Goal: Task Accomplishment & Management: Manage account settings

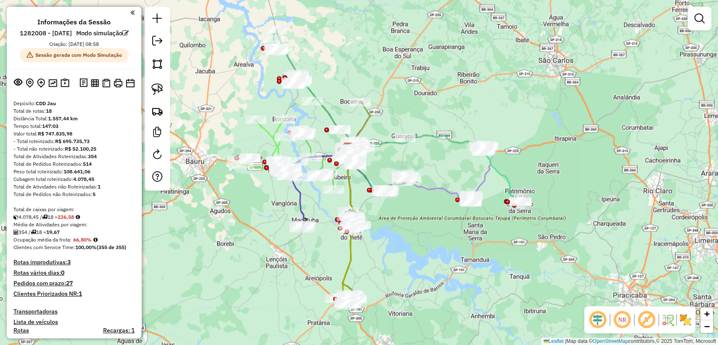
drag, startPoint x: 306, startPoint y: 238, endPoint x: 317, endPoint y: 211, distance: 29.3
click at [317, 211] on div "Janela de atendimento Grade de atendimento Capacidade Transportadoras Veículos …" at bounding box center [359, 172] width 718 height 345
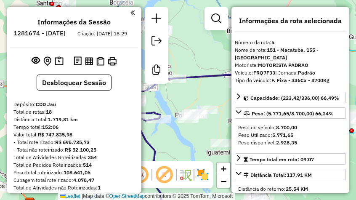
select select "**********"
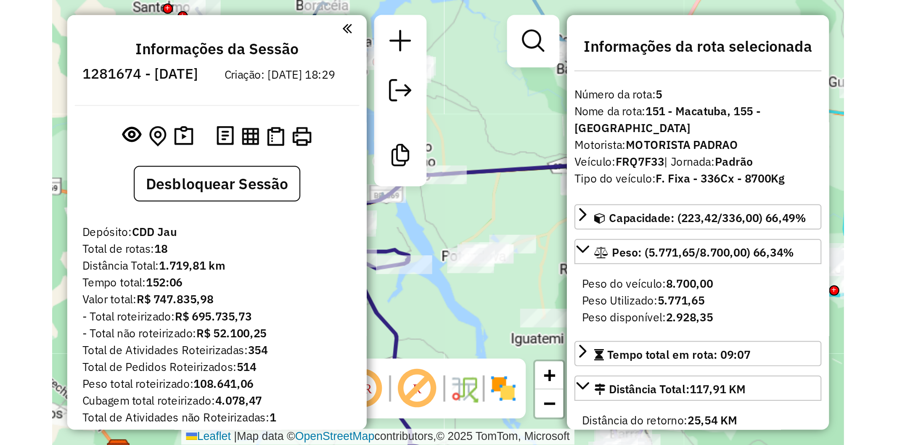
scroll to position [550, 0]
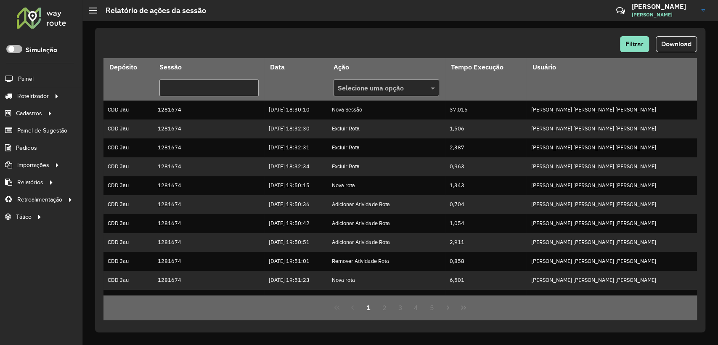
click at [16, 50] on span at bounding box center [14, 49] width 16 height 8
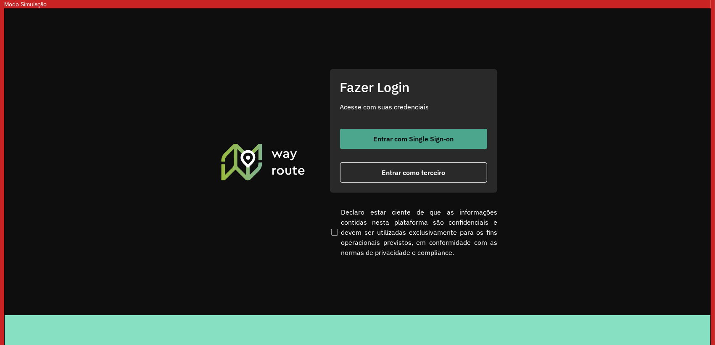
click at [407, 130] on button "Entrar com Single Sign-on" at bounding box center [413, 139] width 147 height 20
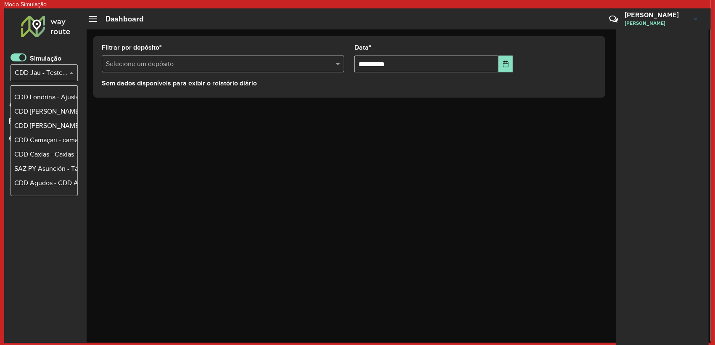
click at [43, 68] on input "text" at bounding box center [36, 73] width 42 height 10
type input "***"
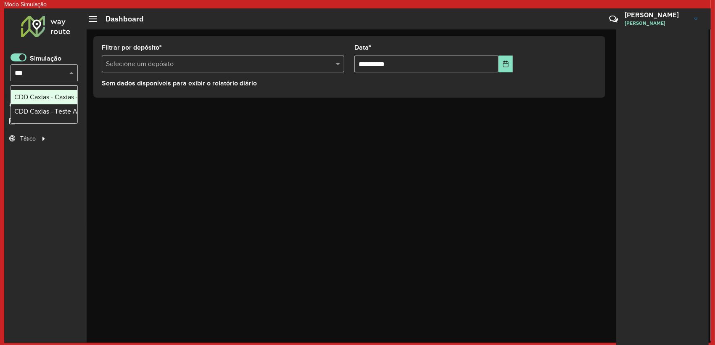
scroll to position [0, 0]
click at [47, 114] on div "CDD Caxias - Teste Algoritmo PyVRP" at bounding box center [44, 111] width 60 height 10
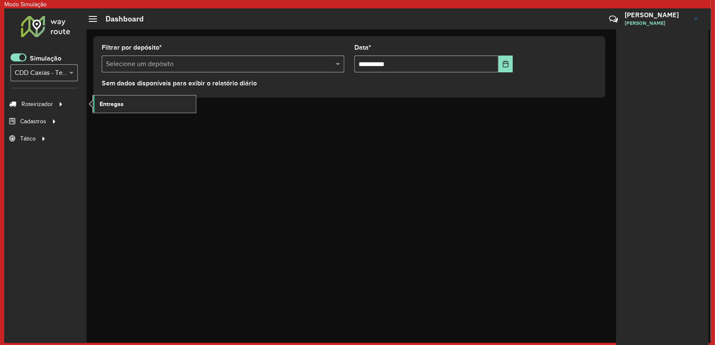
click at [122, 110] on link "Entregas" at bounding box center [144, 103] width 103 height 17
click at [124, 106] on link "Entregas" at bounding box center [144, 103] width 103 height 17
click at [20, 57] on span at bounding box center [19, 57] width 16 height 8
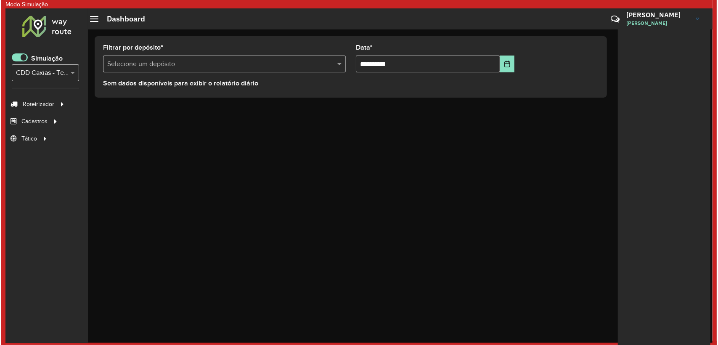
scroll to position [5, 3]
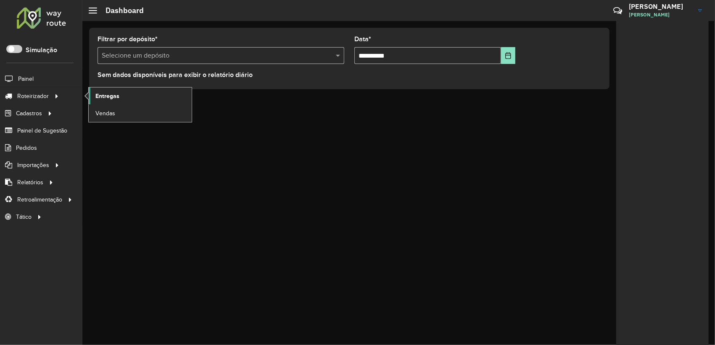
click at [111, 97] on span "Entregas" at bounding box center [107, 96] width 24 height 9
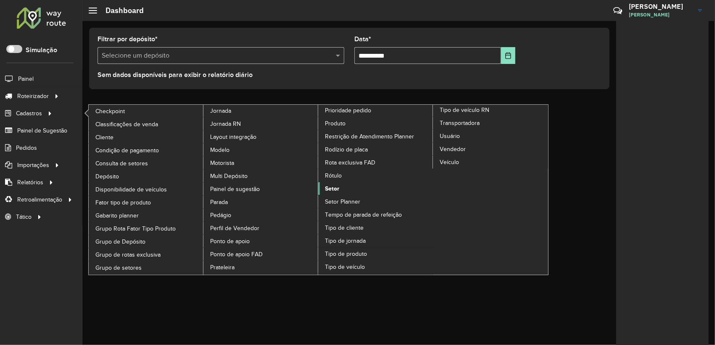
click at [335, 182] on link "Setor" at bounding box center [375, 188] width 115 height 13
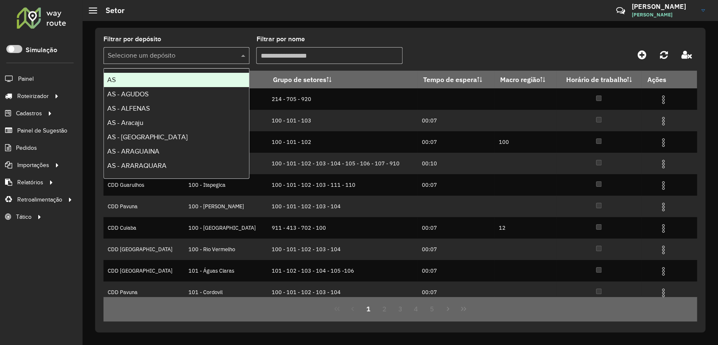
click at [194, 55] on input "text" at bounding box center [168, 56] width 121 height 10
type input "****"
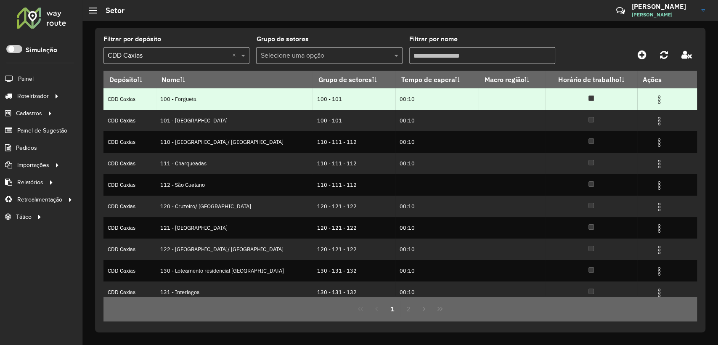
click at [654, 102] on img at bounding box center [659, 100] width 10 height 10
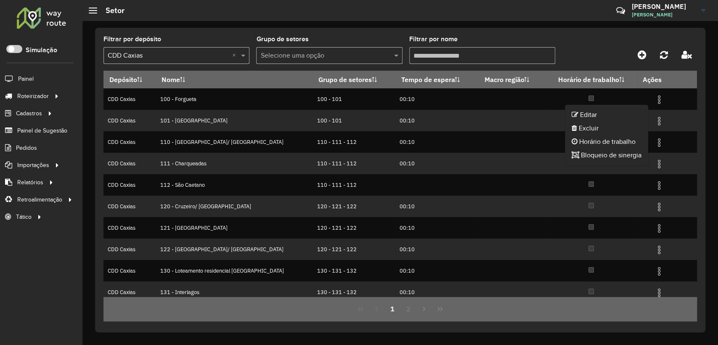
click at [565, 42] on div "Filtrar por depósito Selecione um depósito × CDD Caxias × Grupo de setores Sele…" at bounding box center [399, 53] width 593 height 34
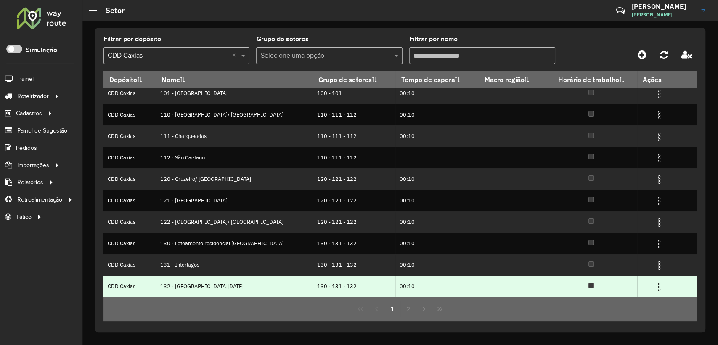
scroll to position [49, 0]
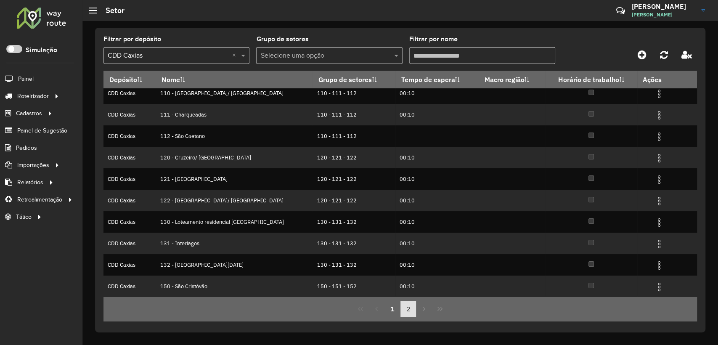
click at [407, 313] on button "2" at bounding box center [408, 309] width 16 height 16
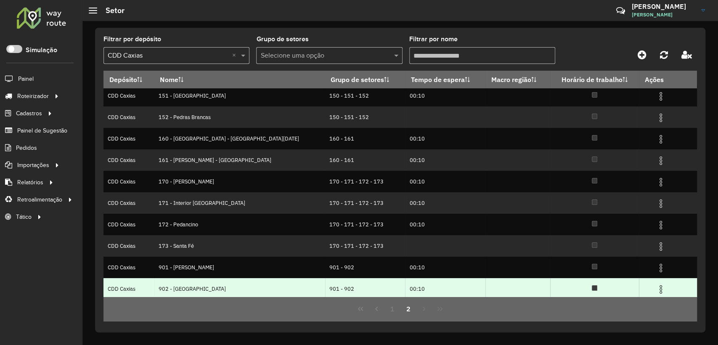
scroll to position [6, 0]
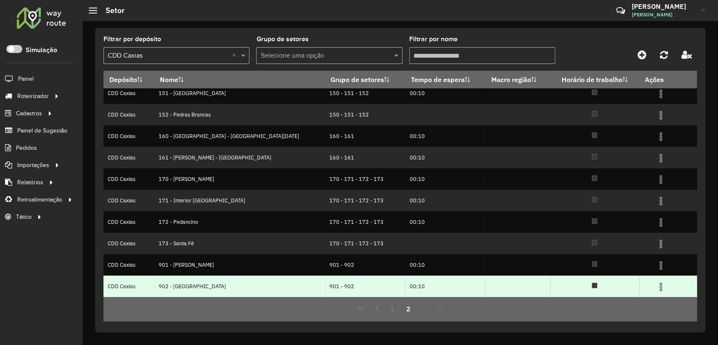
click at [650, 293] on td at bounding box center [664, 285] width 50 height 21
click at [655, 287] on img at bounding box center [660, 287] width 10 height 10
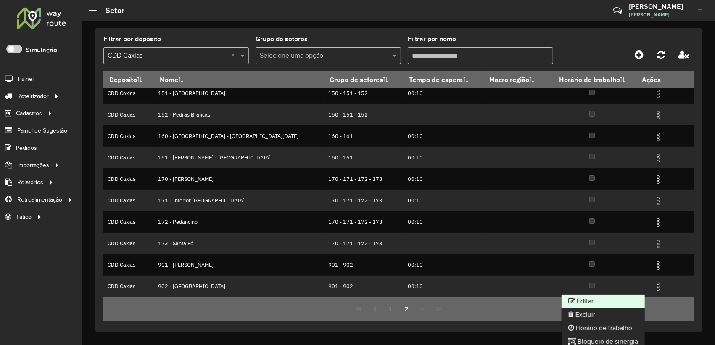
click at [619, 298] on li "Editar" at bounding box center [603, 300] width 83 height 13
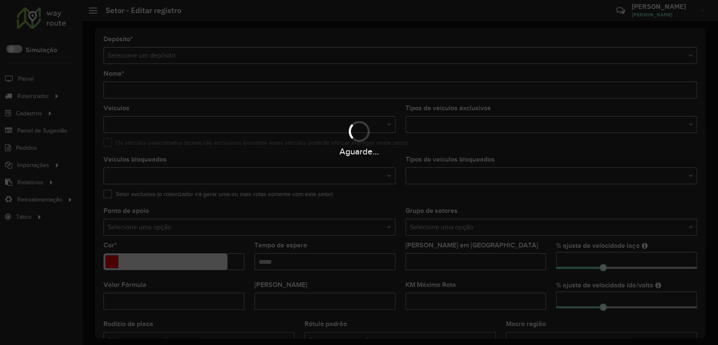
type input "**********"
type input "*******"
type input "*****"
type input "**"
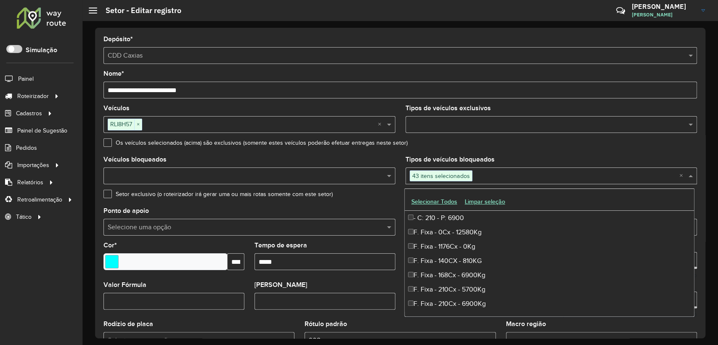
click at [495, 179] on input "text" at bounding box center [575, 176] width 207 height 10
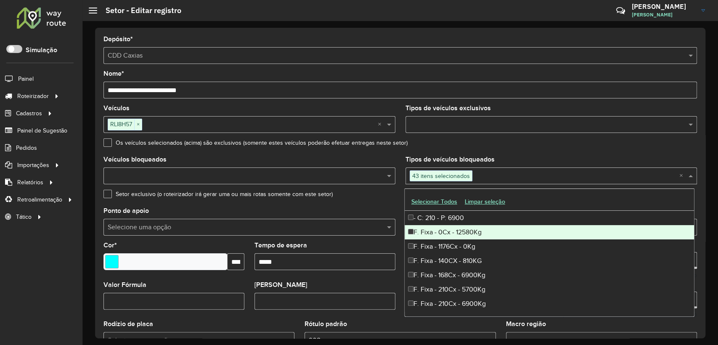
click at [356, 198] on div "Setor exclusivo (o roteirizador irá gerar uma ou mais rotas somente com este se…" at bounding box center [399, 196] width 593 height 10
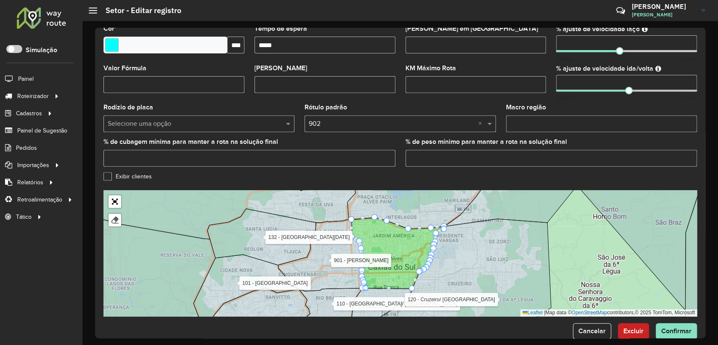
scroll to position [232, 0]
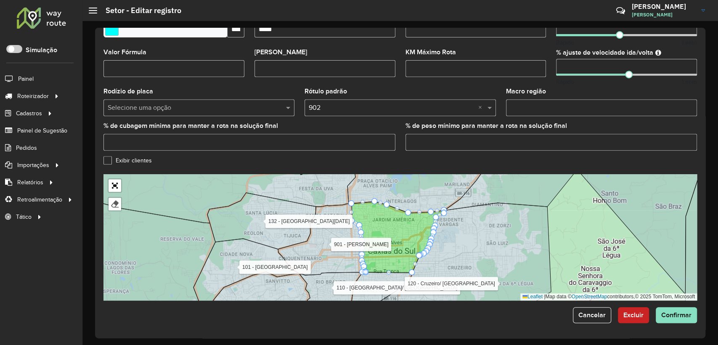
click at [39, 21] on div at bounding box center [41, 18] width 51 height 22
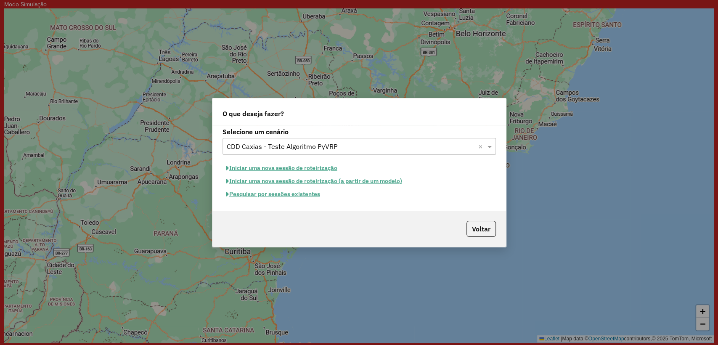
click at [284, 196] on button "Pesquisar por sessões existentes" at bounding box center [272, 193] width 101 height 13
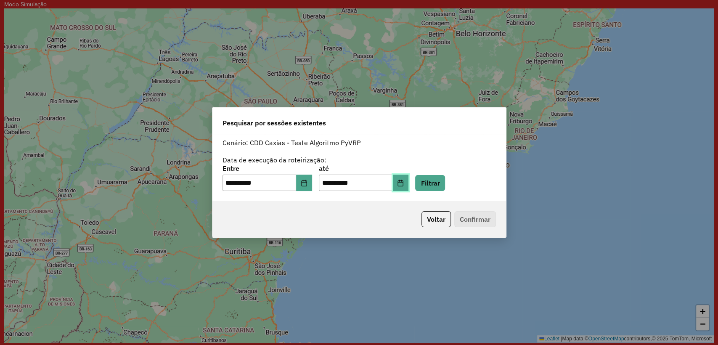
click at [409, 187] on button "Choose Date" at bounding box center [401, 182] width 16 height 17
click at [486, 174] on div "**********" at bounding box center [358, 178] width 273 height 26
click at [445, 185] on button "Filtrar" at bounding box center [430, 183] width 30 height 16
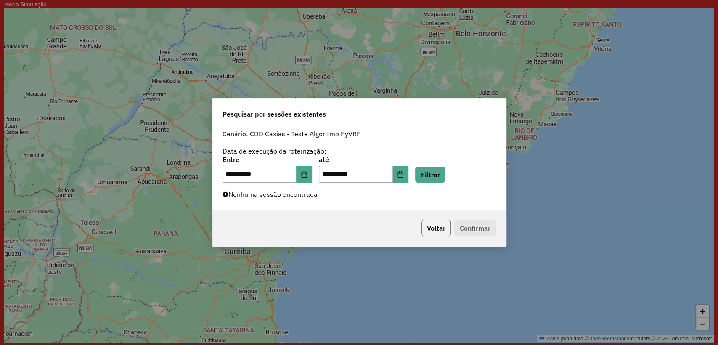
click at [436, 230] on button "Voltar" at bounding box center [435, 228] width 29 height 16
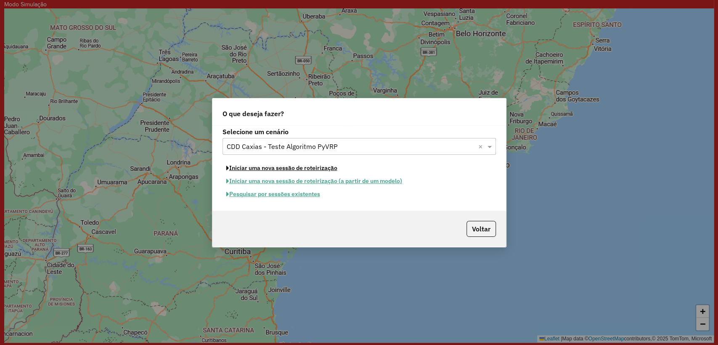
drag, startPoint x: 293, startPoint y: 167, endPoint x: 403, endPoint y: 168, distance: 109.3
click at [293, 167] on button "Iniciar uma nova sessão de roteirização" at bounding box center [281, 167] width 119 height 13
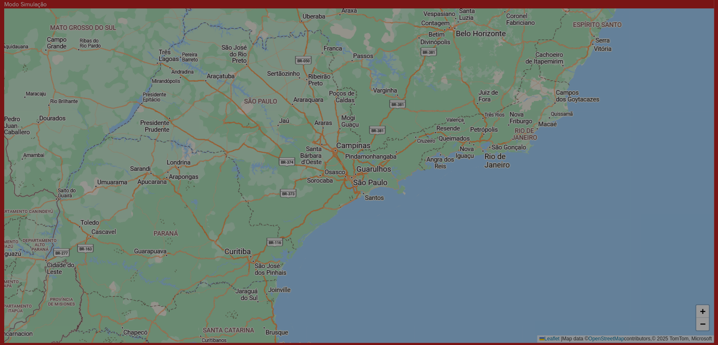
select select "*"
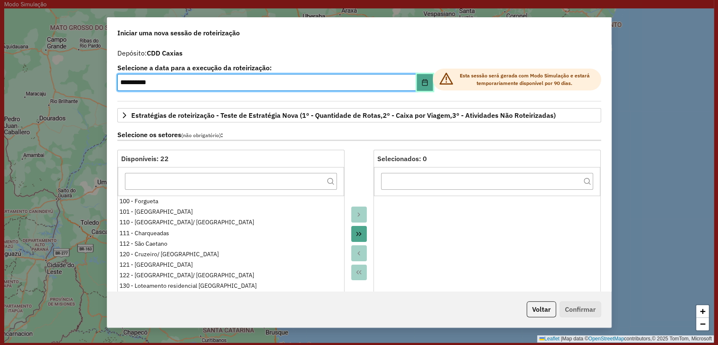
click at [424, 80] on icon "Choose Date" at bounding box center [424, 82] width 7 height 7
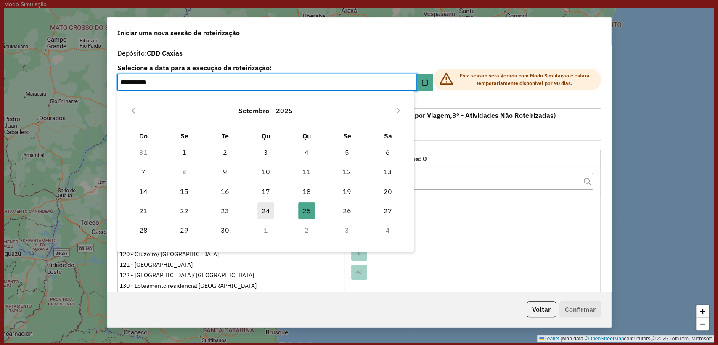
click at [262, 210] on span "24" at bounding box center [265, 210] width 17 height 17
type input "**********"
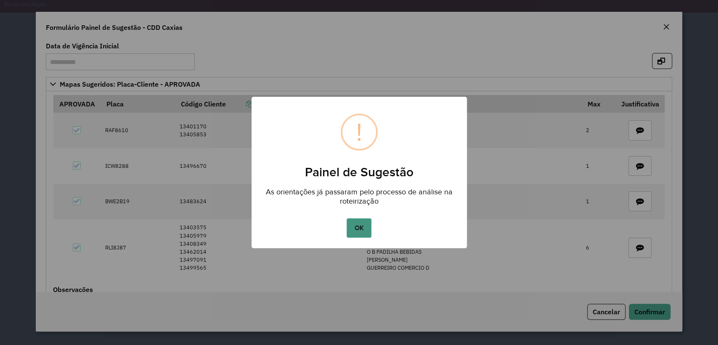
click at [354, 230] on button "OK" at bounding box center [358, 227] width 25 height 19
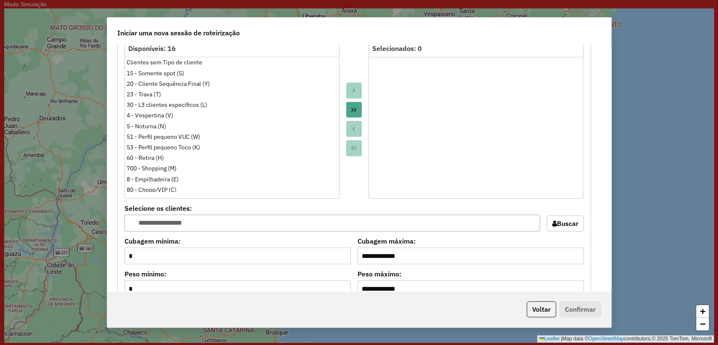
scroll to position [654, 0]
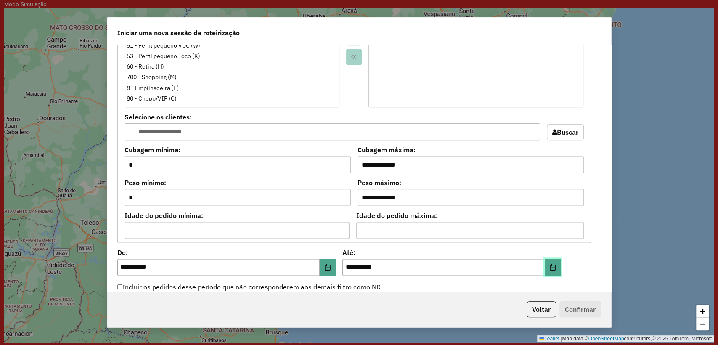
click at [555, 267] on button "Choose Date" at bounding box center [552, 267] width 16 height 17
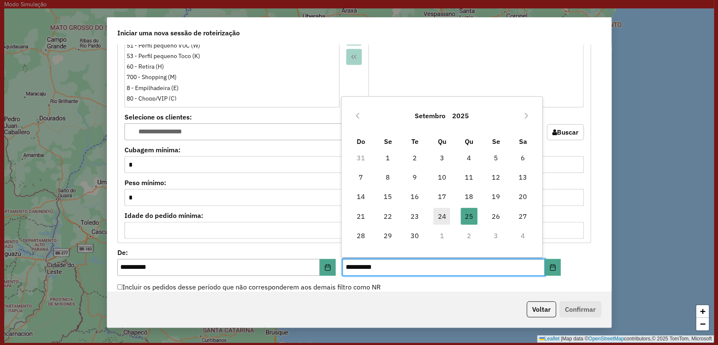
click at [437, 211] on span "24" at bounding box center [441, 216] width 17 height 17
type input "**********"
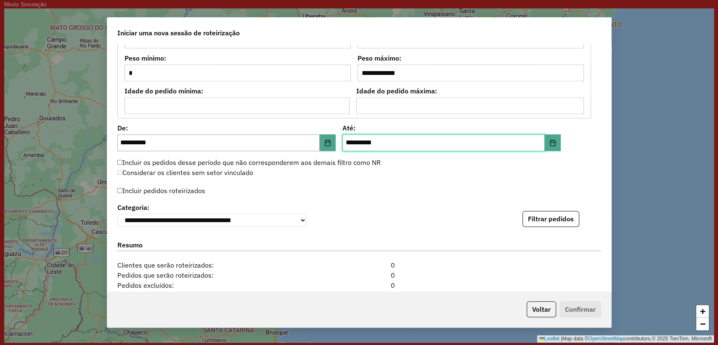
scroll to position [841, 0]
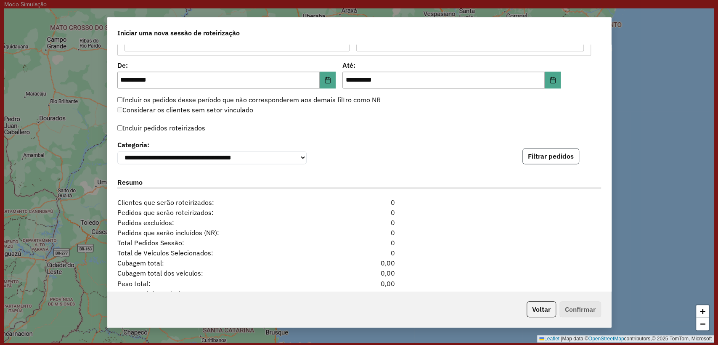
click at [561, 149] on button "Filtrar pedidos" at bounding box center [550, 156] width 57 height 16
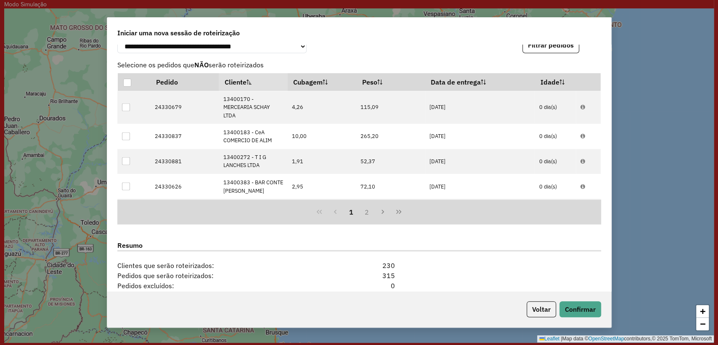
scroll to position [1070, 0]
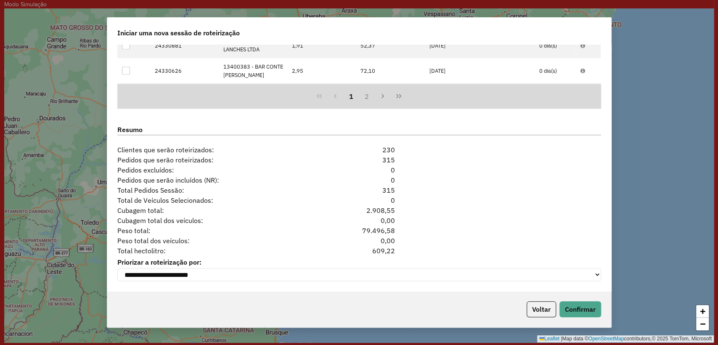
click at [437, 249] on div "Total hectolitro: 609,22" at bounding box center [358, 250] width 493 height 10
click at [582, 307] on button "Confirmar" at bounding box center [580, 309] width 42 height 16
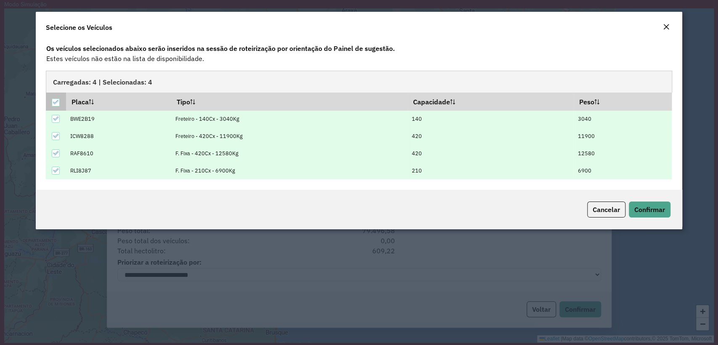
click at [56, 105] on icon at bounding box center [56, 102] width 6 height 6
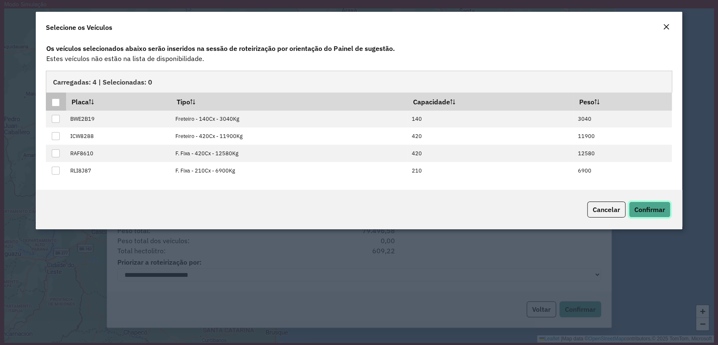
click at [644, 210] on span "Confirmar" at bounding box center [649, 209] width 31 height 8
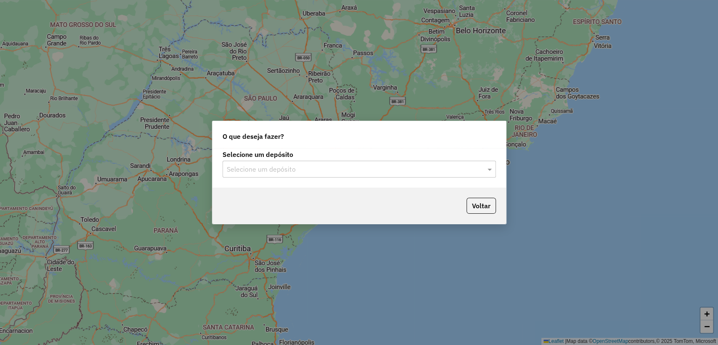
click at [325, 166] on input "text" at bounding box center [351, 169] width 248 height 10
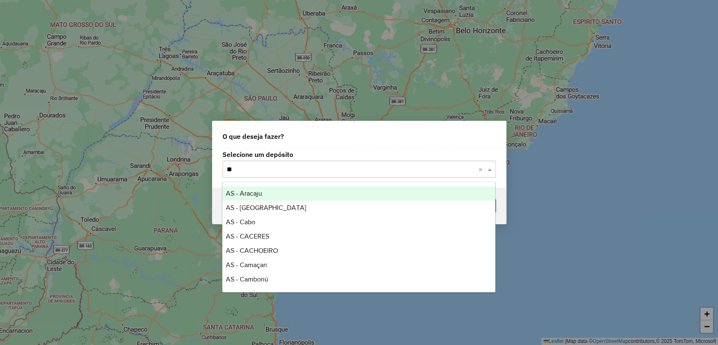
type input "***"
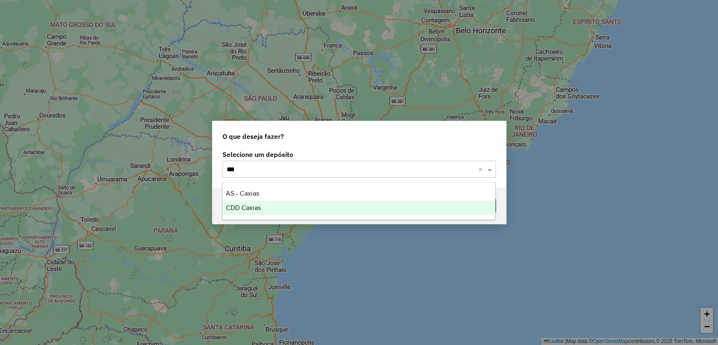
drag, startPoint x: 289, startPoint y: 199, endPoint x: 286, endPoint y: 207, distance: 8.5
click at [286, 207] on div "AS - Caxias CDD Caxias" at bounding box center [358, 200] width 272 height 29
click at [286, 207] on div "CDD Caxias" at bounding box center [358, 208] width 272 height 14
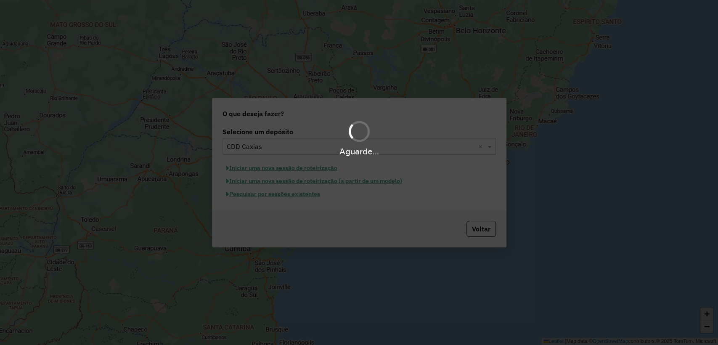
click at [285, 195] on div "Aguarde..." at bounding box center [359, 172] width 718 height 345
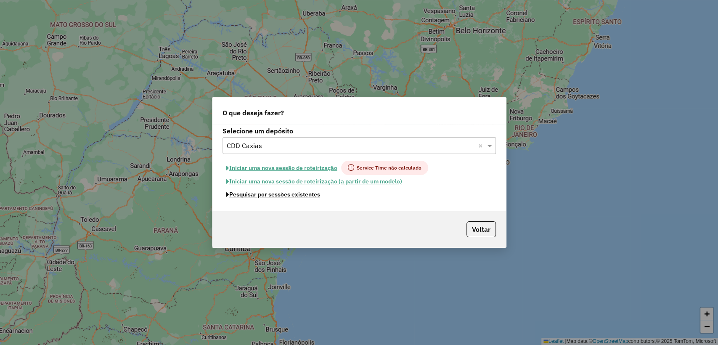
click at [282, 193] on button "Pesquisar por sessões existentes" at bounding box center [272, 194] width 101 height 13
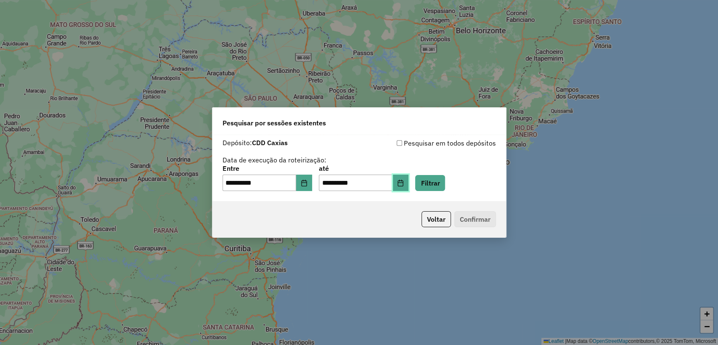
click at [405, 182] on button "Choose Date" at bounding box center [401, 182] width 16 height 17
click at [472, 177] on div "**********" at bounding box center [358, 178] width 273 height 26
click at [430, 183] on button "Filtrar" at bounding box center [430, 183] width 30 height 16
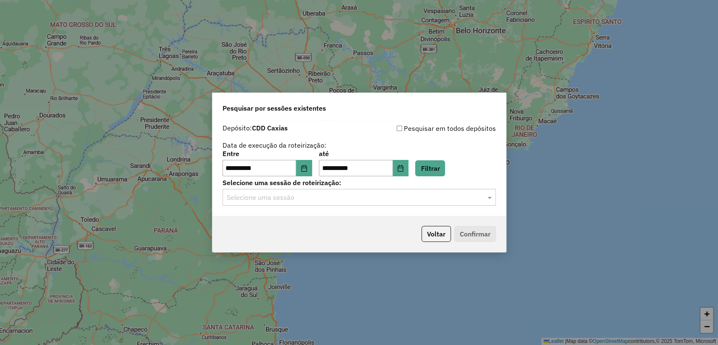
click at [342, 199] on input "text" at bounding box center [351, 198] width 248 height 10
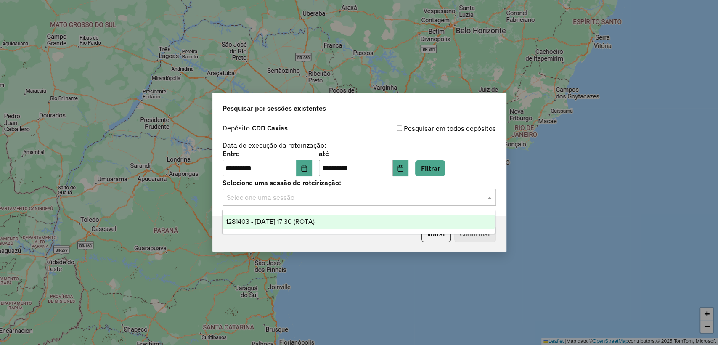
drag, startPoint x: 340, startPoint y: 223, endPoint x: 472, endPoint y: 250, distance: 135.2
click at [340, 223] on div "1281403 - 24/09/2025 17:30 (ROTA)" at bounding box center [358, 221] width 272 height 14
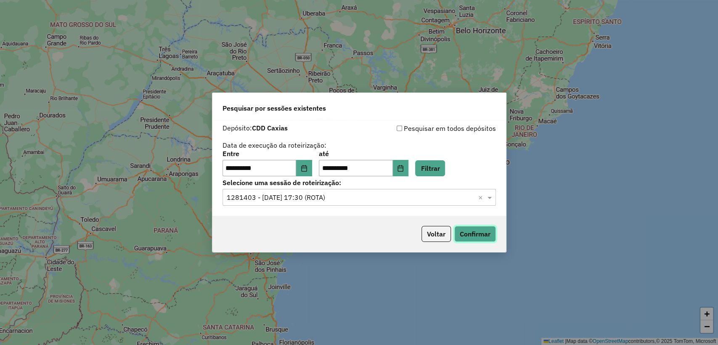
click at [481, 239] on button "Confirmar" at bounding box center [475, 234] width 42 height 16
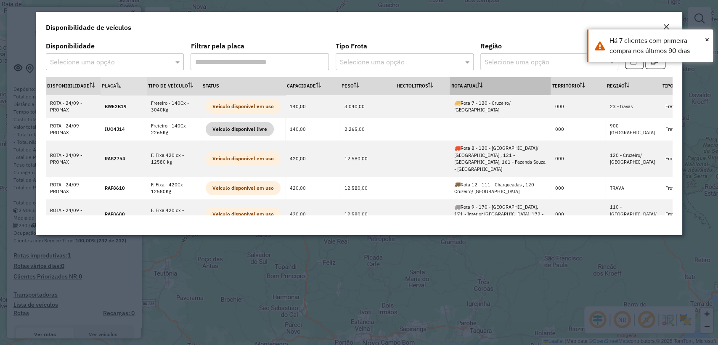
click at [478, 87] on th "Rota Atual" at bounding box center [499, 86] width 101 height 18
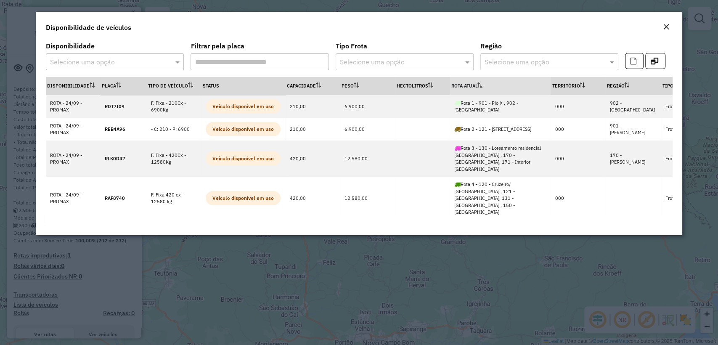
click at [476, 85] on th "Rota Atual" at bounding box center [499, 86] width 101 height 18
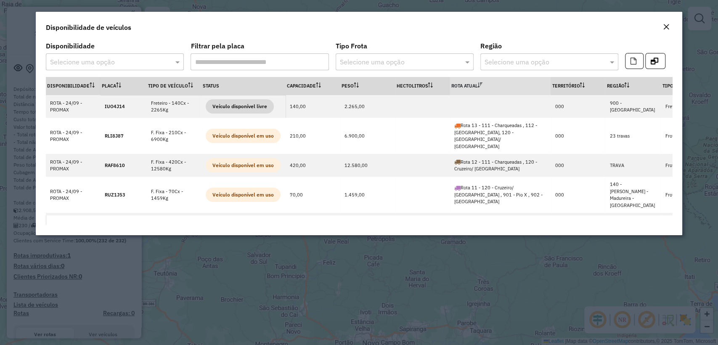
click at [667, 24] on em "Close" at bounding box center [665, 27] width 7 height 7
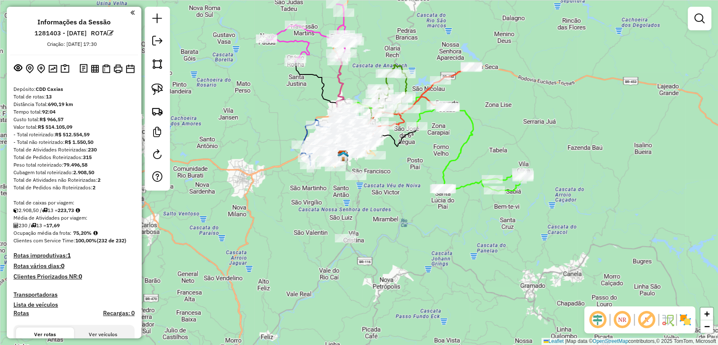
click at [461, 153] on icon at bounding box center [470, 149] width 106 height 84
select select "**********"
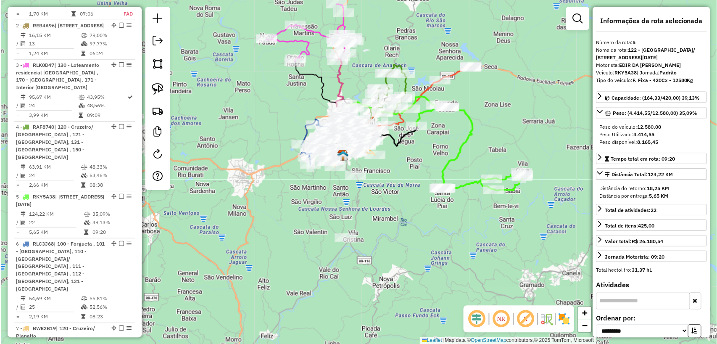
scroll to position [565, 0]
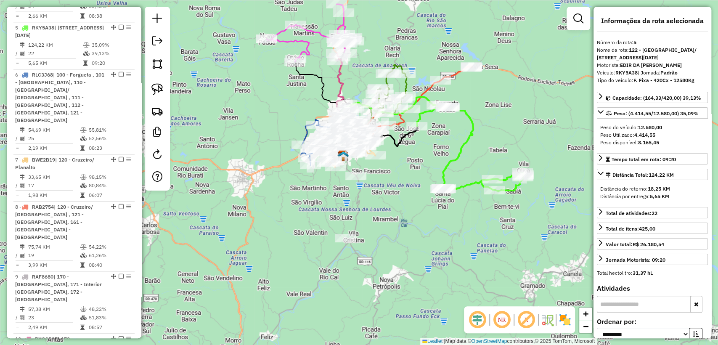
click at [498, 139] on div "Janela de atendimento Grade de atendimento Capacidade Transportadoras Veículos …" at bounding box center [359, 172] width 718 height 345
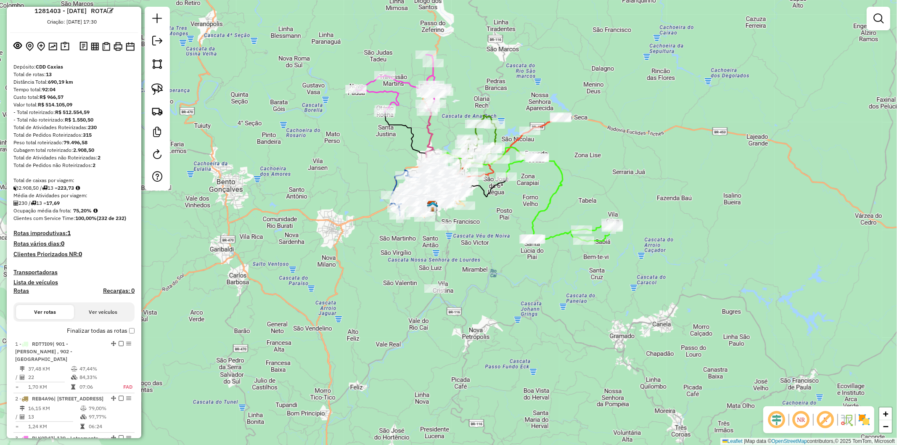
scroll to position [0, 0]
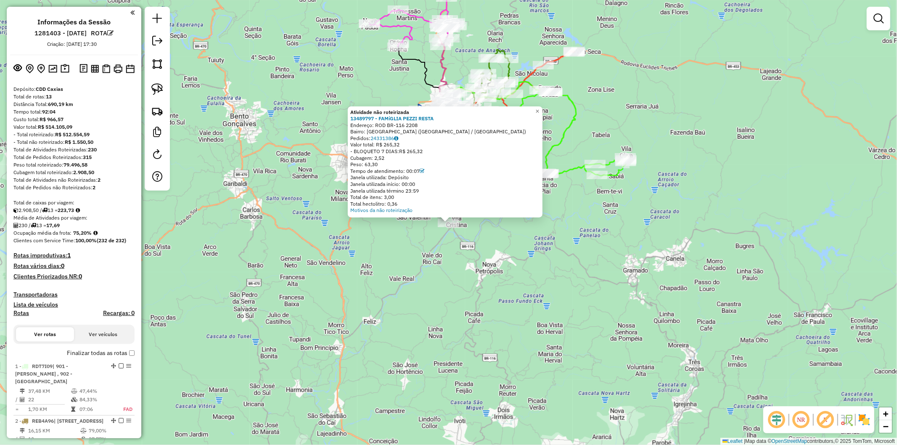
click at [462, 252] on div "Atividade não roteirizada 13489797 - FAMíGLIA PEZZI RESTA Endereço: ROD BR-116 …" at bounding box center [448, 222] width 897 height 445
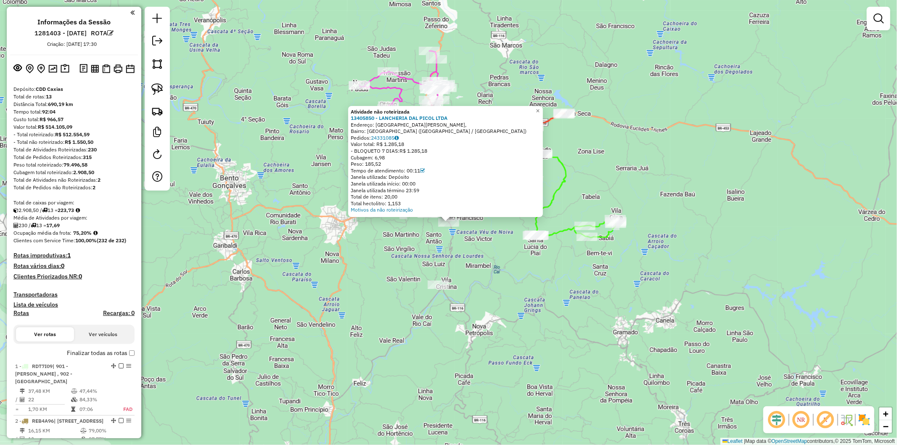
click at [475, 251] on div "Atividade não roteirizada 13405850 - LANCHERIA DAL PICOL LTDA Endereço: Rua Gia…" at bounding box center [448, 222] width 897 height 445
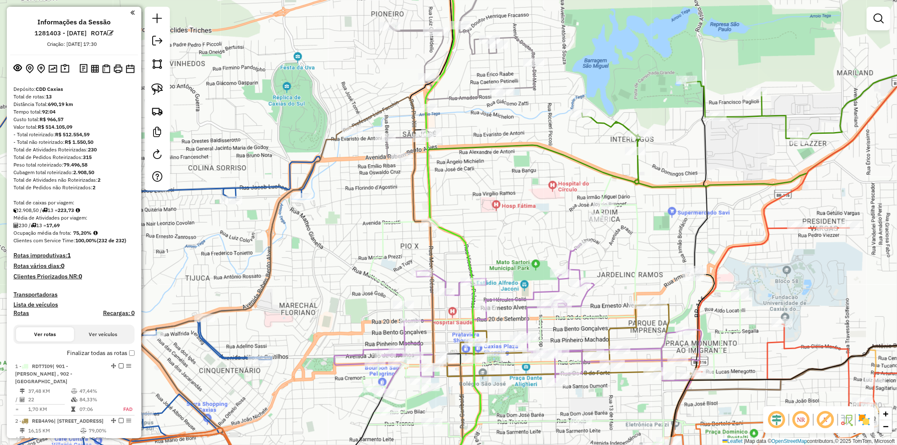
click at [431, 253] on icon at bounding box center [522, 293] width 789 height 393
select select "**********"
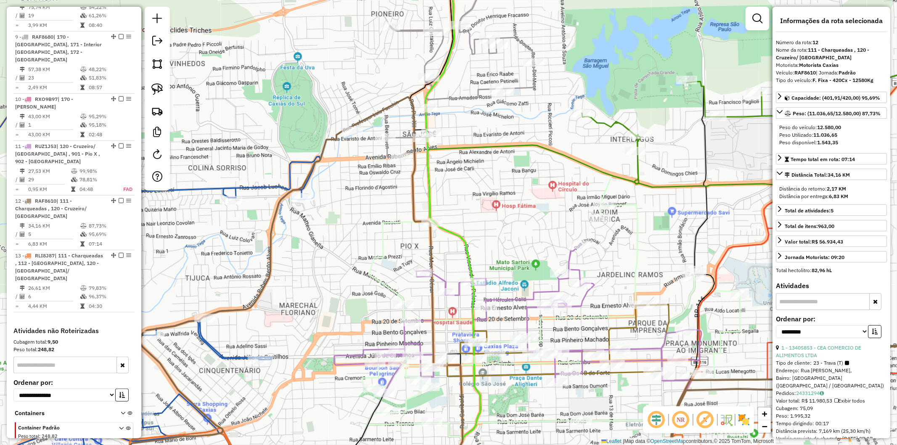
scroll to position [813, 0]
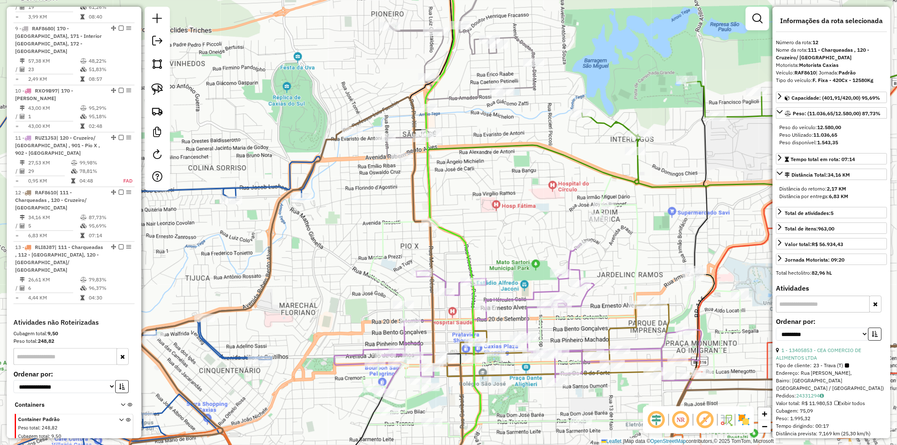
click at [413, 247] on div "Janela de atendimento Grade de atendimento Capacidade Transportadoras Veículos …" at bounding box center [448, 222] width 897 height 445
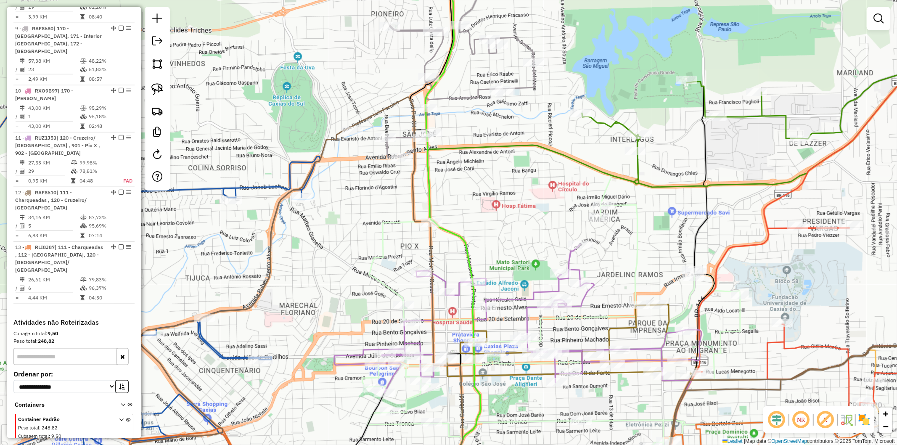
click at [382, 240] on icon at bounding box center [563, 317] width 403 height 345
select select "**********"
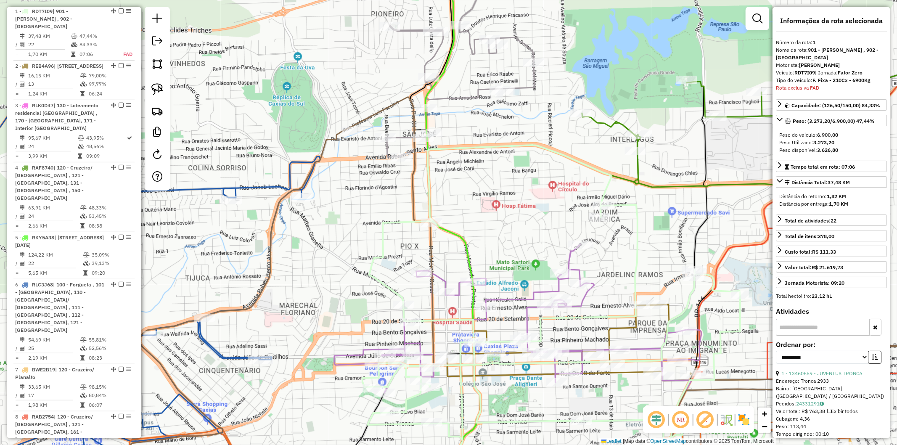
scroll to position [354, 0]
click at [344, 222] on div "Janela de atendimento Grade de atendimento Capacidade Transportadoras Veículos …" at bounding box center [448, 222] width 897 height 445
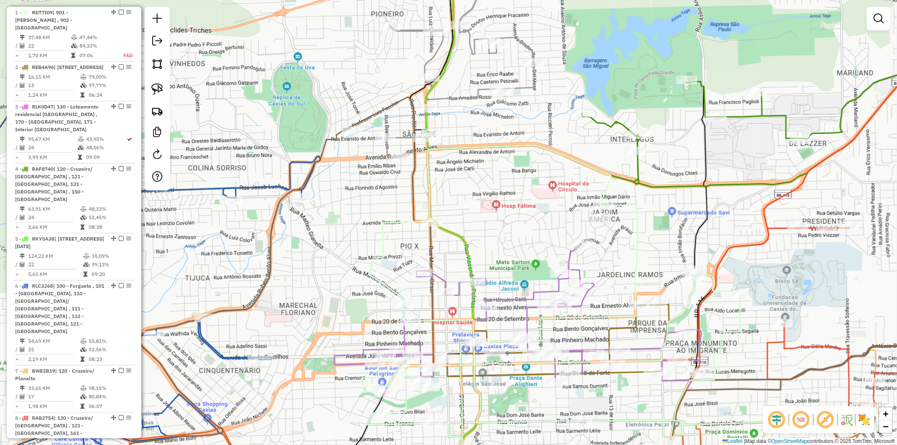
click at [306, 182] on icon at bounding box center [522, 293] width 789 height 393
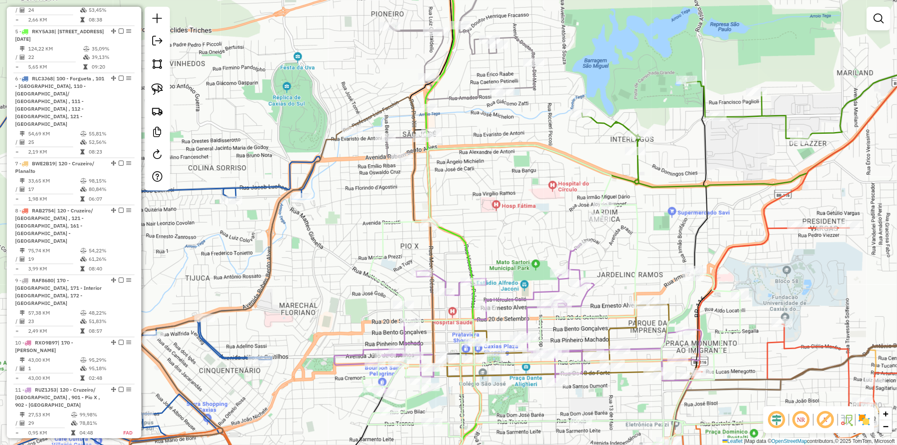
select select "**********"
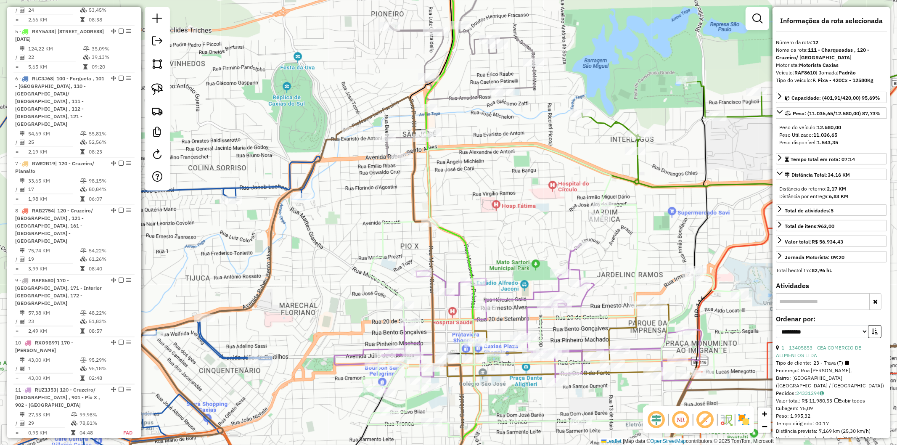
scroll to position [813, 0]
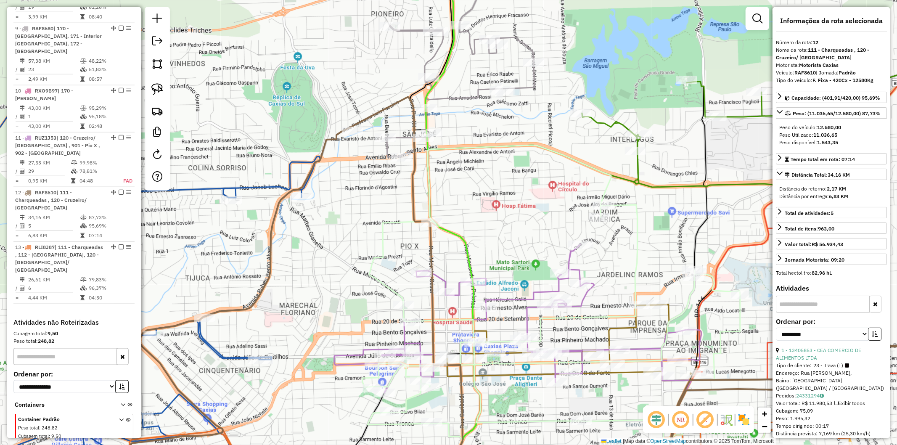
click at [356, 203] on div "Janela de atendimento Grade de atendimento Capacidade Transportadoras Veículos …" at bounding box center [448, 222] width 897 height 445
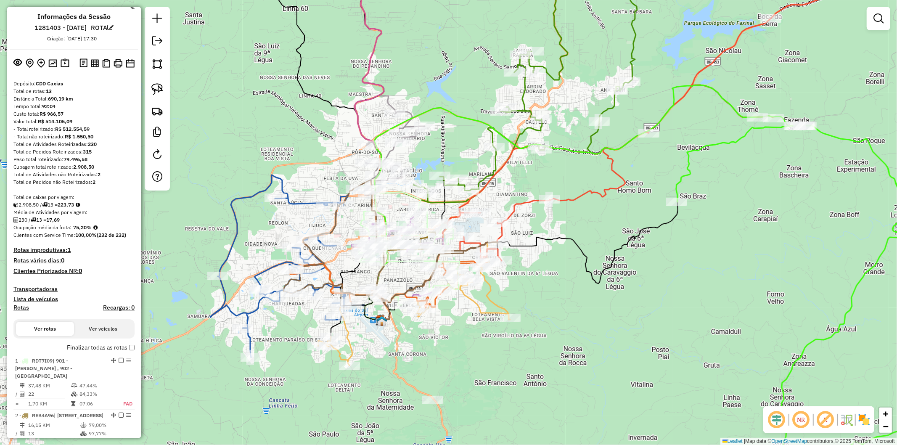
scroll to position [0, 0]
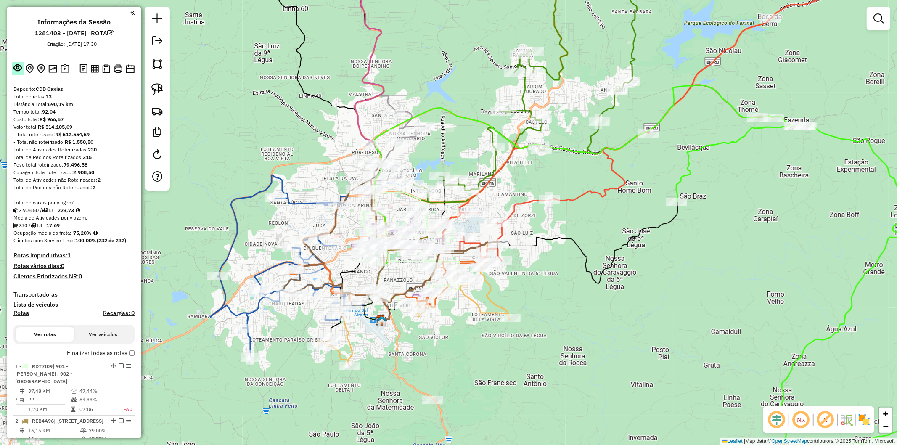
click at [16, 69] on em at bounding box center [18, 67] width 8 height 8
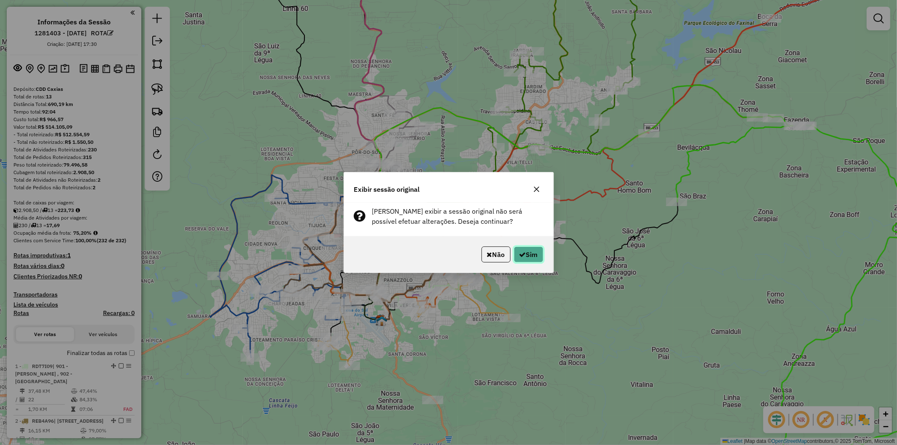
click at [516, 249] on button "Sim" at bounding box center [528, 254] width 29 height 16
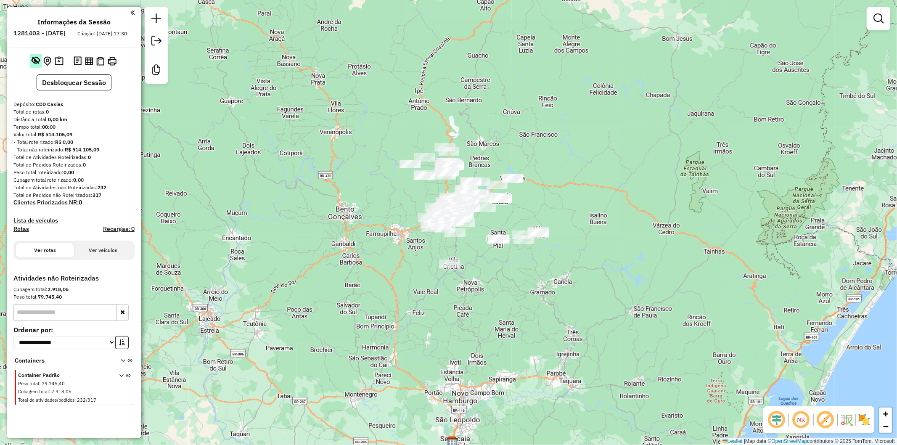
click at [32, 64] on em at bounding box center [36, 60] width 8 height 8
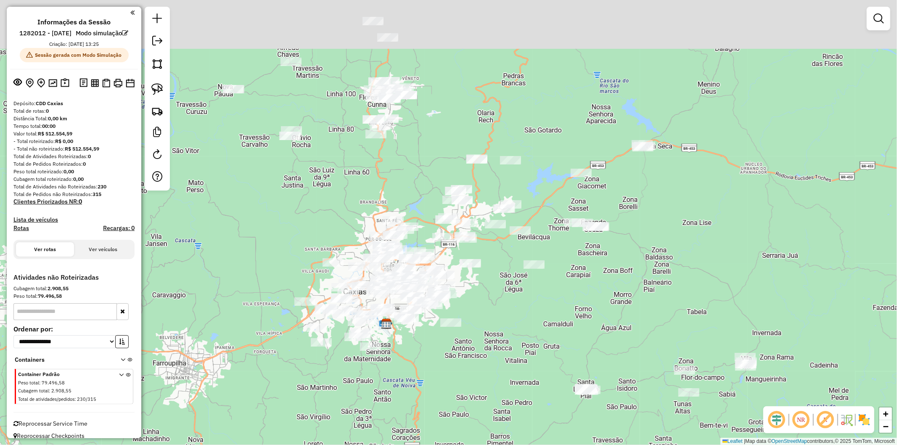
drag, startPoint x: 472, startPoint y: 250, endPoint x: 457, endPoint y: 333, distance: 84.3
click at [457, 333] on div "Janela de atendimento Grade de atendimento Capacidade Transportadoras Veículos …" at bounding box center [448, 222] width 897 height 445
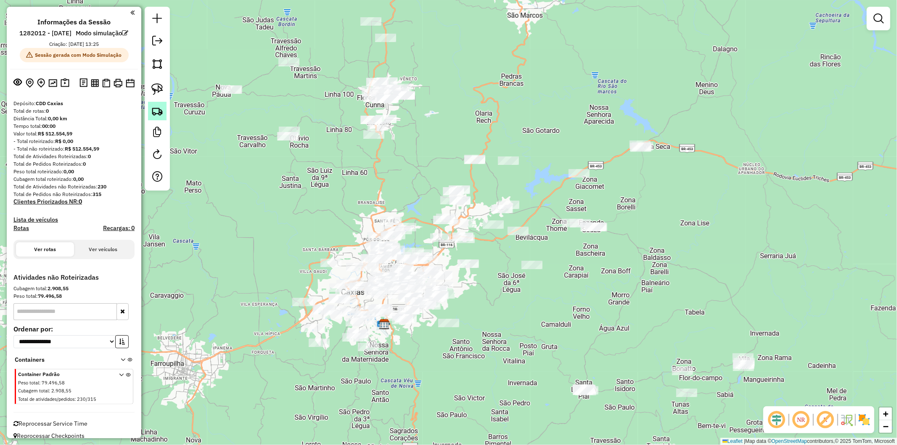
click at [153, 107] on img at bounding box center [157, 111] width 12 height 12
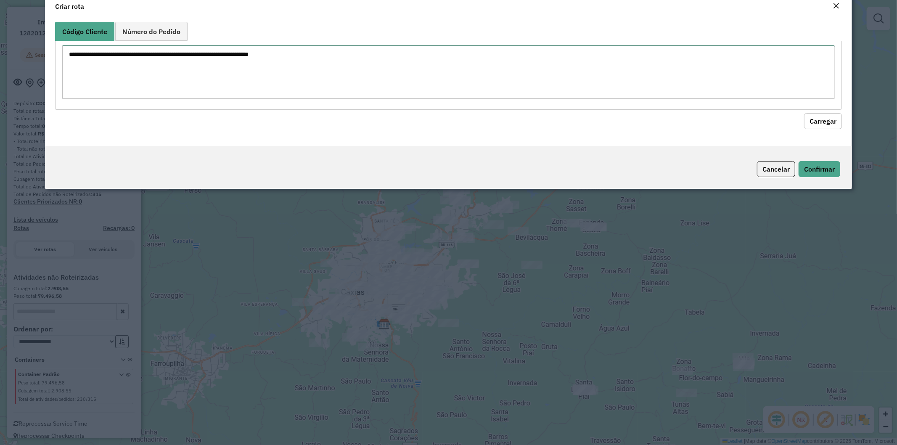
click at [224, 106] on div at bounding box center [448, 75] width 787 height 69
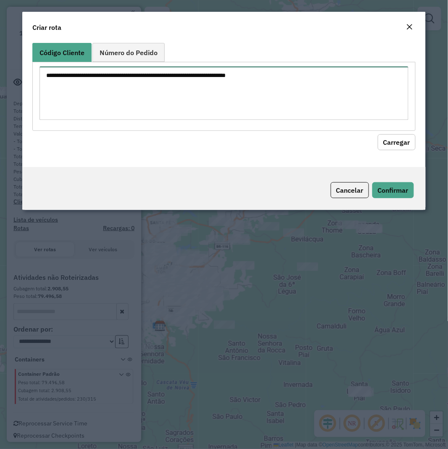
click at [207, 99] on textarea at bounding box center [224, 92] width 369 height 53
paste textarea "******** ******** ******** ******** ******** ******** ******** ******** *******…"
type textarea "******** ******** ******** ******** ******** ******** ******** ******** *******…"
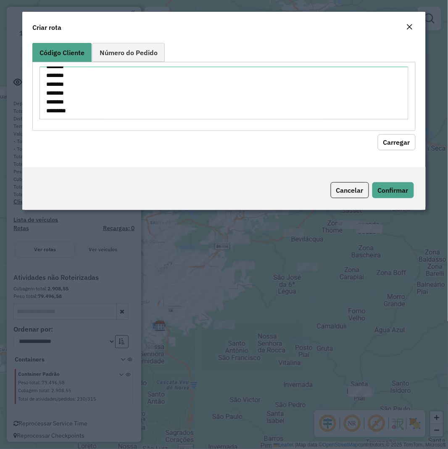
click at [392, 136] on button "Carregar" at bounding box center [397, 142] width 38 height 16
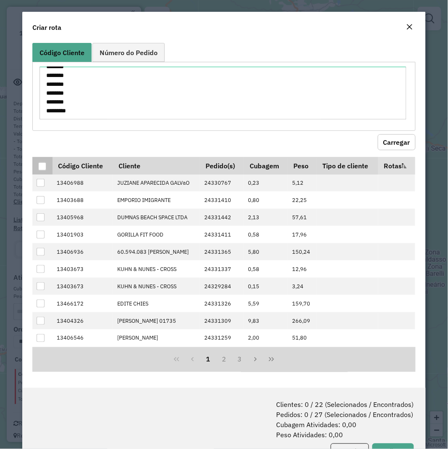
click at [42, 160] on th at bounding box center [42, 166] width 20 height 18
click at [40, 163] on div at bounding box center [42, 166] width 8 height 8
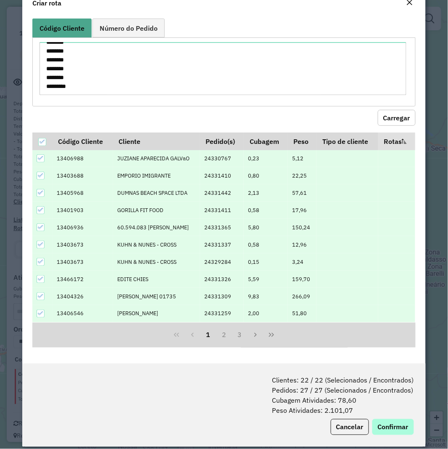
scroll to position [34, 0]
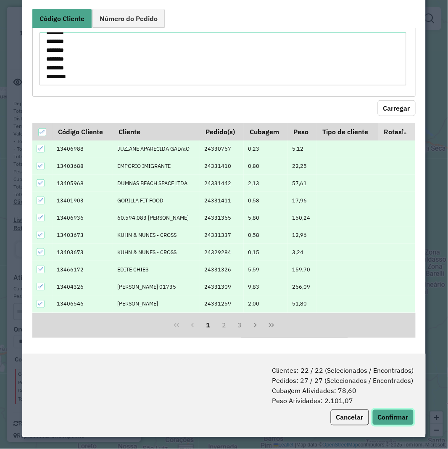
click at [393, 419] on button "Confirmar" at bounding box center [393, 417] width 42 height 16
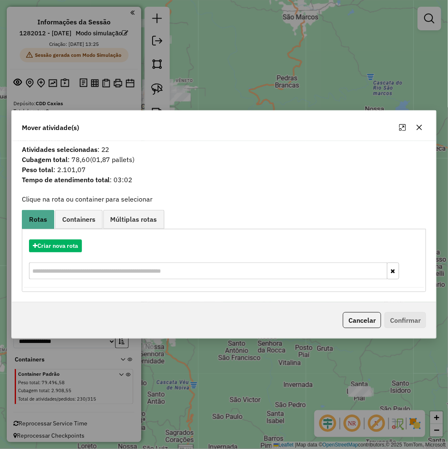
drag, startPoint x: 42, startPoint y: 262, endPoint x: 55, endPoint y: 249, distance: 19.0
click at [42, 262] on input "text" at bounding box center [208, 270] width 359 height 17
click at [55, 249] on button "Criar nova rota" at bounding box center [55, 245] width 53 height 13
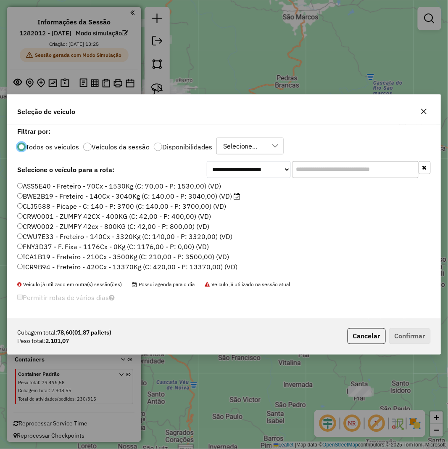
scroll to position [5, 2]
click at [349, 179] on div "**********" at bounding box center [224, 221] width 434 height 193
click at [349, 170] on input "text" at bounding box center [356, 169] width 126 height 17
paste input "*******"
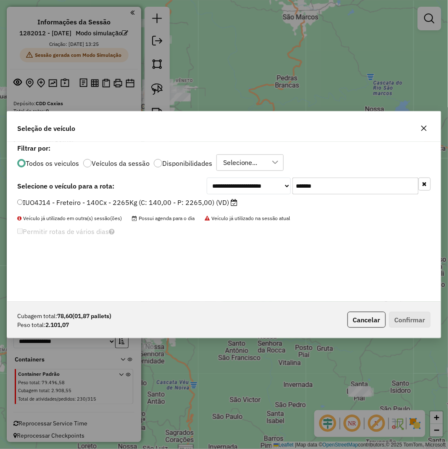
type input "*******"
click at [156, 203] on label "IUO4J14 - Freteiro - 140Cx - 2265Kg (C: 140,00 - P: 2265,00) (VD)" at bounding box center [127, 202] width 220 height 10
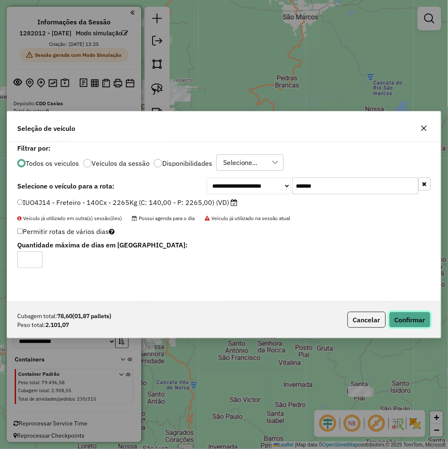
drag, startPoint x: 403, startPoint y: 324, endPoint x: 433, endPoint y: 317, distance: 30.9
click at [404, 324] on button "Confirmar" at bounding box center [410, 319] width 42 height 16
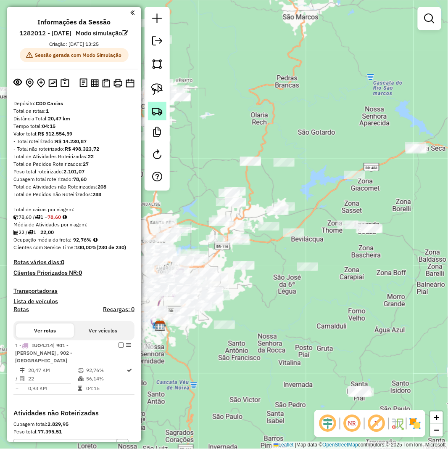
click at [156, 114] on img at bounding box center [157, 111] width 12 height 12
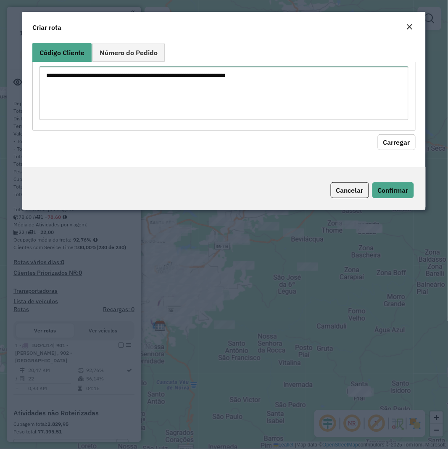
drag, startPoint x: 208, startPoint y: 84, endPoint x: 405, endPoint y: 134, distance: 203.3
click at [209, 84] on textarea at bounding box center [224, 92] width 369 height 53
paste textarea "******** ******** ******** ******** ******** ******** ******** ******** *******…"
type textarea "******** ******** ******** ******** ******** ******** ******** ******** *******…"
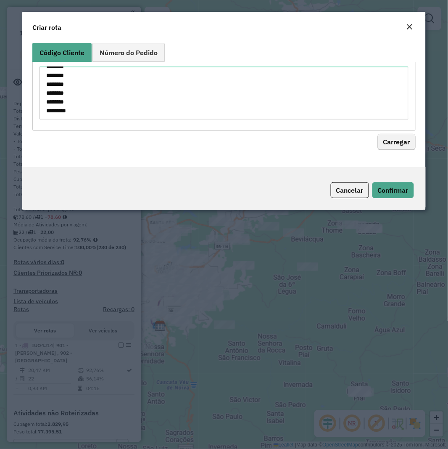
drag, startPoint x: 401, startPoint y: 153, endPoint x: 401, endPoint y: 146, distance: 6.3
click at [401, 152] on div "Código Cliente Número do Pedido ******** ******** ******** ******** ******** **…" at bounding box center [223, 103] width 403 height 127
click at [401, 146] on button "Carregar" at bounding box center [397, 142] width 38 height 16
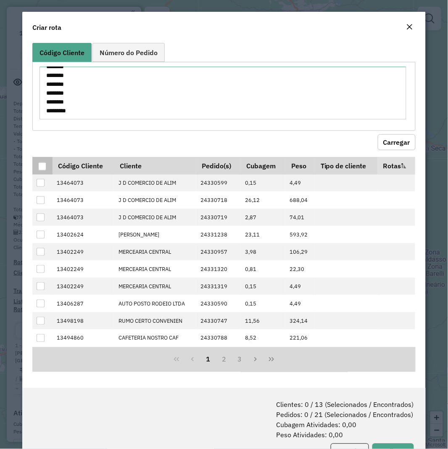
click at [43, 167] on div at bounding box center [42, 166] width 8 height 8
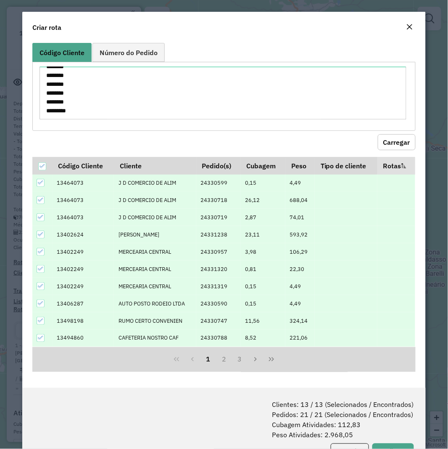
scroll to position [34, 0]
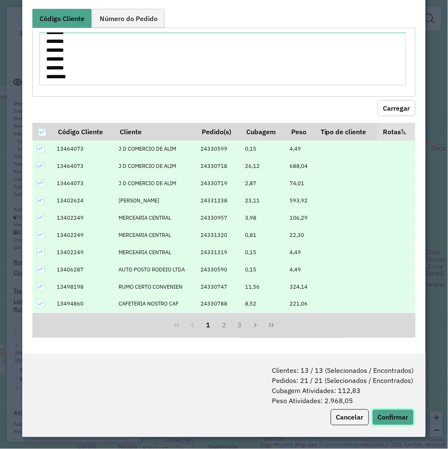
drag, startPoint x: 393, startPoint y: 422, endPoint x: 439, endPoint y: 392, distance: 55.1
click at [393, 422] on button "Confirmar" at bounding box center [393, 417] width 42 height 16
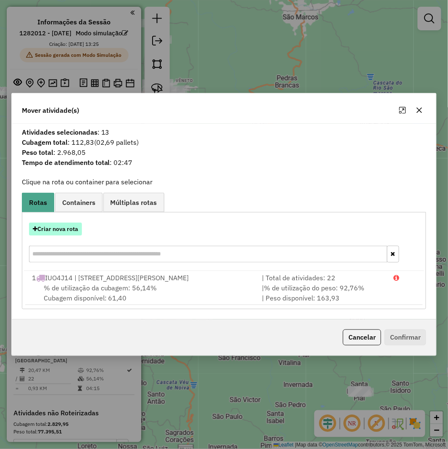
click at [38, 227] on button "Criar nova rota" at bounding box center [55, 228] width 53 height 13
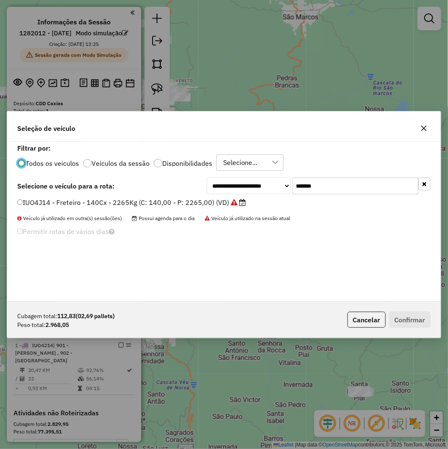
scroll to position [5, 2]
click at [327, 198] on li "IUO4J14 - Freteiro - 140Cx - 2265Kg (C: 140,00 - P: 2265,00) (VD)" at bounding box center [224, 203] width 414 height 10
click at [327, 192] on input "*******" at bounding box center [356, 185] width 126 height 17
paste input "text"
type input "*******"
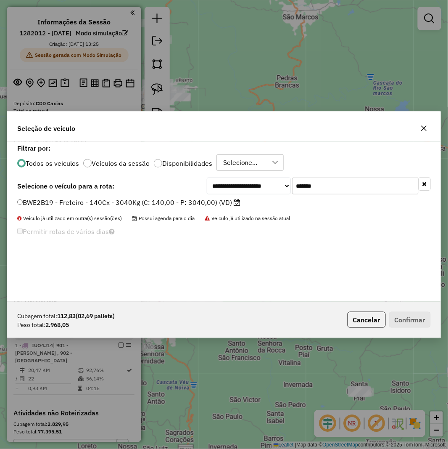
click at [170, 209] on div "BWE2B19 - Freteiro - 140Cx - 3040Kg (C: 140,00 - P: 3040,00) (VD)" at bounding box center [224, 206] width 424 height 17
drag, startPoint x: 215, startPoint y: 204, endPoint x: 227, endPoint y: 215, distance: 16.4
click at [215, 204] on label "BWE2B19 - Freteiro - 140Cx - 3040Kg (C: 140,00 - P: 3040,00) (VD)" at bounding box center [128, 202] width 223 height 10
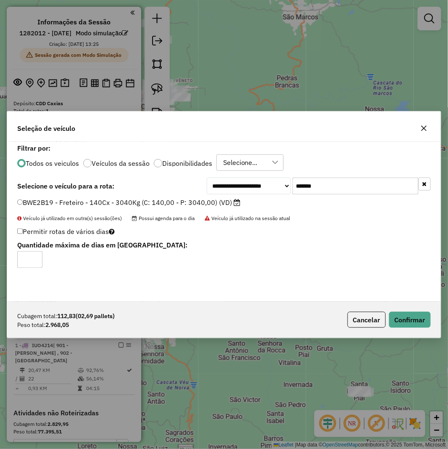
click at [410, 329] on div "Cubagem total: 112,83 (02,69 pallets) Peso total: 2.968,05 Cancelar Confirmar" at bounding box center [224, 319] width 434 height 36
click at [409, 317] on button "Confirmar" at bounding box center [410, 319] width 42 height 16
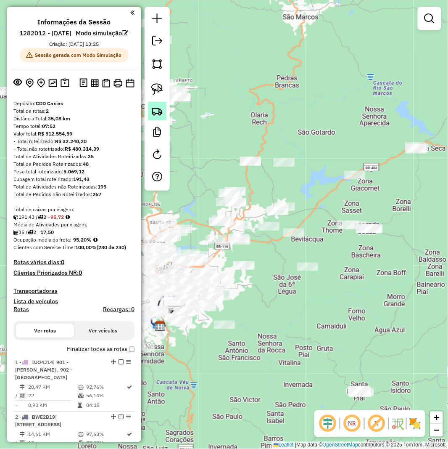
click at [159, 117] on link at bounding box center [157, 111] width 18 height 18
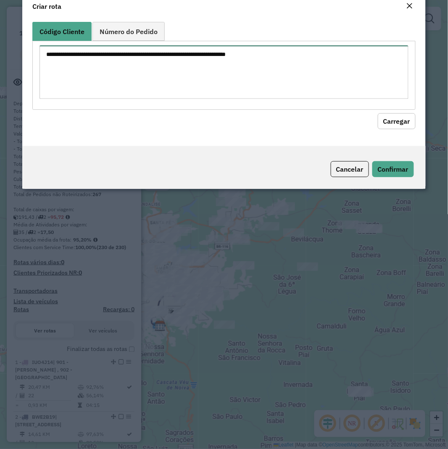
drag, startPoint x: 206, startPoint y: 90, endPoint x: 213, endPoint y: 91, distance: 6.7
click at [207, 90] on textarea at bounding box center [224, 71] width 369 height 53
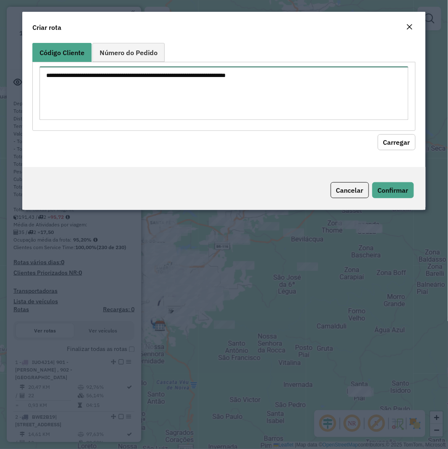
paste textarea "******** ******** ******** ******** ******** ******** ******** ******** *******…"
type textarea "******** ******** ******** ******** ******** ******** ******** ******** *******…"
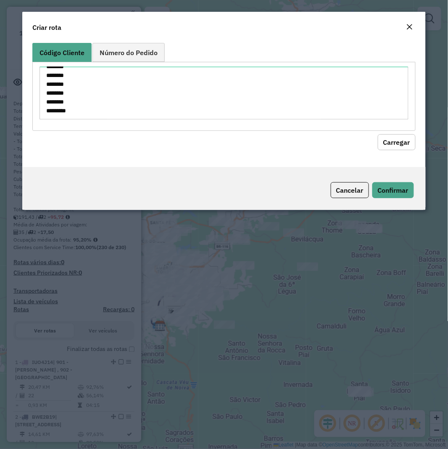
drag, startPoint x: 392, startPoint y: 138, endPoint x: 345, endPoint y: 135, distance: 47.6
click at [392, 137] on button "Carregar" at bounding box center [397, 142] width 38 height 16
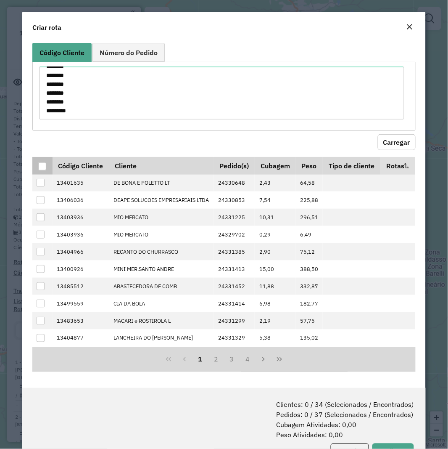
click at [40, 166] on div at bounding box center [42, 166] width 8 height 8
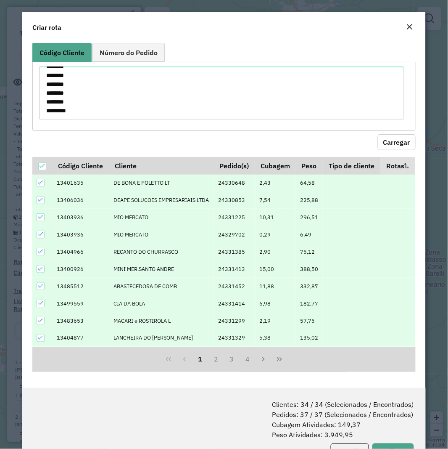
scroll to position [42, 0]
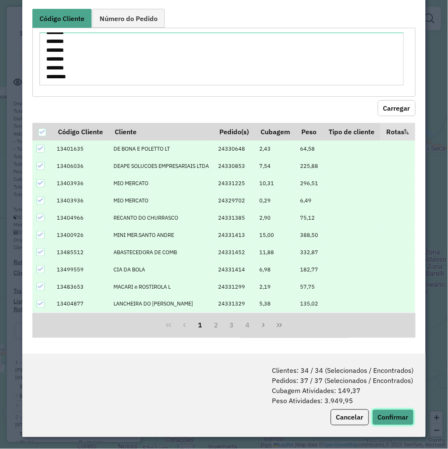
click at [390, 410] on button "Confirmar" at bounding box center [393, 417] width 42 height 16
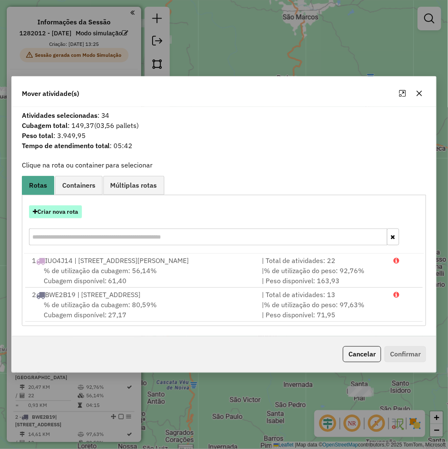
click at [41, 207] on button "Criar nova rota" at bounding box center [55, 211] width 53 height 13
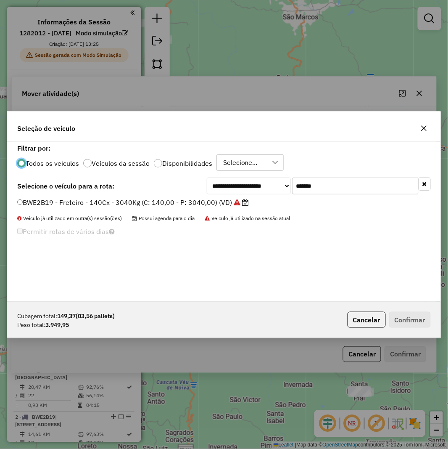
scroll to position [5, 2]
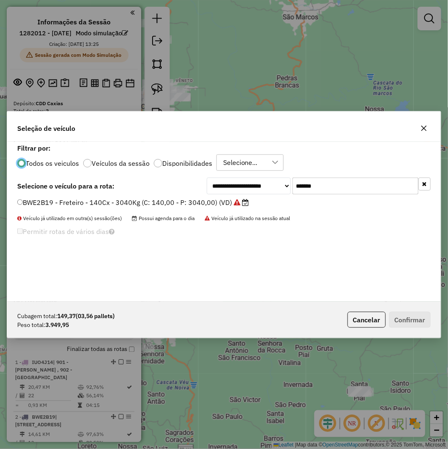
click at [311, 187] on input "*******" at bounding box center [356, 185] width 126 height 17
paste input "text"
type input "*******"
click at [173, 201] on label "RDT7I09 - F. Fixa - 210Cx - 6900Kg (C: 210,00 - P: 6900,00) (VD)" at bounding box center [124, 202] width 215 height 10
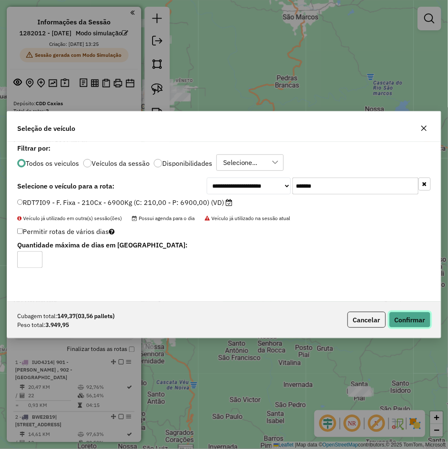
click at [411, 320] on button "Confirmar" at bounding box center [410, 319] width 42 height 16
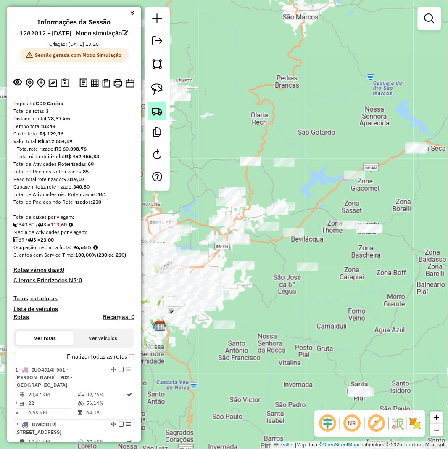
click at [162, 110] on img at bounding box center [157, 111] width 12 height 12
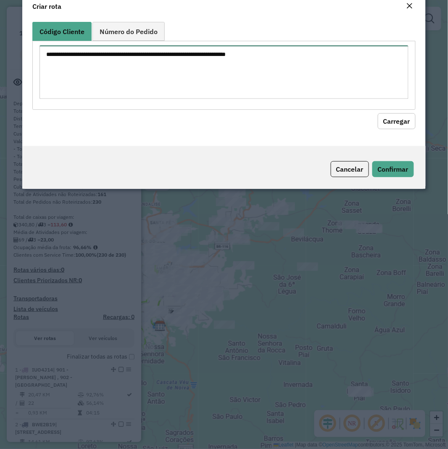
click at [264, 57] on div at bounding box center [223, 75] width 383 height 69
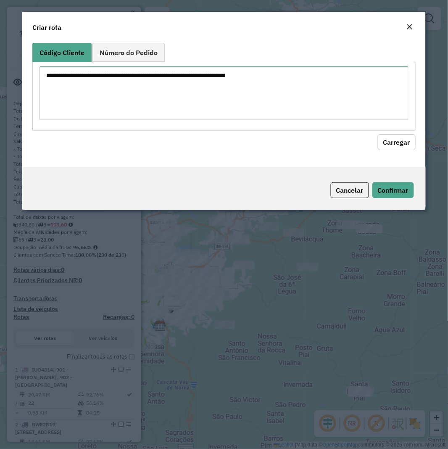
paste textarea "******** ******** ******** ******** ******** ******** ******** ******** ********"
type textarea "******** ******** ******** ******** ******** ******** ******** ******** ********"
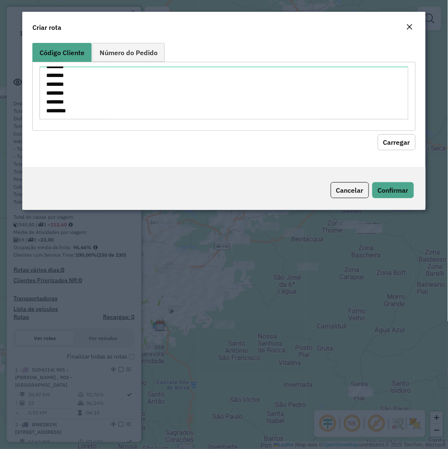
click at [381, 145] on button "Carregar" at bounding box center [397, 142] width 38 height 16
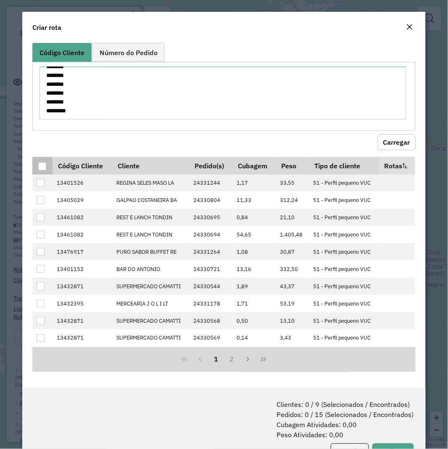
click at [44, 166] on div at bounding box center [42, 166] width 8 height 8
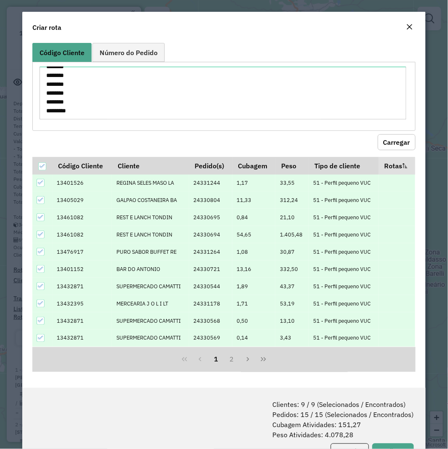
scroll to position [34, 0]
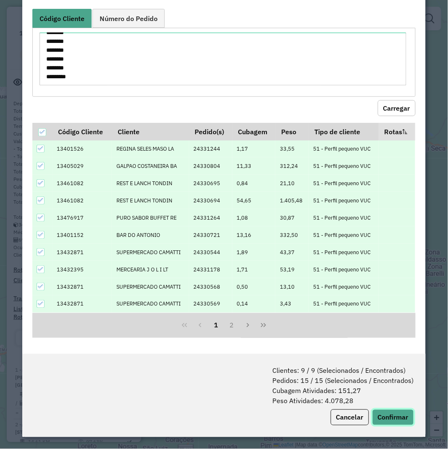
click at [381, 419] on button "Confirmar" at bounding box center [393, 417] width 42 height 16
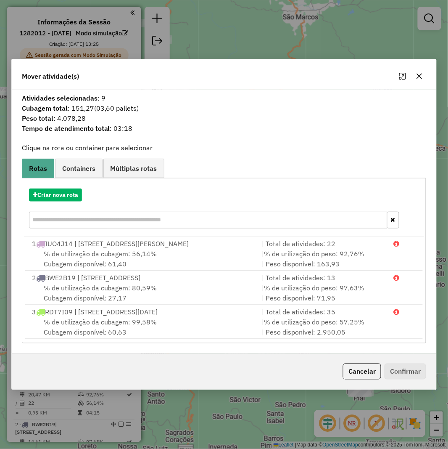
click at [67, 185] on div "Criar nova rota" at bounding box center [224, 209] width 401 height 55
click at [53, 194] on button "Criar nova rota" at bounding box center [55, 194] width 53 height 13
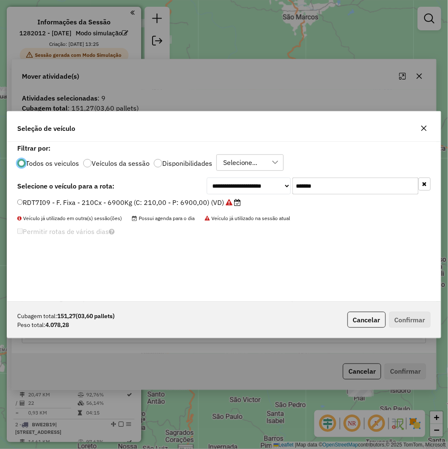
scroll to position [5, 2]
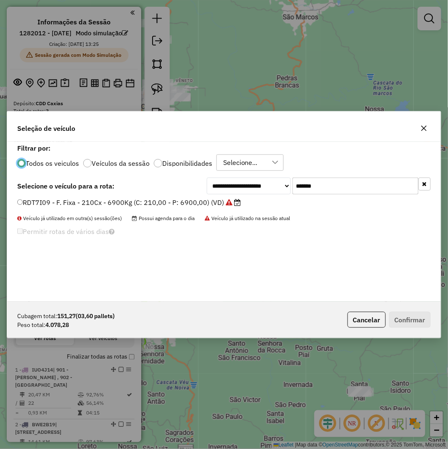
click at [322, 188] on input "*******" at bounding box center [356, 185] width 126 height 17
paste input "text"
type input "*******"
click at [129, 199] on label "REB4A96 - - C: 210 - P: 6900 (C: 210,00 - P: 6900,00) (VD)" at bounding box center [115, 202] width 196 height 10
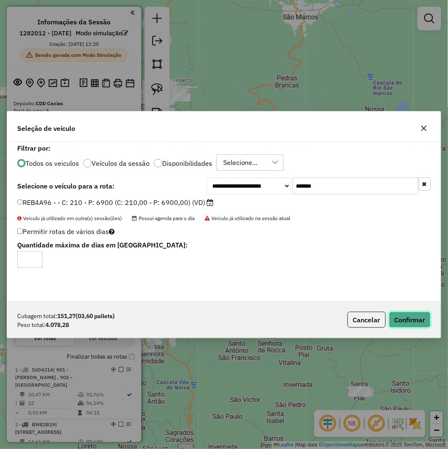
click at [400, 324] on button "Confirmar" at bounding box center [410, 319] width 42 height 16
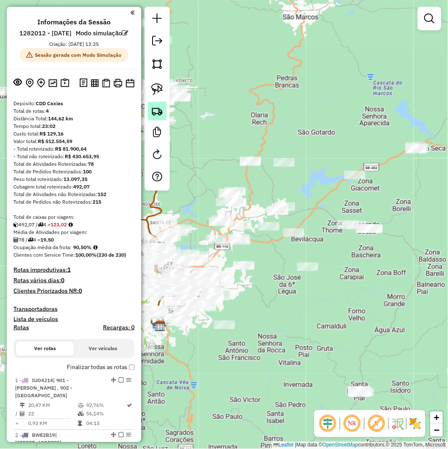
click at [164, 114] on link at bounding box center [157, 111] width 18 height 18
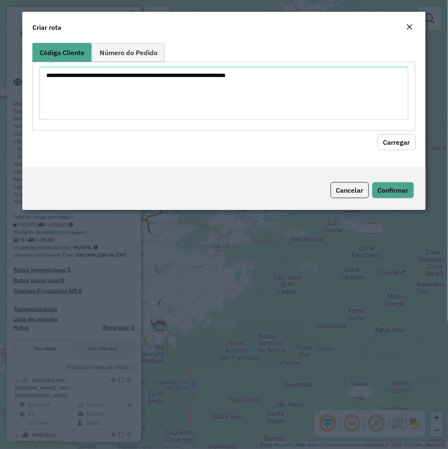
click at [229, 105] on textarea at bounding box center [224, 92] width 369 height 53
type textarea "******** ******** ******** ******** ******** ******** ******** ******** *******…"
drag, startPoint x: 406, startPoint y: 149, endPoint x: 360, endPoint y: 147, distance: 46.7
click at [406, 149] on button "Carregar" at bounding box center [397, 142] width 38 height 16
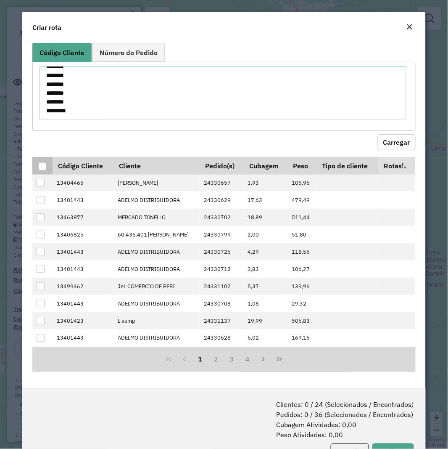
click at [40, 169] on div at bounding box center [42, 166] width 8 height 8
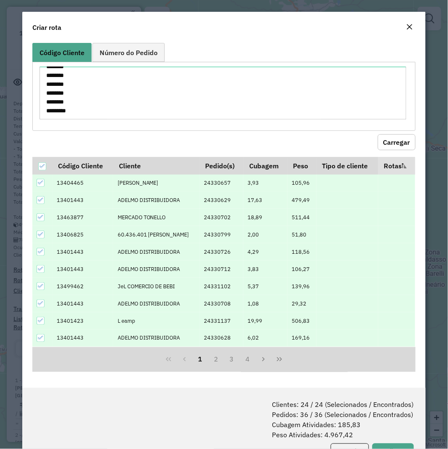
scroll to position [34, 0]
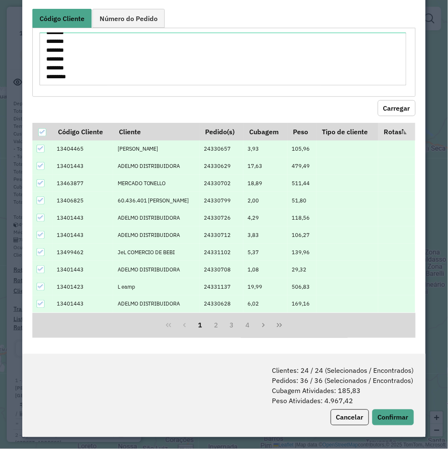
click at [392, 426] on div "Clientes: 24 / 24 (Selecionados / Encontrados) Pedidos: 36 / 36 (Selecionados /…" at bounding box center [223, 395] width 403 height 83
click at [393, 418] on button "Confirmar" at bounding box center [393, 417] width 42 height 16
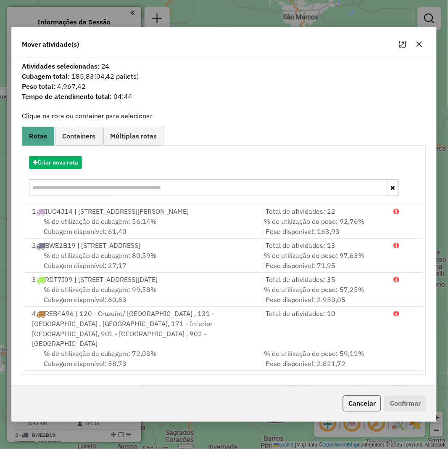
click at [63, 177] on div "Criar nova rota" at bounding box center [224, 177] width 401 height 55
click at [65, 169] on button "Criar nova rota" at bounding box center [55, 162] width 53 height 13
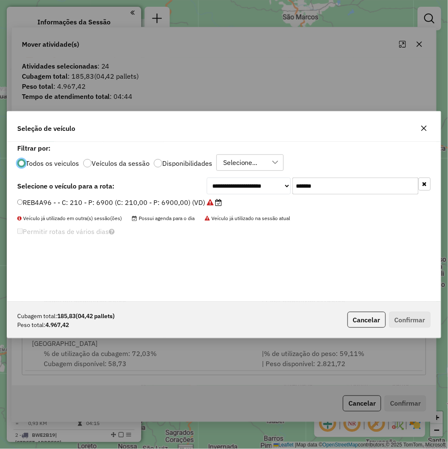
scroll to position [5, 2]
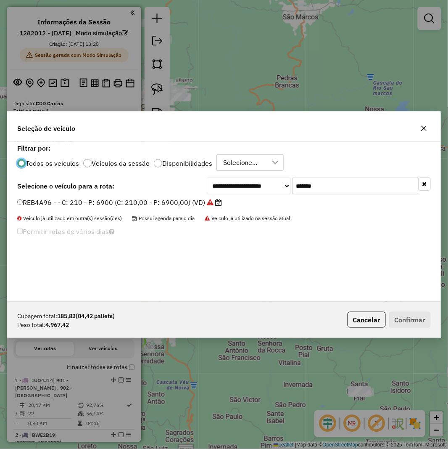
click at [348, 194] on input "*******" at bounding box center [356, 185] width 126 height 17
paste input "text"
type input "*******"
click at [154, 194] on div "**********" at bounding box center [224, 185] width 414 height 17
click at [165, 203] on label "RLC3J68 - F. Fixa - 336Cx - 8600Kg (C: 336,00 - P: 8600,00) (VD)" at bounding box center [124, 202] width 215 height 10
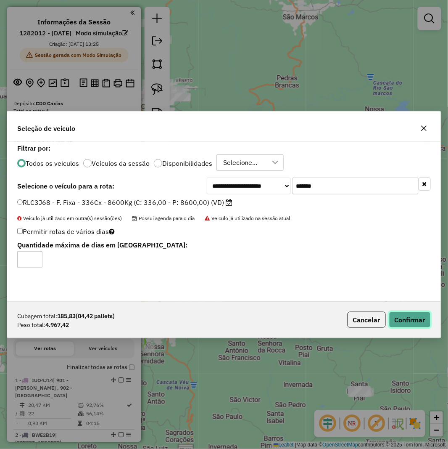
click at [398, 311] on button "Confirmar" at bounding box center [410, 319] width 42 height 16
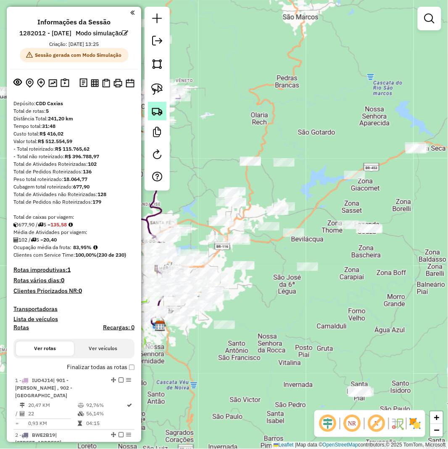
click at [159, 106] on img at bounding box center [157, 111] width 12 height 12
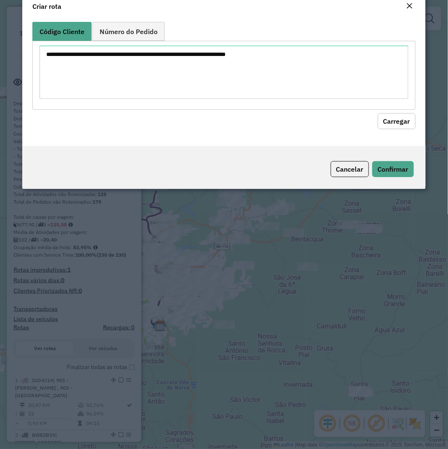
click at [188, 85] on textarea at bounding box center [224, 71] width 369 height 53
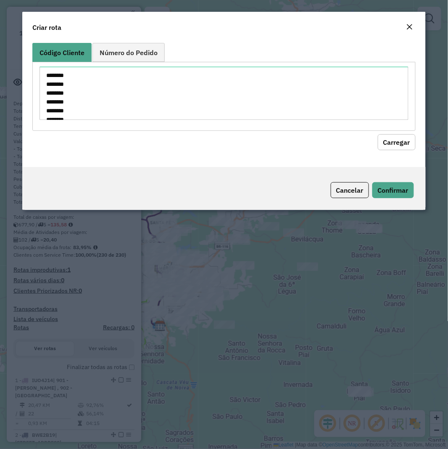
scroll to position [189, 0]
type textarea "******** ******** ******** ******** ******** ******** ******** ******** *******…"
drag, startPoint x: 398, startPoint y: 136, endPoint x: 377, endPoint y: 136, distance: 21.0
click at [396, 136] on button "Carregar" at bounding box center [397, 142] width 38 height 16
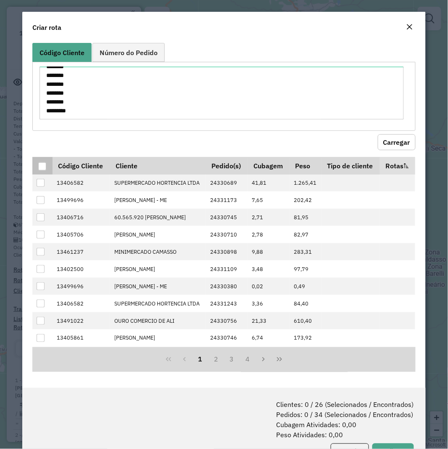
drag, startPoint x: 44, startPoint y: 182, endPoint x: 38, endPoint y: 169, distance: 14.7
click at [41, 172] on th at bounding box center [42, 166] width 20 height 18
click at [38, 169] on div at bounding box center [42, 166] width 8 height 8
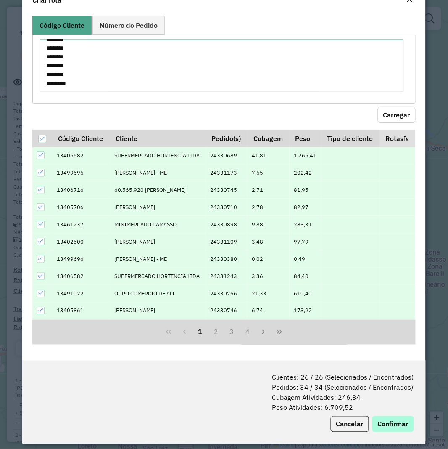
scroll to position [42, 0]
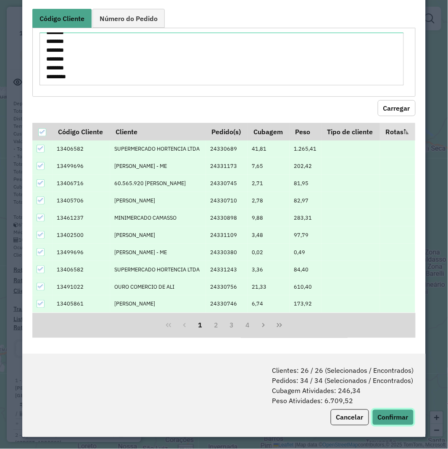
click at [391, 411] on button "Confirmar" at bounding box center [393, 417] width 42 height 16
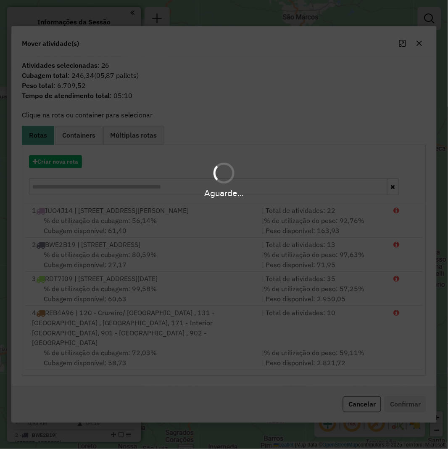
click at [50, 159] on div "Aguarde..." at bounding box center [224, 179] width 448 height 40
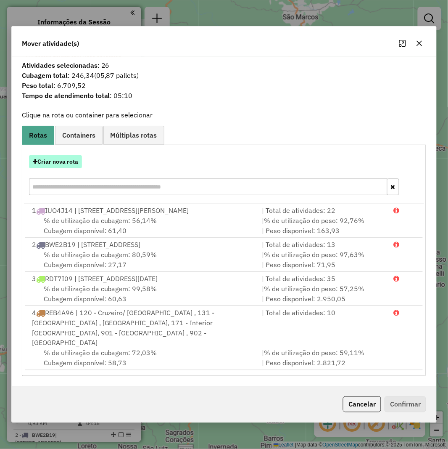
click at [53, 165] on button "Criar nova rota" at bounding box center [55, 161] width 53 height 13
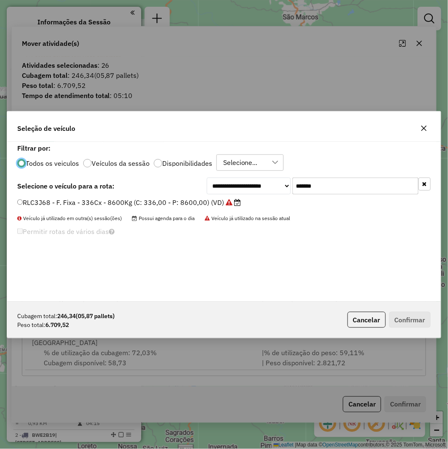
scroll to position [5, 2]
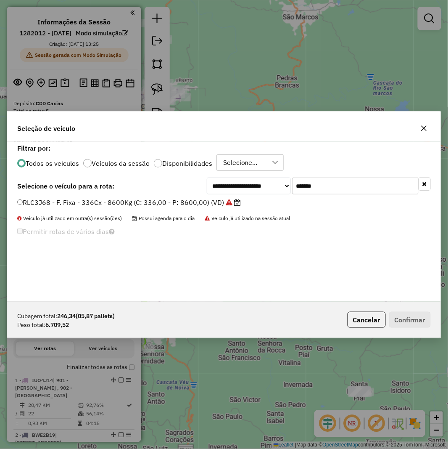
click at [321, 191] on input "*******" at bounding box center [356, 185] width 126 height 17
paste input "text"
type input "*******"
click at [167, 197] on div "**********" at bounding box center [224, 222] width 434 height 160
click at [166, 194] on div "**********" at bounding box center [224, 185] width 414 height 17
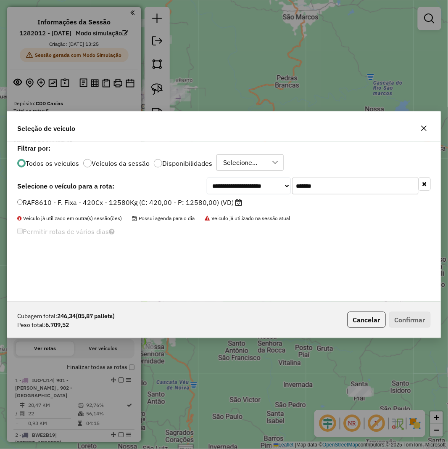
click at [167, 202] on label "RAF8610 - F. Fixa - 420Cx - 12580Kg (C: 420,00 - P: 12580,00) (VD)" at bounding box center [129, 202] width 225 height 10
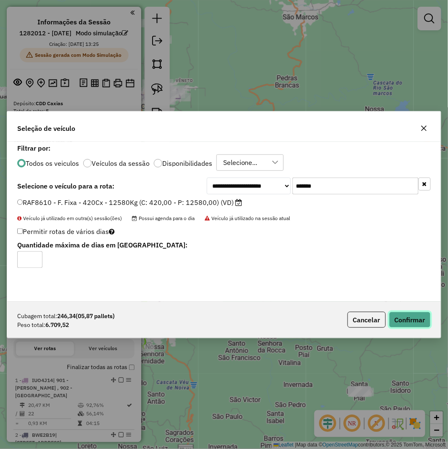
drag, startPoint x: 412, startPoint y: 318, endPoint x: 442, endPoint y: 317, distance: 30.3
click at [412, 318] on button "Confirmar" at bounding box center [410, 319] width 42 height 16
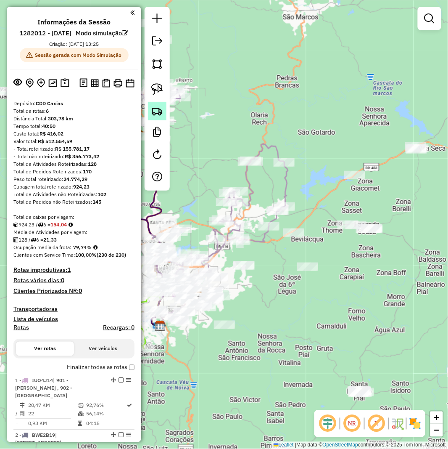
click at [157, 112] on img at bounding box center [157, 111] width 12 height 12
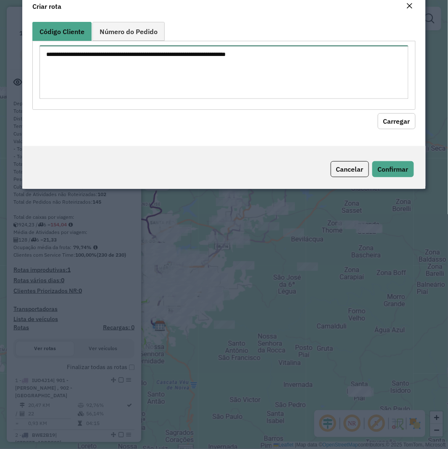
click at [204, 95] on textarea at bounding box center [224, 71] width 369 height 53
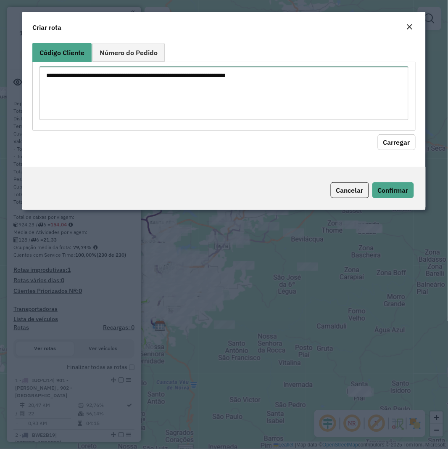
paste textarea "******** ******** ******** ******** ******** ******** ******** ******** *******…"
type textarea "******** ******** ******** ******** ******** ******** ******** ******** *******…"
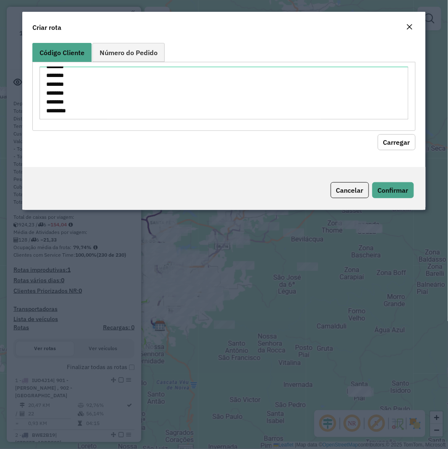
drag, startPoint x: 397, startPoint y: 137, endPoint x: 0, endPoint y: 158, distance: 397.4
click at [392, 137] on button "Carregar" at bounding box center [397, 142] width 38 height 16
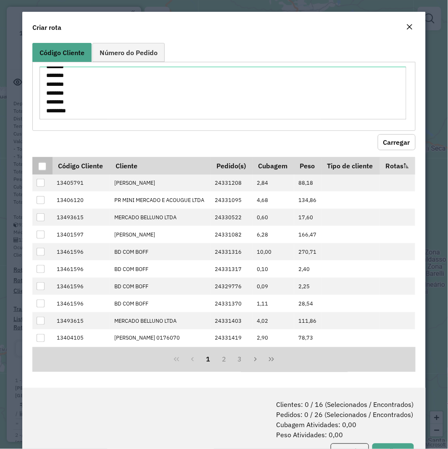
click at [36, 163] on th at bounding box center [42, 166] width 20 height 18
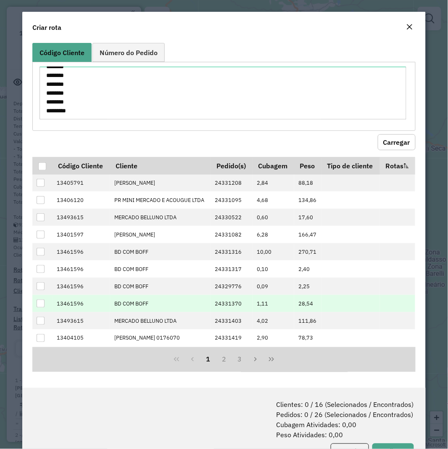
drag, startPoint x: 42, startPoint y: 165, endPoint x: 331, endPoint y: 298, distance: 317.5
click at [43, 165] on div at bounding box center [42, 166] width 8 height 8
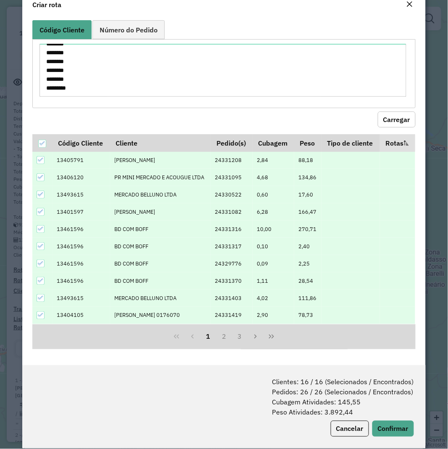
scroll to position [34, 0]
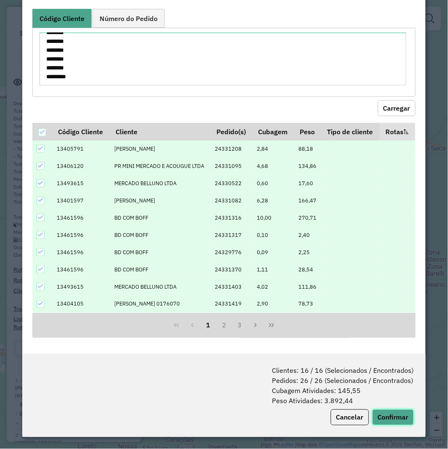
click at [397, 411] on button "Confirmar" at bounding box center [393, 417] width 42 height 16
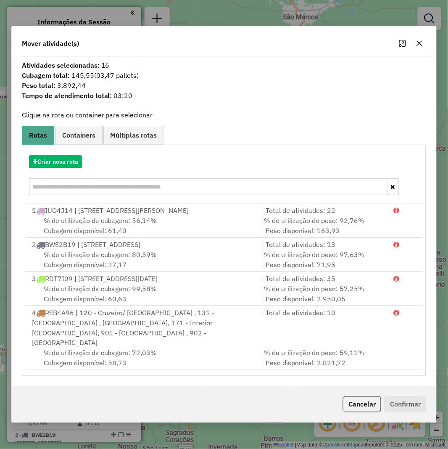
click at [56, 154] on div "Criar nova rota" at bounding box center [224, 176] width 401 height 55
click at [50, 164] on button "Criar nova rota" at bounding box center [55, 161] width 53 height 13
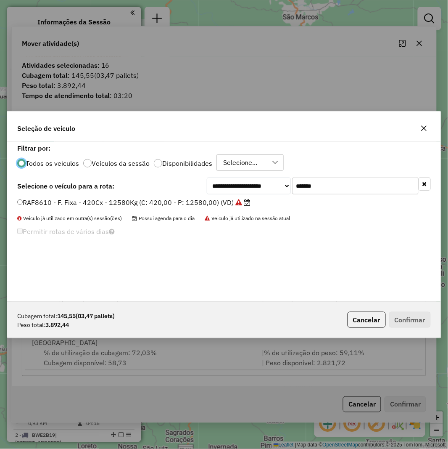
scroll to position [5, 2]
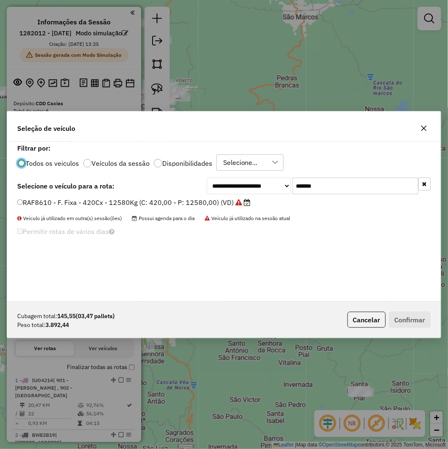
click at [352, 187] on input "*******" at bounding box center [356, 185] width 126 height 17
paste input "text"
type input "*******"
click at [161, 197] on div "**********" at bounding box center [224, 222] width 434 height 160
click at [161, 199] on label "RAB2754 - F. Fixa 420 cx - 12580 kg (C: 420,00 - P: 12580,00) (VD)" at bounding box center [128, 202] width 223 height 10
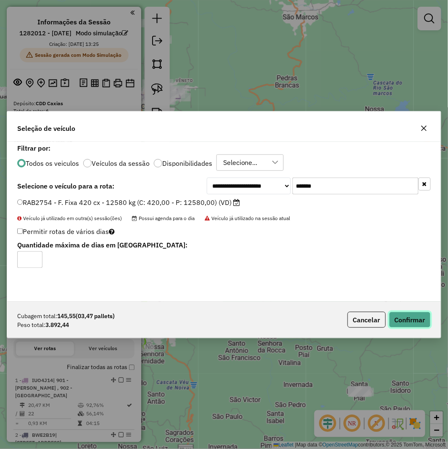
drag, startPoint x: 396, startPoint y: 317, endPoint x: 447, endPoint y: 325, distance: 52.0
click at [396, 317] on button "Confirmar" at bounding box center [410, 319] width 42 height 16
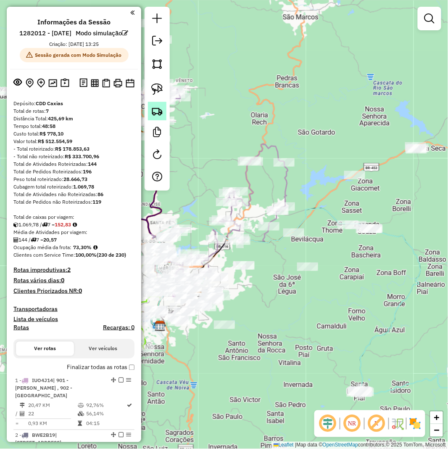
click at [153, 116] on img at bounding box center [157, 111] width 12 height 12
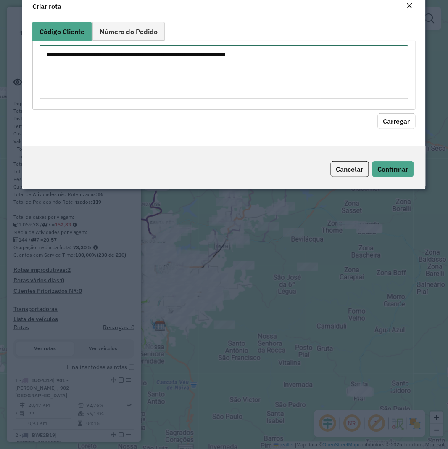
click at [238, 99] on textarea at bounding box center [224, 71] width 369 height 53
paste textarea "******** ******** ******** ******** ******** ******** ******** ******** *******…"
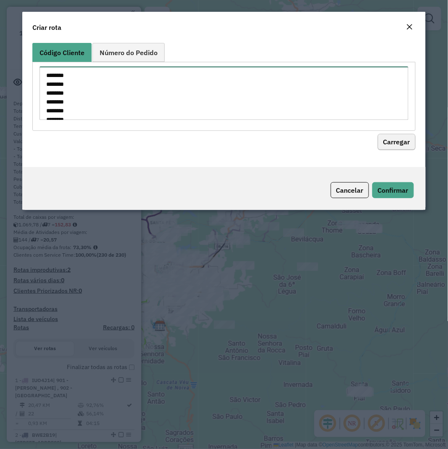
scroll to position [136, 0]
type textarea "******** ******** ******** ******** ******** ******** ******** ******** *******…"
click at [390, 133] on hb-field-button "Carregar" at bounding box center [223, 140] width 383 height 19
click at [385, 141] on button "Carregar" at bounding box center [397, 142] width 38 height 16
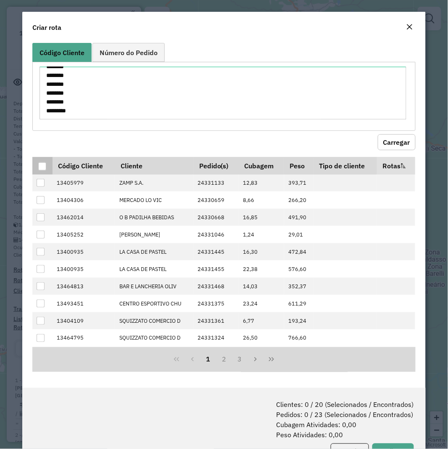
click at [41, 166] on div at bounding box center [42, 166] width 8 height 8
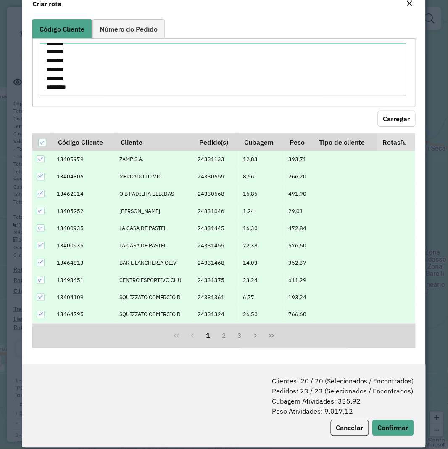
scroll to position [34, 0]
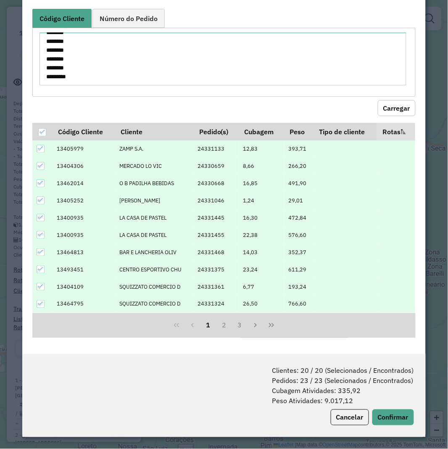
drag, startPoint x: 400, startPoint y: 426, endPoint x: 445, endPoint y: 396, distance: 53.6
click at [400, 426] on div "Clientes: 20 / 20 (Selecionados / Encontrados) Pedidos: 23 / 23 (Selecionados /…" at bounding box center [223, 395] width 403 height 83
click at [388, 420] on button "Confirmar" at bounding box center [393, 417] width 42 height 16
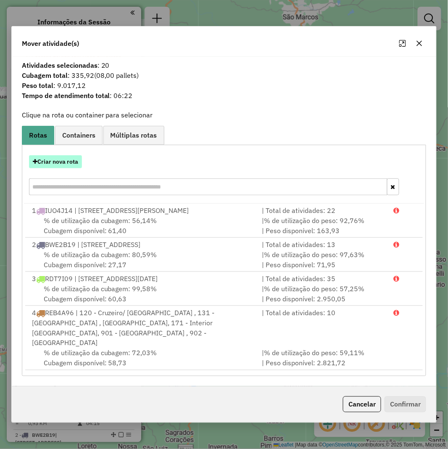
click at [60, 162] on button "Criar nova rota" at bounding box center [55, 161] width 53 height 13
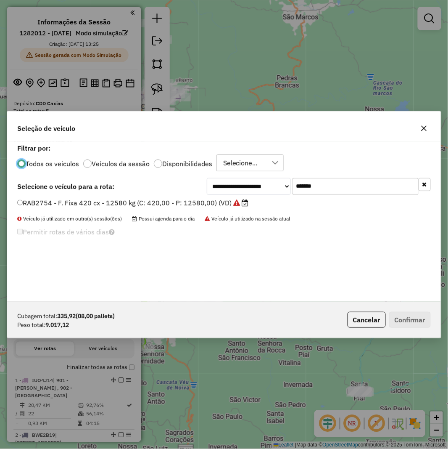
scroll to position [5, 2]
click at [353, 179] on input "*******" at bounding box center [356, 185] width 126 height 17
paste input "text"
type input "*******"
click at [134, 203] on label "RAF8680 - F. Fixa 420 cx - 12580 kg (C: 420,00 - P: 12580,00) (VD)" at bounding box center [128, 202] width 222 height 10
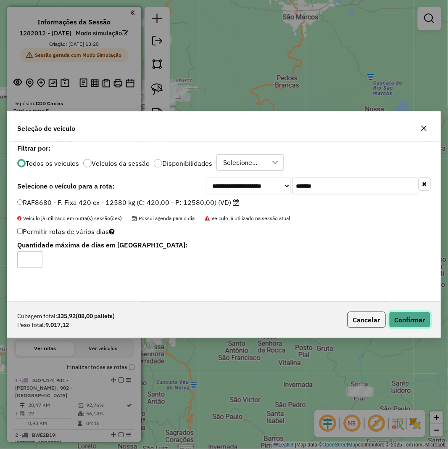
click at [401, 325] on button "Confirmar" at bounding box center [410, 319] width 42 height 16
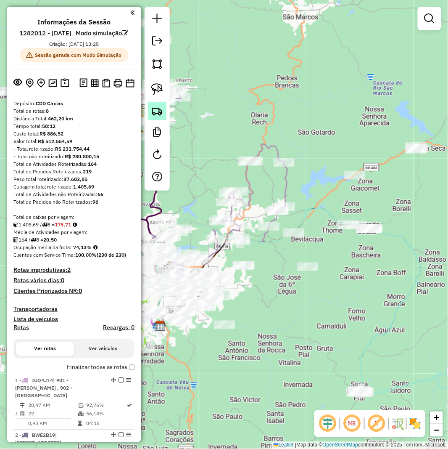
click at [158, 111] on img at bounding box center [157, 111] width 12 height 12
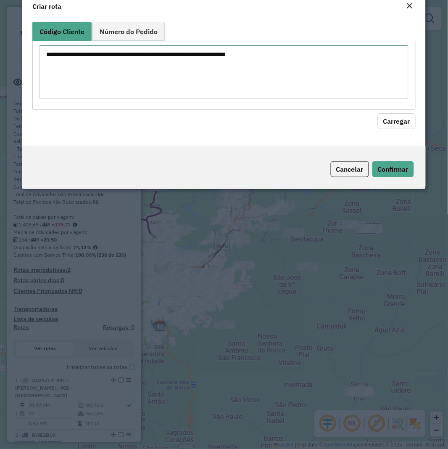
click at [209, 79] on textarea at bounding box center [224, 71] width 369 height 53
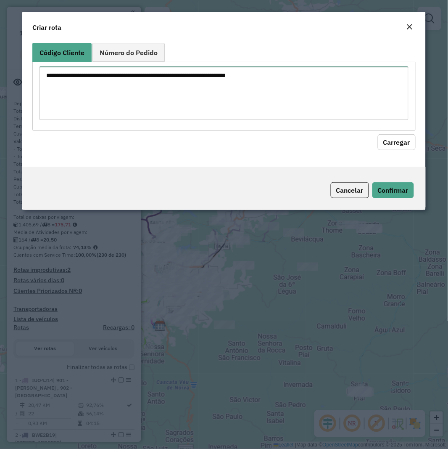
paste textarea "******** ******** ******** ******** ******** ******** ******** ******** *******…"
type textarea "******** ******** ******** ******** ******** ******** ******** ******** *******…"
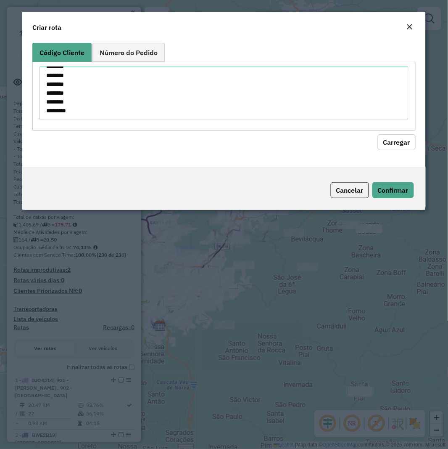
click at [406, 149] on hb-field-button "Carregar" at bounding box center [223, 140] width 383 height 19
drag, startPoint x: 388, startPoint y: 142, endPoint x: 71, endPoint y: 132, distance: 316.3
click at [388, 141] on button "Carregar" at bounding box center [397, 142] width 38 height 16
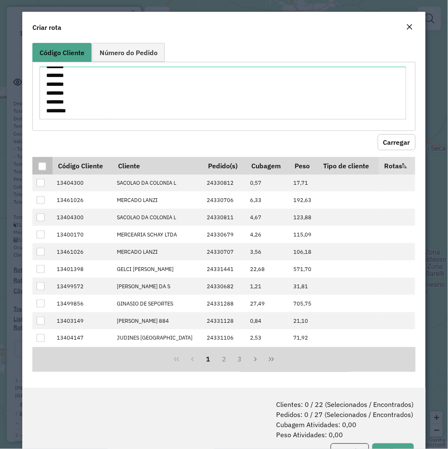
drag, startPoint x: 35, startPoint y: 165, endPoint x: 40, endPoint y: 167, distance: 5.6
click at [36, 165] on th at bounding box center [42, 166] width 20 height 18
click at [48, 170] on th at bounding box center [42, 166] width 20 height 18
click at [44, 167] on div at bounding box center [42, 166] width 8 height 8
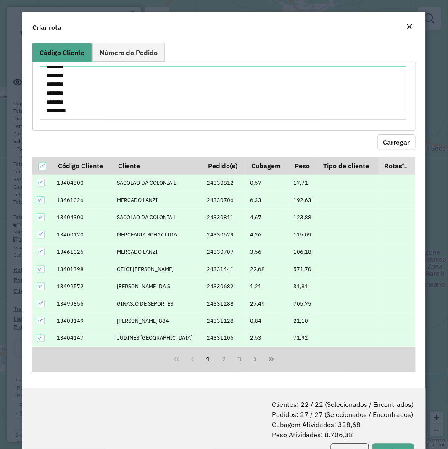
scroll to position [34, 0]
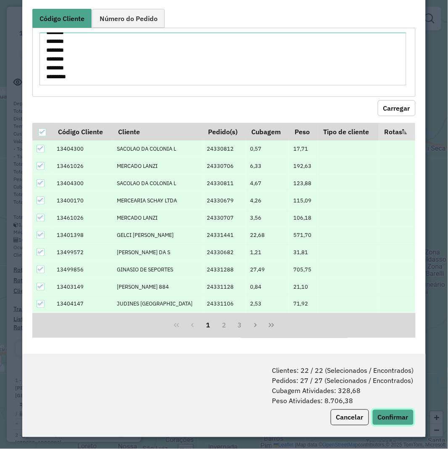
click at [393, 419] on button "Confirmar" at bounding box center [393, 417] width 42 height 16
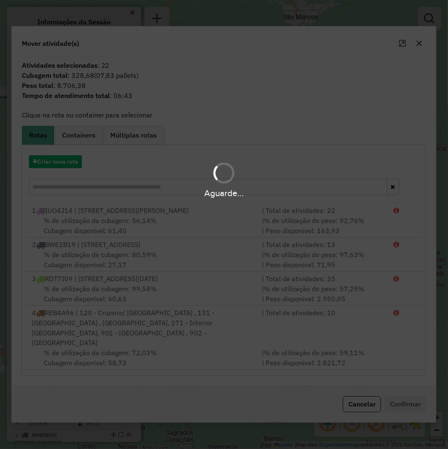
click at [62, 168] on div "Aguarde..." at bounding box center [224, 179] width 448 height 40
click at [63, 158] on div "Aguarde..." at bounding box center [224, 224] width 448 height 449
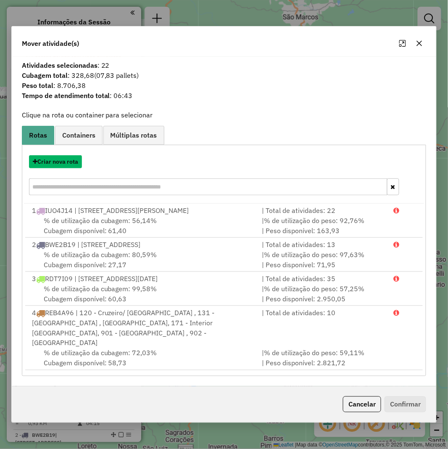
click at [61, 158] on button "Criar nova rota" at bounding box center [55, 161] width 53 height 13
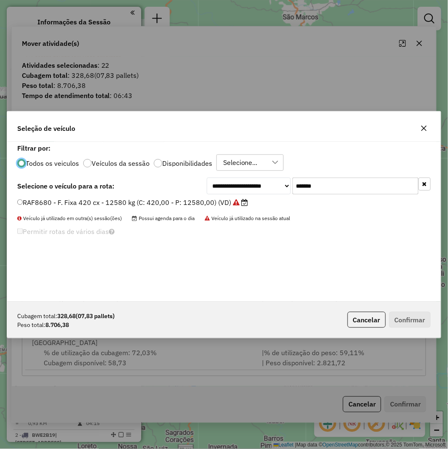
scroll to position [5, 2]
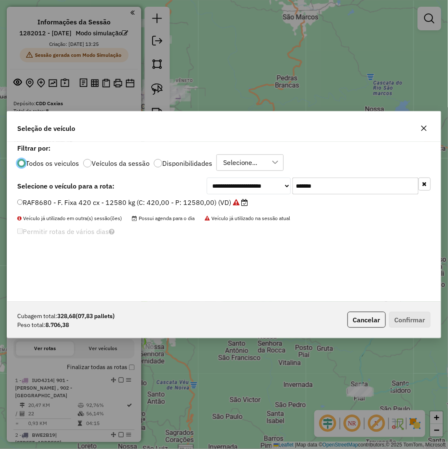
click at [329, 184] on input "*******" at bounding box center [356, 185] width 126 height 17
paste input "text"
type input "*******"
click at [186, 199] on label "RAF8740 - F. Fixa 420 cx - 12580 kg (C: 420,00 - P: 12580,00) (VD)" at bounding box center [128, 202] width 222 height 10
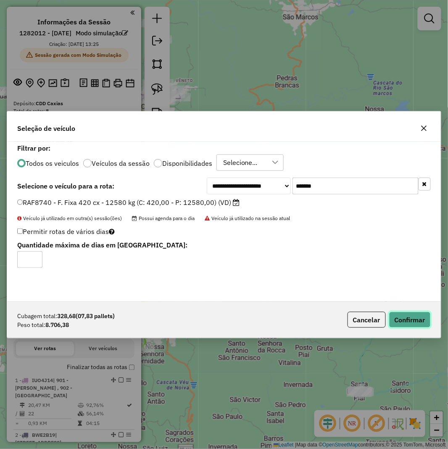
click at [422, 321] on button "Confirmar" at bounding box center [410, 319] width 42 height 16
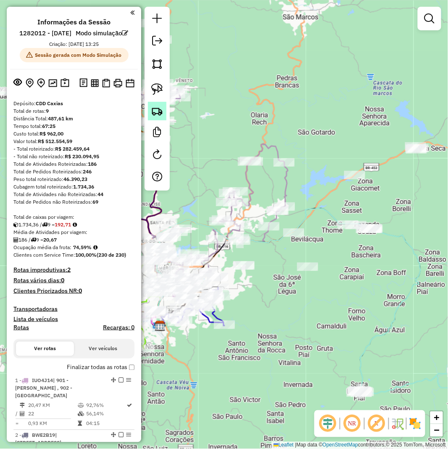
click at [160, 114] on img at bounding box center [157, 111] width 12 height 12
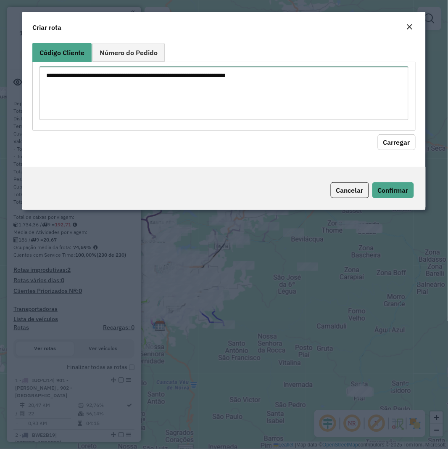
click at [233, 77] on textarea at bounding box center [224, 92] width 369 height 53
paste textarea "******** ******** ******** ******** ******** ******** ******** ******** *******…"
type textarea "******** ******** ******** ******** ******** ******** ******** ******** *******…"
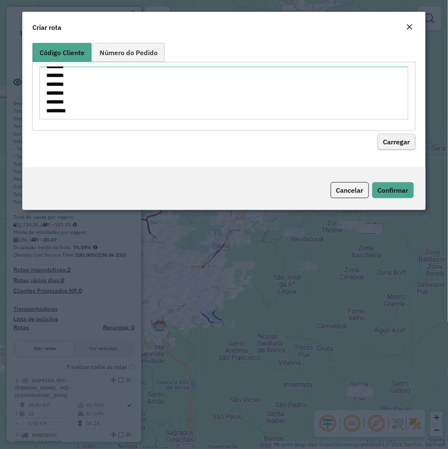
drag, startPoint x: 396, startPoint y: 129, endPoint x: 396, endPoint y: 136, distance: 7.2
click at [397, 134] on formly-group "Código Cliente Número do Pedido ******** ******** ******** ******** ******** **…" at bounding box center [223, 96] width 383 height 107
drag, startPoint x: 396, startPoint y: 136, endPoint x: 36, endPoint y: 112, distance: 360.6
click at [396, 136] on button "Carregar" at bounding box center [397, 142] width 38 height 16
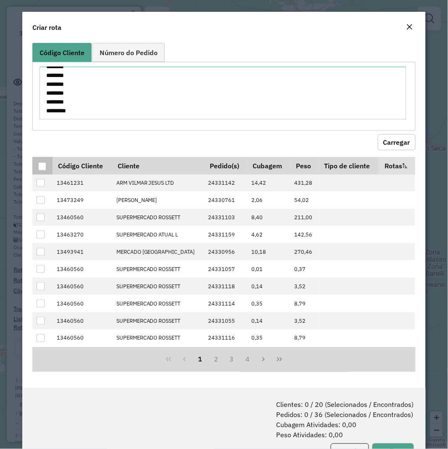
click at [42, 169] on div at bounding box center [42, 166] width 8 height 8
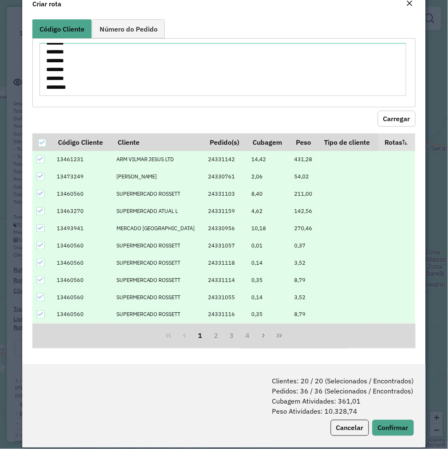
scroll to position [34, 0]
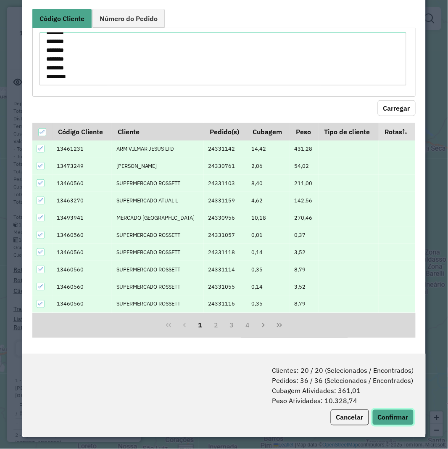
click at [398, 419] on button "Confirmar" at bounding box center [393, 417] width 42 height 16
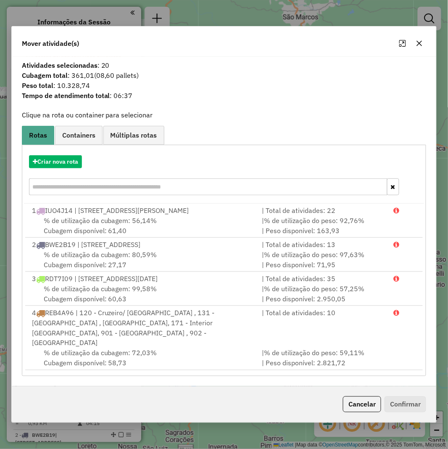
click at [77, 170] on div "Criar nova rota" at bounding box center [224, 176] width 401 height 55
click at [73, 165] on button "Criar nova rota" at bounding box center [55, 161] width 53 height 13
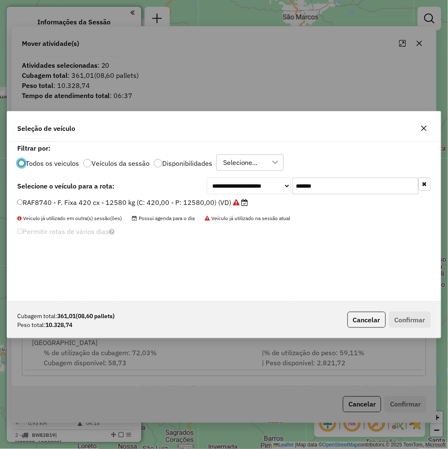
scroll to position [5, 2]
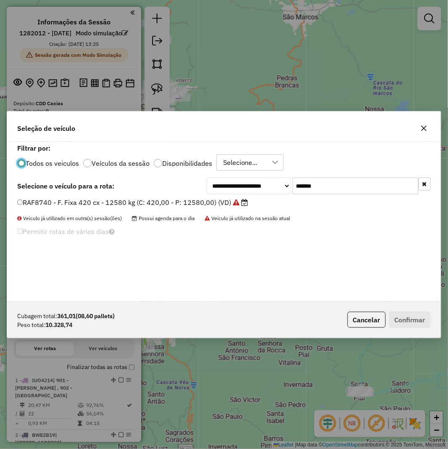
drag, startPoint x: 401, startPoint y: 199, endPoint x: 367, endPoint y: 187, distance: 36.7
click at [400, 198] on li "RAF8740 - F. Fixa 420 cx - 12580 kg (C: 420,00 - P: 12580,00) (VD)" at bounding box center [224, 203] width 414 height 10
click at [360, 185] on input "*******" at bounding box center [356, 185] width 126 height 17
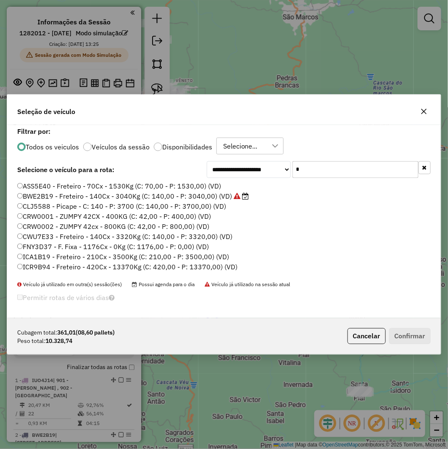
click at [128, 209] on label "CLJ5588 - Picape - C: 140 - P: 3700 (C: 140,00 - P: 3700,00) (VD)" at bounding box center [121, 206] width 209 height 10
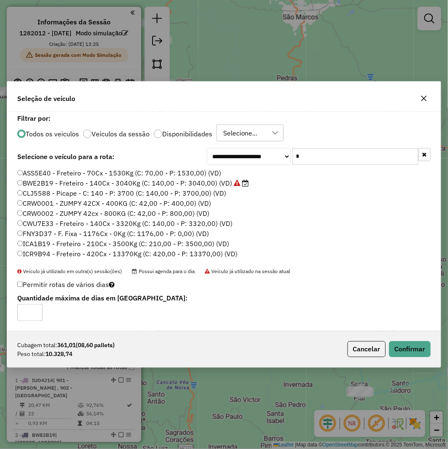
click at [340, 150] on input "*" at bounding box center [356, 156] width 126 height 17
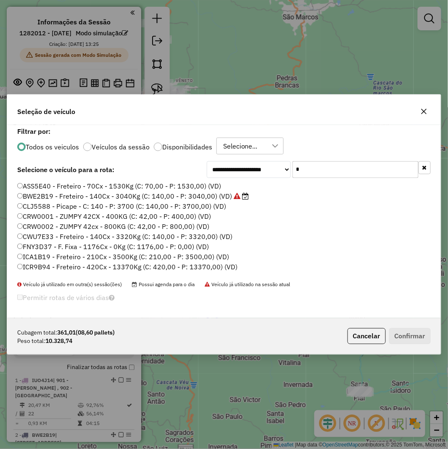
paste input "******"
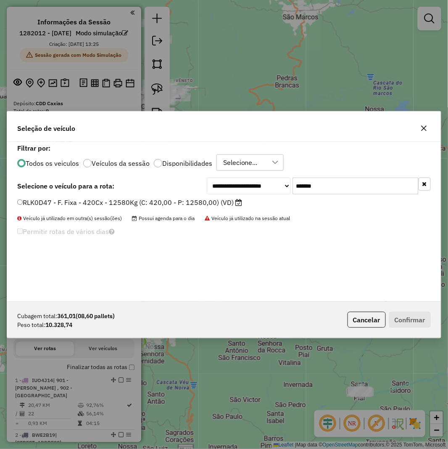
type input "*******"
click at [122, 190] on div "**********" at bounding box center [224, 185] width 414 height 17
drag, startPoint x: 103, startPoint y: 209, endPoint x: 98, endPoint y: 206, distance: 5.1
click at [101, 209] on div "RLK0D47 - F. Fixa - 420Cx - 12580Kg (C: 420,00 - P: 12580,00) (VD)" at bounding box center [224, 206] width 424 height 17
click at [95, 203] on label "RLK0D47 - F. Fixa - 420Cx - 12580Kg (C: 420,00 - P: 12580,00) (VD)" at bounding box center [129, 202] width 225 height 10
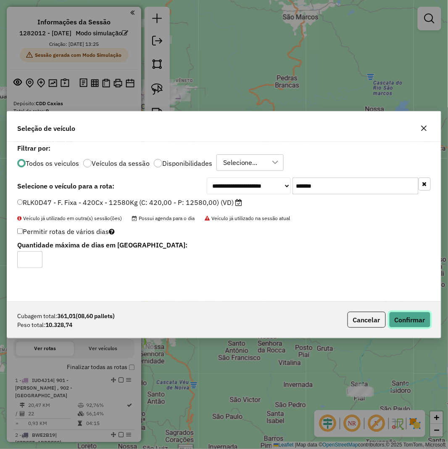
click at [393, 313] on button "Confirmar" at bounding box center [410, 319] width 42 height 16
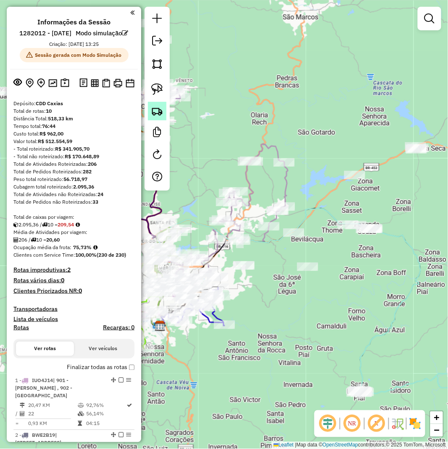
click at [159, 115] on img at bounding box center [157, 111] width 12 height 12
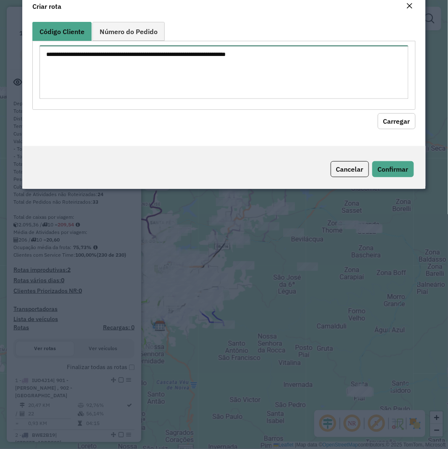
click at [240, 92] on textarea at bounding box center [224, 71] width 369 height 53
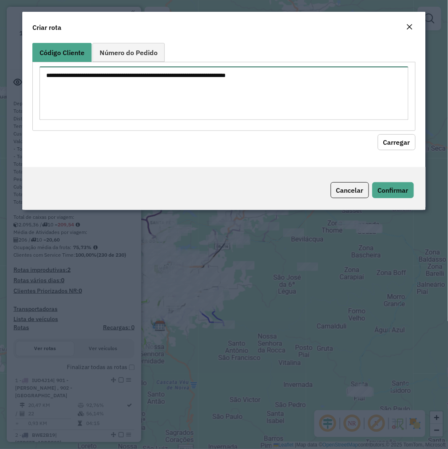
paste textarea "******** ******** ******** ******** ******** ******** ******** ******** *******…"
type textarea "******** ******** ******** ******** ******** ******** ******** ******** *******…"
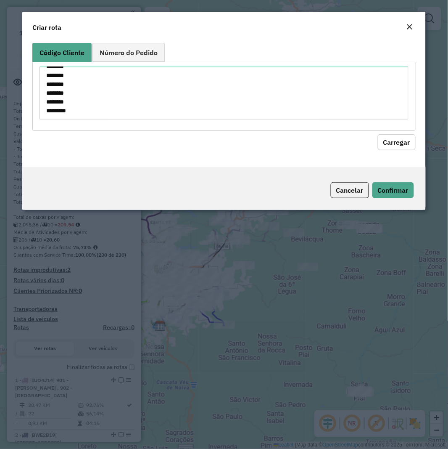
click at [408, 140] on button "Carregar" at bounding box center [397, 142] width 38 height 16
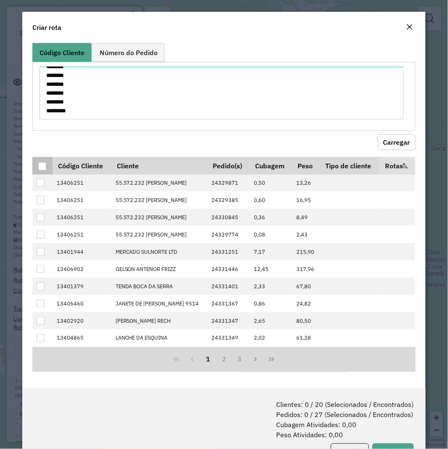
click at [40, 174] on th at bounding box center [42, 166] width 20 height 18
click at [42, 170] on div at bounding box center [42, 166] width 8 height 8
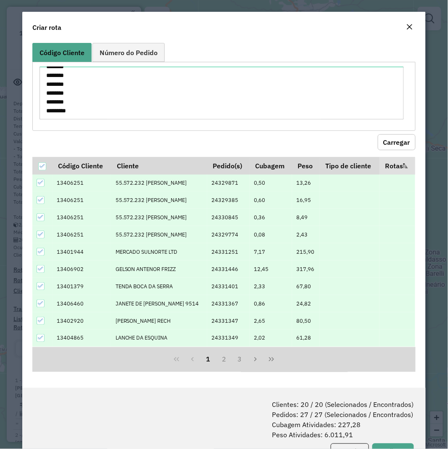
scroll to position [42, 0]
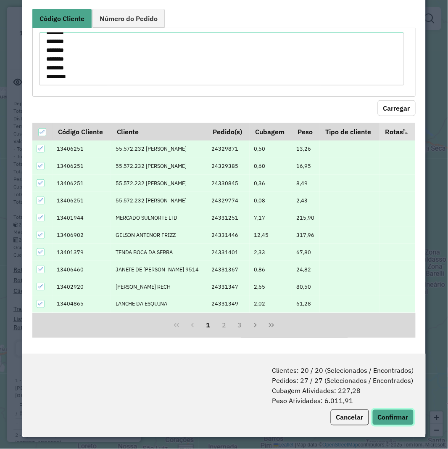
click at [400, 413] on button "Confirmar" at bounding box center [393, 417] width 42 height 16
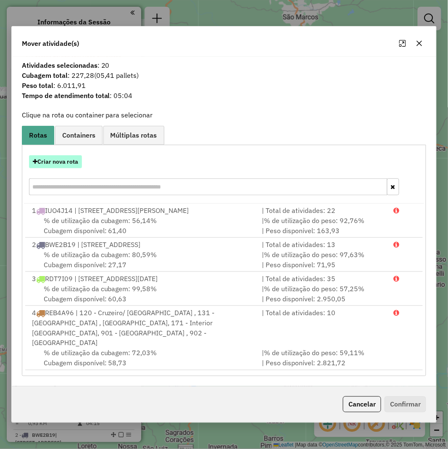
click at [77, 162] on button "Criar nova rota" at bounding box center [55, 161] width 53 height 13
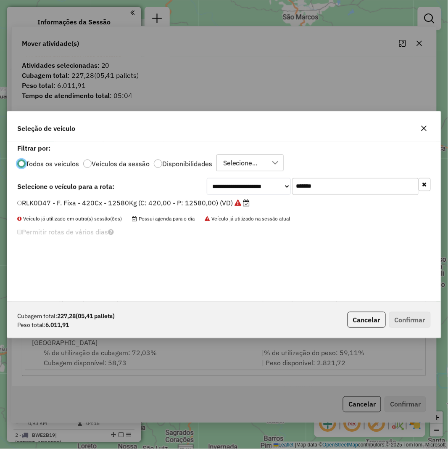
scroll to position [5, 2]
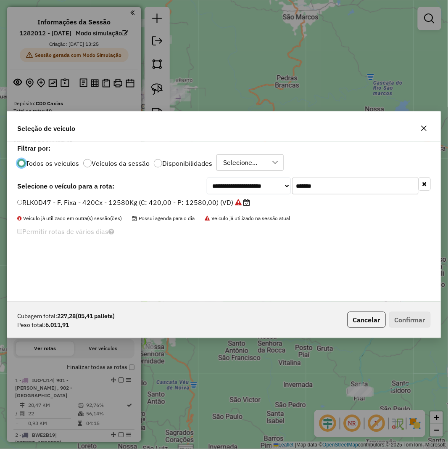
click at [327, 181] on input "*******" at bounding box center [356, 185] width 126 height 17
paste input "text"
type input "*******"
click at [164, 209] on div "RKY5A38 - F. Fixa - 420Cx - 12580Kg (C: 420,00 - P: 12580,00) (VD)" at bounding box center [224, 206] width 424 height 17
click at [182, 196] on div "**********" at bounding box center [224, 222] width 434 height 160
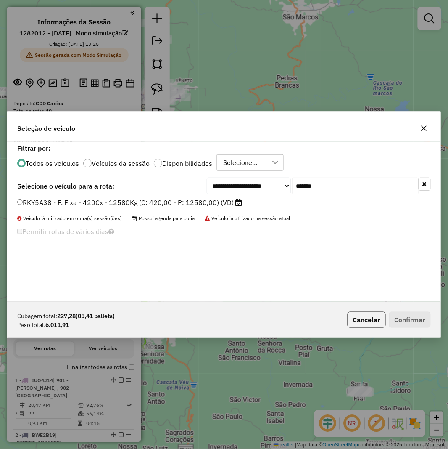
click at [161, 202] on label "RKY5A38 - F. Fixa - 420Cx - 12580Kg (C: 420,00 - P: 12580,00) (VD)" at bounding box center [129, 202] width 225 height 10
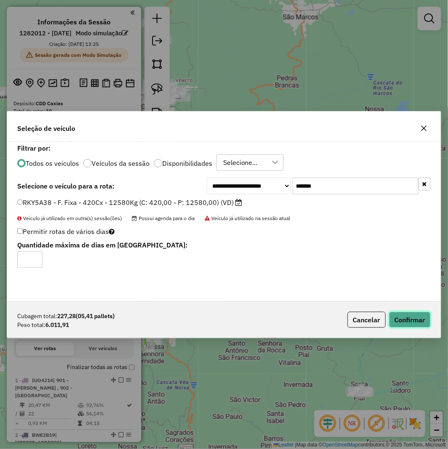
click at [417, 318] on button "Confirmar" at bounding box center [410, 319] width 42 height 16
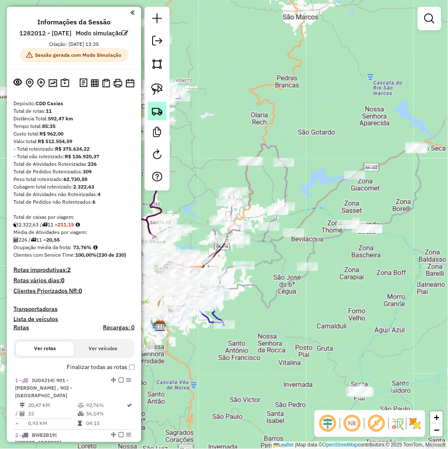
click at [160, 106] on img at bounding box center [157, 111] width 12 height 12
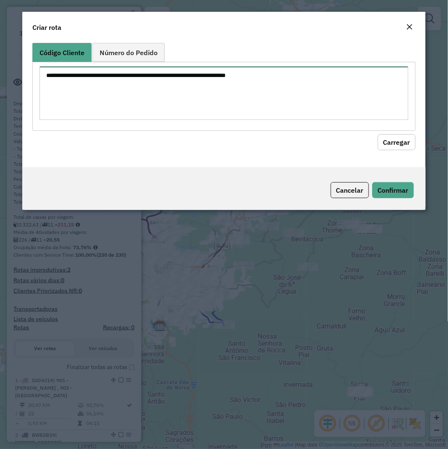
click at [208, 89] on textarea at bounding box center [224, 92] width 369 height 53
paste textarea "******** ******** ******** ********"
type textarea "******** ******** ******** ********"
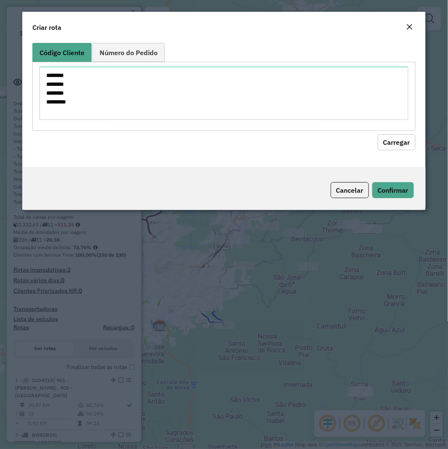
drag, startPoint x: 398, startPoint y: 143, endPoint x: 200, endPoint y: 146, distance: 198.0
click at [397, 143] on button "Carregar" at bounding box center [397, 142] width 38 height 16
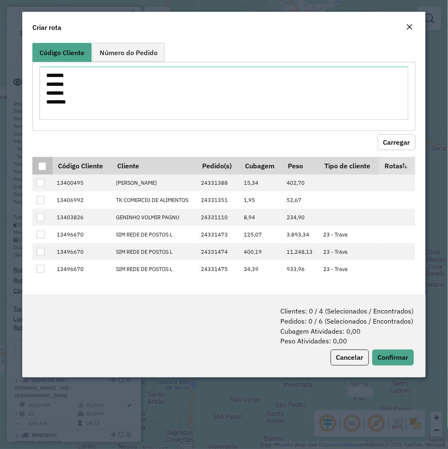
click at [40, 163] on div at bounding box center [42, 166] width 8 height 8
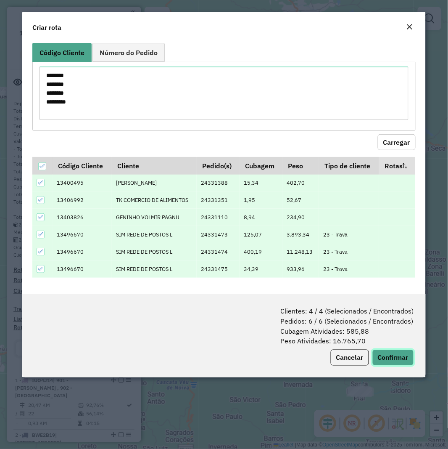
click at [412, 354] on button "Confirmar" at bounding box center [393, 357] width 42 height 16
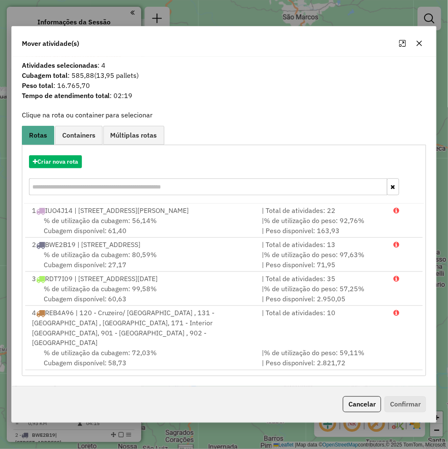
click at [65, 169] on div "Criar nova rota" at bounding box center [224, 176] width 401 height 55
click at [65, 166] on button "Criar nova rota" at bounding box center [55, 161] width 53 height 13
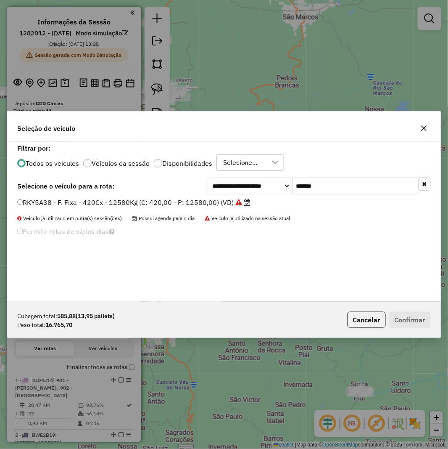
click at [362, 191] on input "*******" at bounding box center [356, 185] width 126 height 17
paste input "text"
type input "*******"
click at [135, 205] on label "RXO9B97 - F. Fixa - 588Cx - 16870Kg (C: 588,00 - P: 16870,00) (VD)" at bounding box center [130, 202] width 226 height 10
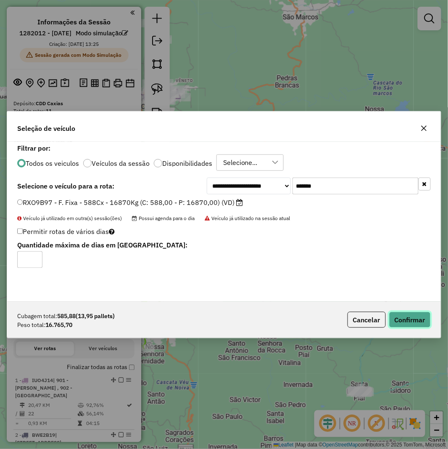
drag, startPoint x: 411, startPoint y: 320, endPoint x: 417, endPoint y: 325, distance: 7.4
click at [412, 320] on button "Confirmar" at bounding box center [410, 319] width 42 height 16
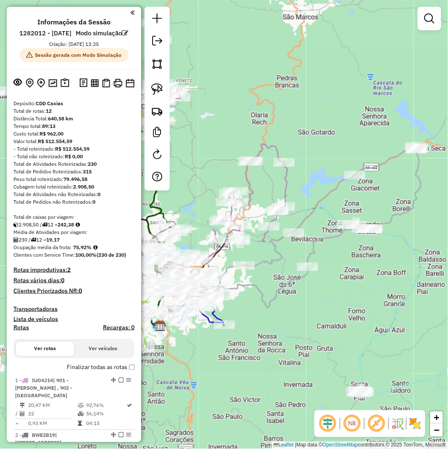
click at [354, 293] on div "Janela de atendimento Grade de atendimento Capacidade Transportadoras Veículos …" at bounding box center [224, 224] width 448 height 449
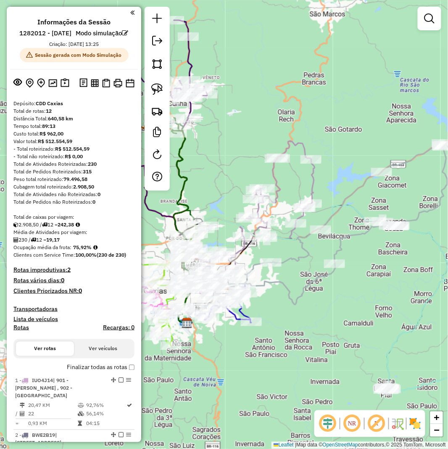
drag, startPoint x: 294, startPoint y: 354, endPoint x: 322, endPoint y: 351, distance: 27.9
click at [322, 351] on div "Janela de atendimento Grade de atendimento Capacidade Transportadoras Veículos …" at bounding box center [224, 224] width 448 height 449
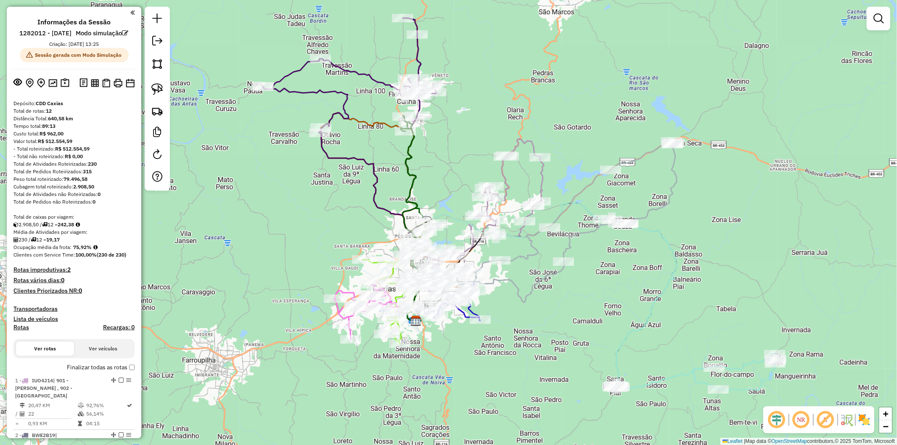
click at [331, 95] on icon at bounding box center [349, 125] width 173 height 215
select select "**********"
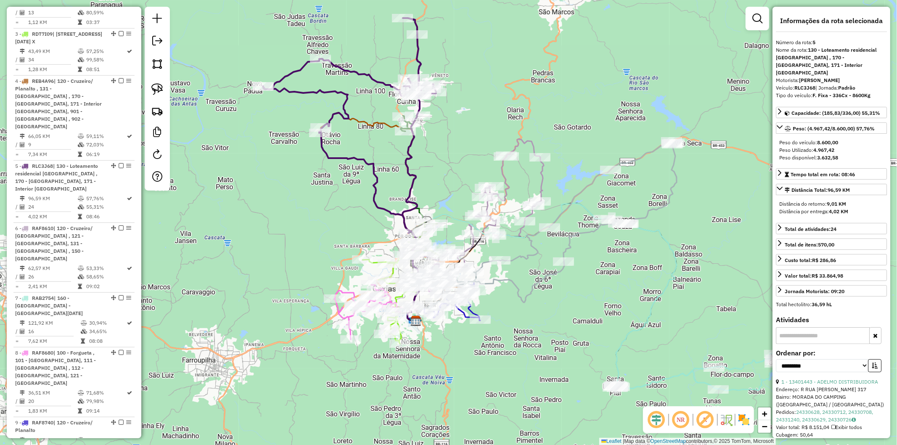
scroll to position [597, 0]
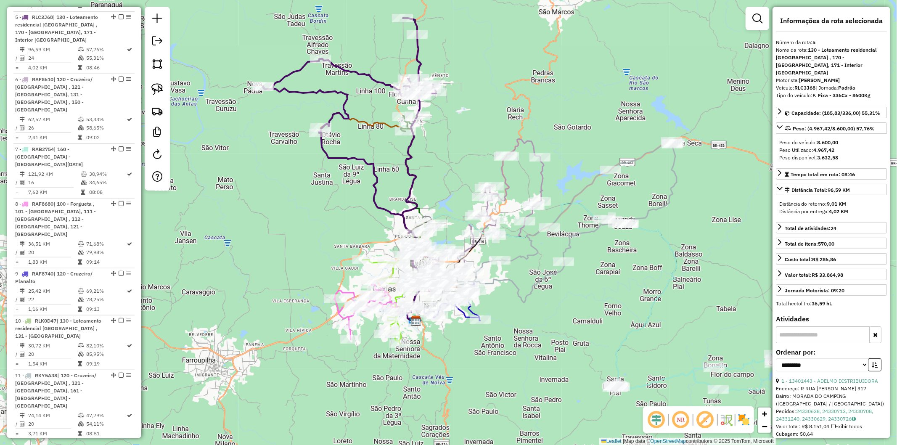
click at [367, 116] on div "Janela de atendimento Grade de atendimento Capacidade Transportadoras Veículos …" at bounding box center [448, 222] width 897 height 445
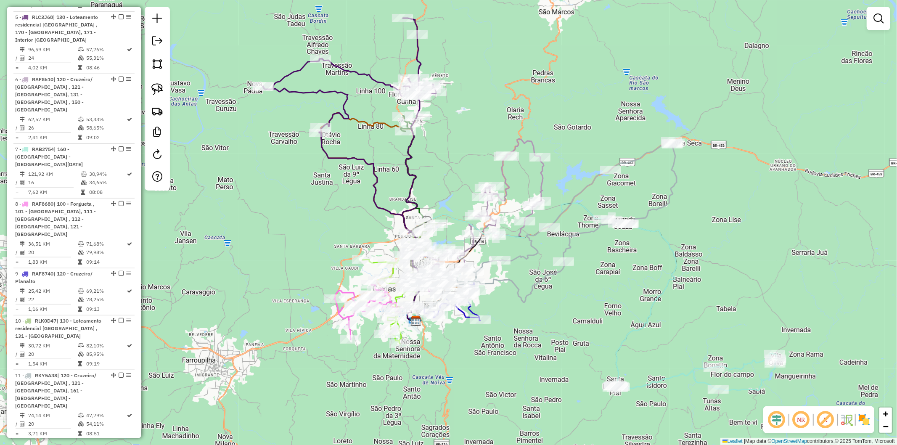
click at [367, 119] on icon at bounding box center [393, 204] width 145 height 182
select select "**********"
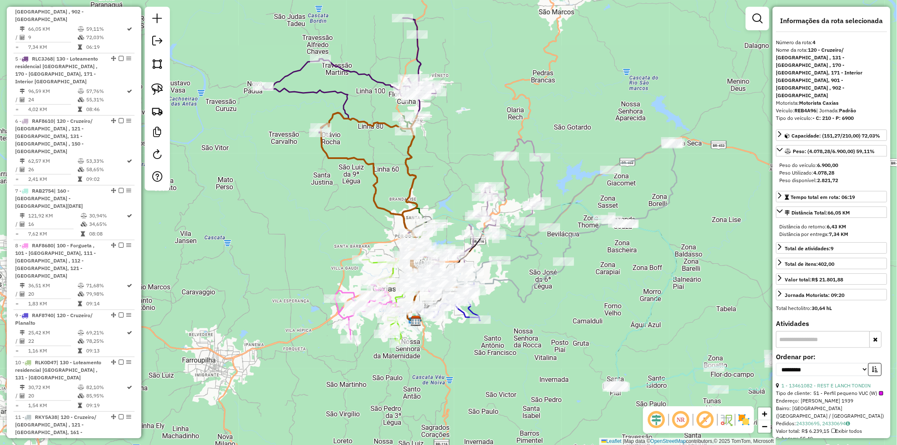
scroll to position [528, 0]
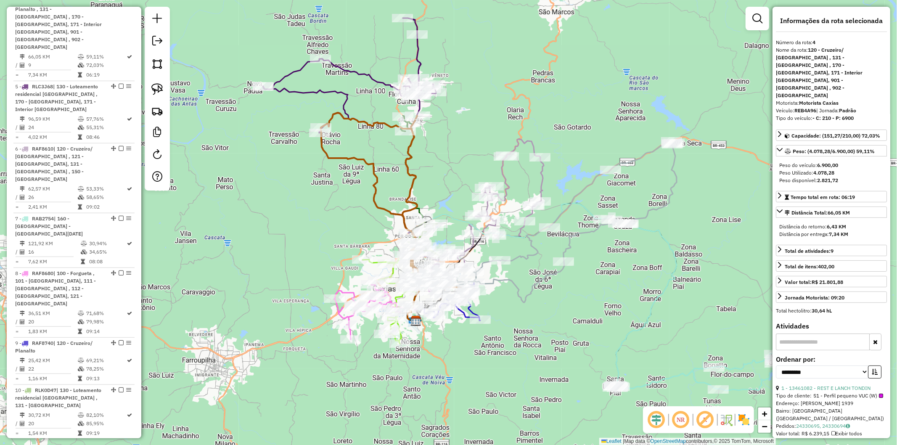
click at [360, 106] on div "Janela de atendimento Grade de atendimento Capacidade Transportadoras Veículos …" at bounding box center [448, 222] width 897 height 445
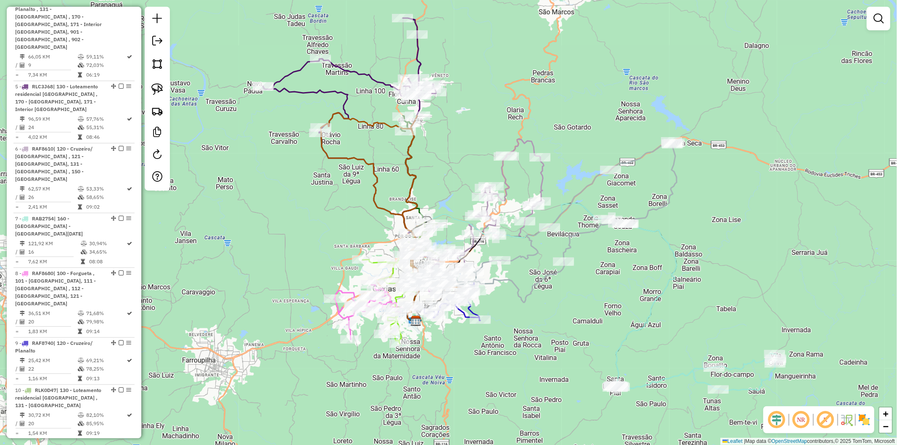
click at [345, 98] on icon at bounding box center [349, 125] width 173 height 215
select select "**********"
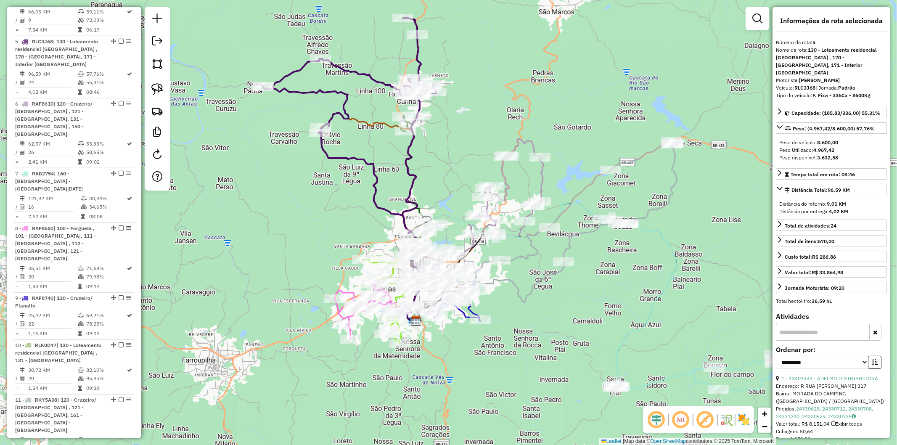
scroll to position [597, 0]
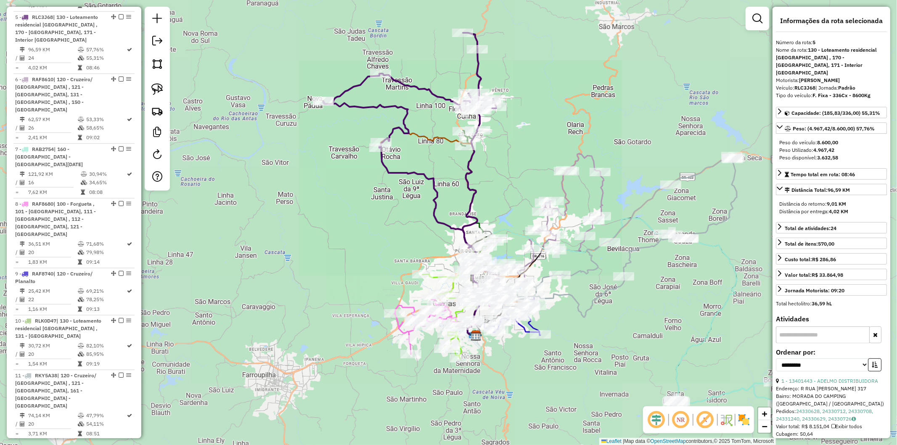
click at [412, 148] on div "Janela de atendimento Grade de atendimento Capacidade Transportadoras Veículos …" at bounding box center [448, 222] width 897 height 445
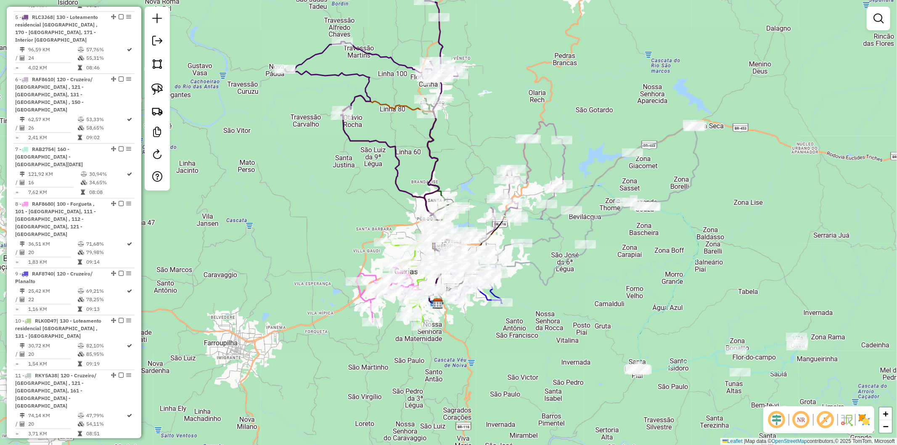
drag, startPoint x: 403, startPoint y: 230, endPoint x: 352, endPoint y: 188, distance: 65.5
click at [352, 188] on div "Janela de atendimento Grade de atendimento Capacidade Transportadoras Veículos …" at bounding box center [448, 222] width 897 height 445
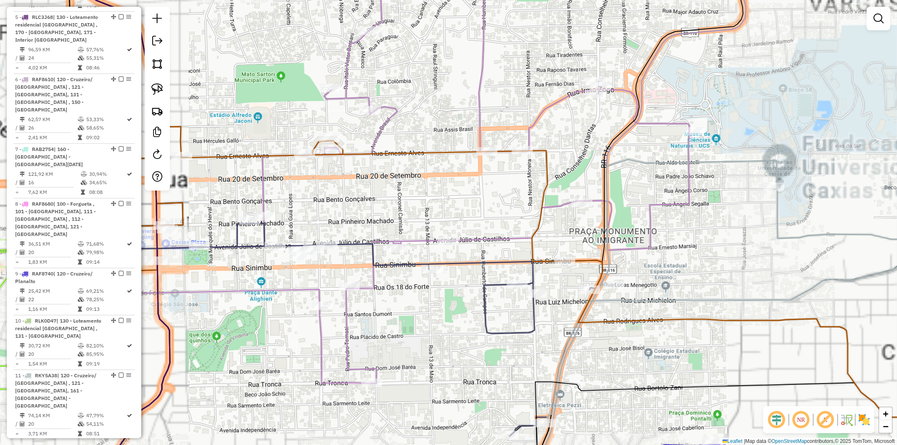
click at [488, 298] on icon at bounding box center [365, 329] width 473 height 213
select select "**********"
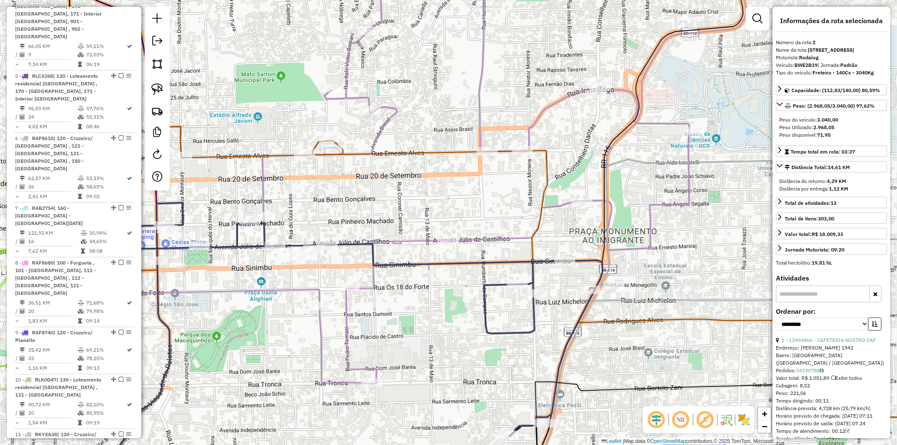
scroll to position [426, 0]
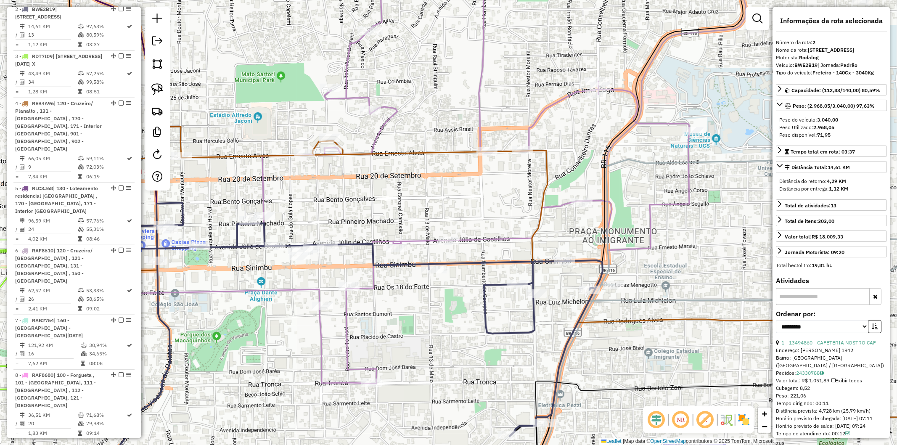
click at [482, 241] on icon at bounding box center [396, 169] width 586 height 428
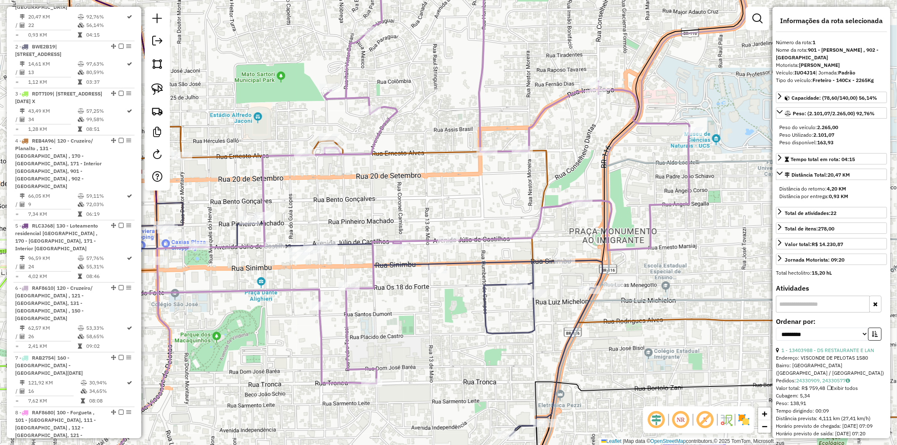
scroll to position [379, 0]
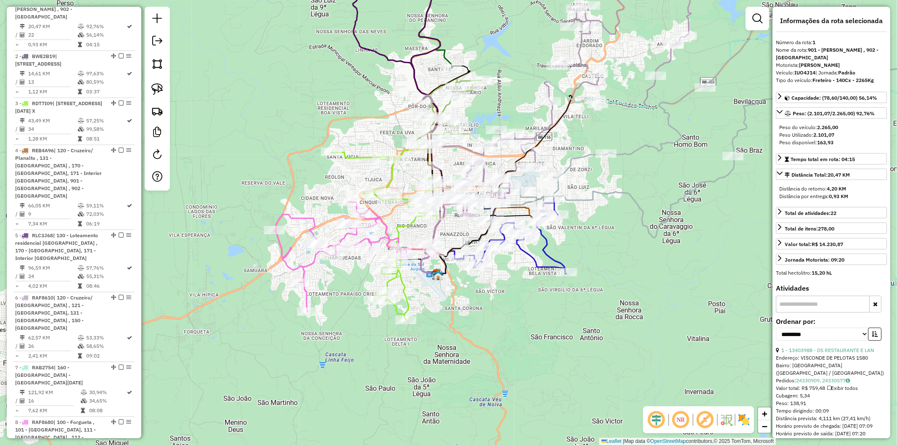
click at [515, 293] on div "Rota 11 - Placa RKY5A38 13406251 - 55.572.232 FILIPE SARTOR MICHELON Rota 9 - P…" at bounding box center [448, 222] width 897 height 445
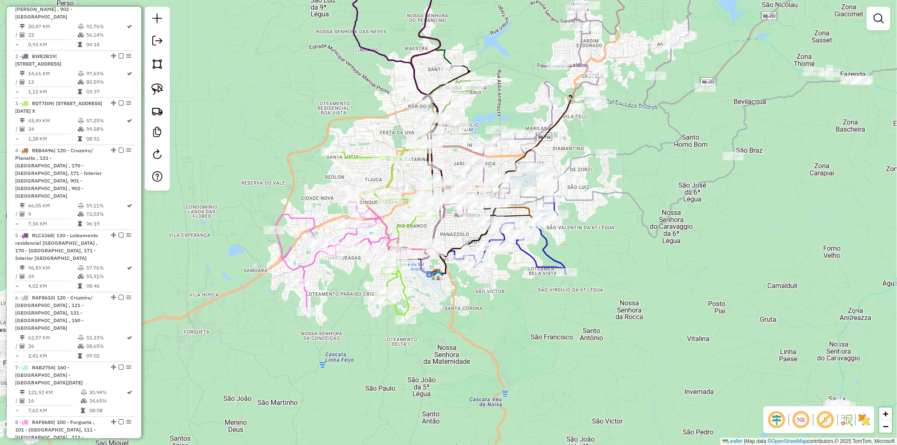
click at [536, 257] on icon at bounding box center [512, 236] width 108 height 76
select select "**********"
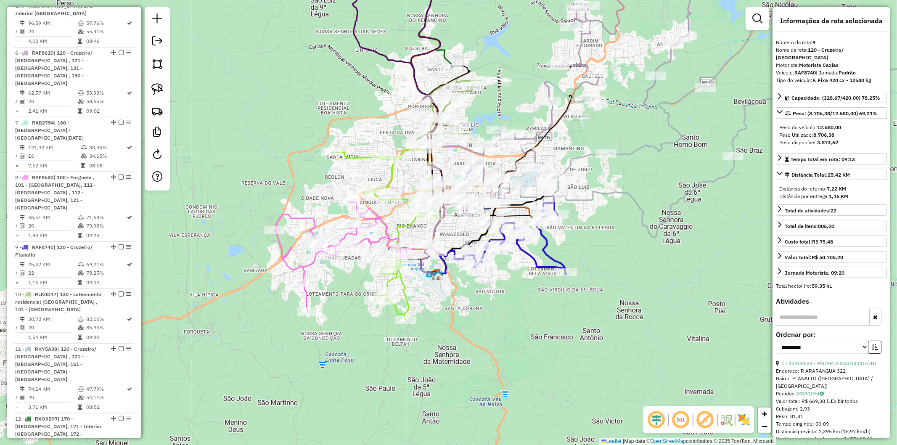
scroll to position [658, 0]
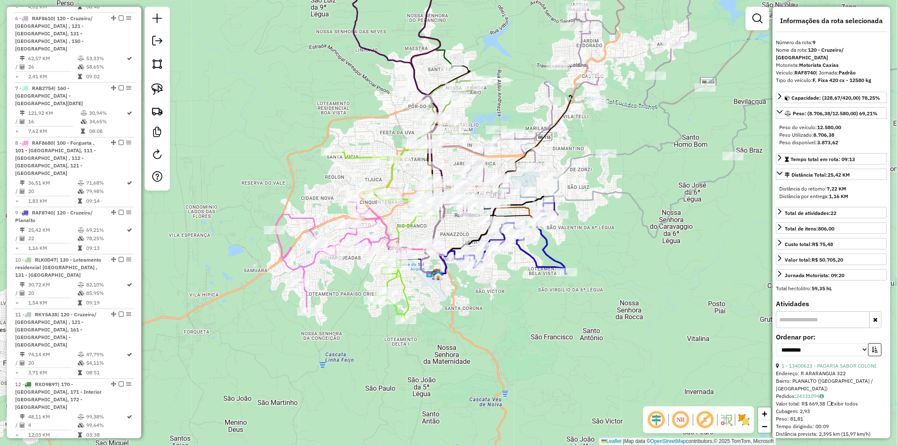
click at [507, 292] on div "Janela de atendimento Grade de atendimento Capacidade Transportadoras Veículos …" at bounding box center [448, 222] width 897 height 445
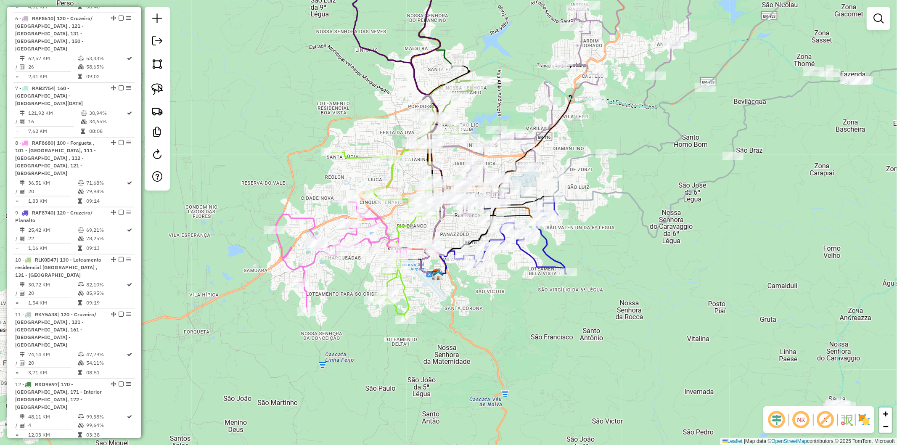
click at [387, 236] on icon at bounding box center [357, 257] width 167 height 110
select select "**********"
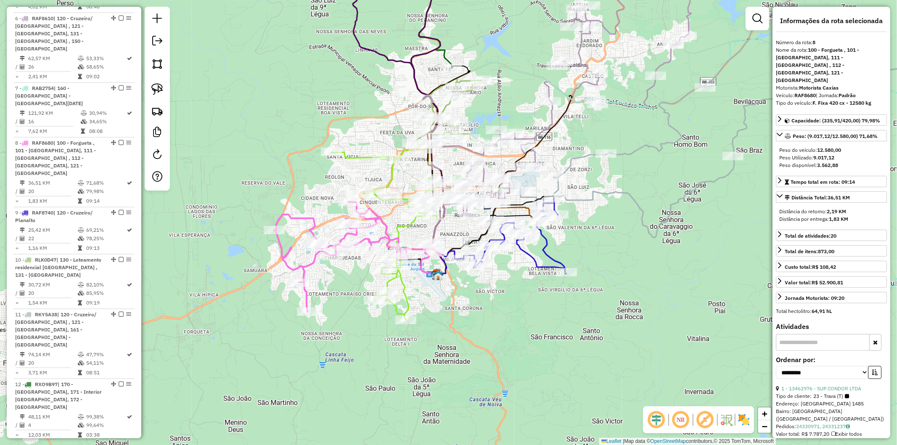
click at [477, 294] on div "Janela de atendimento Grade de atendimento Capacidade Transportadoras Veículos …" at bounding box center [448, 222] width 897 height 445
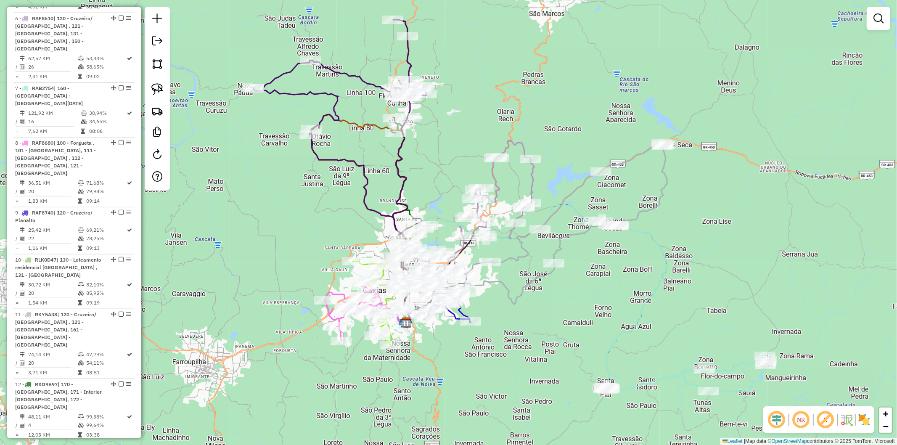
drag, startPoint x: 484, startPoint y: 304, endPoint x: 433, endPoint y: 342, distance: 63.6
click at [433, 342] on div "Janela de atendimento Grade de atendimento Capacidade Transportadoras Veículos …" at bounding box center [448, 222] width 897 height 445
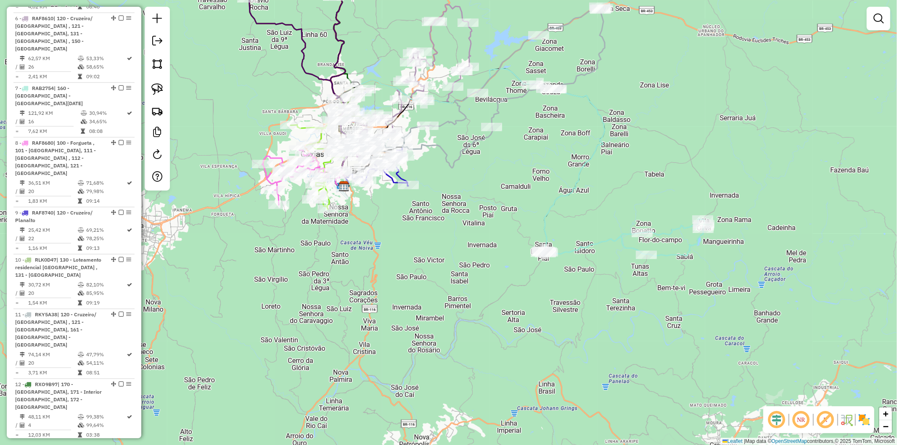
drag, startPoint x: 425, startPoint y: 308, endPoint x: 389, endPoint y: 254, distance: 64.4
click at [389, 254] on div "Janela de atendimento Grade de atendimento Capacidade Transportadoras Veículos …" at bounding box center [448, 222] width 897 height 445
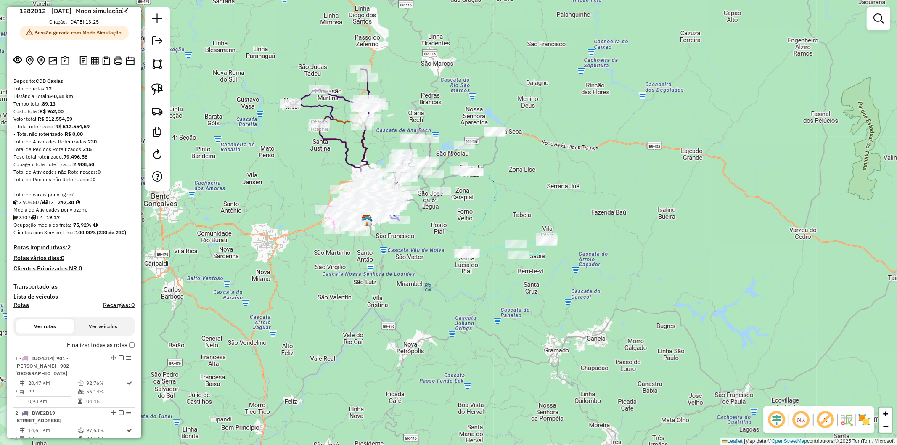
scroll to position [0, 0]
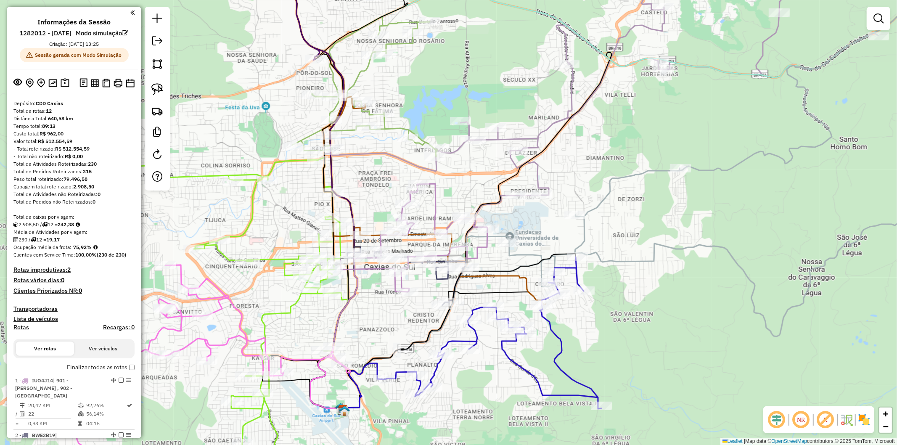
click at [253, 203] on icon at bounding box center [236, 323] width 210 height 333
select select "**********"
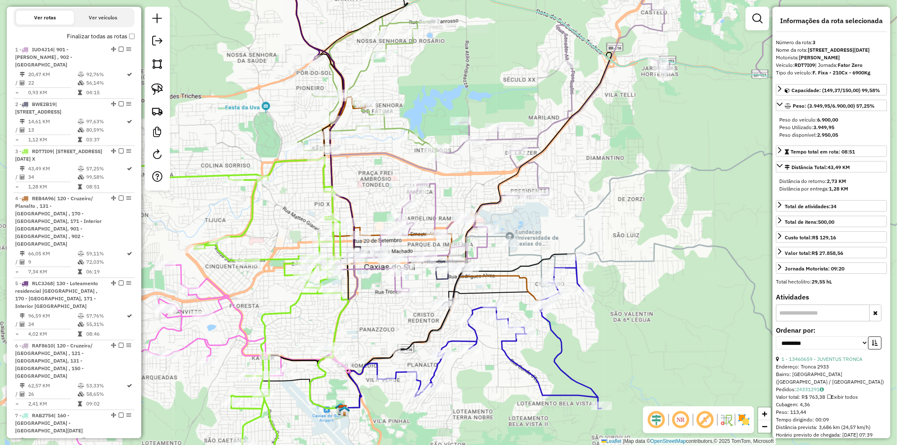
scroll to position [473, 0]
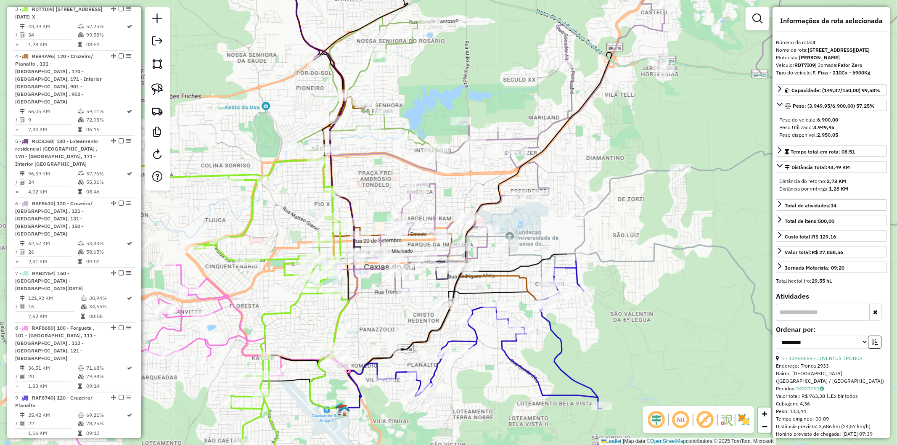
click at [287, 214] on div "Janela de atendimento Grade de atendimento Capacidade Transportadoras Veículos …" at bounding box center [448, 222] width 897 height 445
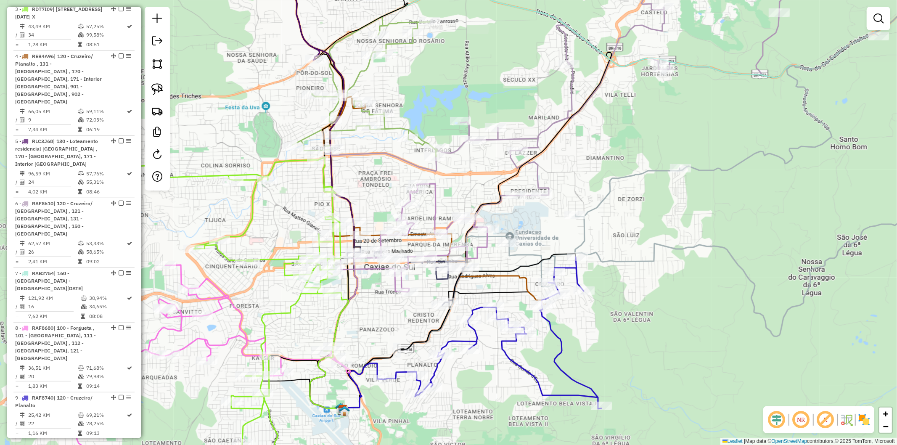
click at [284, 257] on icon at bounding box center [236, 323] width 210 height 333
select select "**********"
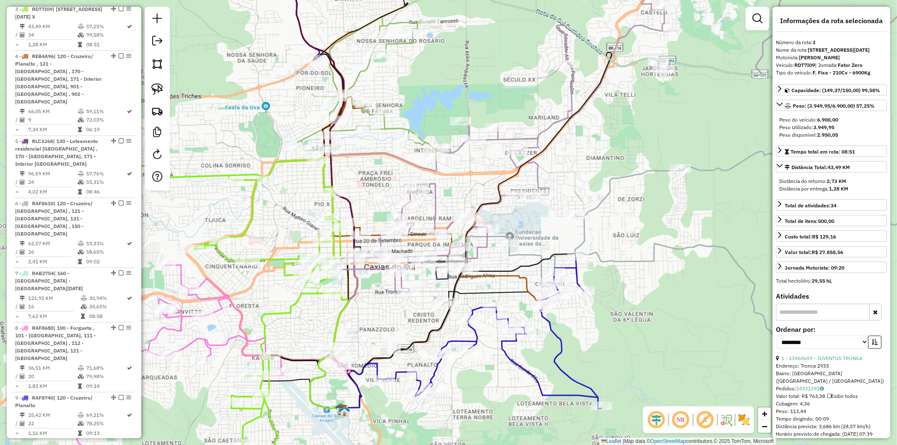
click at [279, 229] on div "Janela de atendimento Grade de atendimento Capacidade Transportadoras Veículos …" at bounding box center [448, 222] width 897 height 445
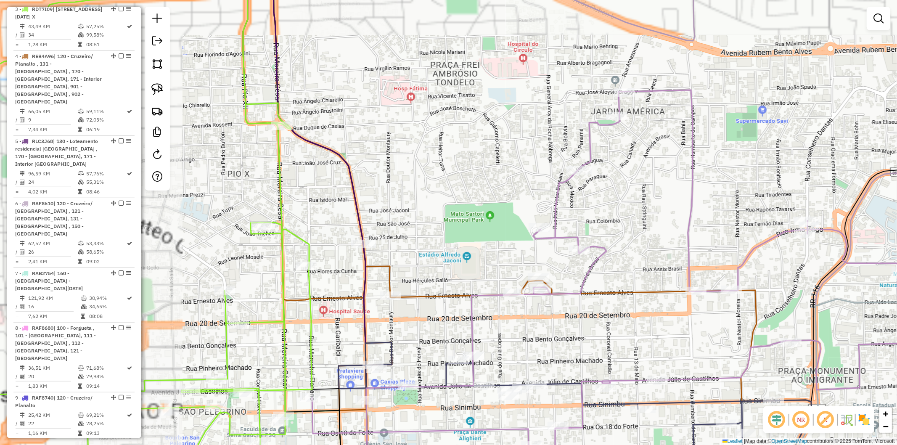
click at [388, 263] on icon at bounding box center [615, 208] width 744 height 507
select select "**********"
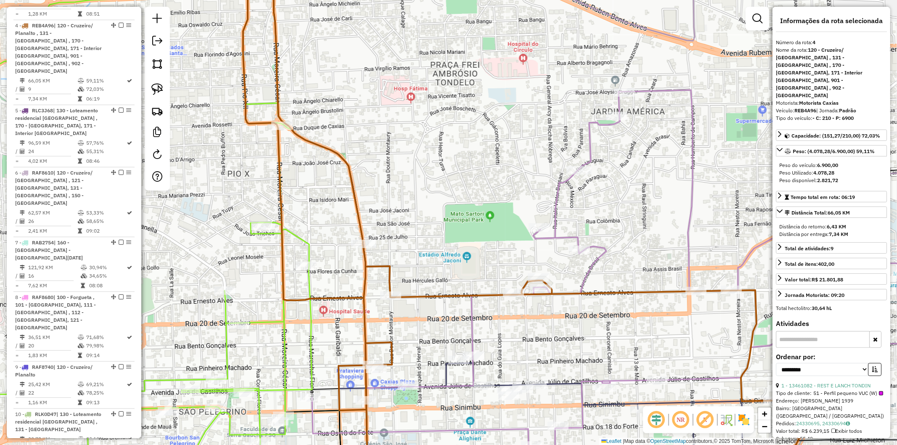
scroll to position [528, 0]
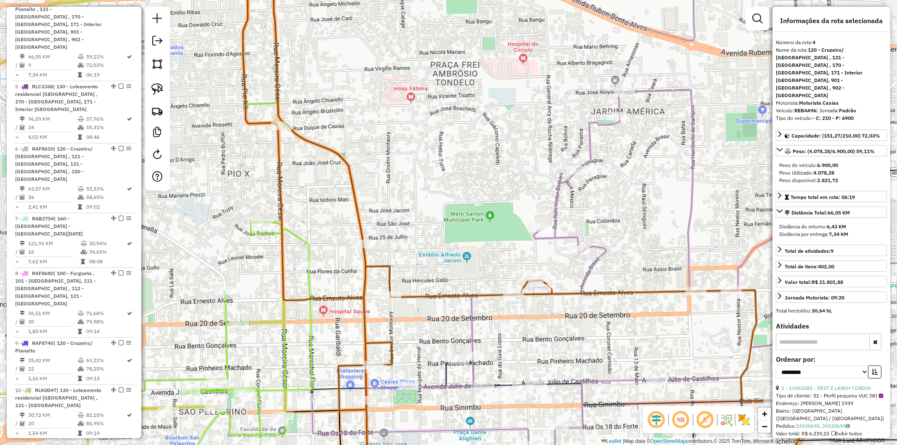
click at [406, 215] on div "Janela de atendimento Grade de atendimento Capacidade Transportadoras Veículos …" at bounding box center [448, 222] width 897 height 445
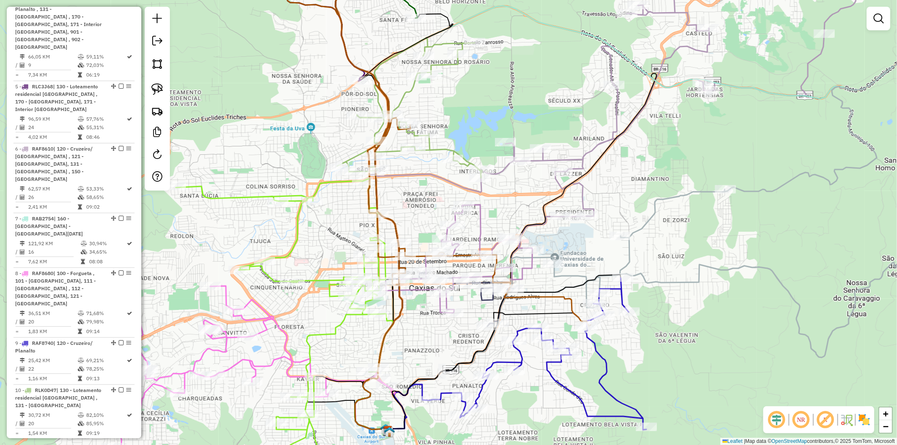
click at [296, 196] on icon at bounding box center [281, 333] width 210 height 311
select select "**********"
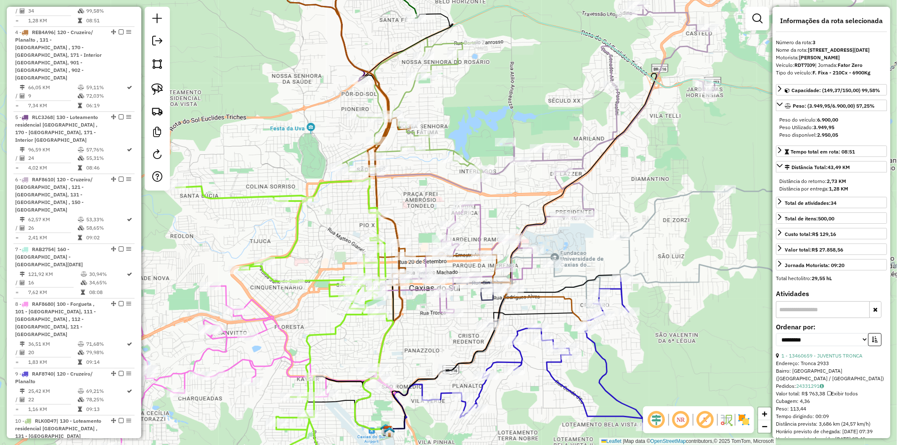
scroll to position [473, 0]
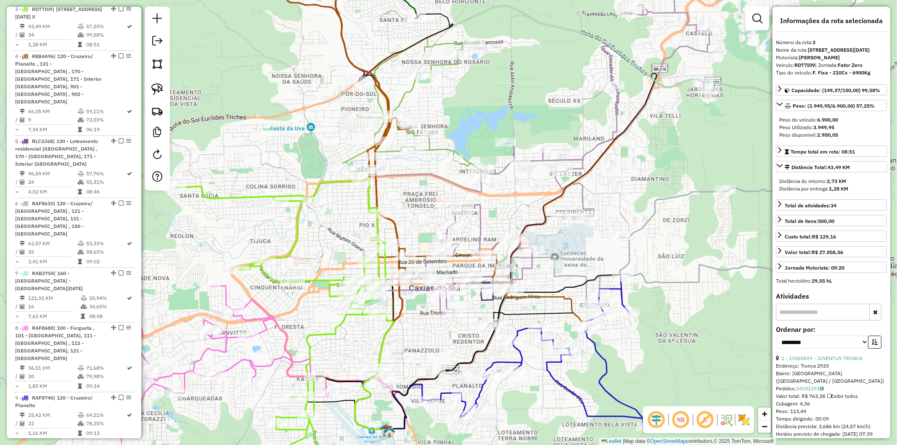
click at [321, 232] on div "Janela de atendimento Grade de atendimento Capacidade Transportadoras Veículos …" at bounding box center [448, 222] width 897 height 445
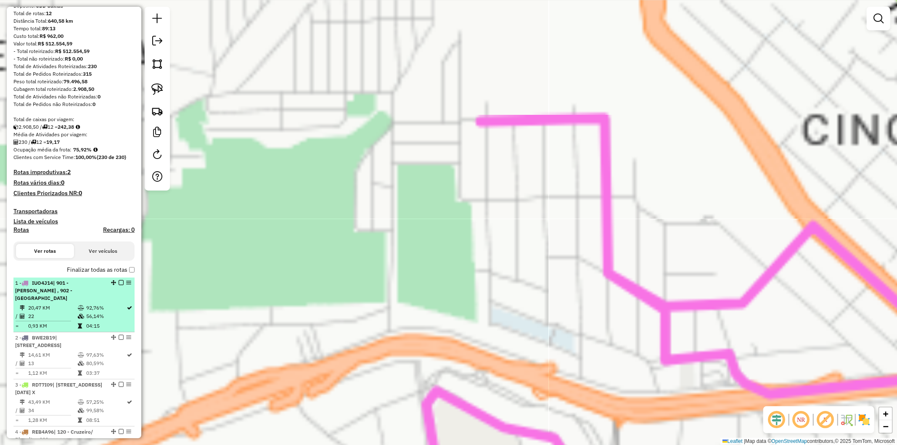
scroll to position [0, 0]
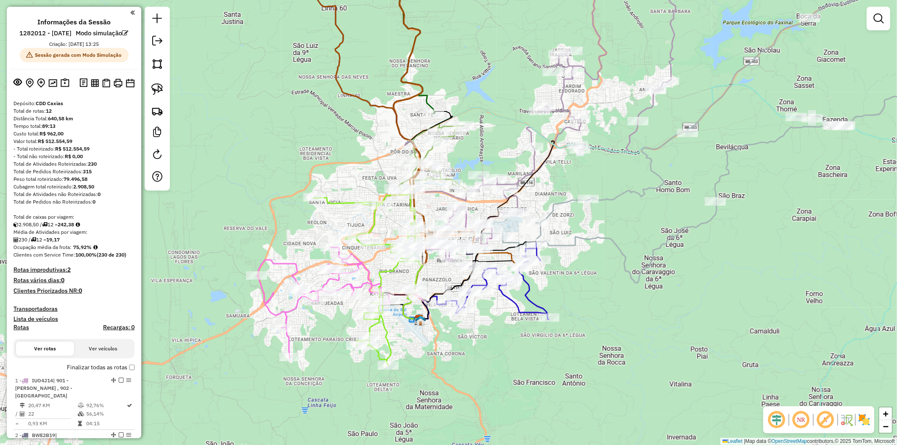
drag, startPoint x: 366, startPoint y: 236, endPoint x: 308, endPoint y: 238, distance: 58.0
click at [308, 238] on div "Janela de atendimento Grade de atendimento Capacidade Transportadoras Veículos …" at bounding box center [448, 222] width 897 height 445
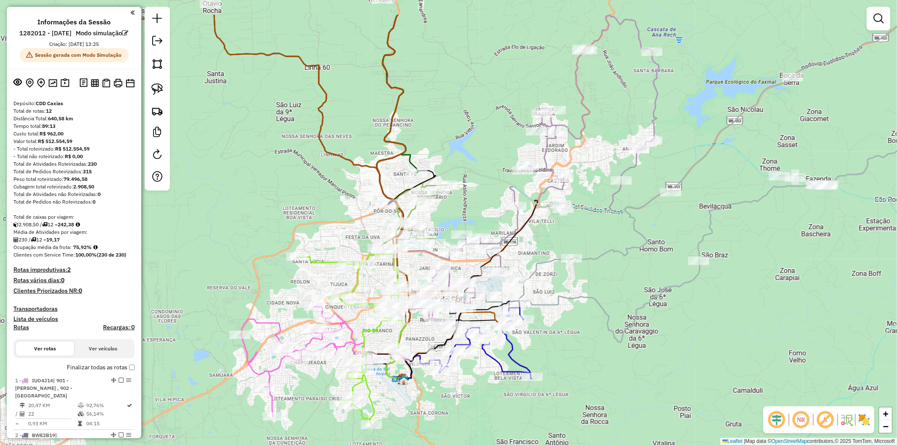
drag, startPoint x: 319, startPoint y: 224, endPoint x: 303, endPoint y: 283, distance: 61.6
click at [303, 283] on div "Janela de atendimento Grade de atendimento Capacidade Transportadoras Veículos …" at bounding box center [448, 222] width 897 height 445
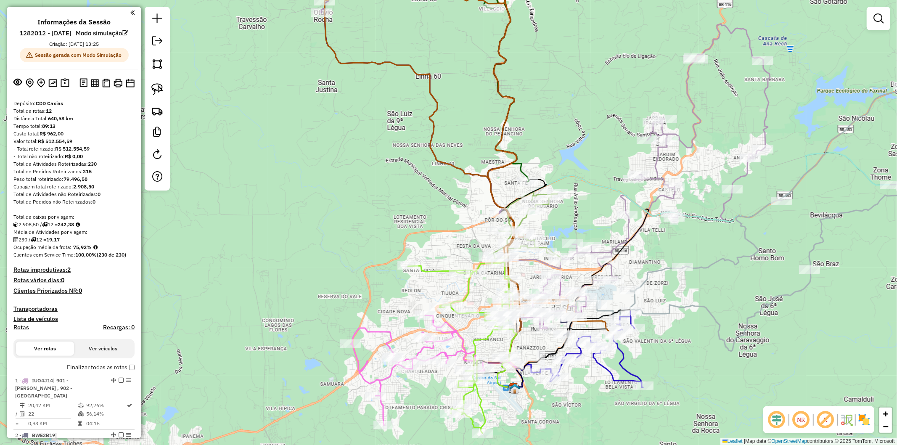
drag, startPoint x: 426, startPoint y: 296, endPoint x: 367, endPoint y: 292, distance: 59.8
click at [367, 292] on div "Janela de atendimento Grade de atendimento Capacidade Transportadoras Veículos …" at bounding box center [448, 222] width 897 height 445
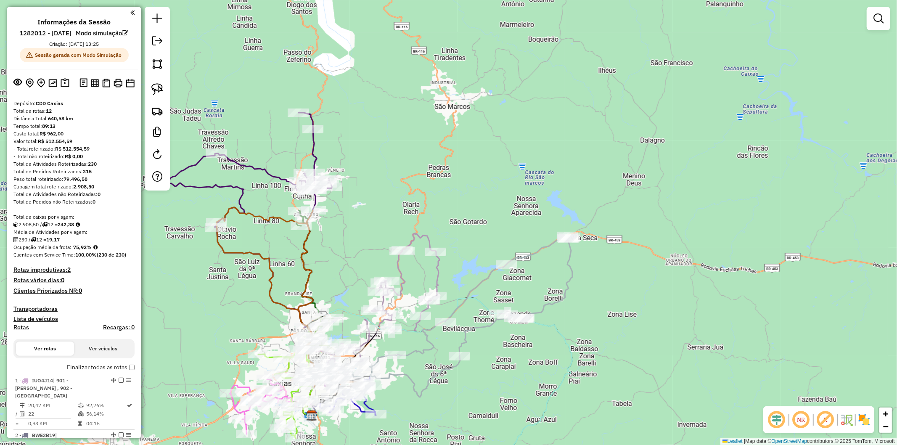
click at [426, 405] on div "Janela de atendimento Grade de atendimento Capacidade Transportadoras Veículos …" at bounding box center [448, 222] width 897 height 445
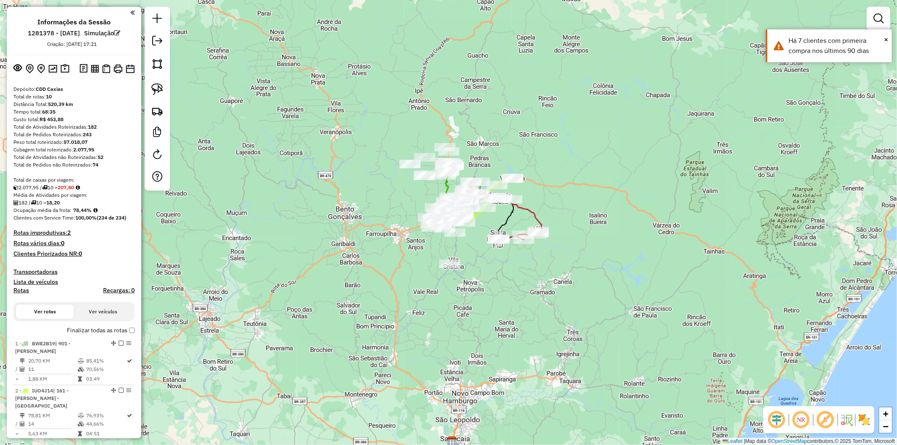
click at [289, 195] on div "Janela de atendimento Grade de atendimento Capacidade Transportadoras Veículos …" at bounding box center [448, 222] width 897 height 445
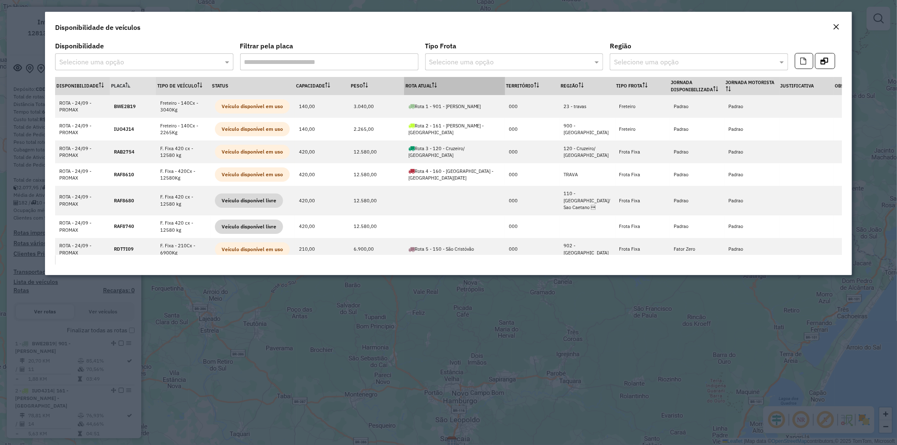
click at [444, 81] on th "Rota Atual" at bounding box center [454, 86] width 101 height 18
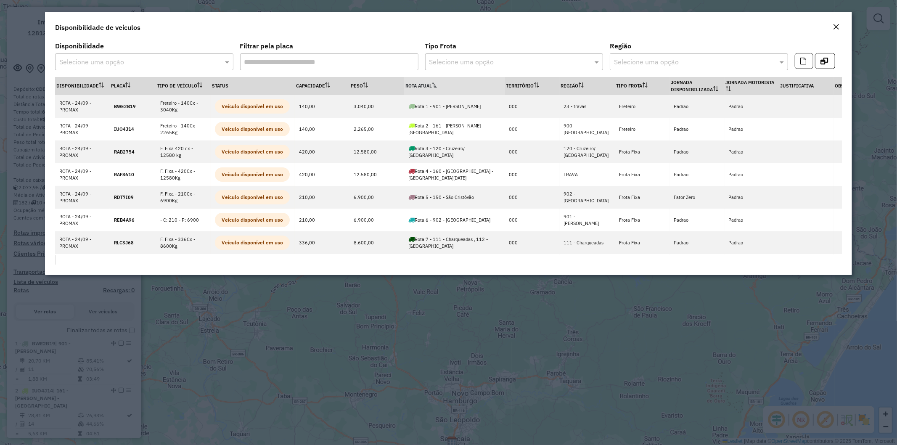
click at [444, 81] on th "Rota Atual" at bounding box center [454, 86] width 101 height 18
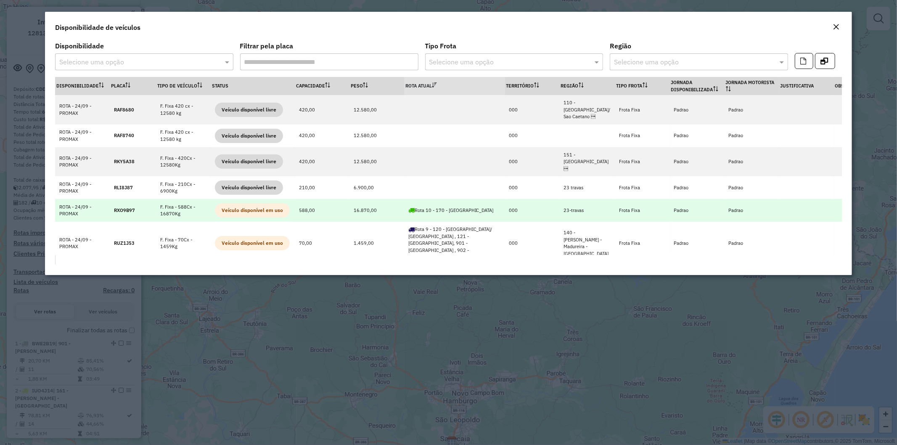
click at [194, 199] on td "F. Fixa - 588Cx - 16870Kg" at bounding box center [183, 210] width 55 height 23
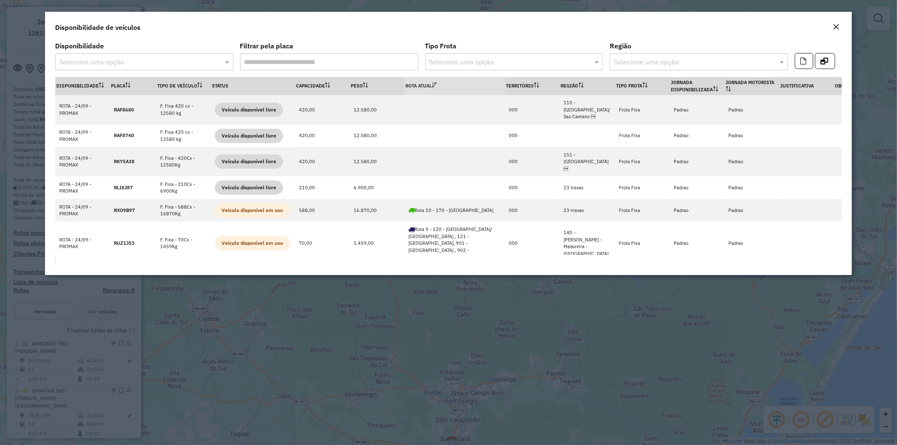
click at [836, 28] on em "Close" at bounding box center [835, 27] width 7 height 7
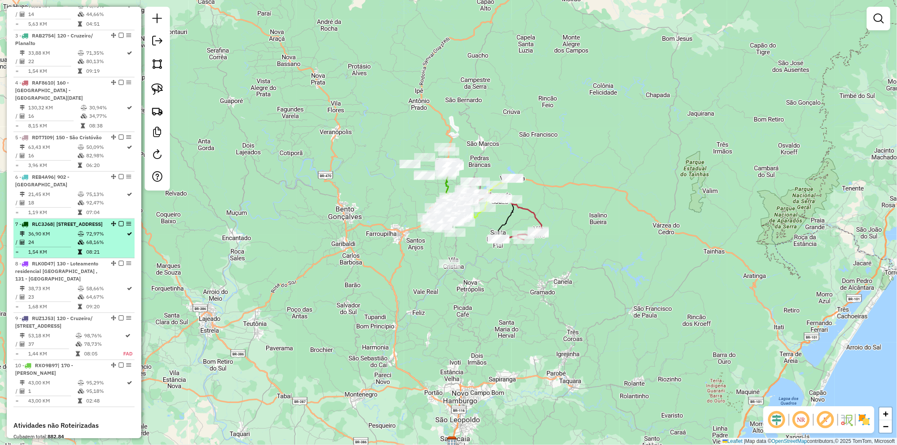
scroll to position [514, 0]
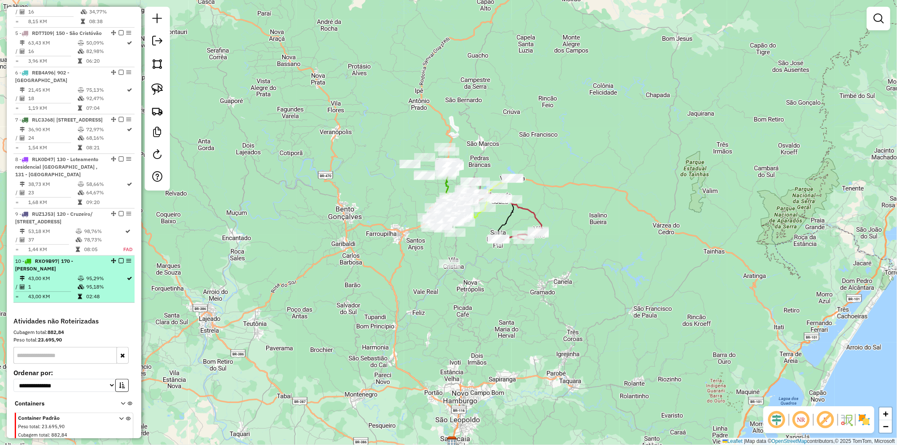
click at [88, 288] on td "95,18%" at bounding box center [106, 286] width 41 height 8
select select "**********"
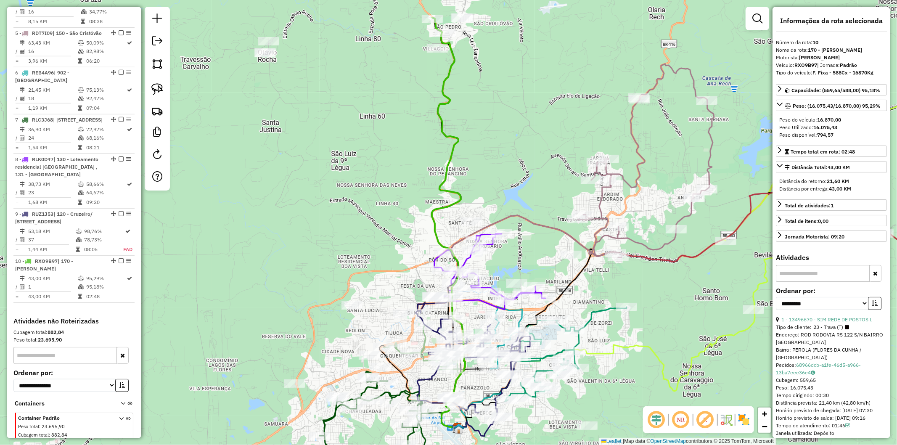
click at [453, 74] on icon at bounding box center [448, 223] width 33 height 410
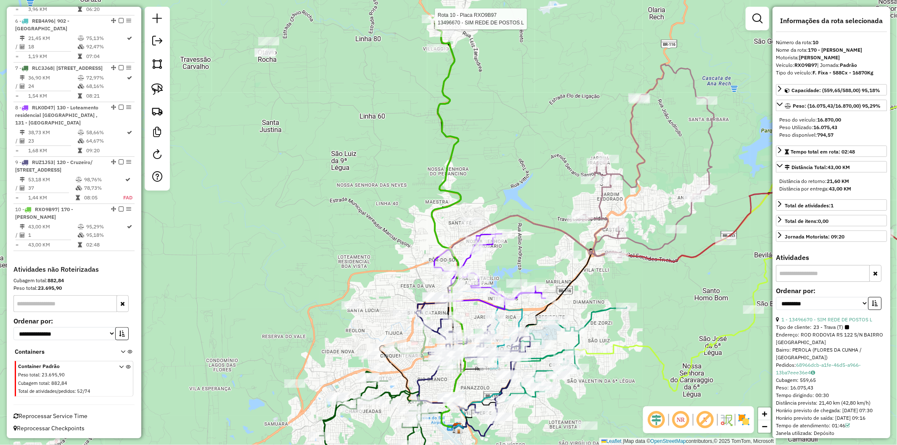
click at [432, 23] on div at bounding box center [432, 19] width 21 height 8
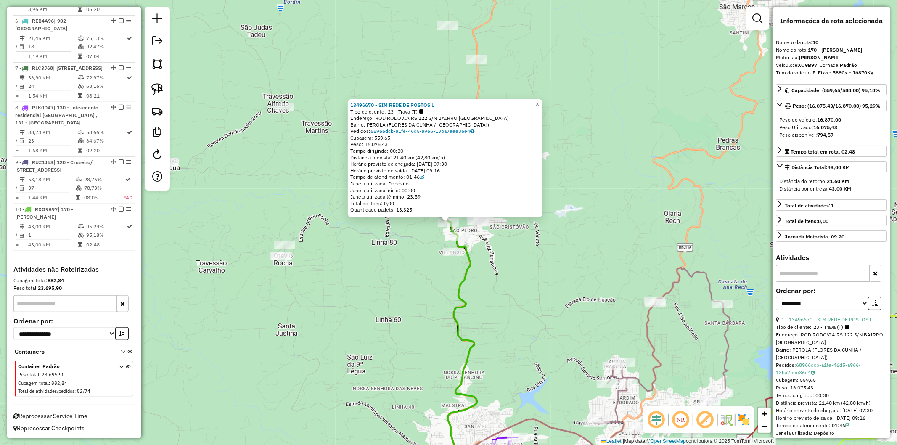
click at [391, 293] on div "13496670 - SIM REDE DE POSTOS L Tipo de cliente: 23 - Trava (T) Endereço: ROD R…" at bounding box center [448, 222] width 897 height 445
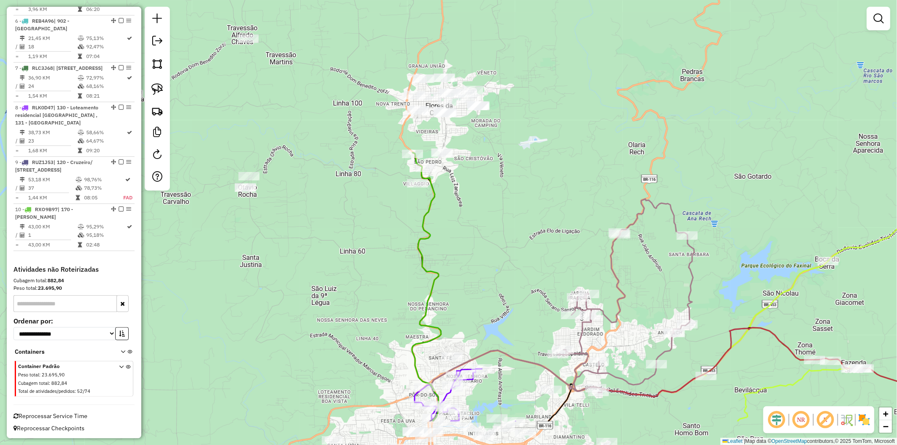
drag, startPoint x: 405, startPoint y: 301, endPoint x: 420, endPoint y: 240, distance: 62.8
click at [373, 242] on div "Janela de atendimento Grade de atendimento Capacidade Transportadoras Veículos …" at bounding box center [448, 222] width 897 height 445
click at [422, 238] on icon at bounding box center [429, 321] width 32 height 337
select select "**********"
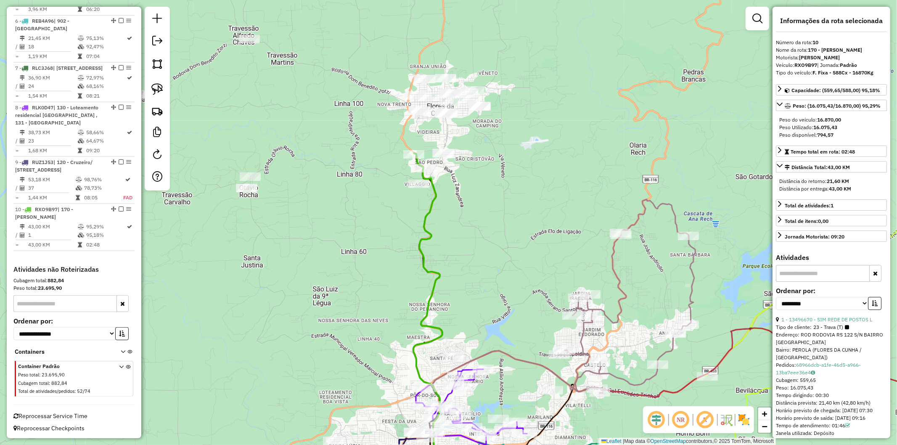
click at [380, 280] on div "Janela de atendimento Grade de atendimento Capacidade Transportadoras Veículos …" at bounding box center [448, 222] width 897 height 445
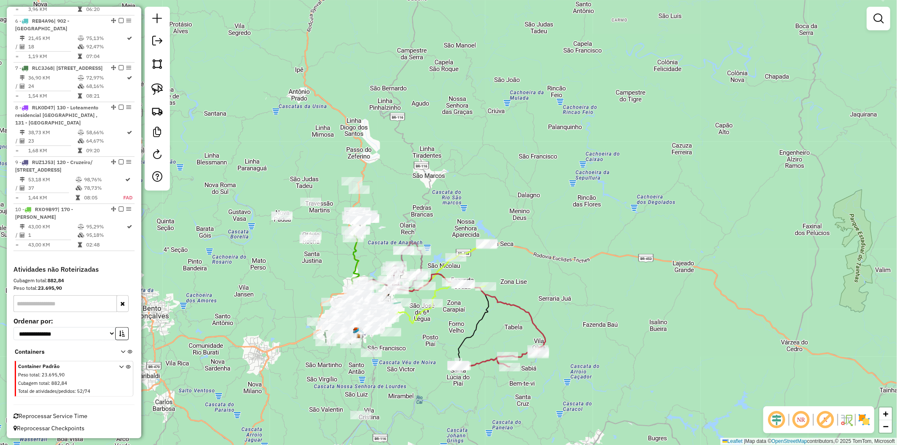
drag, startPoint x: 336, startPoint y: 274, endPoint x: 334, endPoint y: 269, distance: 5.3
click at [334, 269] on div "Janela de atendimento Grade de atendimento Capacidade Transportadoras Veículos …" at bounding box center [448, 222] width 897 height 445
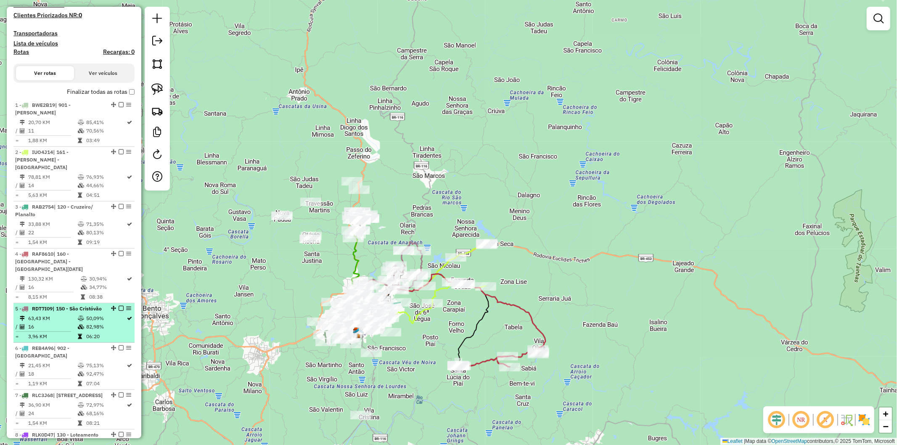
scroll to position [0, 0]
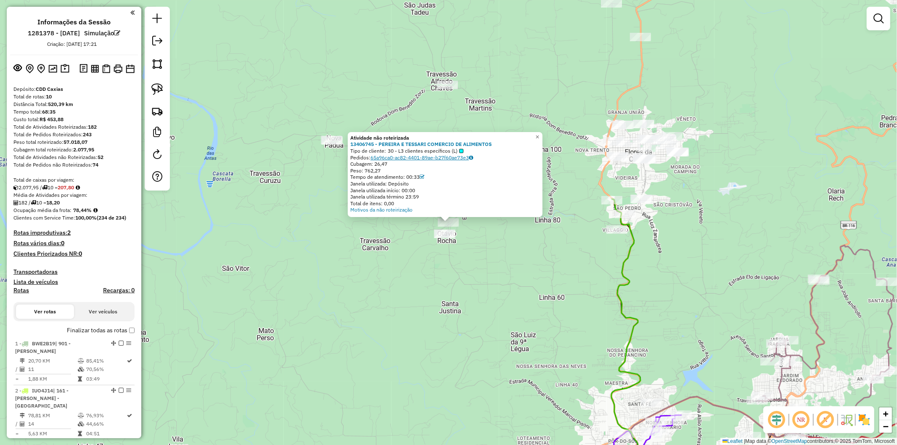
click at [398, 157] on link "65a96ca0-ac82-4401-89ae-b27f60ae73e3" at bounding box center [421, 157] width 103 height 6
click at [380, 210] on link "Motivos da não roteirização" at bounding box center [381, 209] width 62 height 6
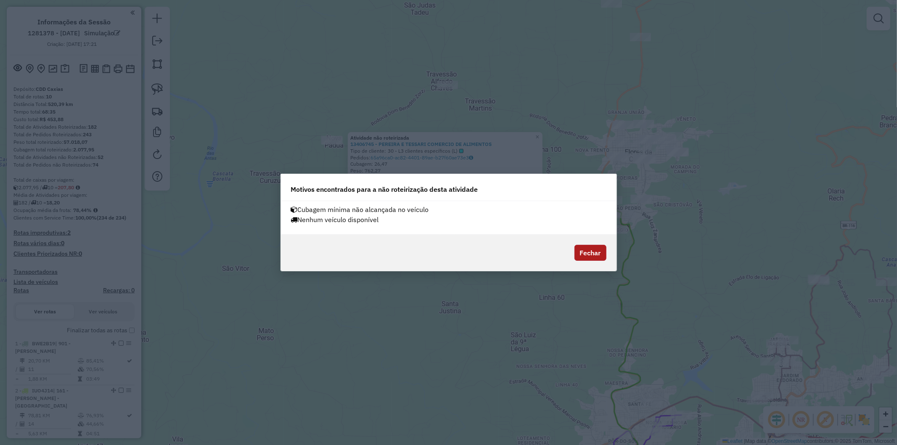
click at [583, 251] on button "Fechar" at bounding box center [590, 253] width 32 height 16
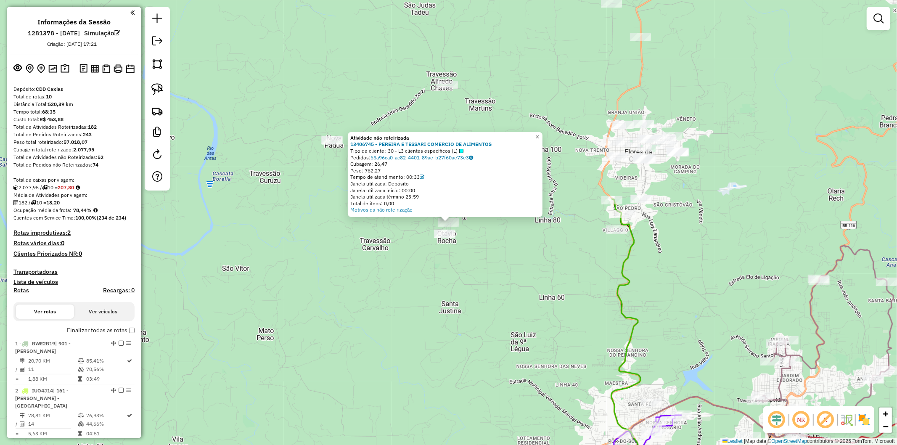
click at [501, 299] on div "Atividade não roteirizada 13406745 - PEREIRA E TESSARI COMERCIO DE ALIMENTOS Ti…" at bounding box center [448, 222] width 897 height 445
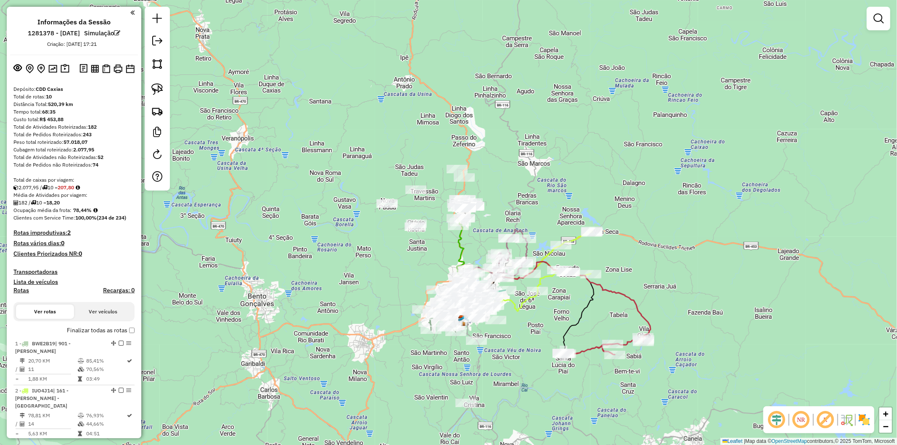
drag, startPoint x: 473, startPoint y: 283, endPoint x: 428, endPoint y: 258, distance: 52.1
click at [428, 258] on div "Janela de atendimento Grade de atendimento Capacidade Transportadoras Veículos …" at bounding box center [448, 222] width 897 height 445
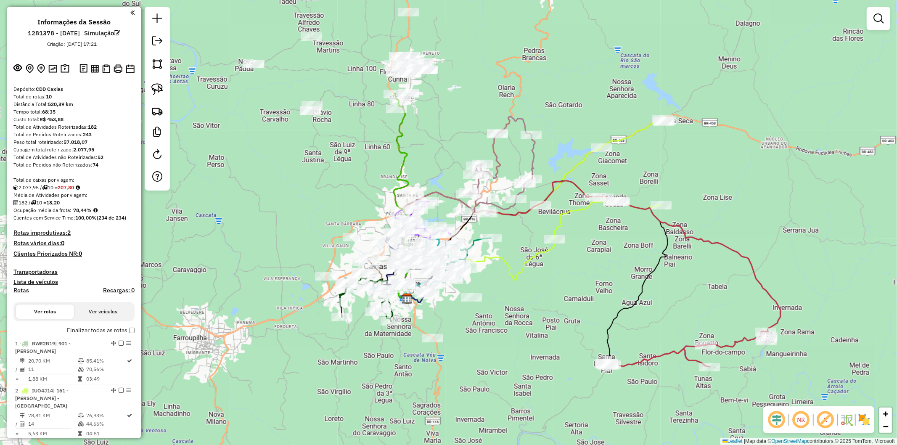
drag, startPoint x: 556, startPoint y: 354, endPoint x: 527, endPoint y: 310, distance: 53.2
click at [527, 310] on div "Janela de atendimento Grade de atendimento Capacidade Transportadoras Veículos …" at bounding box center [448, 222] width 897 height 445
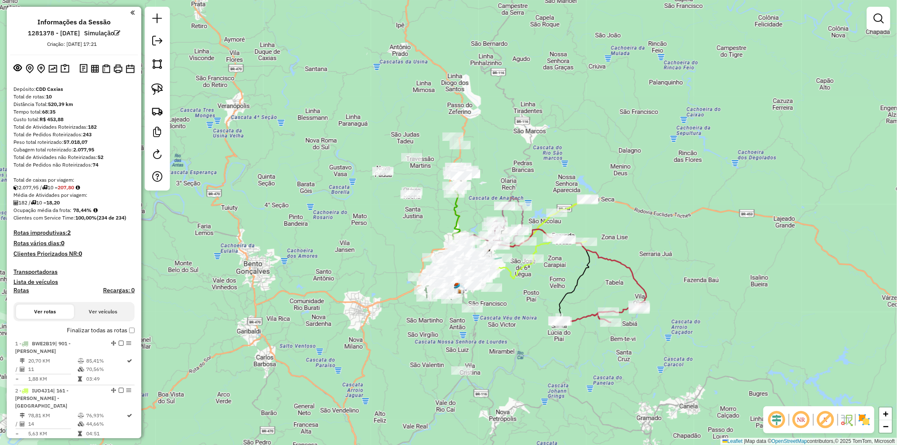
drag, startPoint x: 565, startPoint y: 318, endPoint x: 528, endPoint y: 313, distance: 37.7
click at [528, 313] on div "Janela de atendimento Grade de atendimento Capacidade Transportadoras Veículos …" at bounding box center [448, 222] width 897 height 445
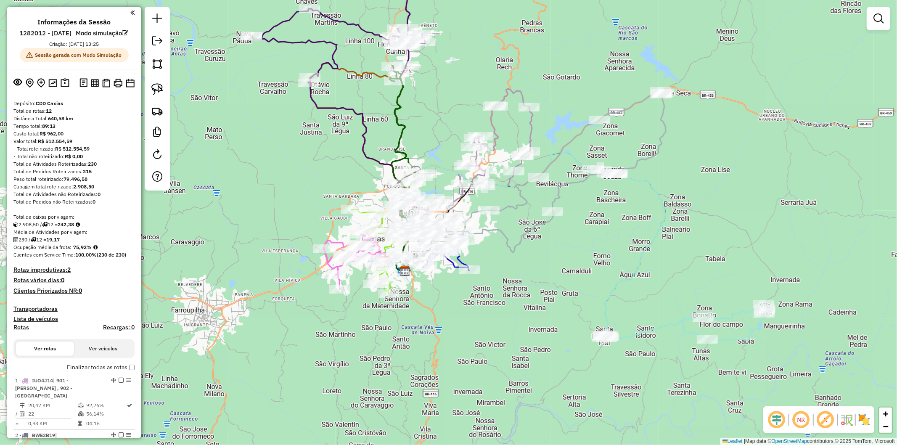
drag, startPoint x: 317, startPoint y: 124, endPoint x: 293, endPoint y: 132, distance: 25.1
click at [293, 132] on div "Janela de atendimento Grade de atendimento Capacidade Transportadoras Veículos …" at bounding box center [448, 222] width 897 height 445
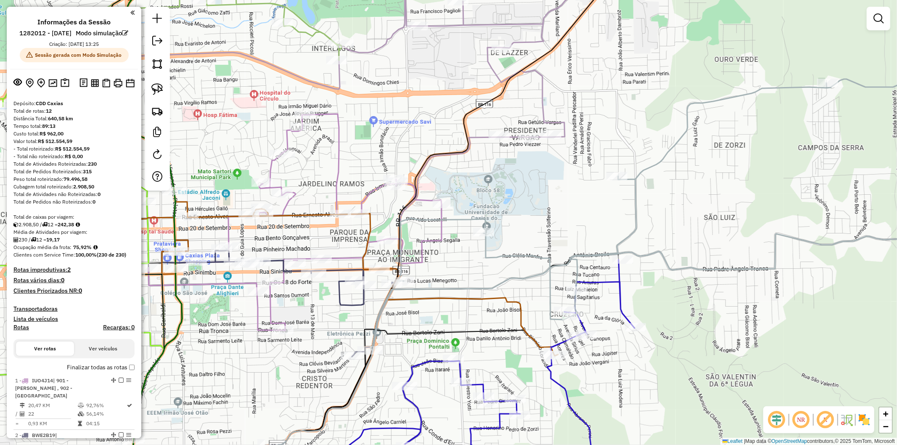
click at [339, 269] on icon at bounding box center [280, 303] width 236 height 106
select select "**********"
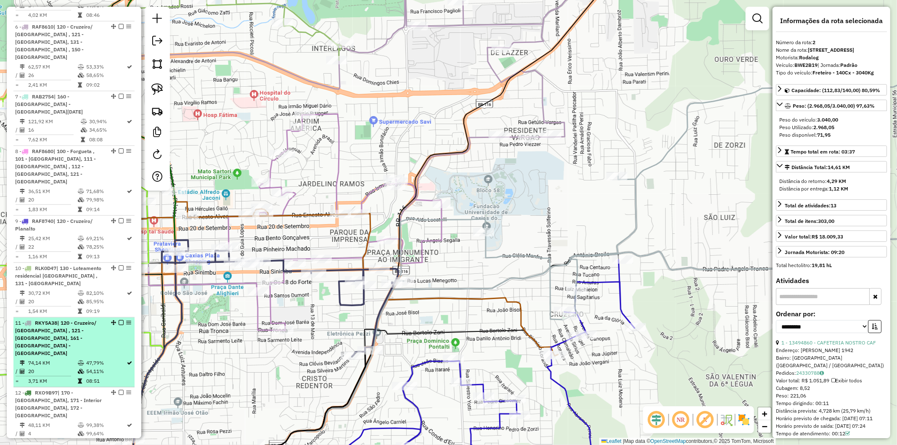
scroll to position [658, 0]
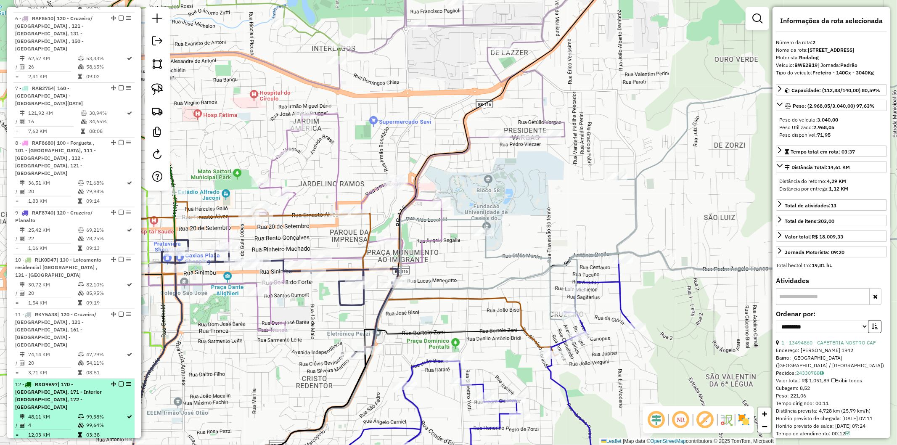
click at [77, 380] on div "12 - RXO9B97 | 170 - [GEOGRAPHIC_DATA], 171 - Interior [GEOGRAPHIC_DATA], 172 -…" at bounding box center [59, 395] width 89 height 30
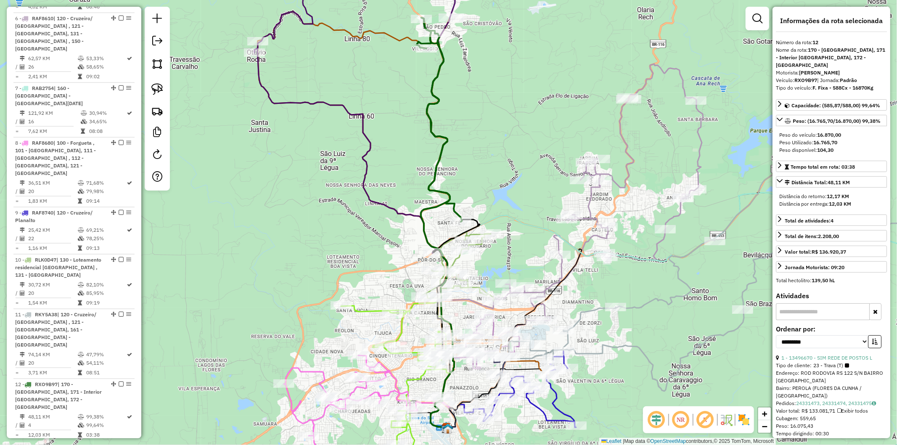
drag, startPoint x: 261, startPoint y: 327, endPoint x: 208, endPoint y: 338, distance: 54.2
click at [261, 327] on div "Janela de atendimento Grade de atendimento Capacidade Transportadoras Veículos …" at bounding box center [448, 222] width 897 height 445
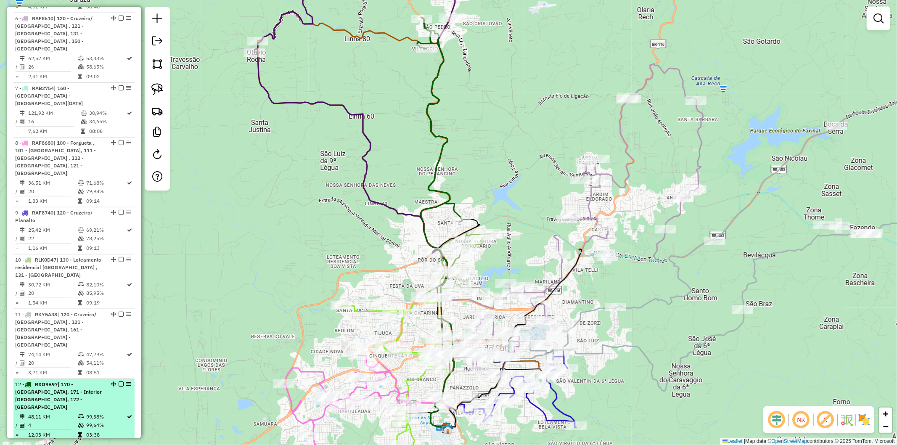
click at [87, 412] on td "99,38%" at bounding box center [106, 416] width 41 height 8
select select "**********"
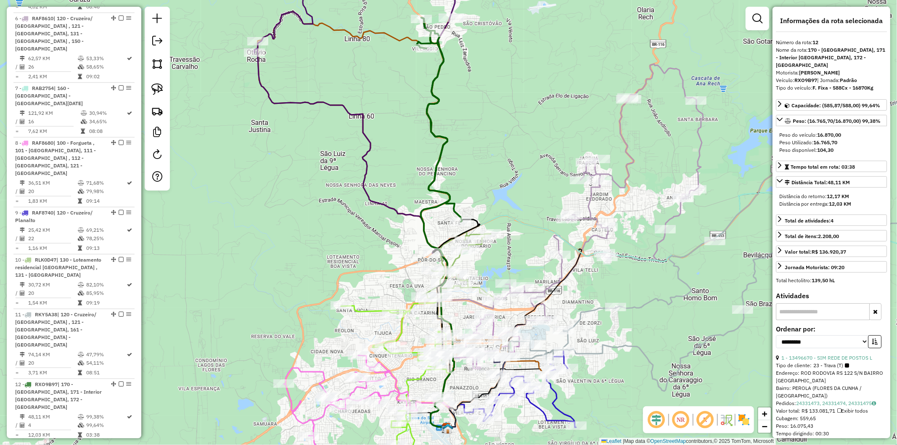
click at [372, 166] on div "Rota 4 - Placa REB4A96 13499562 - [PERSON_NAME] Rota 12 - Placa RXO9B97 1340699…" at bounding box center [448, 222] width 897 height 445
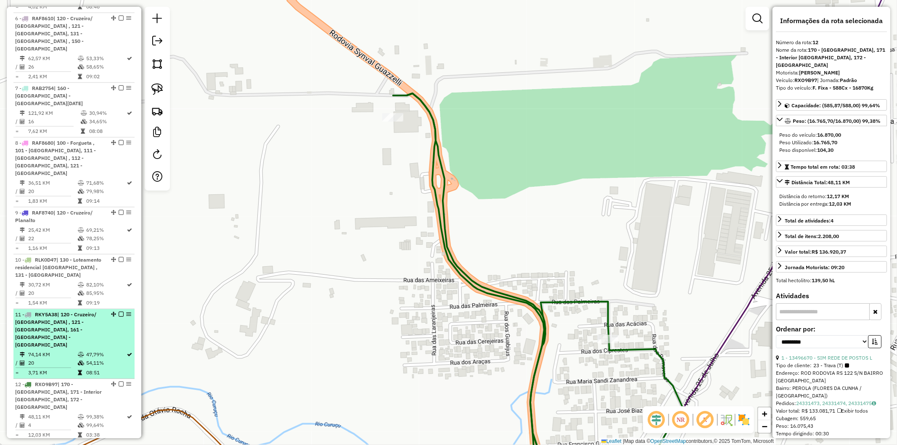
click at [82, 311] on div "11 - RKY5A38 | 120 - Cruzeiro/ [GEOGRAPHIC_DATA] , 121 - [GEOGRAPHIC_DATA], 161…" at bounding box center [59, 330] width 89 height 38
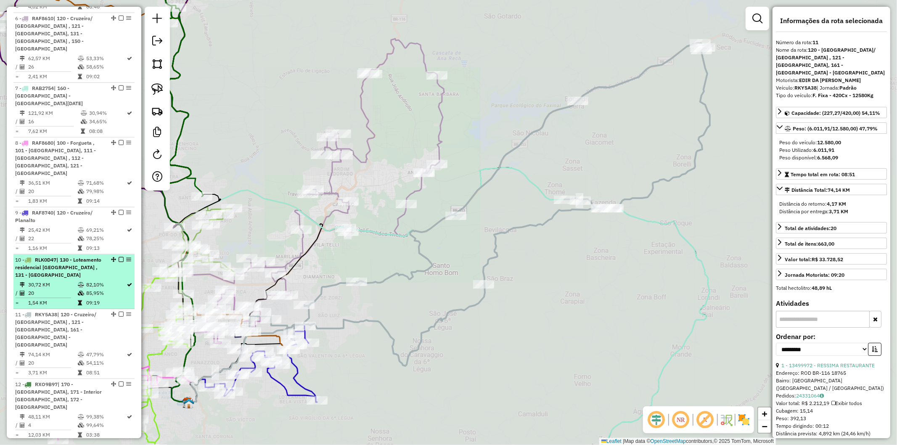
click at [71, 298] on td "1,54 KM" at bounding box center [53, 302] width 50 height 8
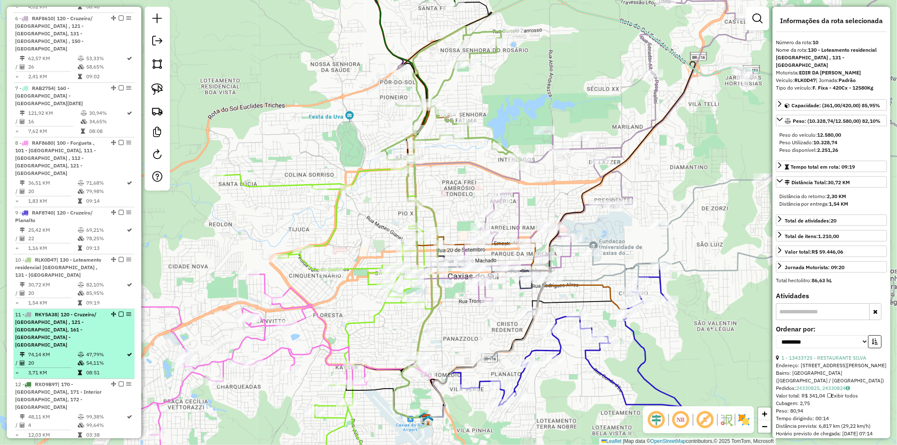
click at [79, 368] on td at bounding box center [81, 372] width 8 height 8
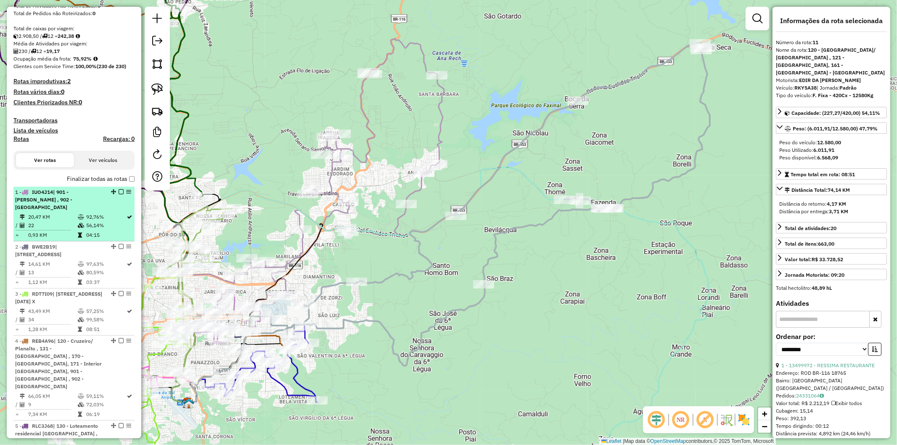
scroll to position [144, 0]
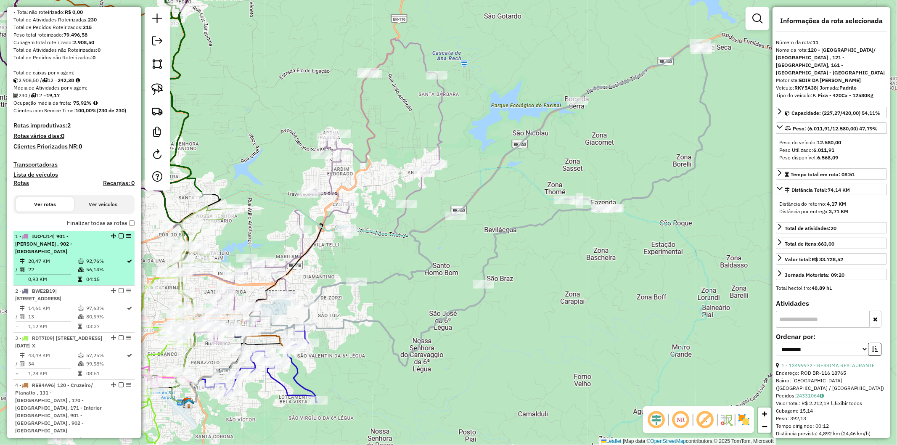
click at [77, 279] on td at bounding box center [81, 279] width 8 height 8
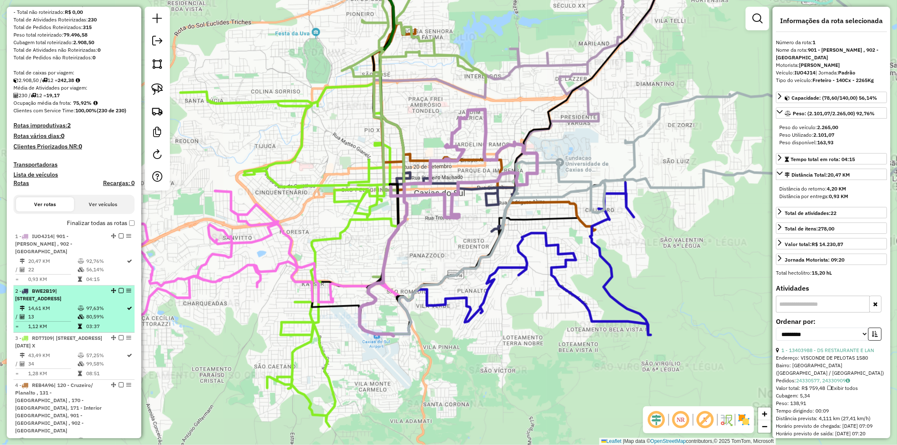
click at [79, 309] on icon at bounding box center [81, 308] width 6 height 5
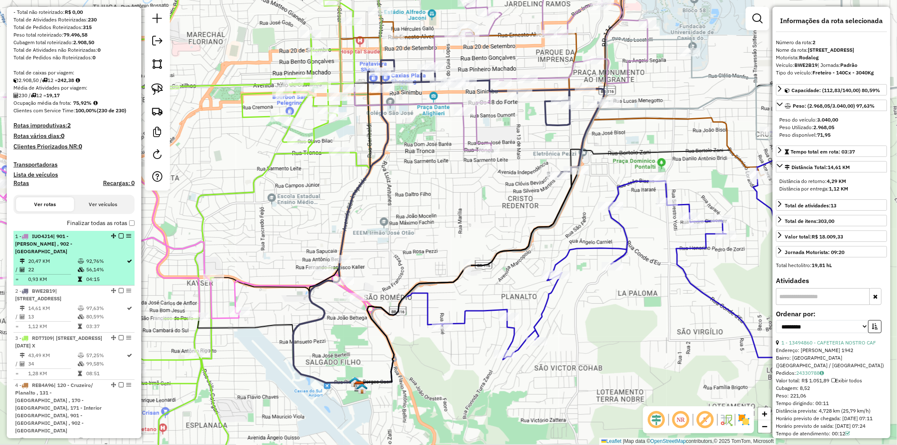
click at [73, 253] on div "1 - IUO4J14 | 901 - Pio X , 902 - [GEOGRAPHIC_DATA]" at bounding box center [59, 243] width 89 height 23
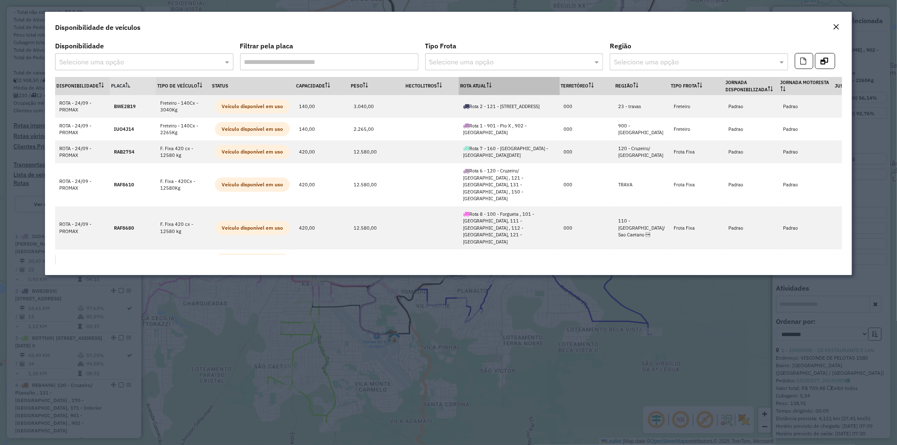
click at [482, 85] on th "Rota Atual" at bounding box center [509, 86] width 101 height 18
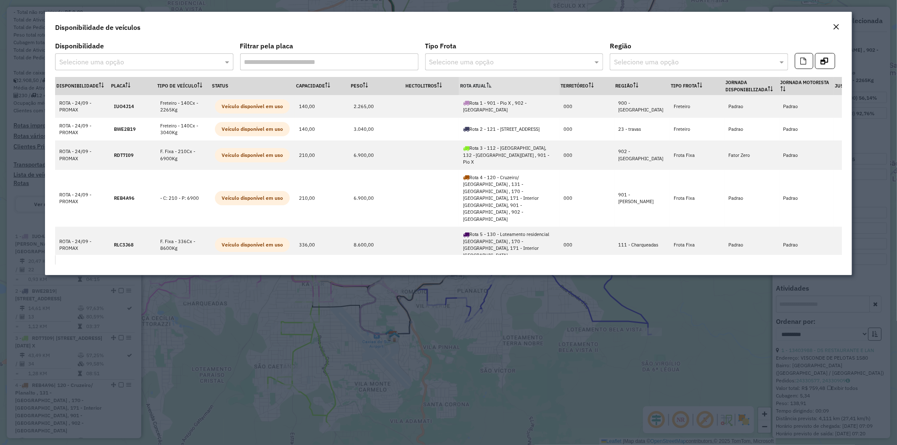
click at [482, 85] on th "Rota Atual" at bounding box center [509, 86] width 101 height 18
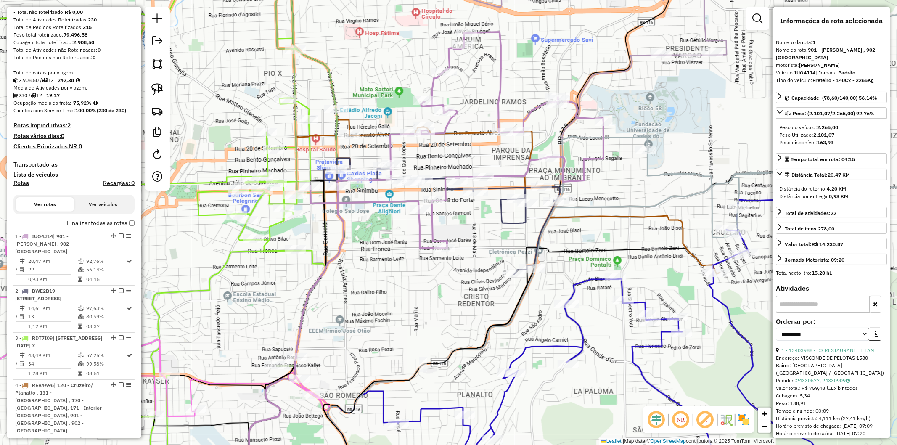
click at [501, 174] on icon at bounding box center [456, 140] width 293 height 216
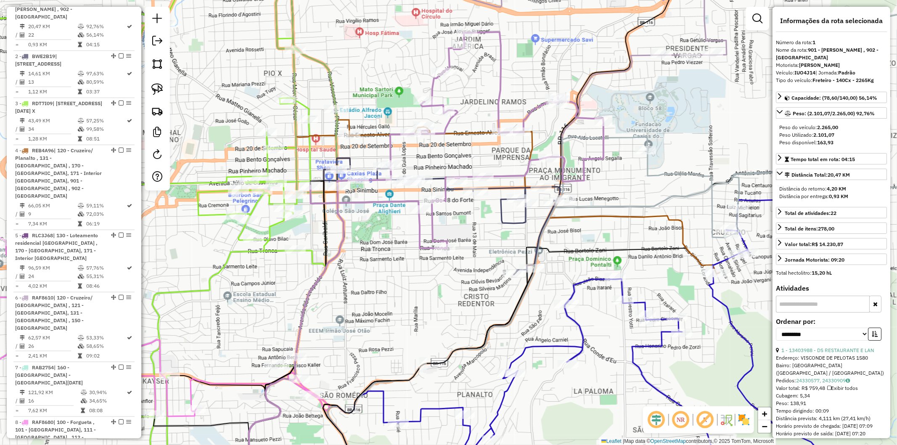
click at [503, 185] on icon at bounding box center [442, 221] width 236 height 106
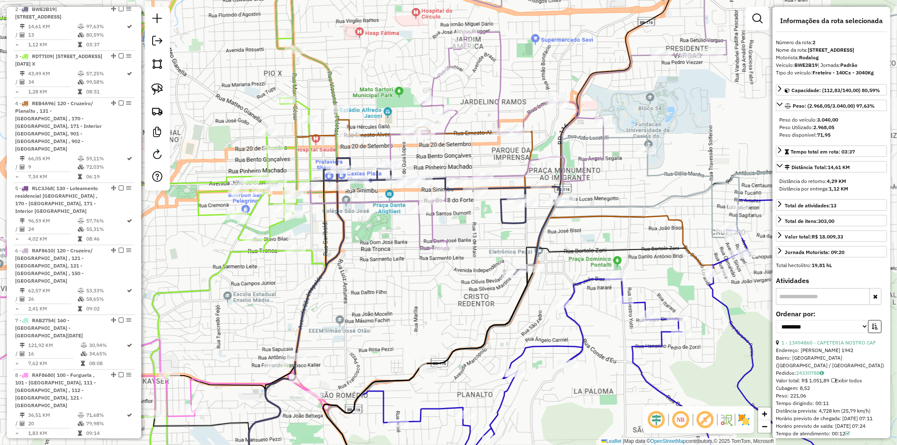
click at [503, 174] on icon at bounding box center [456, 140] width 293 height 216
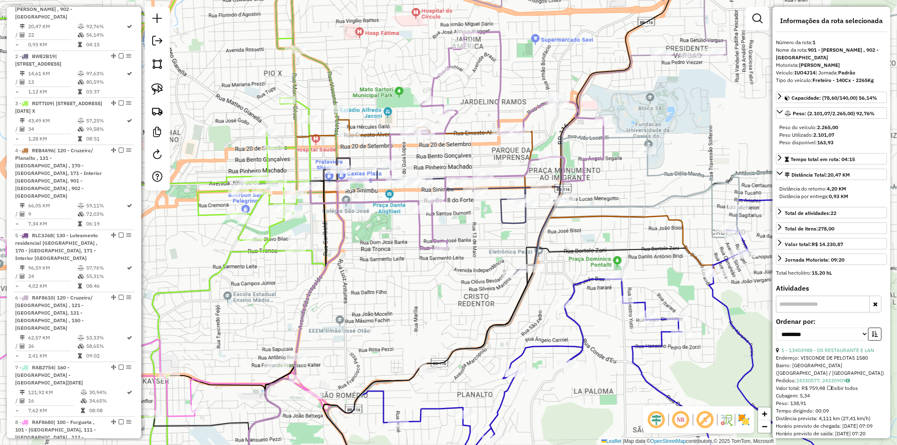
click at [504, 186] on icon at bounding box center [442, 221] width 236 height 106
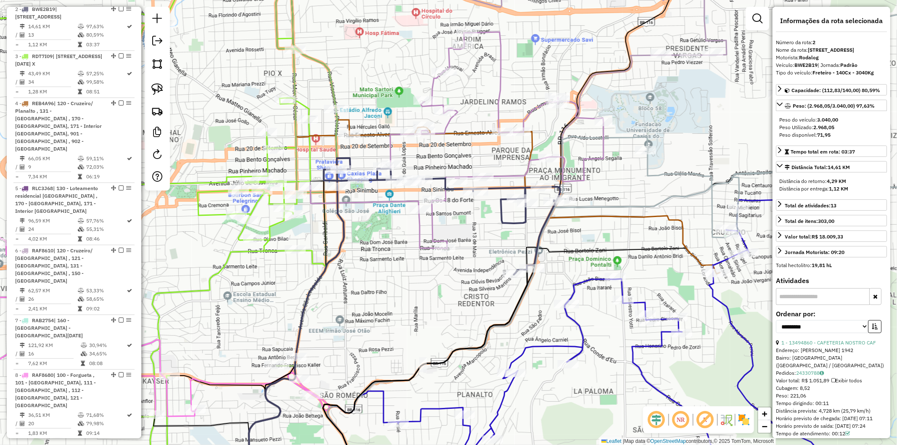
click at [503, 175] on icon at bounding box center [456, 140] width 293 height 216
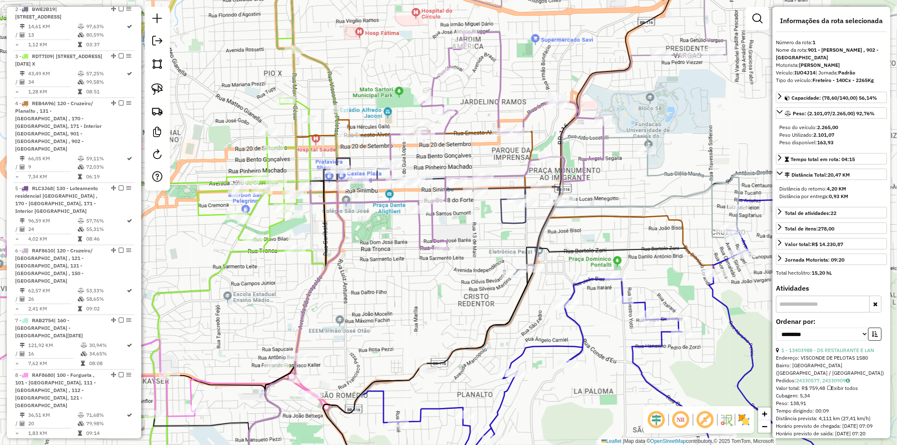
scroll to position [379, 0]
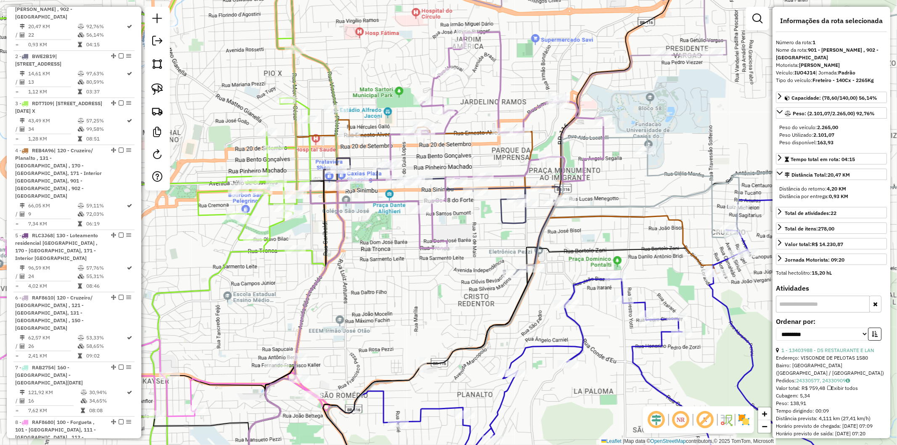
click at [502, 186] on icon at bounding box center [442, 221] width 236 height 106
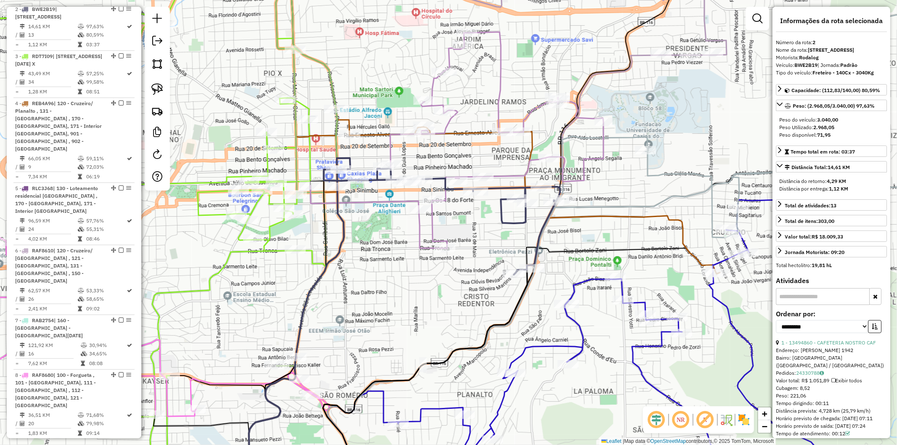
click at [503, 175] on icon at bounding box center [456, 140] width 293 height 216
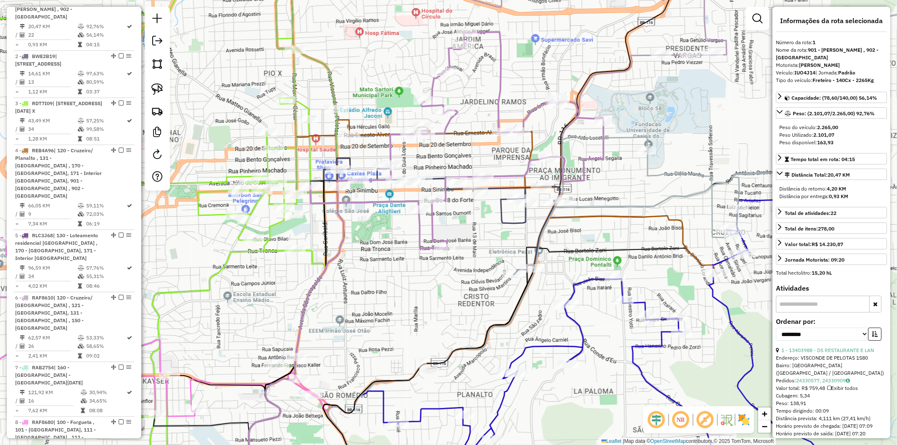
click at [485, 223] on div "Janela de atendimento Grade de atendimento Capacidade Transportadoras Veículos …" at bounding box center [448, 222] width 897 height 445
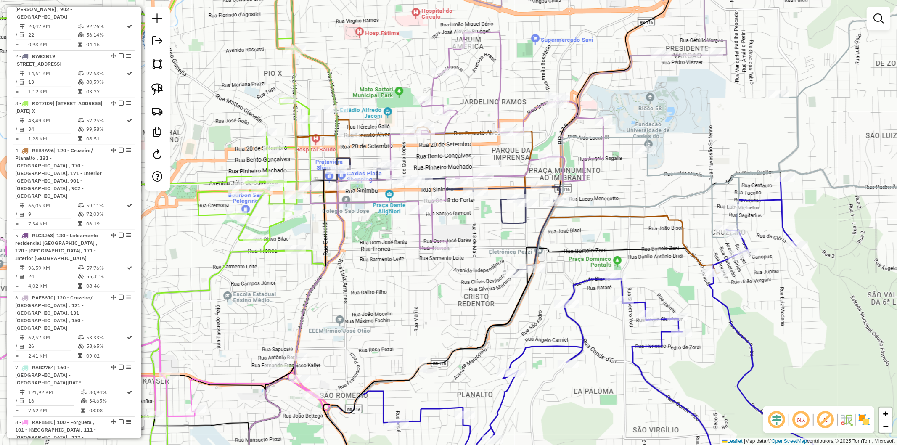
click at [590, 284] on icon at bounding box center [614, 330] width 433 height 304
select select "**********"
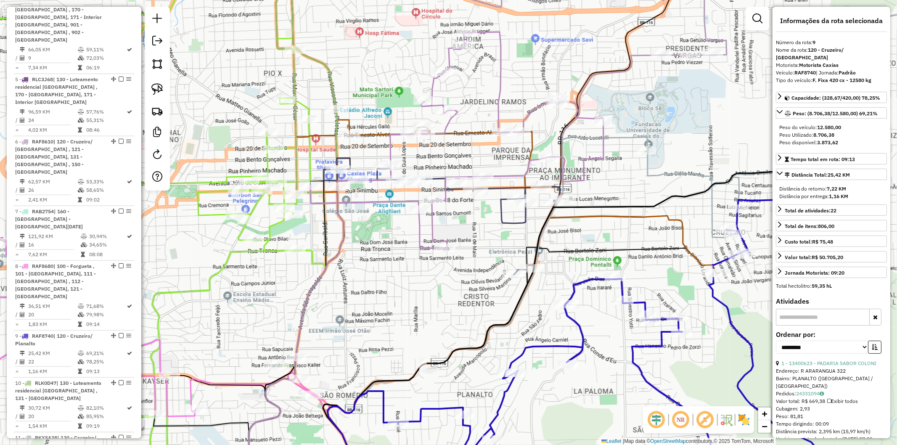
scroll to position [658, 0]
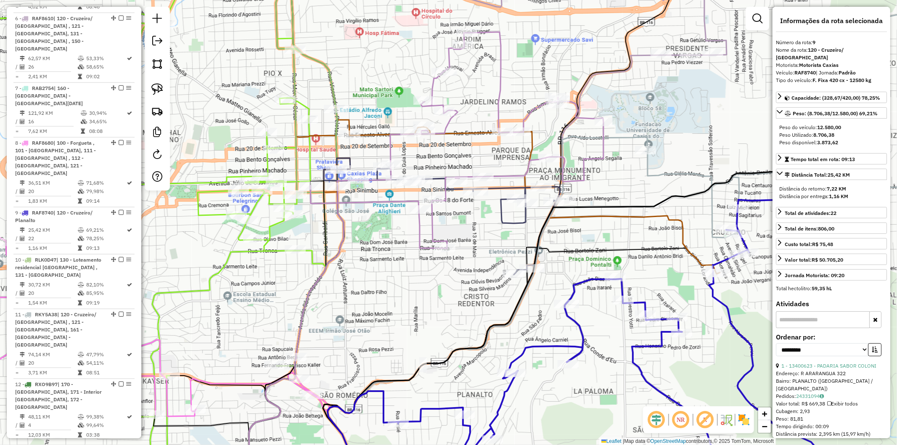
click at [590, 309] on div "Janela de atendimento Grade de atendimento Capacidade Transportadoras Veículos …" at bounding box center [448, 222] width 897 height 445
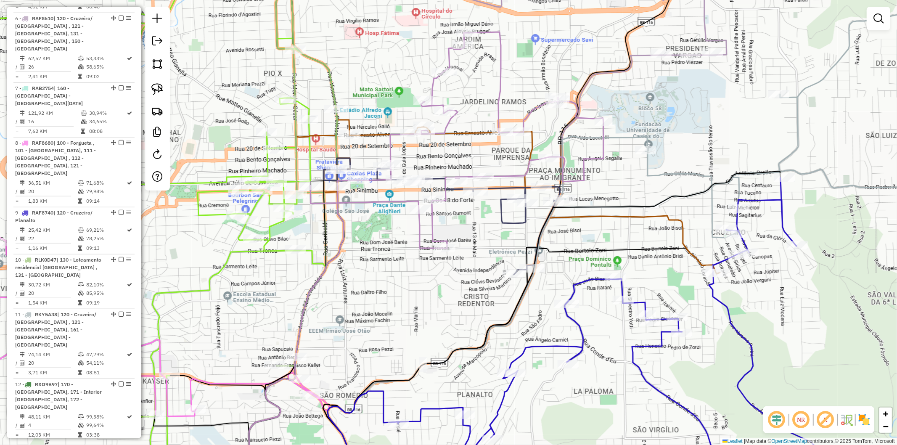
click at [493, 235] on div "Janela de atendimento Grade de atendimento Capacidade Transportadoras Veículos …" at bounding box center [448, 222] width 897 height 445
click at [433, 224] on icon at bounding box center [456, 140] width 293 height 216
select select "**********"
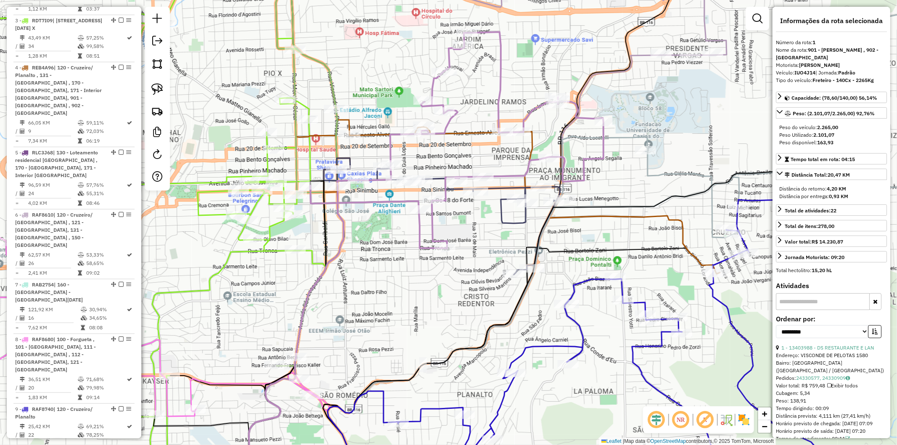
scroll to position [379, 0]
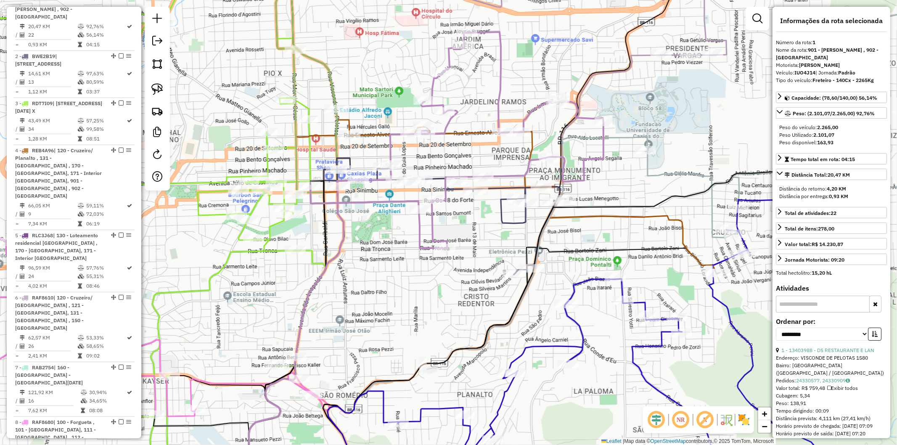
click at [495, 188] on icon at bounding box center [442, 221] width 236 height 106
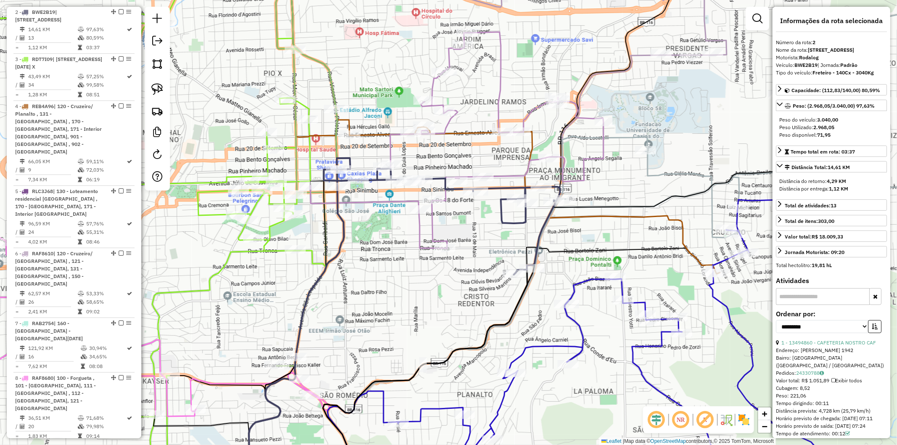
scroll to position [426, 0]
click at [483, 209] on div "Janela de atendimento Grade de atendimento Capacidade Transportadoras Veículos …" at bounding box center [448, 222] width 897 height 445
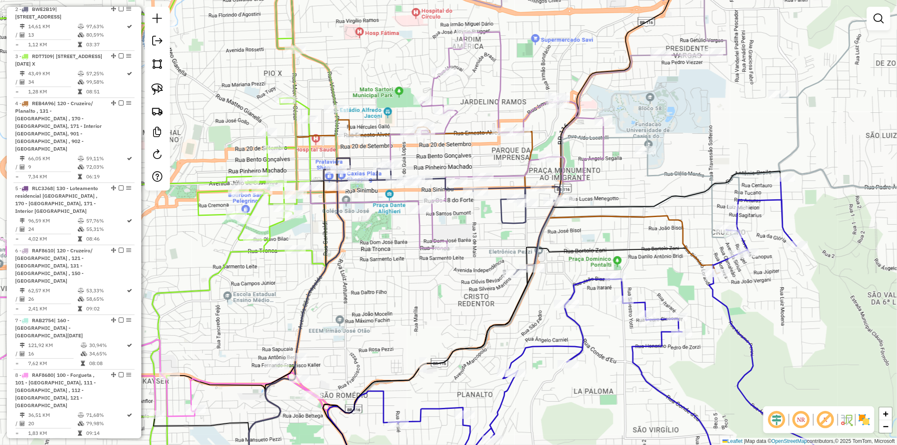
click at [533, 145] on icon at bounding box center [498, 114] width 444 height 318
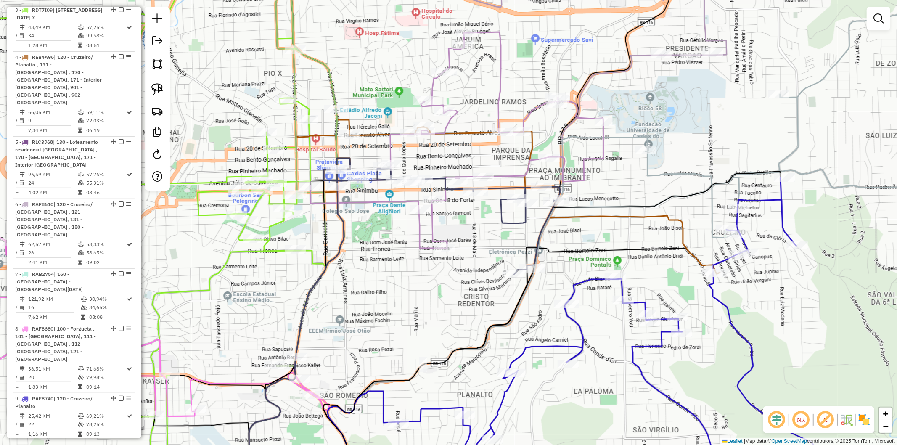
select select "**********"
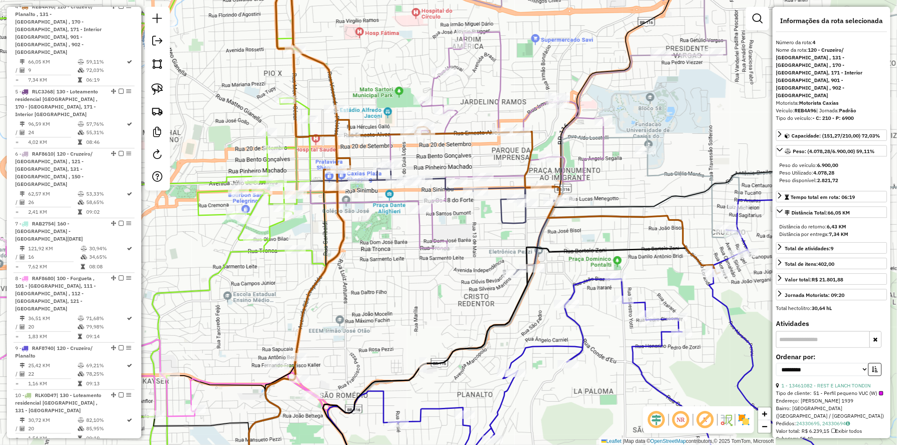
scroll to position [528, 0]
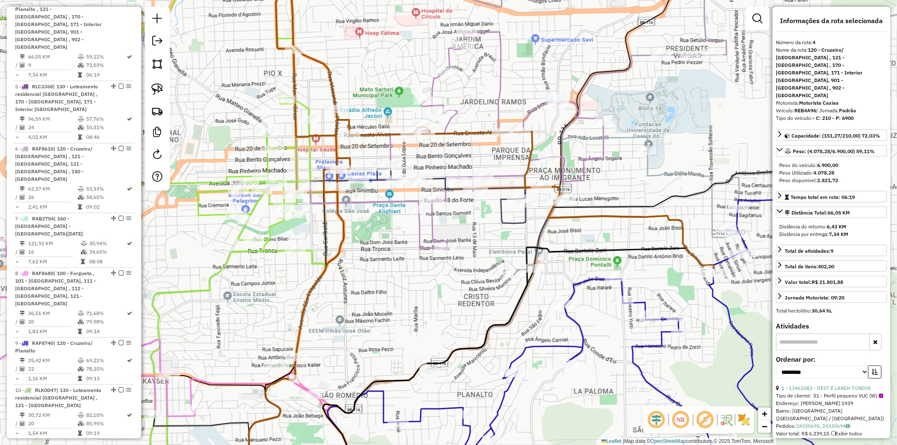
click at [509, 158] on div "Janela de atendimento Grade de atendimento Capacidade Transportadoras Veículos …" at bounding box center [448, 222] width 897 height 445
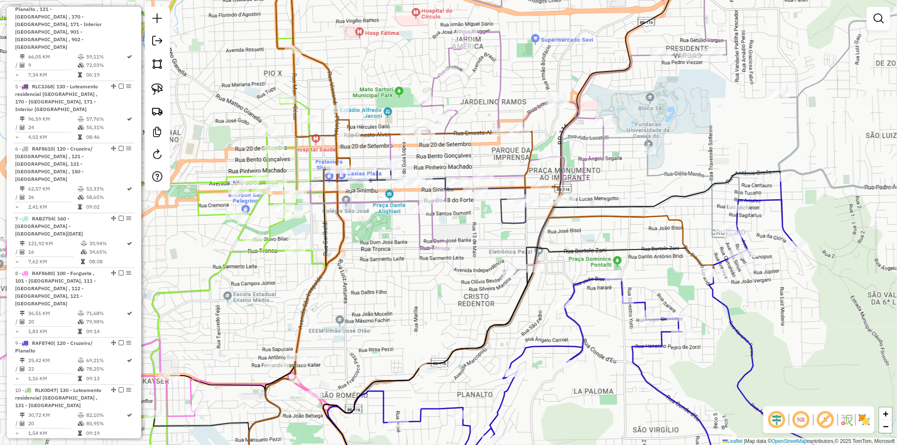
click at [360, 199] on icon at bounding box center [456, 140] width 293 height 216
select select "**********"
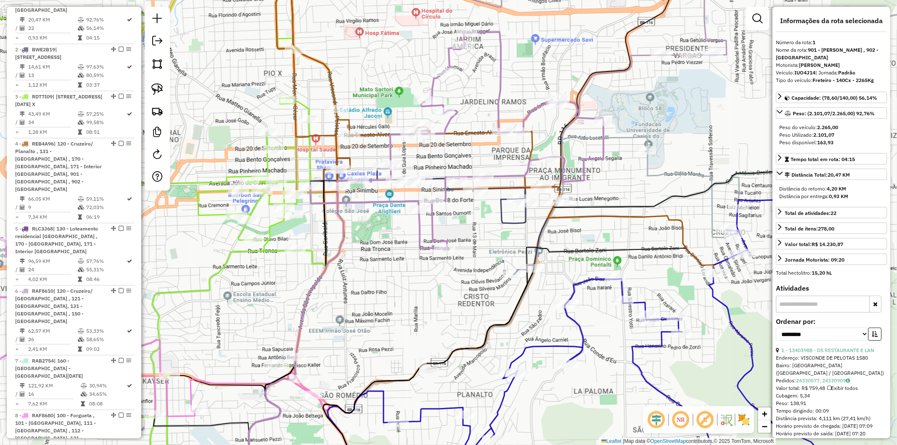
scroll to position [379, 0]
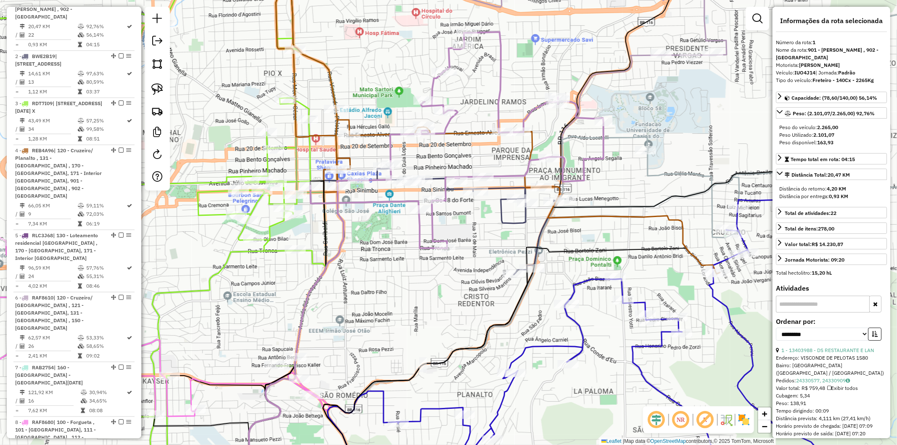
click at [498, 207] on icon at bounding box center [442, 221] width 236 height 106
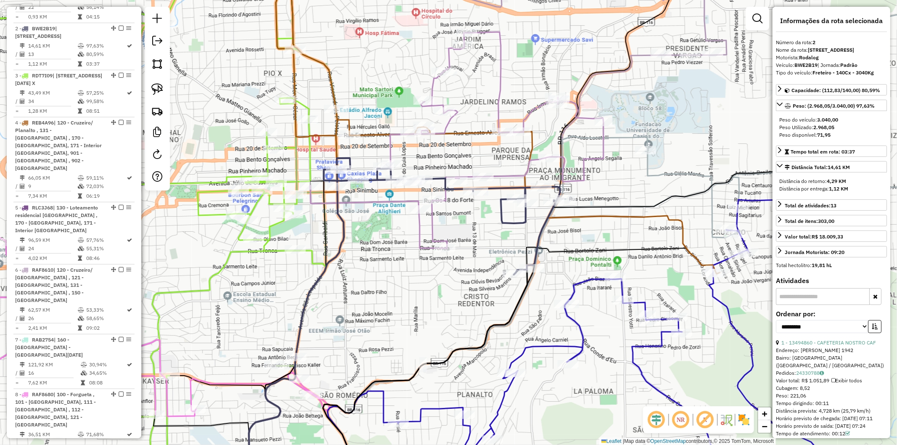
scroll to position [426, 0]
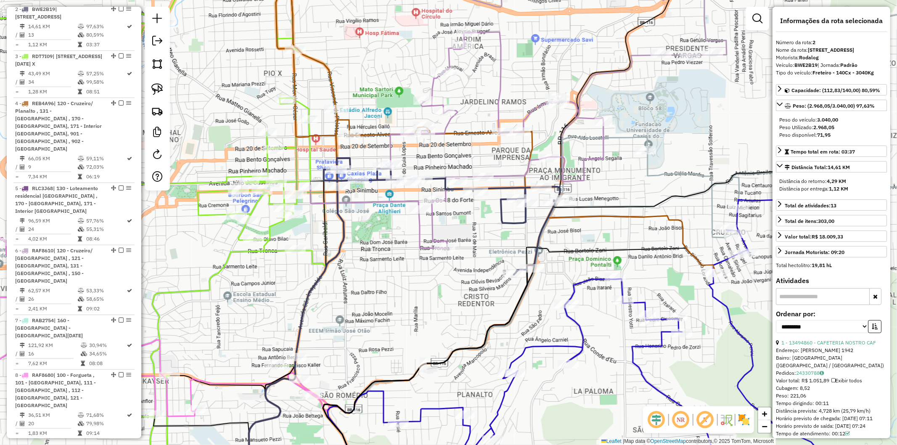
click at [430, 224] on icon at bounding box center [456, 140] width 293 height 216
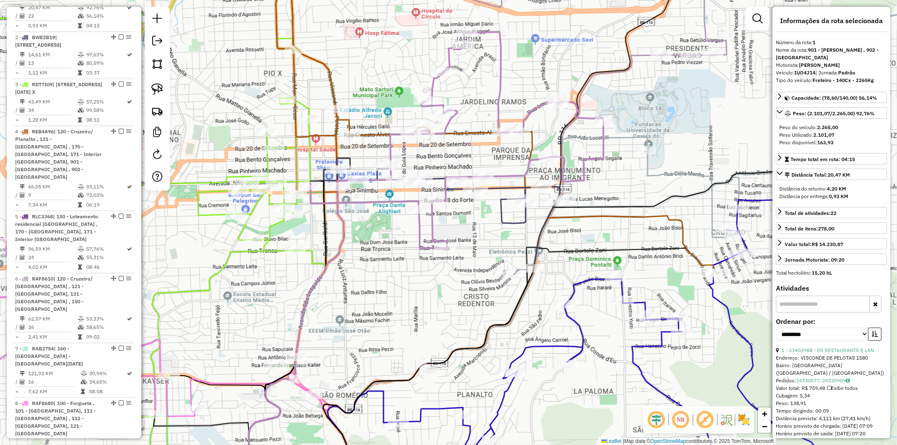
scroll to position [379, 0]
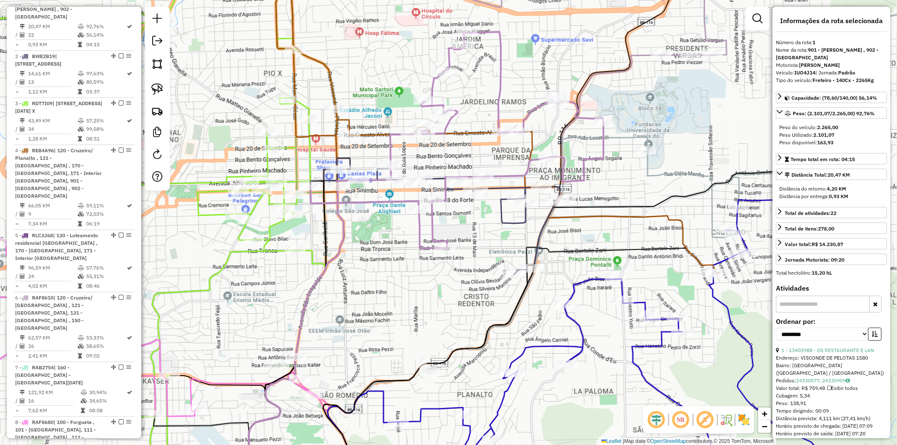
click at [501, 208] on icon at bounding box center [442, 221] width 236 height 106
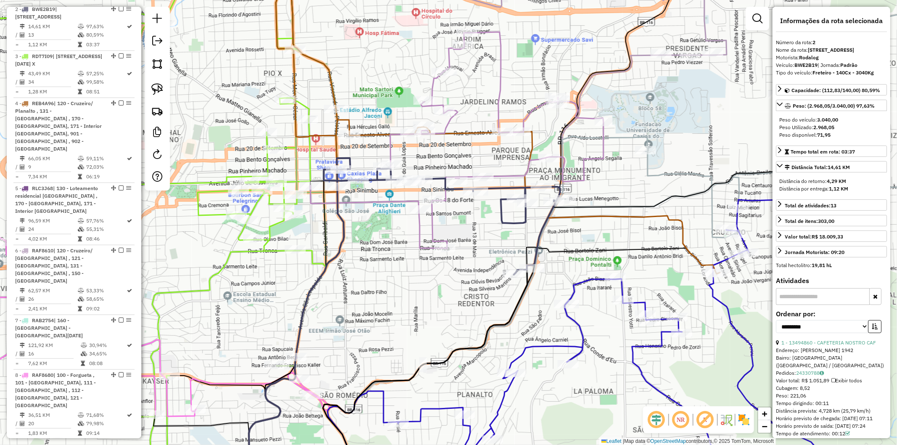
click at [435, 226] on icon at bounding box center [456, 140] width 293 height 216
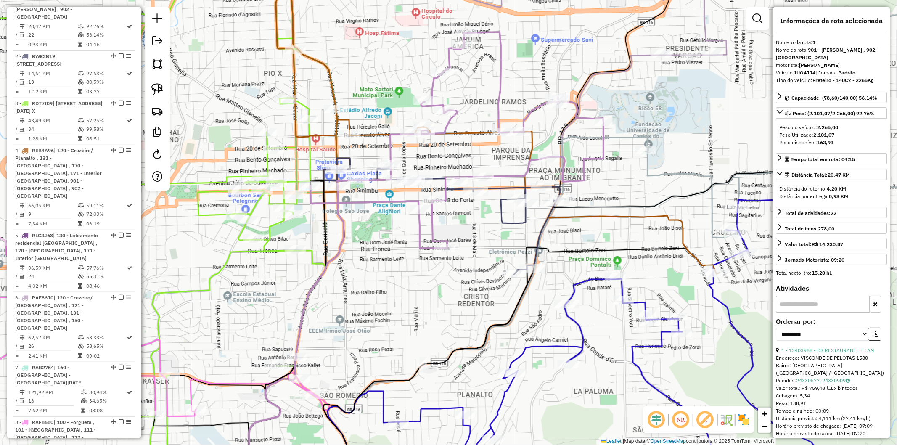
click at [501, 216] on icon at bounding box center [442, 221] width 236 height 106
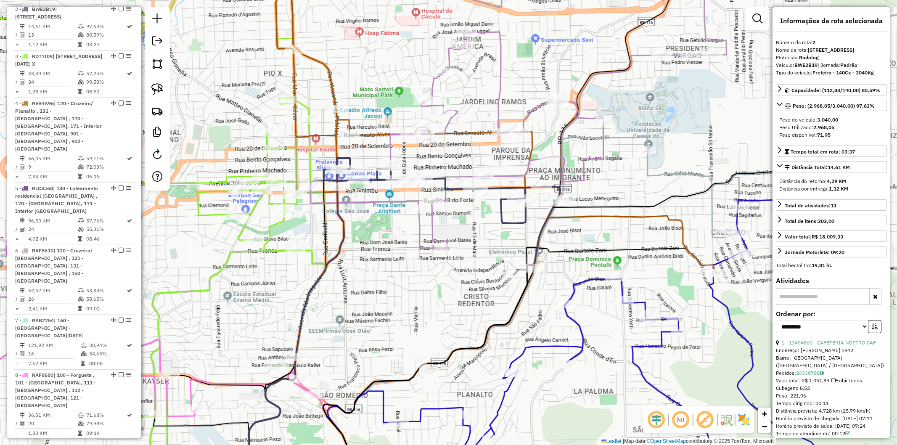
click at [430, 229] on icon at bounding box center [456, 140] width 293 height 216
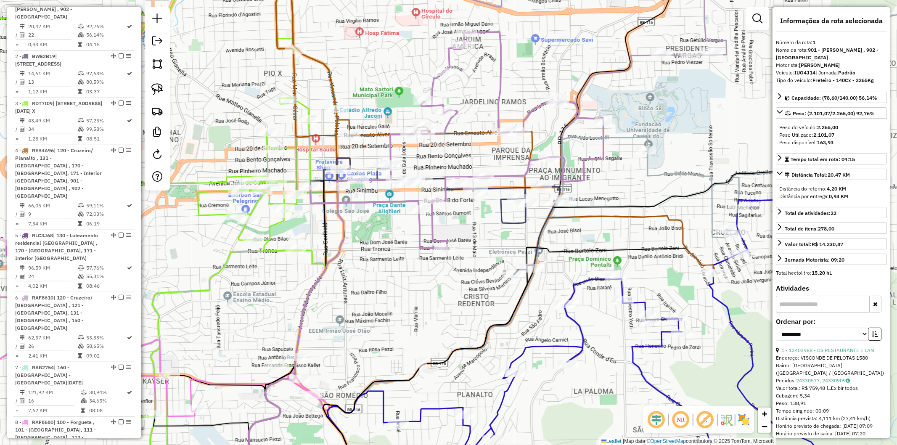
click at [384, 273] on div "Janela de atendimento Grade de atendimento Capacidade Transportadoras Veículos …" at bounding box center [448, 222] width 897 height 445
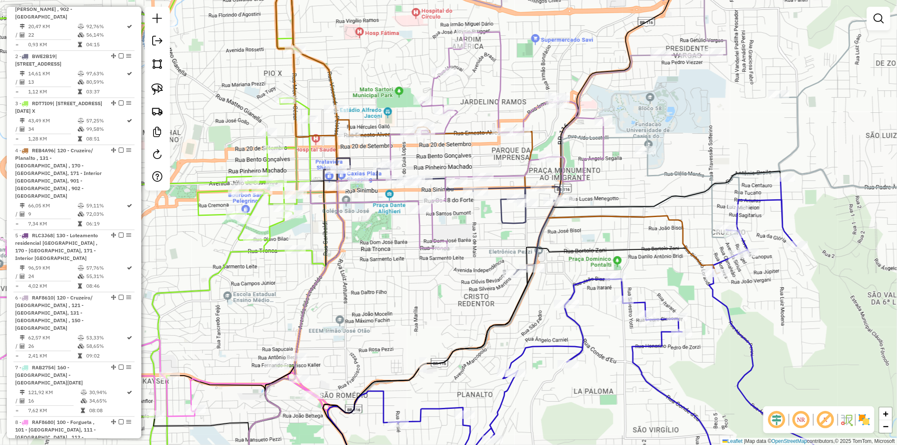
click at [304, 261] on div "Janela de atendimento Grade de atendimento Capacidade Transportadoras Veículos …" at bounding box center [448, 222] width 897 height 445
click at [313, 262] on icon at bounding box center [287, 367] width 77 height 233
select select "**********"
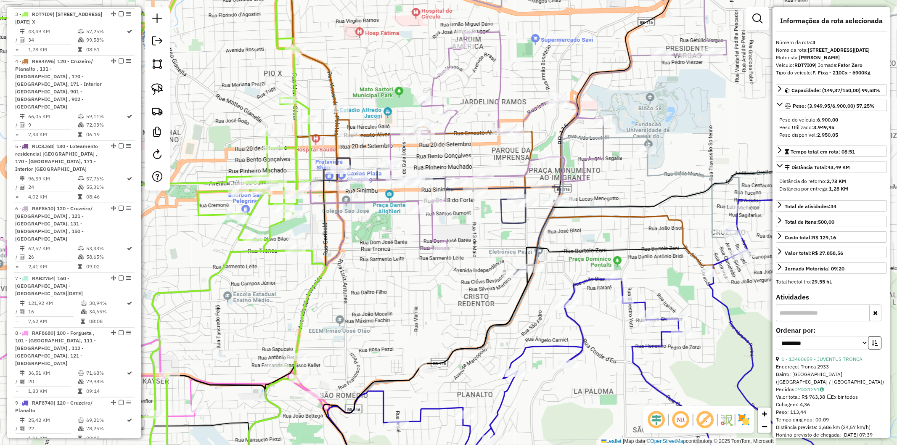
scroll to position [473, 0]
click at [401, 285] on div "Janela de atendimento Grade de atendimento Capacidade Transportadoras Veículos …" at bounding box center [448, 222] width 897 height 445
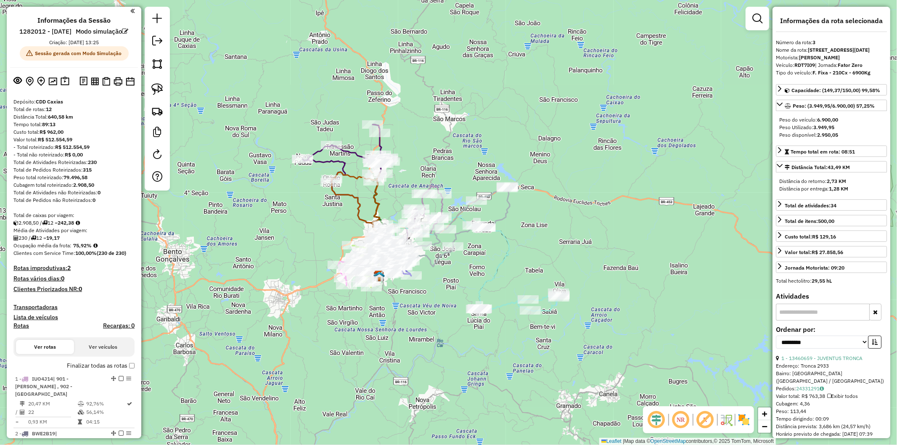
scroll to position [0, 0]
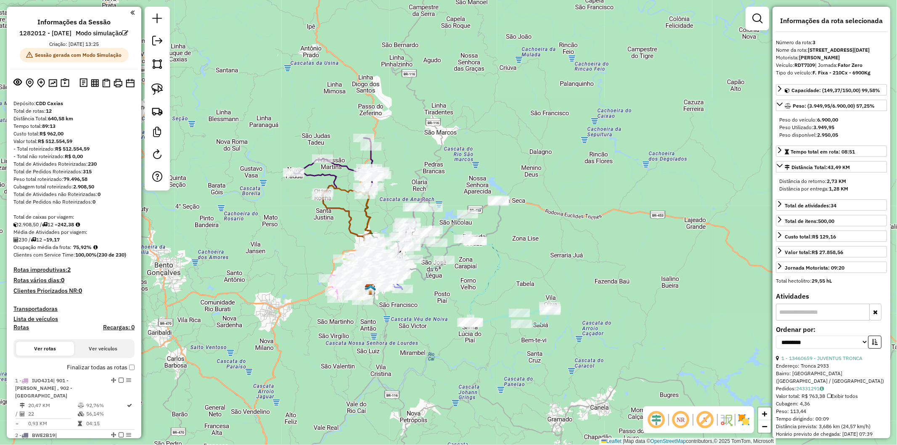
drag, startPoint x: 410, startPoint y: 301, endPoint x: 399, endPoint y: 320, distance: 21.8
click at [399, 320] on div "Janela de atendimento Grade de atendimento Capacidade Transportadoras Veículos …" at bounding box center [448, 222] width 897 height 445
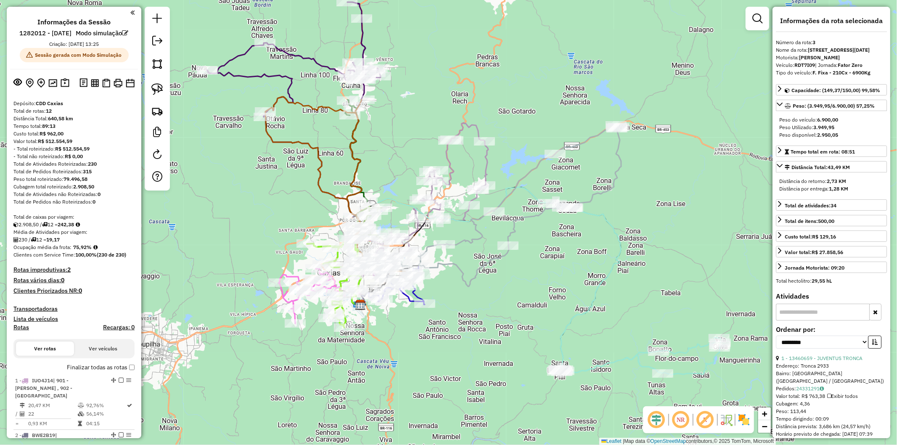
drag, startPoint x: 421, startPoint y: 372, endPoint x: 415, endPoint y: 385, distance: 14.3
click at [417, 385] on div "Janela de atendimento Grade de atendimento Capacidade Transportadoras Veículos …" at bounding box center [448, 222] width 897 height 445
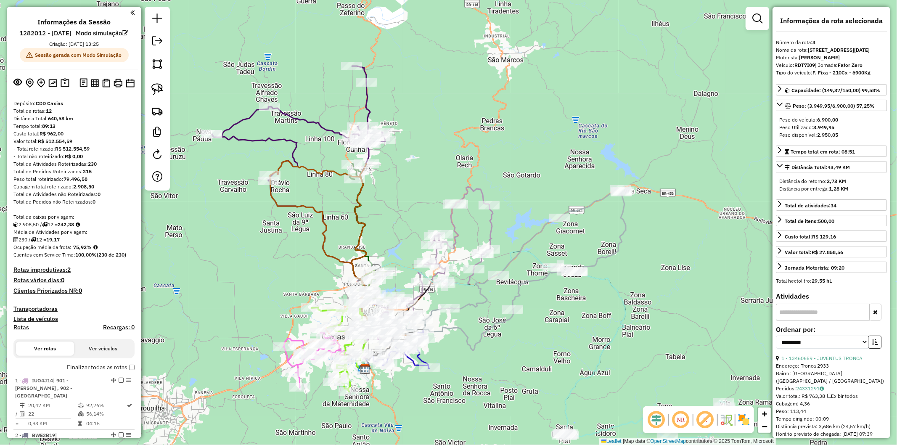
drag, startPoint x: 404, startPoint y: 140, endPoint x: 410, endPoint y: 191, distance: 51.7
click at [410, 191] on div "Janela de atendimento Grade de atendimento Capacidade Transportadoras Veículos …" at bounding box center [448, 222] width 897 height 445
click at [314, 124] on icon at bounding box center [298, 173] width 173 height 215
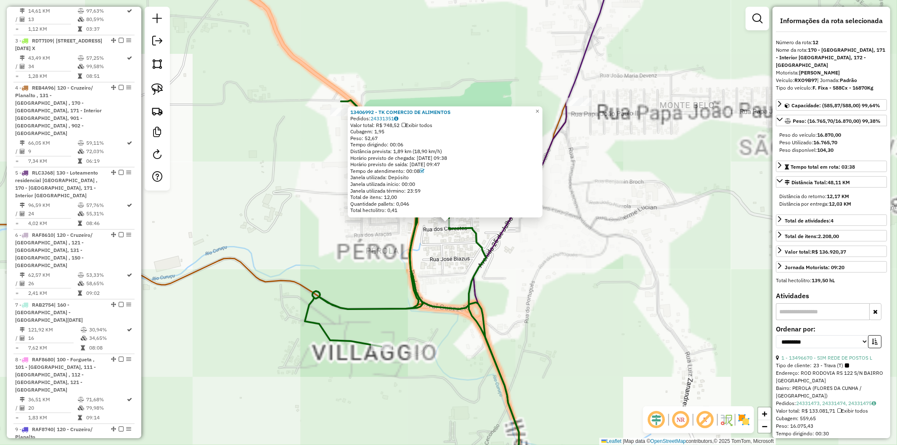
scroll to position [658, 0]
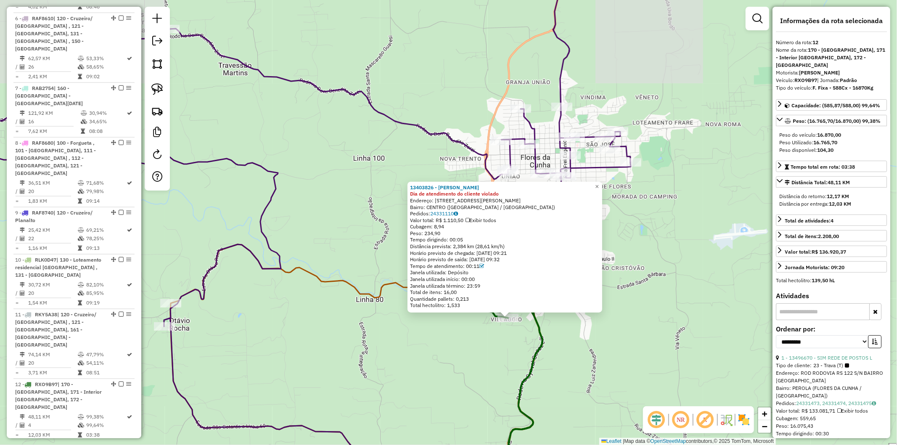
click at [536, 354] on icon at bounding box center [515, 372] width 53 height 233
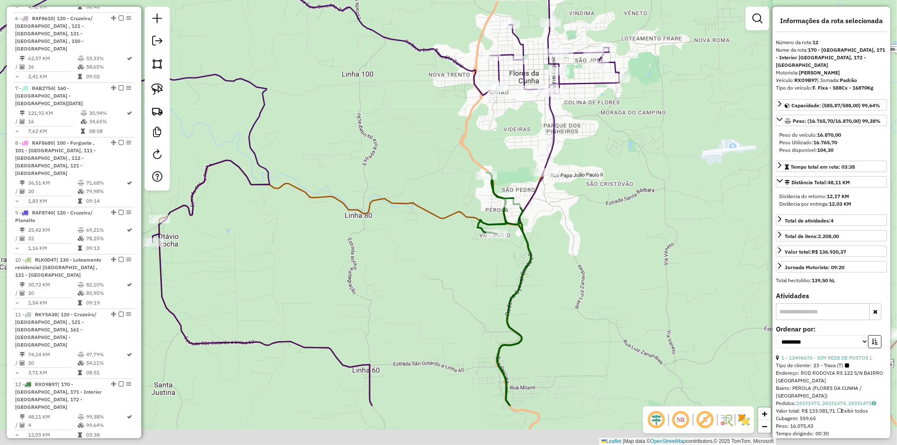
drag, startPoint x: 573, startPoint y: 382, endPoint x: 523, endPoint y: 87, distance: 298.4
click at [515, 69] on div "Janela de atendimento Grade de atendimento Capacidade Transportadoras Veículos …" at bounding box center [448, 222] width 897 height 445
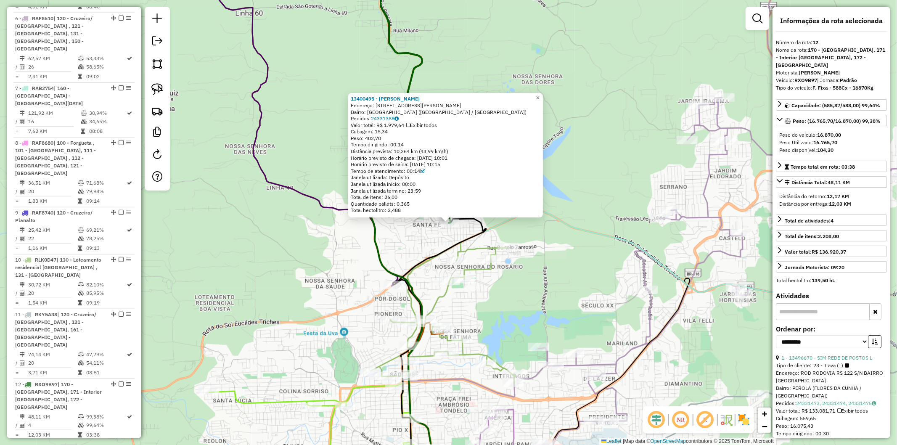
click at [549, 278] on div "13400495 - MARIA DE FATIMA DE O Endereço: AV Antonio Andrighetti 2023 Bairro: S…" at bounding box center [448, 222] width 897 height 445
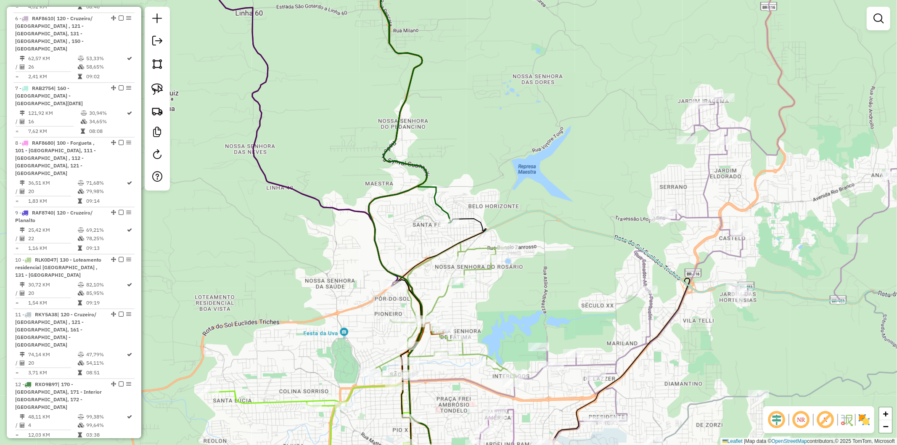
click at [477, 245] on icon at bounding box center [442, 366] width 145 height 247
click at [478, 250] on icon at bounding box center [444, 366] width 145 height 248
select select "**********"
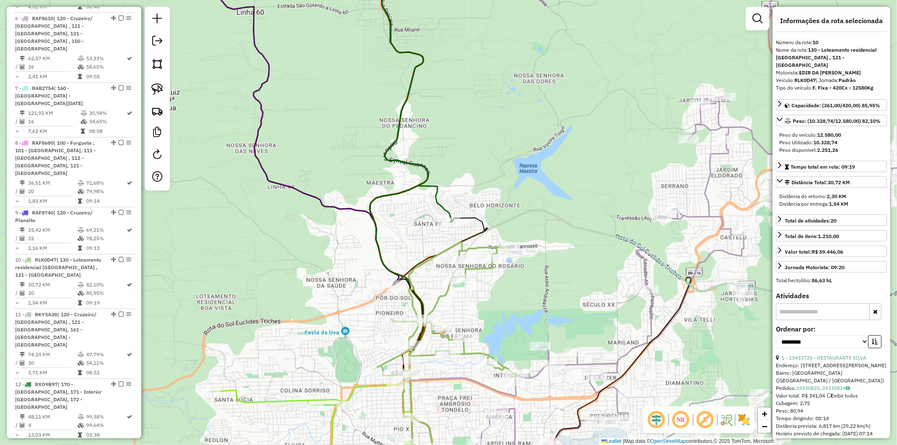
click at [543, 277] on div "Janela de atendimento Grade de atendimento Capacidade Transportadoras Veículos …" at bounding box center [448, 222] width 897 height 445
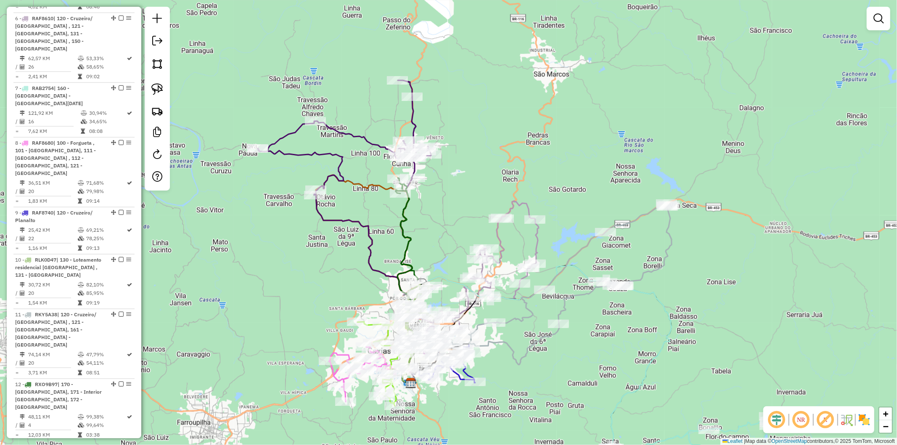
click at [372, 144] on icon at bounding box center [344, 187] width 173 height 215
select select "**********"
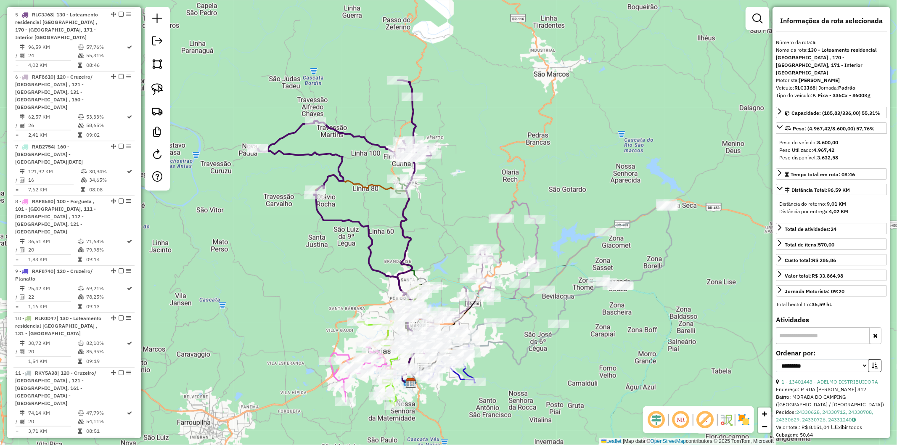
scroll to position [597, 0]
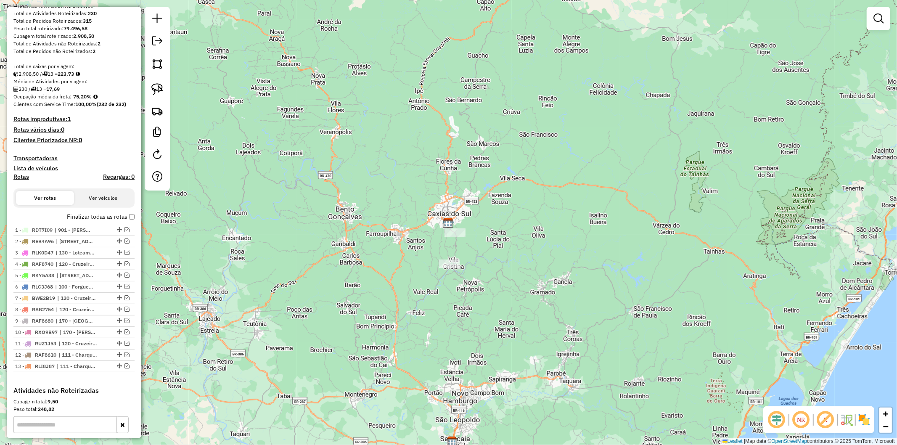
scroll to position [187, 0]
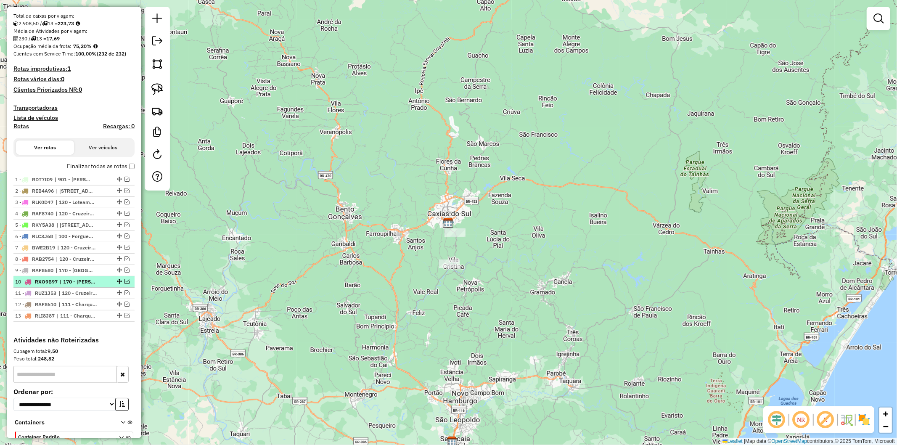
click at [52, 280] on span "RXO9B97" at bounding box center [46, 281] width 23 height 6
select select "**********"
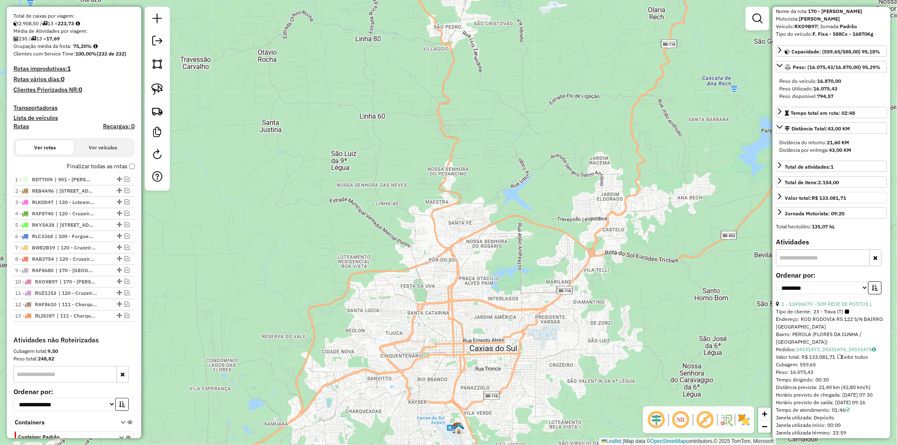
scroll to position [0, 0]
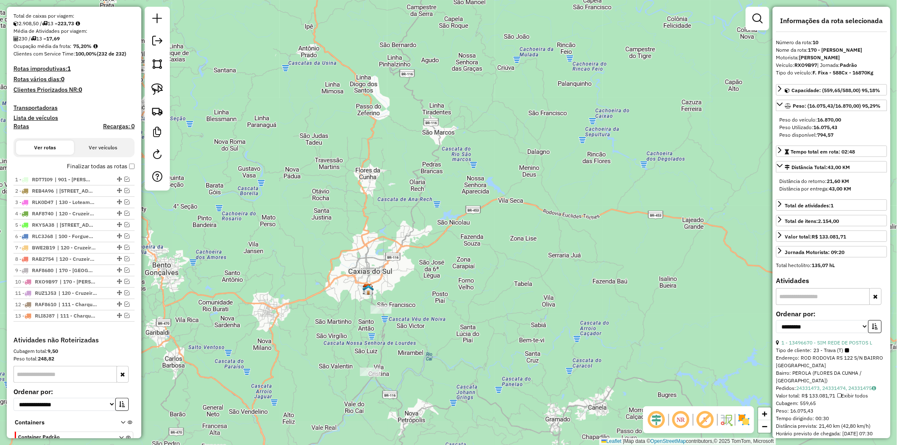
drag, startPoint x: 335, startPoint y: 338, endPoint x: 335, endPoint y: 288, distance: 50.0
click at [335, 288] on div "Janela de atendimento Grade de atendimento Capacidade Transportadoras Veículos …" at bounding box center [448, 222] width 897 height 445
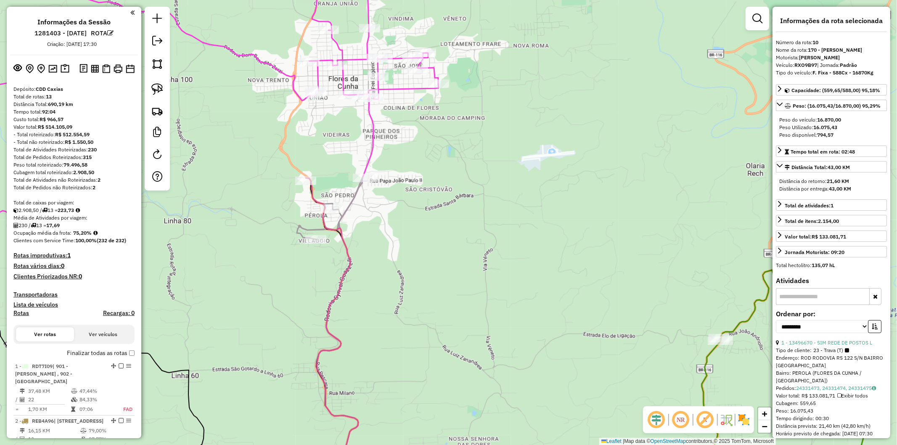
click at [349, 207] on icon at bounding box center [330, 333] width 66 height 313
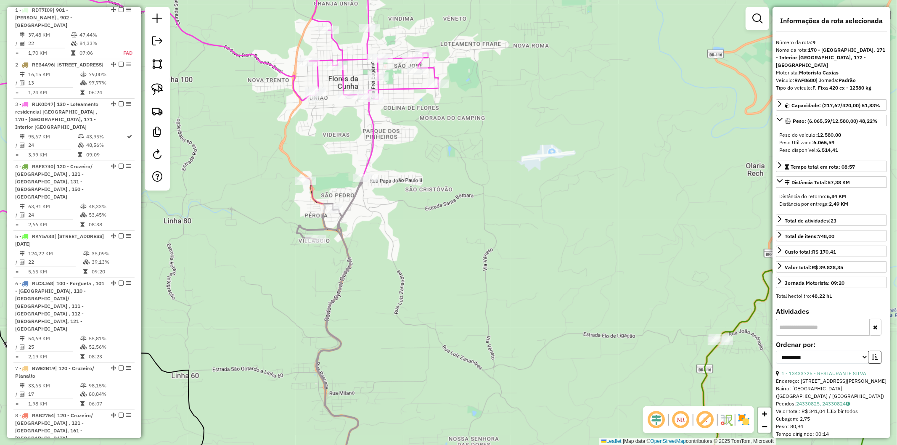
scroll to position [790, 0]
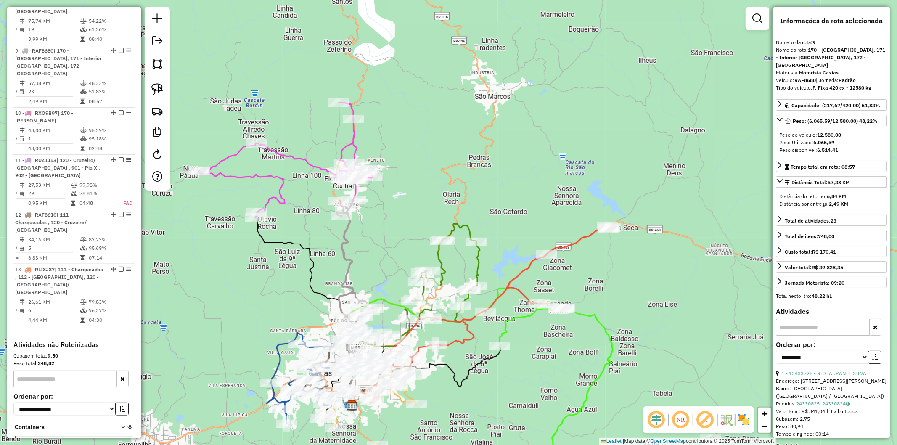
click at [384, 199] on div "Janela de atendimento Grade de atendimento Capacidade Transportadoras Veículos …" at bounding box center [448, 222] width 897 height 445
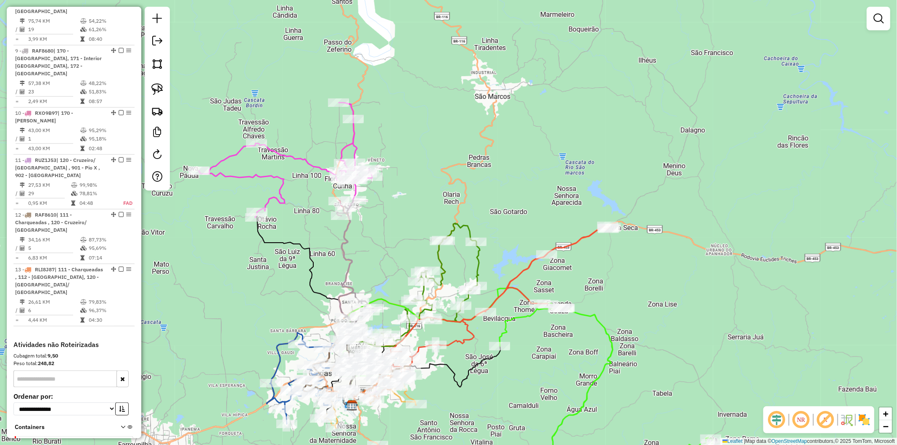
click at [277, 154] on icon at bounding box center [285, 160] width 173 height 115
select select "**********"
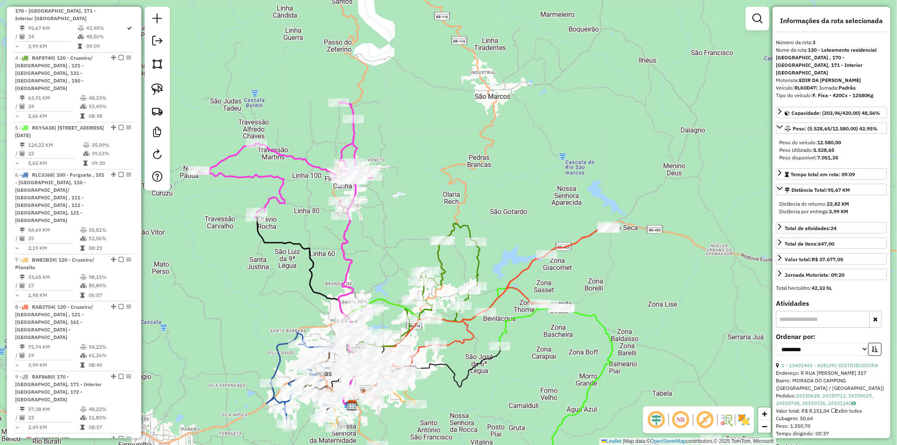
scroll to position [448, 0]
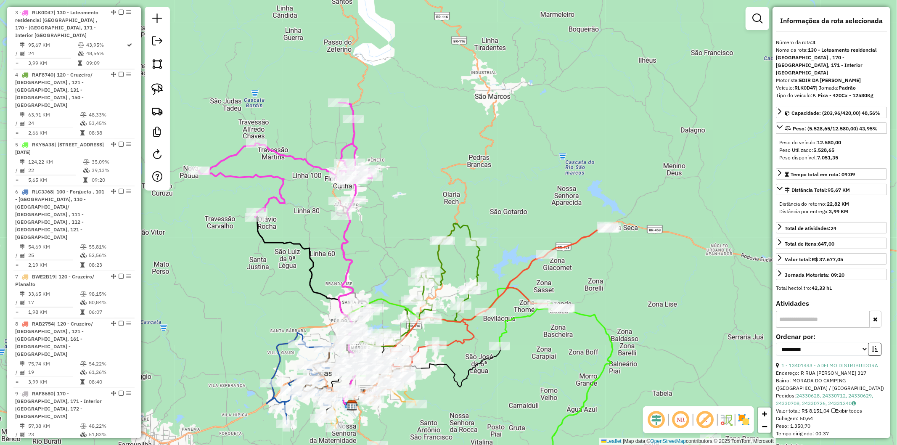
click at [251, 262] on div "Janela de atendimento Grade de atendimento Capacidade Transportadoras Veículos …" at bounding box center [448, 222] width 897 height 445
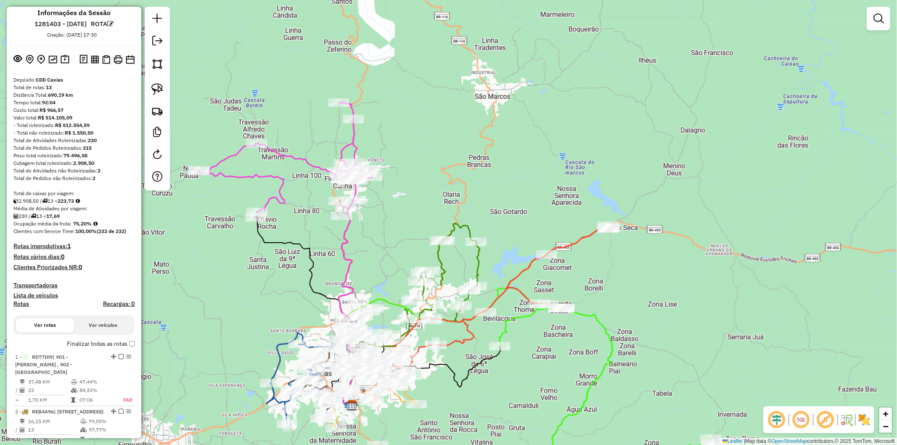
scroll to position [0, 0]
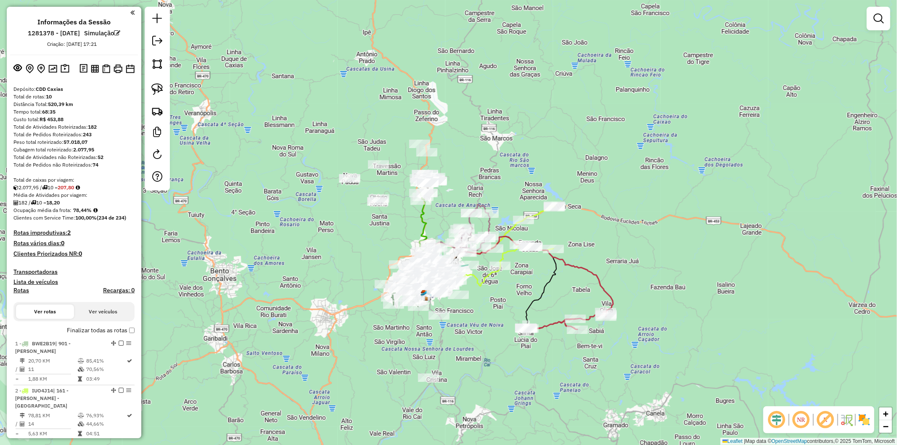
click at [450, 223] on div "Janela de atendimento Grade de atendimento Capacidade Transportadoras Veículos …" at bounding box center [448, 222] width 897 height 445
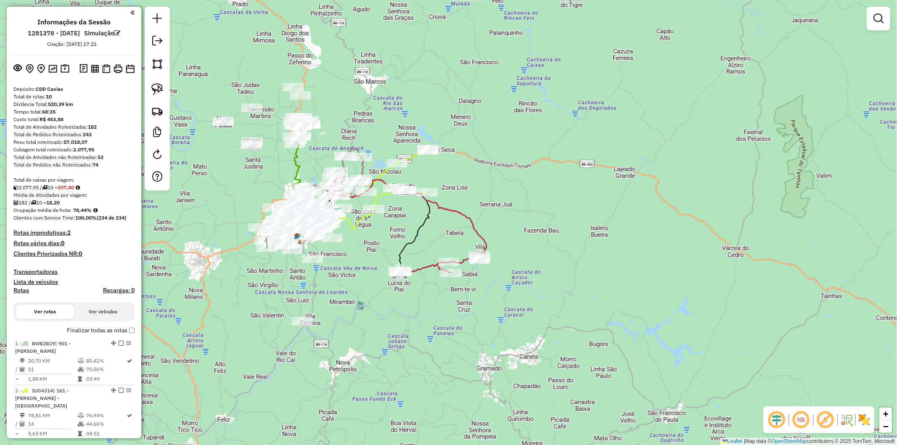
drag, startPoint x: 339, startPoint y: 268, endPoint x: 211, endPoint y: 211, distance: 139.6
click at [212, 211] on div "Janela de atendimento Grade de atendimento Capacidade Transportadoras Veículos …" at bounding box center [448, 222] width 897 height 445
click at [154, 89] on img at bounding box center [157, 89] width 12 height 12
drag, startPoint x: 338, startPoint y: 290, endPoint x: 304, endPoint y: 350, distance: 68.9
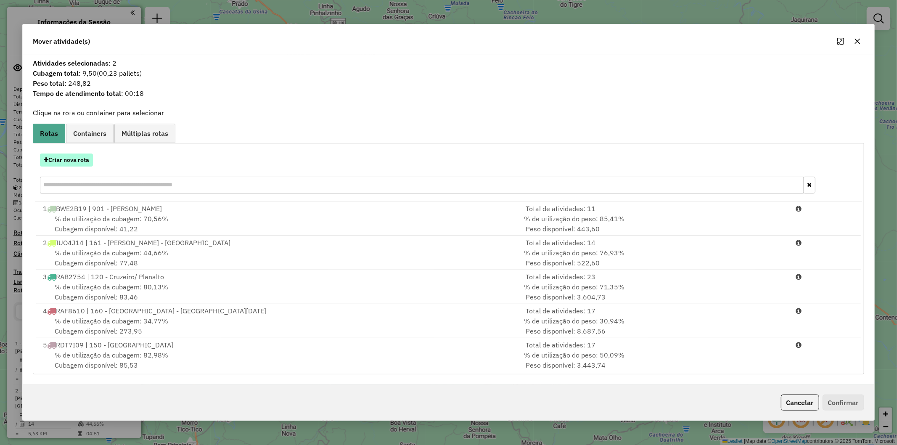
click at [77, 158] on button "Criar nova rota" at bounding box center [66, 159] width 53 height 13
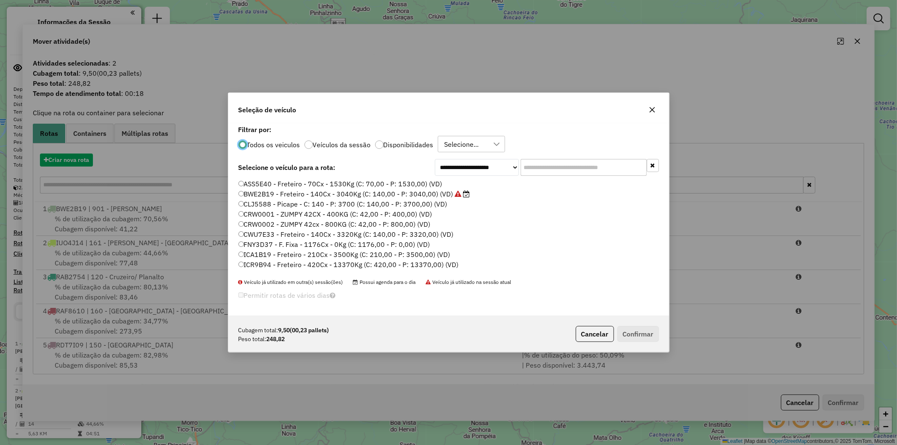
scroll to position [5, 2]
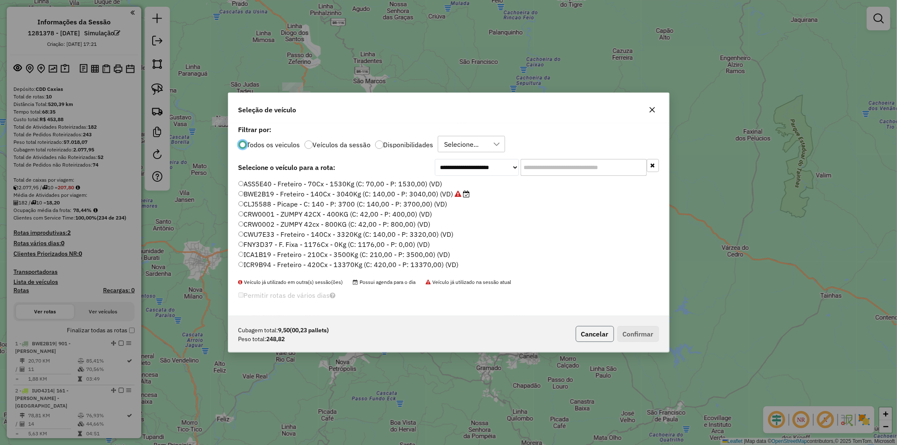
click at [593, 339] on button "Cancelar" at bounding box center [594, 334] width 38 height 16
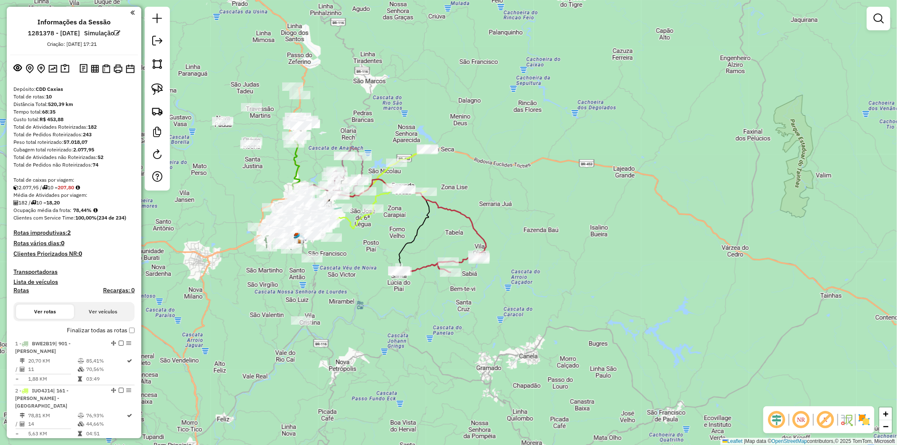
drag, startPoint x: 150, startPoint y: 90, endPoint x: 359, endPoint y: 299, distance: 295.5
click at [152, 90] on img at bounding box center [157, 89] width 12 height 12
drag, startPoint x: 354, startPoint y: 301, endPoint x: 287, endPoint y: 338, distance: 76.6
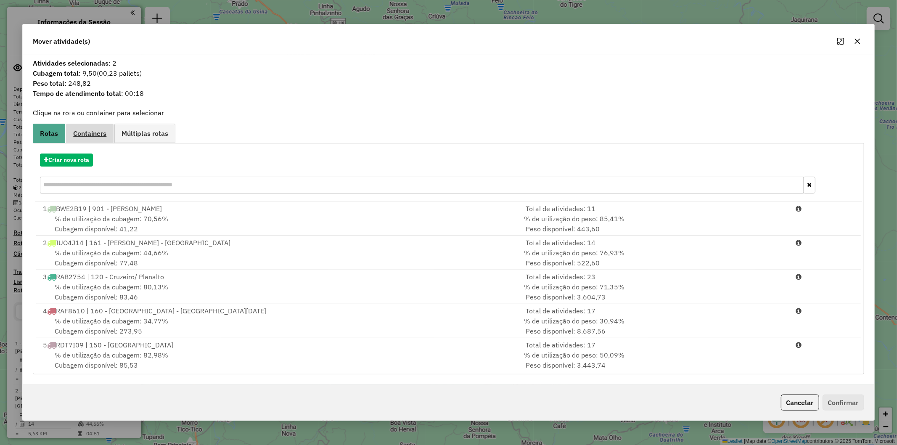
click at [82, 135] on span "Containers" at bounding box center [89, 133] width 33 height 7
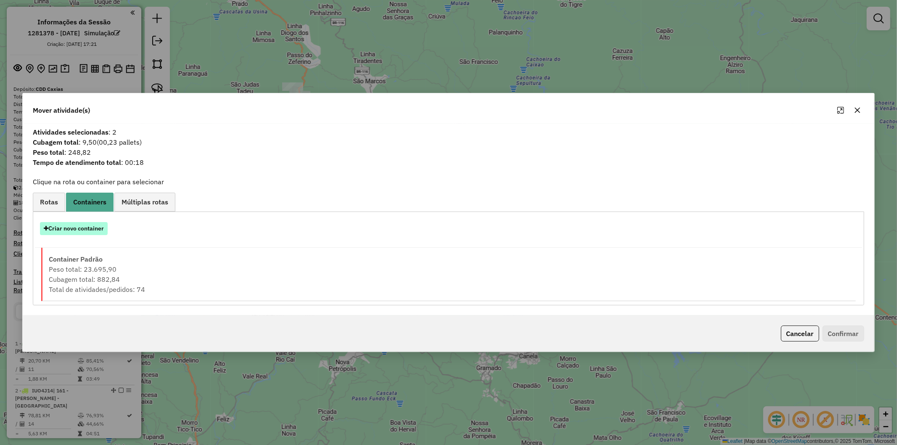
click at [81, 233] on button "Criar novo container" at bounding box center [74, 228] width 68 height 13
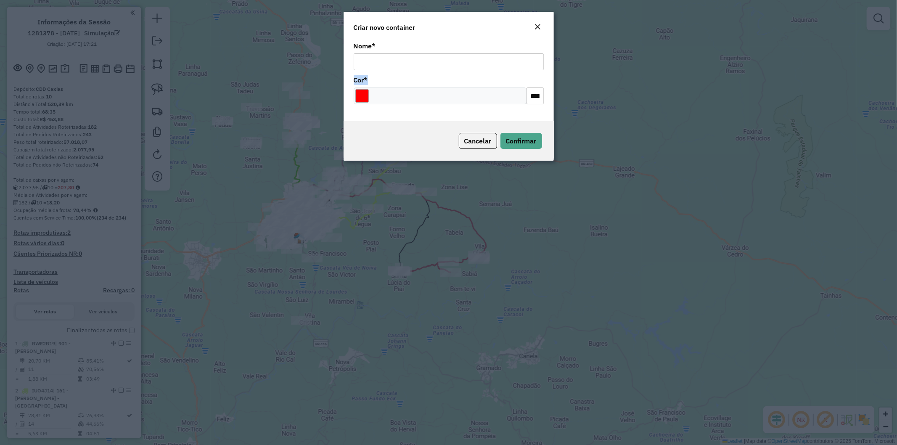
click at [404, 69] on div "Nome * Cor * *******" at bounding box center [448, 81] width 210 height 82
click at [401, 66] on input "Nome *" at bounding box center [449, 61] width 190 height 17
type input "*"
click at [406, 94] on div at bounding box center [440, 95] width 173 height 17
click at [356, 99] on input "Select a color" at bounding box center [361, 95] width 13 height 13
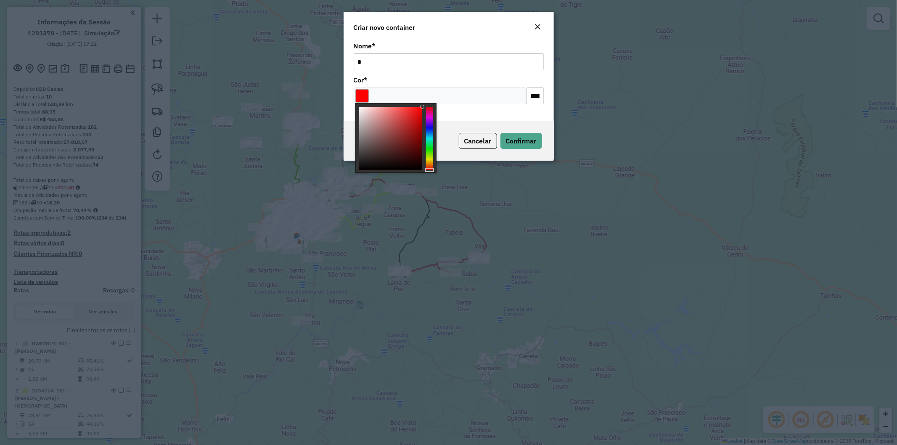
type input "*******"
click at [392, 117] on div at bounding box center [390, 138] width 63 height 63
click at [525, 140] on span "Confirmar" at bounding box center [521, 141] width 31 height 8
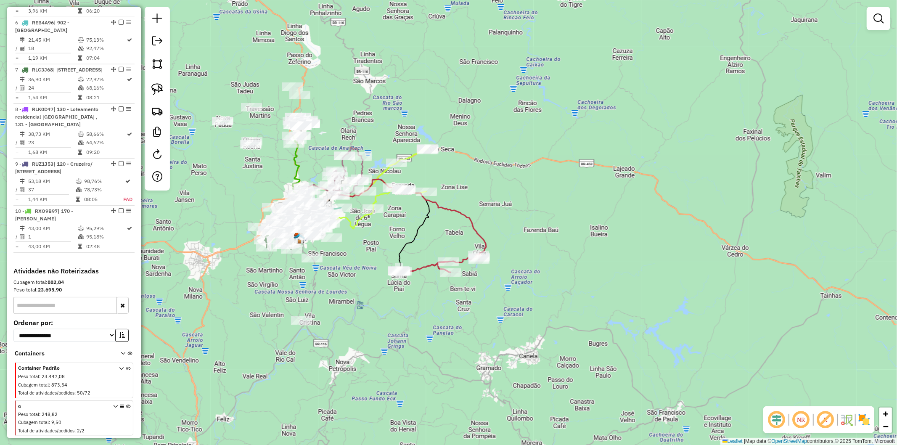
scroll to position [603, 0]
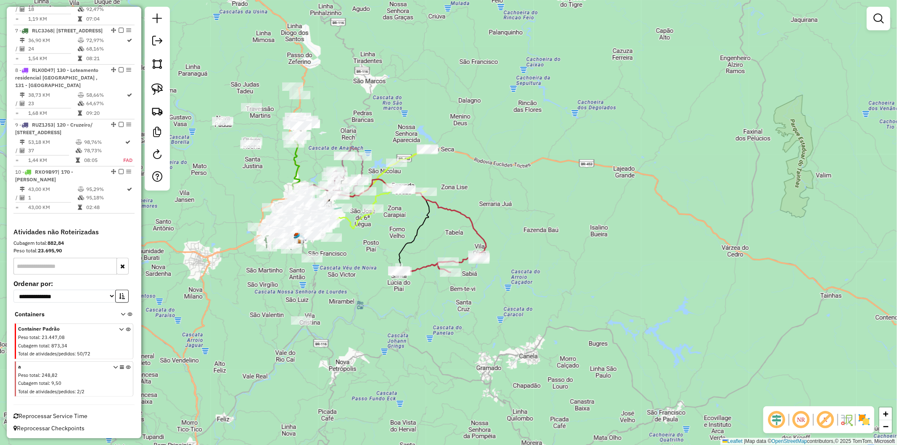
click at [126, 365] on icon at bounding box center [128, 381] width 5 height 32
click at [380, 364] on div "Janela de atendimento Grade de atendimento Capacidade Transportadoras Veículos …" at bounding box center [448, 222] width 897 height 445
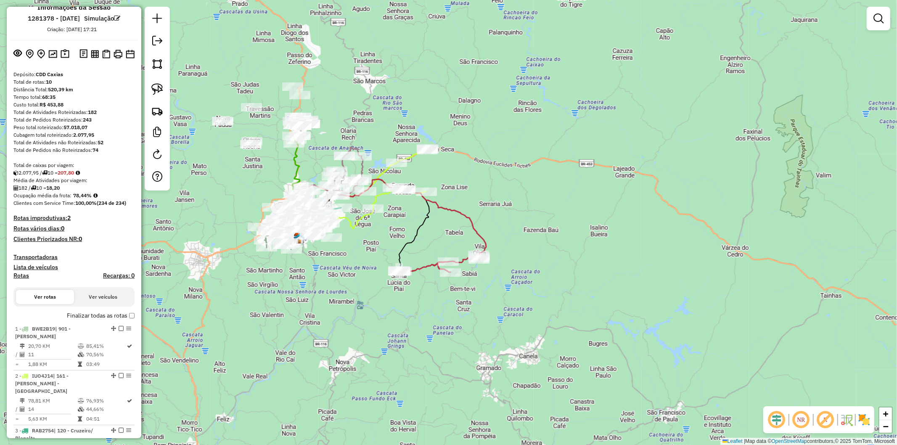
scroll to position [0, 0]
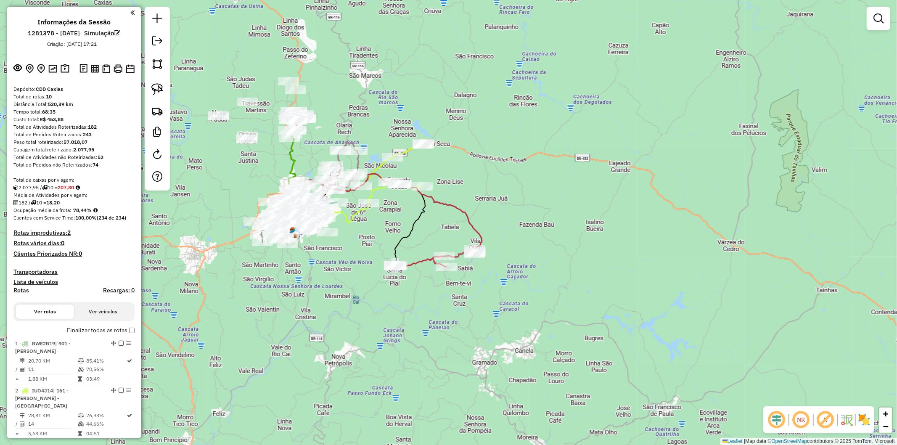
drag, startPoint x: 327, startPoint y: 255, endPoint x: 322, endPoint y: 250, distance: 6.9
click at [322, 250] on div "Janela de atendimento Grade de atendimento Capacidade Transportadoras Veículos …" at bounding box center [448, 222] width 897 height 445
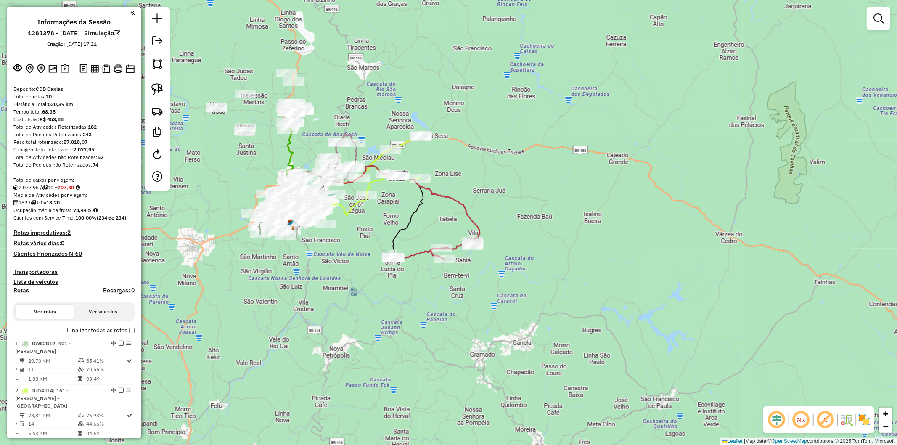
drag, startPoint x: 293, startPoint y: 284, endPoint x: 291, endPoint y: 277, distance: 8.0
click at [291, 277] on div "Janela de atendimento Grade de atendimento Capacidade Transportadoras Veículos …" at bounding box center [448, 222] width 897 height 445
click at [234, 156] on div "Janela de atendimento Grade de atendimento Capacidade Transportadoras Veículos …" at bounding box center [448, 222] width 897 height 445
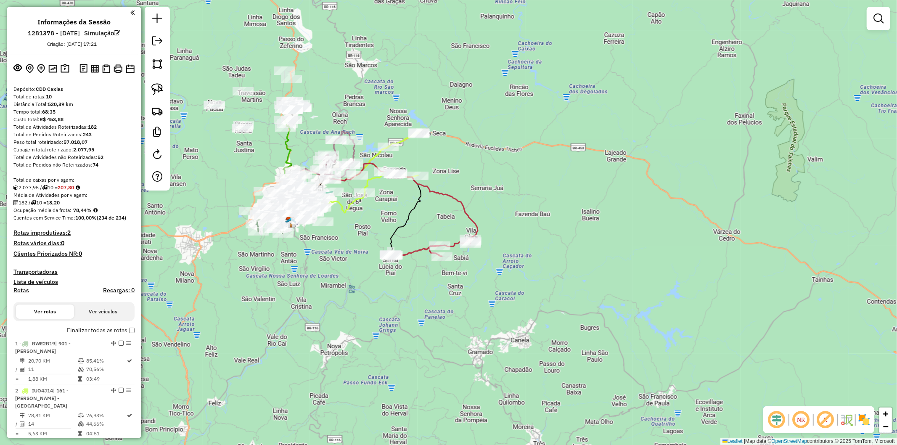
click at [222, 162] on div "Janela de atendimento Grade de atendimento Capacidade Transportadoras Veículos …" at bounding box center [448, 222] width 897 height 445
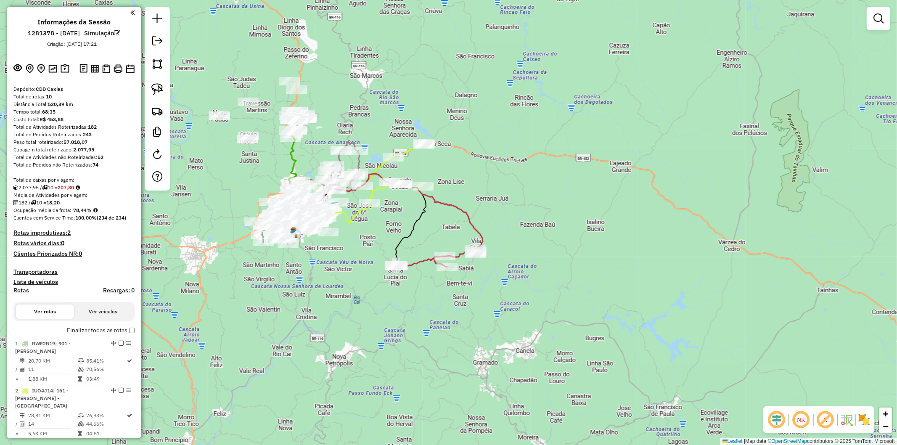
drag, startPoint x: 376, startPoint y: 288, endPoint x: 402, endPoint y: 321, distance: 41.6
click at [402, 321] on div "Janela de atendimento Grade de atendimento Capacidade Transportadoras Veículos …" at bounding box center [448, 222] width 897 height 445
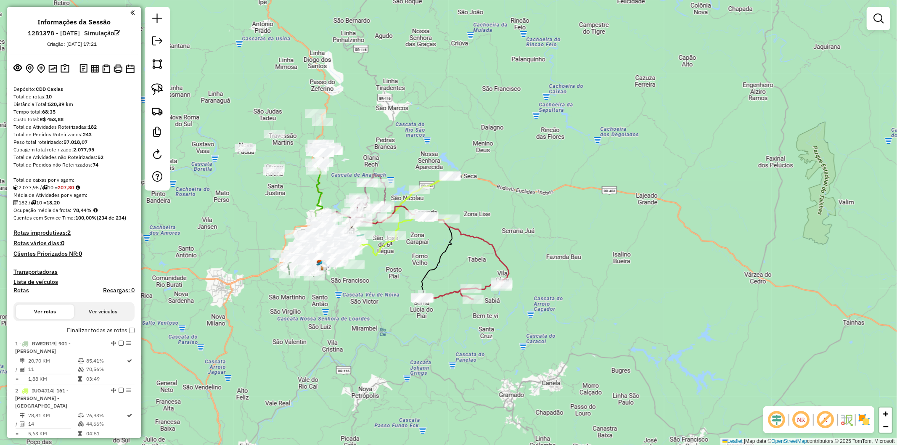
click at [46, 95] on div "Total de rotas: 10" at bounding box center [73, 97] width 121 height 8
drag, startPoint x: 105, startPoint y: 144, endPoint x: 106, endPoint y: 149, distance: 5.1
drag, startPoint x: 108, startPoint y: 162, endPoint x: 100, endPoint y: 158, distance: 9.6
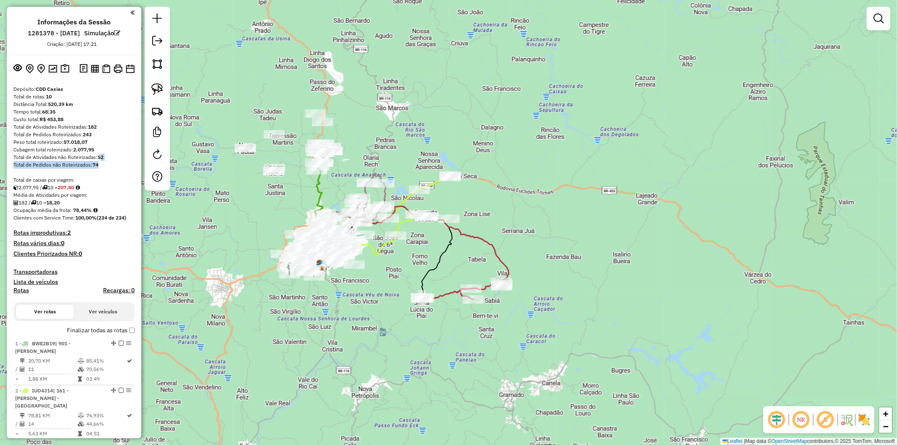
click at [111, 162] on div "Total de Pedidos não Roteirizados: 74" at bounding box center [73, 165] width 121 height 8
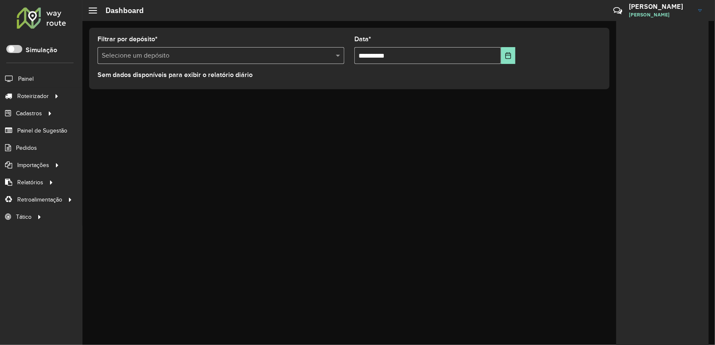
click at [15, 53] on p-inputswitch at bounding box center [14, 50] width 16 height 7
click at [16, 50] on span at bounding box center [14, 49] width 16 height 8
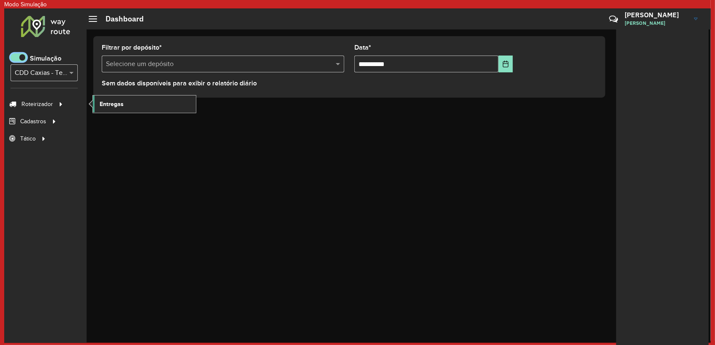
click at [121, 108] on link "Entregas" at bounding box center [144, 103] width 103 height 17
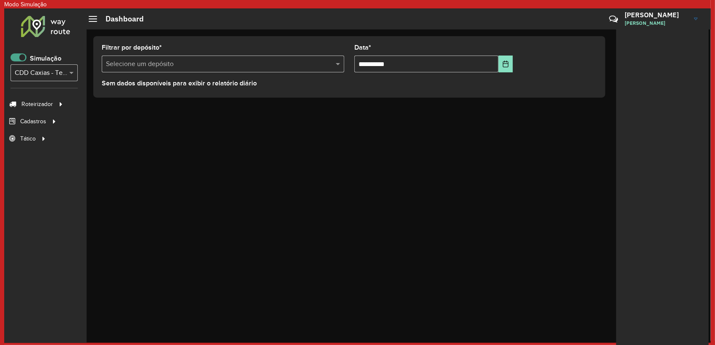
click at [24, 56] on span at bounding box center [19, 57] width 16 height 8
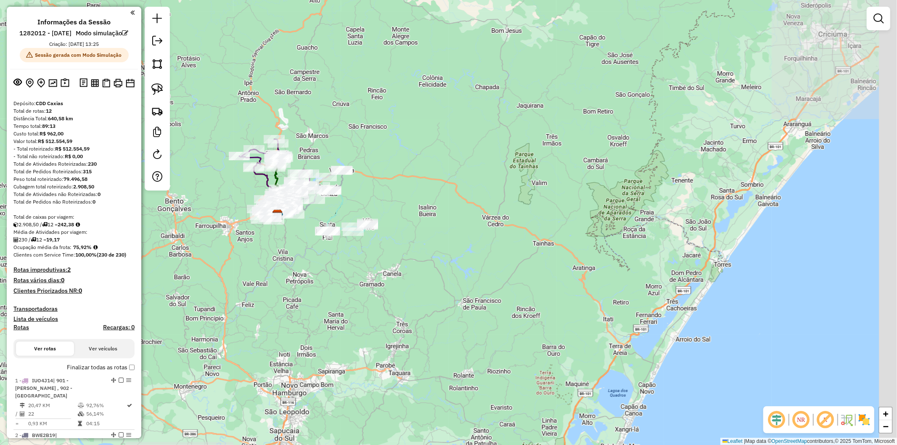
drag, startPoint x: 336, startPoint y: 262, endPoint x: 166, endPoint y: 254, distance: 170.9
click at [166, 254] on div "Janela de atendimento Grade de atendimento Capacidade Transportadoras Veículos …" at bounding box center [448, 222] width 897 height 445
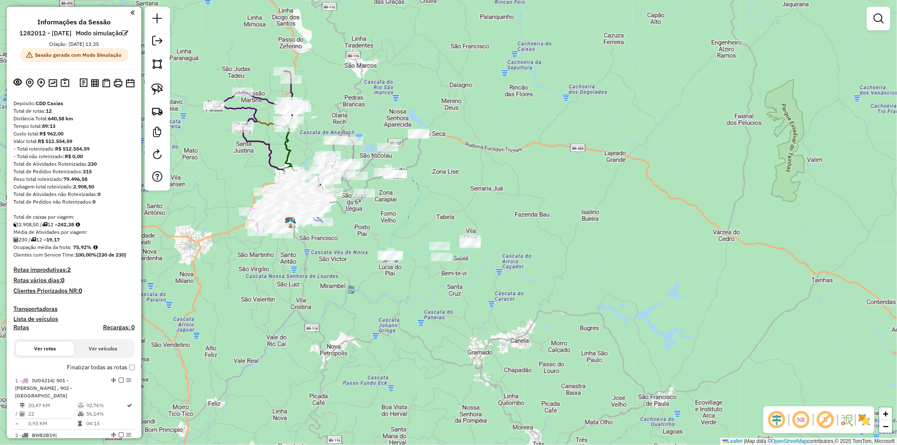
click at [246, 262] on div "Janela de atendimento Grade de atendimento Capacidade Transportadoras Veículos …" at bounding box center [448, 222] width 897 height 445
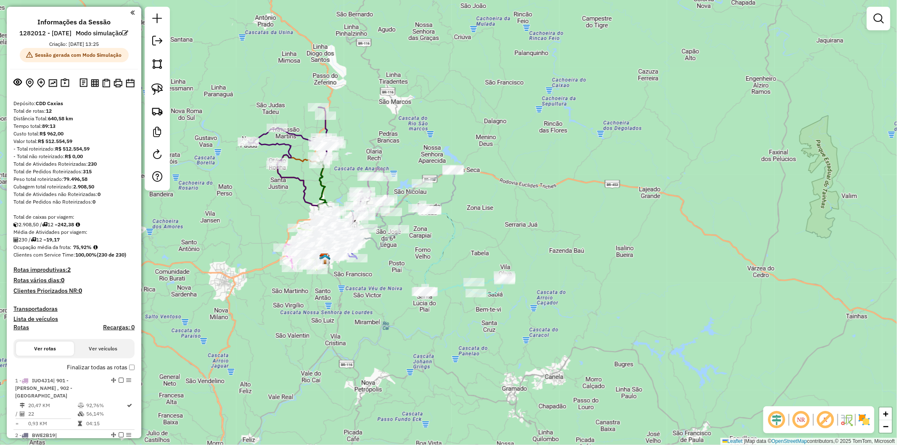
drag, startPoint x: 195, startPoint y: 234, endPoint x: 231, endPoint y: 269, distance: 50.2
click at [231, 269] on div "Janela de atendimento Grade de atendimento Capacidade Transportadoras Veículos …" at bounding box center [448, 222] width 897 height 445
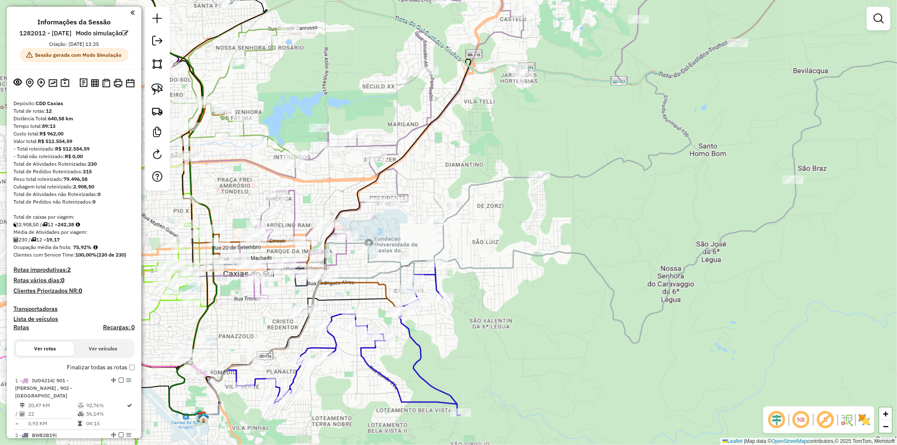
click at [292, 221] on icon at bounding box center [273, 244] width 147 height 108
select select "**********"
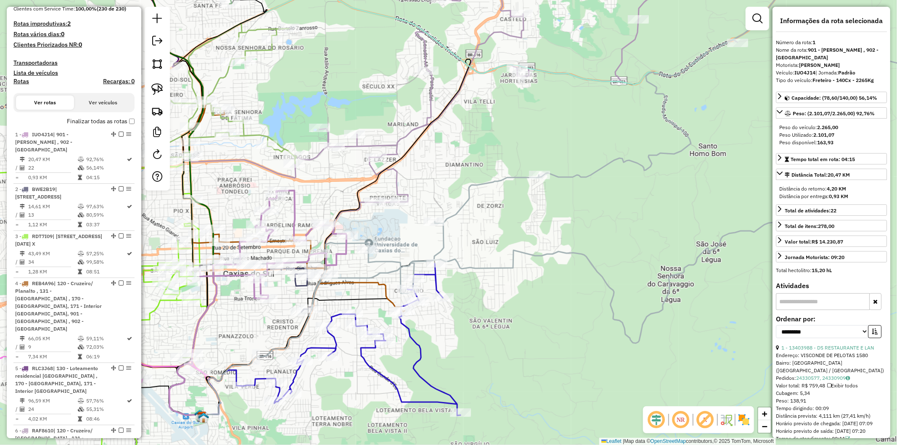
scroll to position [379, 0]
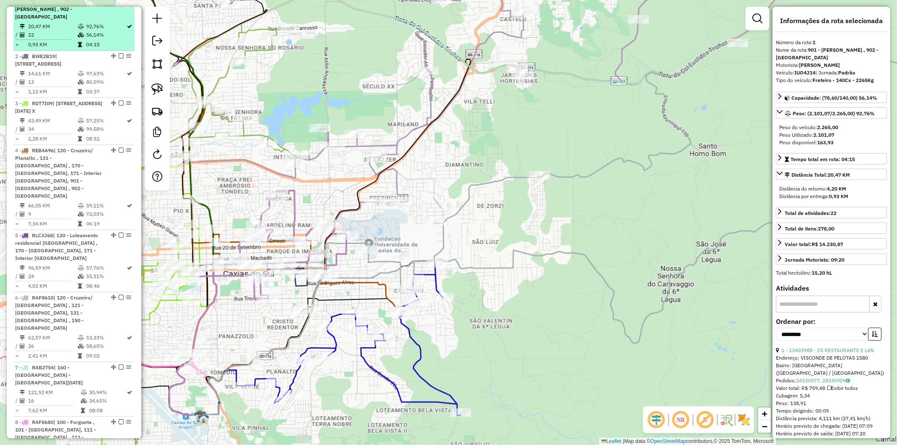
click at [118, 8] on div "1 - IUO4J14 | 901 - Pio X , 902 - [GEOGRAPHIC_DATA]" at bounding box center [74, 9] width 118 height 23
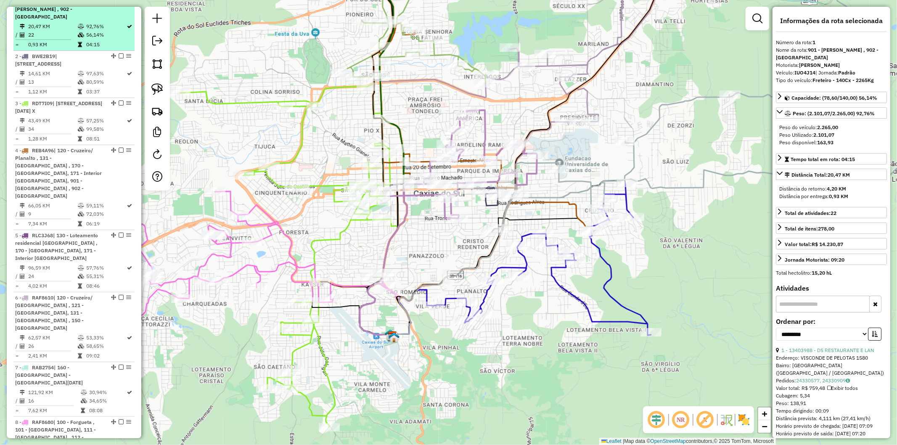
click at [120, 4] on em at bounding box center [121, 1] width 5 height 5
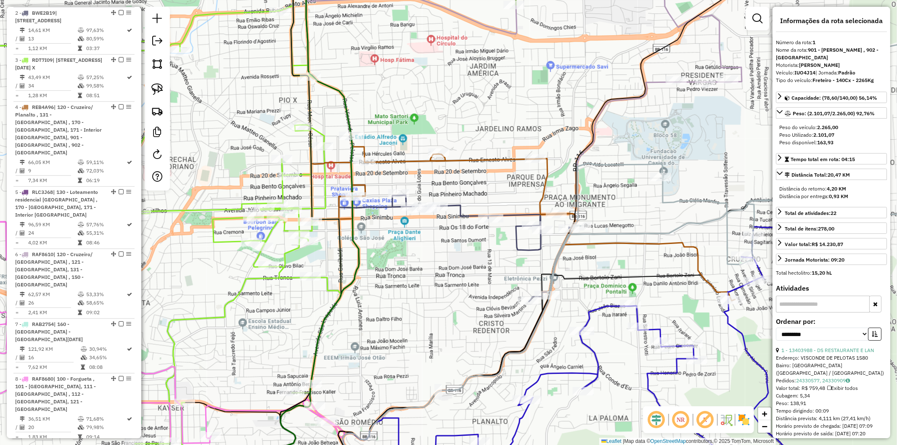
click at [477, 161] on icon at bounding box center [512, 127] width 445 height 345
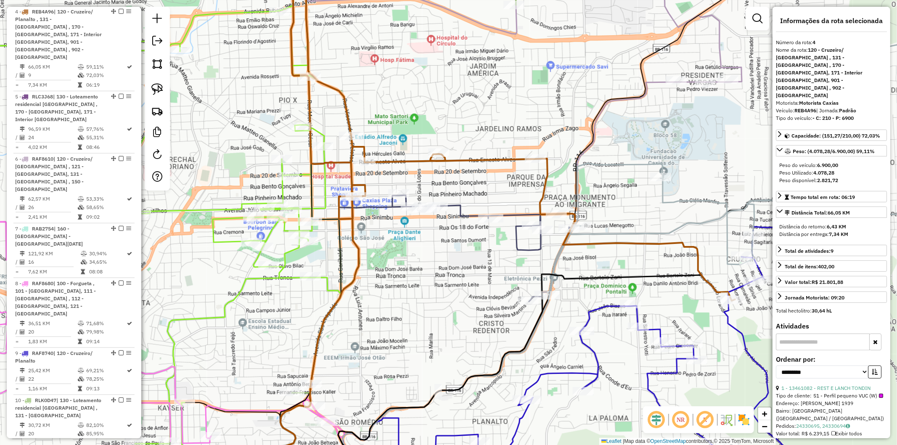
scroll to position [492, 0]
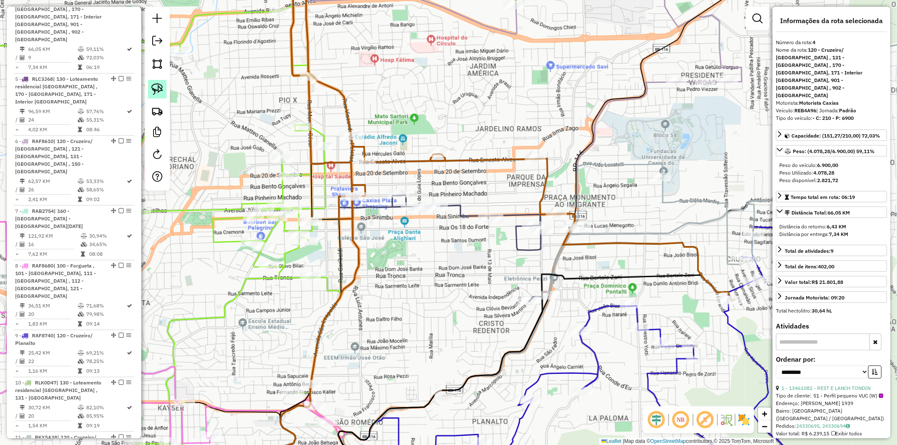
click at [157, 93] on img at bounding box center [157, 89] width 12 height 12
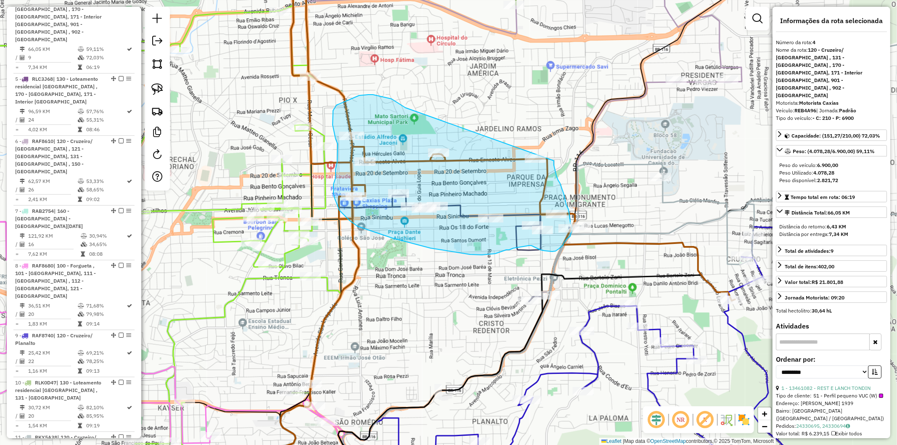
drag, startPoint x: 391, startPoint y: 99, endPoint x: 555, endPoint y: 152, distance: 172.4
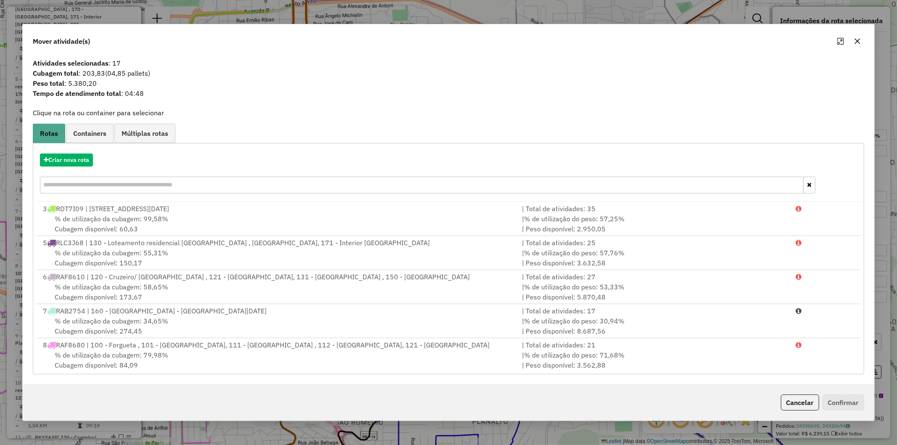
click at [858, 38] on icon "button" at bounding box center [857, 41] width 7 height 7
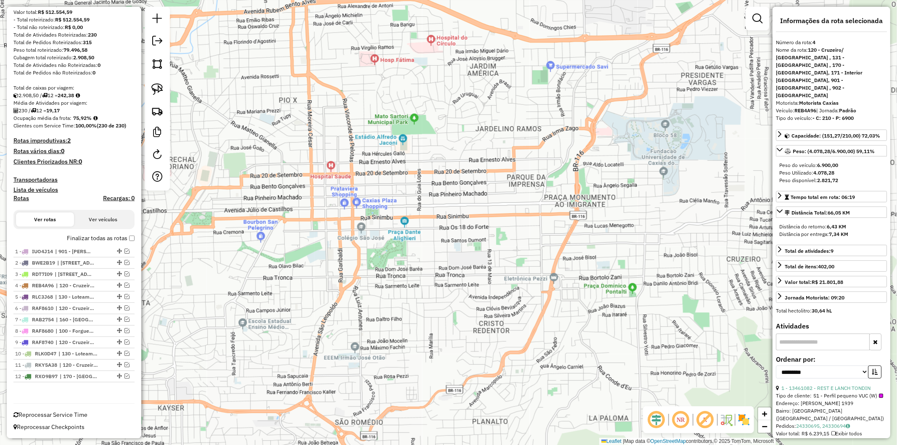
scroll to position [351, 0]
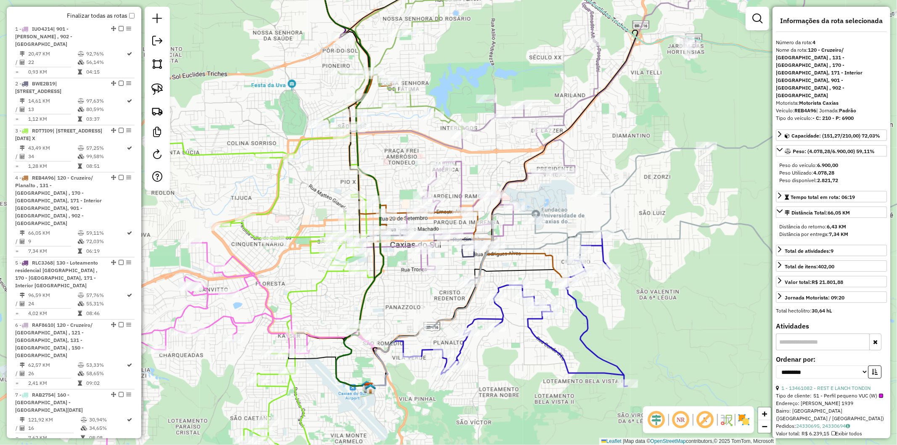
click at [280, 179] on icon at bounding box center [262, 306] width 210 height 343
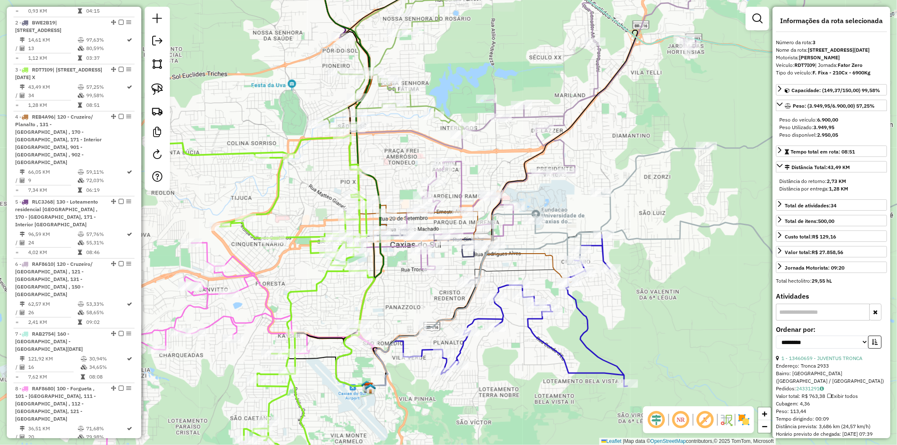
scroll to position [473, 0]
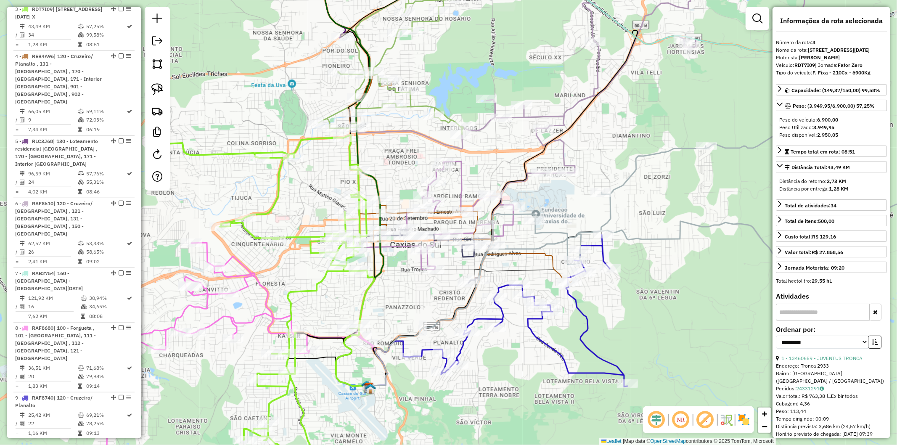
click at [310, 202] on div "Janela de atendimento Grade de atendimento Capacidade Transportadoras Veículos …" at bounding box center [448, 222] width 897 height 445
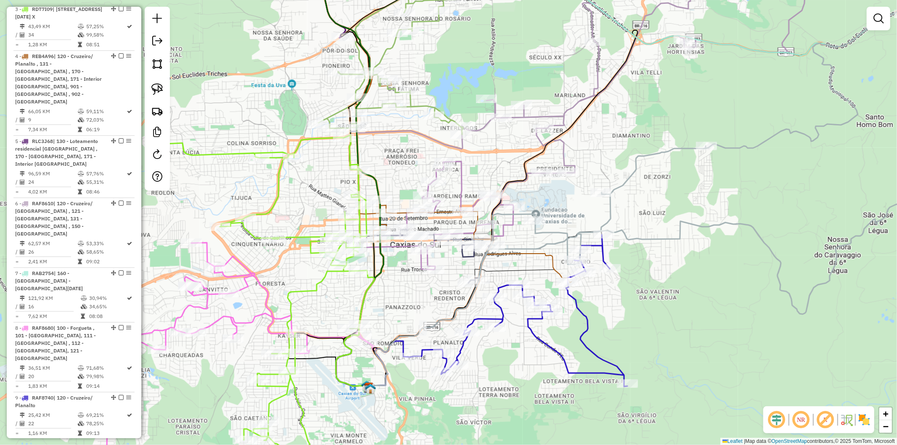
click at [310, 202] on div "Janela de atendimento Grade de atendimento Capacidade Transportadoras Veículos …" at bounding box center [448, 222] width 897 height 445
click at [316, 187] on div "Janela de atendimento Grade de atendimento Capacidade Transportadoras Veículos …" at bounding box center [448, 222] width 897 height 445
click at [322, 165] on div "Janela de atendimento Grade de atendimento Capacidade Transportadoras Veículos …" at bounding box center [448, 222] width 897 height 445
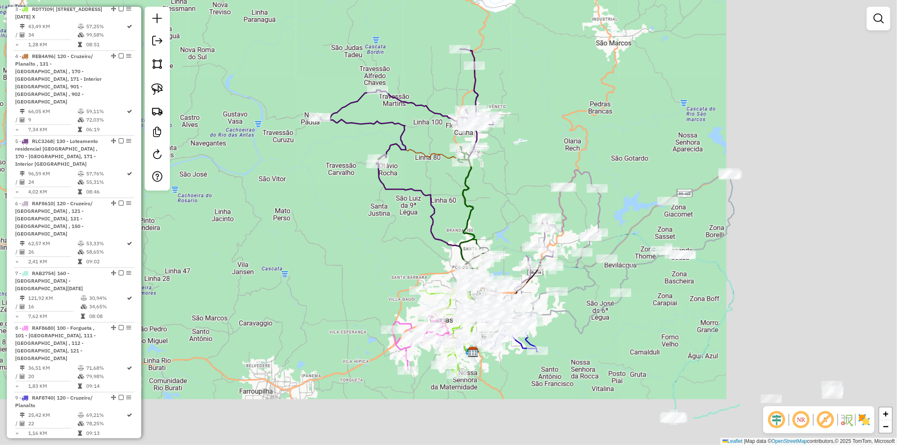
drag, startPoint x: 643, startPoint y: 343, endPoint x: 416, endPoint y: 280, distance: 235.6
click at [416, 280] on div "Janela de atendimento Grade de atendimento Capacidade Transportadoras Veículos …" at bounding box center [448, 222] width 897 height 445
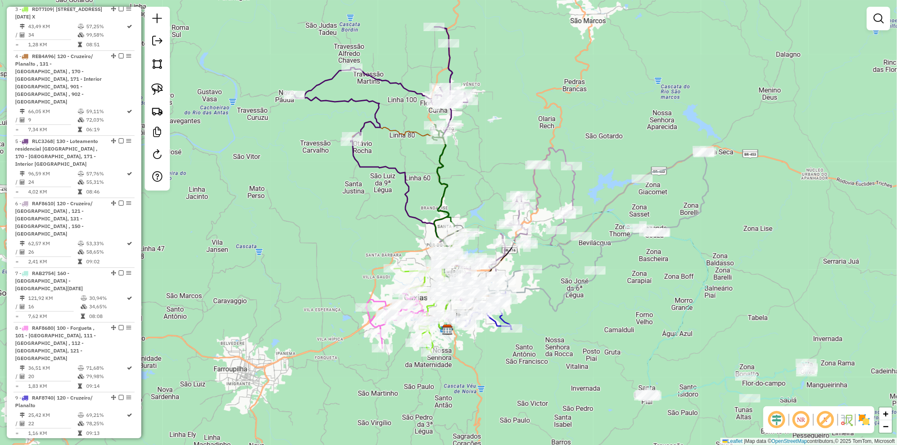
drag, startPoint x: 631, startPoint y: 325, endPoint x: 544, endPoint y: 291, distance: 93.8
click at [544, 291] on div "Janela de atendimento Grade de atendimento Capacidade Transportadoras Veículos …" at bounding box center [448, 222] width 897 height 445
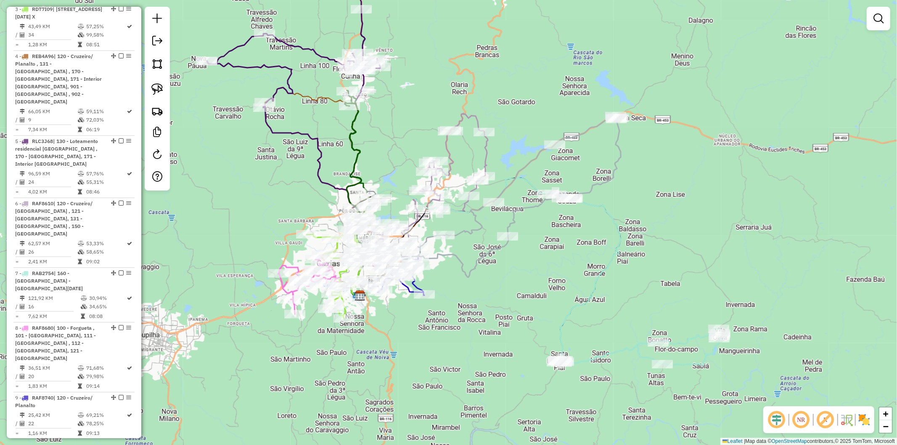
click at [617, 357] on div "Janela de atendimento Grade de atendimento Capacidade Transportadoras Veículos …" at bounding box center [448, 222] width 897 height 445
click at [614, 353] on icon at bounding box center [639, 346] width 161 height 37
select select "**********"
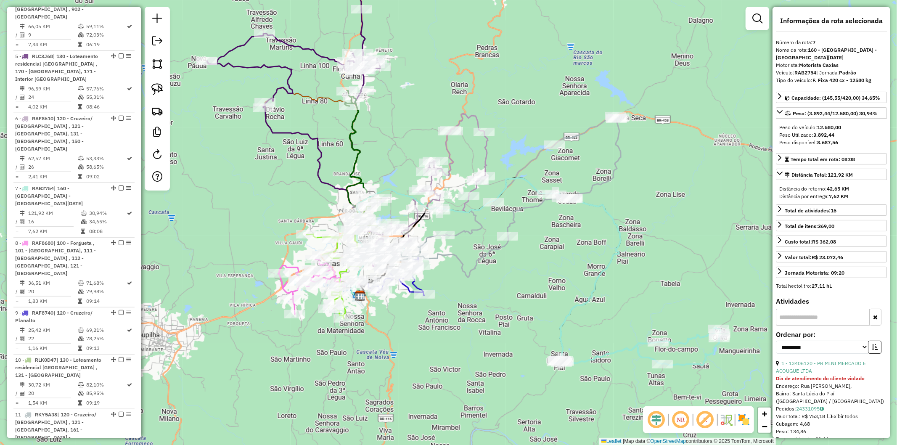
scroll to position [658, 0]
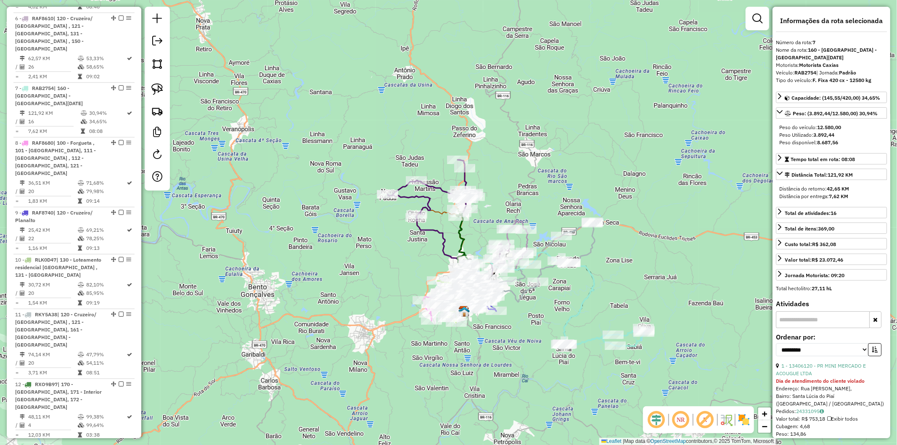
drag, startPoint x: 617, startPoint y: 316, endPoint x: 595, endPoint y: 318, distance: 21.5
click at [595, 318] on div "Janela de atendimento Grade de atendimento Capacidade Transportadoras Veículos …" at bounding box center [448, 222] width 897 height 445
click at [615, 310] on div "Janela de atendimento Grade de atendimento Capacidade Transportadoras Veículos …" at bounding box center [448, 222] width 897 height 445
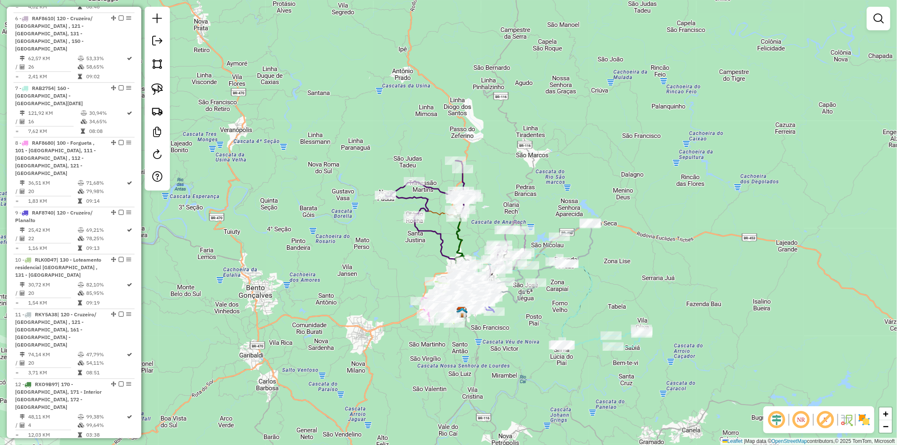
click at [591, 335] on icon at bounding box center [601, 338] width 81 height 18
select select "**********"
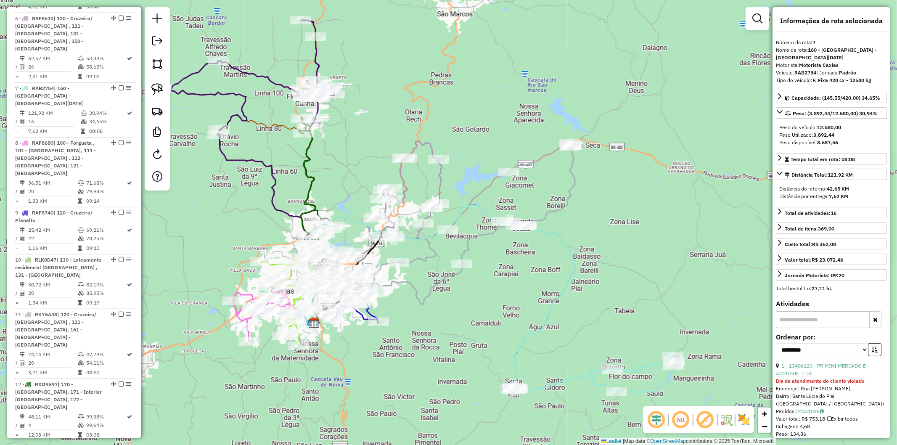
click at [614, 292] on div "Janela de atendimento Grade de atendimento Capacidade Transportadoras Veículos …" at bounding box center [448, 222] width 897 height 445
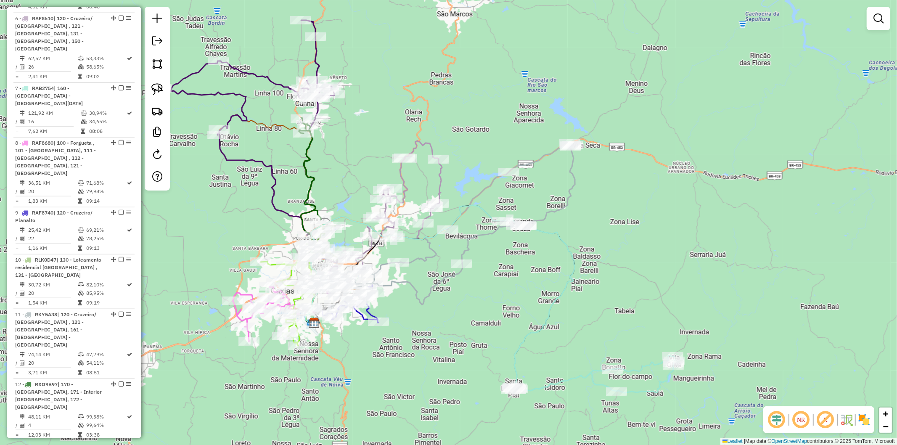
click at [559, 293] on icon at bounding box center [440, 296] width 269 height 183
select select "**********"
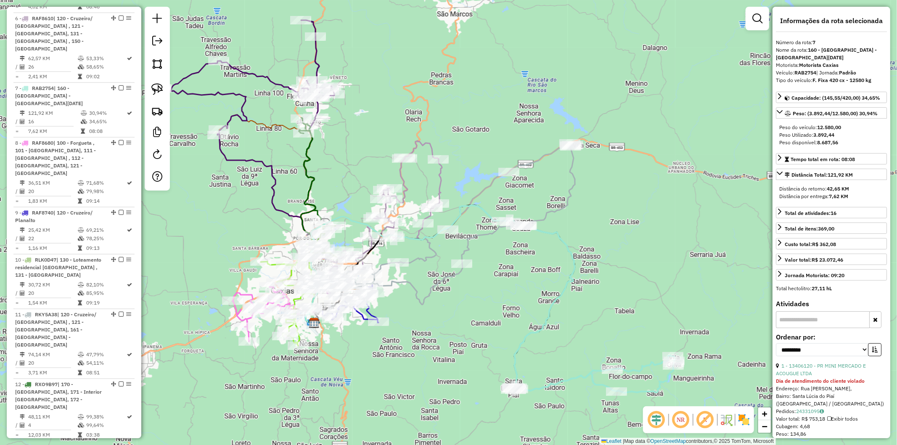
click at [536, 261] on div "Janela de atendimento Grade de atendimento Capacidade Transportadoras Veículos …" at bounding box center [448, 222] width 897 height 445
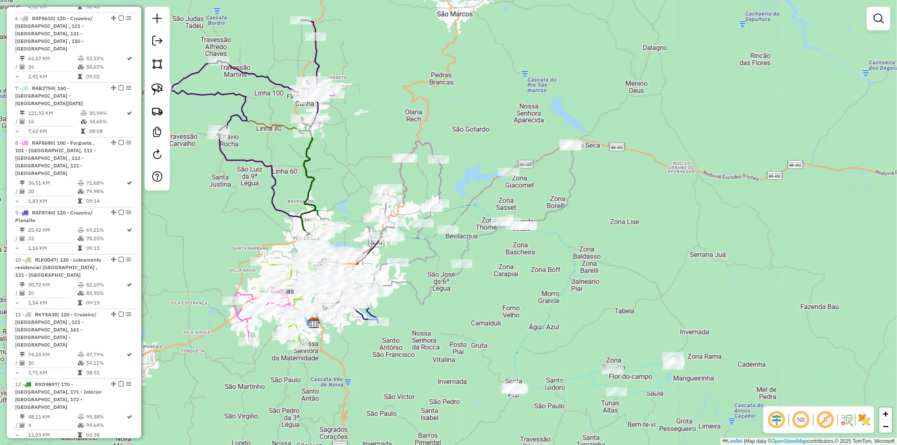
click at [553, 215] on icon at bounding box center [457, 223] width 233 height 161
select select "**********"
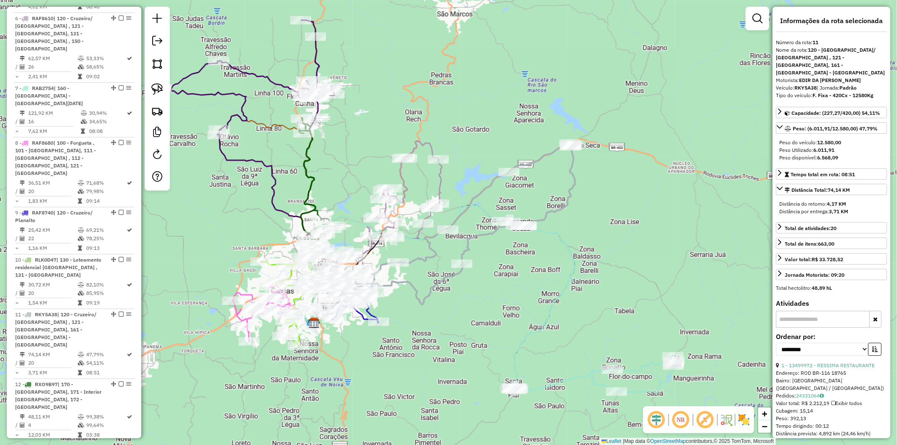
drag, startPoint x: 567, startPoint y: 215, endPoint x: 560, endPoint y: 226, distance: 13.3
click at [567, 216] on div "Janela de atendimento Grade de atendimento Capacidade Transportadoras Veículos …" at bounding box center [448, 222] width 897 height 445
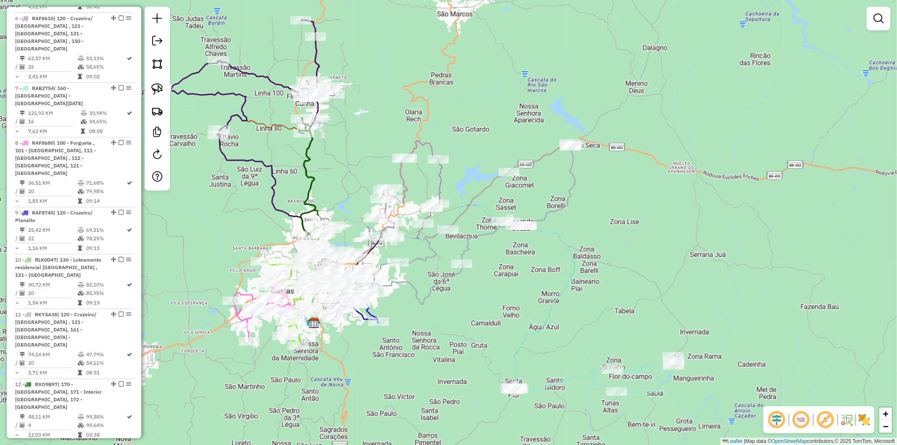
click at [553, 236] on icon at bounding box center [440, 296] width 269 height 183
select select "**********"
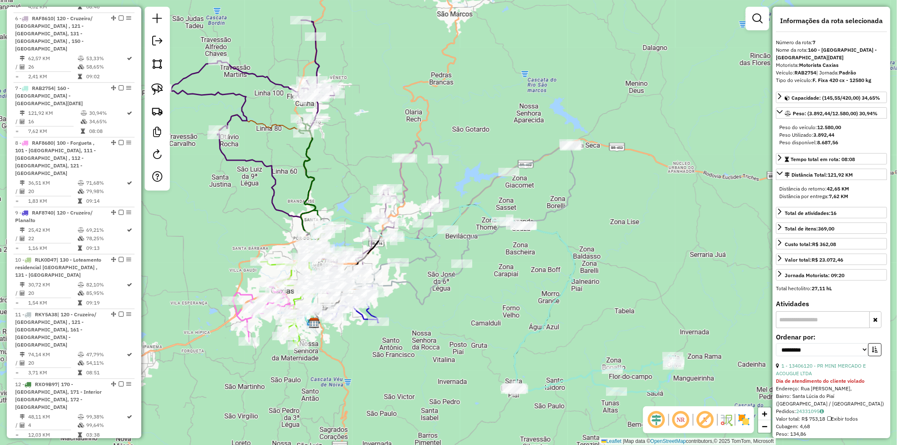
click at [580, 212] on div "Janela de atendimento Grade de atendimento Capacidade Transportadoras Veículos …" at bounding box center [448, 222] width 897 height 445
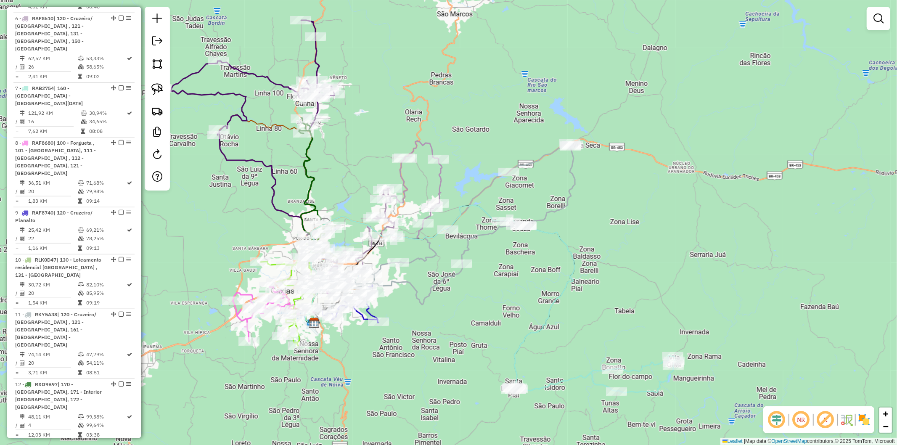
click at [545, 217] on icon at bounding box center [457, 223] width 233 height 161
select select "**********"
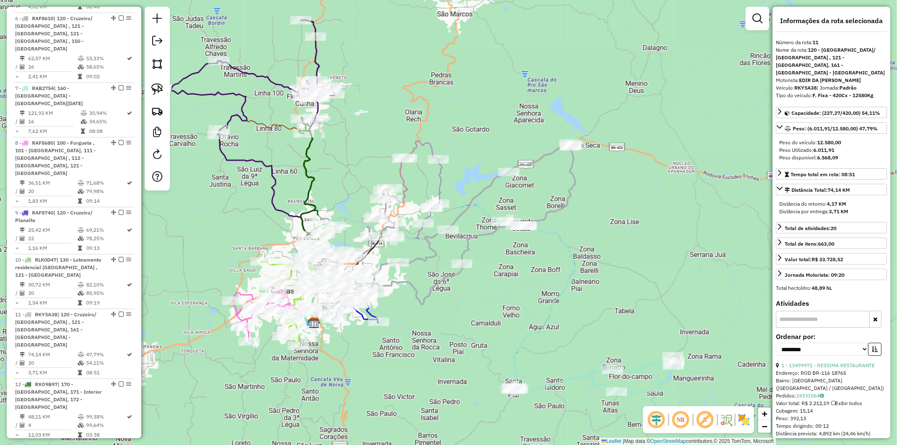
click at [532, 193] on div "Janela de atendimento Grade de atendimento Capacidade Transportadoras Veículos …" at bounding box center [448, 222] width 897 height 445
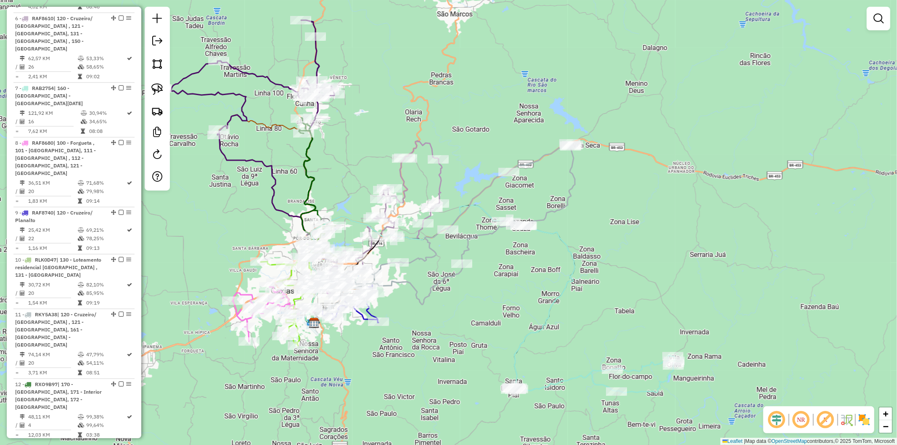
click at [554, 241] on div "Janela de atendimento Grade de atendimento Capacidade Transportadoras Veículos …" at bounding box center [448, 222] width 897 height 445
click at [556, 238] on icon at bounding box center [440, 296] width 269 height 183
select select "**********"
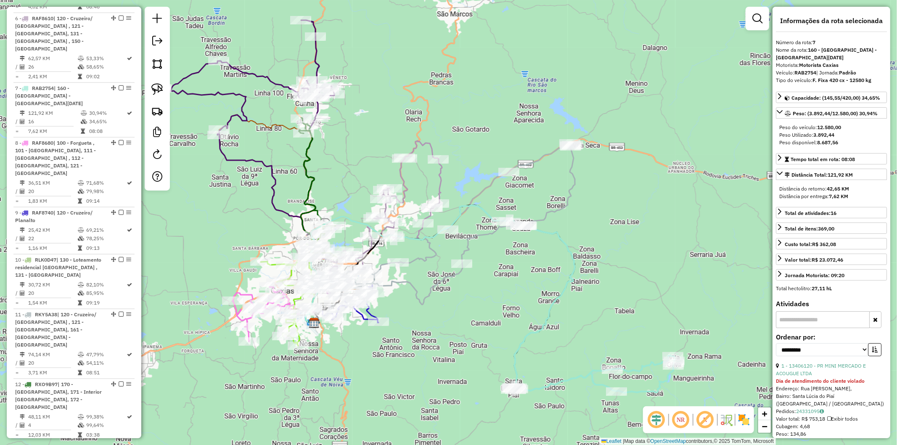
click at [496, 250] on div "Janela de atendimento Grade de atendimento Capacidade Transportadoras Veículos …" at bounding box center [448, 222] width 897 height 445
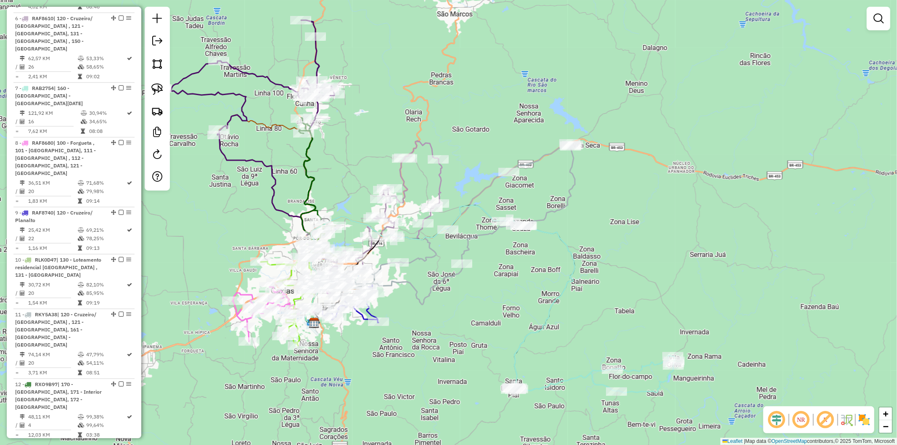
click at [463, 245] on icon at bounding box center [457, 223] width 233 height 161
select select "**********"
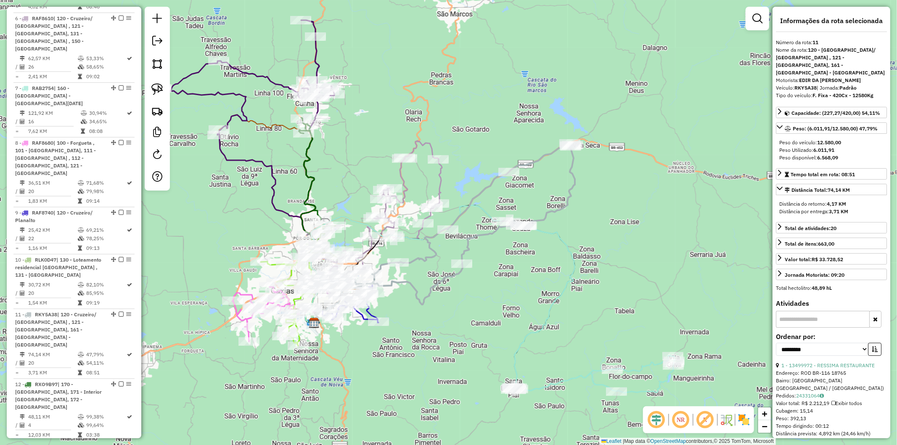
click at [416, 230] on icon at bounding box center [375, 226] width 133 height 171
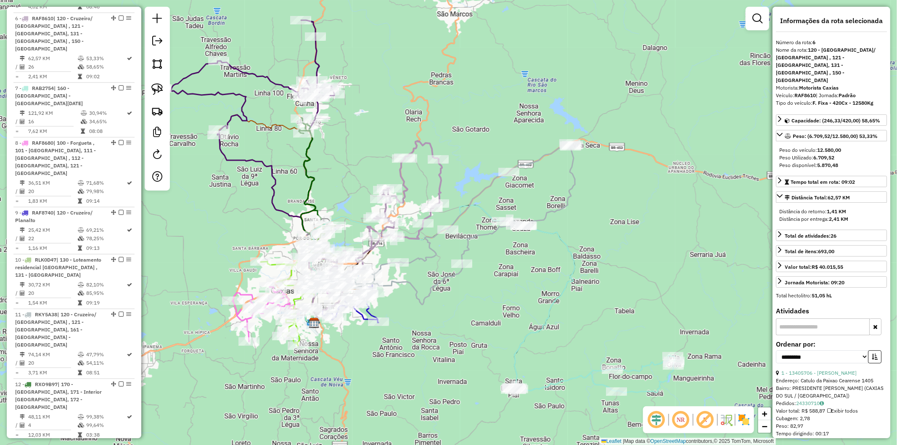
click at [272, 80] on icon at bounding box center [247, 127] width 173 height 215
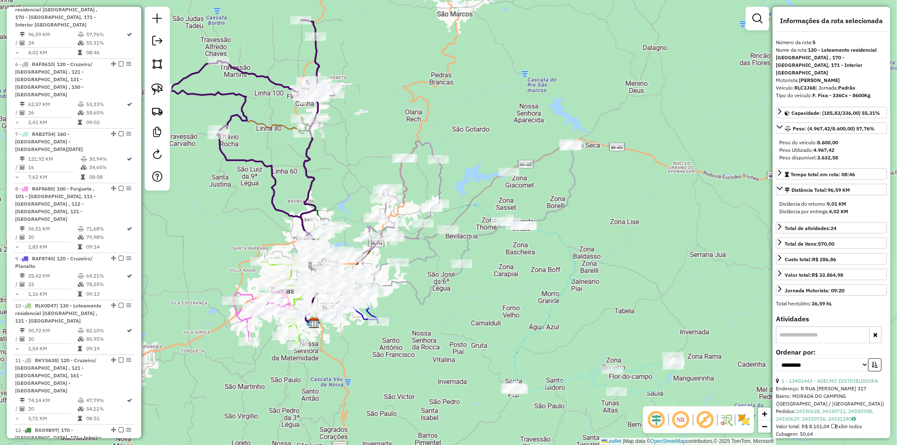
scroll to position [597, 0]
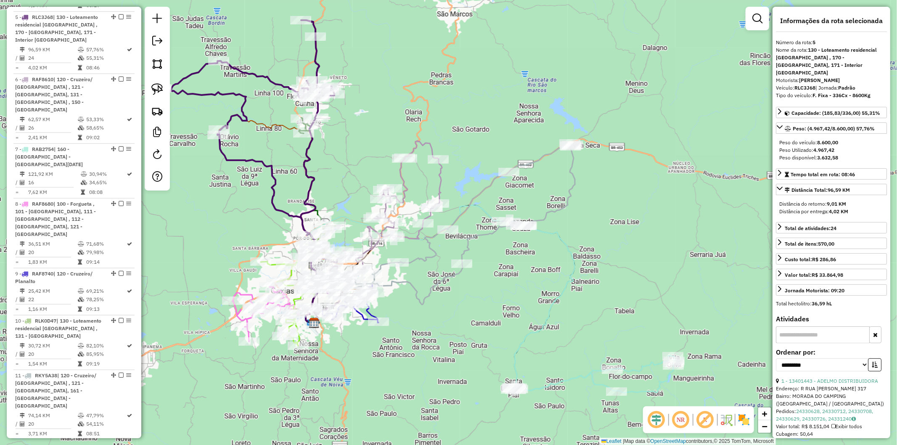
click at [267, 126] on icon at bounding box center [291, 206] width 145 height 182
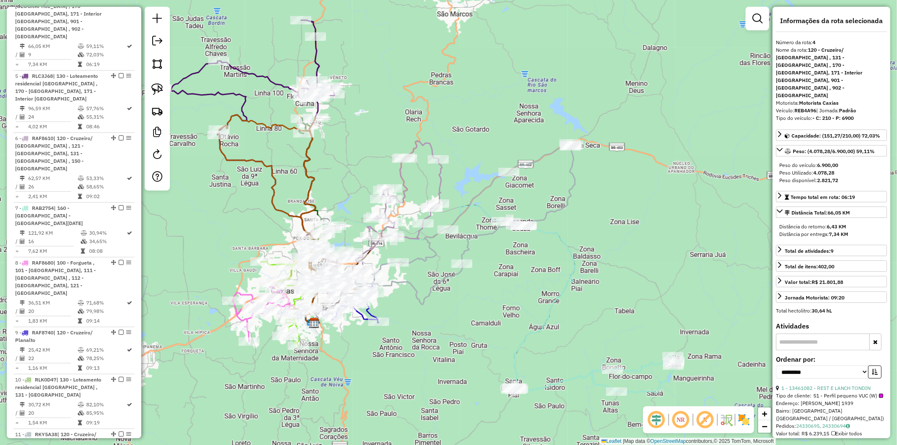
scroll to position [528, 0]
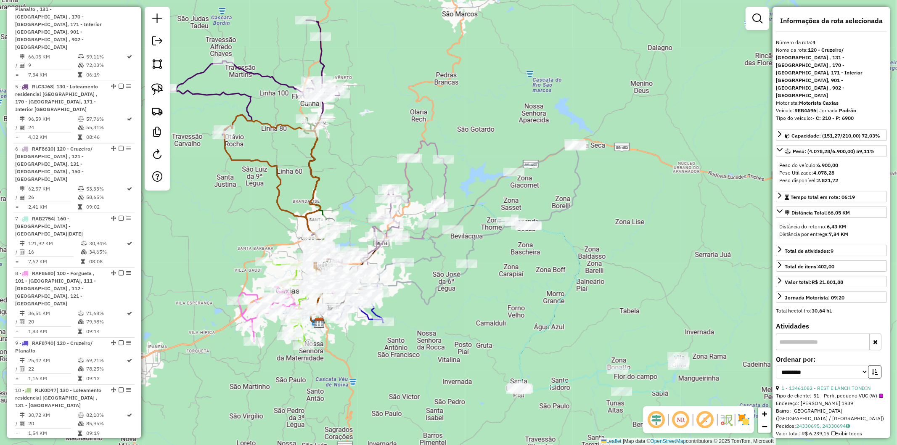
drag, startPoint x: 236, startPoint y: 200, endPoint x: 241, endPoint y: 200, distance: 5.0
click at [241, 200] on div "Janela de atendimento Grade de atendimento Capacidade Transportadoras Veículos …" at bounding box center [448, 222] width 897 height 445
click at [240, 204] on div "Janela de atendimento Grade de atendimento Capacidade Transportadoras Veículos …" at bounding box center [448, 222] width 897 height 445
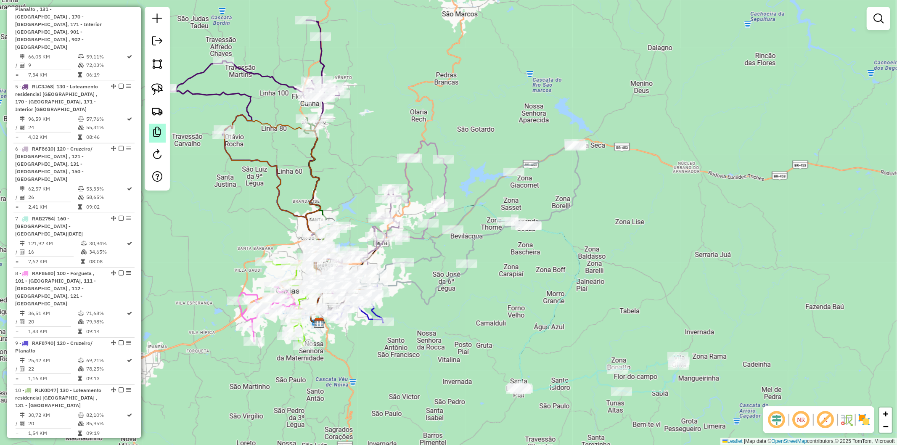
click at [155, 137] on link at bounding box center [157, 133] width 17 height 19
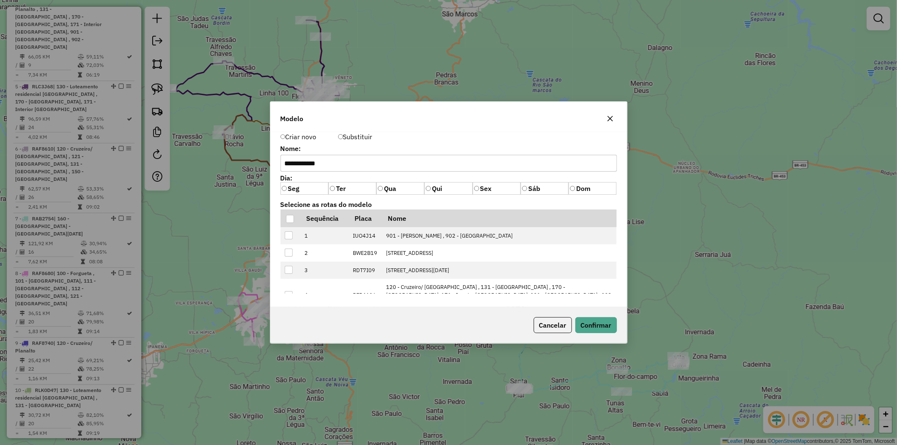
click at [362, 160] on input "**********" at bounding box center [448, 163] width 336 height 17
type input "**********"
click at [288, 216] on div at bounding box center [290, 219] width 8 height 8
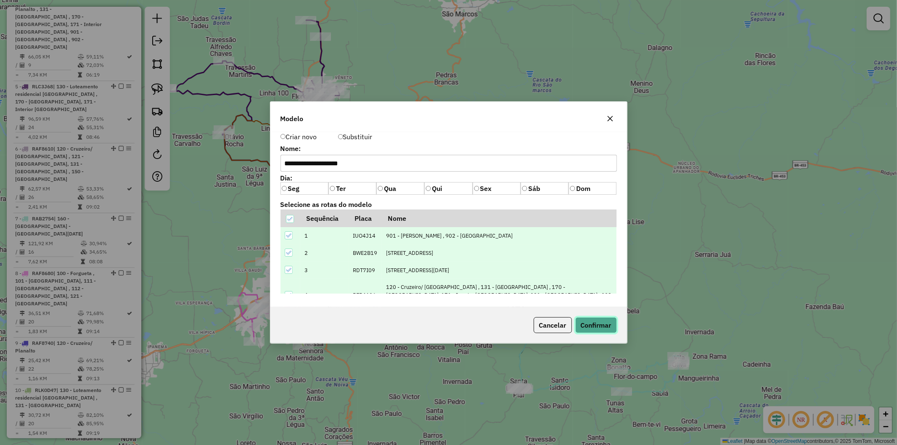
click at [613, 325] on button "Confirmar" at bounding box center [596, 325] width 42 height 16
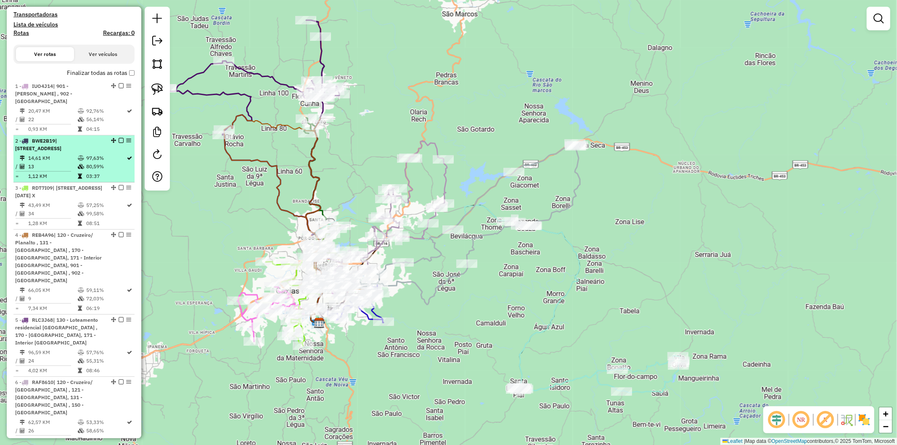
scroll to position [0, 0]
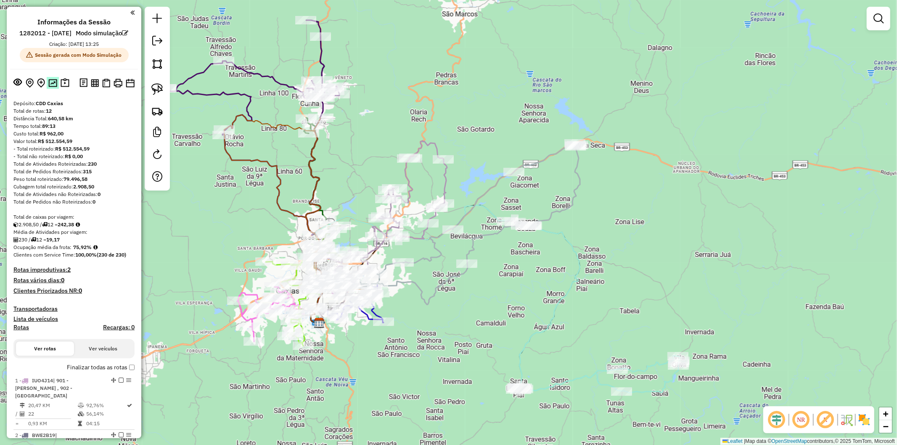
click at [50, 87] on img at bounding box center [52, 83] width 9 height 8
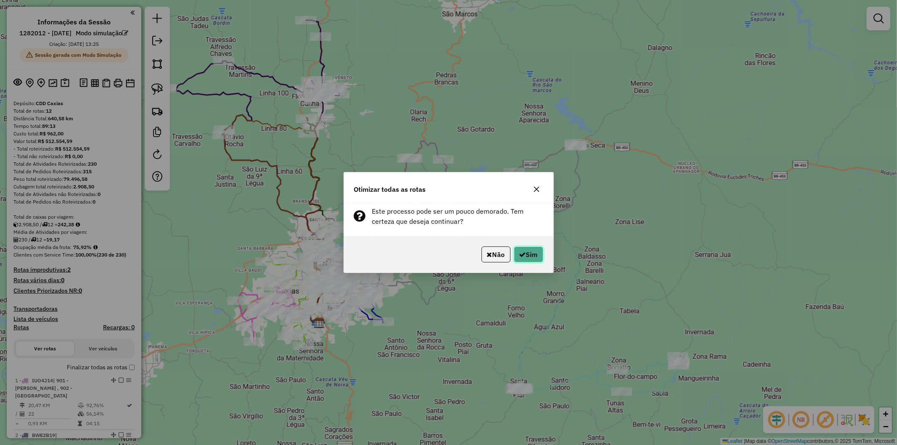
click at [531, 256] on button "Sim" at bounding box center [528, 254] width 29 height 16
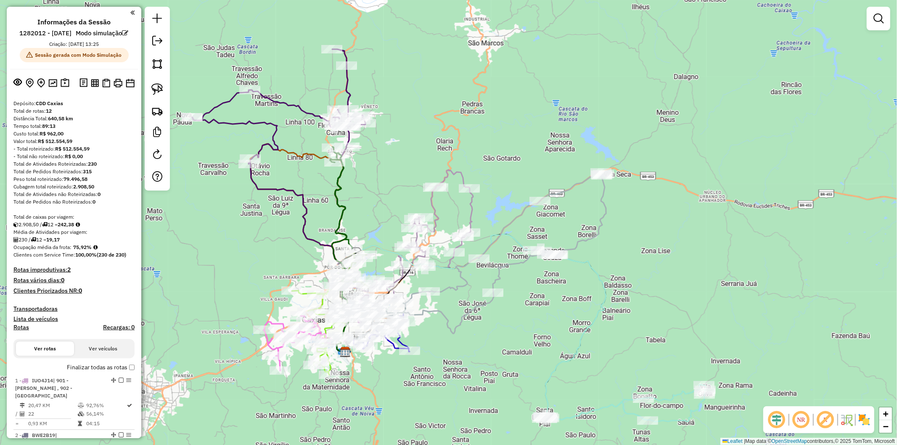
drag, startPoint x: 364, startPoint y: 150, endPoint x: 399, endPoint y: 172, distance: 41.5
click at [388, 172] on div "Janela de atendimento Grade de atendimento Capacidade Transportadoras Veículos …" at bounding box center [448, 222] width 897 height 445
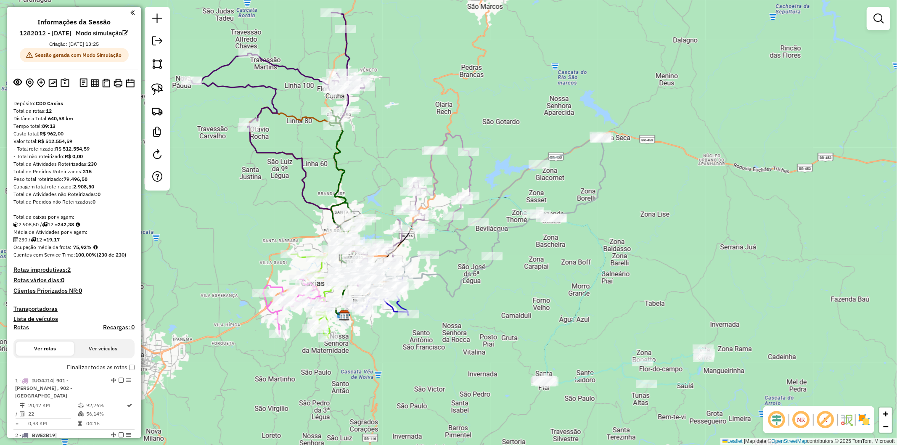
drag, startPoint x: 401, startPoint y: 398, endPoint x: 337, endPoint y: 327, distance: 95.9
click at [400, 374] on div "Janela de atendimento Grade de atendimento Capacidade Transportadoras Veículos …" at bounding box center [448, 222] width 897 height 445
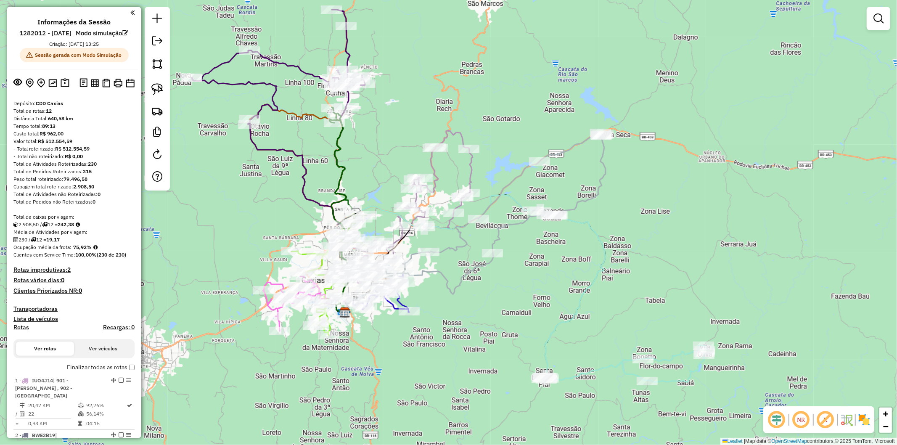
drag, startPoint x: 53, startPoint y: 121, endPoint x: 46, endPoint y: 121, distance: 6.7
click at [46, 115] on div "Total de rotas: 12" at bounding box center [73, 111] width 121 height 8
click at [98, 130] on div "Tempo total: 89:13" at bounding box center [73, 126] width 121 height 8
click at [290, 112] on icon at bounding box center [322, 195] width 145 height 182
select select "**********"
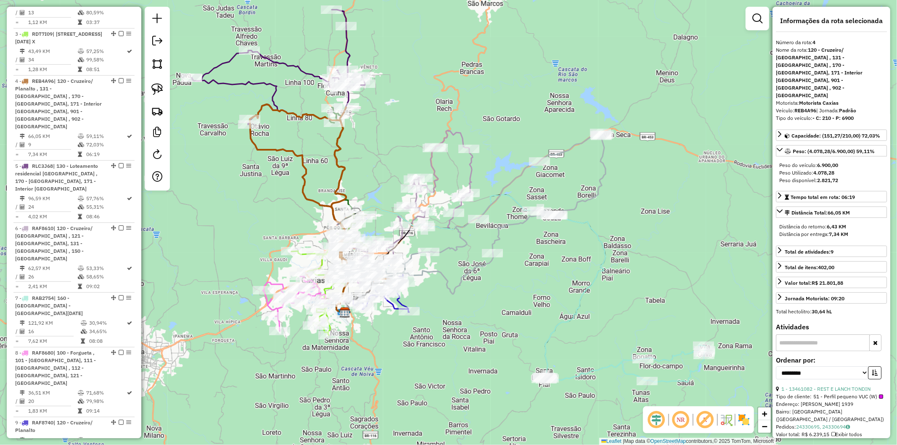
scroll to position [528, 0]
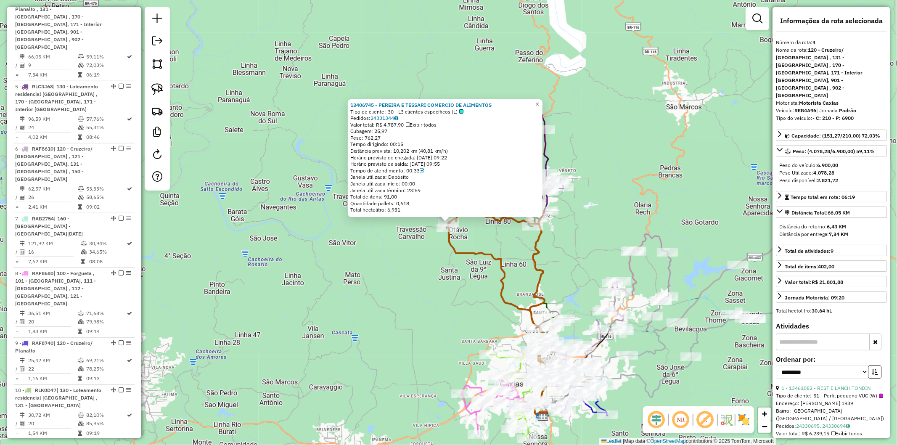
click at [499, 248] on div "13406745 - PEREIRA E TESSARI COMERCIO DE ALIMENTOS Tipo de cliente: 30 - L3 cli…" at bounding box center [448, 222] width 897 height 445
click at [528, 248] on div "13406745 - PEREIRA E TESSARI COMERCIO DE ALIMENTOS Tipo de cliente: 30 - L3 cli…" at bounding box center [448, 222] width 897 height 445
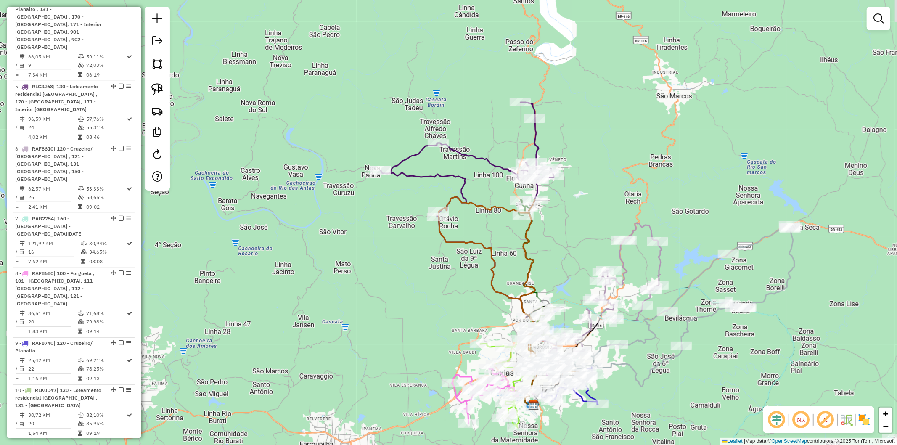
drag, startPoint x: 557, startPoint y: 266, endPoint x: 547, endPoint y: 254, distance: 15.8
click at [547, 254] on div "Janela de atendimento Grade de atendimento Capacidade Transportadoras Veículos …" at bounding box center [448, 222] width 897 height 445
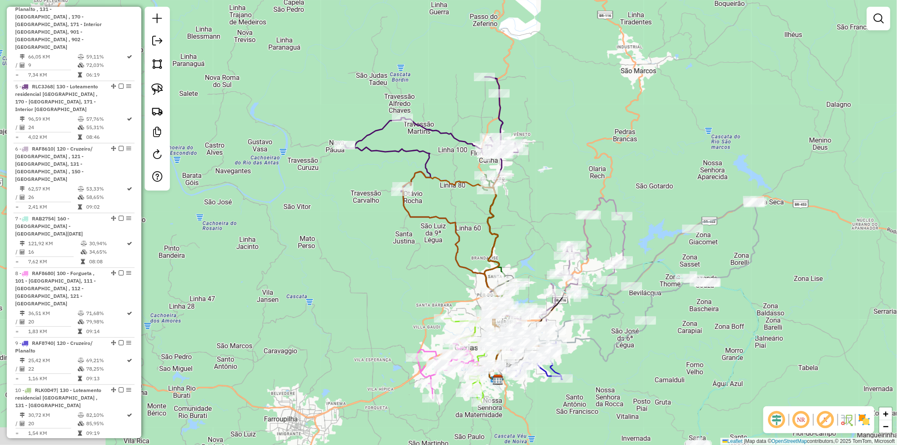
drag, startPoint x: 541, startPoint y: 254, endPoint x: 505, endPoint y: 228, distance: 44.0
click at [505, 228] on div "Janela de atendimento Grade de atendimento Capacidade Transportadoras Veículos …" at bounding box center [448, 222] width 897 height 445
click at [493, 219] on icon at bounding box center [475, 262] width 145 height 182
select select "**********"
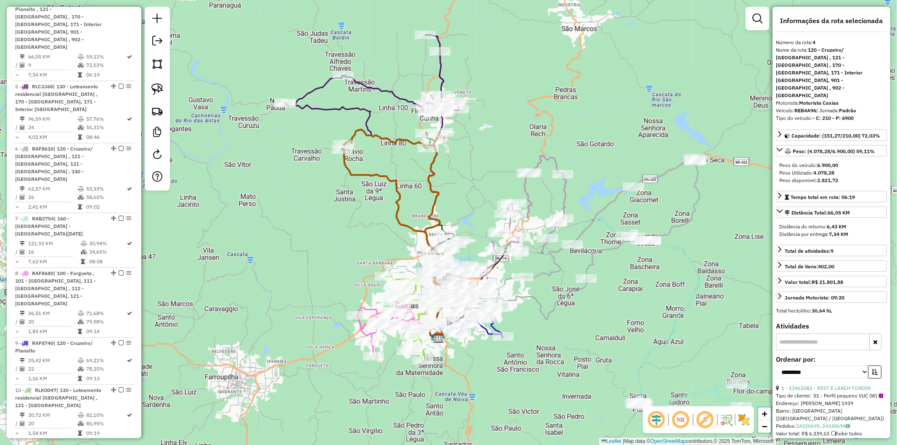
drag, startPoint x: 408, startPoint y: 309, endPoint x: 359, endPoint y: 277, distance: 58.2
click at [359, 277] on div "Janela de atendimento Grade de atendimento Capacidade Transportadoras Veículos …" at bounding box center [448, 222] width 897 height 445
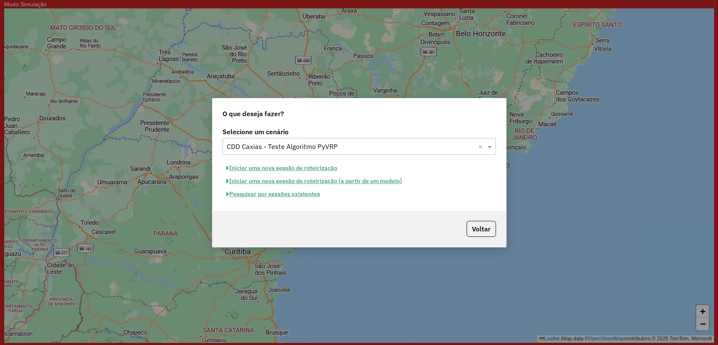
click at [329, 180] on button "Iniciar uma nova sessão de roteirização (a partir de um modelo)" at bounding box center [313, 180] width 183 height 13
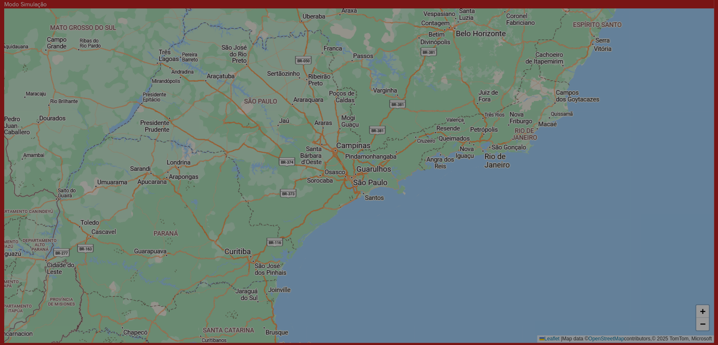
select select "*"
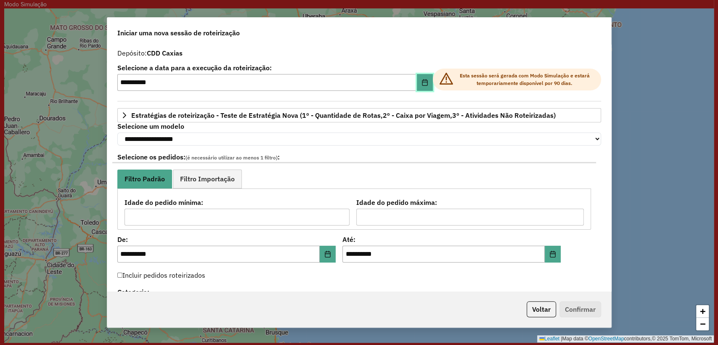
click at [422, 85] on icon "Choose Date" at bounding box center [424, 82] width 7 height 7
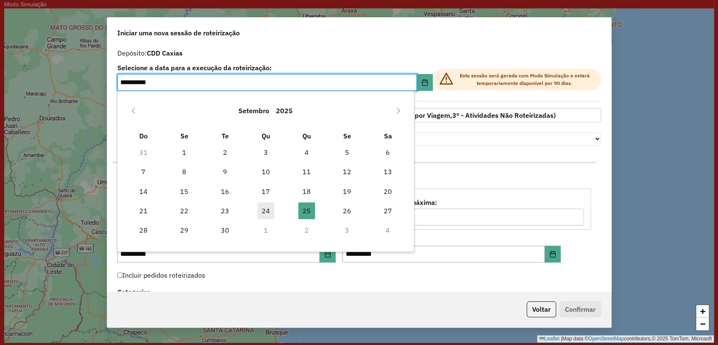
click at [265, 213] on span "24" at bounding box center [265, 210] width 17 height 17
type input "**********"
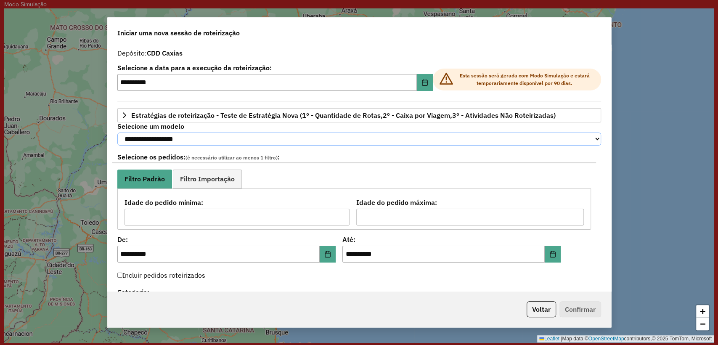
click at [132, 140] on select "**********" at bounding box center [358, 138] width 483 height 13
select select "*******"
click at [117, 132] on select "**********" at bounding box center [358, 138] width 483 height 13
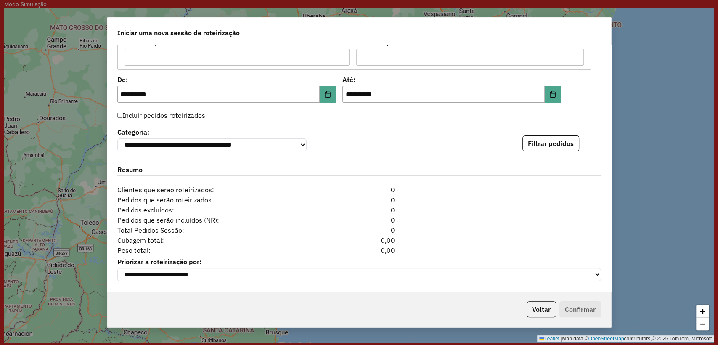
click at [140, 112] on label "Incluir pedidos roteirizados" at bounding box center [161, 115] width 88 height 16
click at [550, 92] on icon "Choose Date" at bounding box center [552, 94] width 7 height 7
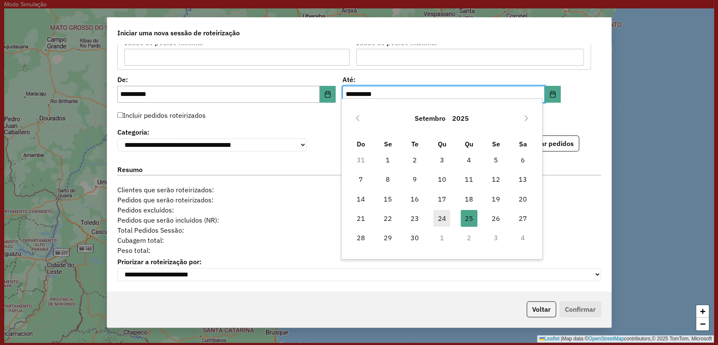
click at [437, 219] on span "24" at bounding box center [441, 218] width 17 height 17
type input "**********"
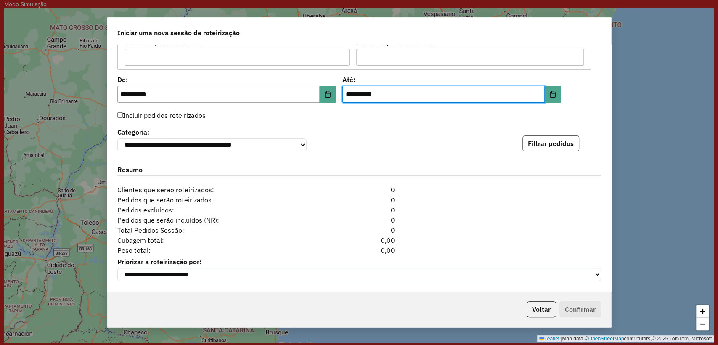
click at [550, 145] on button "Filtrar pedidos" at bounding box center [550, 143] width 57 height 16
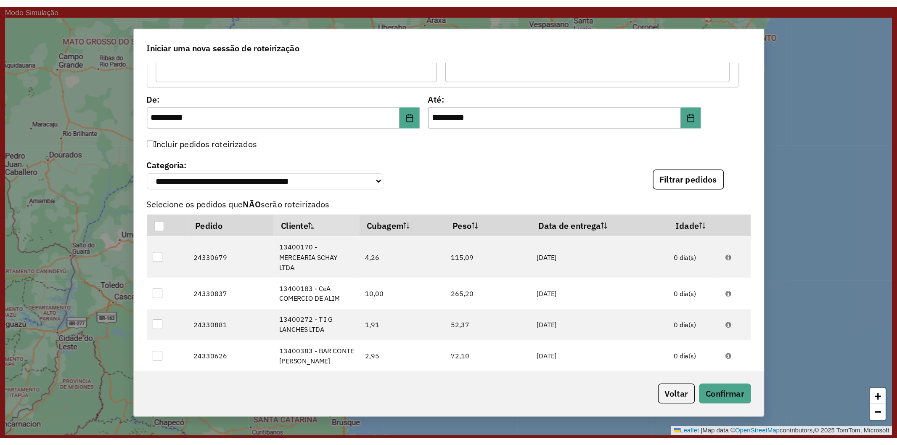
scroll to position [349, 0]
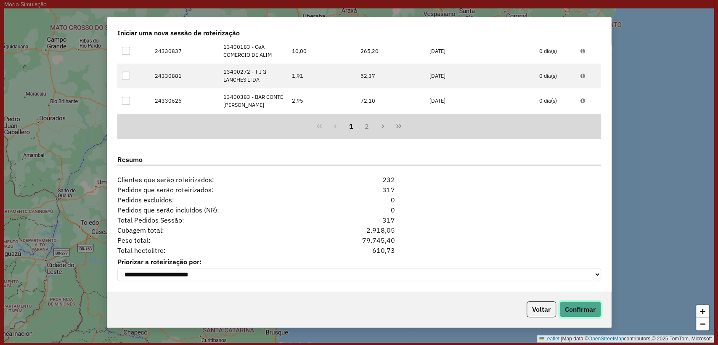
click at [578, 304] on button "Confirmar" at bounding box center [580, 309] width 42 height 16
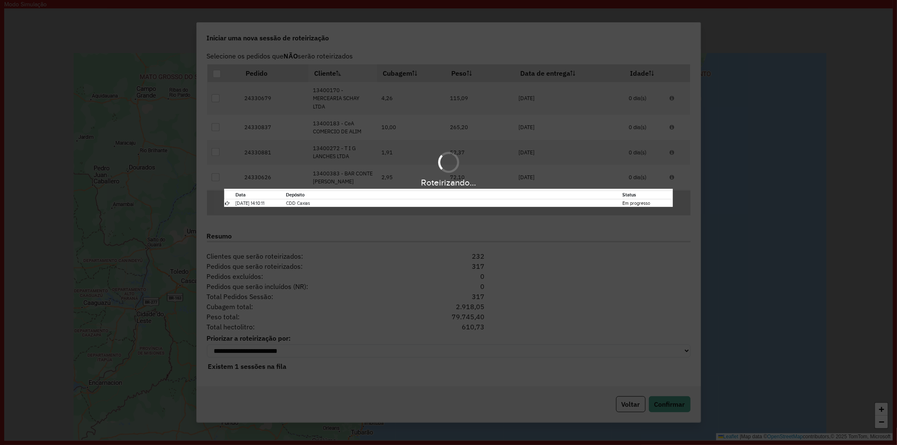
scroll to position [276, 0]
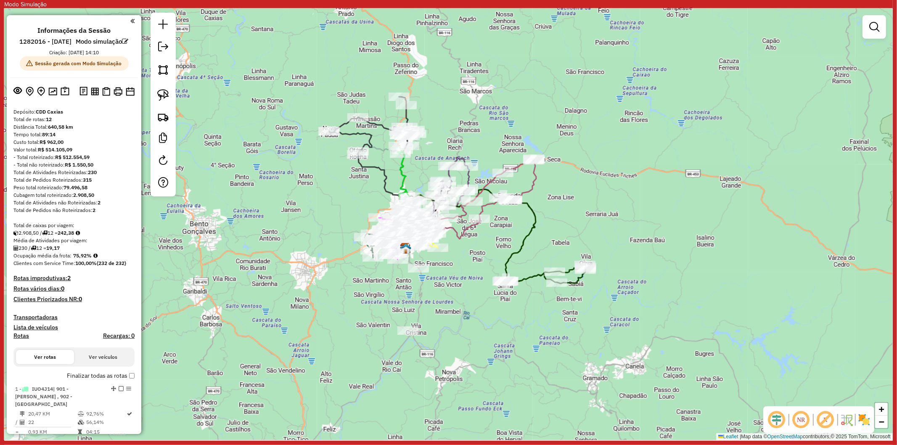
drag, startPoint x: 476, startPoint y: 252, endPoint x: 449, endPoint y: 284, distance: 42.0
click at [449, 284] on div "Janela de atendimento Grade de atendimento Capacidade Transportadoras Veículos …" at bounding box center [448, 224] width 888 height 432
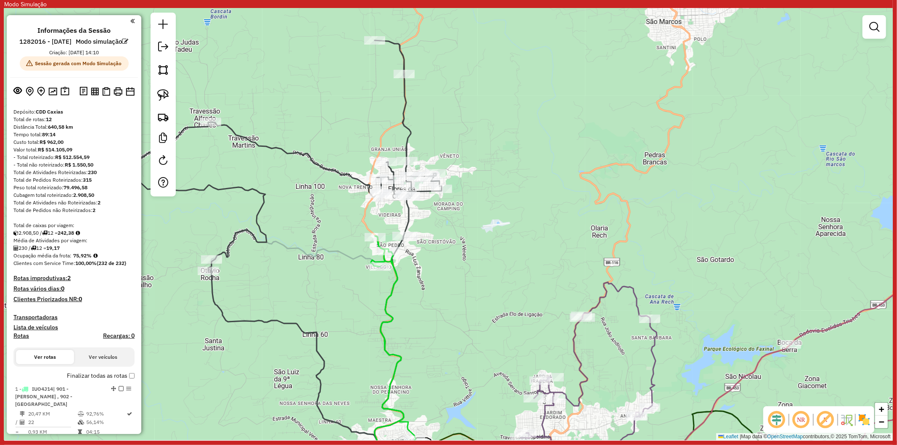
click at [403, 114] on icon at bounding box center [268, 255] width 346 height 431
select select "**********"
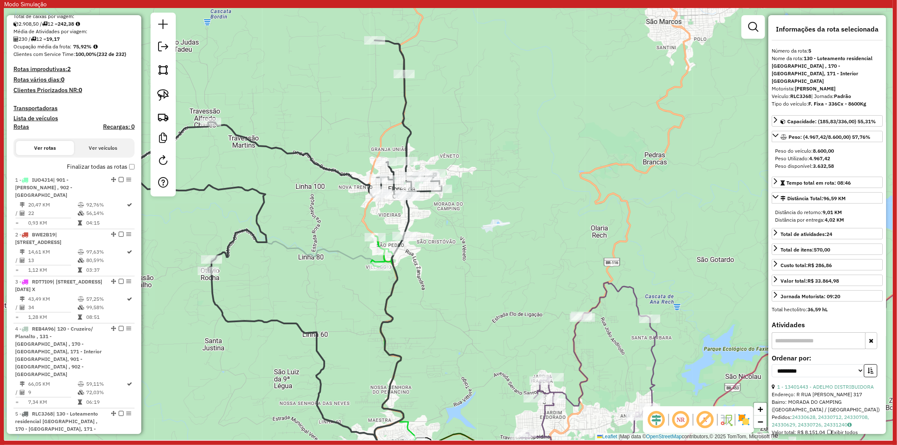
scroll to position [597, 0]
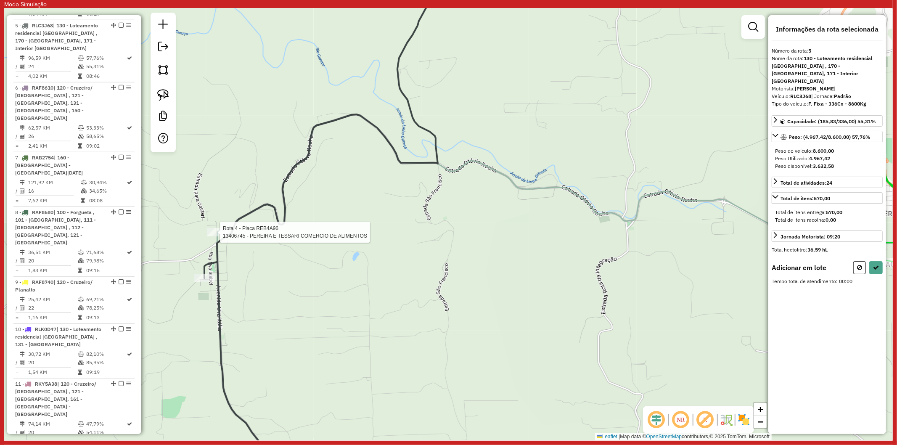
click at [213, 236] on div at bounding box center [217, 232] width 21 height 8
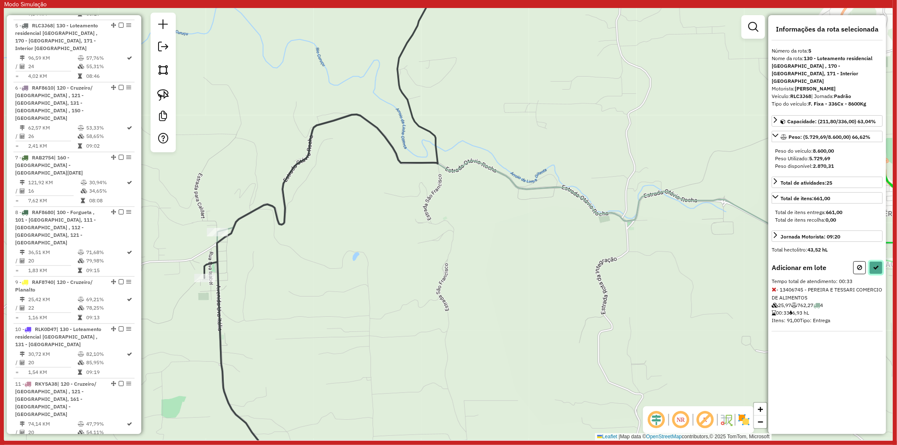
click at [717, 264] on icon at bounding box center [876, 267] width 6 height 6
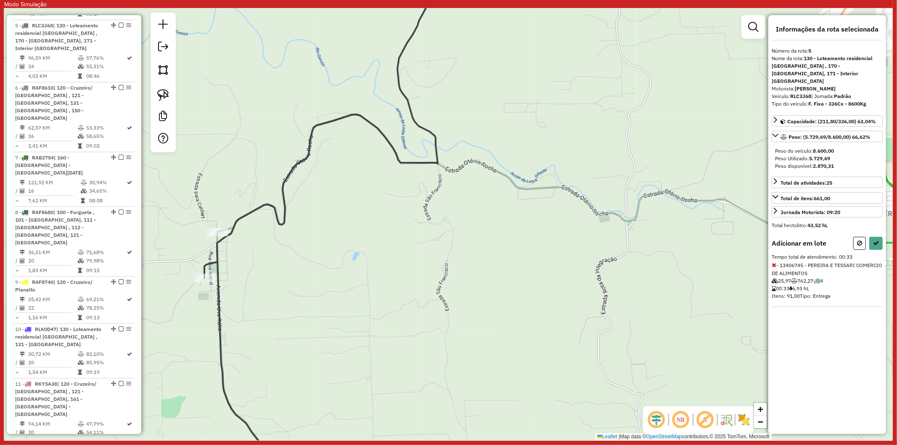
select select "**********"
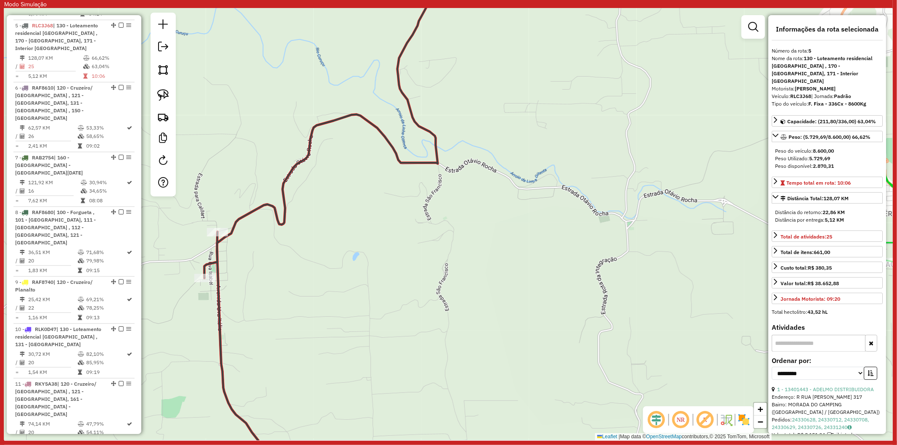
click at [408, 164] on icon at bounding box center [592, 224] width 777 height 519
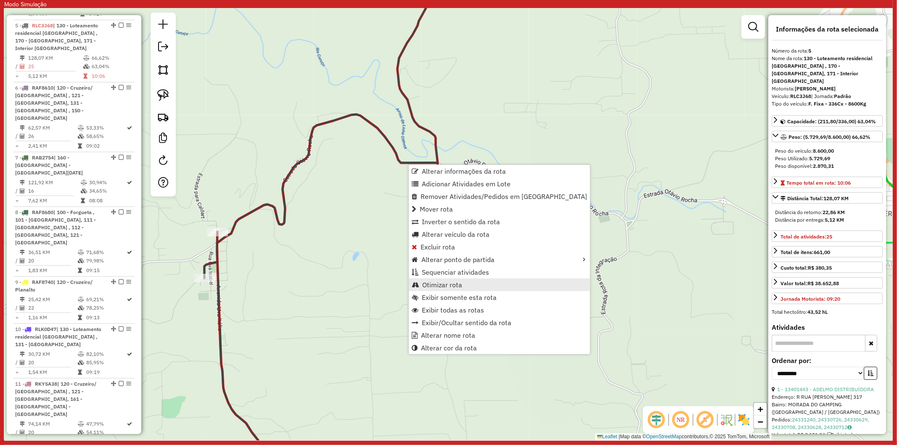
click at [452, 282] on span "Otimizar rota" at bounding box center [442, 284] width 40 height 7
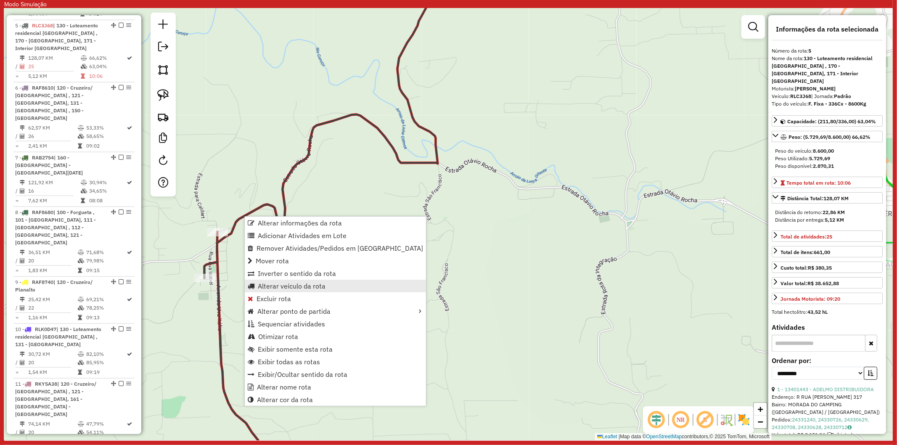
click at [283, 284] on span "Alterar veículo da rota" at bounding box center [292, 285] width 68 height 7
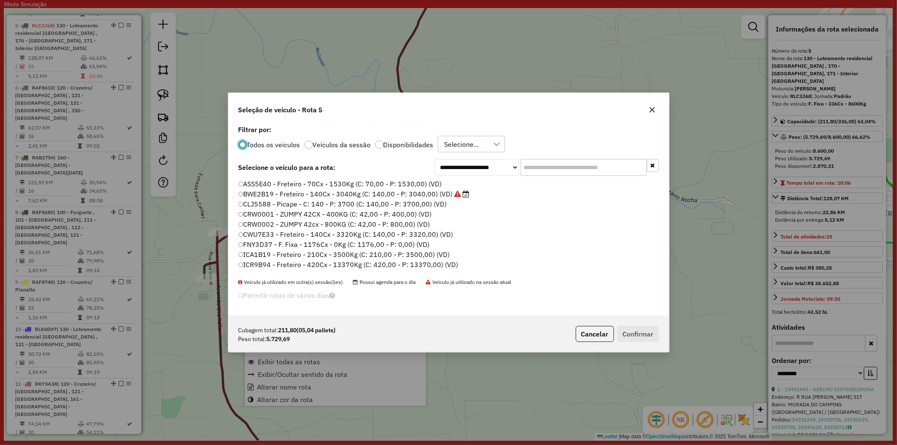
scroll to position [5, 2]
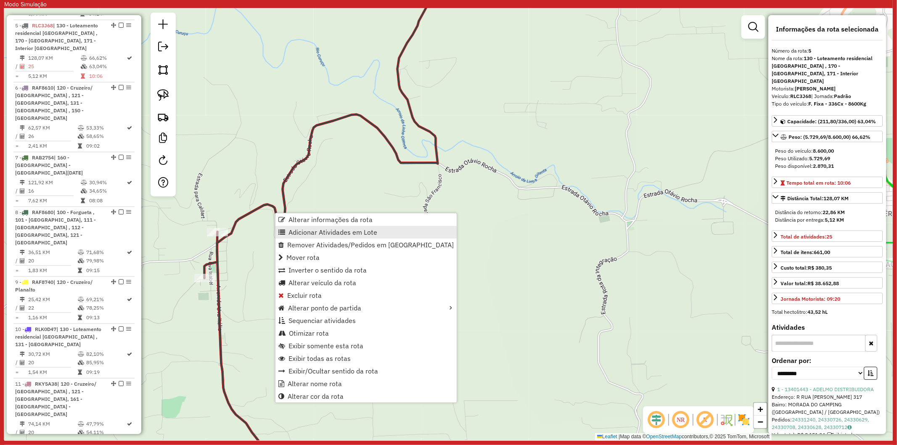
click at [342, 230] on span "Adicionar Atividades em Lote" at bounding box center [332, 232] width 89 height 7
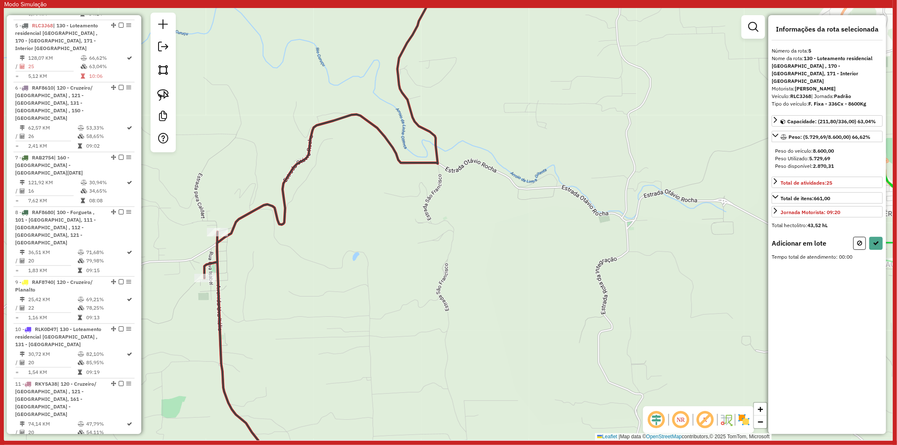
select select "**********"
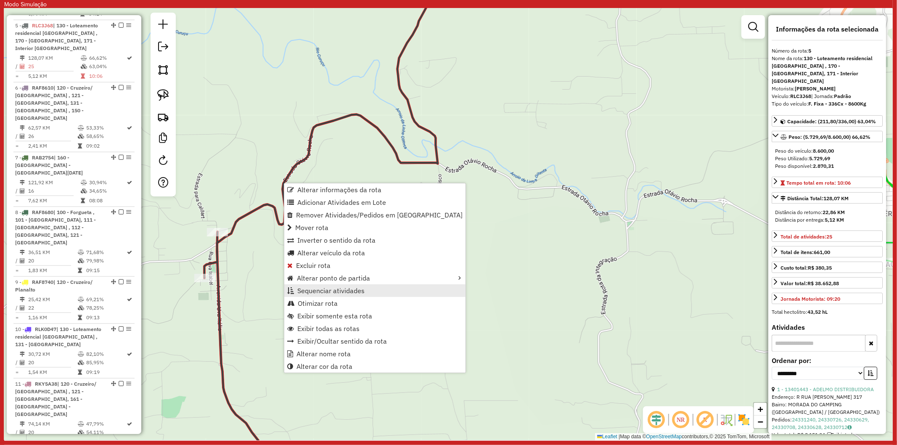
click at [347, 293] on span "Sequenciar atividades" at bounding box center [330, 290] width 67 height 7
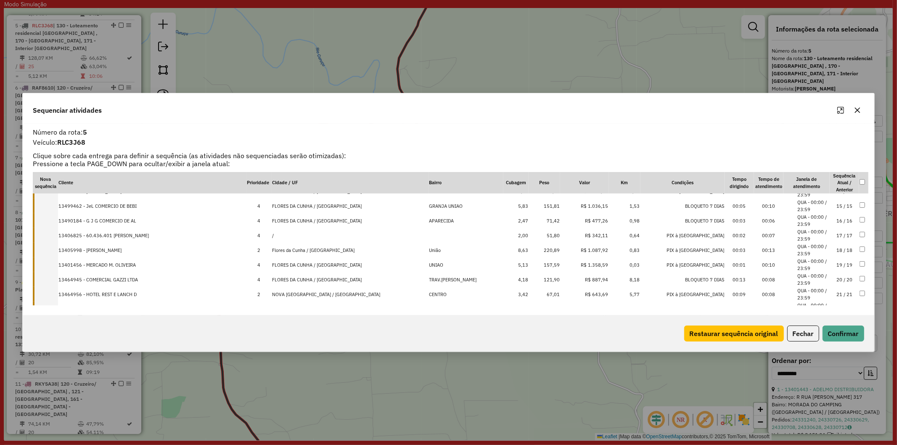
scroll to position [264, 0]
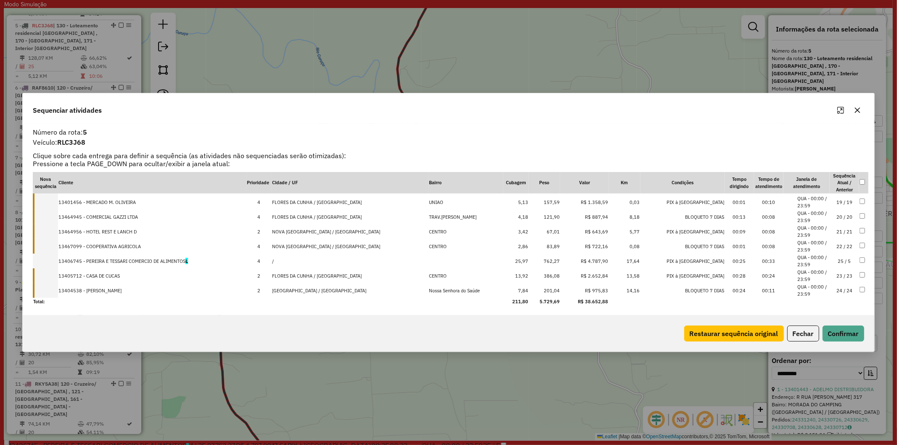
drag, startPoint x: 103, startPoint y: 291, endPoint x: 102, endPoint y: 254, distance: 37.0
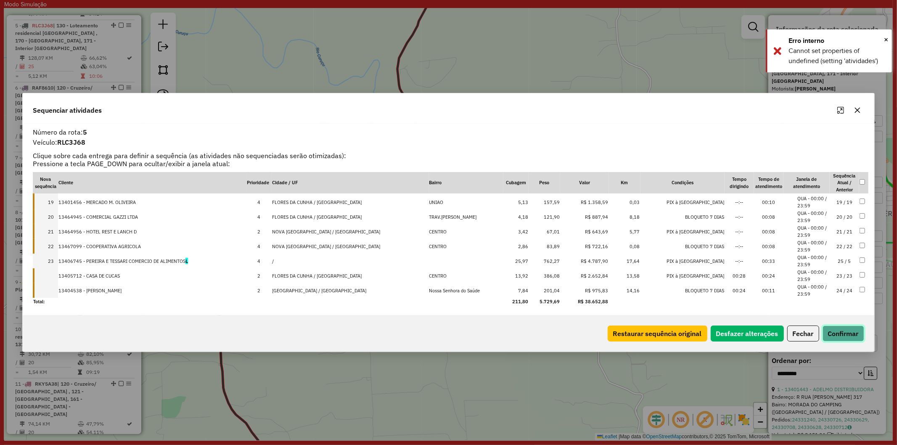
click at [717, 325] on button "Confirmar" at bounding box center [843, 333] width 42 height 16
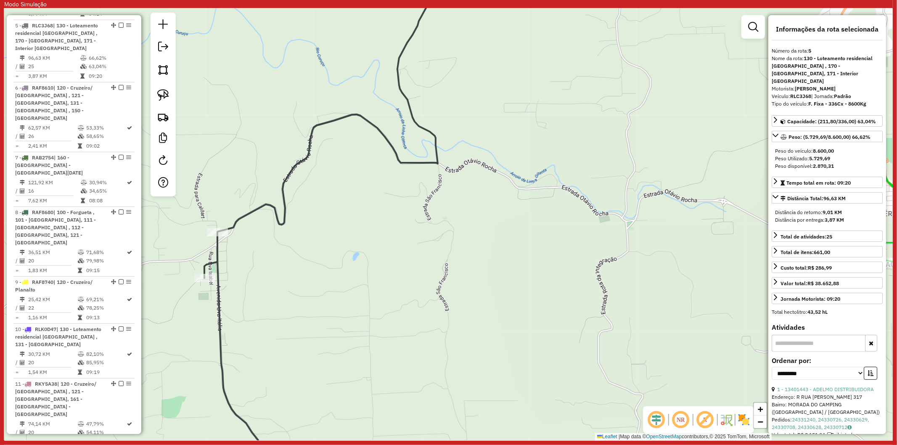
click at [282, 243] on div "Janela de atendimento Grade de atendimento Capacidade Transportadoras Veículos …" at bounding box center [448, 224] width 888 height 432
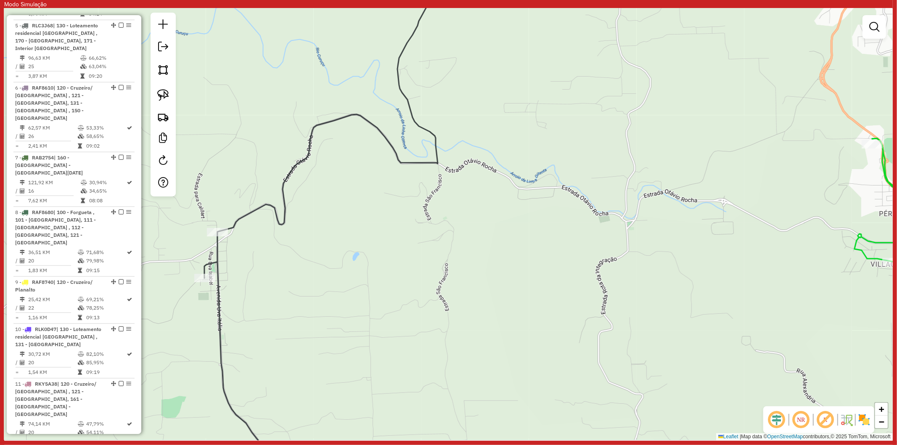
click at [279, 210] on icon at bounding box center [592, 224] width 777 height 519
select select "**********"
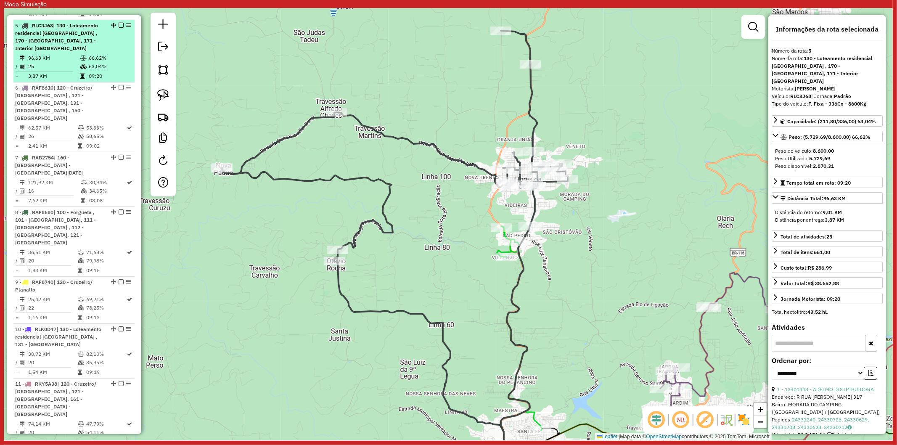
click at [119, 23] on em at bounding box center [121, 25] width 5 height 5
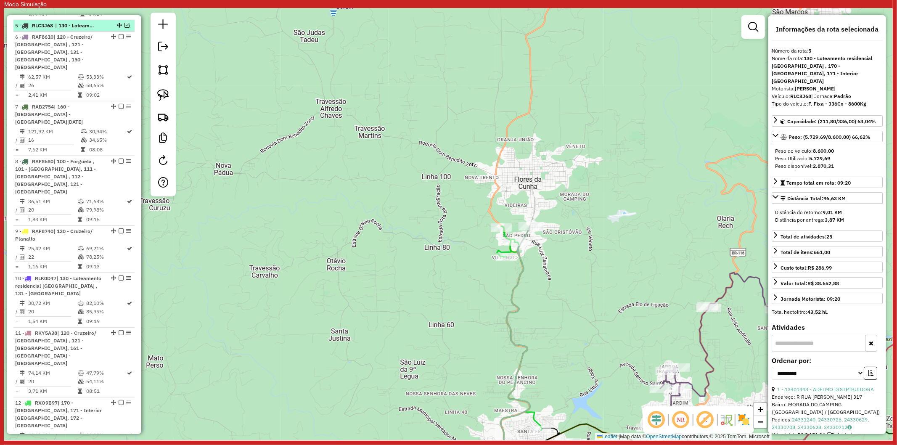
scroll to position [546, 0]
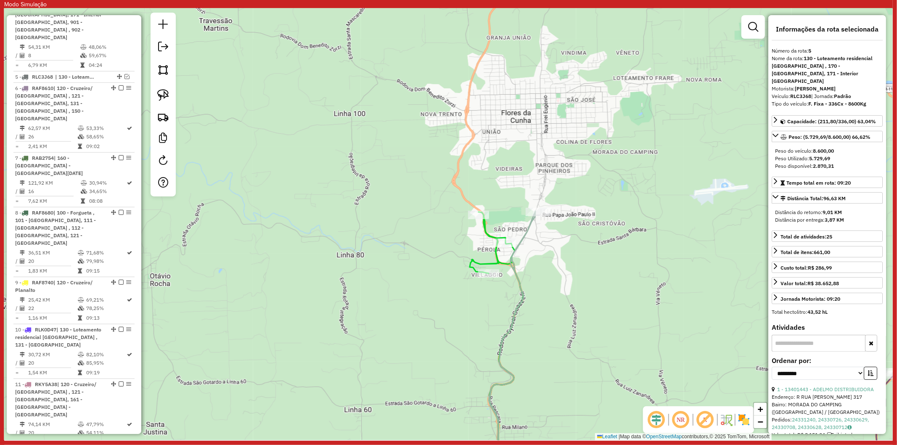
click at [524, 230] on icon at bounding box center [512, 347] width 46 height 273
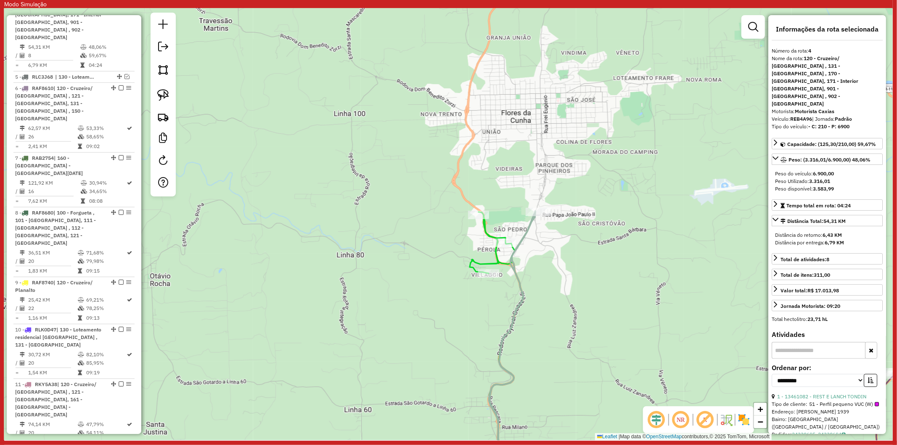
scroll to position [528, 0]
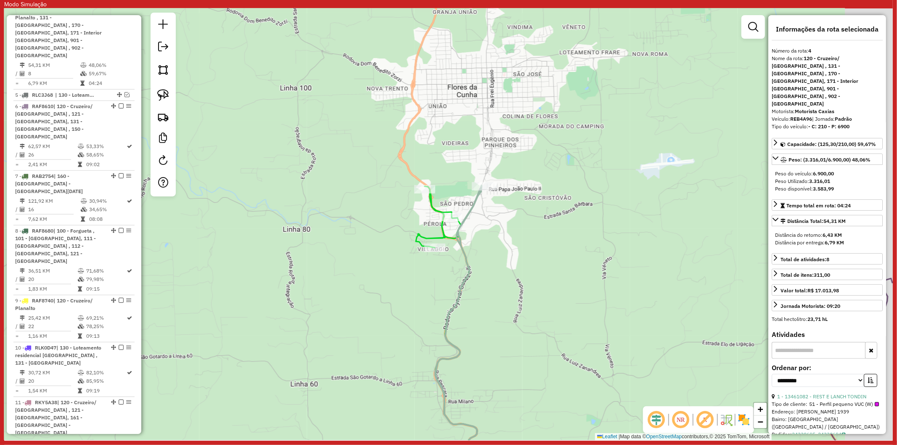
drag, startPoint x: 559, startPoint y: 250, endPoint x: 506, endPoint y: 224, distance: 59.6
click at [506, 224] on div "Janela de atendimento Grade de atendimento Capacidade Transportadoras Veículos …" at bounding box center [448, 224] width 888 height 432
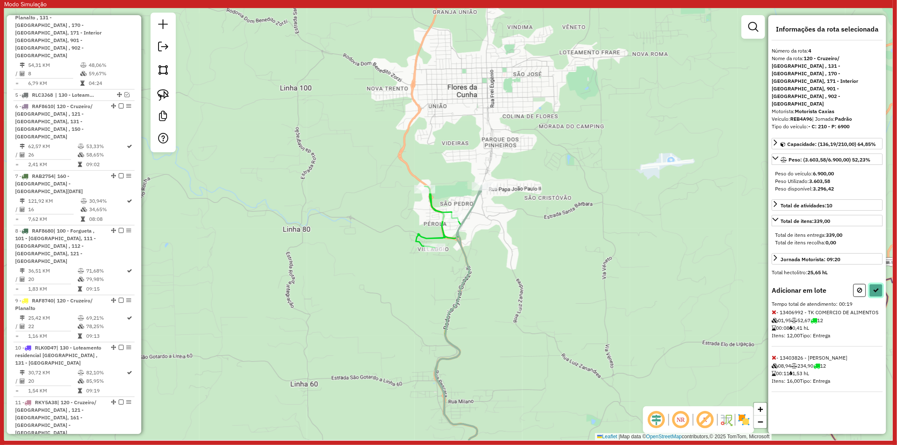
click at [717, 287] on icon at bounding box center [876, 290] width 6 height 6
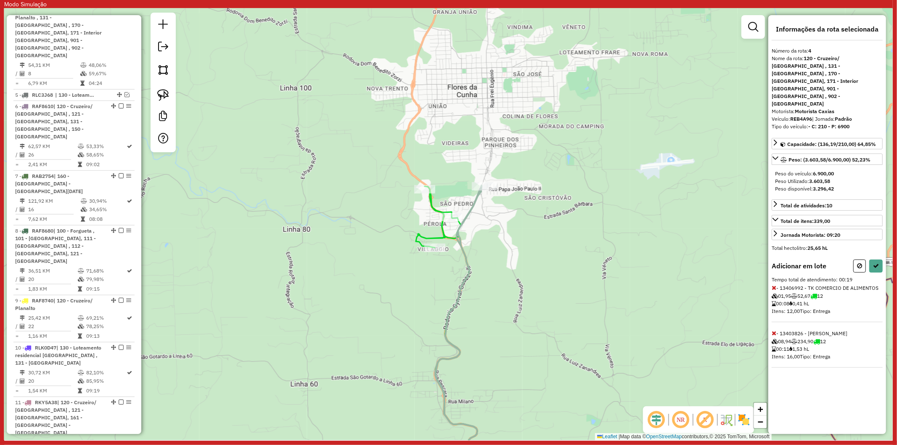
select select "**********"
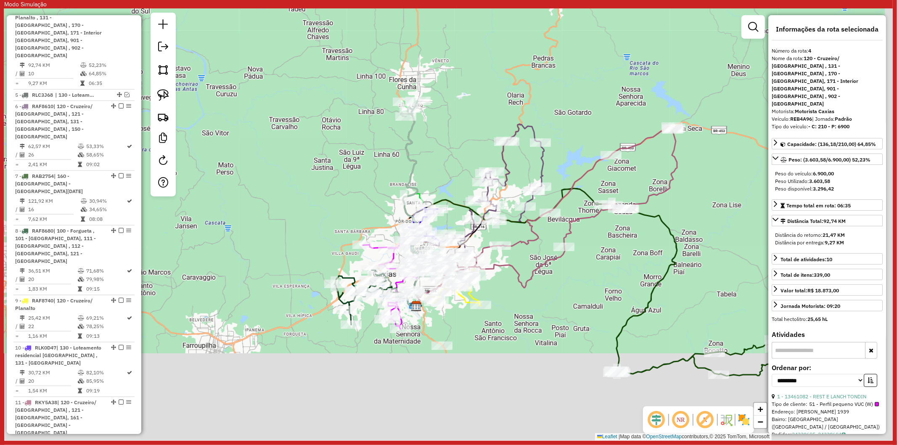
drag, startPoint x: 533, startPoint y: 261, endPoint x: 466, endPoint y: 144, distance: 135.0
click at [466, 144] on div "Janela de atendimento Grade de atendimento Capacidade Transportadoras Veículos …" at bounding box center [448, 224] width 888 height 432
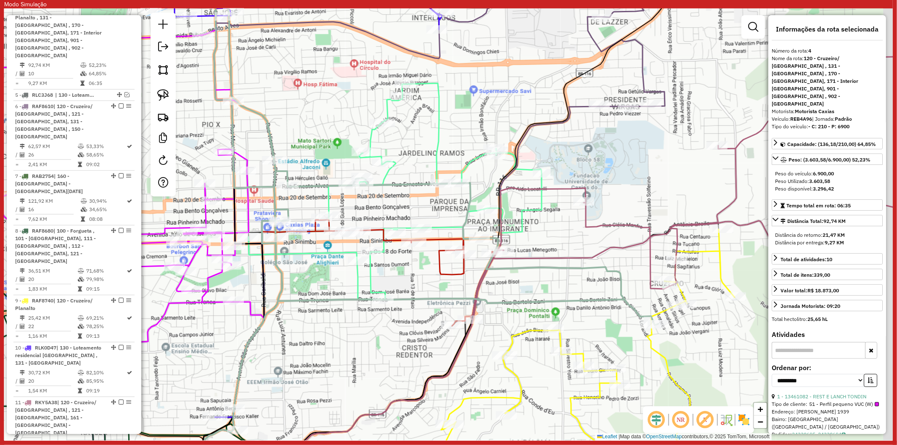
drag, startPoint x: 413, startPoint y: 171, endPoint x: 401, endPoint y: 205, distance: 36.0
click at [401, 205] on div "Janela de atendimento Grade de atendimento Capacidade Transportadoras Veículos …" at bounding box center [448, 224] width 888 height 432
click at [389, 176] on icon at bounding box center [394, 192] width 293 height 216
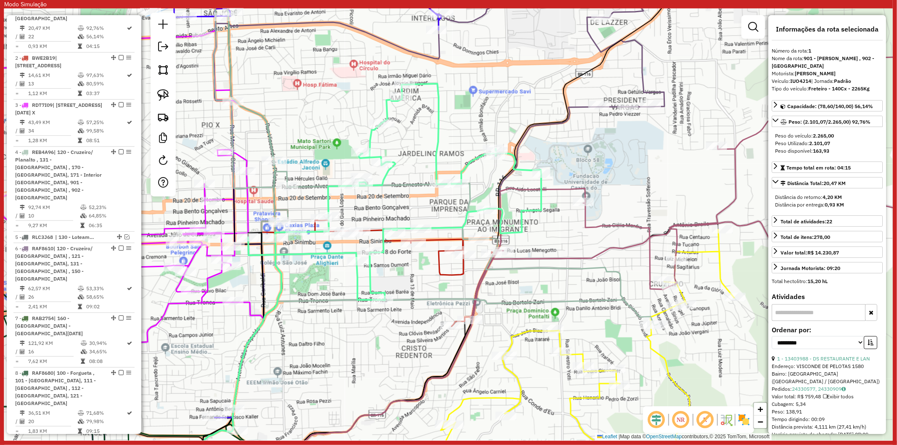
scroll to position [379, 0]
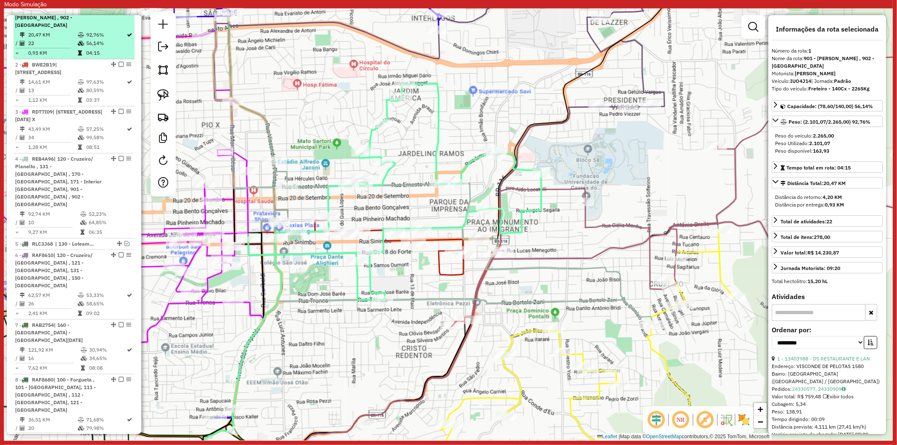
click at [119, 12] on em at bounding box center [121, 9] width 5 height 5
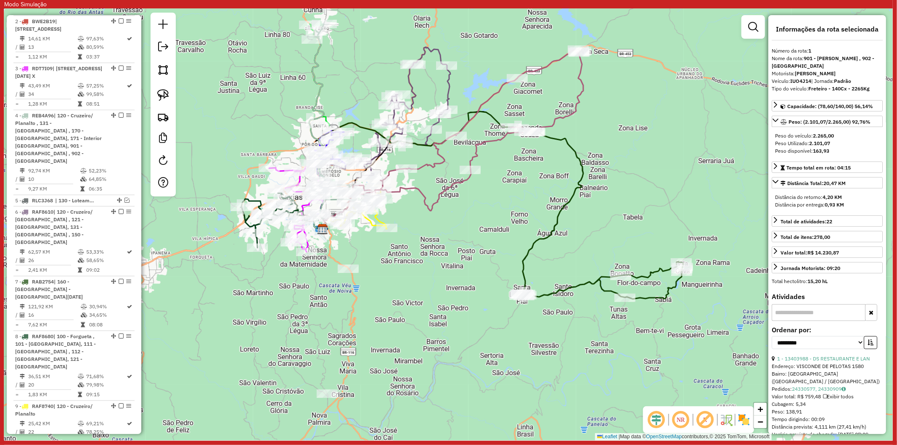
click at [549, 222] on div "Janela de atendimento Grade de atendimento Capacidade Transportadoras Veículos …" at bounding box center [448, 224] width 888 height 432
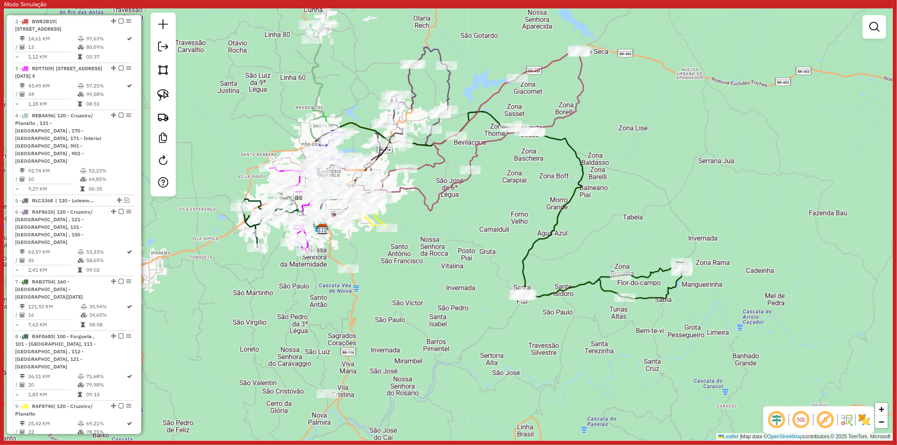
click at [552, 224] on icon at bounding box center [448, 202] width 269 height 183
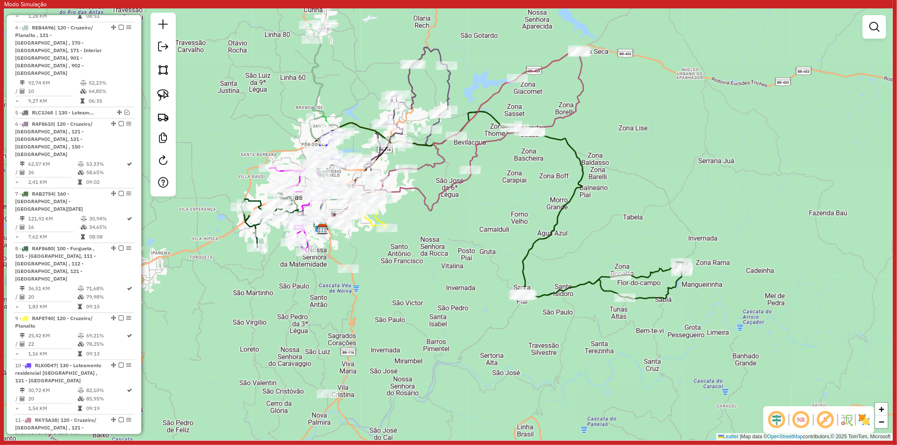
select select "**********"
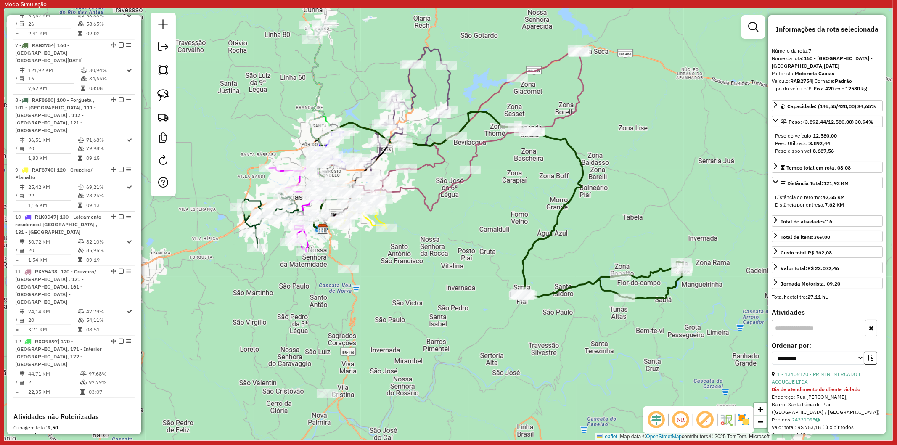
scroll to position [628, 0]
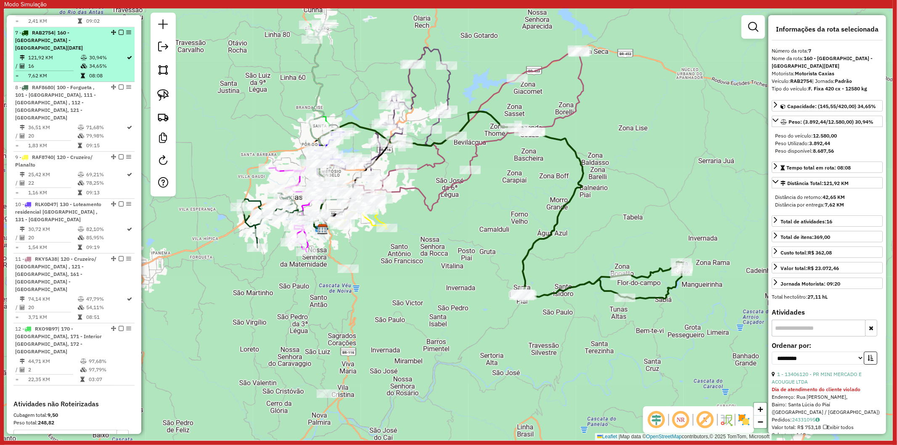
click at [121, 30] on em at bounding box center [121, 32] width 5 height 5
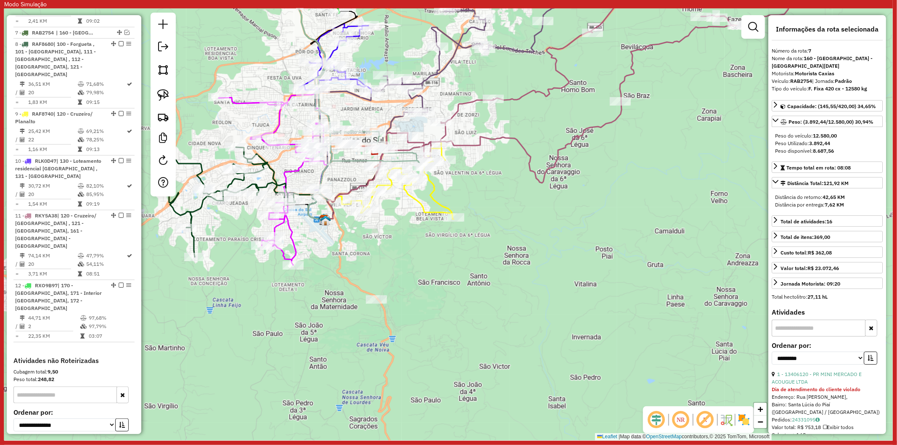
drag, startPoint x: 286, startPoint y: 229, endPoint x: 236, endPoint y: 229, distance: 50.0
click at [322, 236] on div "Janela de atendimento Grade de atendimento Capacidade Transportadoras Veículos …" at bounding box center [448, 224] width 888 height 432
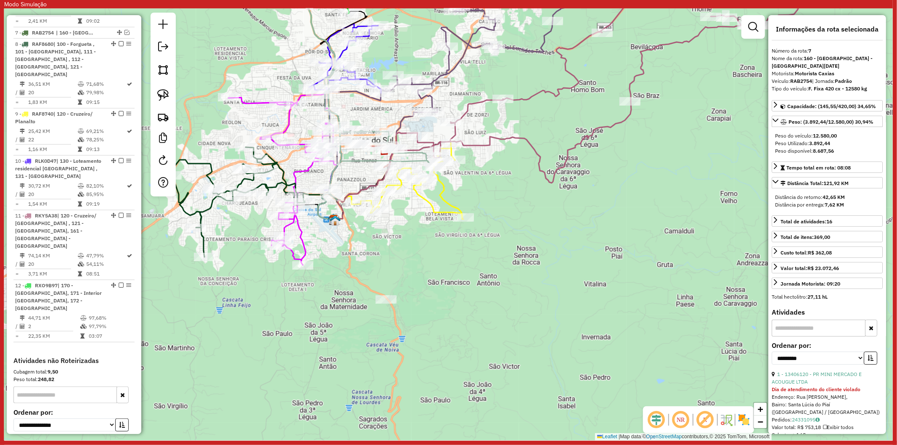
click at [206, 208] on icon at bounding box center [254, 202] width 167 height 110
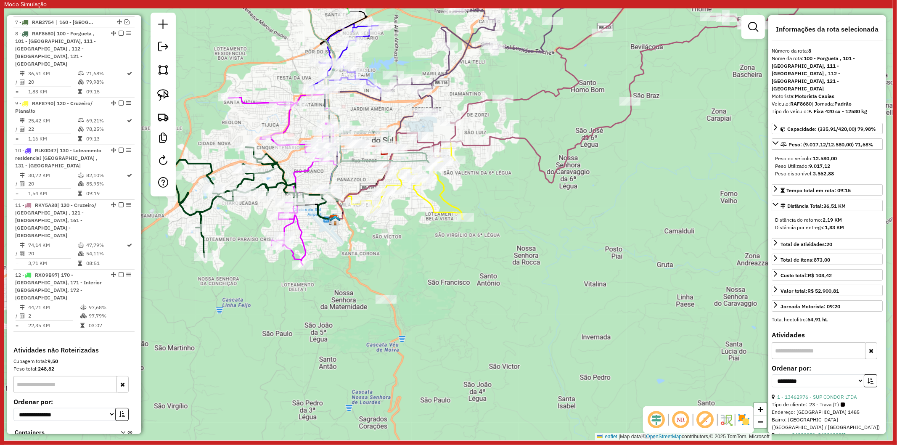
scroll to position [639, 0]
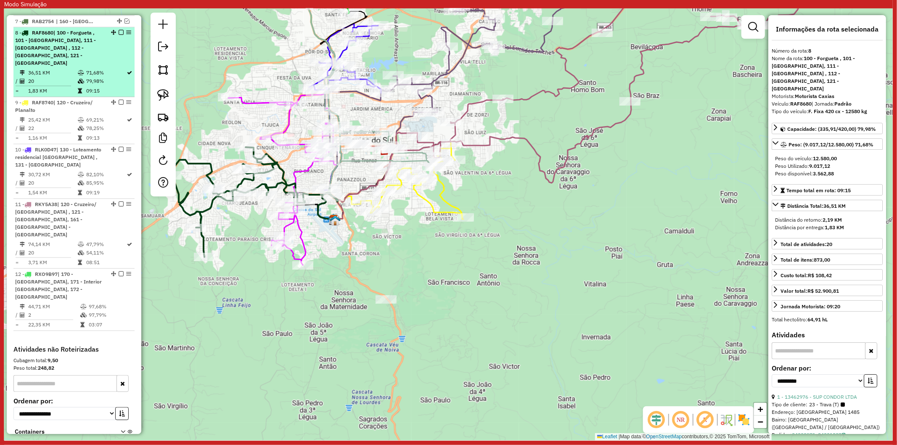
click at [119, 30] on em at bounding box center [121, 32] width 5 height 5
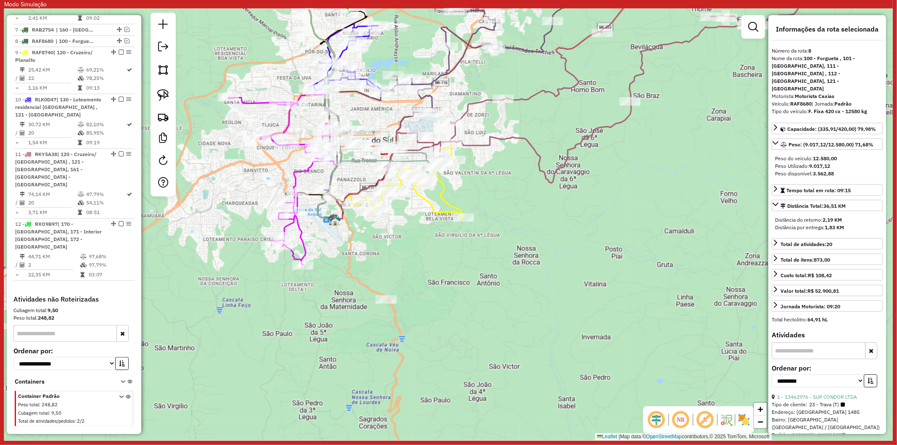
click at [293, 177] on icon at bounding box center [280, 179] width 105 height 172
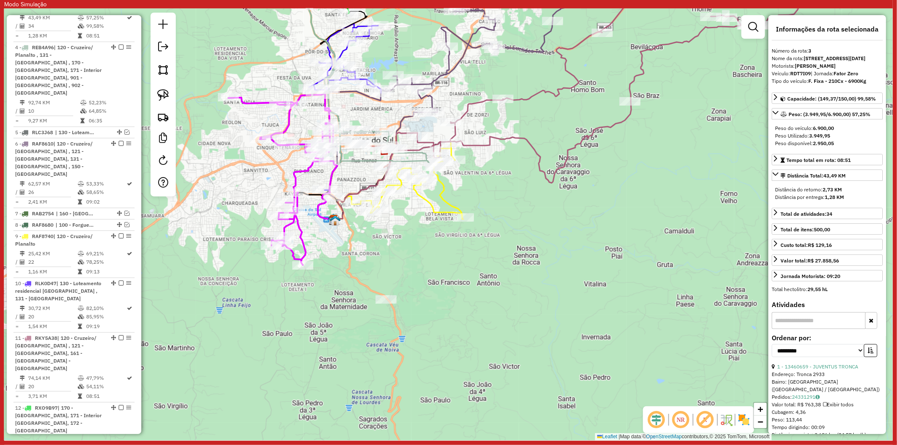
scroll to position [437, 0]
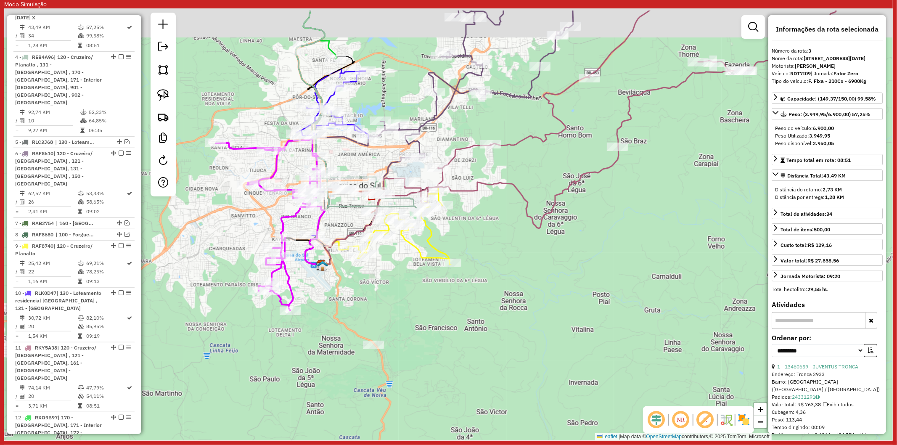
drag, startPoint x: 382, startPoint y: 242, endPoint x: 362, endPoint y: 288, distance: 50.1
click at [366, 292] on div "Janela de atendimento Grade de atendimento Capacidade Transportadoras Veículos …" at bounding box center [448, 224] width 888 height 432
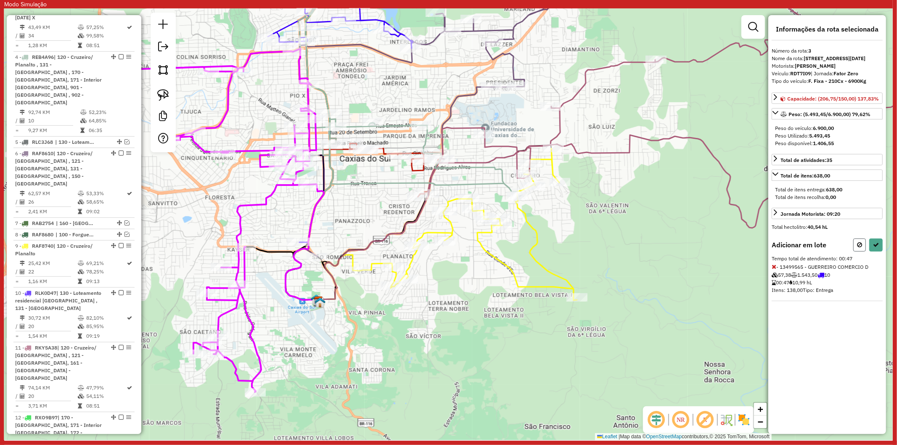
click at [717, 249] on button at bounding box center [859, 244] width 13 height 13
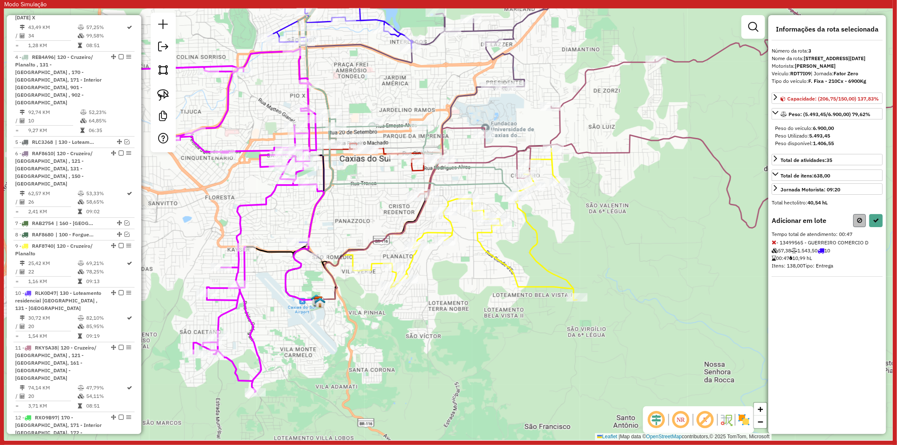
select select "**********"
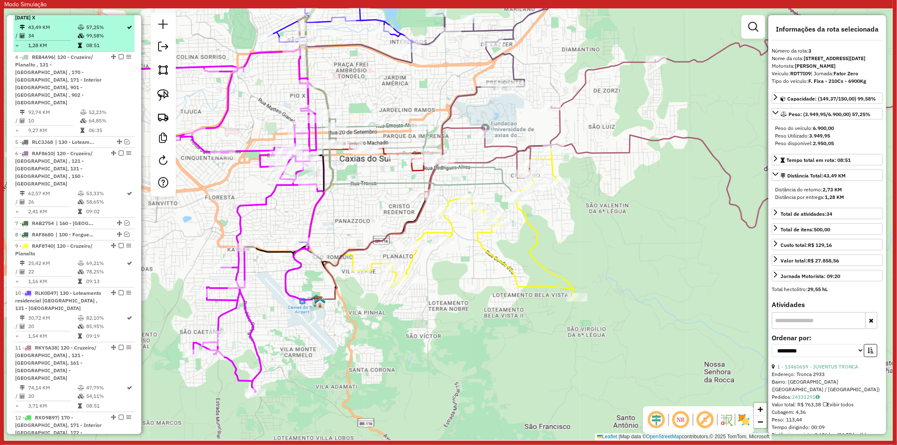
click at [119, 12] on em at bounding box center [121, 9] width 5 height 5
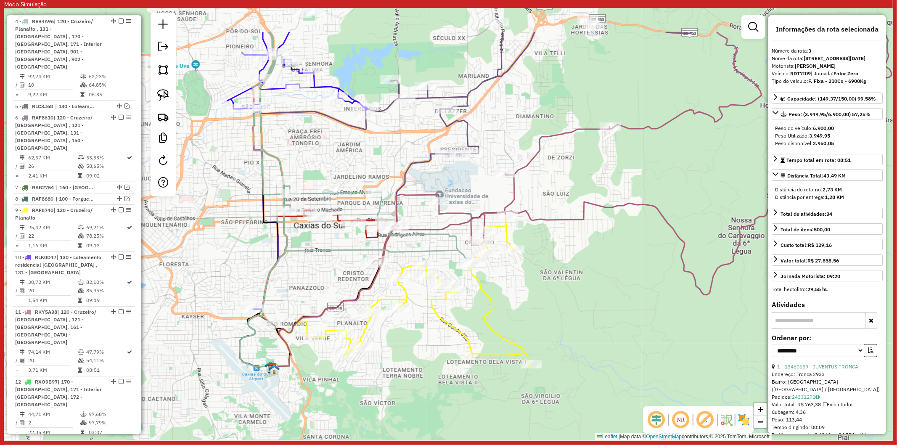
drag, startPoint x: 336, startPoint y: 210, endPoint x: 297, endPoint y: 268, distance: 69.6
click at [297, 268] on div "Janela de atendimento Grade de atendimento Capacidade Transportadoras Veículos …" at bounding box center [448, 224] width 888 height 432
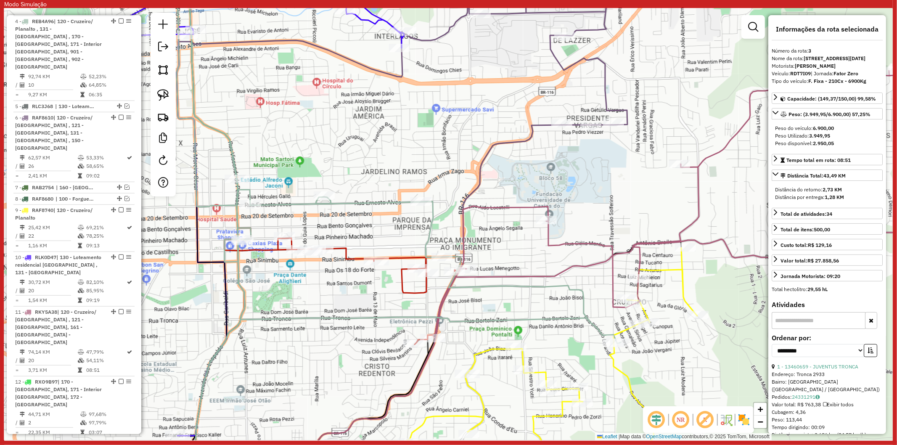
click at [279, 204] on icon at bounding box center [397, 154] width 446 height 378
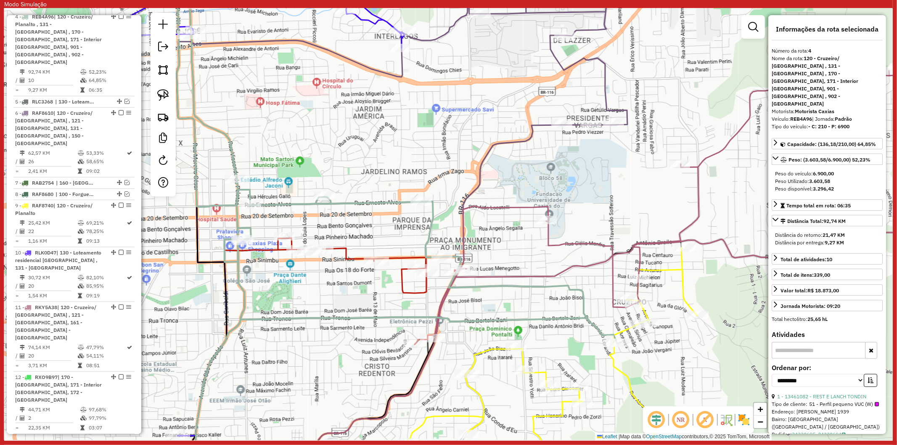
scroll to position [448, 0]
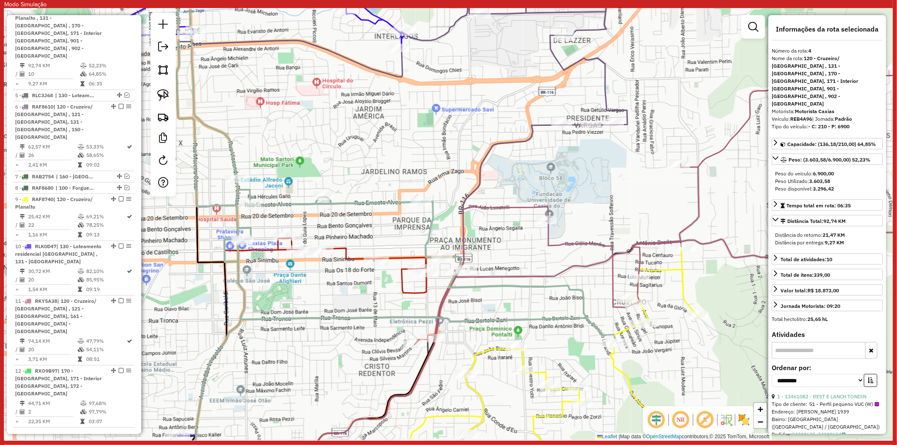
click at [341, 248] on icon at bounding box center [342, 291] width 236 height 106
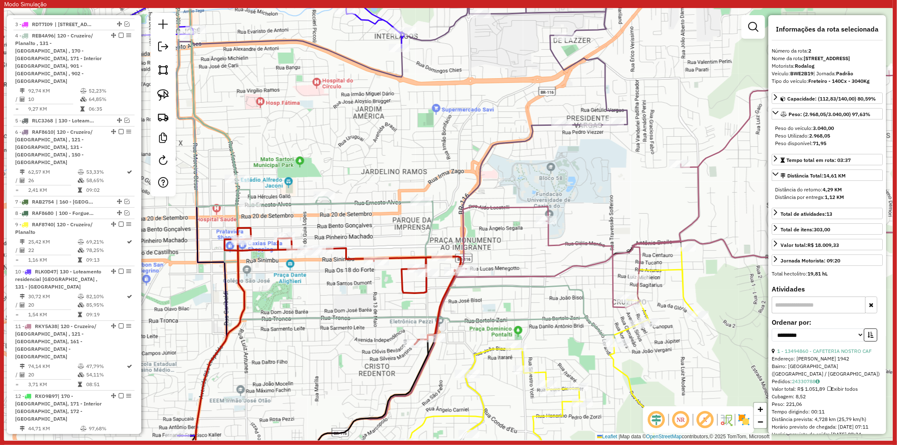
scroll to position [390, 0]
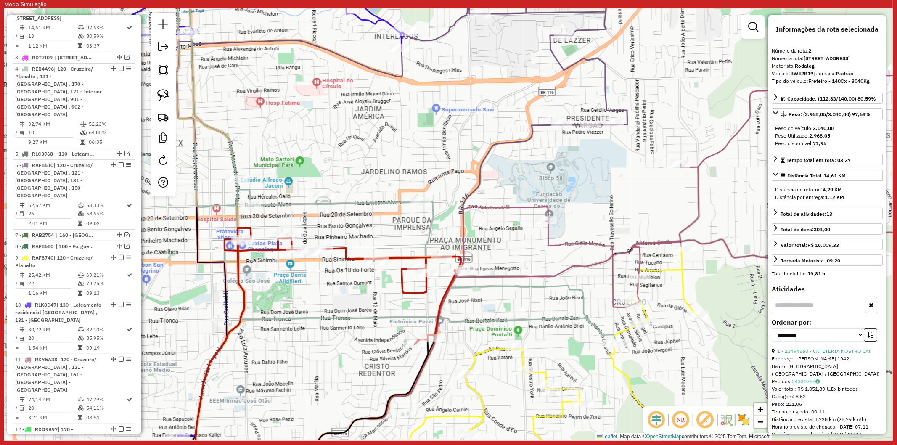
click at [301, 204] on icon at bounding box center [397, 154] width 446 height 378
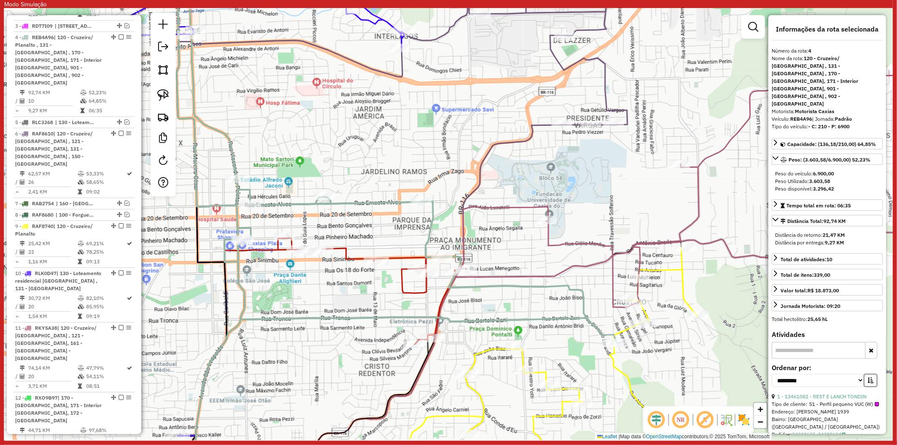
scroll to position [448, 0]
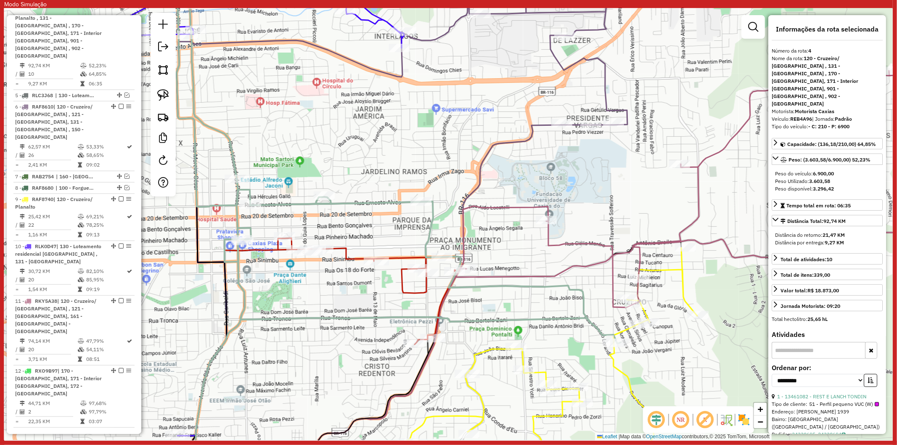
click at [295, 187] on div "Janela de atendimento Grade de atendimento Capacidade Transportadoras Veículos …" at bounding box center [448, 224] width 888 height 432
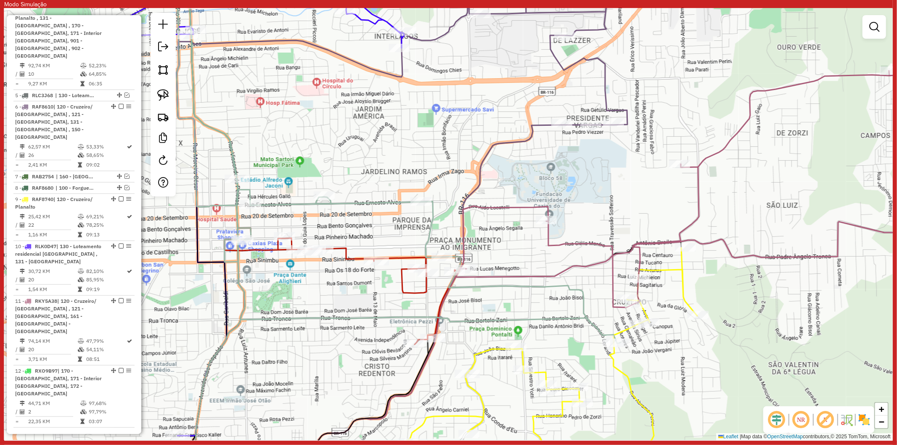
click at [288, 202] on icon at bounding box center [397, 154] width 446 height 378
select select "**********"
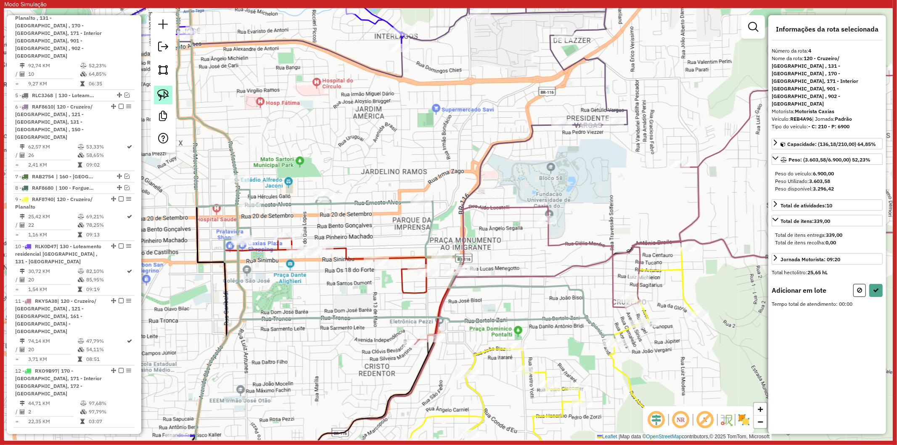
click at [170, 95] on link at bounding box center [163, 95] width 18 height 18
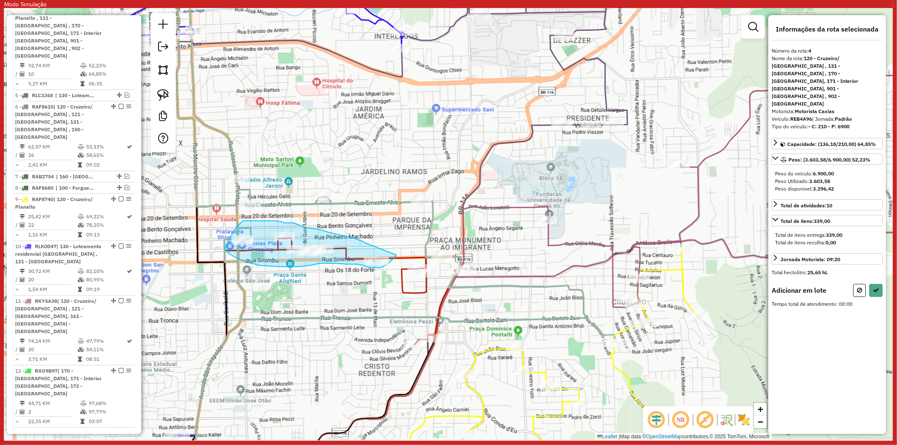
drag, startPoint x: 335, startPoint y: 233, endPoint x: 398, endPoint y: 255, distance: 67.0
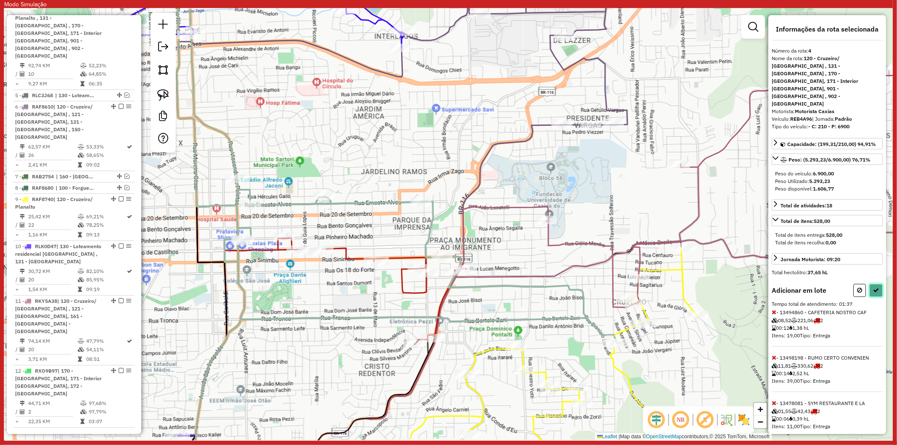
click at [717, 287] on icon at bounding box center [876, 290] width 6 height 6
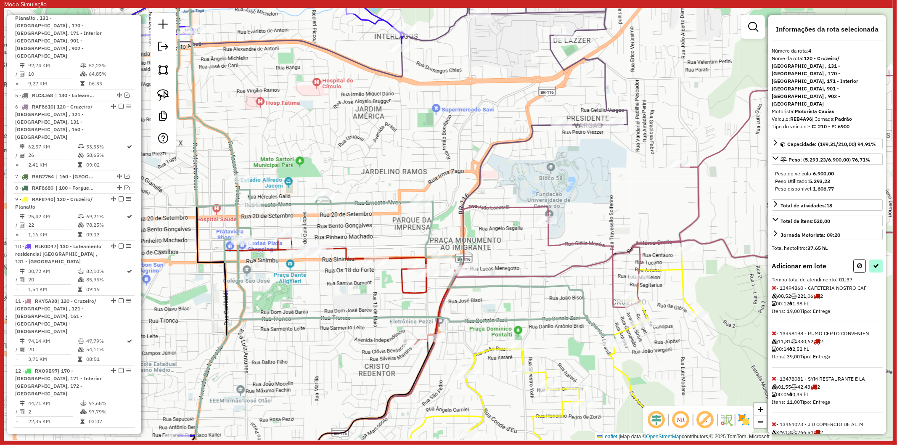
select select "**********"
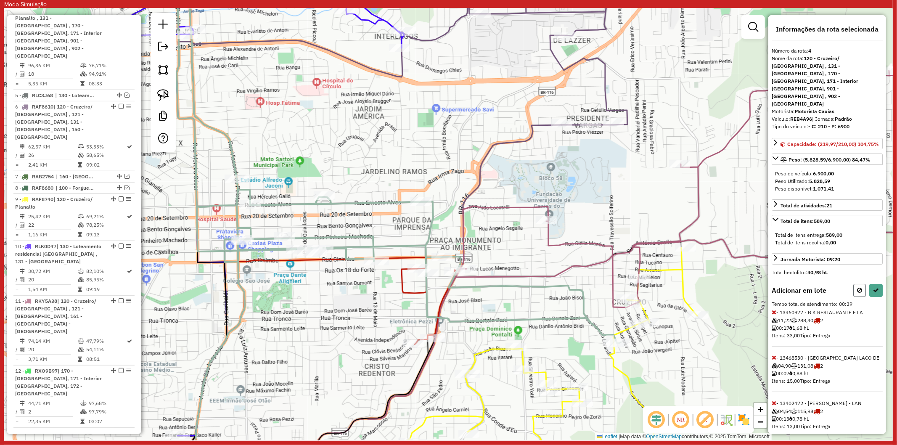
click at [717, 287] on icon at bounding box center [859, 290] width 5 height 6
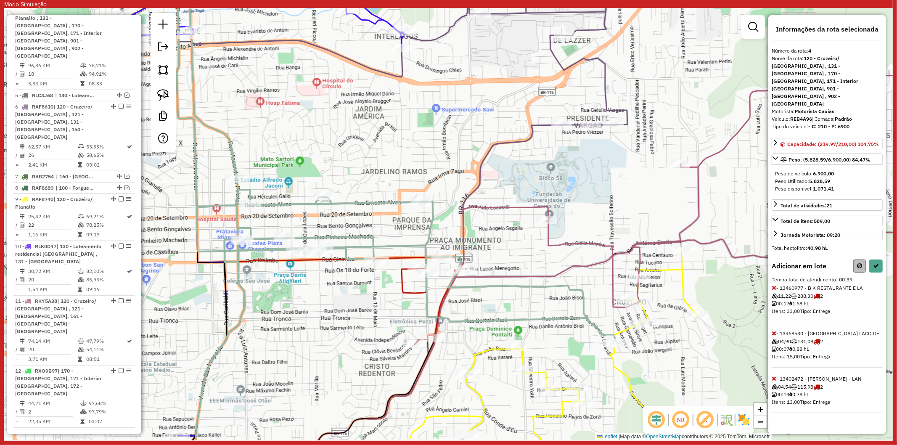
select select "**********"
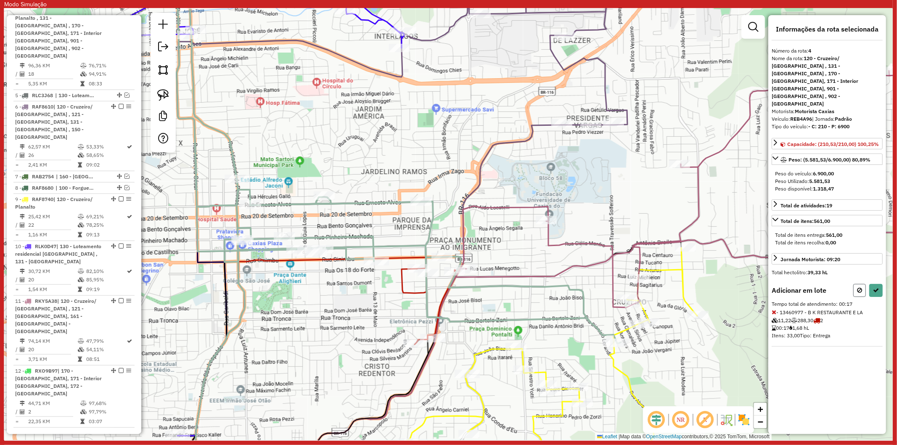
click at [717, 284] on button at bounding box center [859, 290] width 13 height 13
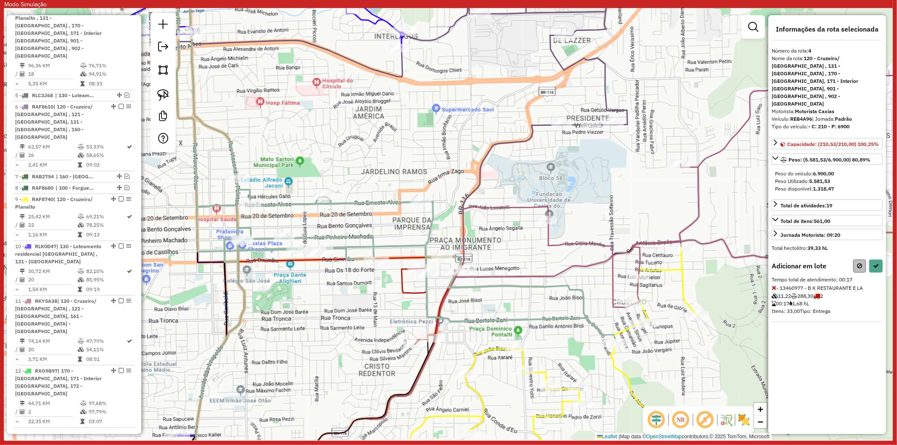
select select "**********"
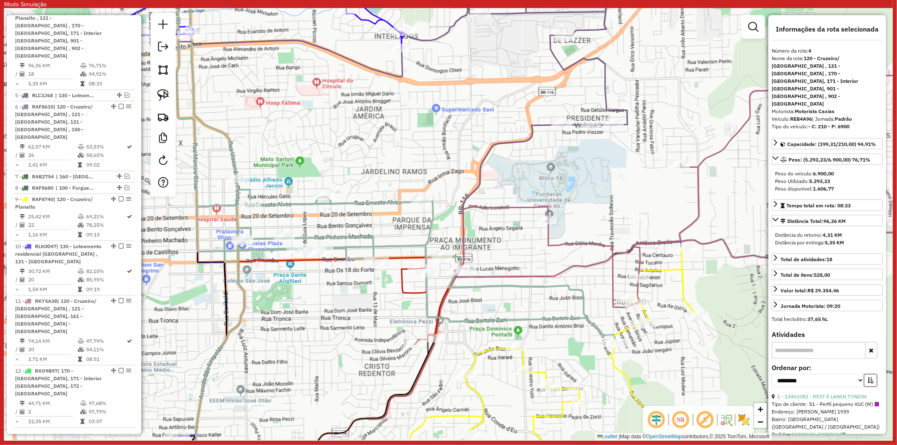
click at [486, 274] on icon at bounding box center [707, 202] width 549 height 271
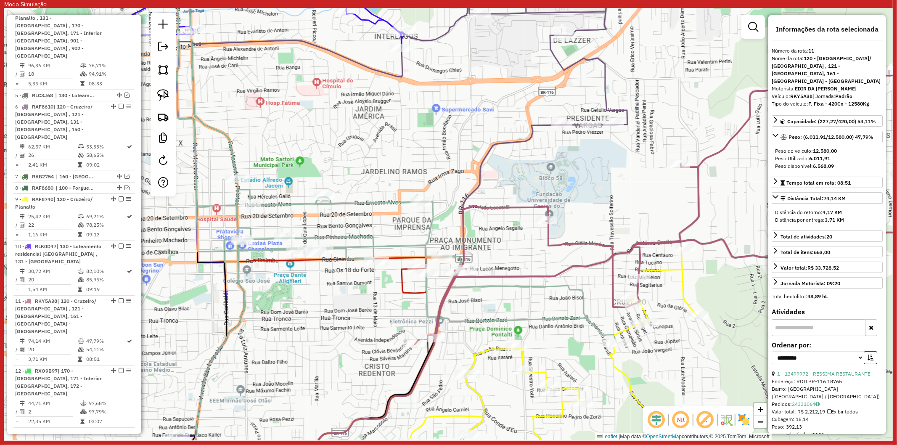
scroll to position [587, 0]
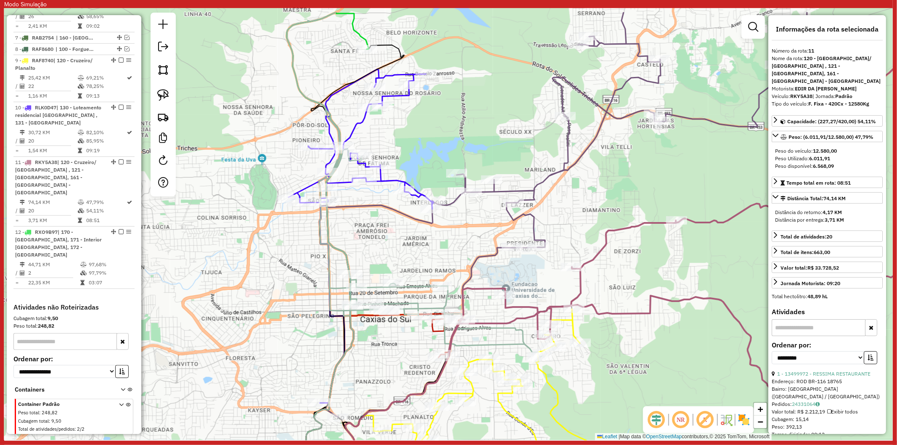
drag, startPoint x: 410, startPoint y: 194, endPoint x: 396, endPoint y: 241, distance: 49.0
click at [396, 241] on div "Janela de atendimento Grade de atendimento Capacidade Transportadoras Veículos …" at bounding box center [448, 224] width 888 height 432
click at [361, 124] on icon at bounding box center [360, 235] width 145 height 333
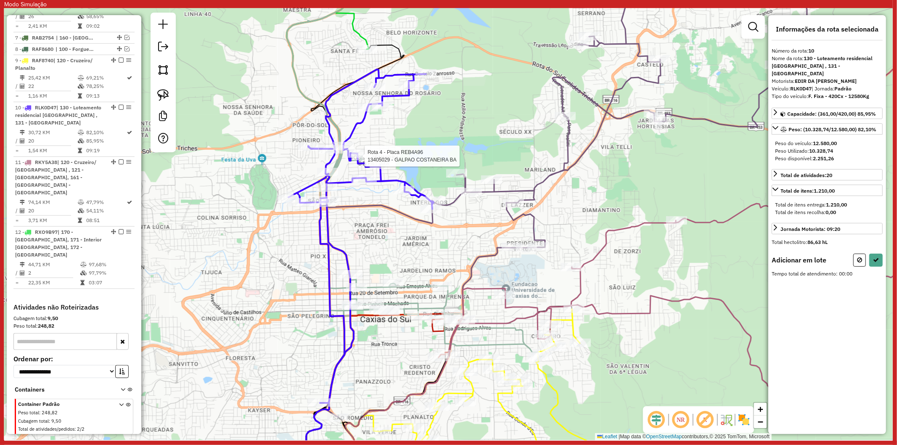
click at [364, 160] on div at bounding box center [361, 156] width 21 height 8
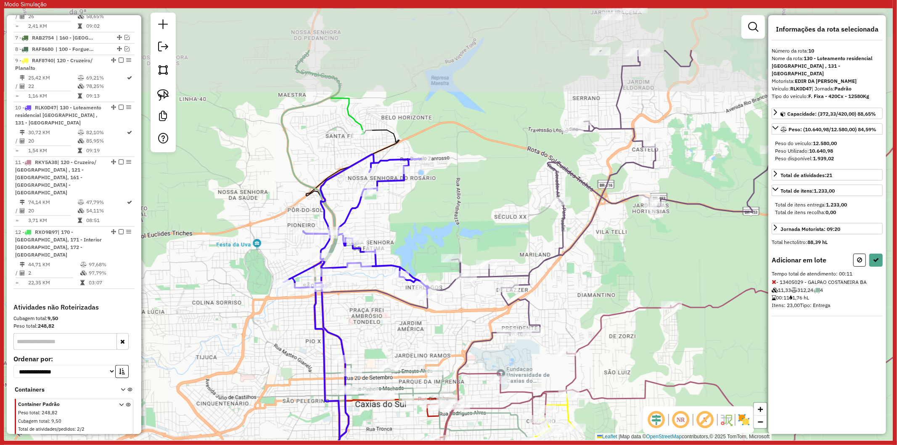
drag, startPoint x: 478, startPoint y: 136, endPoint x: 470, endPoint y: 247, distance: 111.3
click at [470, 247] on div "Janela de atendimento Grade de atendimento Capacidade Transportadoras Veículos …" at bounding box center [448, 224] width 888 height 432
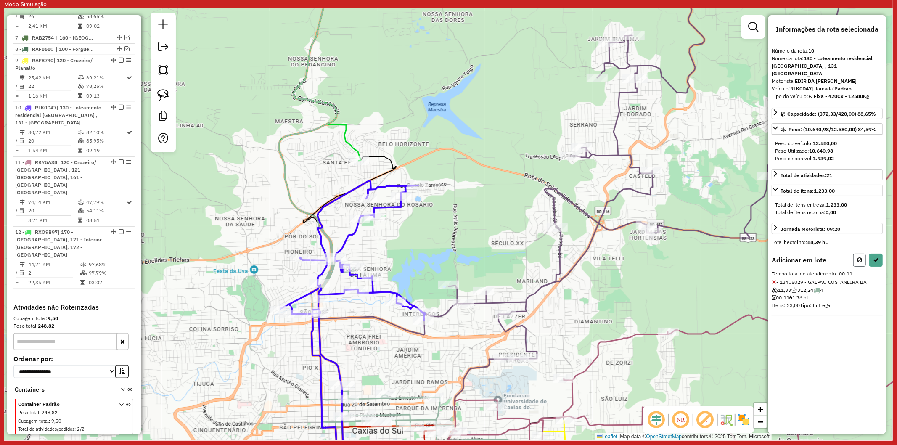
click at [717, 257] on icon at bounding box center [859, 260] width 5 height 6
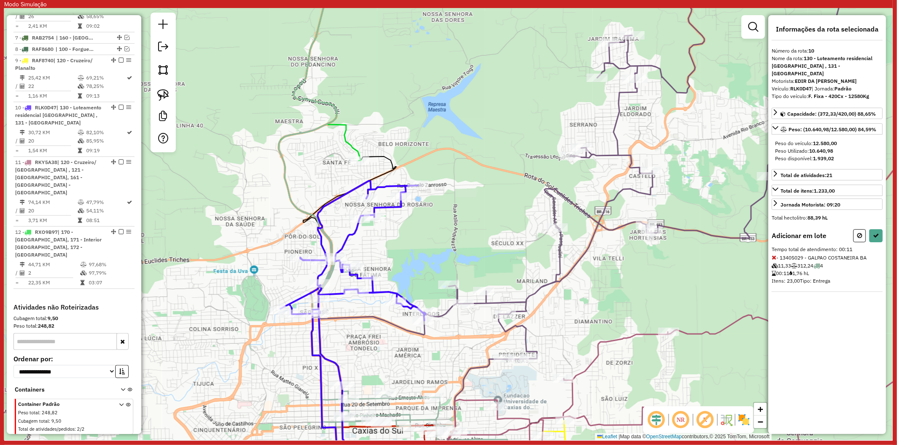
select select "**********"
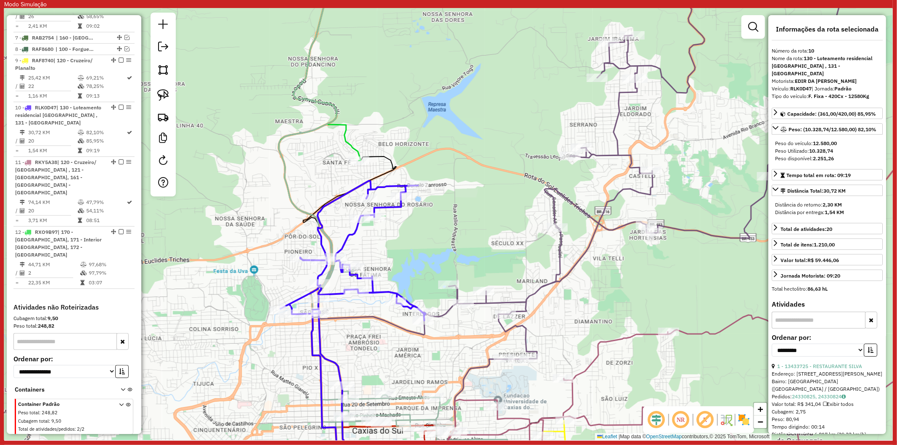
click at [363, 132] on div "Janela de atendimento Grade de atendimento Capacidade Transportadoras Veículos …" at bounding box center [448, 224] width 888 height 432
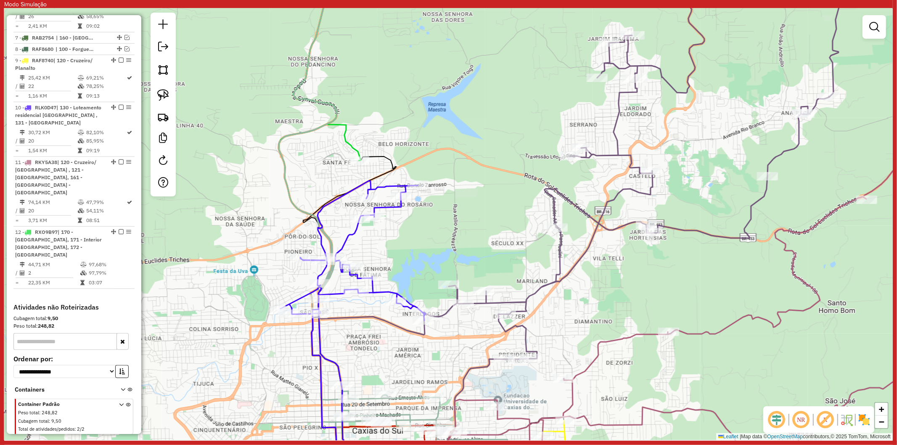
click at [341, 145] on div "Janela de atendimento Grade de atendimento Capacidade Transportadoras Veículos …" at bounding box center [448, 224] width 888 height 432
click at [345, 144] on icon at bounding box center [326, 62] width 67 height 195
select select "**********"
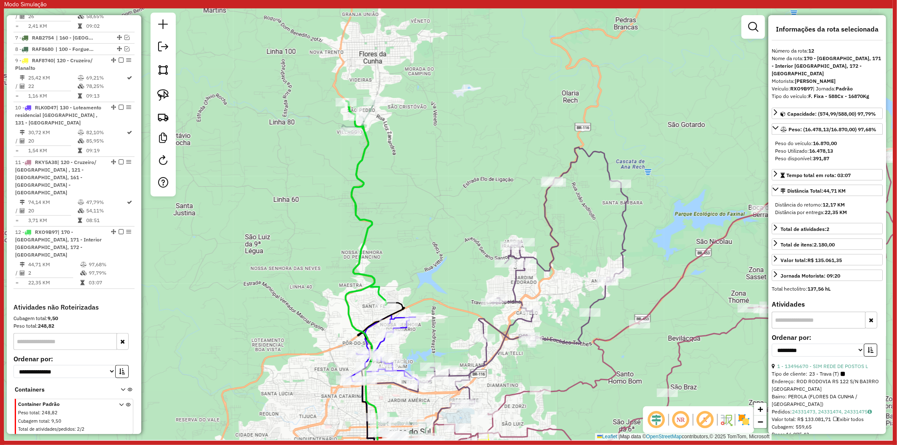
click at [370, 111] on icon at bounding box center [407, 279] width 132 height 358
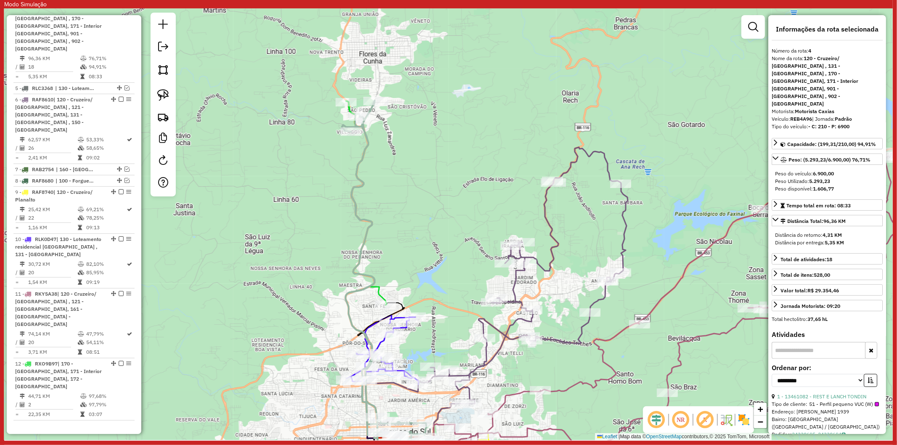
scroll to position [448, 0]
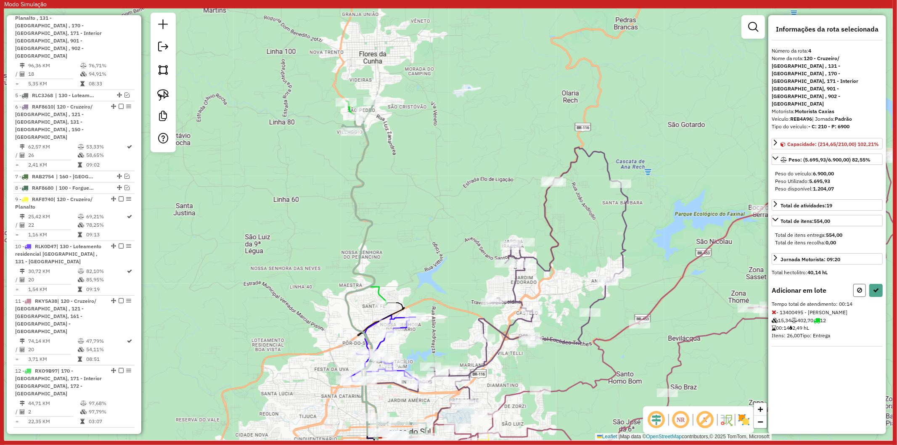
click at [717, 284] on button at bounding box center [859, 290] width 13 height 13
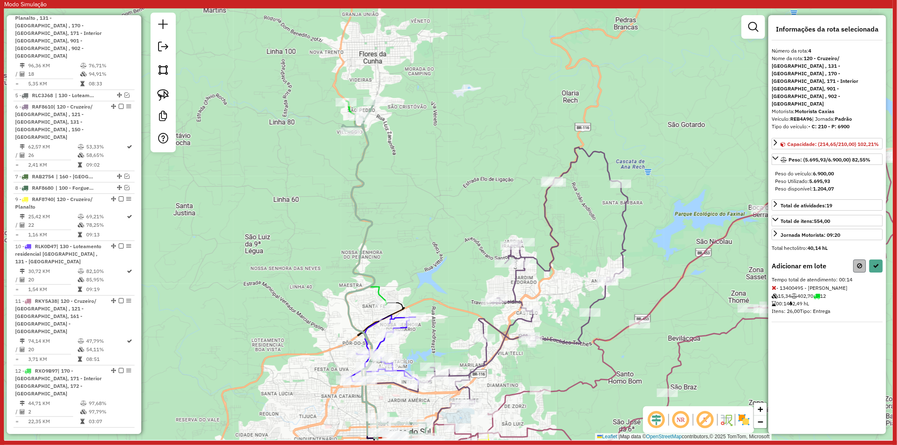
select select "**********"
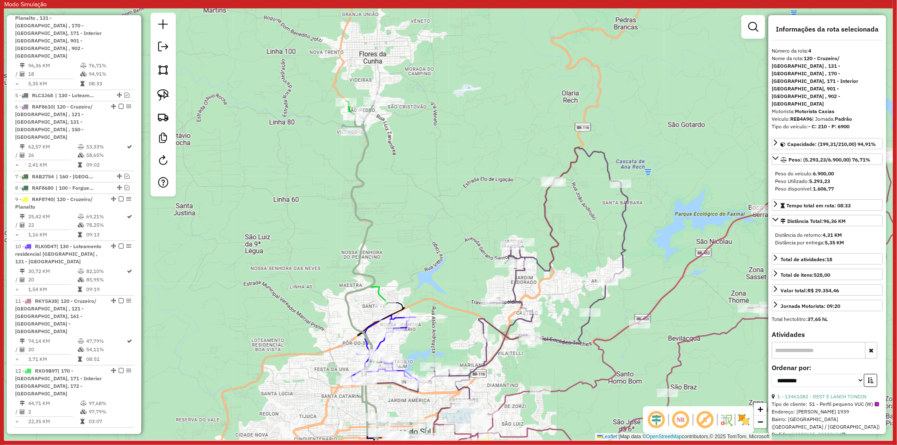
click at [368, 236] on icon at bounding box center [407, 279] width 132 height 358
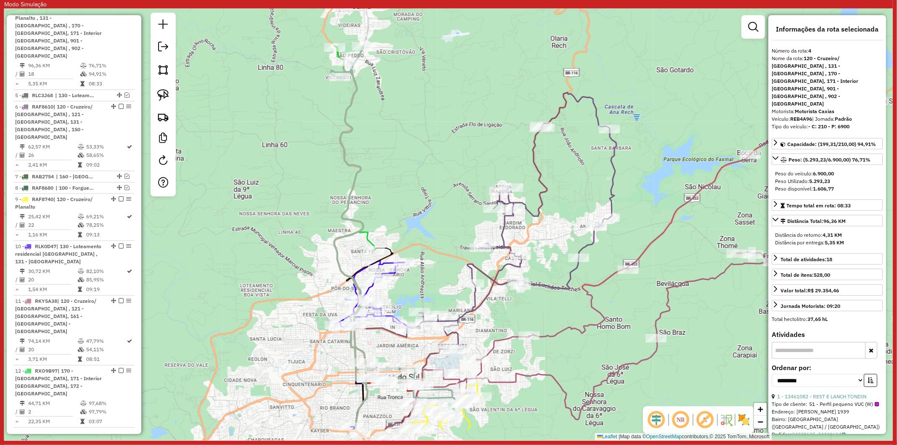
drag, startPoint x: 414, startPoint y: 275, endPoint x: 403, endPoint y: 224, distance: 51.7
click at [403, 224] on div "Janela de atendimento Grade de atendimento Capacidade Transportadoras Veículos …" at bounding box center [448, 224] width 888 height 432
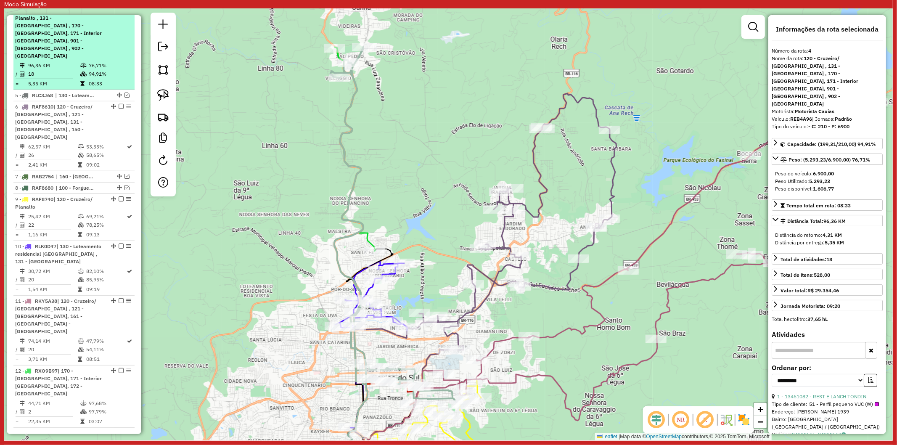
click at [119, 13] on em at bounding box center [121, 10] width 5 height 5
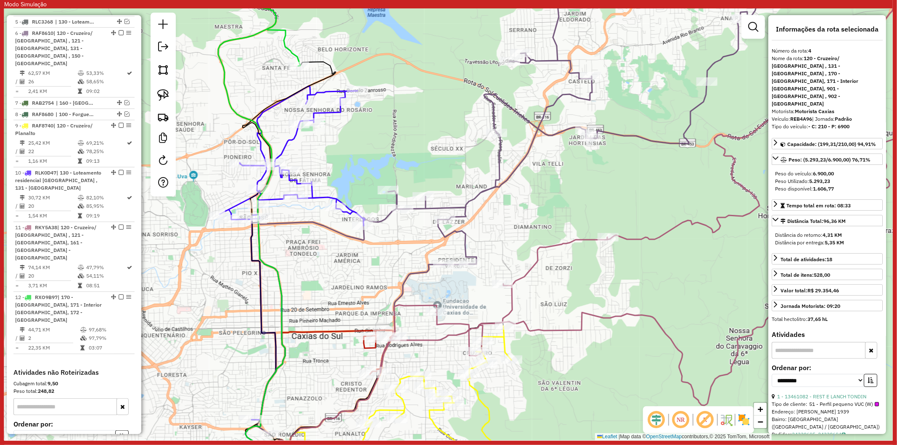
drag, startPoint x: 422, startPoint y: 399, endPoint x: 426, endPoint y: 358, distance: 41.8
click at [425, 344] on div "Janela de atendimento Grade de atendimento Capacidade Transportadoras Veículos …" at bounding box center [448, 224] width 888 height 432
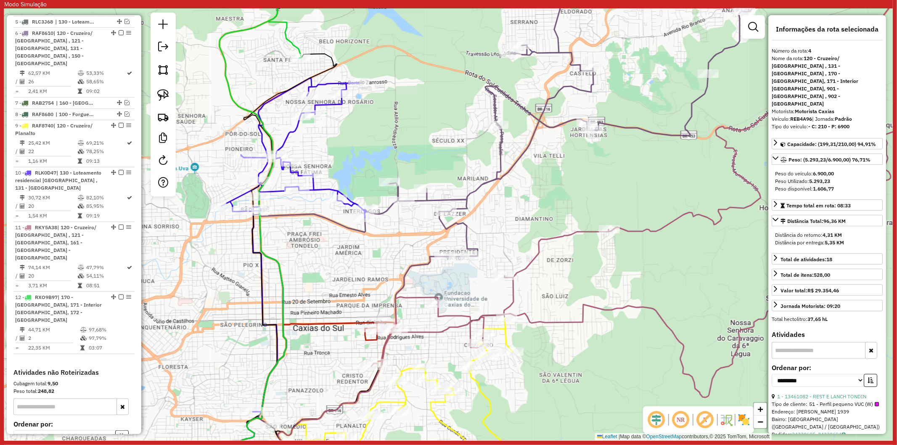
click at [429, 344] on icon at bounding box center [421, 394] width 217 height 152
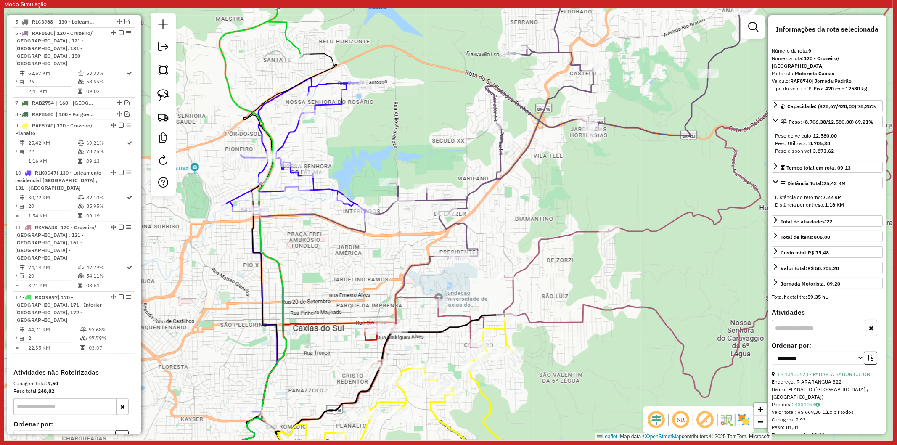
scroll to position [528, 0]
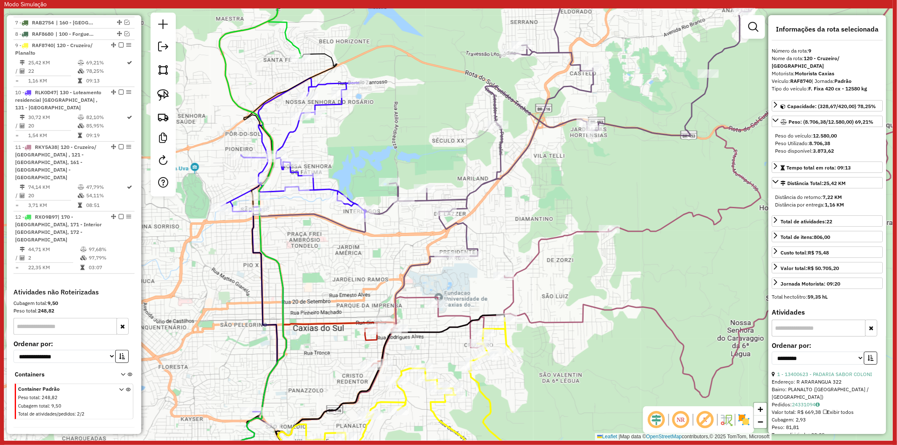
click at [453, 313] on icon at bounding box center [681, 181] width 601 height 432
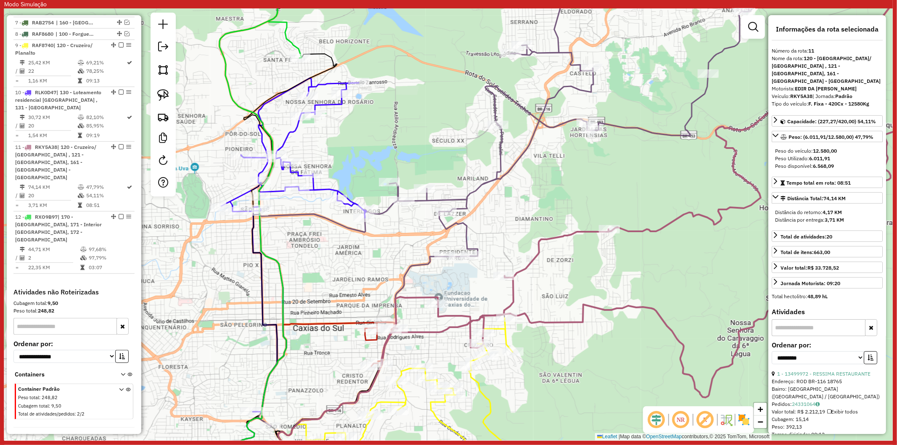
click at [462, 234] on icon at bounding box center [513, 195] width 522 height 461
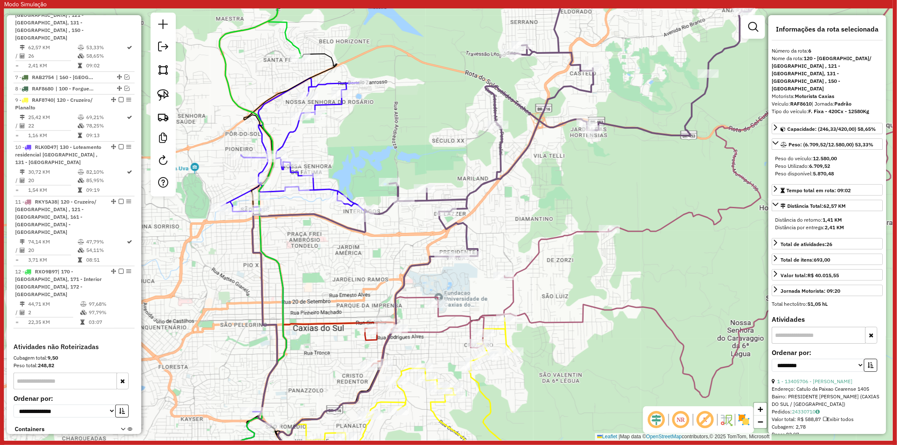
scroll to position [471, 0]
click at [347, 195] on icon at bounding box center [293, 244] width 145 height 333
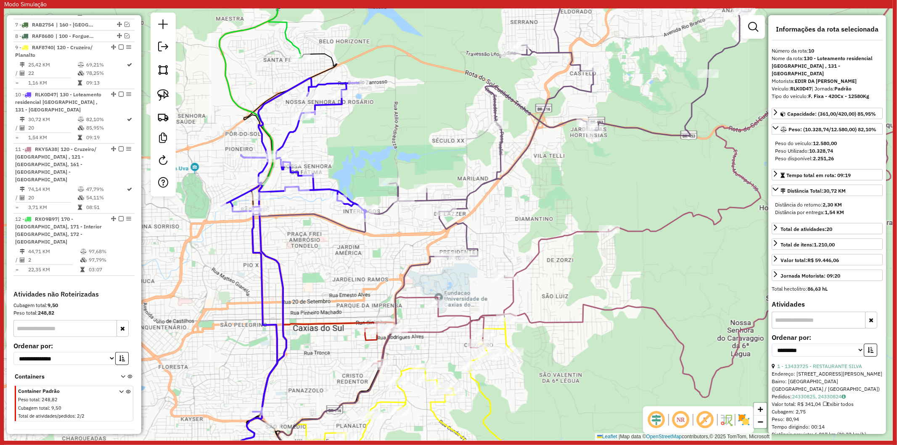
scroll to position [528, 0]
click at [387, 209] on icon at bounding box center [513, 195] width 522 height 461
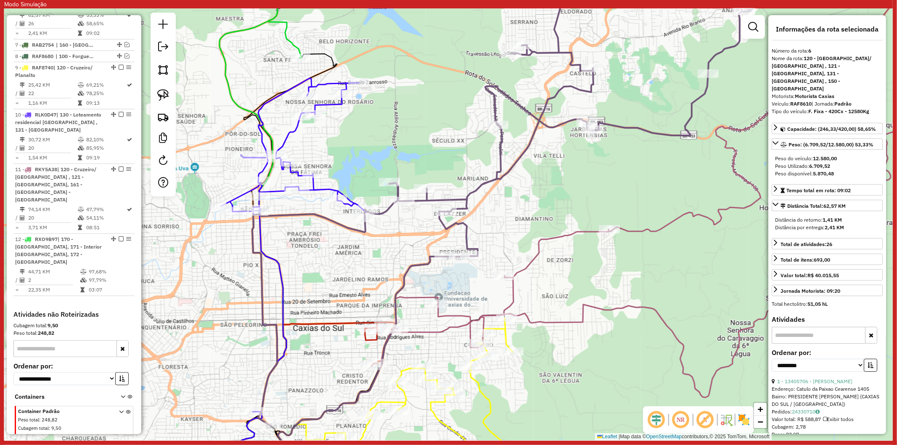
scroll to position [471, 0]
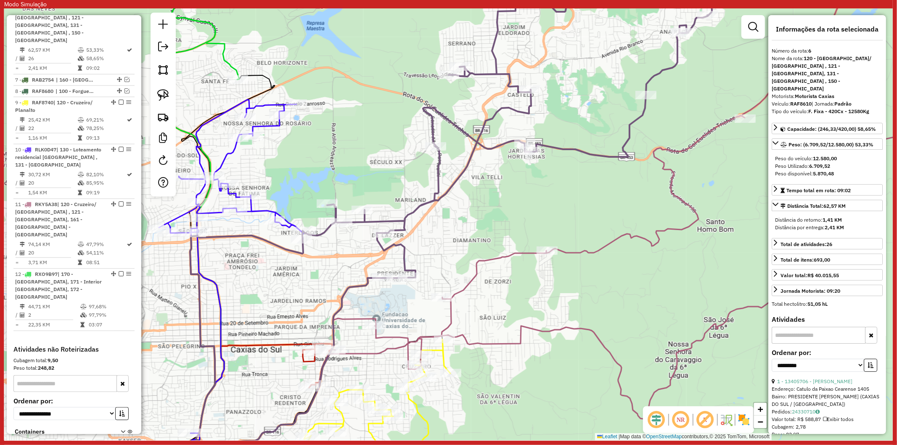
drag, startPoint x: 485, startPoint y: 232, endPoint x: 377, endPoint y: 277, distance: 116.6
click at [375, 276] on div "Janela de atendimento Grade de atendimento Capacidade Transportadoras Veículos …" at bounding box center [448, 224] width 888 height 432
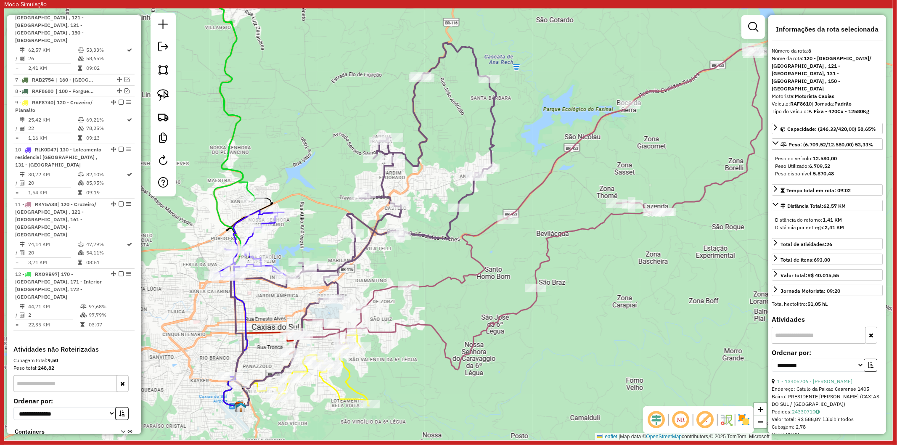
click at [444, 281] on icon at bounding box center [528, 208] width 467 height 323
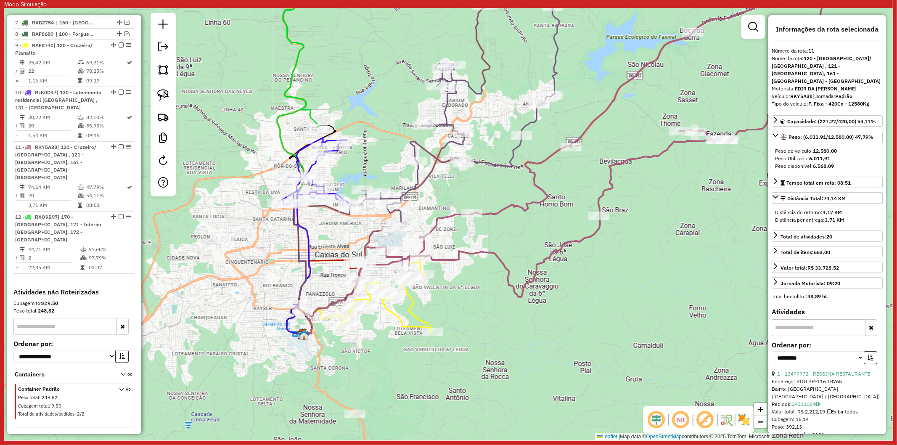
click at [411, 314] on icon at bounding box center [378, 295] width 108 height 76
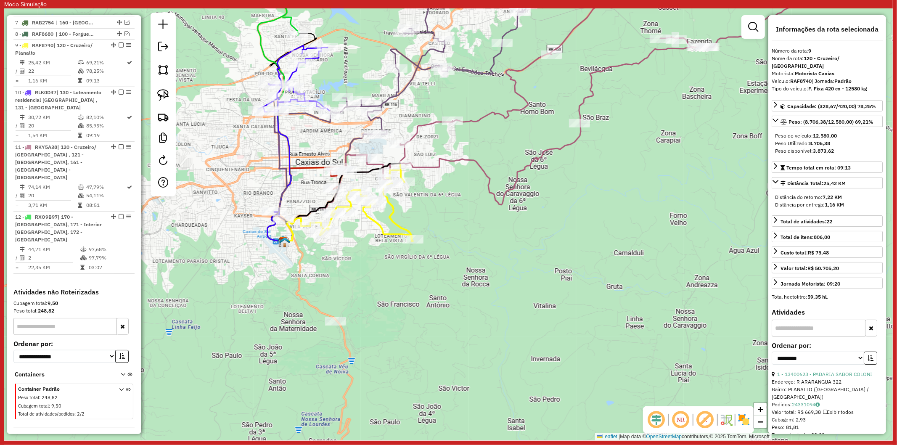
drag, startPoint x: 383, startPoint y: 347, endPoint x: 369, endPoint y: 279, distance: 69.4
click at [369, 279] on div "Janela de atendimento Grade de atendimento Capacidade Transportadoras Veículos …" at bounding box center [448, 224] width 888 height 432
click at [283, 199] on icon at bounding box center [405, 92] width 263 height 254
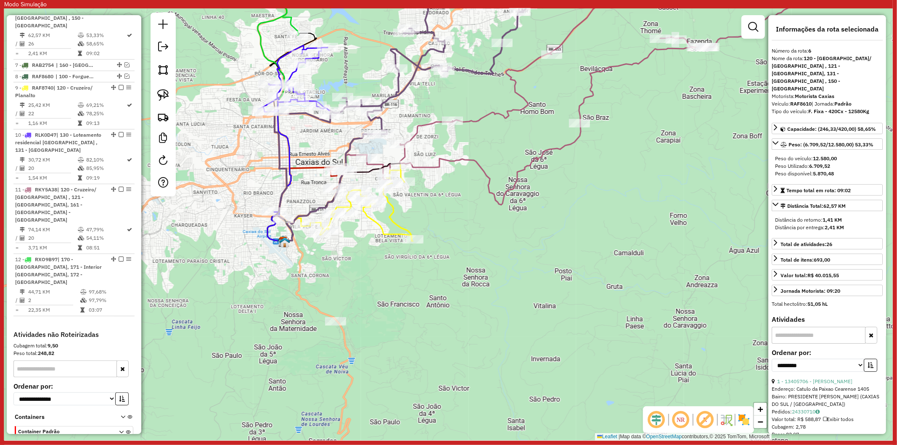
scroll to position [471, 0]
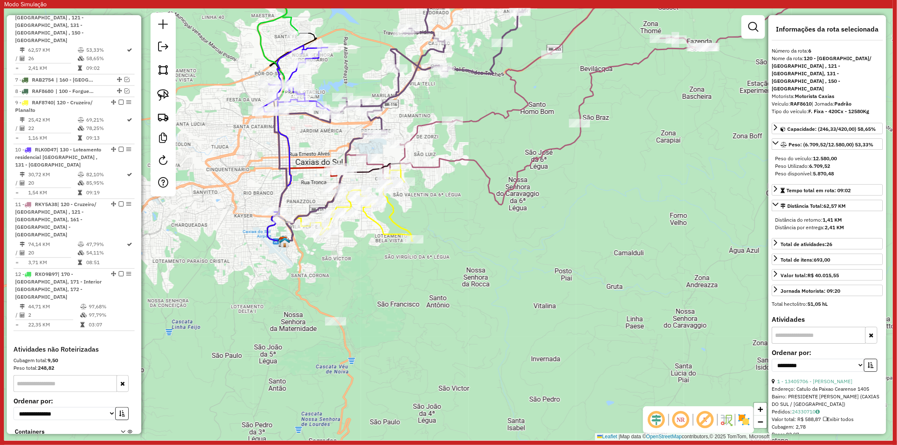
click at [389, 217] on icon at bounding box center [359, 203] width 108 height 76
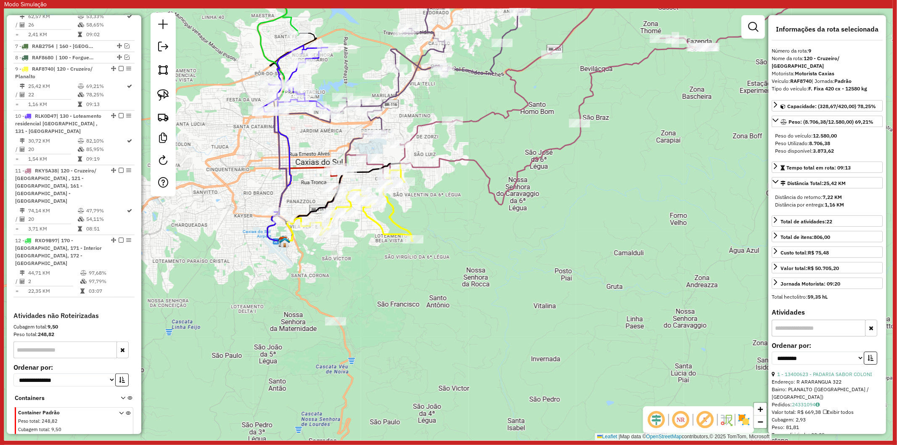
scroll to position [528, 0]
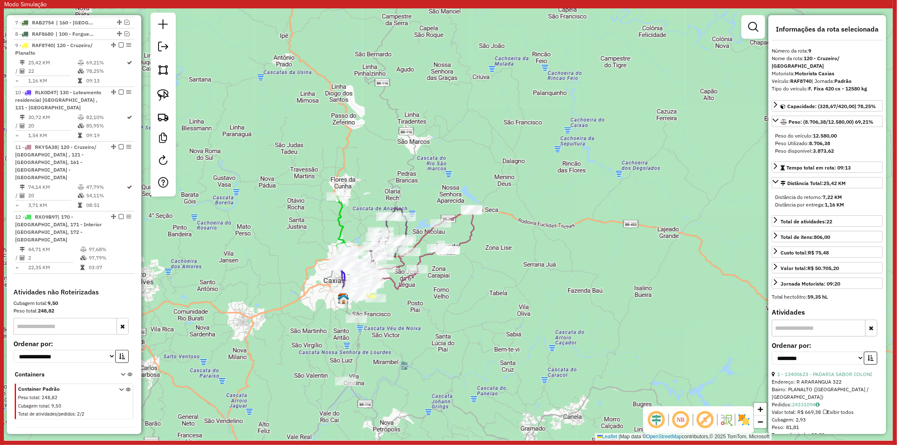
click at [401, 285] on icon at bounding box center [415, 249] width 117 height 80
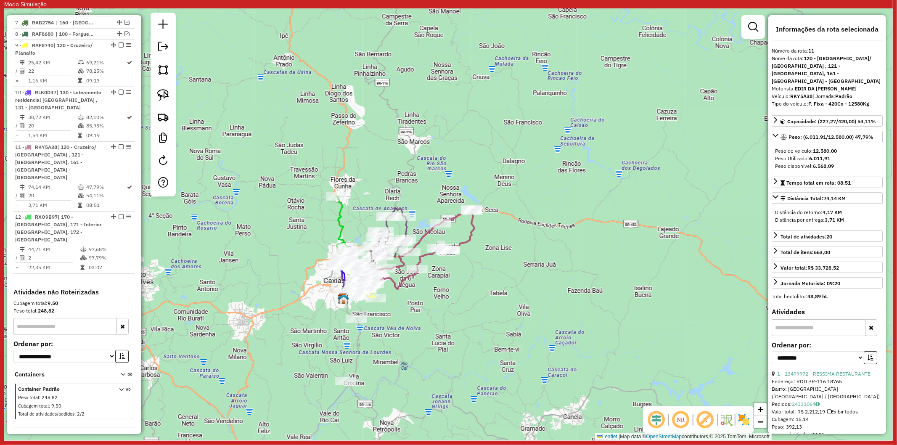
click at [339, 219] on icon at bounding box center [342, 221] width 10 height 51
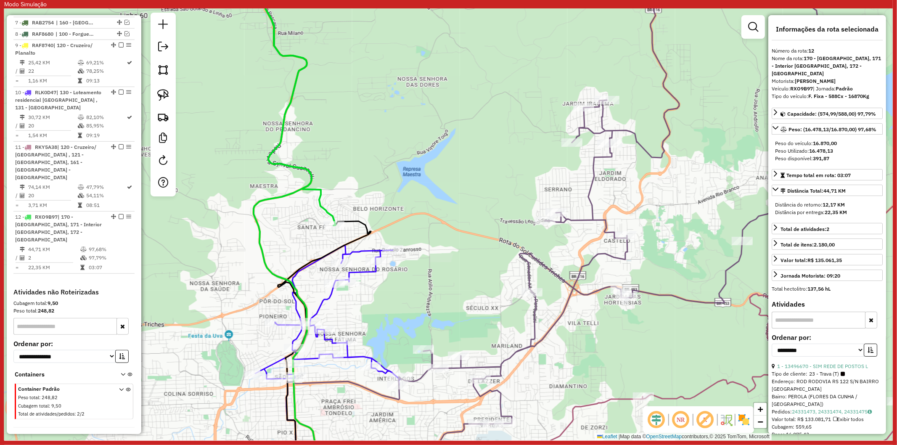
click at [326, 300] on icon at bounding box center [327, 364] width 145 height 238
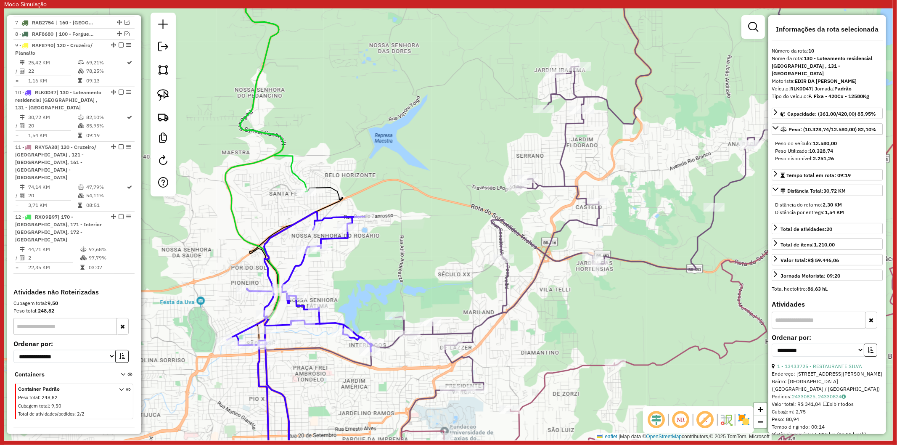
drag, startPoint x: 389, startPoint y: 295, endPoint x: 385, endPoint y: 294, distance: 4.3
click at [382, 287] on div "Janela de atendimento Grade de atendimento Capacidade Transportadoras Veículos …" at bounding box center [448, 224] width 888 height 432
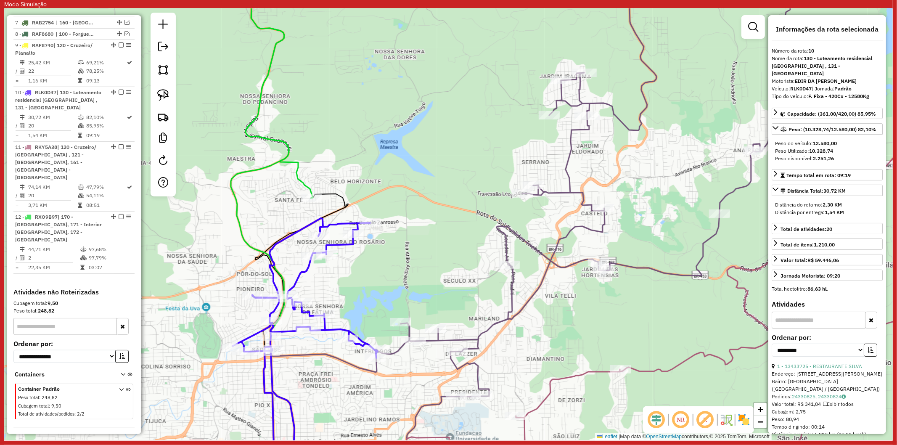
click at [445, 339] on icon at bounding box center [529, 224] width 531 height 519
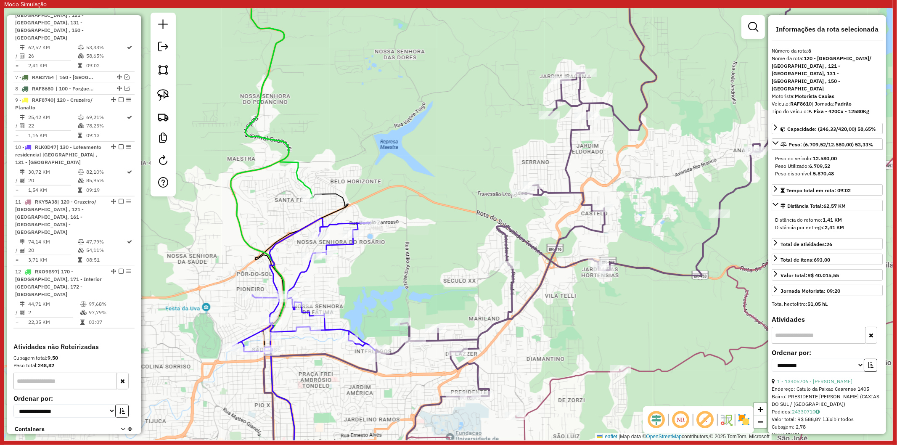
scroll to position [471, 0]
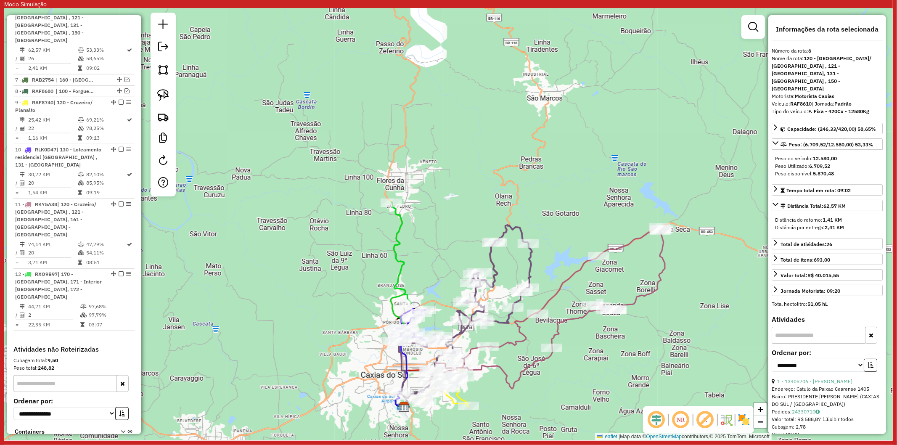
click at [510, 342] on icon at bounding box center [547, 307] width 233 height 161
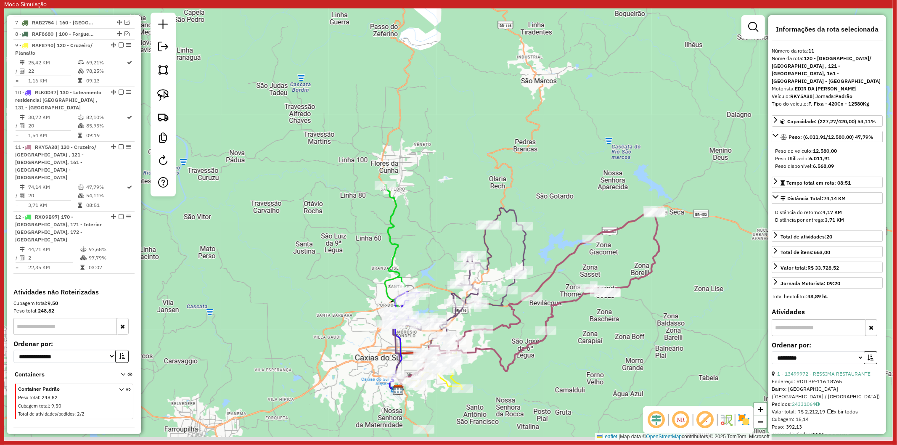
drag, startPoint x: 480, startPoint y: 387, endPoint x: 464, endPoint y: 332, distance: 57.1
click at [464, 332] on div "Janela de atendimento Grade de atendimento Capacidade Transportadoras Veículos …" at bounding box center [448, 224] width 888 height 432
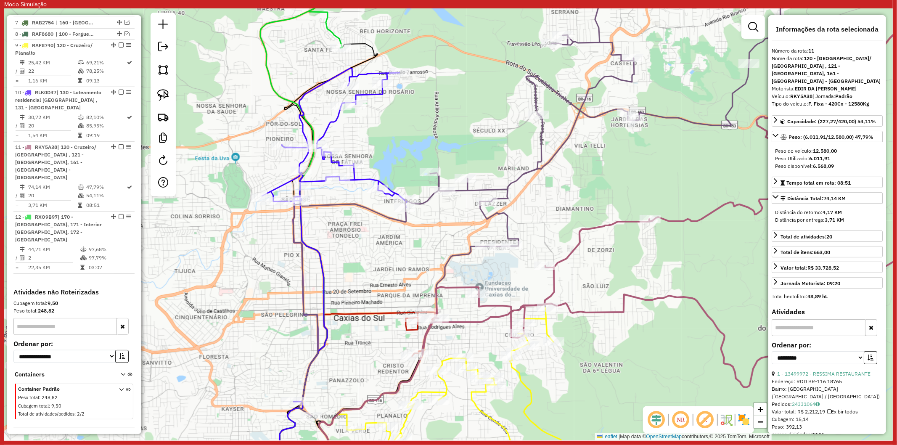
click at [383, 315] on icon at bounding box center [349, 386] width 138 height 148
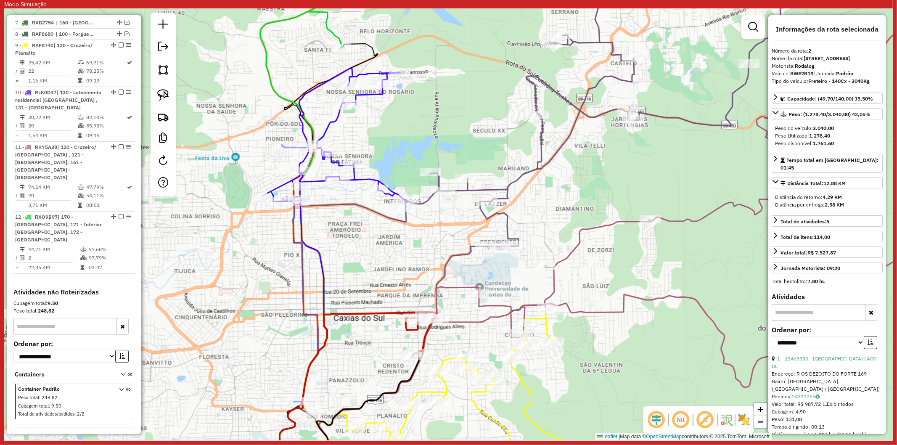
scroll to position [390, 0]
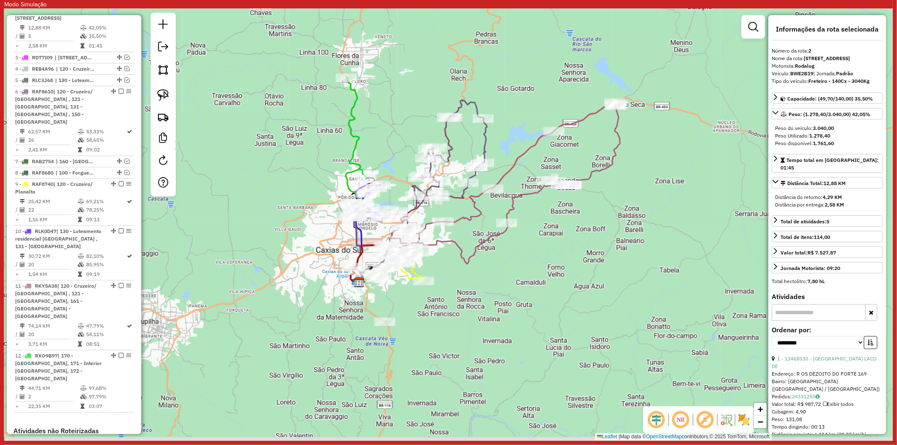
click at [418, 293] on div "Janela de atendimento Grade de atendimento Capacidade Transportadoras Veículos …" at bounding box center [448, 224] width 888 height 432
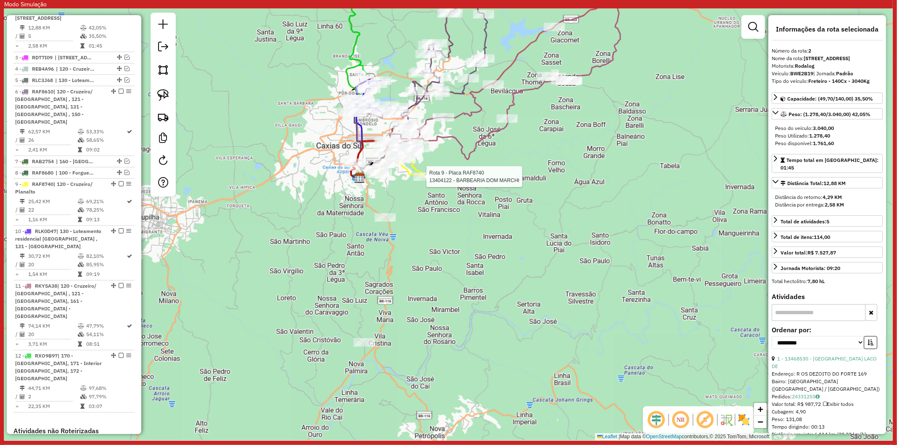
drag, startPoint x: 397, startPoint y: 287, endPoint x: 398, endPoint y: 293, distance: 6.4
click at [398, 277] on div "Rota 9 - Placa RAF8740 13404122 - BARBEARIA DOM MARCHI Janela de atendimento Gr…" at bounding box center [448, 224] width 888 height 432
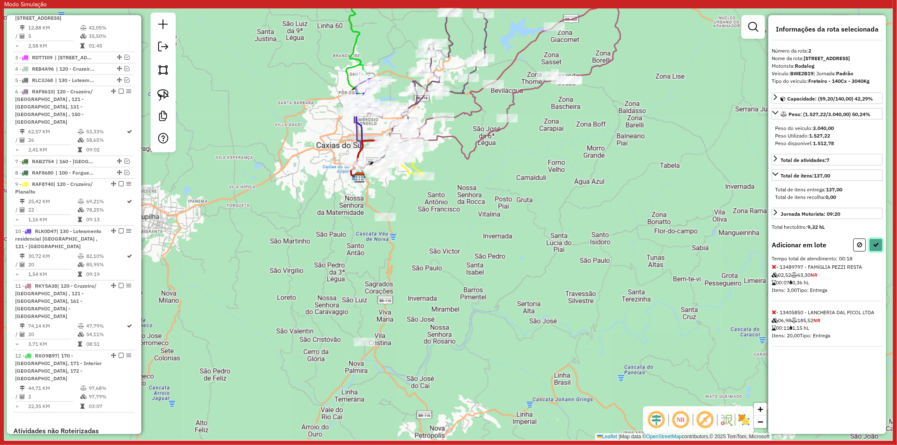
click at [717, 248] on icon at bounding box center [876, 245] width 6 height 6
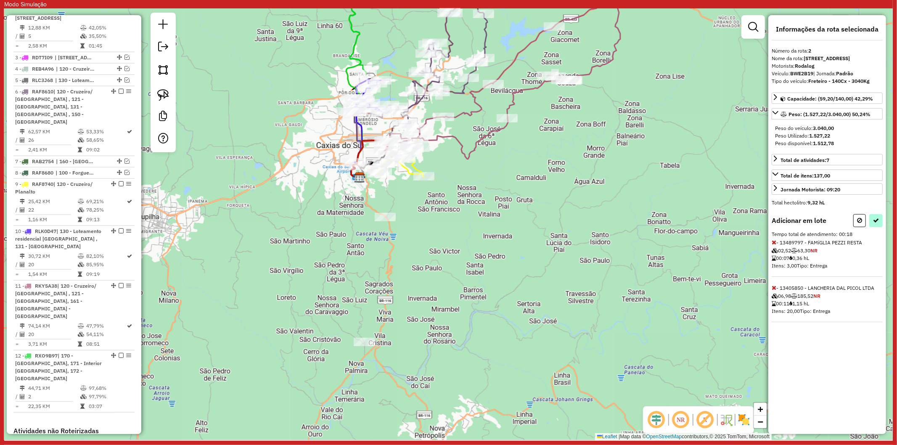
select select "**********"
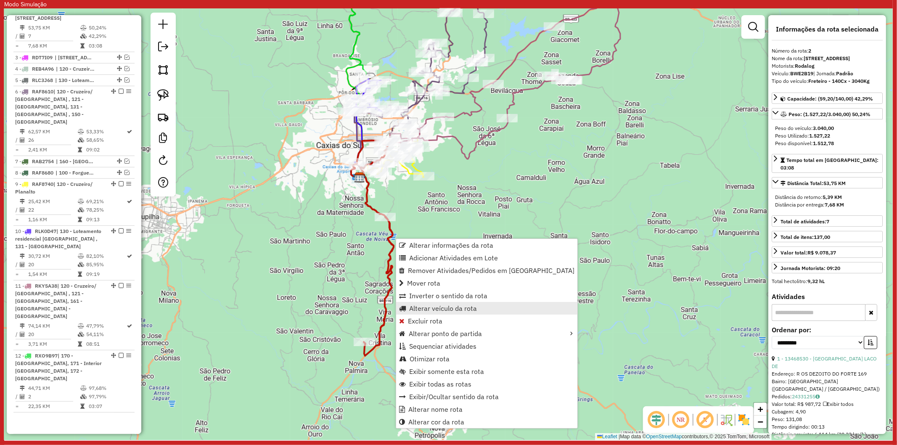
click at [452, 308] on span "Alterar veículo da rota" at bounding box center [443, 308] width 68 height 7
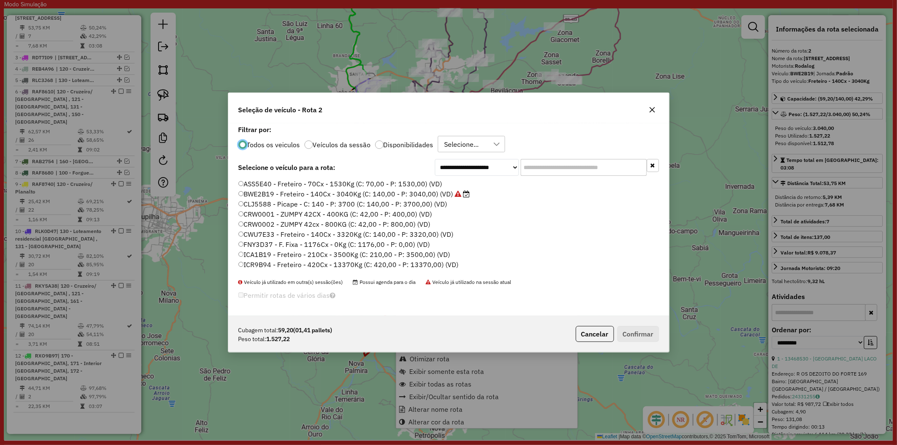
scroll to position [5, 2]
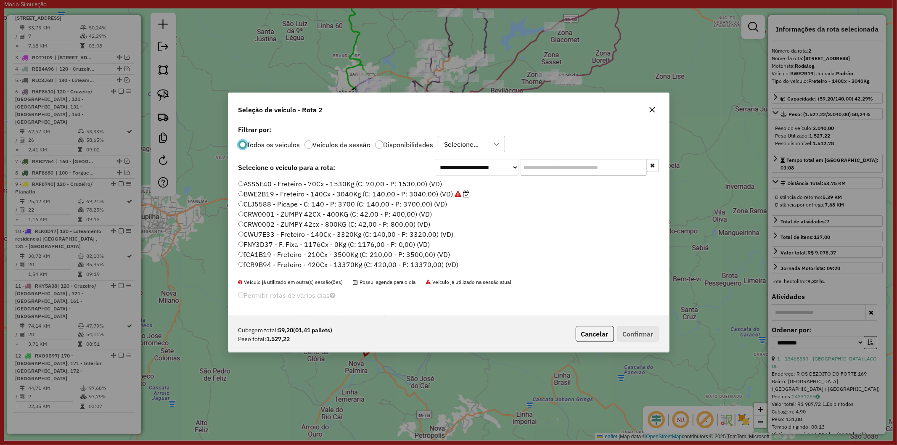
click at [395, 140] on div "Todos os veiculos Veículos da sessão Disponibilidades Selecione..." at bounding box center [448, 144] width 420 height 17
click at [398, 145] on label "Disponibilidades" at bounding box center [408, 144] width 50 height 7
click at [392, 237] on label "RLI8J87 - F. Fixa - 210Cx - 6900Kg (C: 210,00 - P: 6900,00) (VD)" at bounding box center [345, 236] width 214 height 10
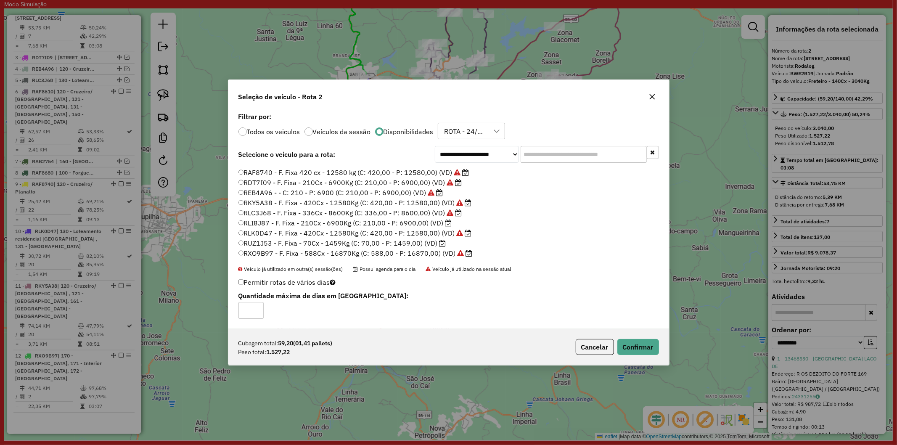
click at [339, 245] on label "RUZ1J53 - F. Fixa - 70Cx - 1459Kg (C: 70,00 - P: 1459,00) (VD)" at bounding box center [342, 243] width 208 height 10
click at [638, 344] on button "Confirmar" at bounding box center [638, 347] width 42 height 16
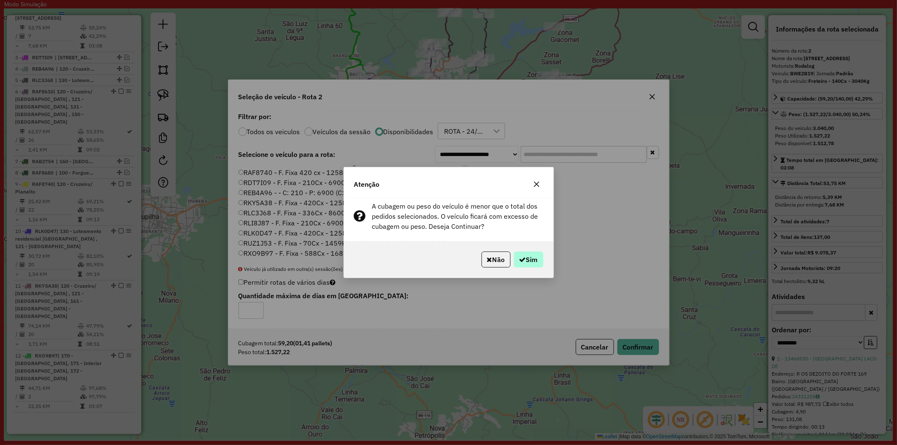
drag, startPoint x: 511, startPoint y: 248, endPoint x: 513, endPoint y: 253, distance: 5.1
click at [513, 253] on div "Não Sim" at bounding box center [448, 259] width 209 height 36
click at [519, 256] on icon "button" at bounding box center [522, 259] width 7 height 7
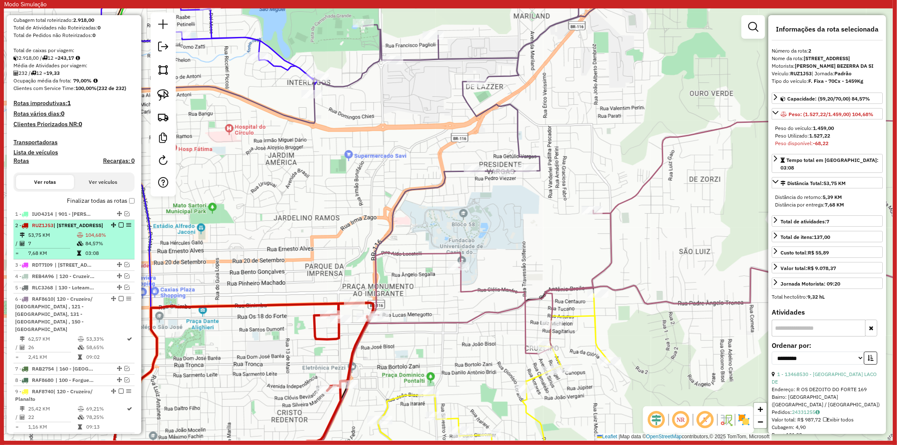
scroll to position [110, 0]
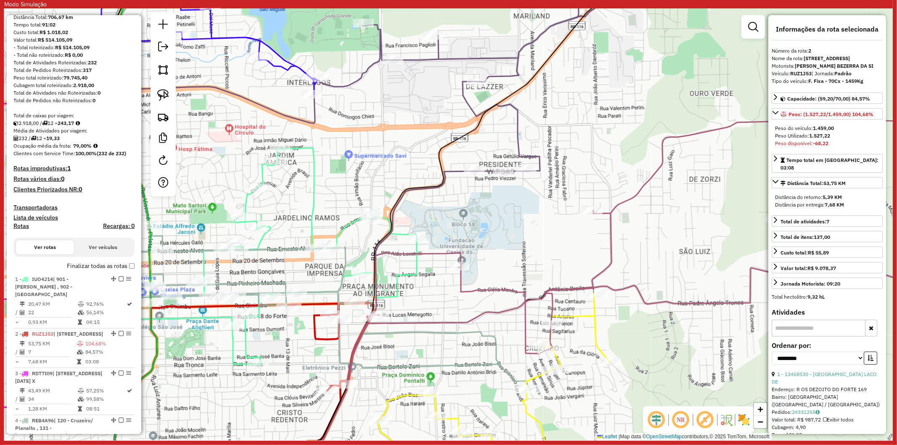
click at [396, 286] on icon at bounding box center [270, 256] width 293 height 216
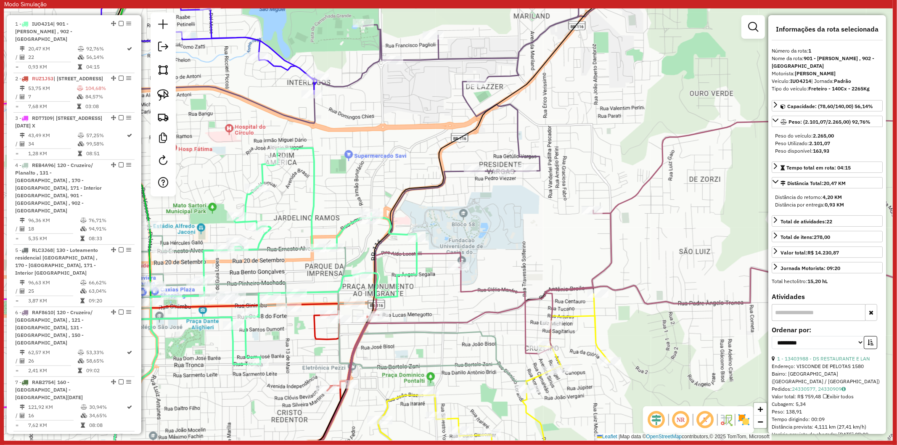
scroll to position [379, 0]
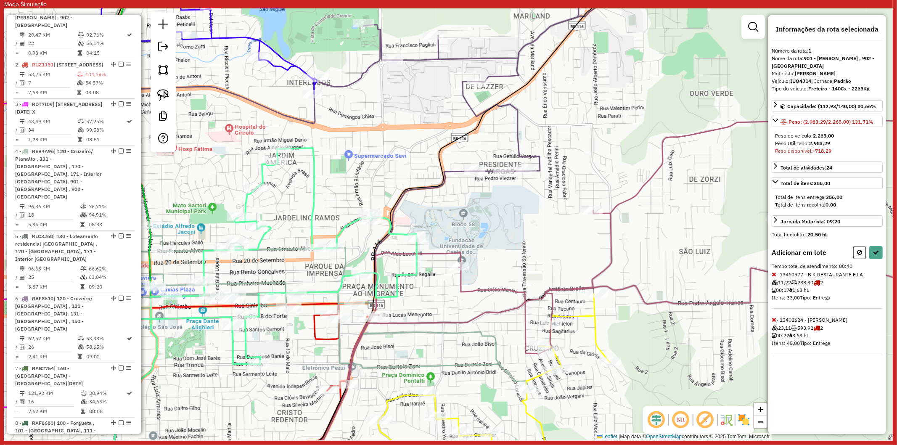
click at [717, 274] on icon at bounding box center [773, 274] width 5 height 6
click at [717, 275] on icon at bounding box center [773, 274] width 5 height 6
click at [717, 255] on icon at bounding box center [876, 252] width 6 height 6
select select "**********"
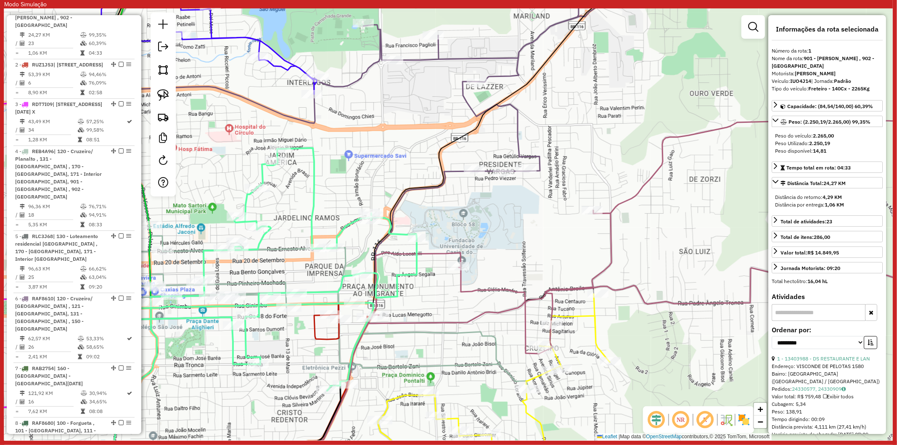
click at [311, 329] on icon at bounding box center [302, 393] width 141 height 181
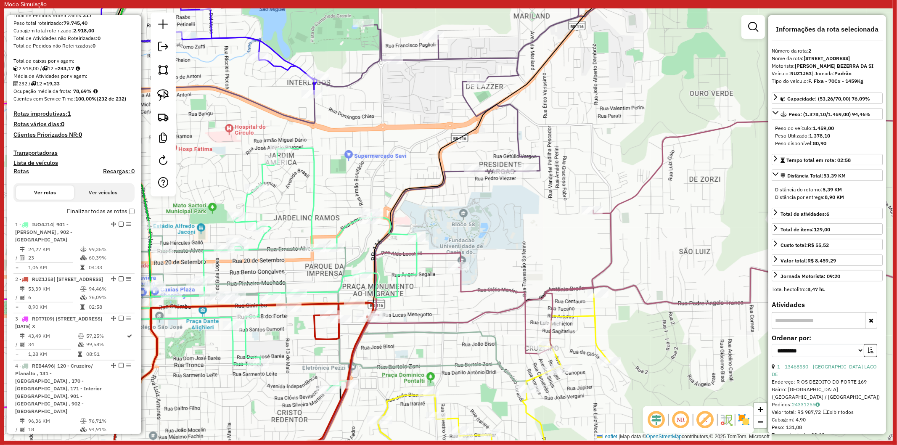
scroll to position [0, 0]
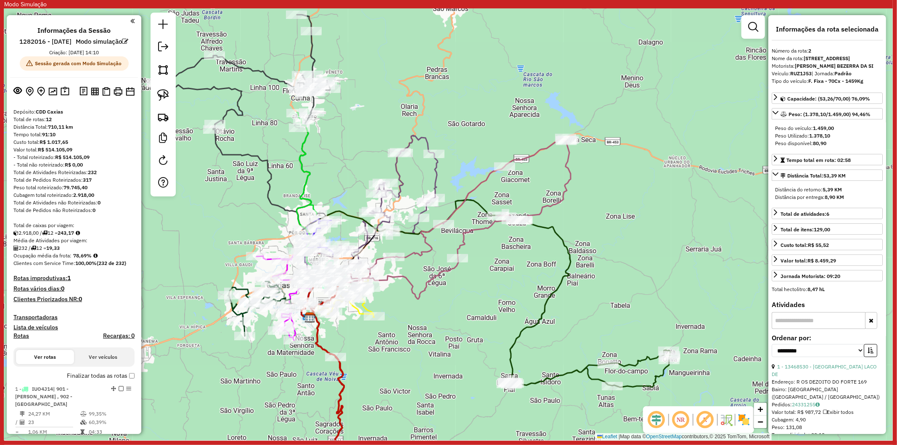
drag, startPoint x: 358, startPoint y: 346, endPoint x: 335, endPoint y: 350, distance: 23.0
click at [356, 344] on div "Janela de atendimento Grade de atendimento Capacidade Transportadoras Veículos …" at bounding box center [448, 224] width 888 height 432
click at [319, 344] on icon at bounding box center [325, 381] width 33 height 203
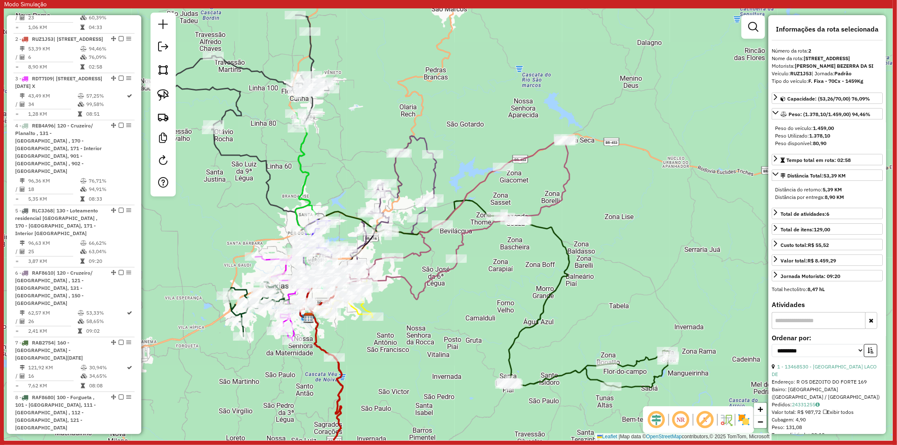
scroll to position [426, 0]
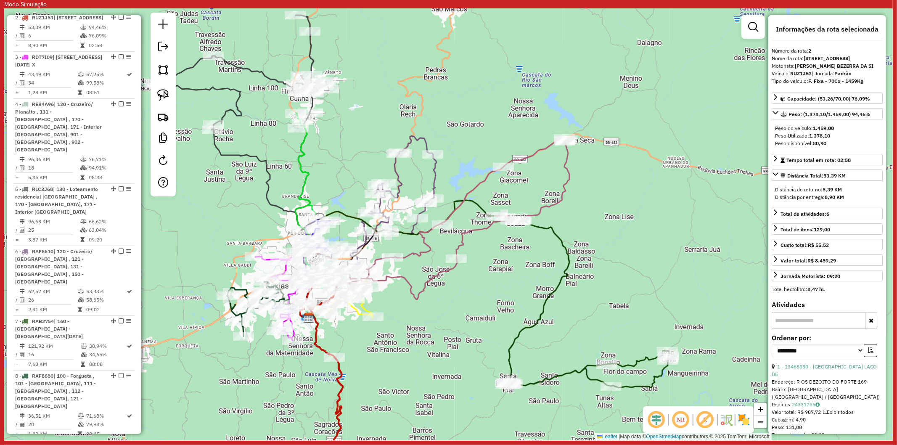
click at [365, 344] on div "Janela de atendimento Grade de atendimento Capacidade Transportadoras Veículos …" at bounding box center [448, 224] width 888 height 432
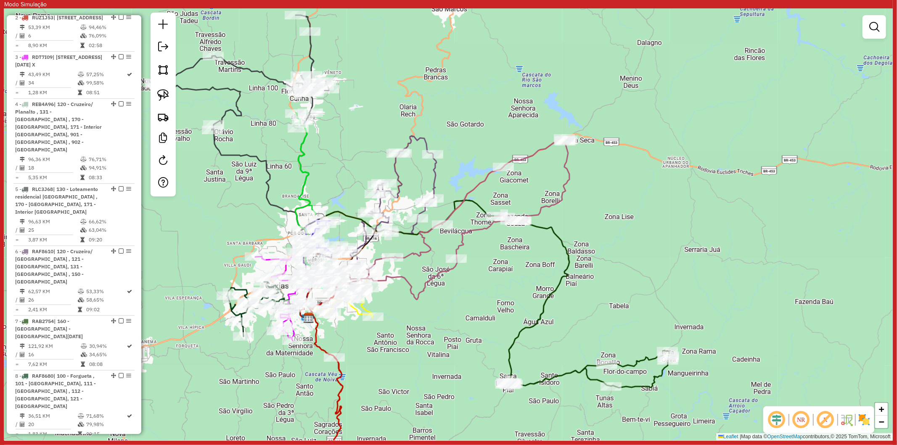
click at [315, 340] on icon at bounding box center [325, 381] width 33 height 203
select select "**********"
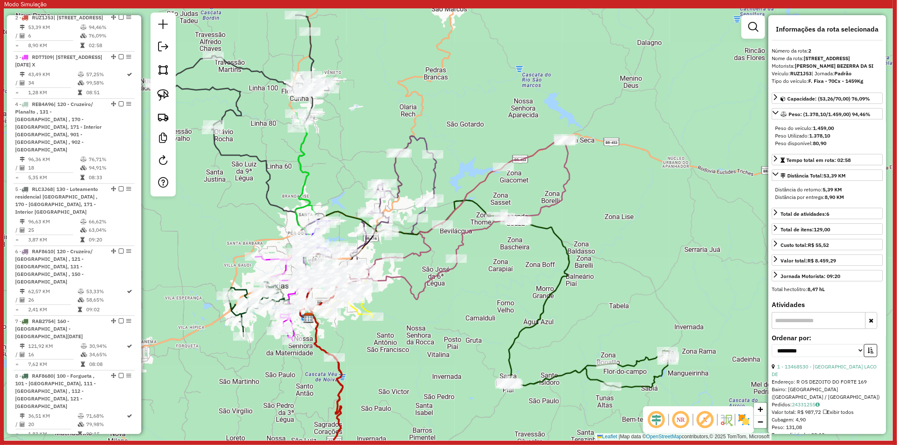
click at [387, 344] on div "Janela de atendimento Grade de atendimento Capacidade Transportadoras Veículos …" at bounding box center [448, 224] width 888 height 432
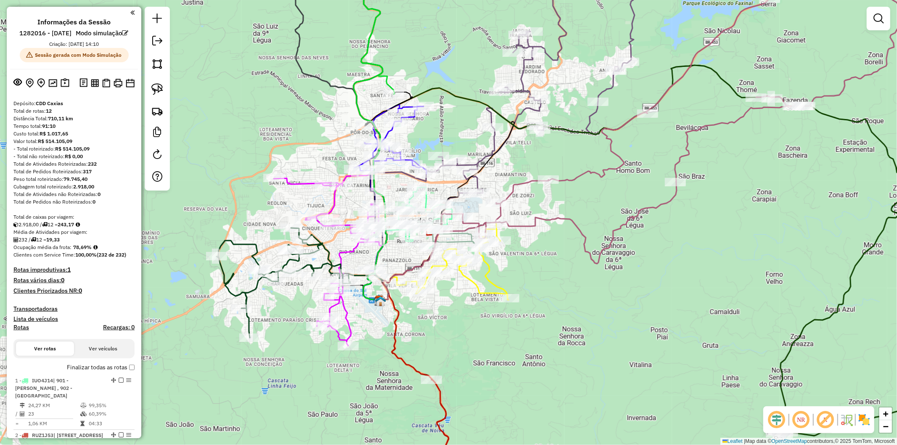
click at [254, 250] on icon at bounding box center [299, 283] width 167 height 110
select select "**********"
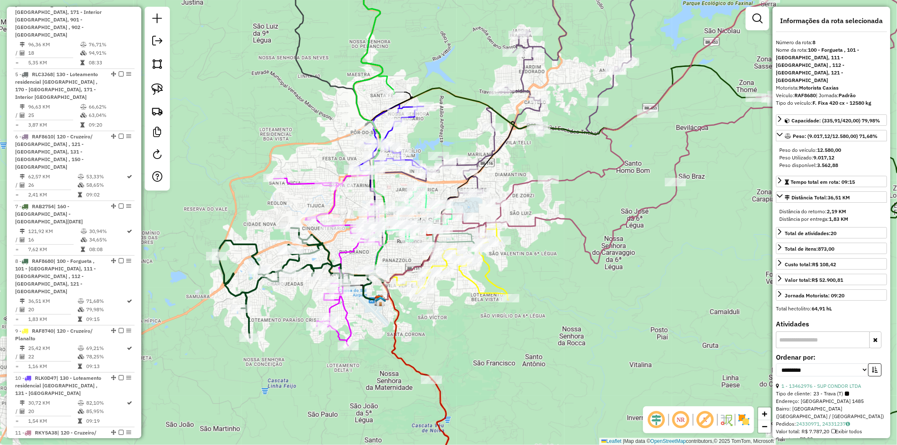
scroll to position [658, 0]
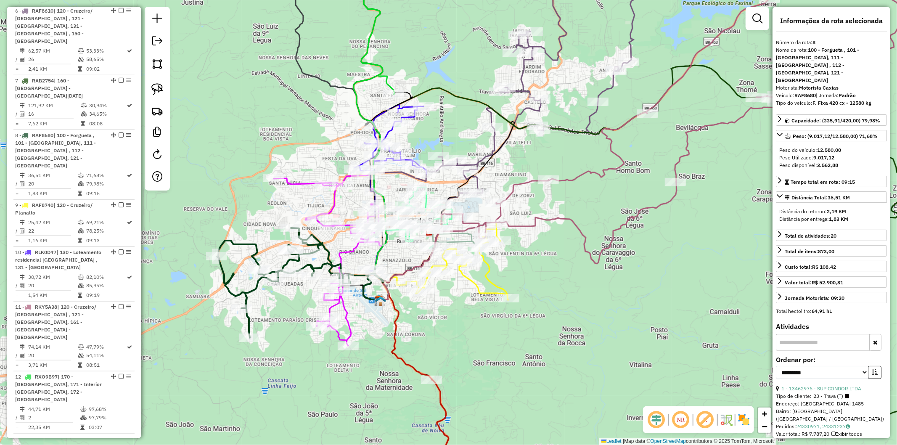
click at [331, 199] on icon at bounding box center [326, 260] width 105 height 172
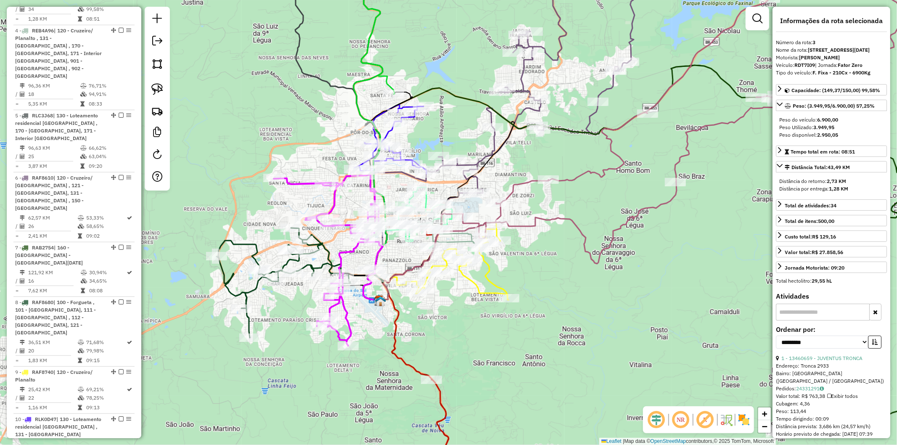
scroll to position [473, 0]
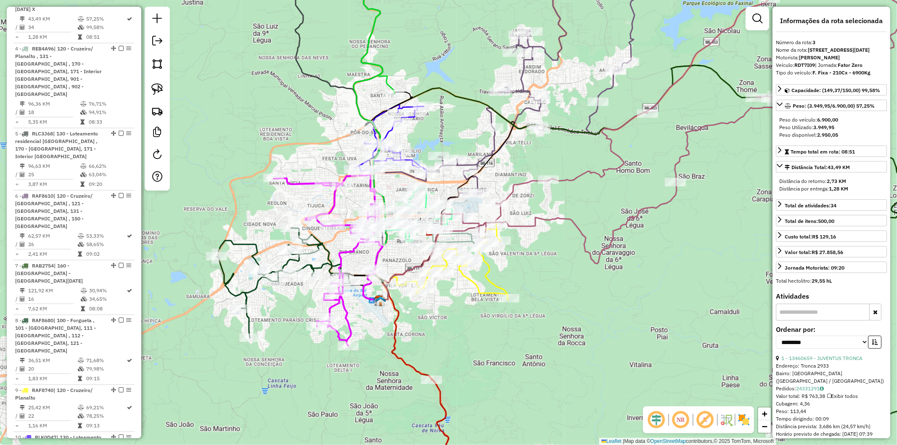
click at [278, 198] on div "Janela de atendimento Grade de atendimento Capacidade Transportadoras Veículos …" at bounding box center [448, 222] width 897 height 445
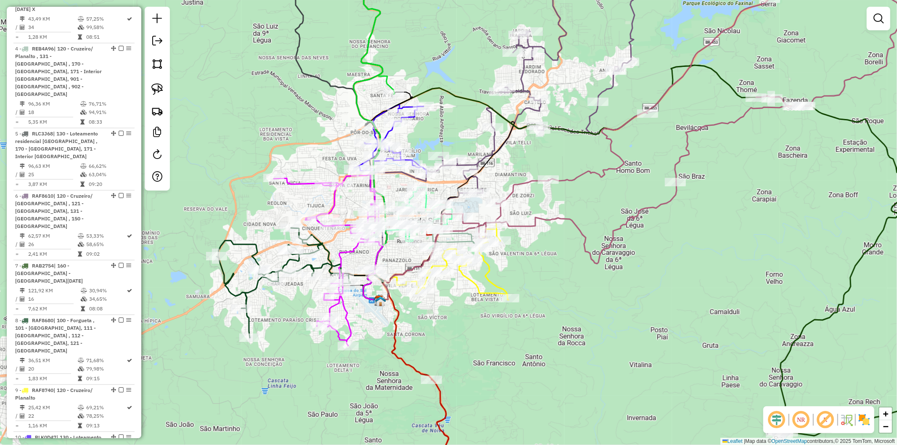
click at [308, 167] on div "Janela de atendimento Grade de atendimento Capacidade Transportadoras Veículos …" at bounding box center [448, 222] width 897 height 445
click at [299, 185] on icon at bounding box center [326, 260] width 105 height 172
select select "**********"
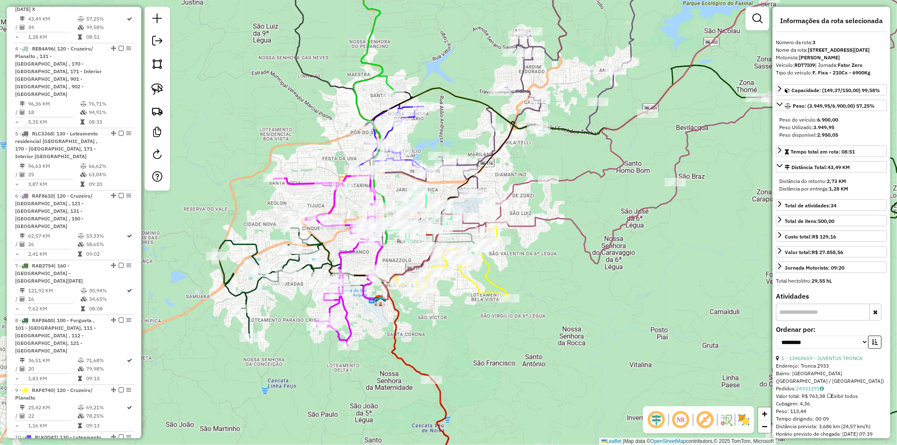
click at [277, 208] on div "Janela de atendimento Grade de atendimento Capacidade Transportadoras Veículos …" at bounding box center [448, 222] width 897 height 445
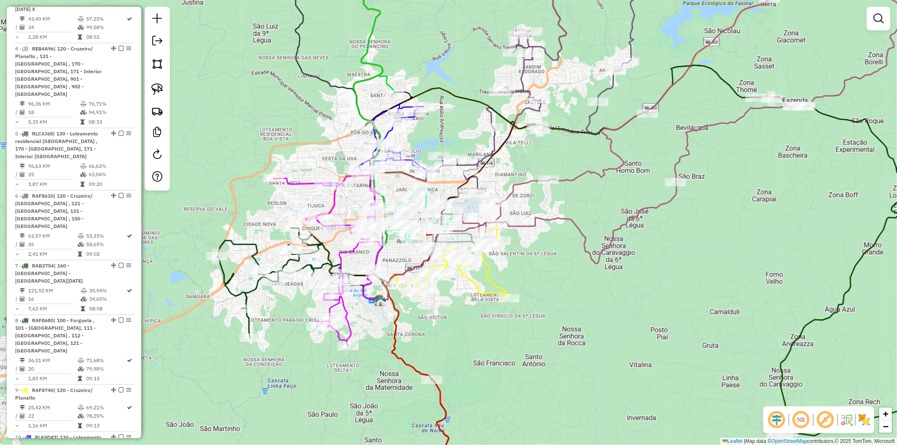
click at [256, 247] on icon at bounding box center [299, 283] width 167 height 110
select select "**********"
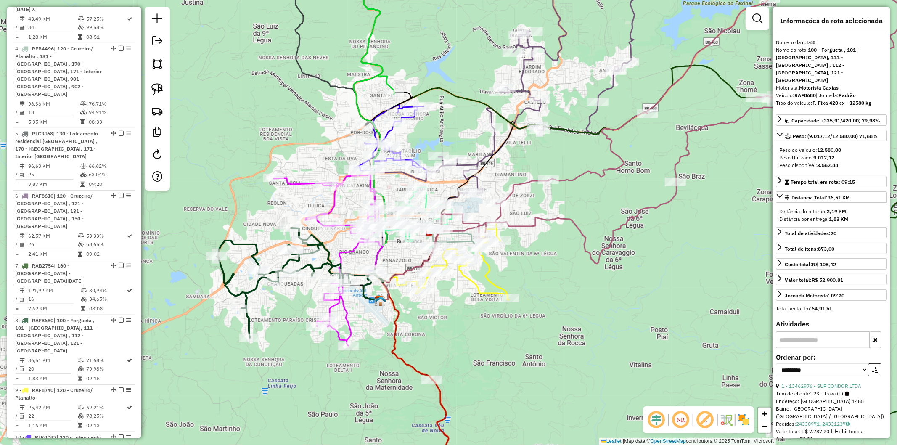
scroll to position [658, 0]
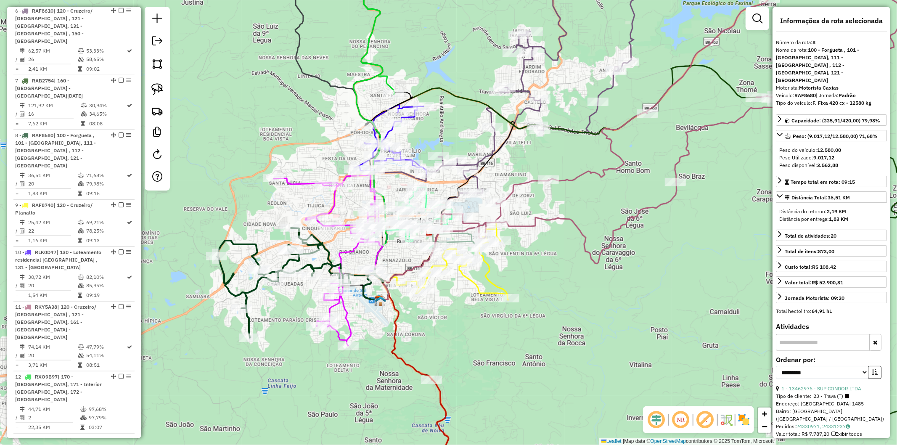
click at [299, 178] on div "Janela de atendimento Grade de atendimento Capacidade Transportadoras Veículos …" at bounding box center [448, 222] width 897 height 445
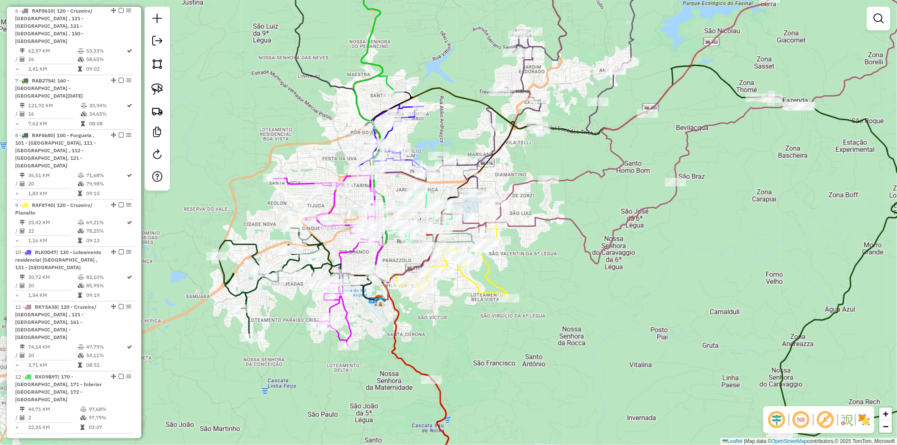
click at [300, 184] on icon at bounding box center [326, 260] width 105 height 172
select select "**********"
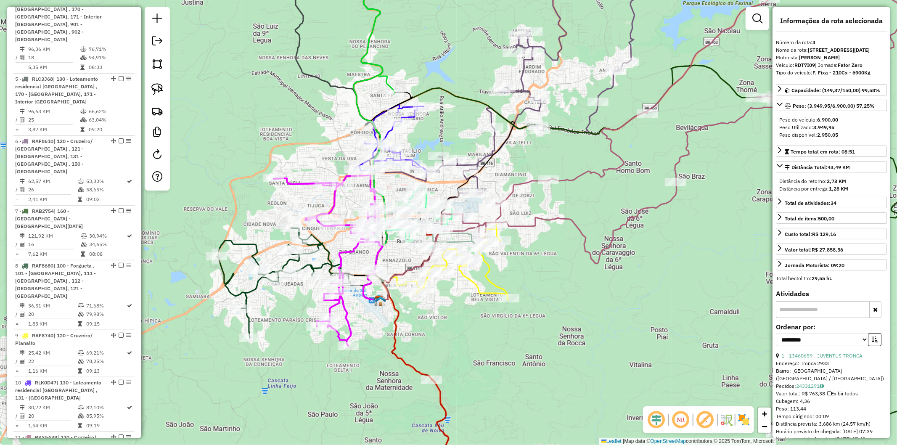
scroll to position [473, 0]
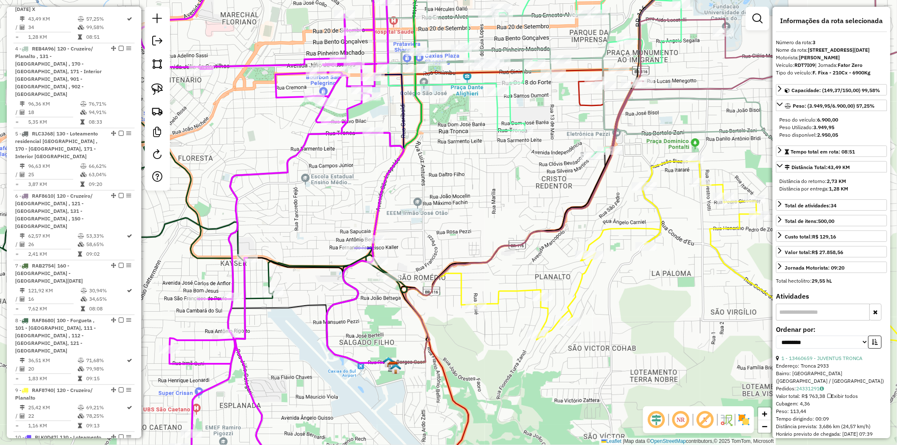
click at [267, 277] on icon at bounding box center [158, 188] width 496 height 222
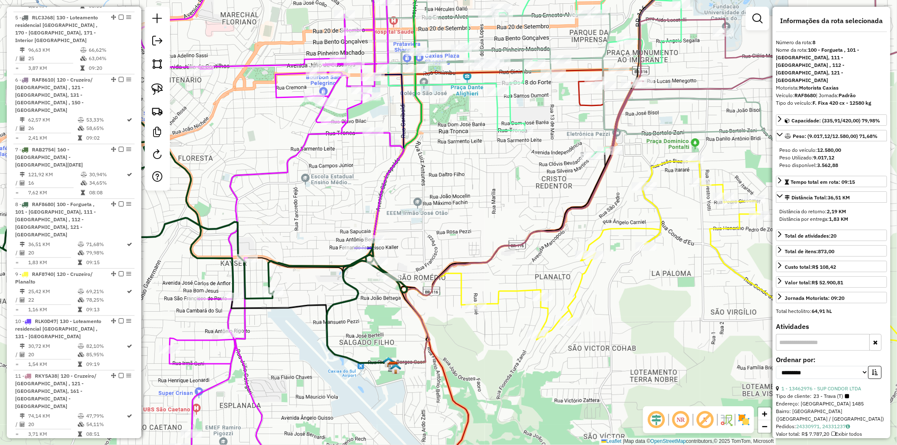
scroll to position [658, 0]
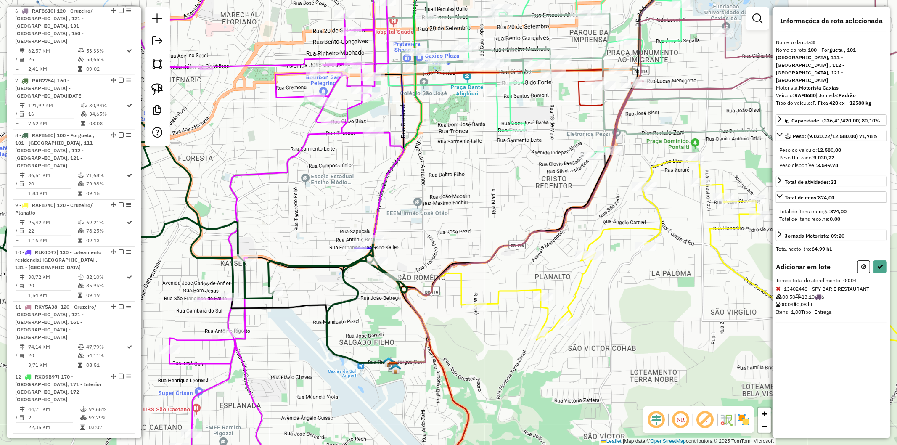
click at [884, 260] on div "Adicionar em lote Tempo total de atendimento: 00:04 - 13402448 - SPY BAR E REST…" at bounding box center [831, 291] width 111 height 63
click at [879, 264] on icon at bounding box center [880, 267] width 6 height 6
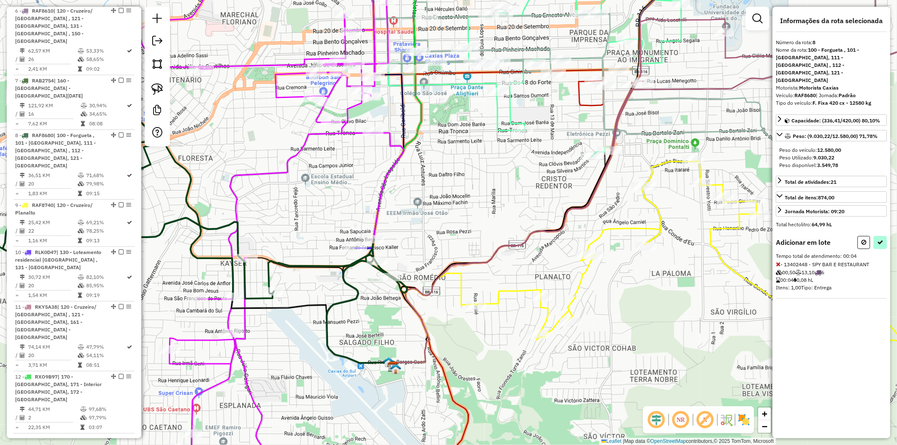
select select "**********"
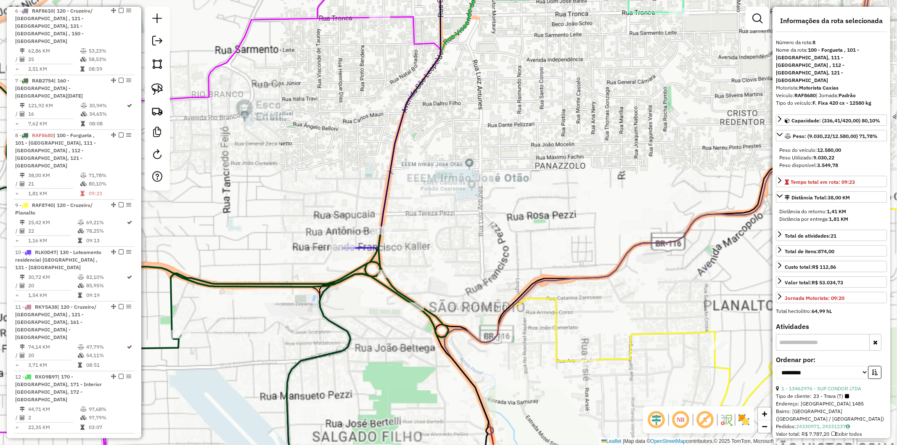
click at [367, 247] on icon at bounding box center [392, 101] width 98 height 293
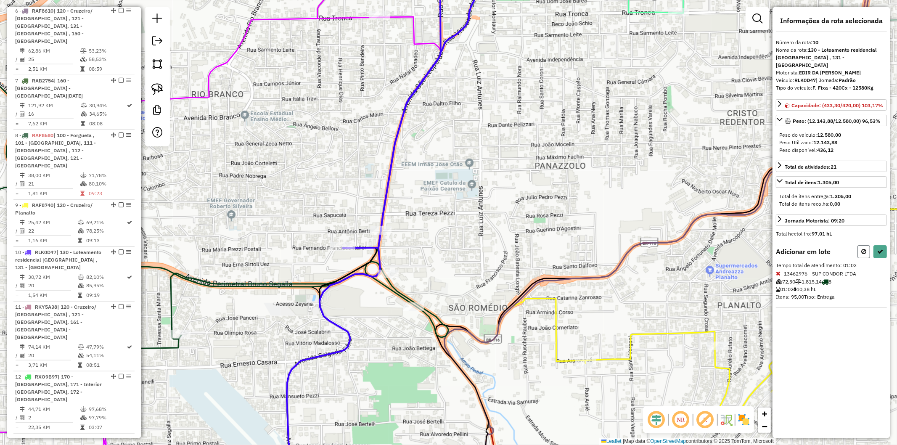
click at [860, 245] on button at bounding box center [863, 251] width 13 height 13
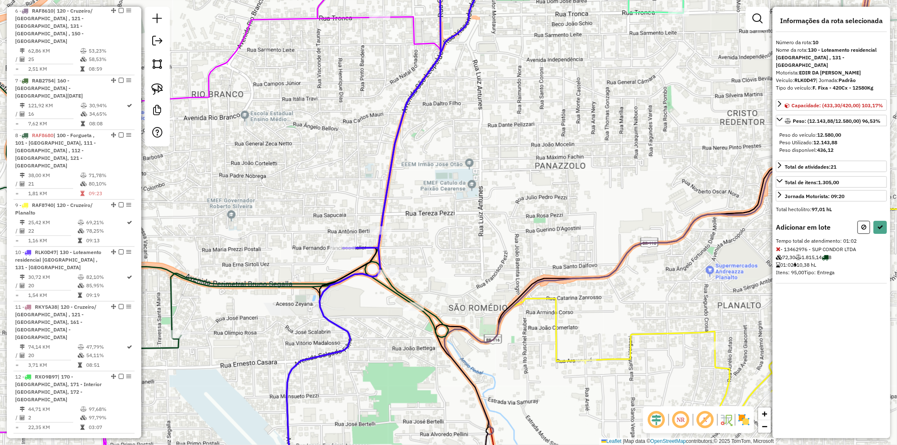
select select "**********"
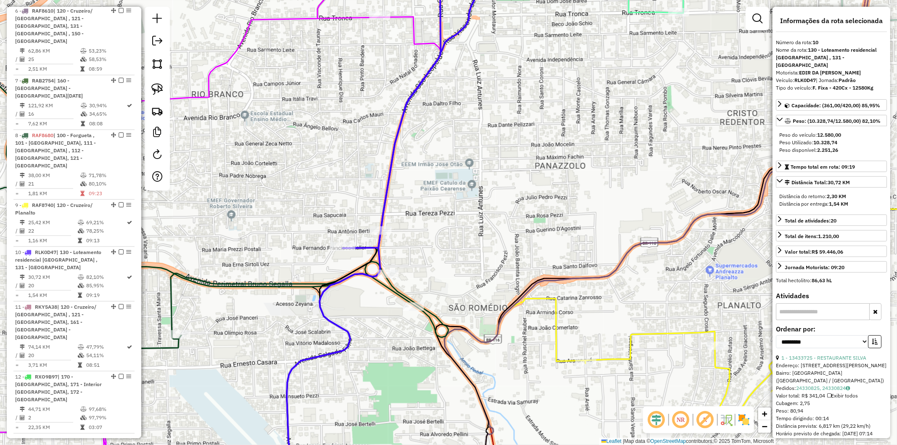
click at [170, 304] on icon at bounding box center [179, 180] width 538 height 377
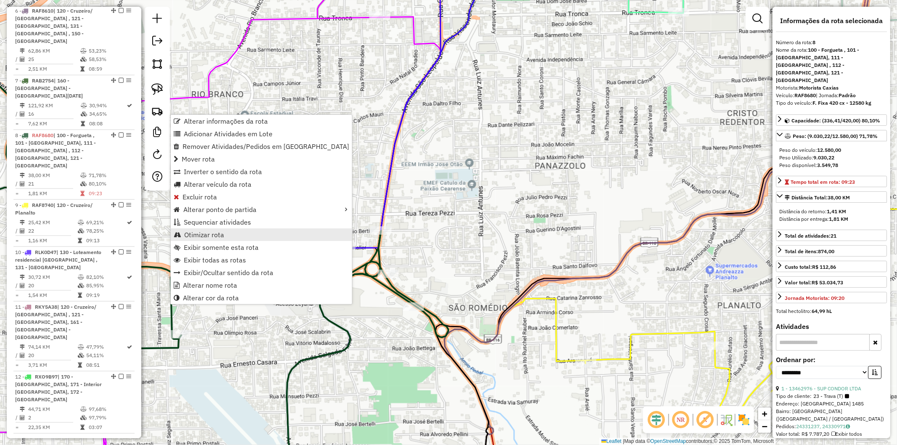
click at [245, 232] on link "Otimizar rota" at bounding box center [261, 234] width 181 height 13
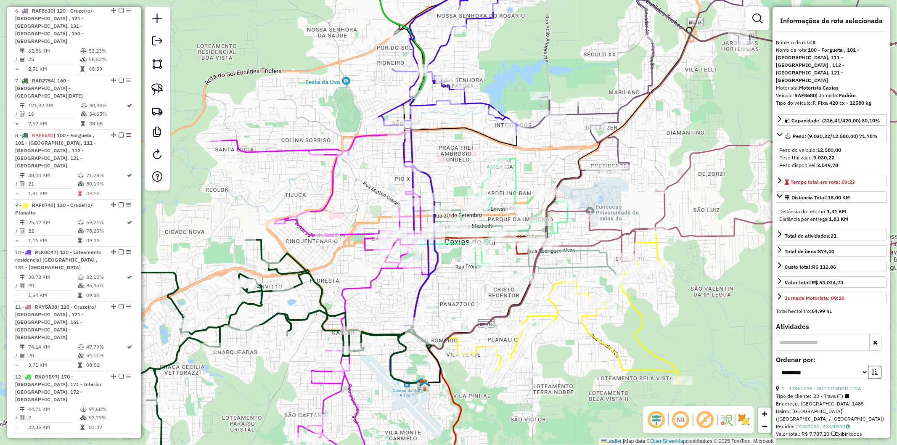
click at [413, 358] on div "Janela de atendimento Grade de atendimento Capacidade Transportadoras Veículos …" at bounding box center [448, 222] width 897 height 445
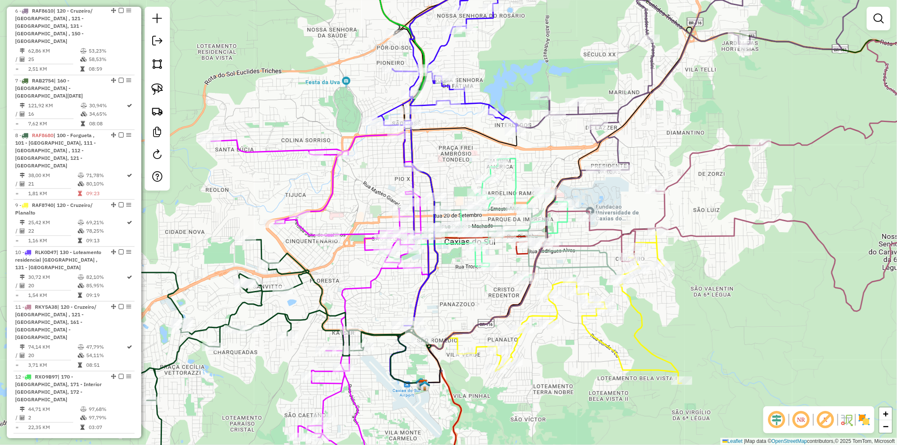
click at [401, 350] on icon at bounding box center [407, 352] width 33 height 63
select select "**********"
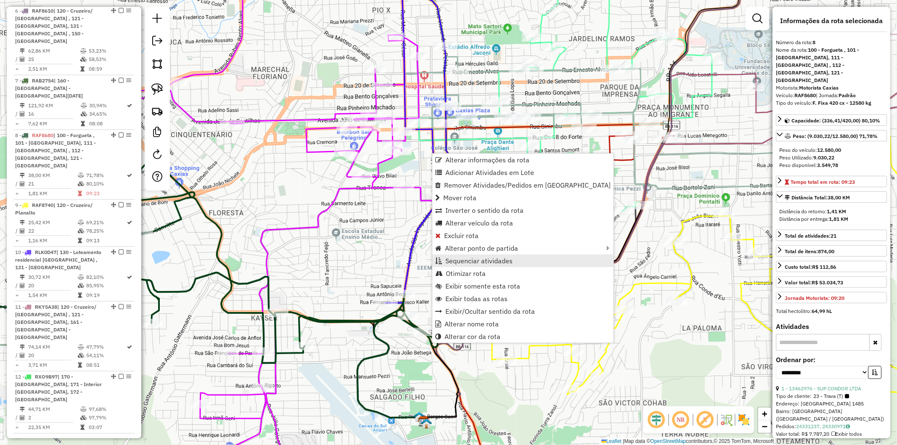
click at [475, 262] on span "Sequenciar atividades" at bounding box center [478, 260] width 67 height 7
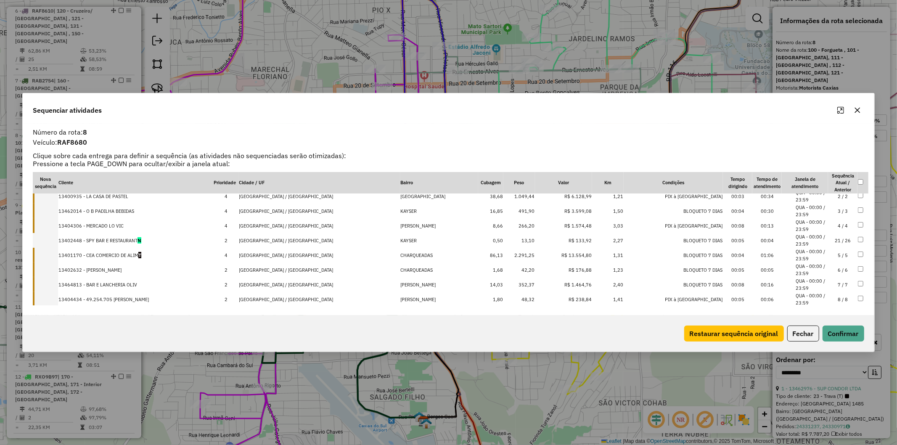
scroll to position [0, 0]
drag, startPoint x: 133, startPoint y: 289, endPoint x: 132, endPoint y: 194, distance: 94.6
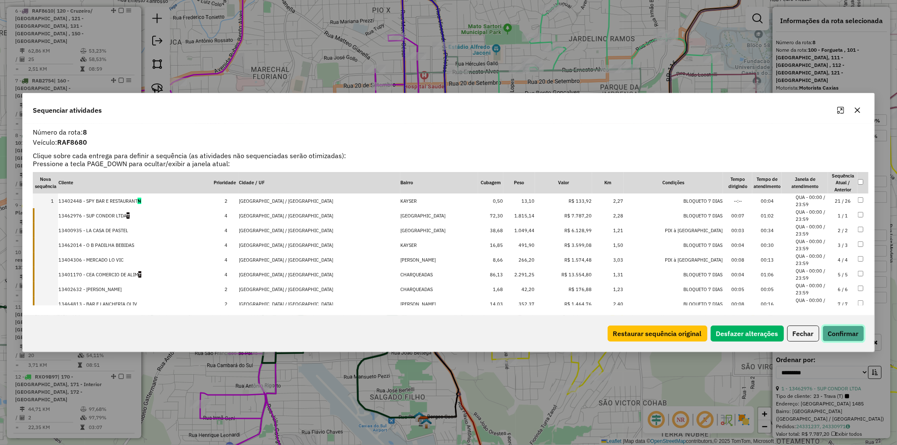
click at [828, 328] on button "Confirmar" at bounding box center [843, 333] width 42 height 16
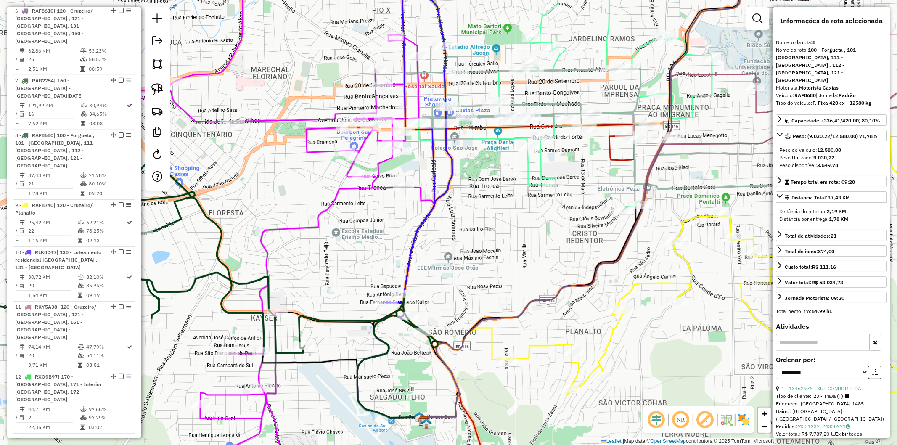
click at [460, 310] on div "Janela de atendimento Grade de atendimento Capacidade Transportadoras Veículos …" at bounding box center [448, 222] width 897 height 445
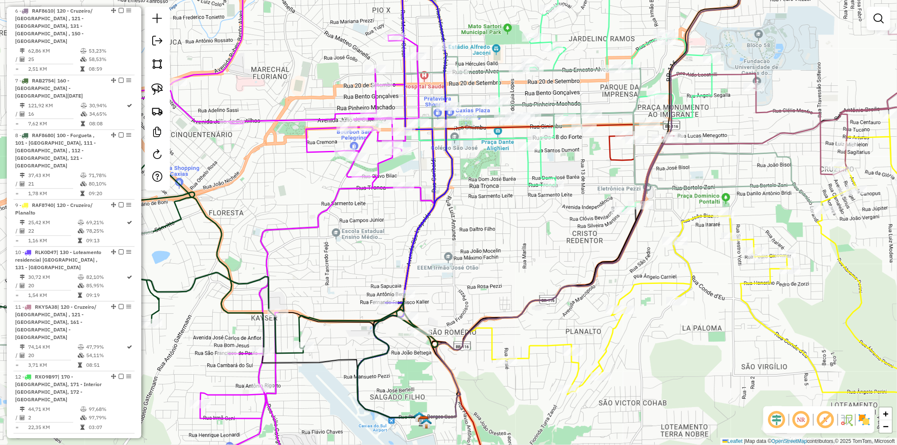
click at [296, 333] on icon at bounding box center [173, 258] width 527 height 252
select select "**********"
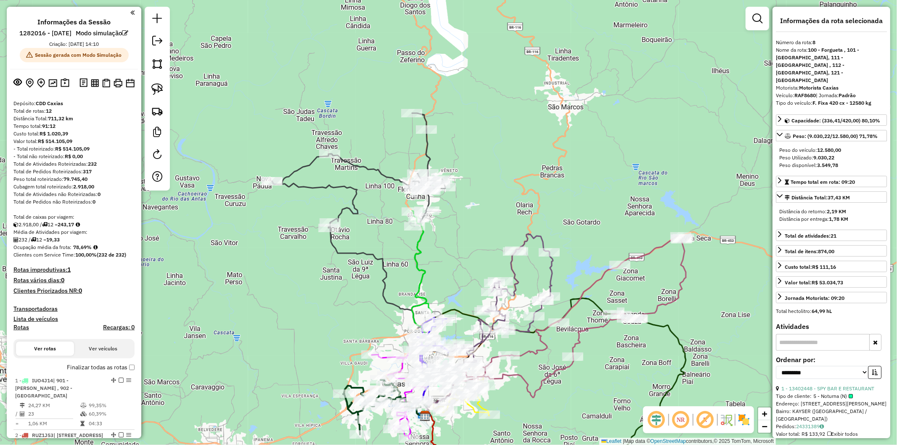
click at [383, 173] on icon at bounding box center [358, 220] width 173 height 215
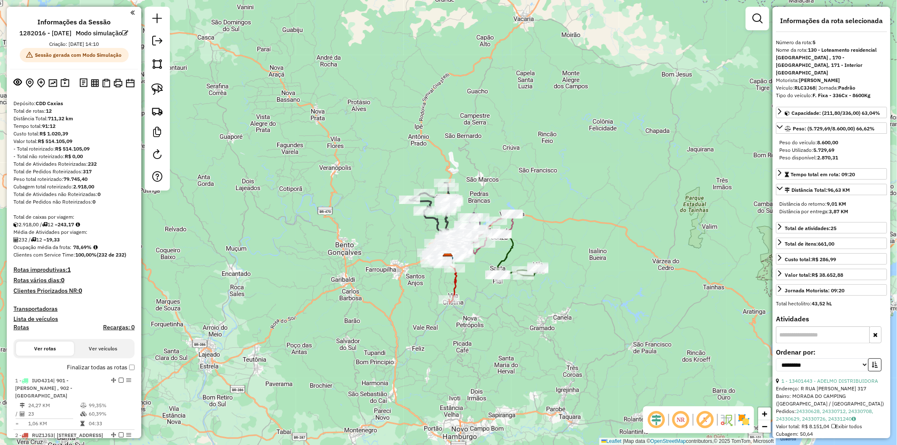
drag, startPoint x: 377, startPoint y: 263, endPoint x: 335, endPoint y: 240, distance: 47.6
click at [335, 240] on div "Janela de atendimento Grade de atendimento Capacidade Transportadoras Veículos …" at bounding box center [448, 222] width 897 height 445
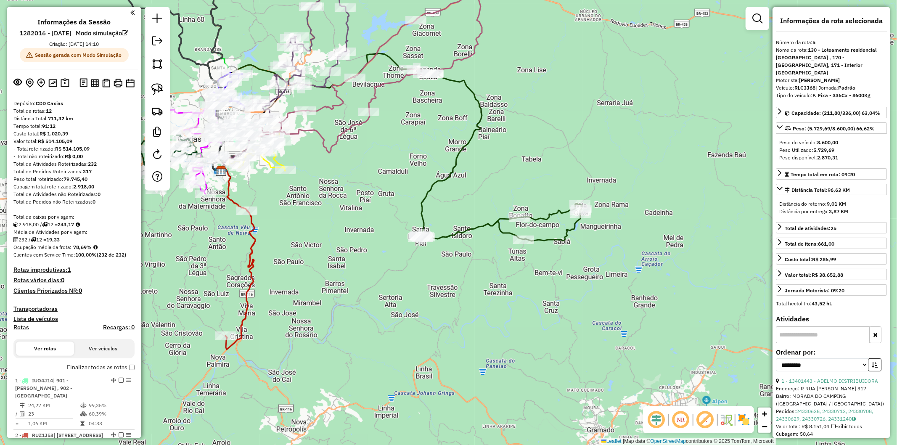
click at [459, 211] on div "Janela de atendimento Grade de atendimento Capacidade Transportadoras Veículos …" at bounding box center [448, 222] width 897 height 445
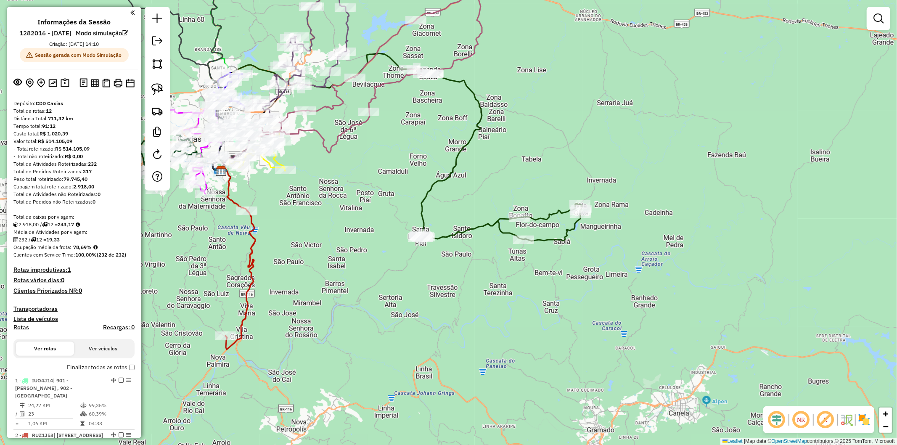
click at [426, 185] on div "Janela de atendimento Grade de atendimento Capacidade Transportadoras Veículos …" at bounding box center [448, 222] width 897 height 445
click at [434, 189] on icon at bounding box center [347, 144] width 269 height 183
click at [434, 190] on icon at bounding box center [348, 144] width 269 height 183
select select "**********"
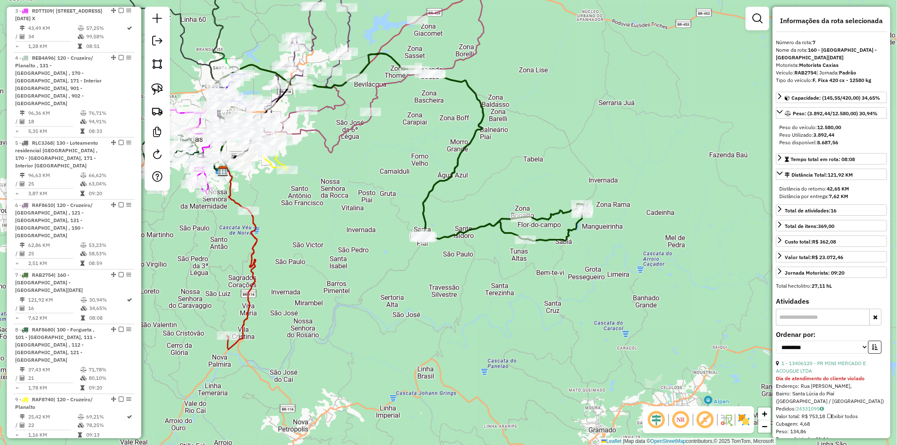
scroll to position [658, 0]
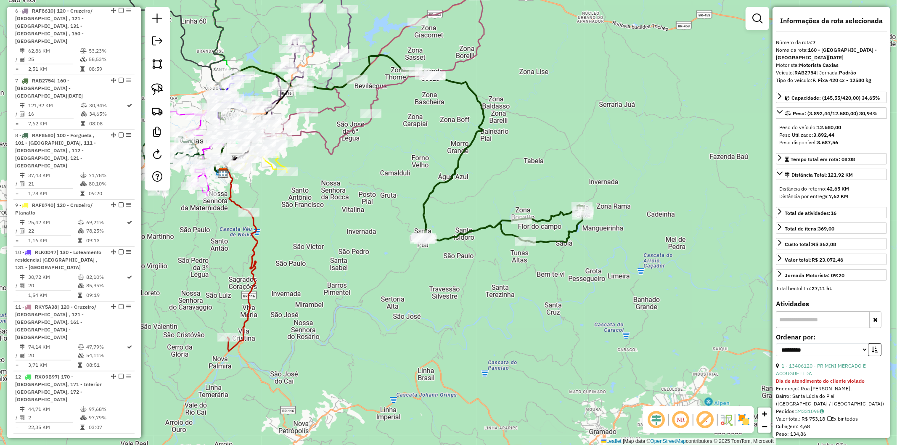
drag, startPoint x: 410, startPoint y: 146, endPoint x: 420, endPoint y: 183, distance: 37.8
click at [420, 183] on div "Janela de atendimento Grade de atendimento Capacidade Transportadoras Veículos …" at bounding box center [448, 222] width 897 height 445
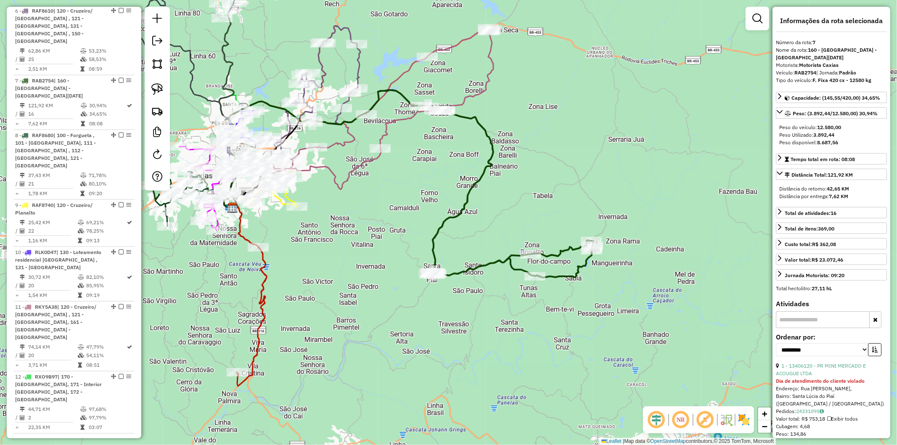
click at [394, 120] on icon at bounding box center [376, 108] width 233 height 161
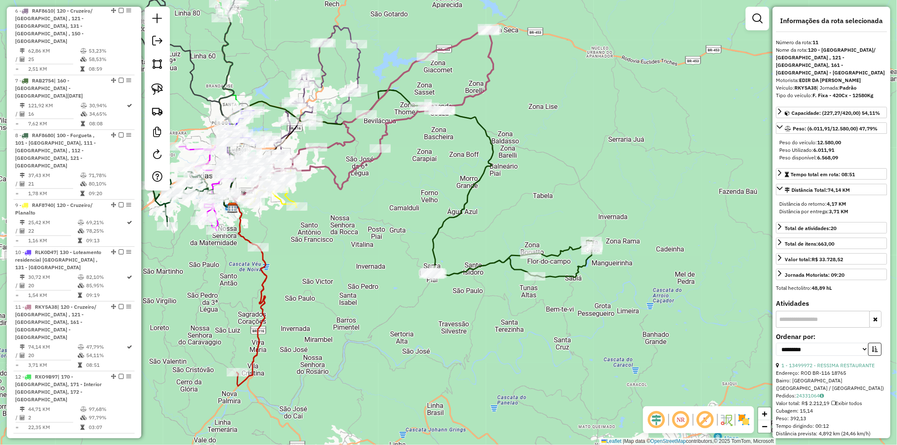
click at [490, 148] on icon at bounding box center [358, 181] width 269 height 183
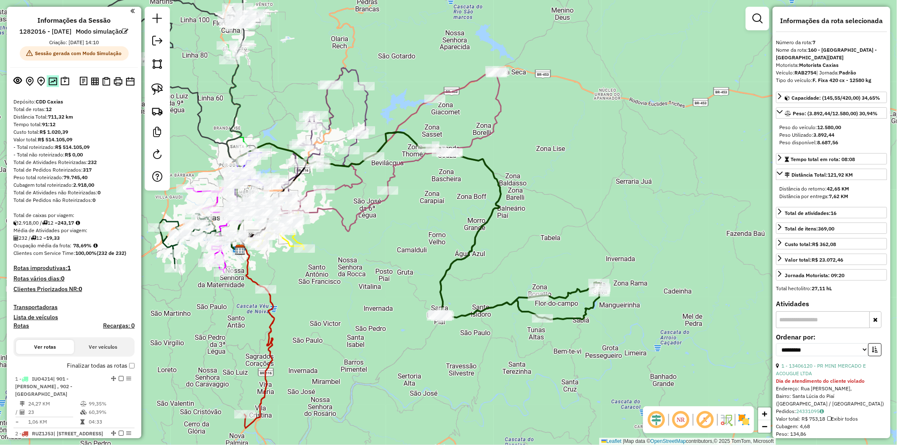
scroll to position [0, 0]
click at [50, 87] on img at bounding box center [52, 83] width 9 height 8
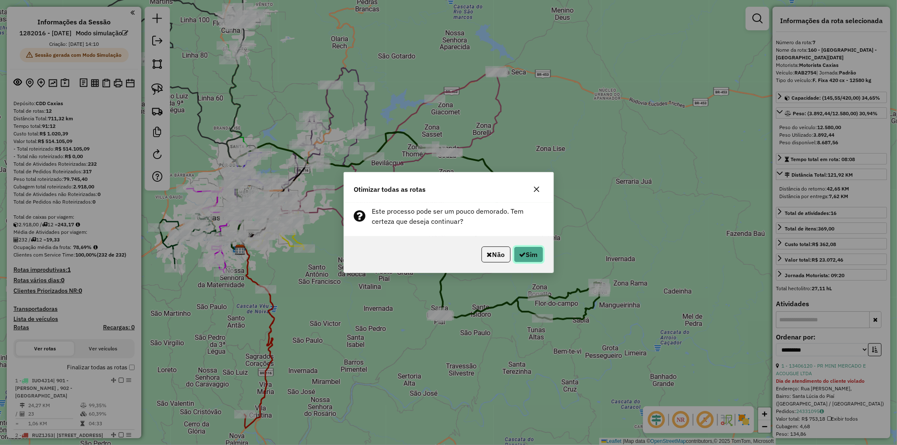
click at [529, 253] on button "Sim" at bounding box center [528, 254] width 29 height 16
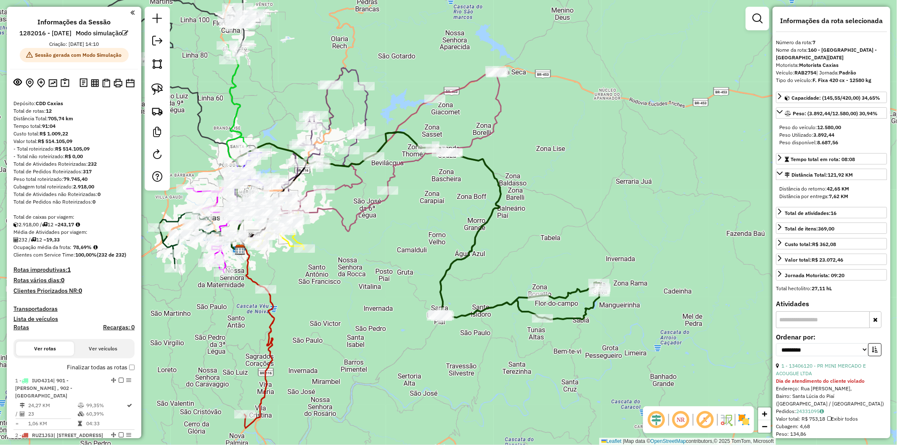
click at [338, 278] on div "Janela de atendimento Grade de atendimento Capacidade Transportadoras Veículos …" at bounding box center [448, 222] width 897 height 445
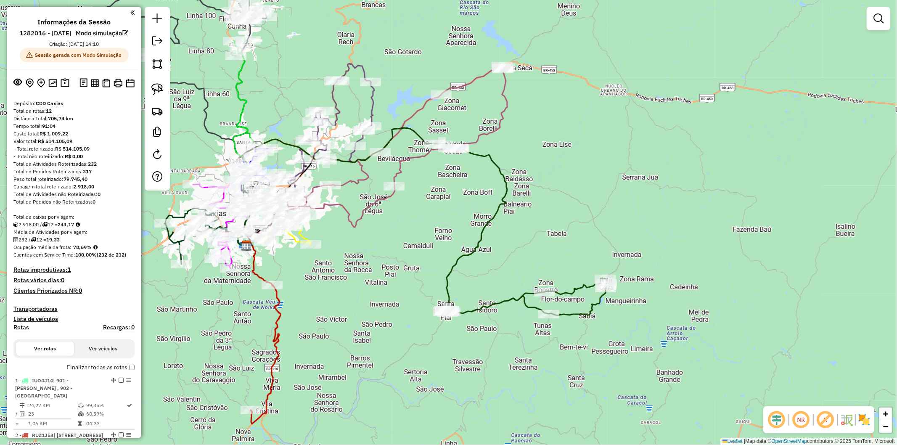
drag, startPoint x: 316, startPoint y: 276, endPoint x: 323, endPoint y: 272, distance: 7.9
click at [323, 272] on div "Janela de atendimento Grade de atendimento Capacidade Transportadoras Veículos …" at bounding box center [448, 222] width 897 height 445
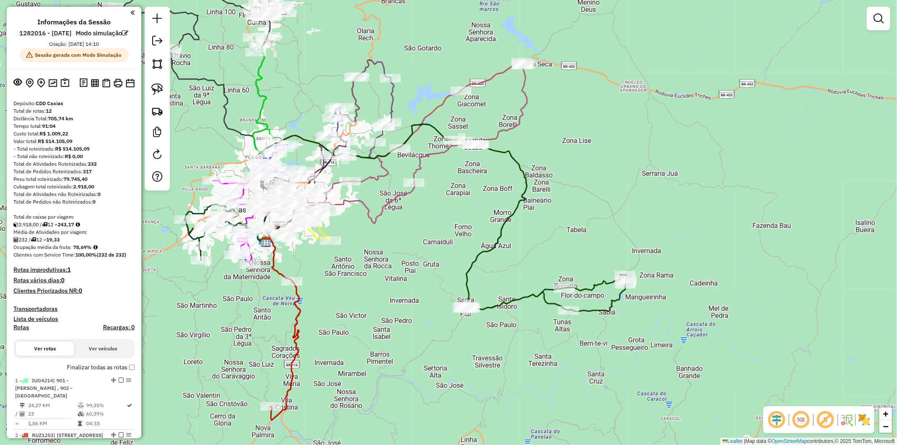
drag, startPoint x: 338, startPoint y: 245, endPoint x: 362, endPoint y: 238, distance: 24.1
click at [362, 238] on div "Janela de atendimento Grade de atendimento Capacidade Transportadoras Veículos …" at bounding box center [448, 222] width 897 height 445
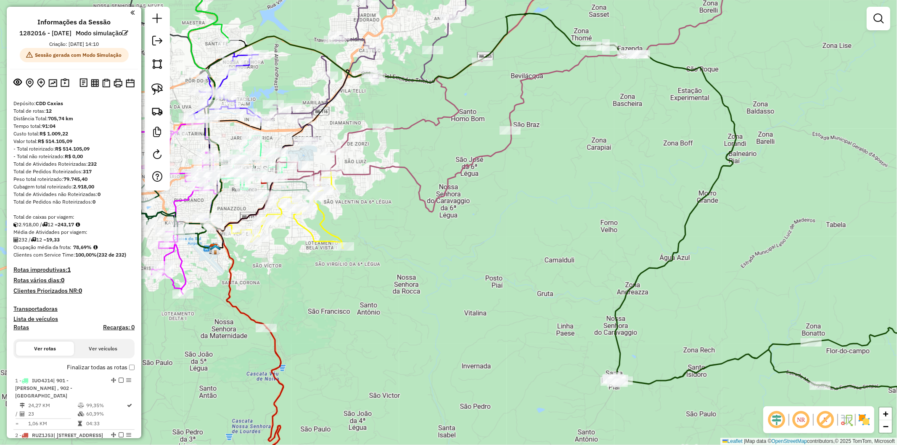
click at [327, 227] on icon at bounding box center [289, 210] width 108 height 76
select select "**********"
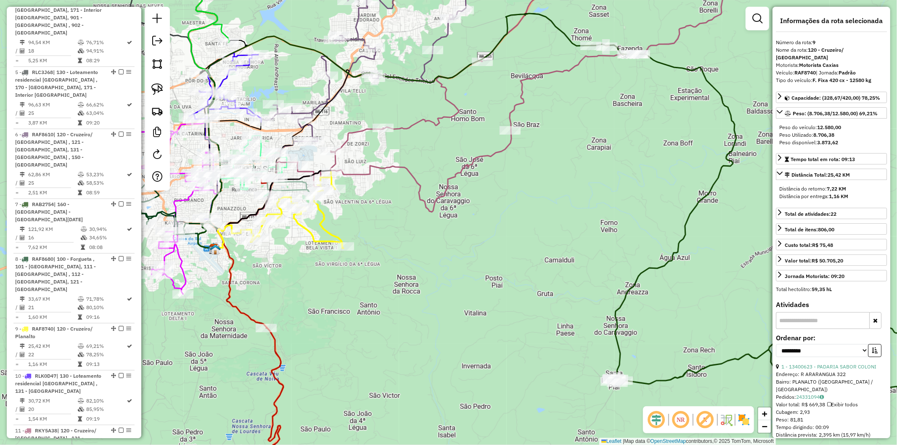
scroll to position [658, 0]
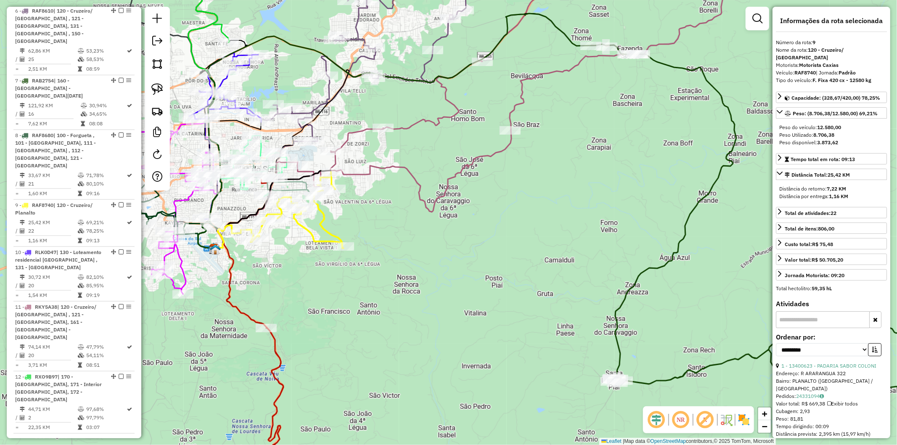
click at [354, 219] on div "Janela de atendimento Grade de atendimento Capacidade Transportadoras Veículos …" at bounding box center [448, 222] width 897 height 445
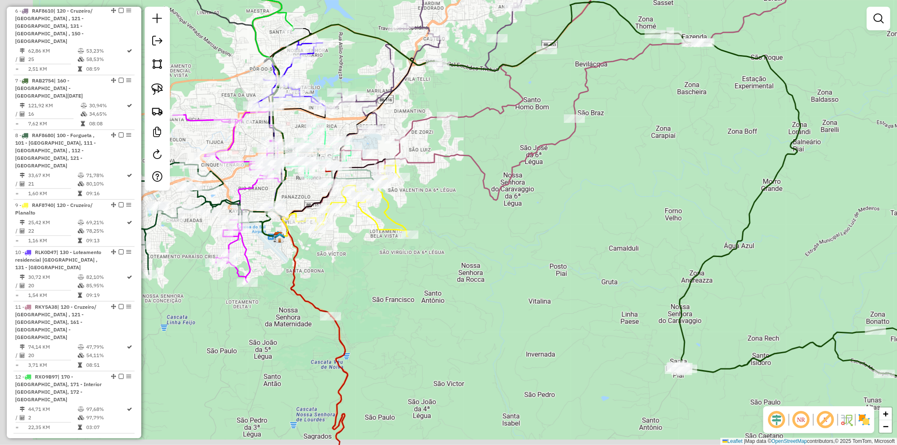
drag, startPoint x: 394, startPoint y: 282, endPoint x: 420, endPoint y: 275, distance: 27.4
click at [422, 277] on div "Janela de atendimento Grade de atendimento Capacidade Transportadoras Veículos …" at bounding box center [448, 222] width 897 height 445
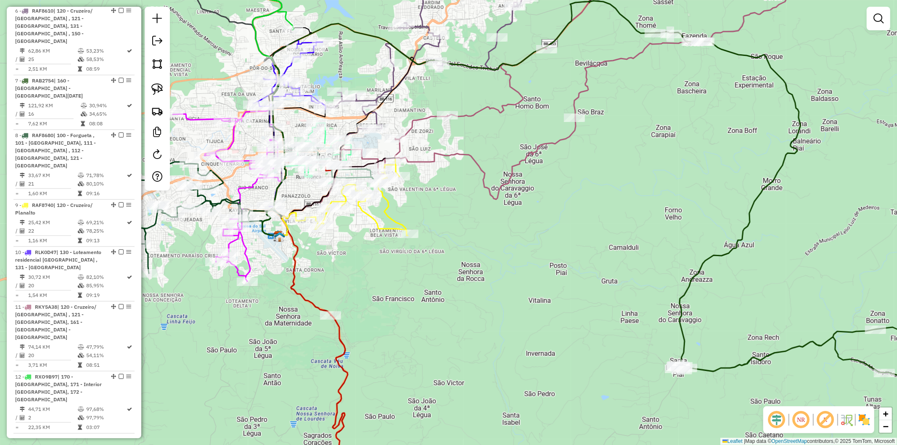
click at [247, 249] on icon at bounding box center [225, 196] width 105 height 172
select select "**********"
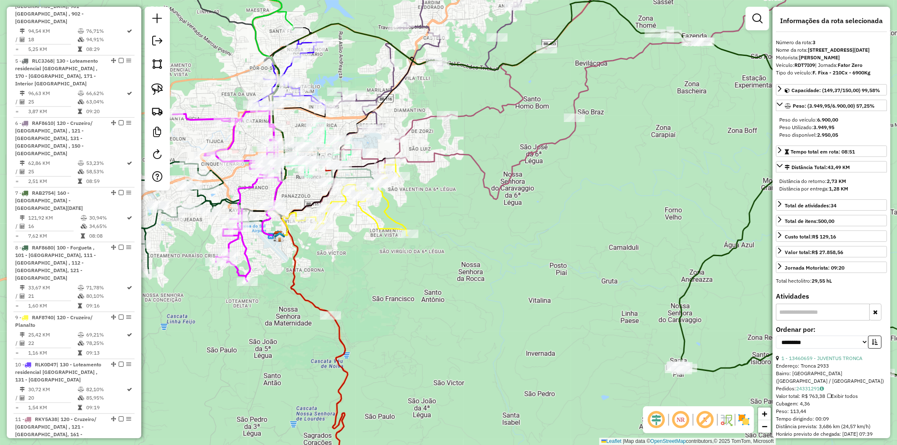
scroll to position [473, 0]
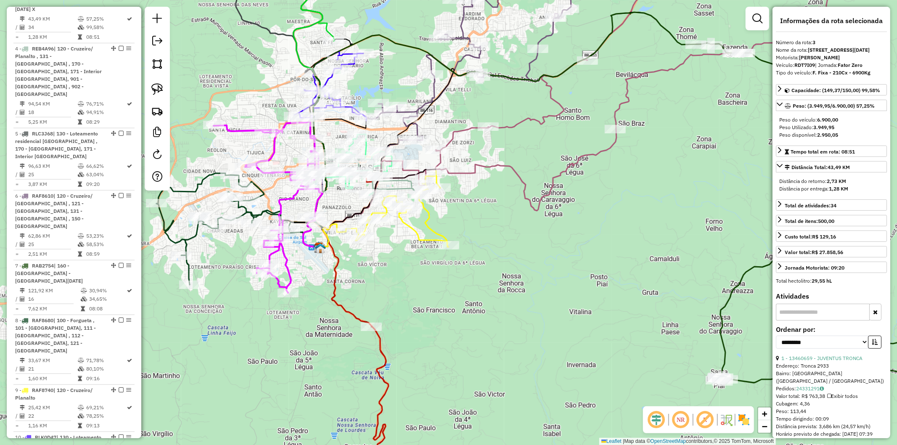
drag, startPoint x: 269, startPoint y: 259, endPoint x: 311, endPoint y: 270, distance: 43.7
click at [311, 270] on div "Janela de atendimento Grade de atendimento Capacidade Transportadoras Veículos …" at bounding box center [448, 222] width 897 height 445
click at [185, 235] on icon at bounding box center [241, 229] width 167 height 111
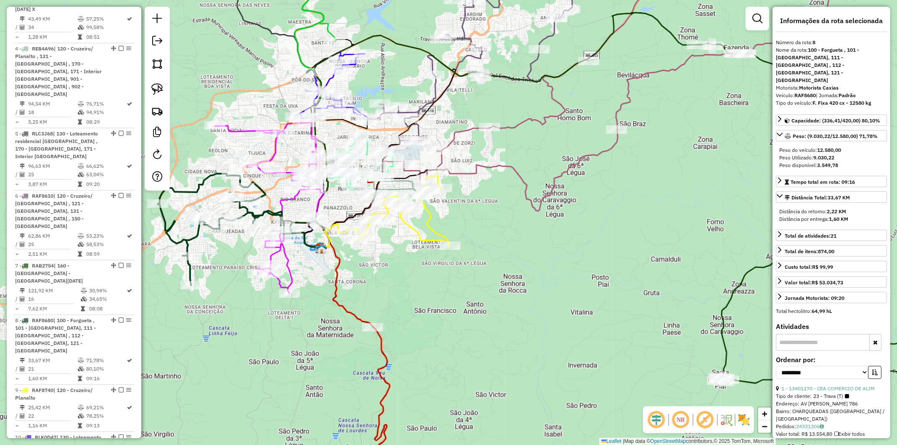
scroll to position [658, 0]
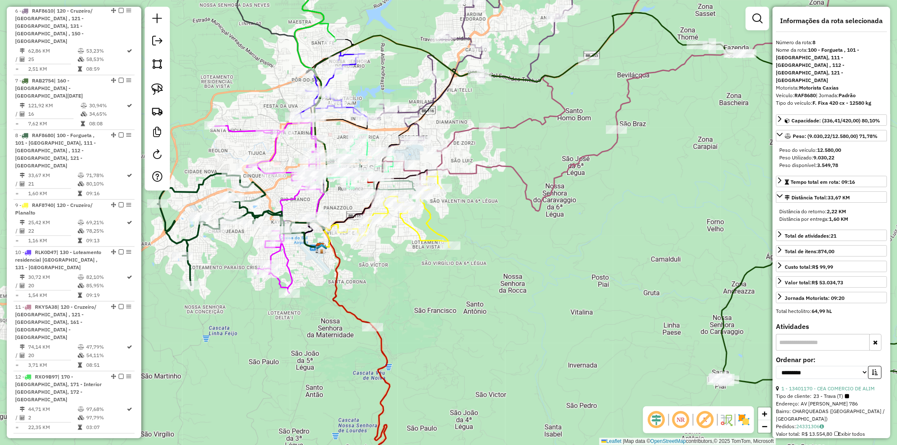
drag, startPoint x: 220, startPoint y: 250, endPoint x: 226, endPoint y: 249, distance: 5.9
click at [220, 250] on div "Janela de atendimento Grade de atendimento Capacidade Transportadoras Veículos …" at bounding box center [448, 222] width 897 height 445
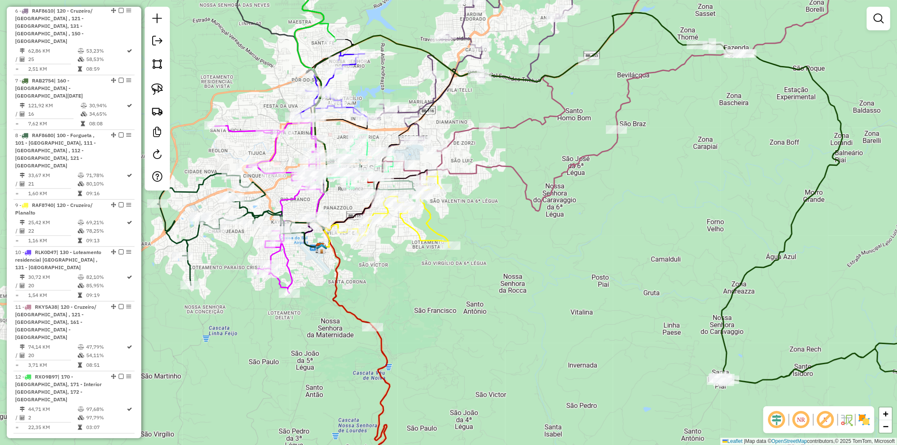
click at [190, 234] on icon at bounding box center [241, 229] width 167 height 111
select select "**********"
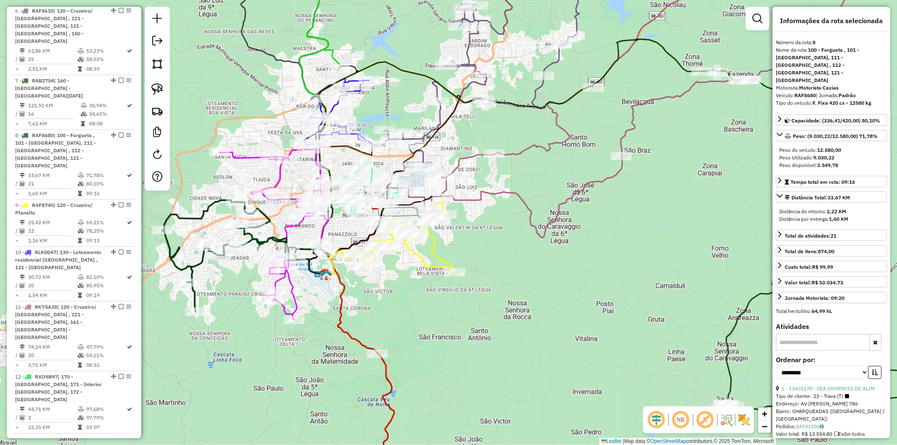
drag, startPoint x: 229, startPoint y: 258, endPoint x: 232, endPoint y: 281, distance: 22.9
click at [232, 281] on div "Janela de atendimento Grade de atendimento Capacidade Transportadoras Veículos …" at bounding box center [448, 222] width 897 height 445
click at [290, 279] on icon at bounding box center [271, 234] width 105 height 172
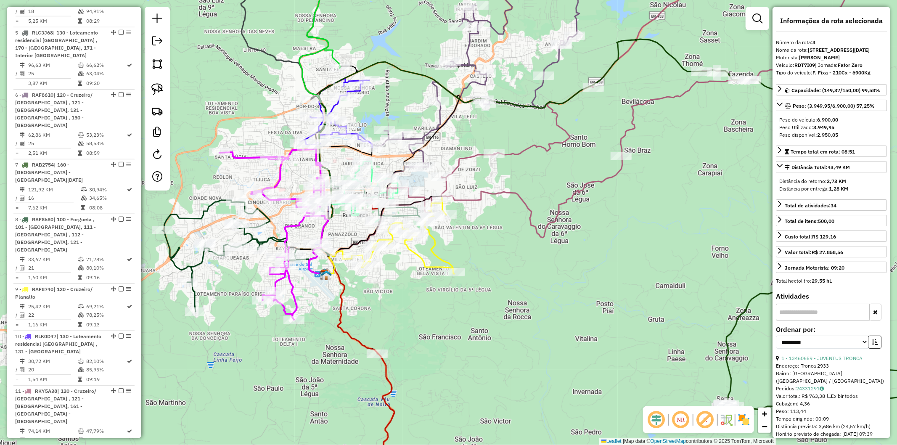
scroll to position [473, 0]
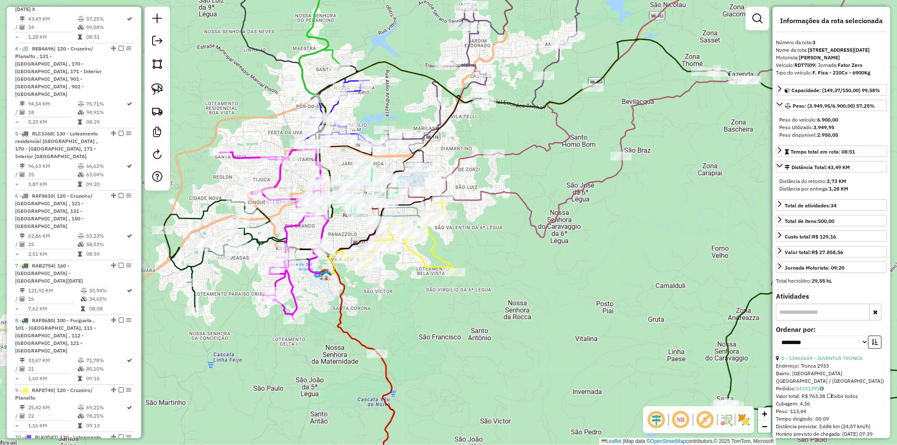
click at [310, 292] on div "Janela de atendimento Grade de atendimento Capacidade Transportadoras Veículos …" at bounding box center [448, 222] width 897 height 445
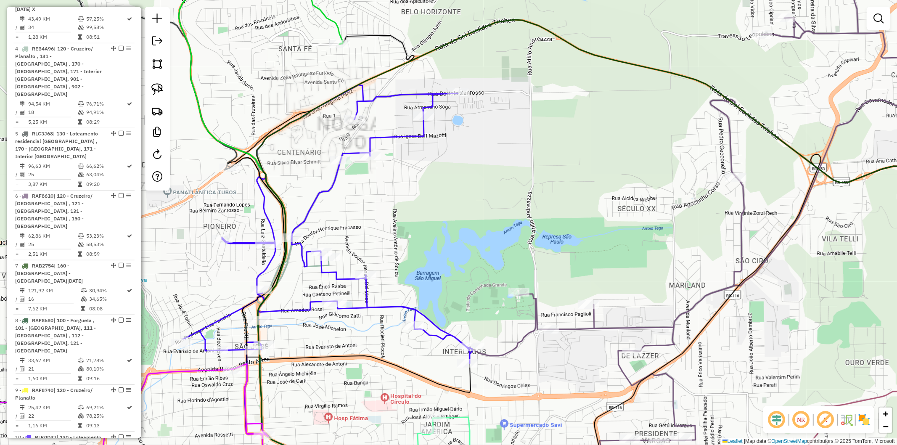
click at [333, 188] on icon at bounding box center [327, 286] width 289 height 405
select select "**********"
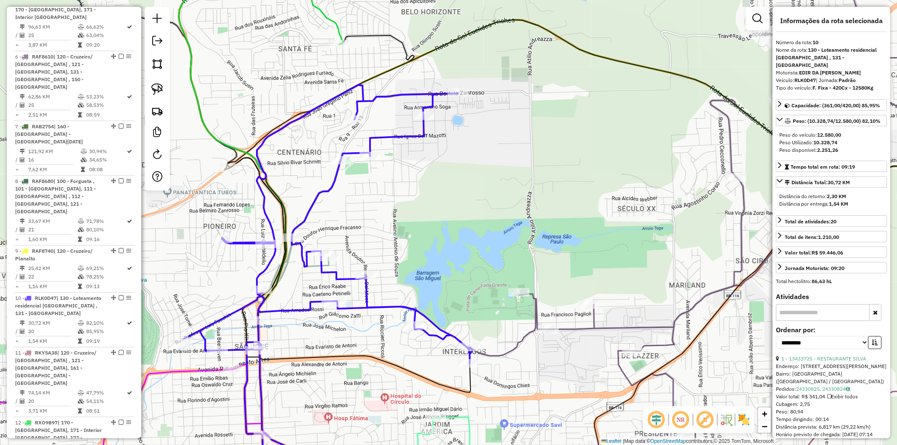
scroll to position [658, 0]
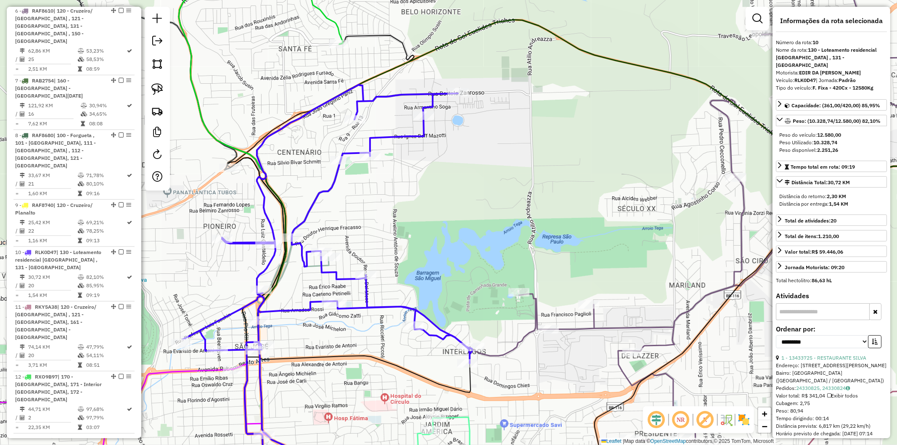
click at [405, 192] on div "Janela de atendimento Grade de atendimento Capacidade Transportadoras Veículos …" at bounding box center [448, 222] width 897 height 445
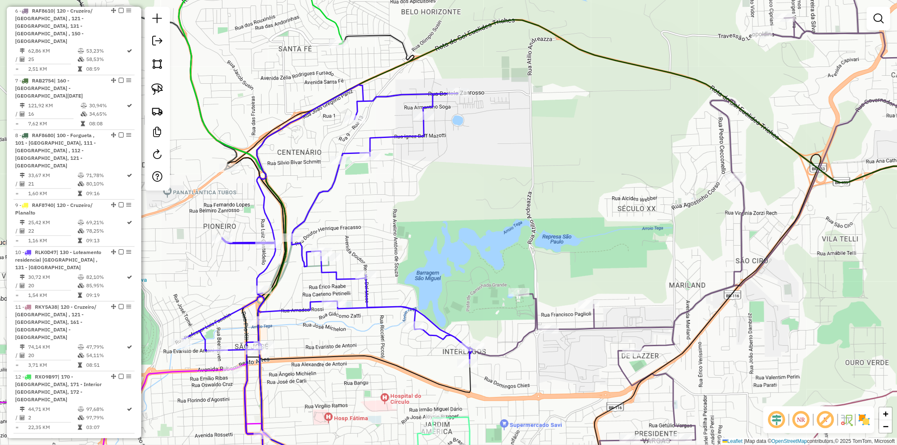
click at [335, 23] on icon at bounding box center [310, -1] width 66 height 89
select select "**********"
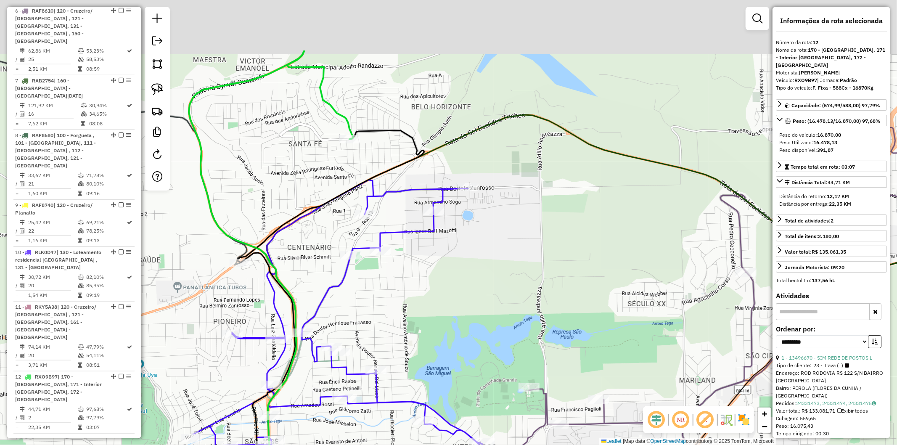
drag, startPoint x: 274, startPoint y: 92, endPoint x: 286, endPoint y: 161, distance: 69.9
click at [286, 161] on div "Janela de atendimento Grade de atendimento Capacidade Transportadoras Veículos …" at bounding box center [448, 222] width 897 height 445
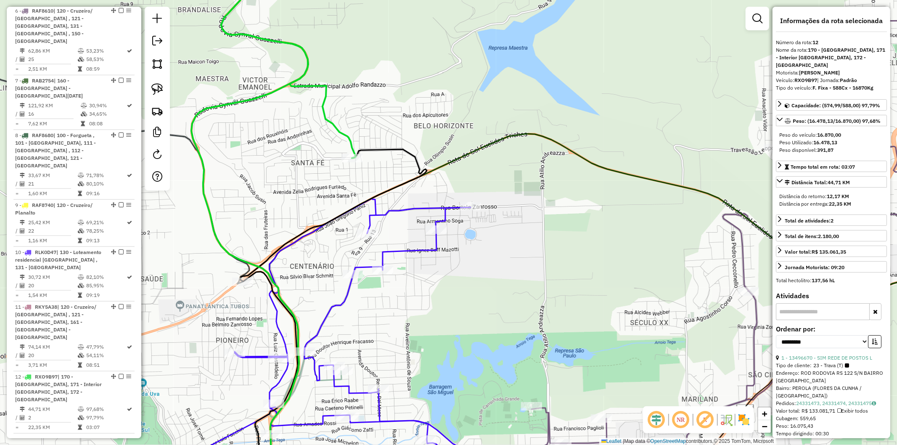
drag, startPoint x: 254, startPoint y: 102, endPoint x: 265, endPoint y: 142, distance: 41.1
click at [265, 142] on div "Janela de atendimento Grade de atendimento Capacidade Transportadoras Veículos …" at bounding box center [448, 222] width 897 height 445
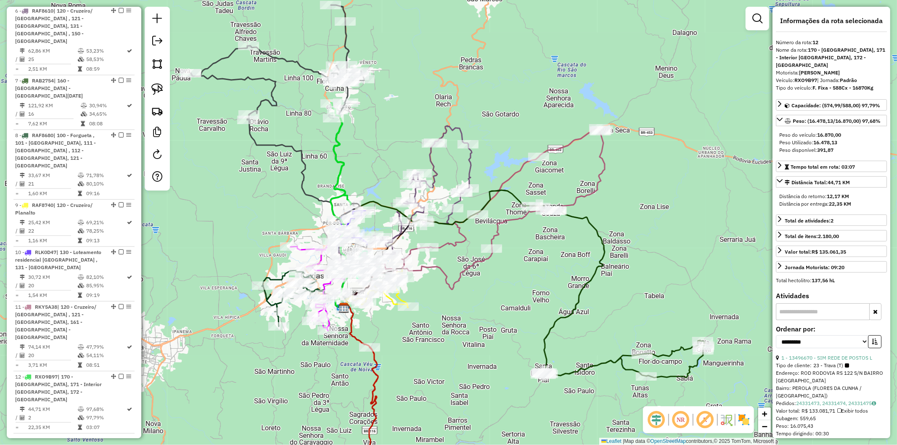
drag, startPoint x: 290, startPoint y: 150, endPoint x: 362, endPoint y: 166, distance: 73.3
click at [362, 166] on div "Janela de atendimento Grade de atendimento Capacidade Transportadoras Veículos …" at bounding box center [448, 222] width 897 height 445
click at [472, 169] on icon at bounding box center [419, 190] width 105 height 128
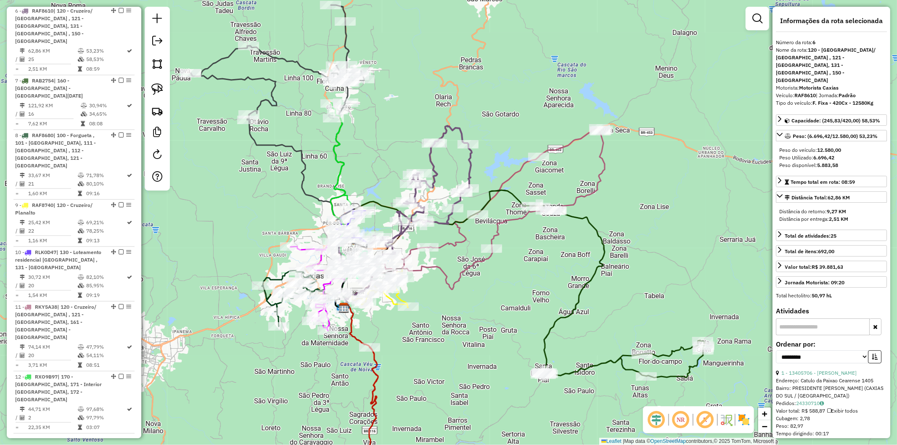
click at [513, 169] on icon at bounding box center [487, 208] width 233 height 161
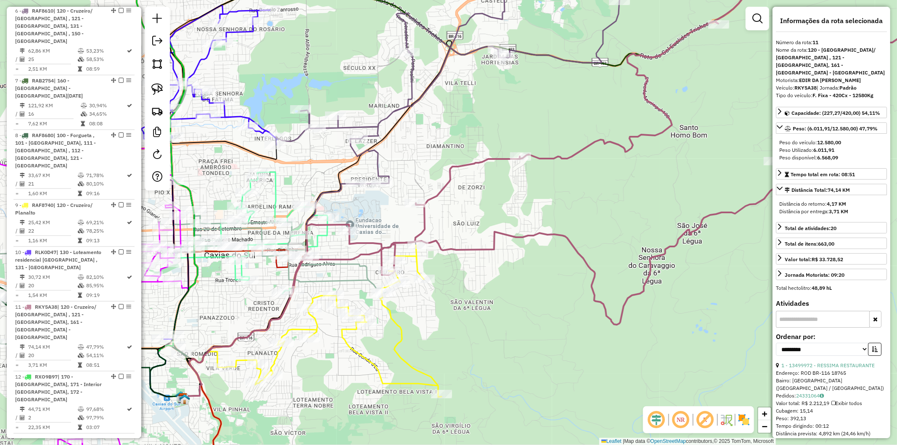
click at [457, 241] on div "Janela de atendimento Grade de atendimento Capacidade Transportadoras Veículos …" at bounding box center [448, 222] width 897 height 445
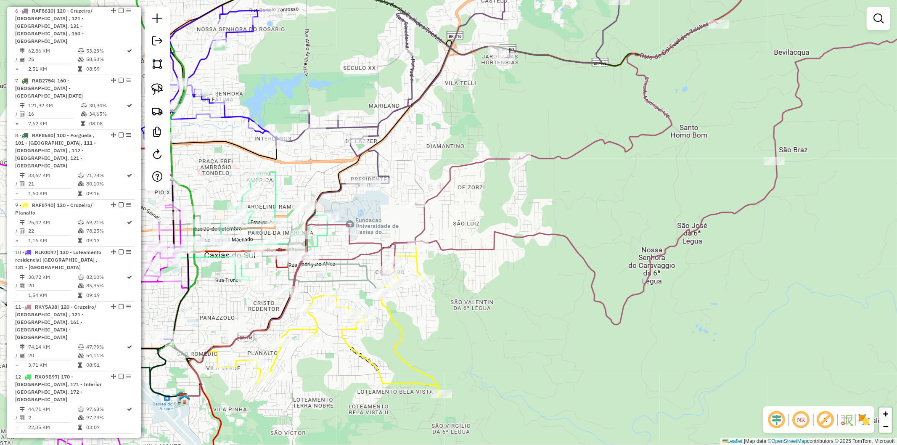
click at [456, 246] on icon at bounding box center [639, 139] width 694 height 369
select select "**********"
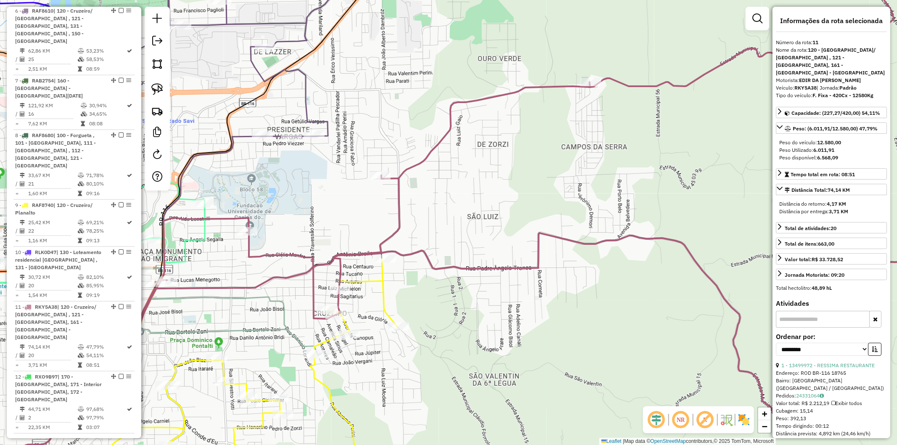
click at [385, 287] on icon at bounding box center [210, 374] width 375 height 231
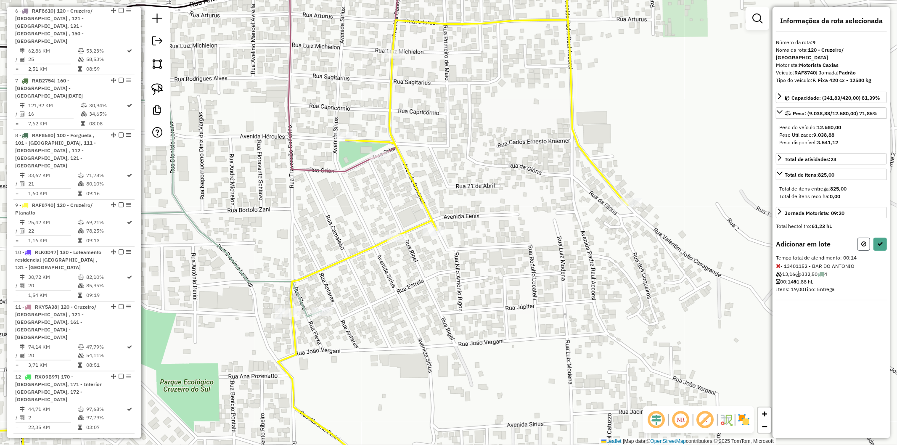
click at [862, 238] on button at bounding box center [863, 244] width 13 height 13
select select "**********"
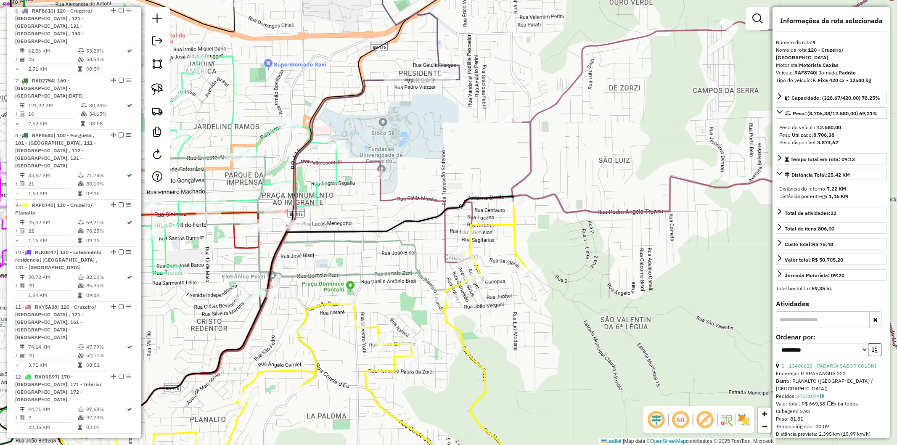
click at [448, 226] on icon at bounding box center [625, 172] width 721 height 380
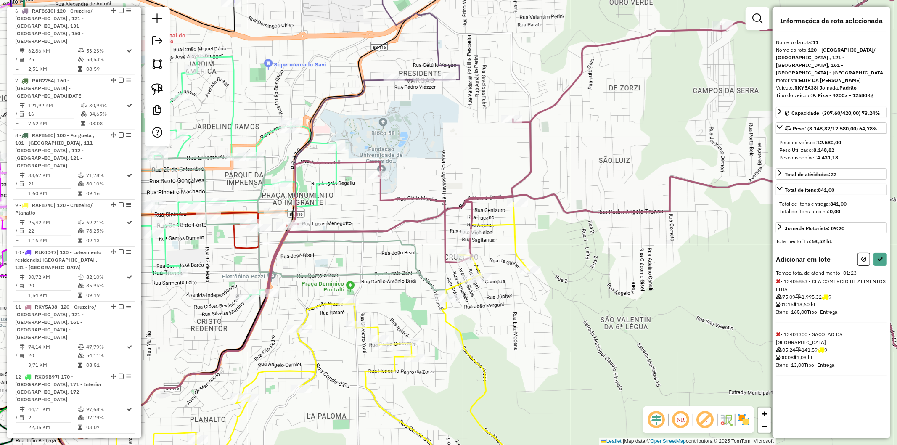
click at [776, 331] on icon at bounding box center [778, 334] width 5 height 6
click at [864, 256] on icon at bounding box center [863, 259] width 5 height 6
select select "**********"
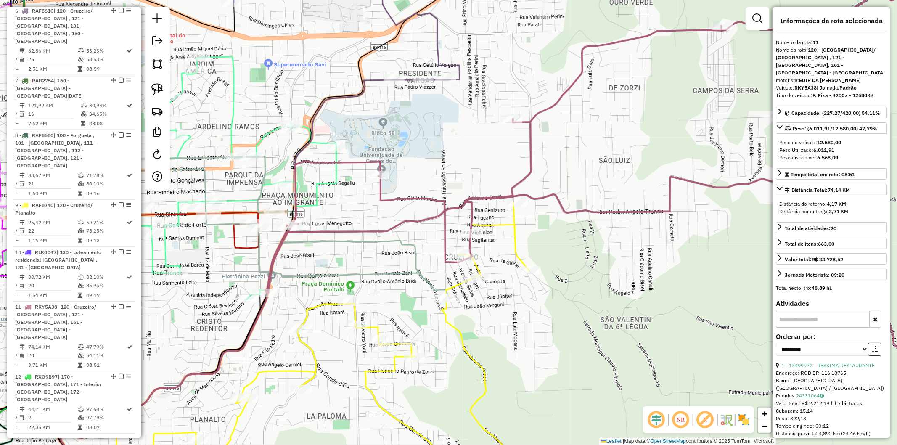
click at [473, 170] on div "Janela de atendimento Grade de atendimento Capacidade Transportadoras Veículos …" at bounding box center [448, 222] width 897 height 445
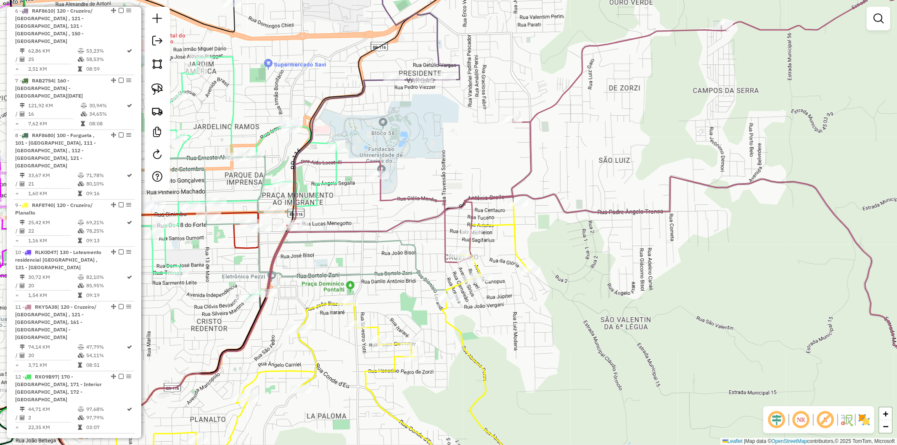
click at [473, 211] on icon at bounding box center [625, 172] width 721 height 380
select select "**********"
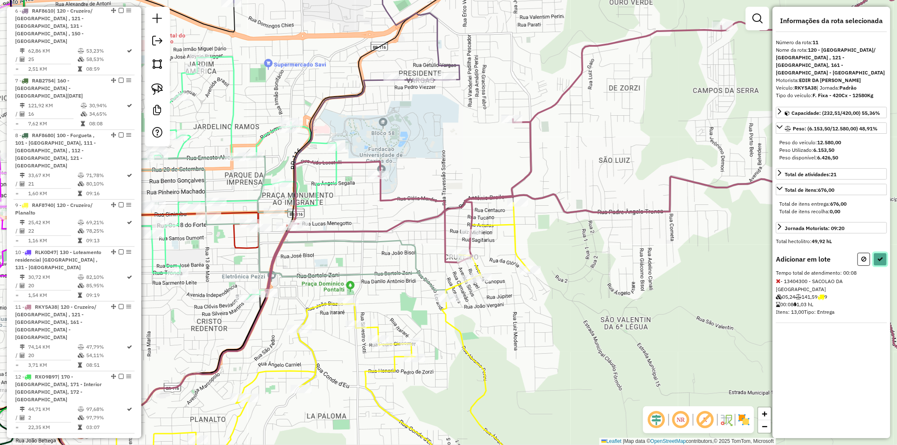
click at [883, 256] on icon at bounding box center [880, 259] width 6 height 6
select select "**********"
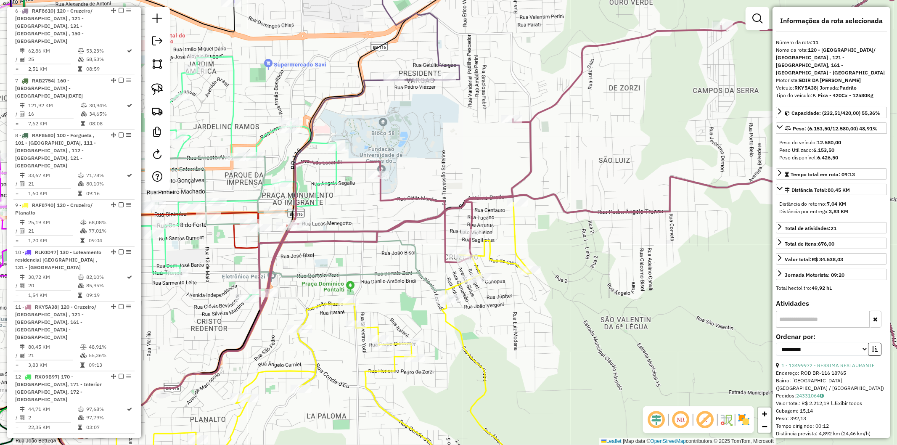
click at [489, 245] on icon at bounding box center [345, 346] width 428 height 287
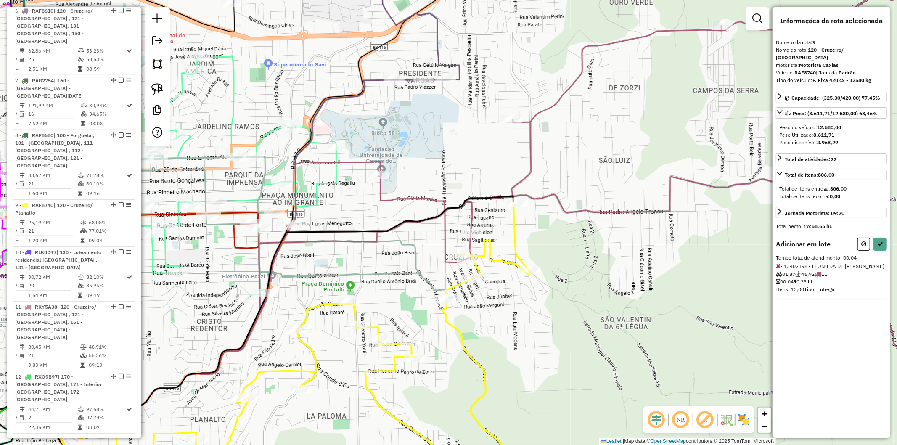
click at [879, 243] on div "Adicionar em lote Tempo total de atendimento: 00:04 - 13402198 - LEONILDA DE FA…" at bounding box center [831, 269] width 111 height 63
click at [879, 242] on button at bounding box center [879, 244] width 13 height 13
select select "**********"
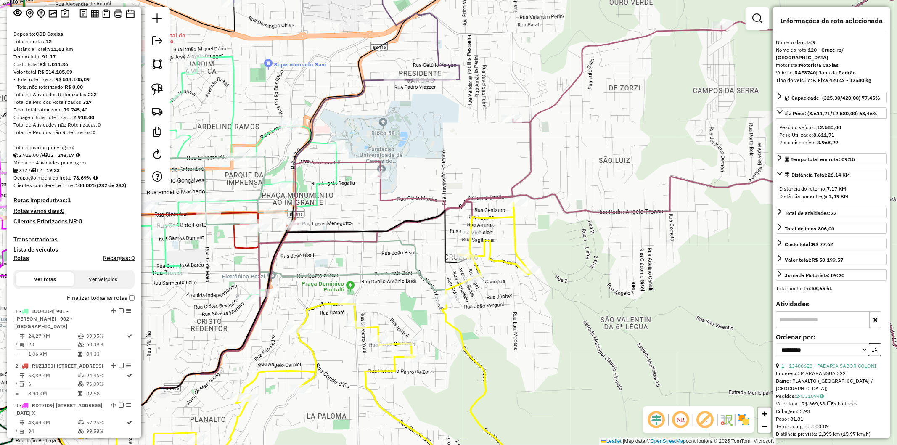
scroll to position [4, 0]
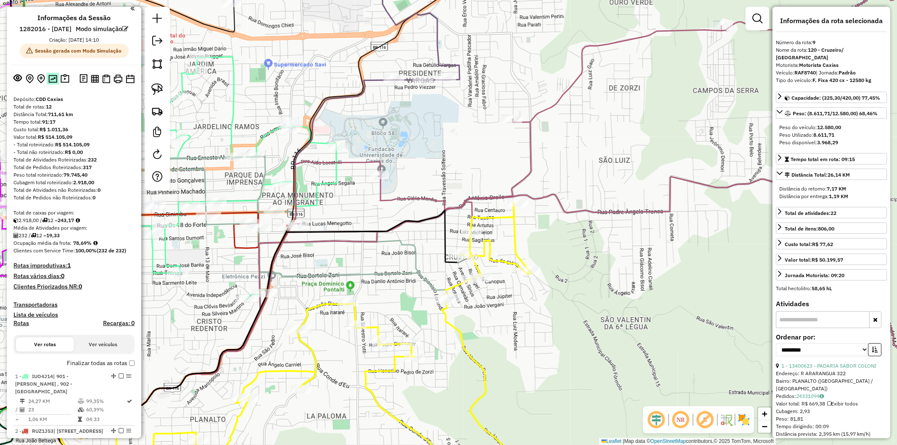
click at [50, 84] on button at bounding box center [53, 78] width 12 height 11
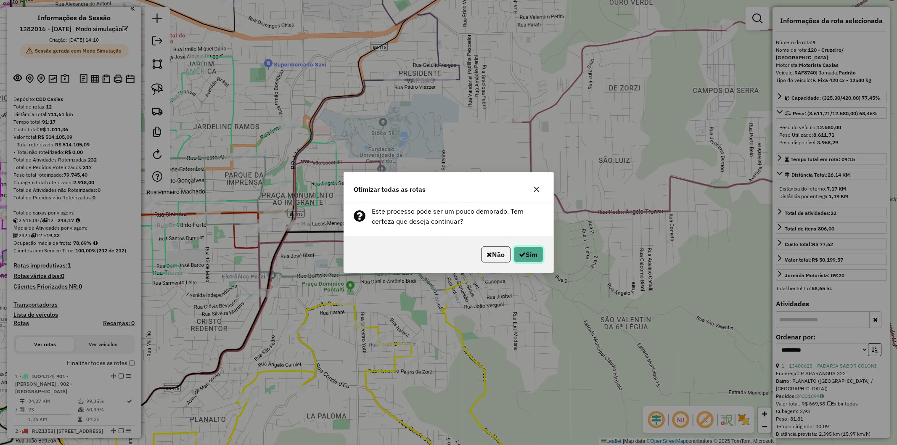
click at [528, 249] on button "Sim" at bounding box center [528, 254] width 29 height 16
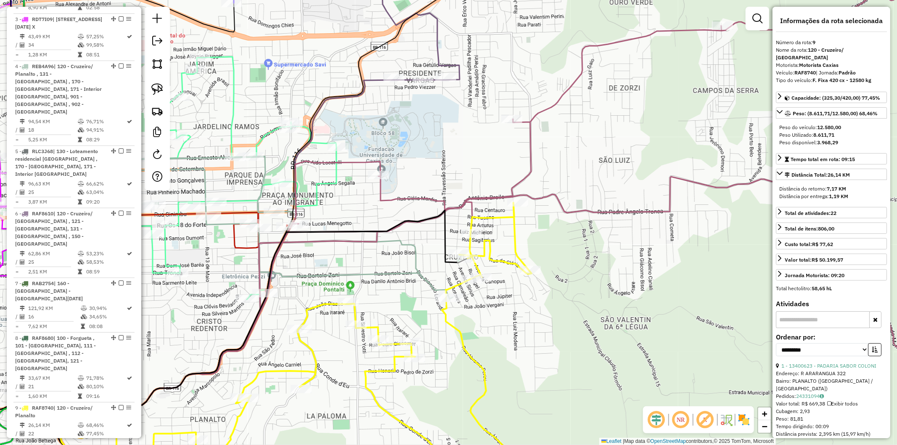
scroll to position [658, 0]
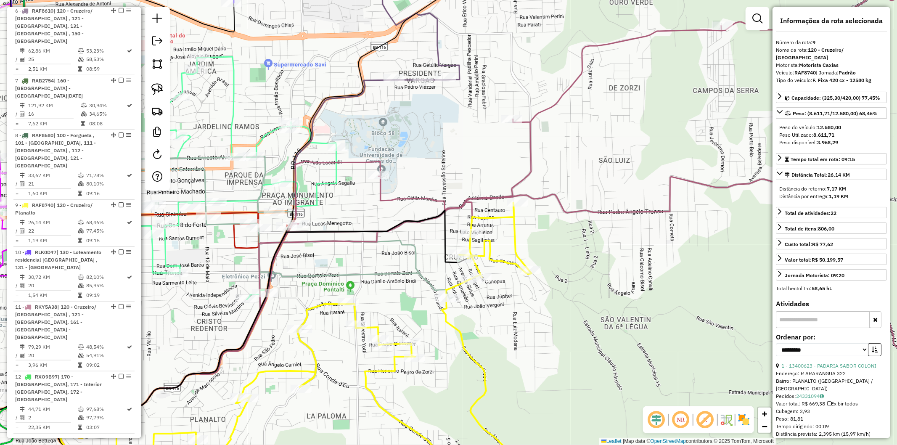
click at [535, 247] on div "Janela de atendimento Grade de atendimento Capacidade Transportadoras Veículos …" at bounding box center [448, 222] width 897 height 445
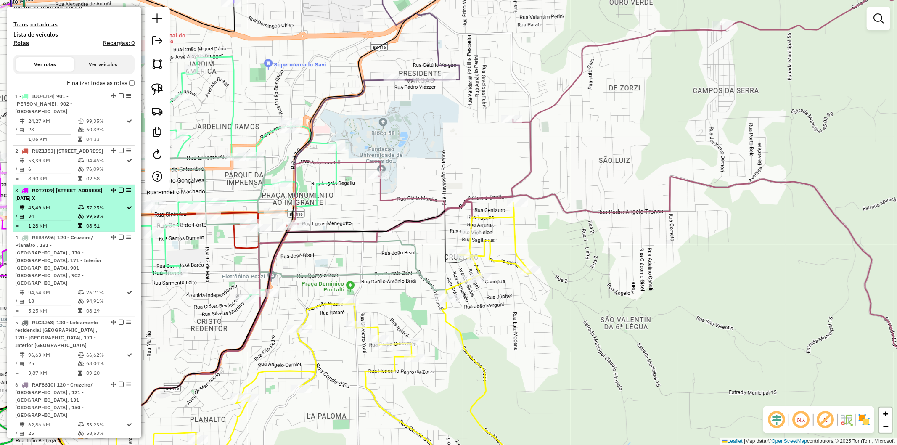
scroll to position [0, 0]
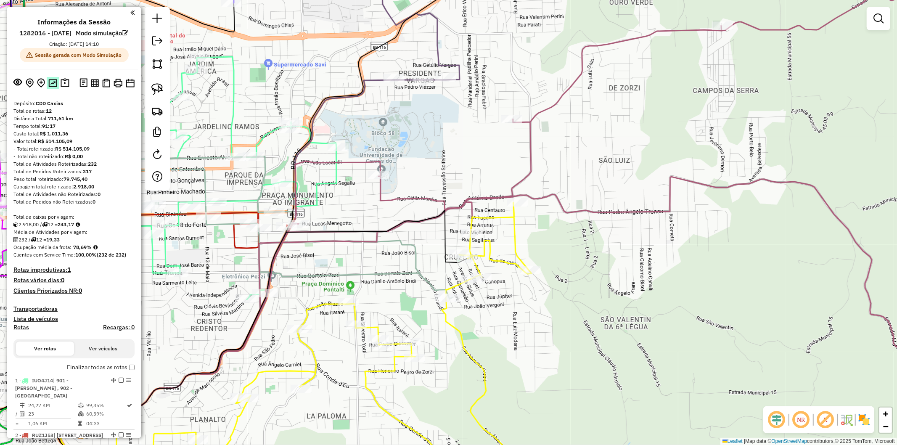
click at [50, 87] on img at bounding box center [52, 83] width 9 height 8
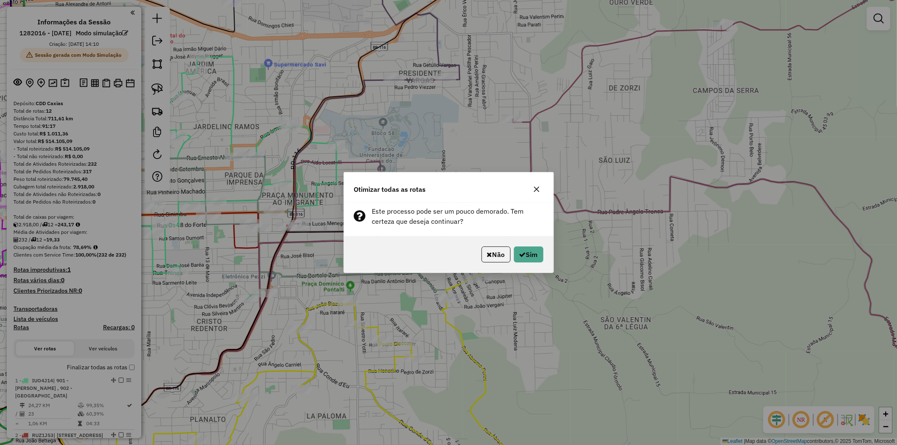
drag, startPoint x: 497, startPoint y: 255, endPoint x: 512, endPoint y: 244, distance: 18.3
click at [496, 254] on button "Não" at bounding box center [495, 254] width 29 height 16
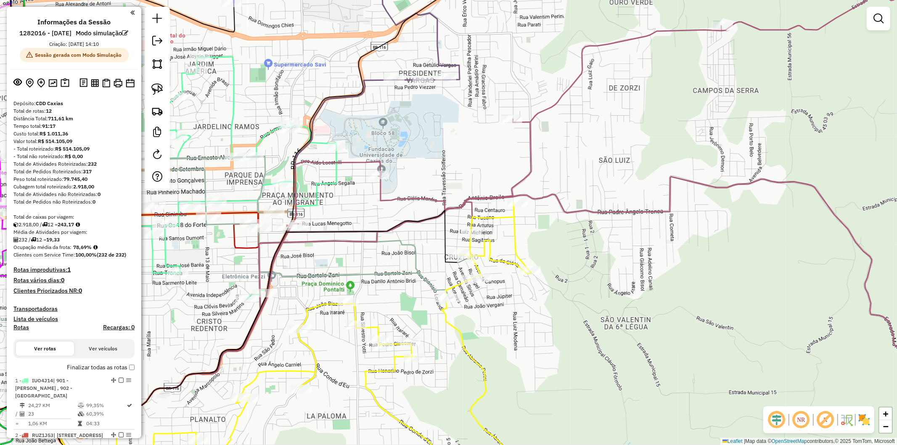
click at [546, 199] on icon at bounding box center [623, 172] width 728 height 380
select select "**********"
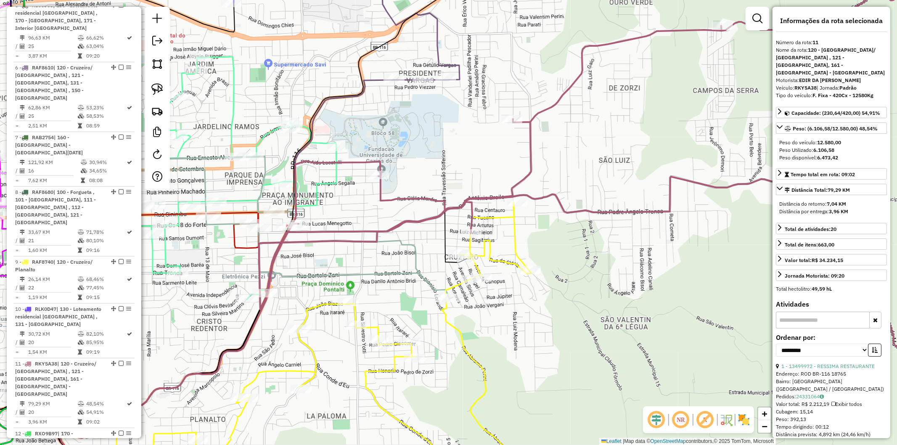
scroll to position [658, 0]
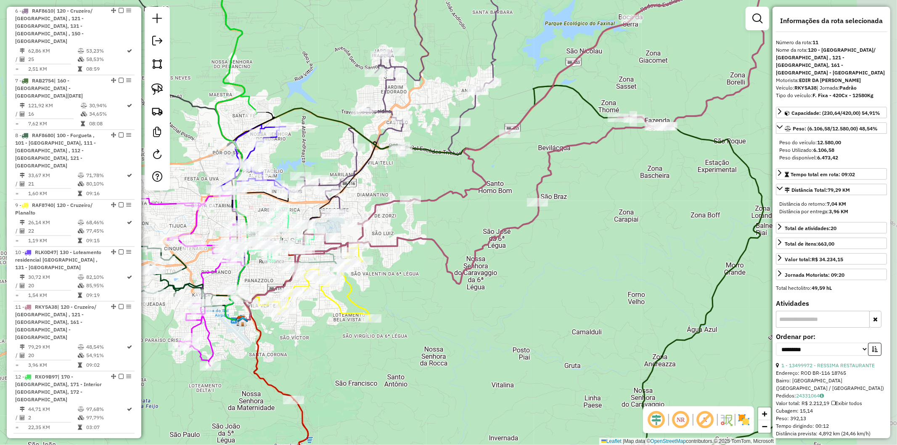
drag, startPoint x: 610, startPoint y: 254, endPoint x: 419, endPoint y: 272, distance: 192.1
click at [420, 272] on div "Janela de atendimento Grade de atendimento Capacidade Transportadoras Veículos …" at bounding box center [448, 222] width 897 height 445
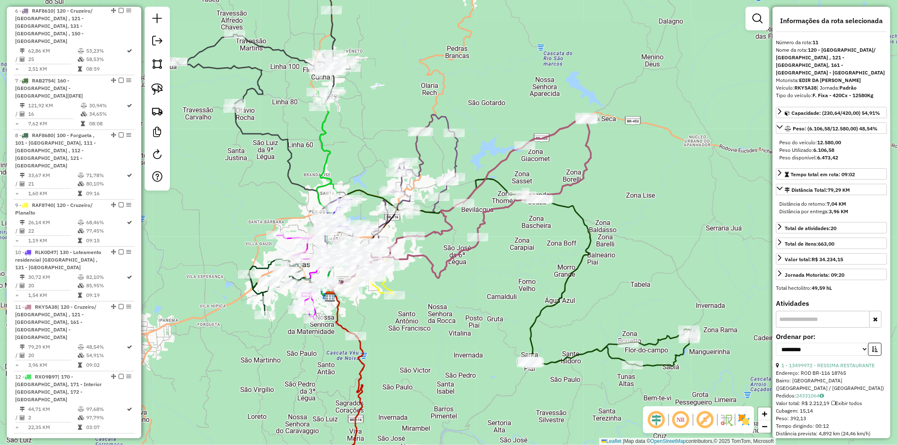
click at [582, 262] on icon at bounding box center [456, 270] width 269 height 183
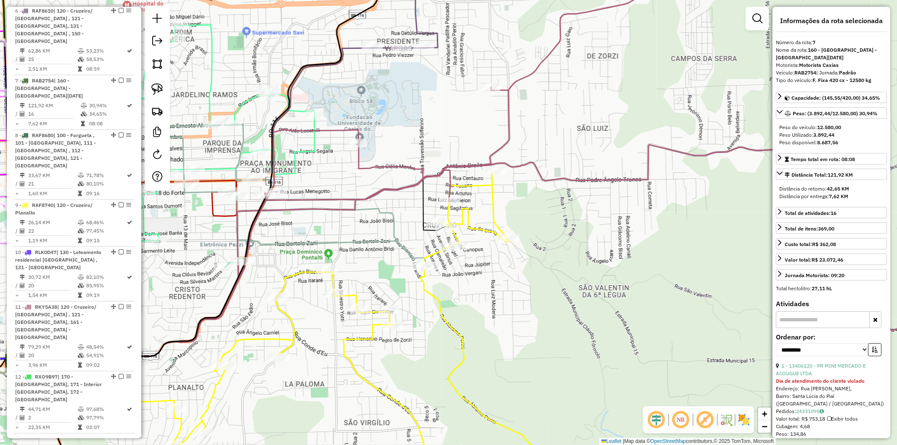
click at [448, 177] on icon at bounding box center [611, 142] width 749 height 375
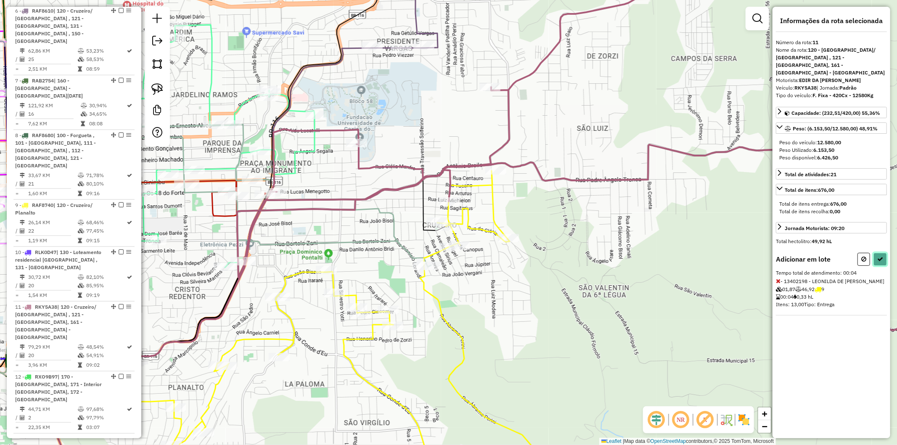
click at [884, 253] on button at bounding box center [879, 259] width 13 height 13
select select "**********"
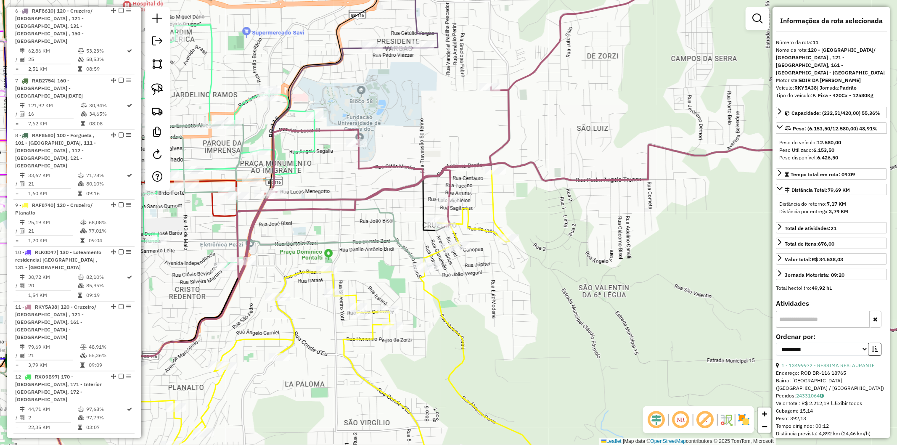
click at [429, 287] on icon at bounding box center [325, 323] width 433 height 304
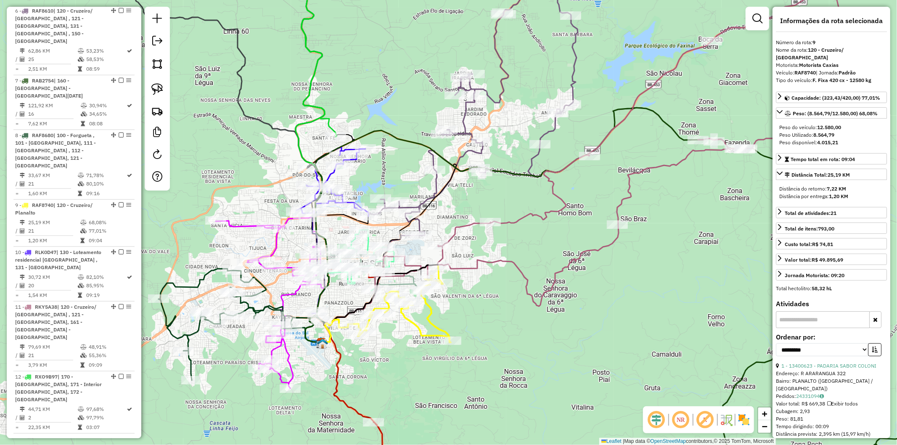
drag, startPoint x: 551, startPoint y: 305, endPoint x: 492, endPoint y: 303, distance: 58.9
click at [492, 303] on div "Janela de atendimento Grade de atendimento Capacidade Transportadoras Veículos …" at bounding box center [448, 222] width 897 height 445
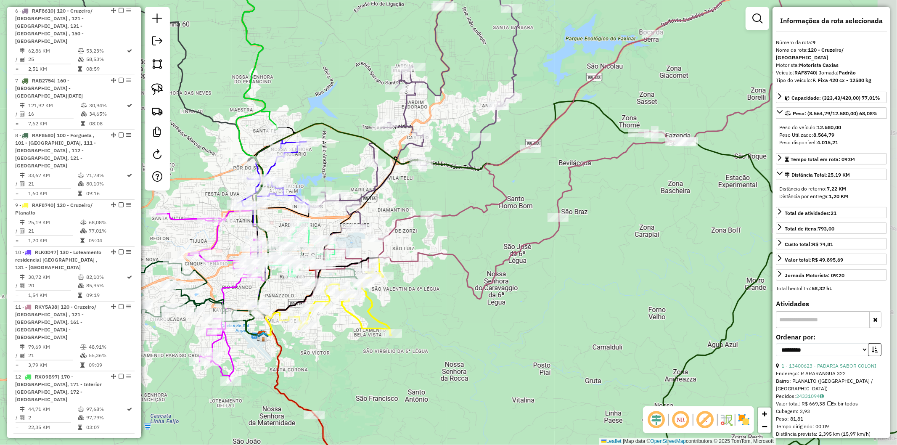
drag, startPoint x: 631, startPoint y: 295, endPoint x: 582, endPoint y: 288, distance: 48.8
click at [574, 288] on div "Janela de atendimento Grade de atendimento Capacidade Transportadoras Veículos …" at bounding box center [448, 222] width 897 height 445
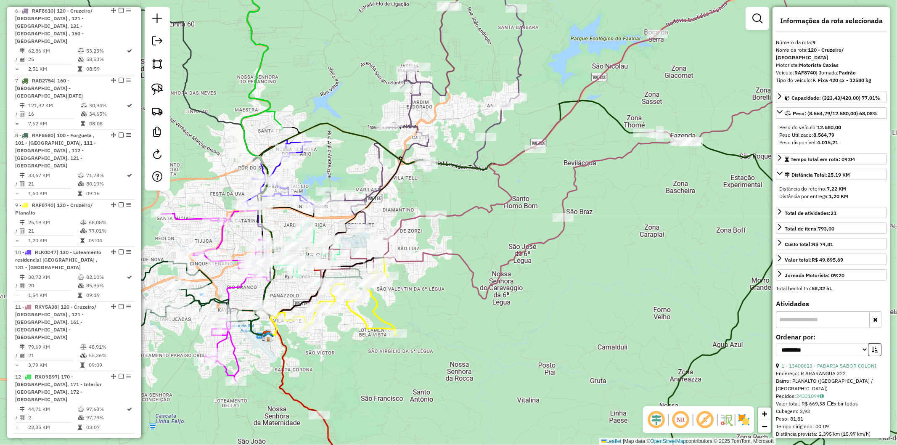
click at [716, 351] on icon at bounding box center [520, 283] width 538 height 366
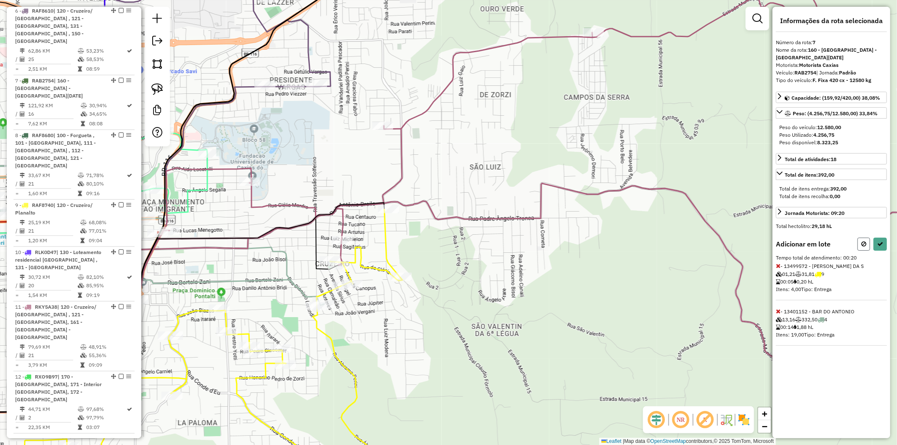
click at [863, 244] on icon at bounding box center [863, 244] width 5 height 6
select select "**********"
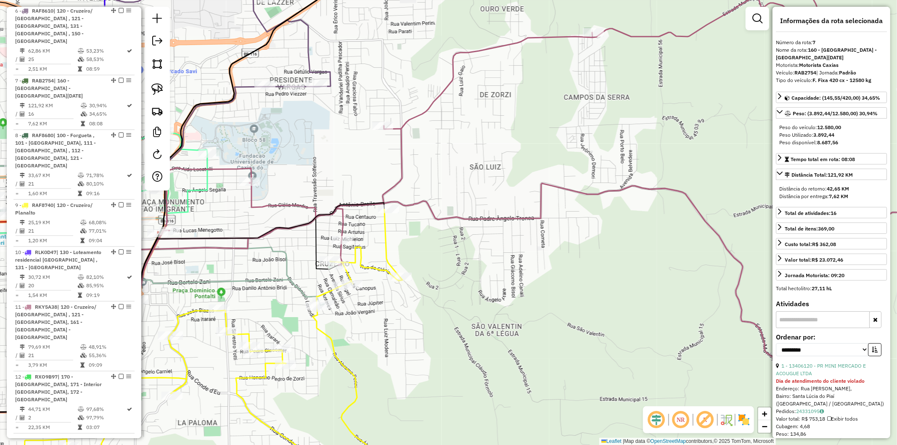
click at [387, 345] on div "Janela de atendimento Grade de atendimento Capacidade Transportadoras Veículos …" at bounding box center [448, 222] width 897 height 445
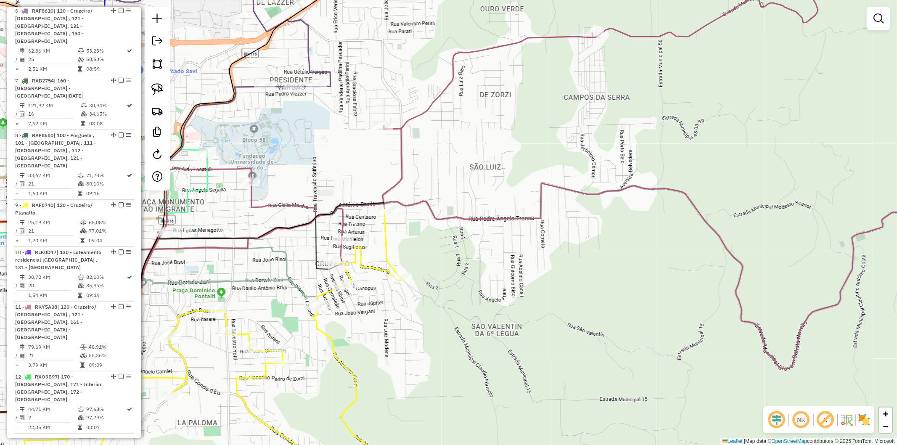
click at [327, 339] on icon at bounding box center [215, 349] width 426 height 280
select select "**********"
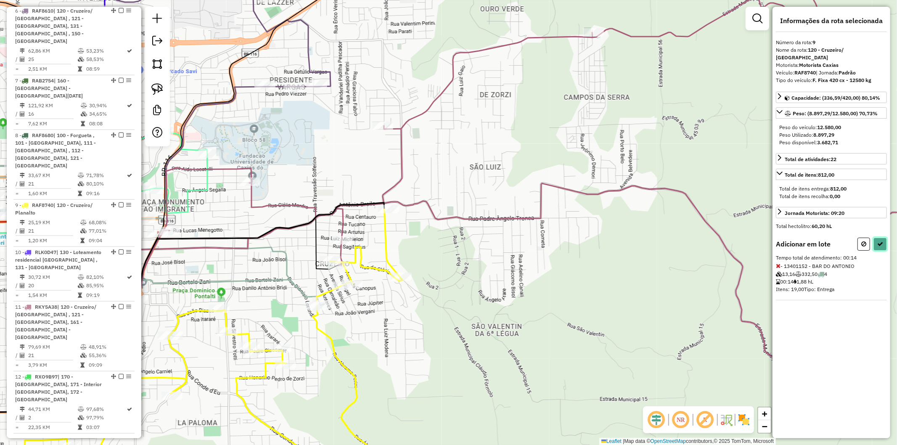
click at [877, 241] on icon at bounding box center [880, 244] width 6 height 6
select select "**********"
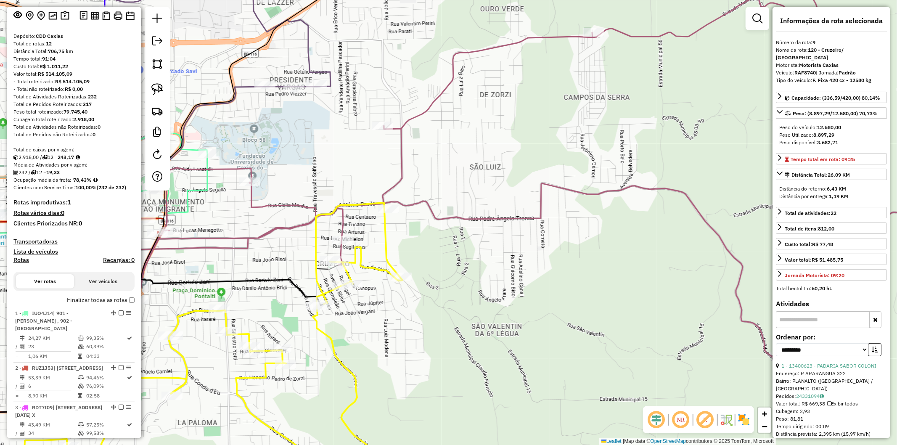
scroll to position [4, 0]
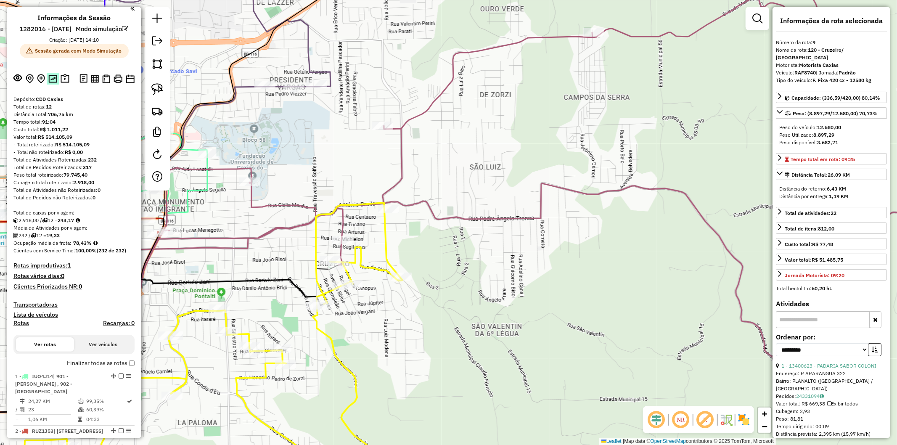
click at [49, 84] on button at bounding box center [53, 78] width 12 height 11
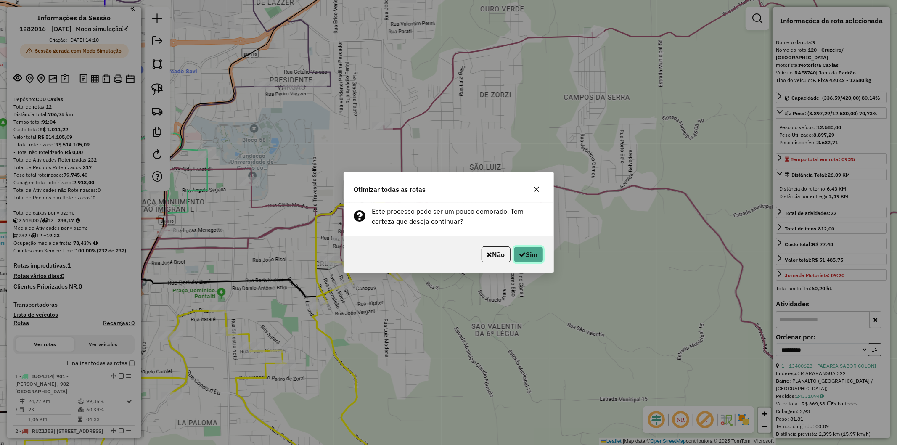
click at [523, 251] on icon "button" at bounding box center [522, 254] width 7 height 7
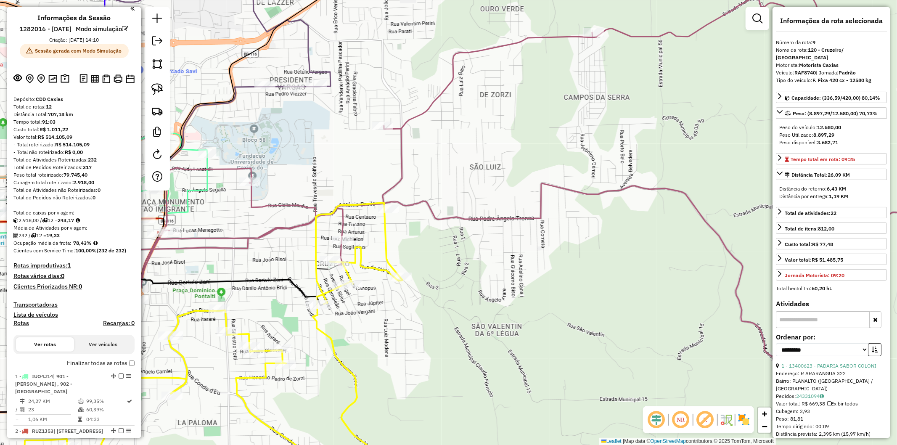
scroll to position [658, 0]
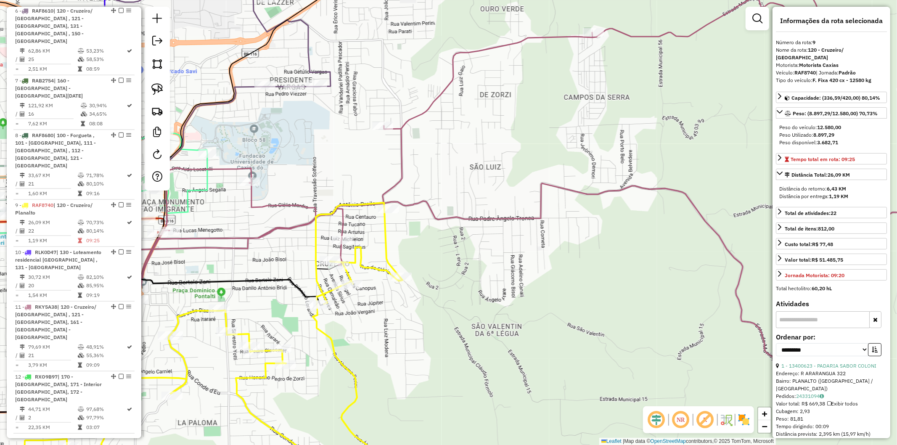
click at [363, 258] on icon at bounding box center [215, 346] width 426 height 287
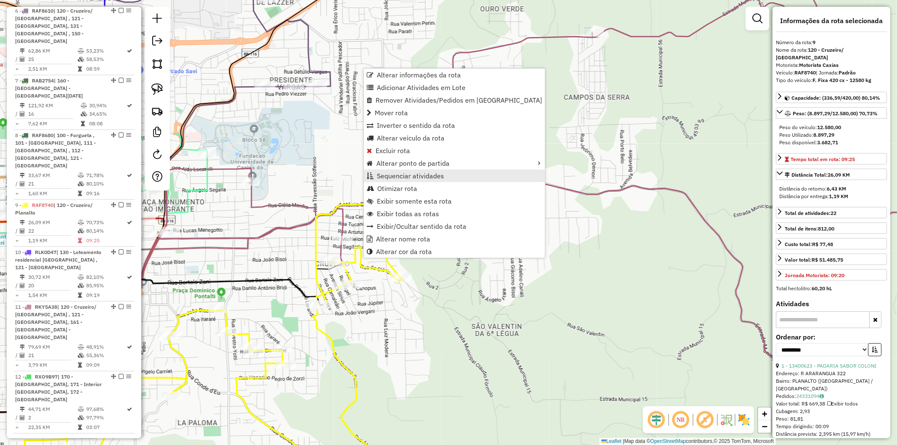
click at [425, 176] on span "Sequenciar atividades" at bounding box center [410, 175] width 67 height 7
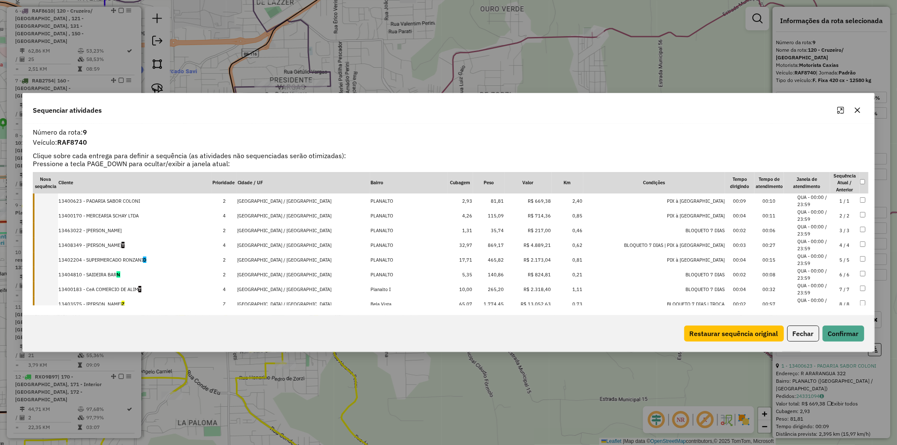
scroll to position [219, 0]
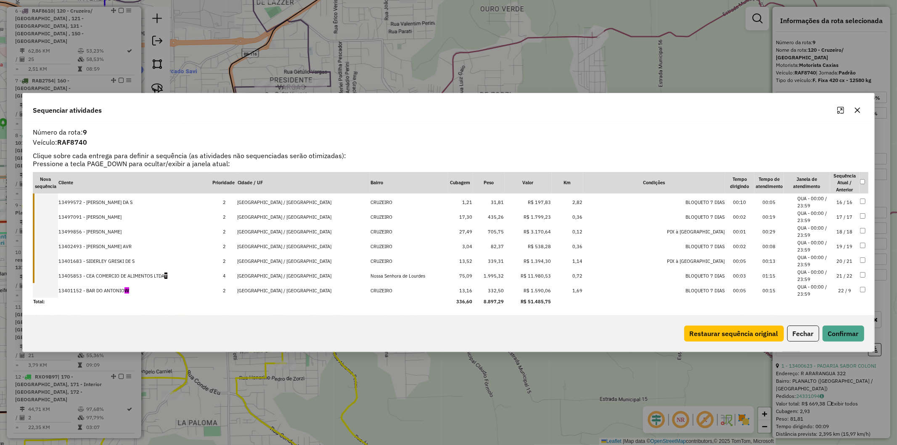
click at [854, 111] on icon "button" at bounding box center [857, 110] width 7 height 7
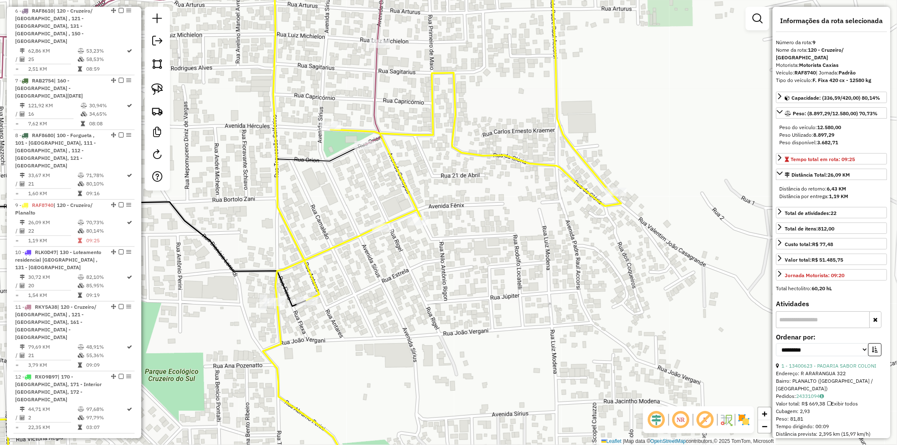
click at [309, 276] on icon at bounding box center [265, 222] width 710 height 534
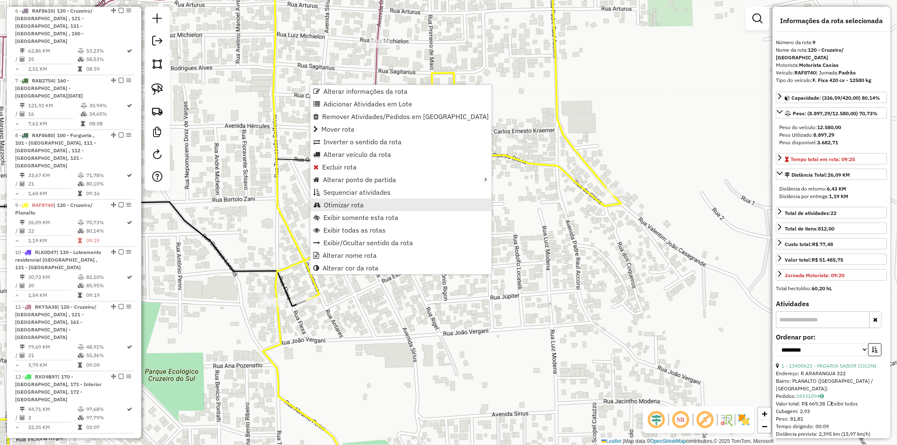
click at [357, 202] on span "Otimizar rota" at bounding box center [344, 204] width 40 height 7
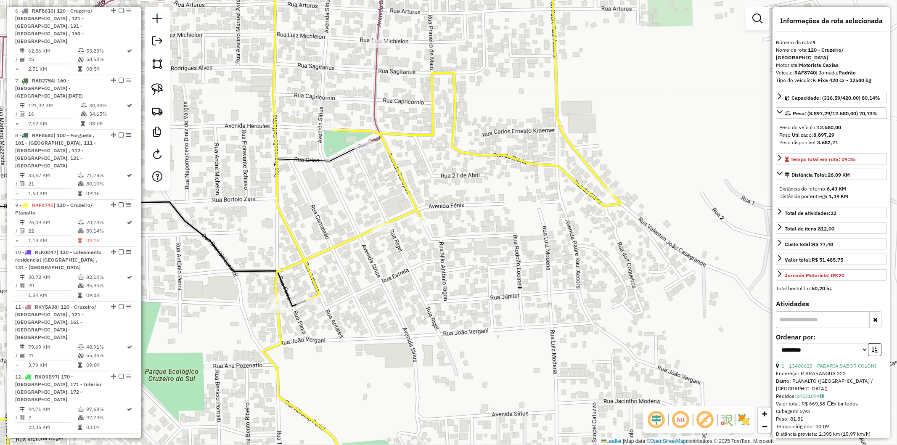
drag, startPoint x: 308, startPoint y: 274, endPoint x: 313, endPoint y: 278, distance: 6.8
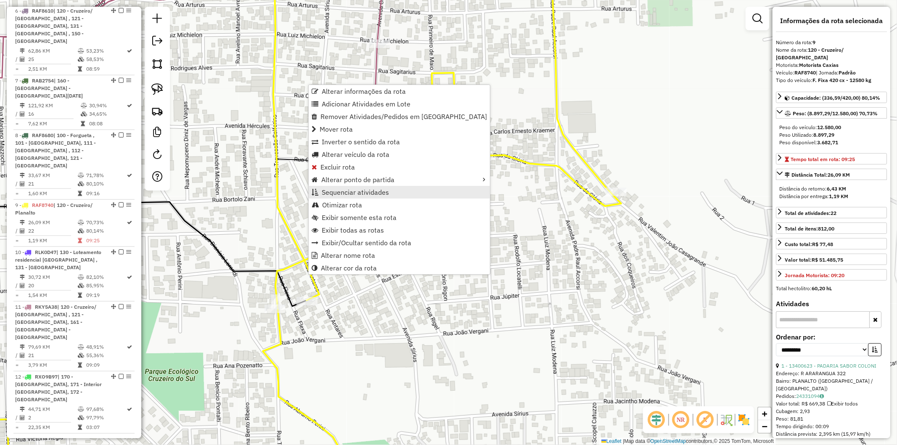
click at [351, 189] on span "Sequenciar atividades" at bounding box center [355, 192] width 67 height 7
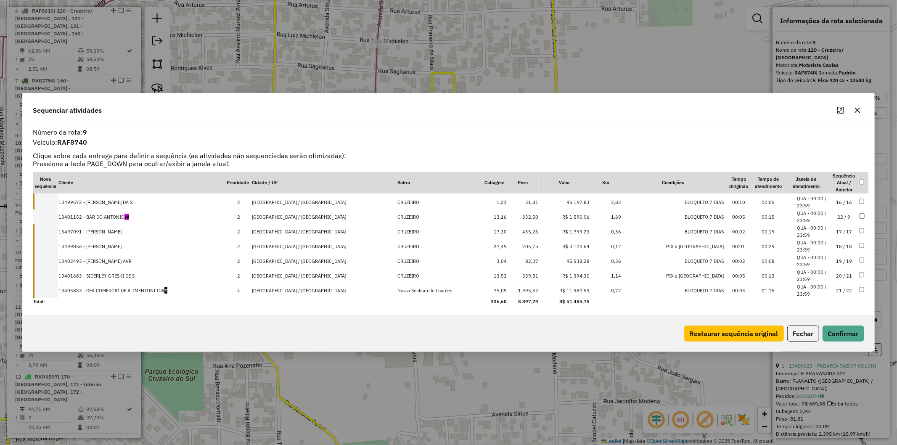
drag, startPoint x: 87, startPoint y: 290, endPoint x: 127, endPoint y: 220, distance: 80.9
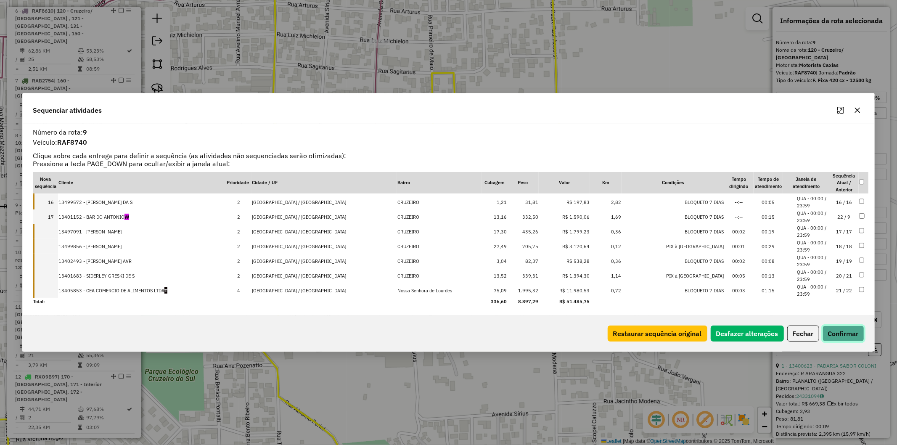
click at [835, 329] on button "Confirmar" at bounding box center [843, 333] width 42 height 16
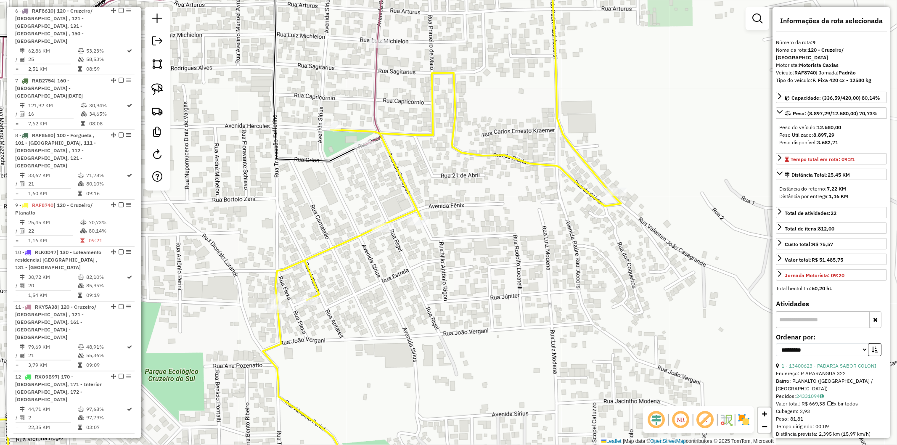
drag, startPoint x: 431, startPoint y: 277, endPoint x: 413, endPoint y: 275, distance: 17.8
click at [430, 277] on div "Janela de atendimento Grade de atendimento Capacidade Transportadoras Veículos …" at bounding box center [448, 222] width 897 height 445
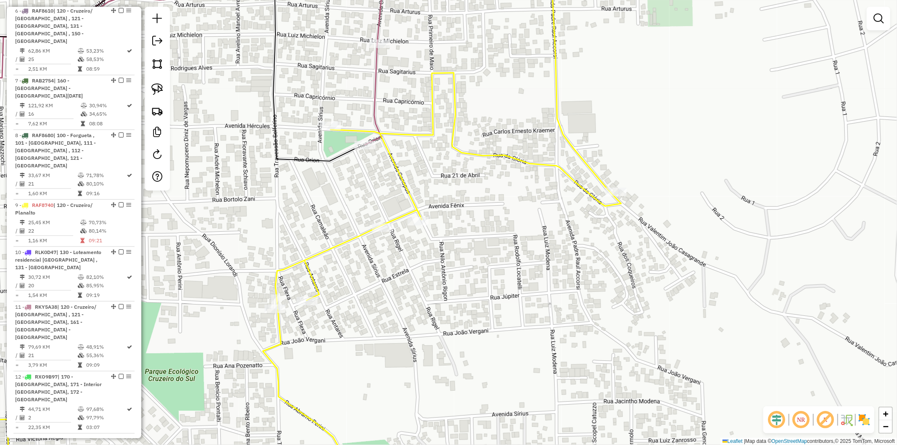
click at [326, 253] on icon at bounding box center [265, 222] width 710 height 534
select select "**********"
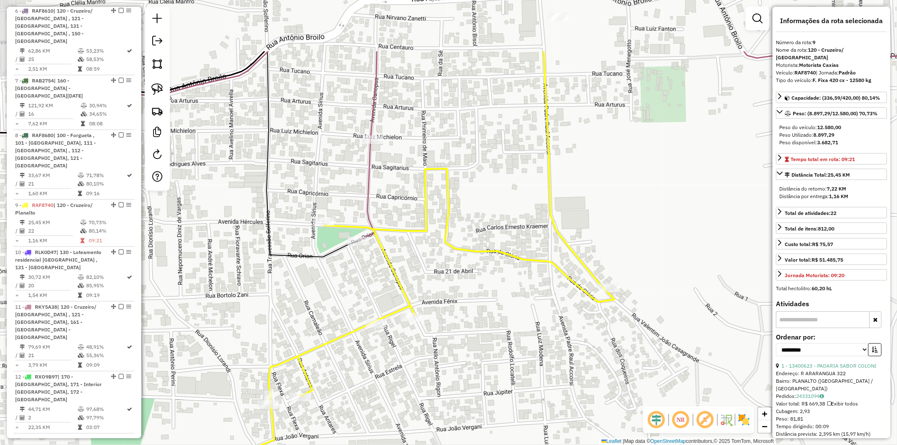
drag, startPoint x: 497, startPoint y: 217, endPoint x: 490, endPoint y: 307, distance: 90.7
click at [490, 307] on div "Janela de atendimento Grade de atendimento Capacidade Transportadoras Veículos …" at bounding box center [448, 222] width 897 height 445
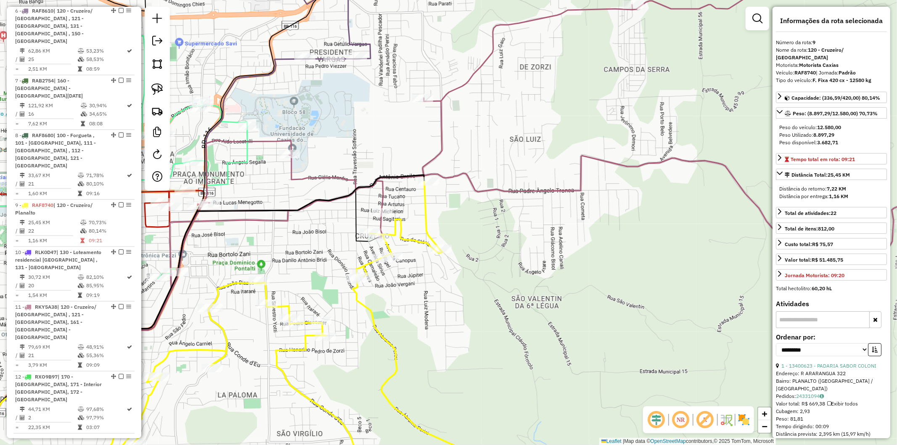
drag, startPoint x: 453, startPoint y: 346, endPoint x: 408, endPoint y: 308, distance: 59.0
click at [415, 318] on div "Janela de atendimento Grade de atendimento Capacidade Transportadoras Veículos …" at bounding box center [448, 222] width 897 height 445
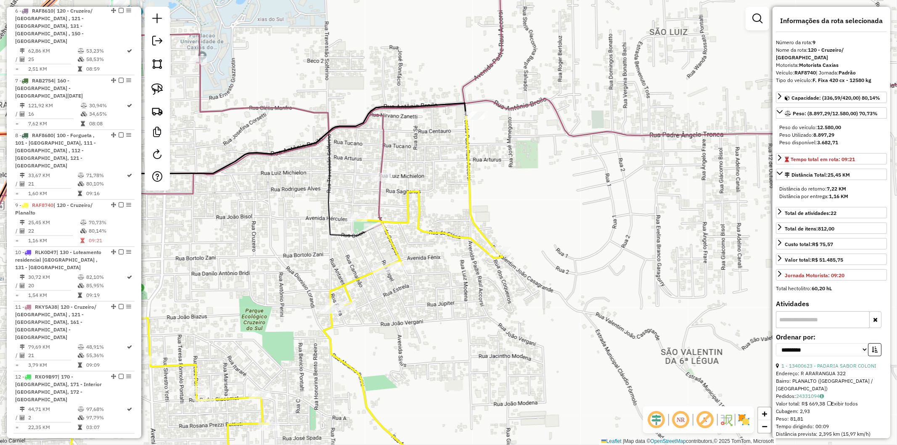
click at [378, 199] on icon at bounding box center [471, 142] width 1029 height 374
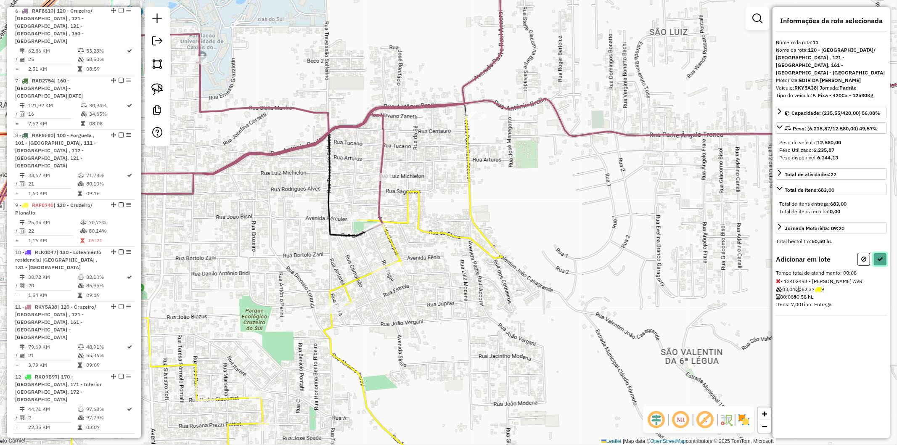
click at [877, 256] on icon at bounding box center [880, 259] width 6 height 6
select select "**********"
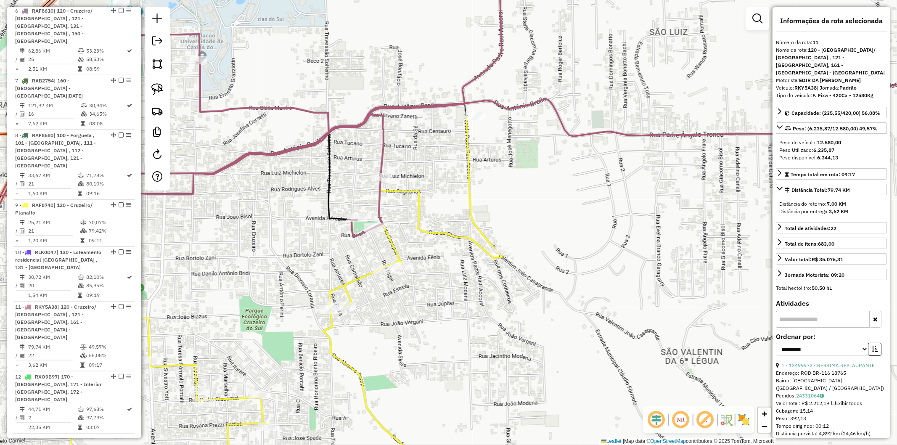
click at [389, 238] on icon at bounding box center [214, 302] width 576 height 373
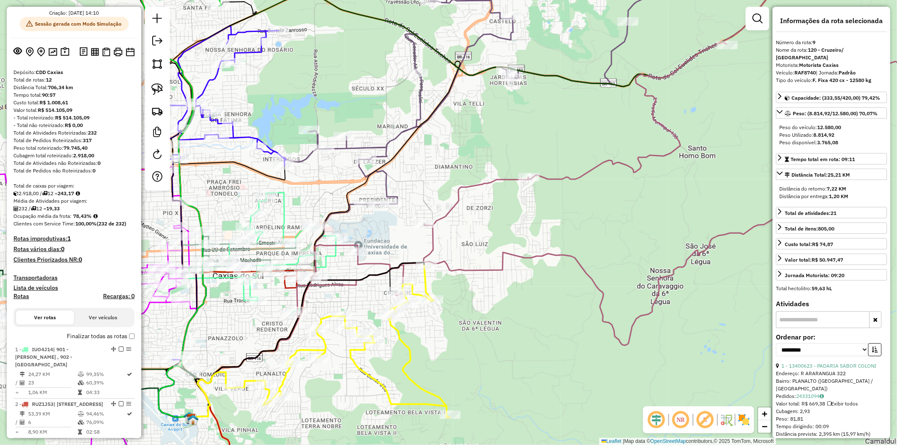
scroll to position [0, 0]
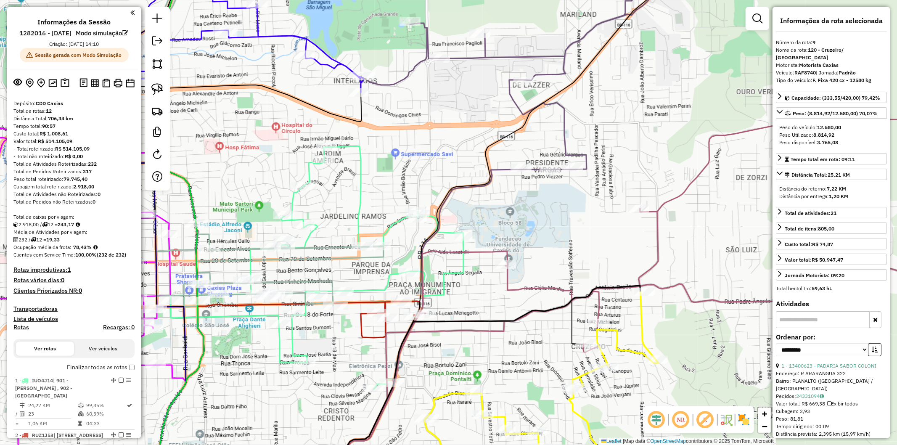
click at [234, 252] on icon at bounding box center [259, 130] width 250 height 351
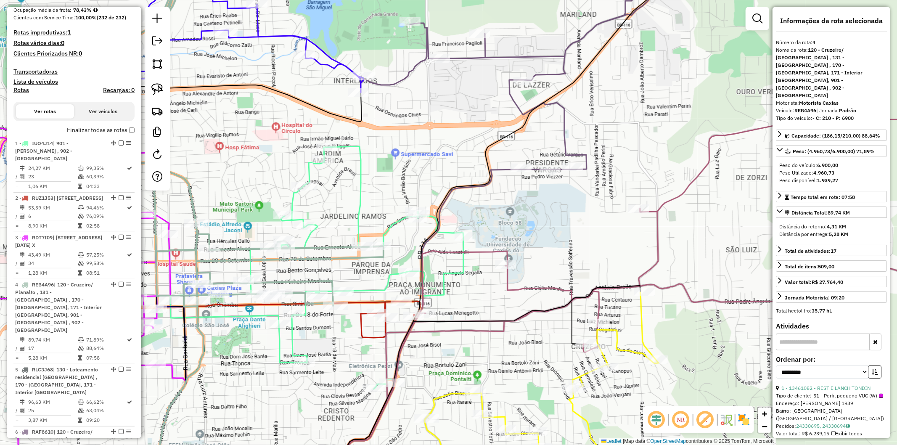
scroll to position [528, 0]
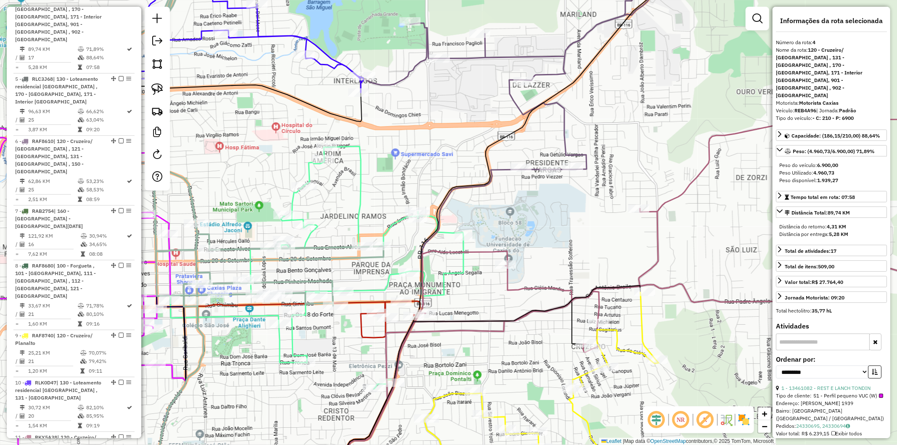
click at [243, 205] on div "Janela de atendimento Grade de atendimento Capacidade Transportadoras Veículos …" at bounding box center [448, 222] width 897 height 445
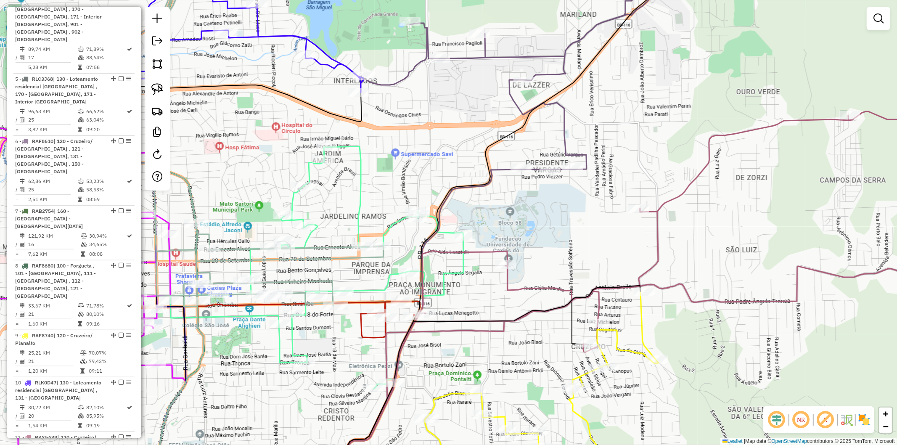
click at [235, 245] on icon at bounding box center [259, 130] width 250 height 351
select select "**********"
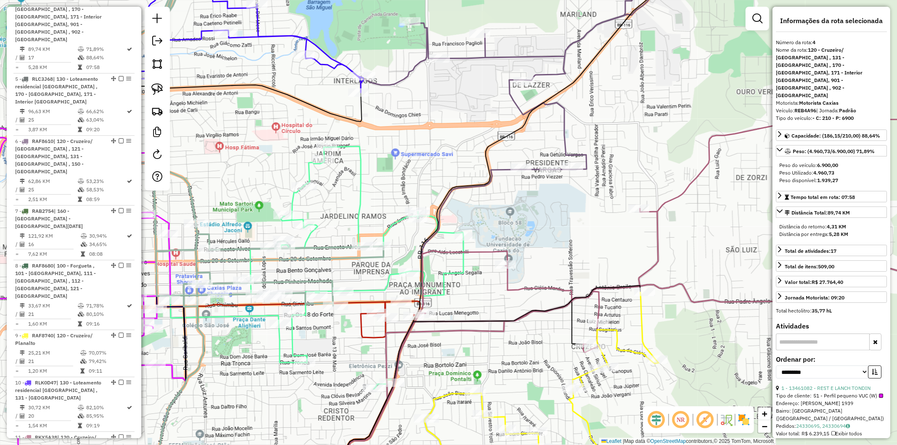
click at [252, 216] on div "Janela de atendimento Grade de atendimento Capacidade Transportadoras Veículos …" at bounding box center [448, 222] width 897 height 445
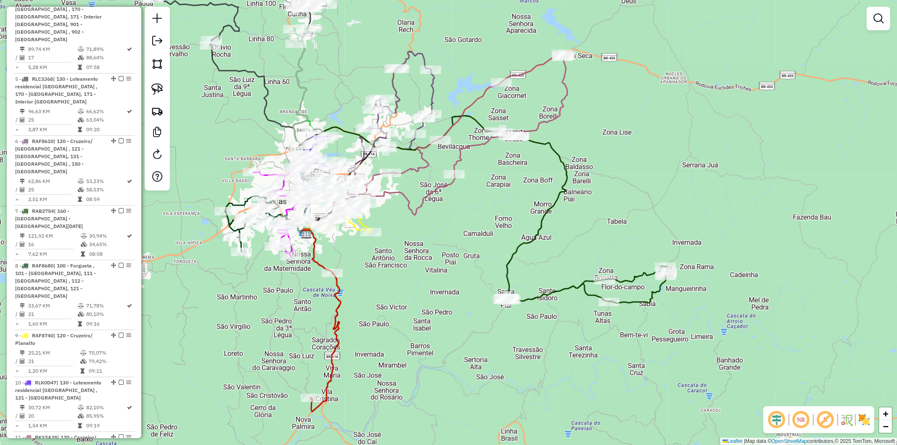
drag, startPoint x: 364, startPoint y: 309, endPoint x: 429, endPoint y: 278, distance: 71.8
click at [429, 278] on div "Janela de atendimento Grade de atendimento Capacidade Transportadoras Veículos …" at bounding box center [448, 222] width 897 height 445
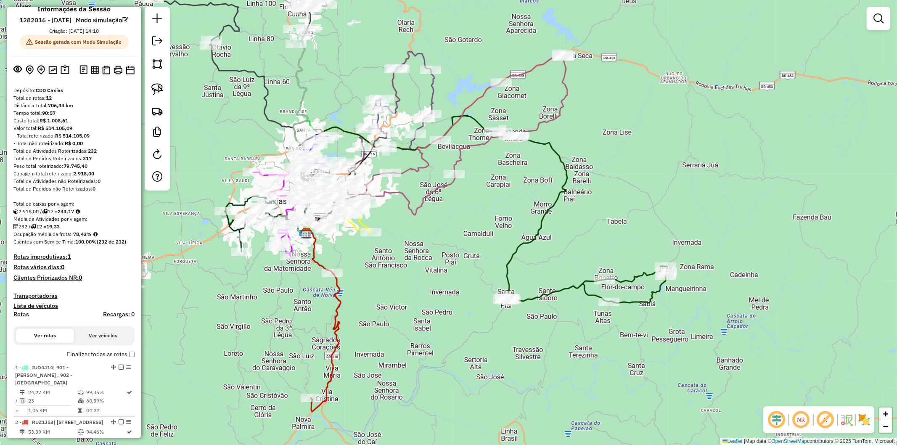
scroll to position [0, 0]
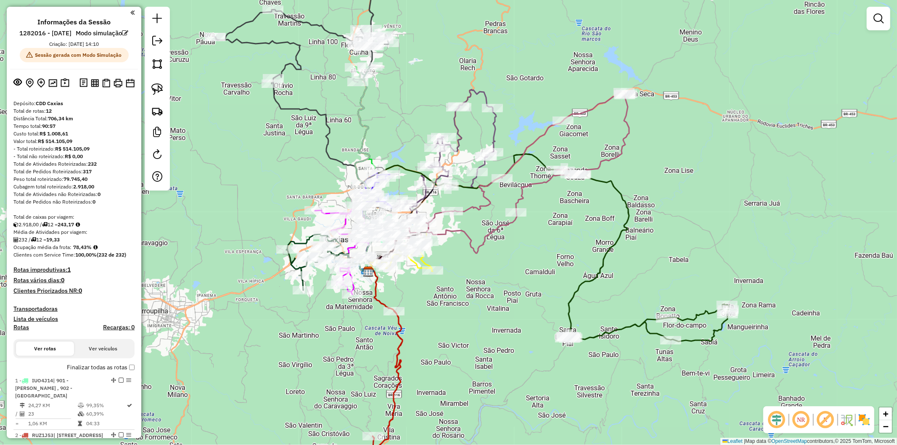
drag, startPoint x: 379, startPoint y: 277, endPoint x: 441, endPoint y: 316, distance: 72.7
click at [441, 316] on div "Janela de atendimento Grade de atendimento Capacidade Transportadoras Veículos …" at bounding box center [448, 222] width 897 height 445
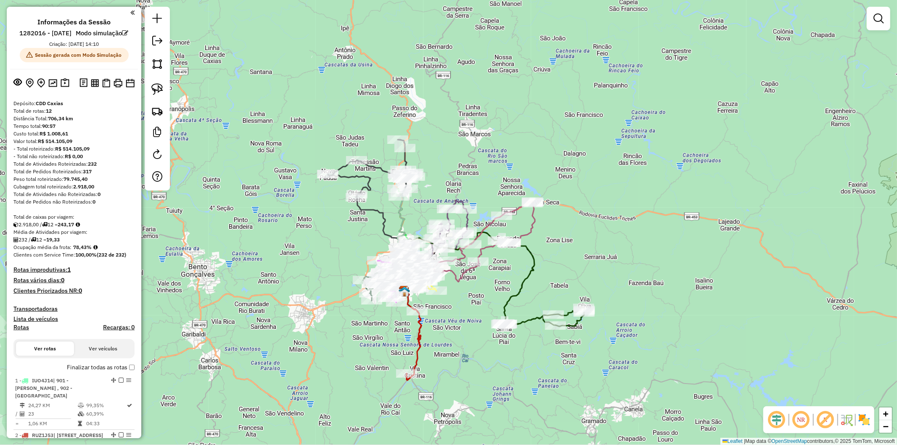
click at [383, 210] on icon at bounding box center [371, 194] width 86 height 108
select select "**********"
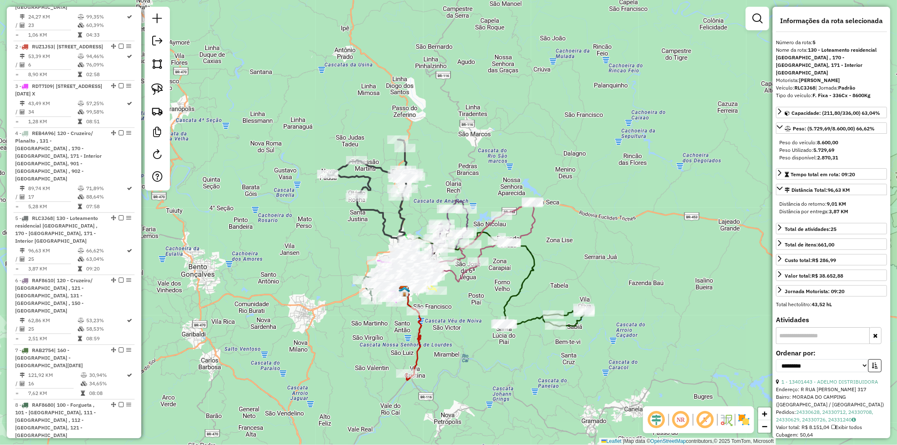
scroll to position [597, 0]
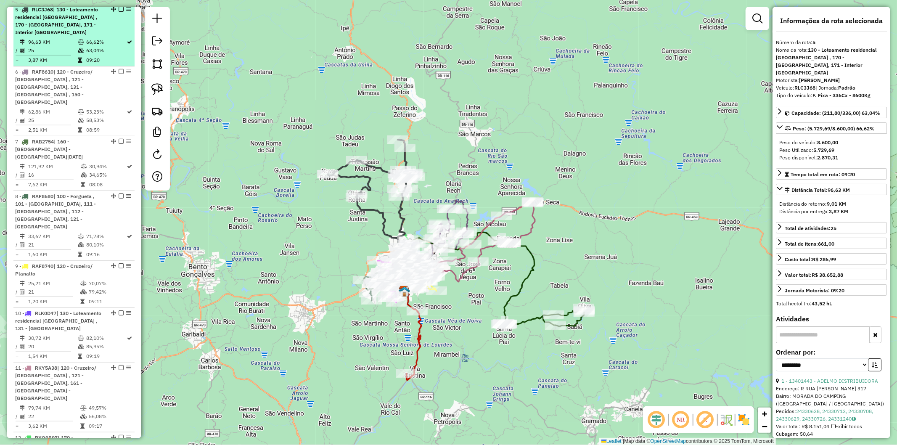
click at [120, 11] on em at bounding box center [121, 9] width 5 height 5
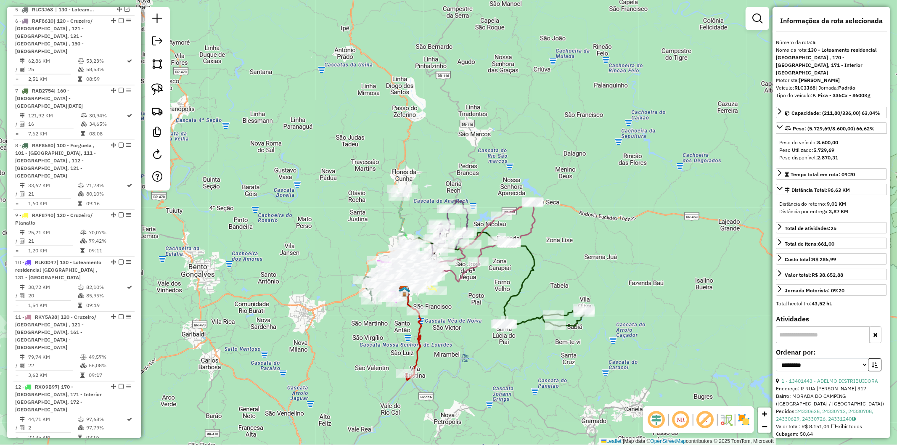
click at [534, 266] on icon at bounding box center [467, 278] width 135 height 92
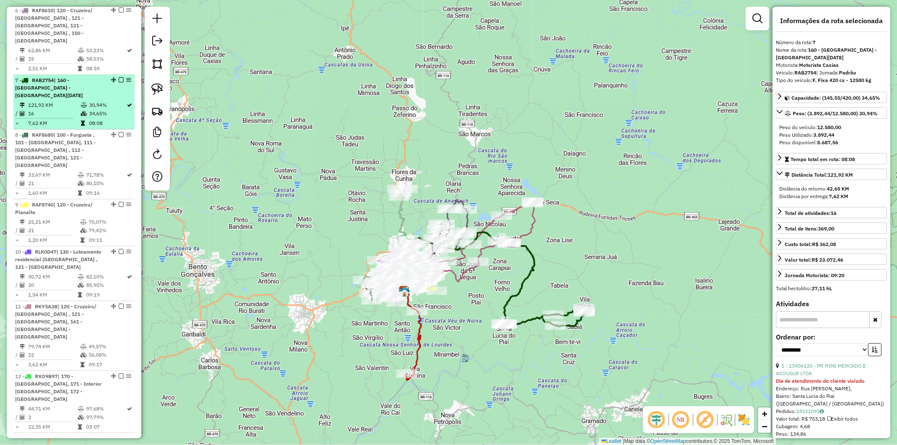
click at [119, 77] on em at bounding box center [121, 79] width 5 height 5
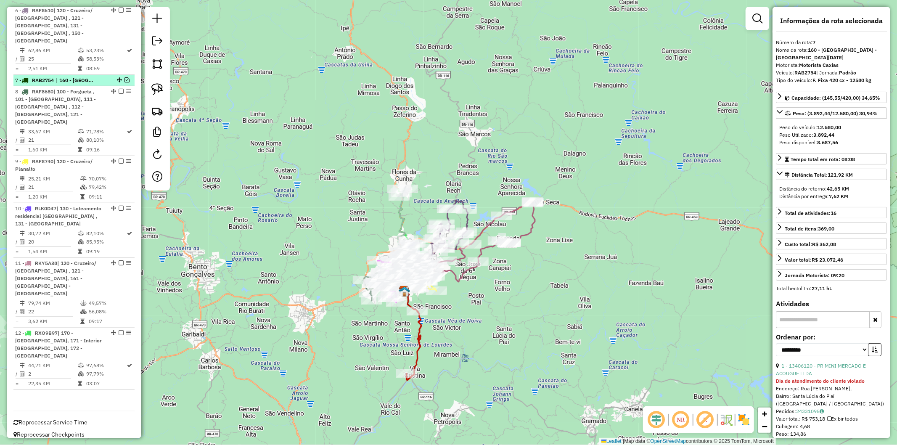
scroll to position [572, 0]
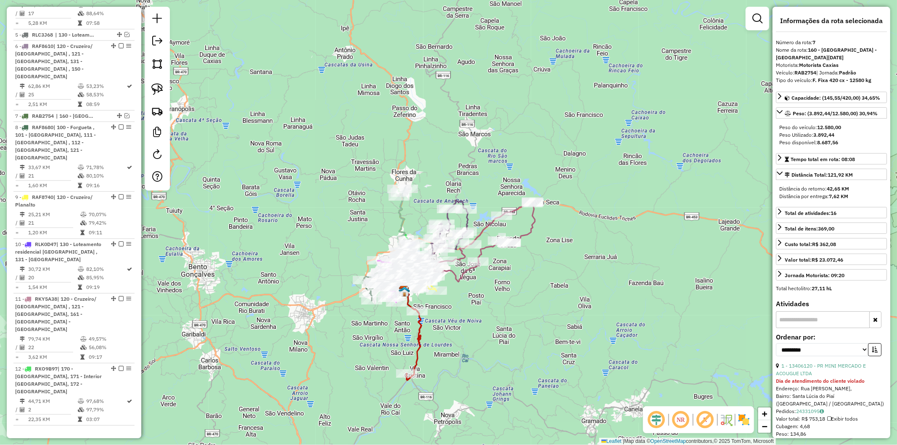
click at [530, 226] on icon at bounding box center [475, 241] width 117 height 80
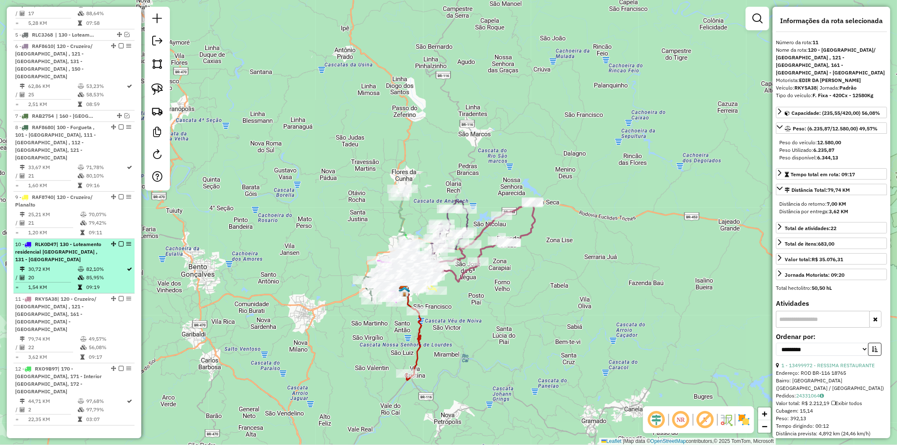
click at [120, 296] on em at bounding box center [121, 298] width 5 height 5
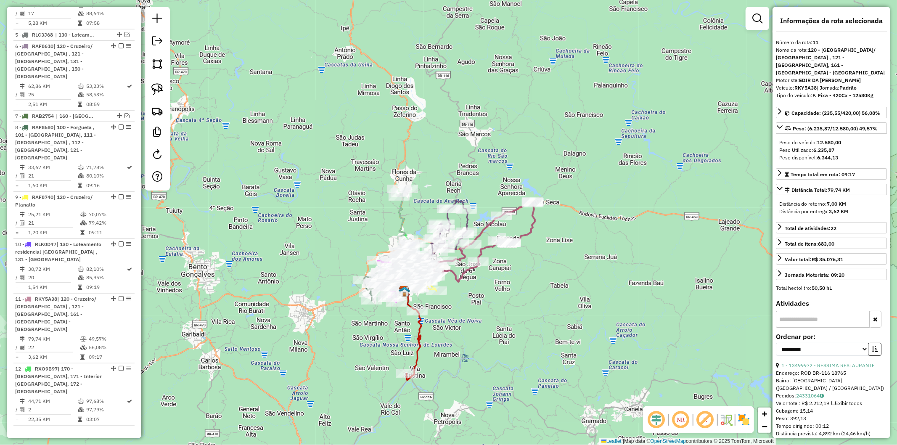
scroll to position [528, 0]
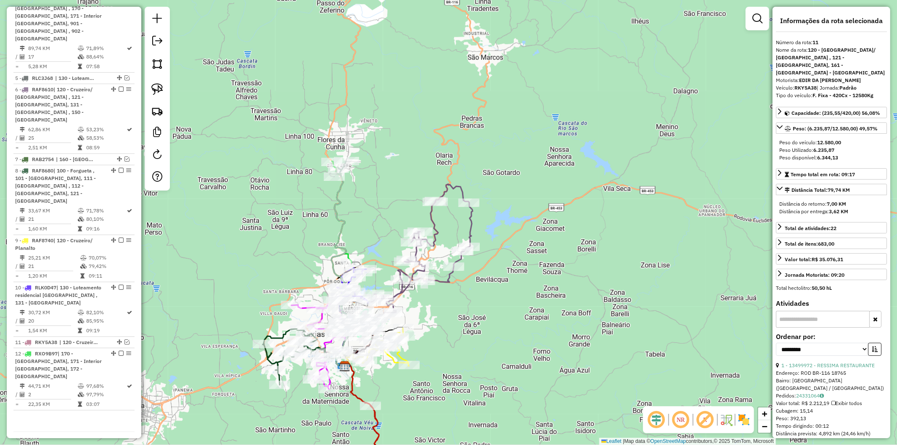
click at [470, 219] on icon at bounding box center [420, 248] width 105 height 128
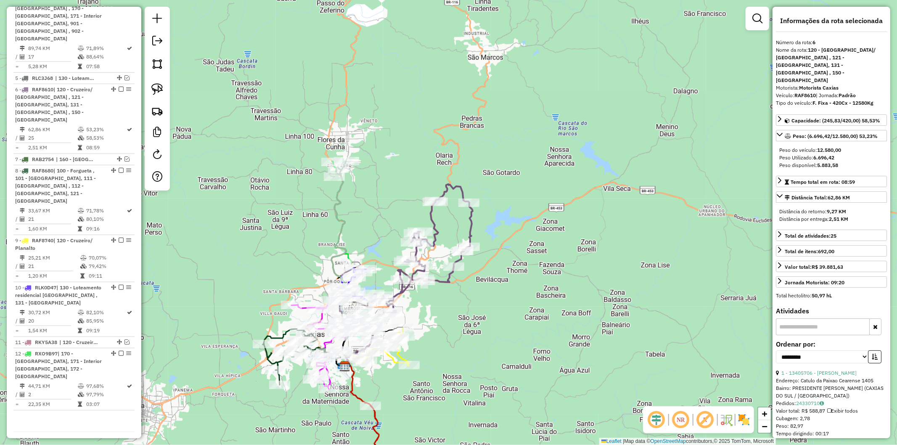
click at [472, 219] on icon at bounding box center [420, 248] width 105 height 128
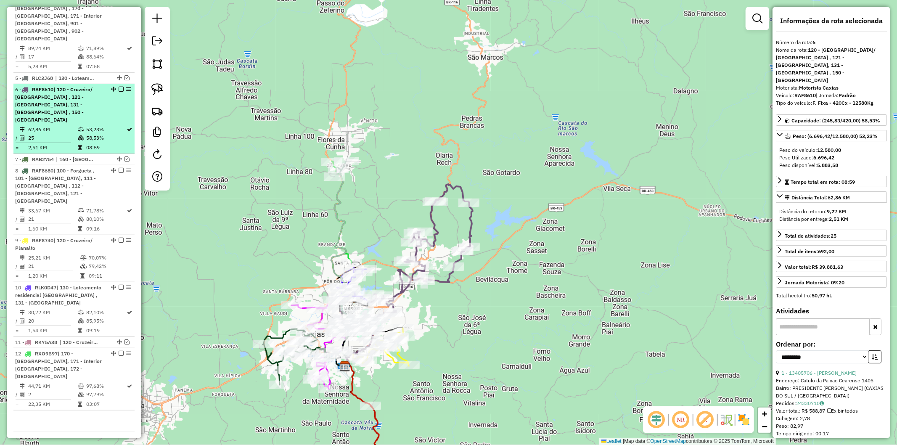
click at [119, 91] on em at bounding box center [121, 89] width 5 height 5
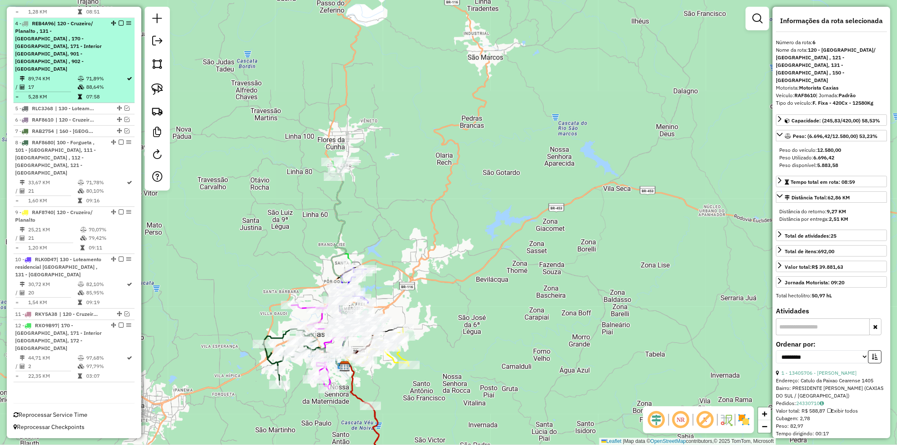
scroll to position [485, 0]
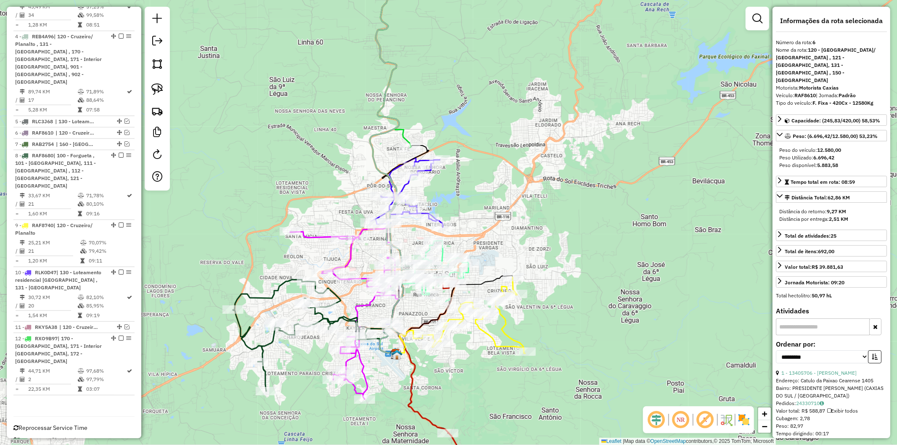
click at [249, 340] on div "Janela de atendimento Grade de atendimento Capacidade Transportadoras Veículos …" at bounding box center [448, 222] width 897 height 445
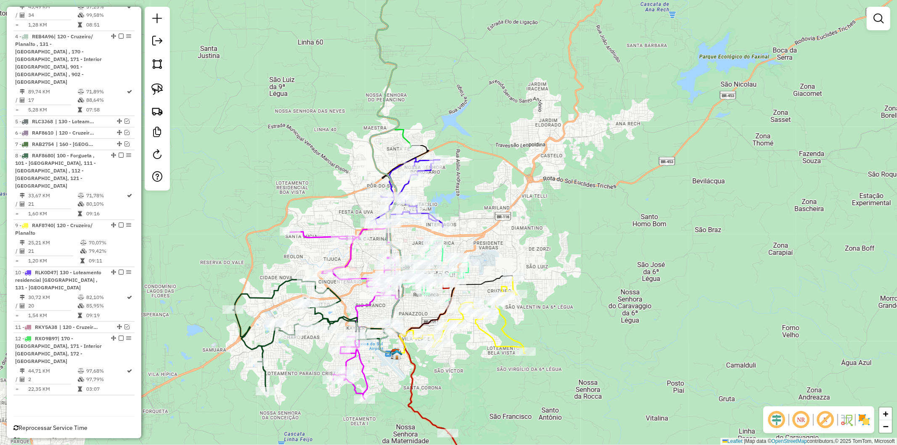
click at [240, 336] on icon at bounding box center [316, 335] width 167 height 111
select select "**********"
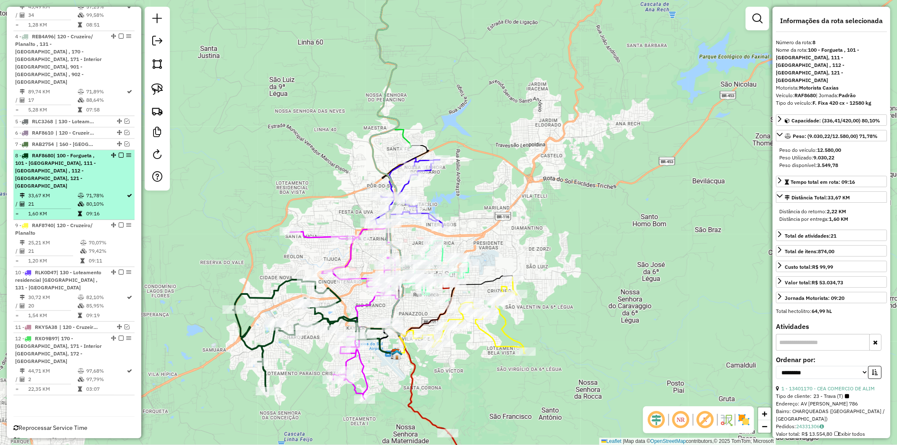
click at [119, 157] on em at bounding box center [121, 155] width 5 height 5
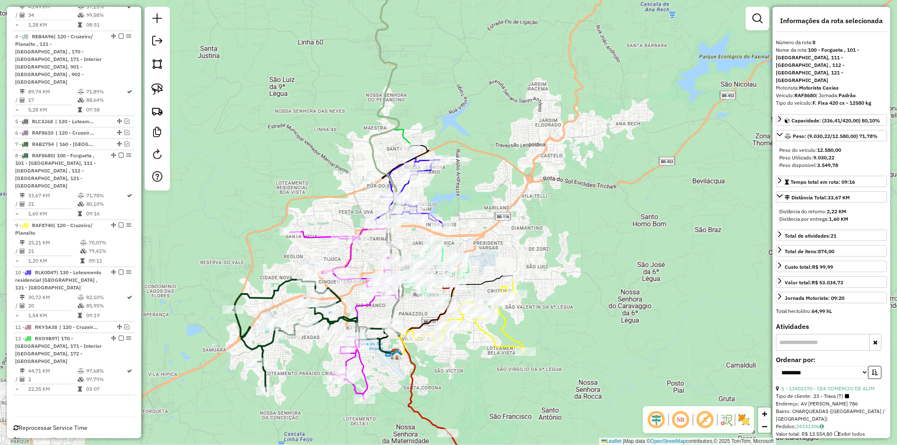
scroll to position [434, 0]
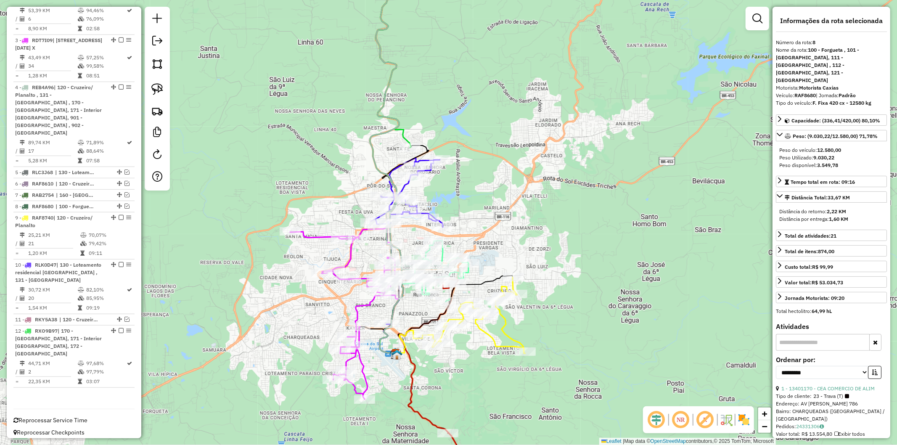
click at [353, 254] on icon at bounding box center [342, 313] width 105 height 172
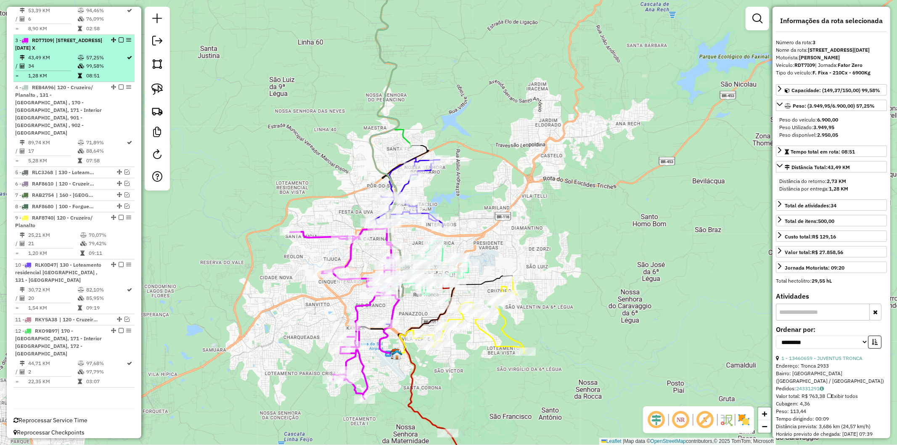
click at [120, 42] on em at bounding box center [121, 39] width 5 height 5
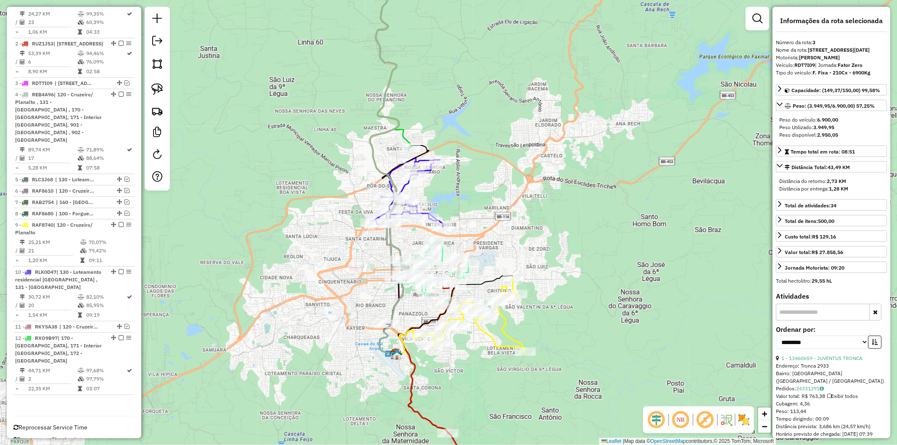
click at [507, 330] on icon at bounding box center [471, 315] width 108 height 76
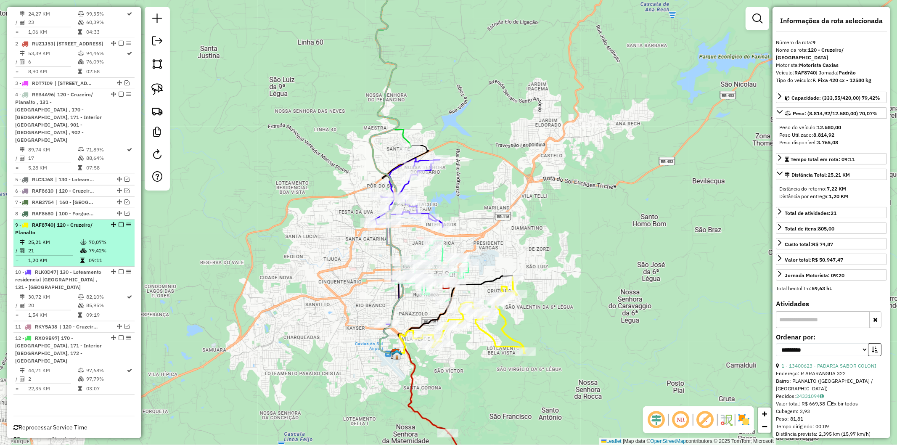
click at [120, 222] on em at bounding box center [121, 224] width 5 height 5
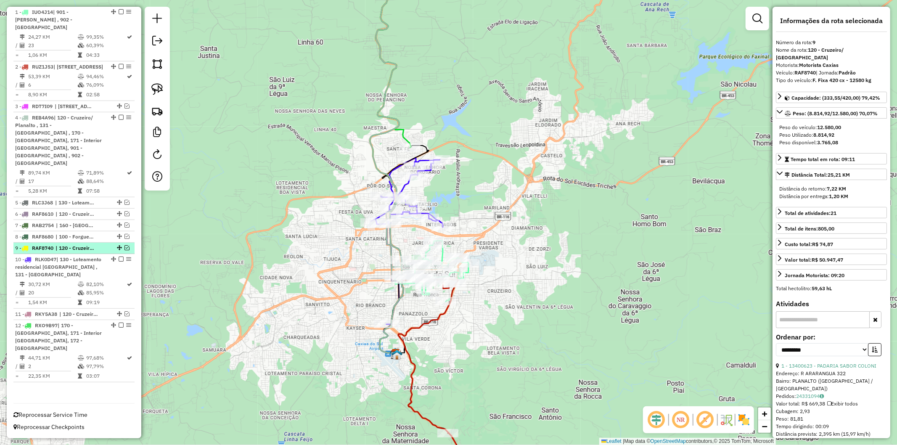
scroll to position [356, 0]
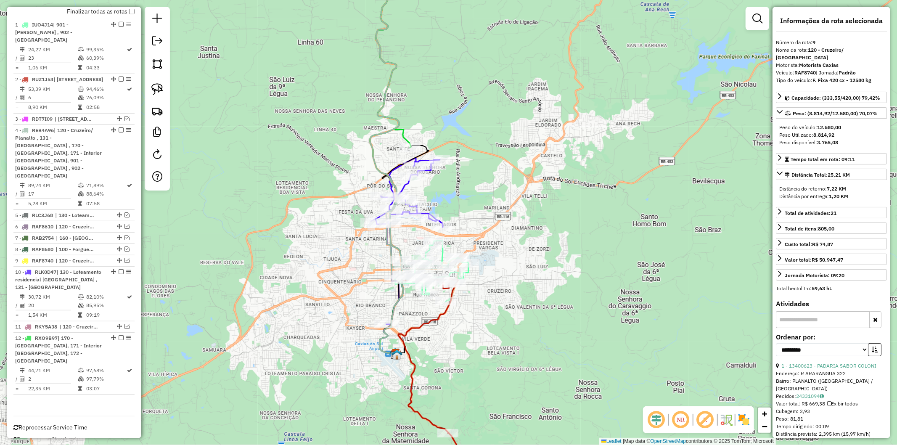
click at [432, 322] on icon at bounding box center [431, 385] width 66 height 210
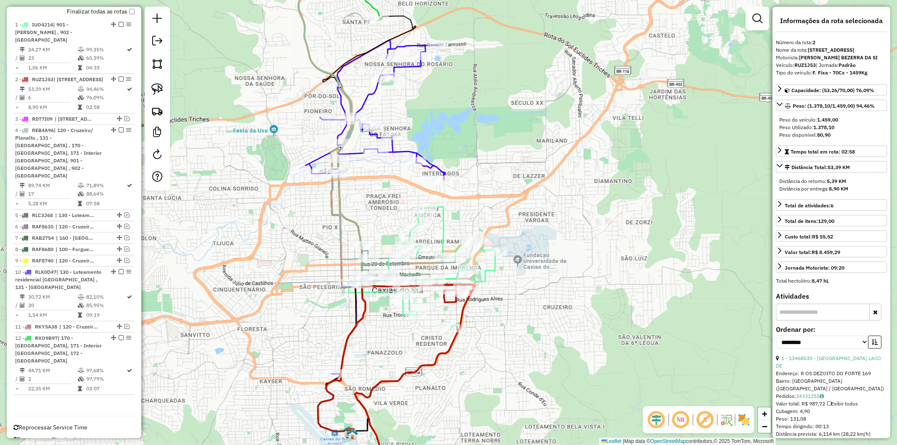
click at [398, 145] on div "Janela de atendimento Grade de atendimento Capacidade Transportadoras Veículos …" at bounding box center [448, 222] width 897 height 445
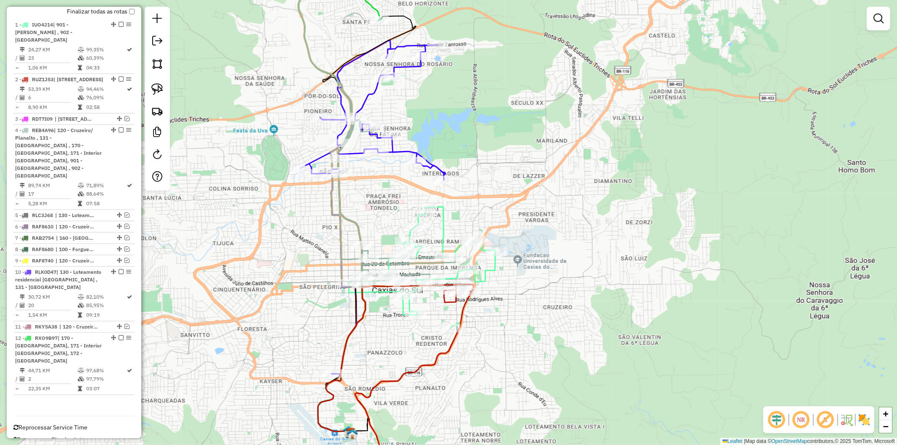
click at [398, 148] on icon at bounding box center [372, 206] width 145 height 333
select select "**********"
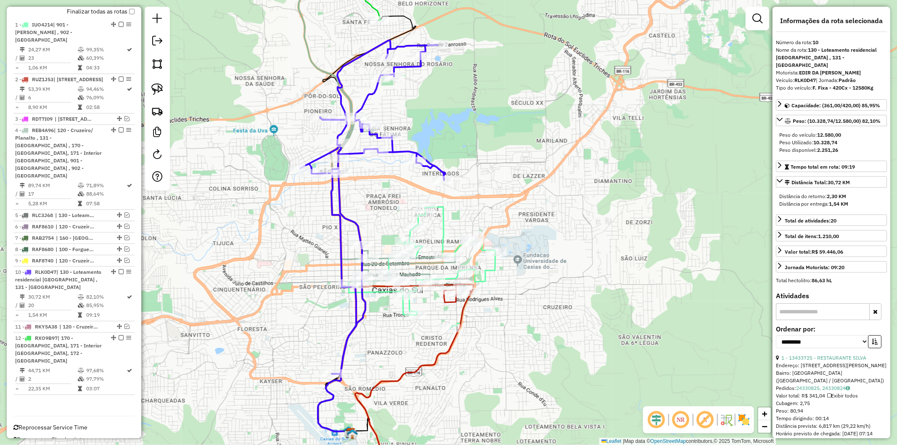
click at [313, 68] on icon at bounding box center [376, 120] width 156 height 331
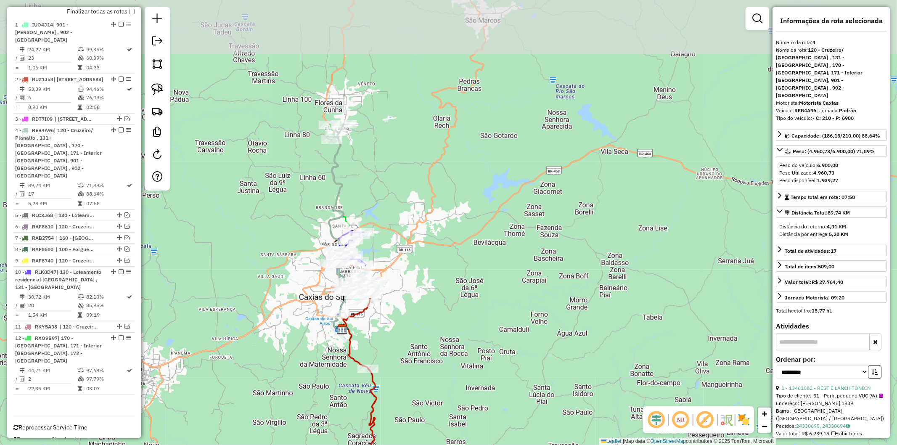
drag, startPoint x: 284, startPoint y: 149, endPoint x: 304, endPoint y: 260, distance: 112.4
click at [304, 260] on div "Janela de atendimento Grade de atendimento Capacidade Transportadoras Veículos …" at bounding box center [448, 222] width 897 height 445
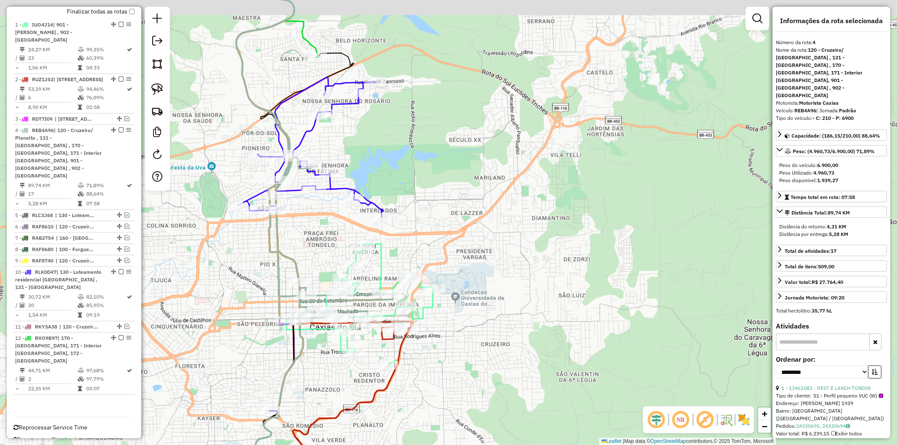
drag, startPoint x: 316, startPoint y: 209, endPoint x: 318, endPoint y: 230, distance: 20.7
click at [318, 230] on div "Janela de atendimento Grade de atendimento Capacidade Transportadoras Veículos …" at bounding box center [448, 222] width 897 height 445
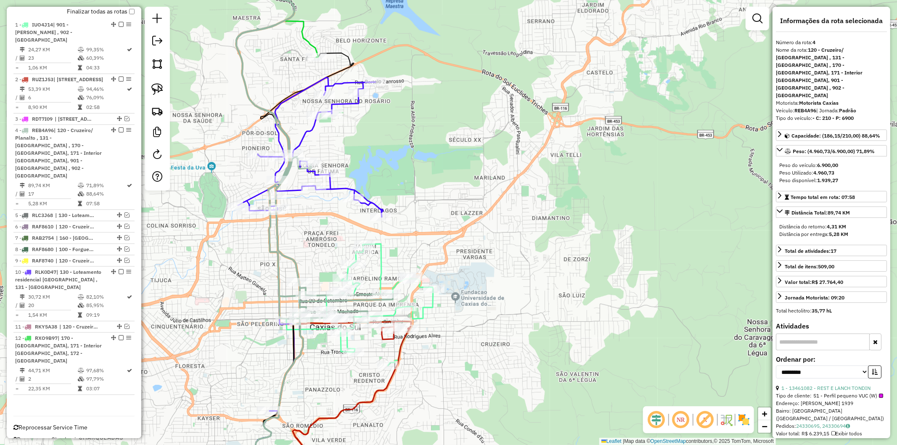
click at [303, 28] on icon at bounding box center [284, 6] width 67 height 102
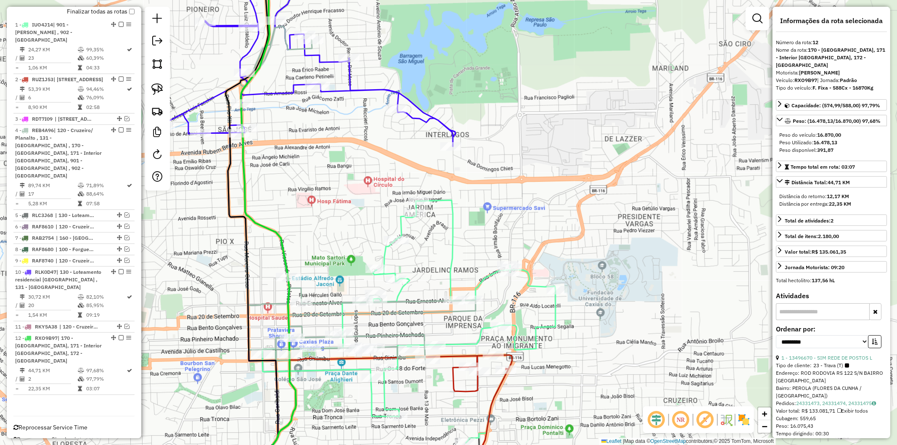
click at [327, 301] on icon at bounding box center [351, 157] width 250 height 405
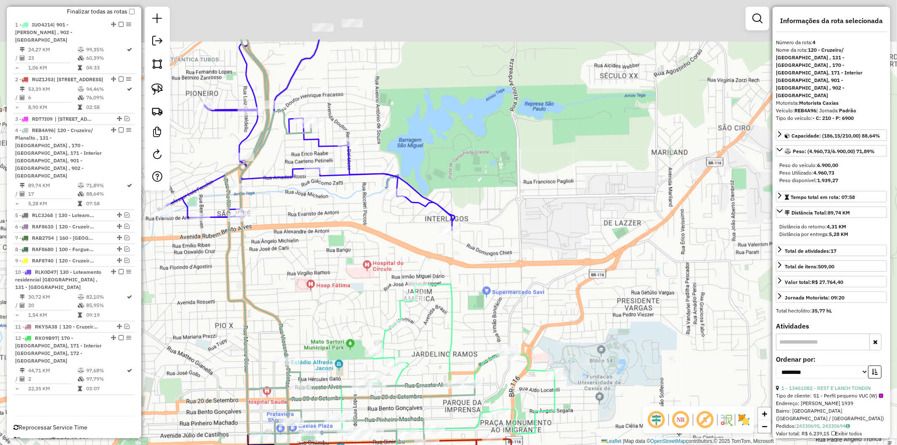
drag, startPoint x: 316, startPoint y: 226, endPoint x: 315, endPoint y: 310, distance: 84.1
click at [315, 310] on div "Janela de atendimento Grade de atendimento Capacidade Transportadoras Veículos …" at bounding box center [448, 222] width 897 height 445
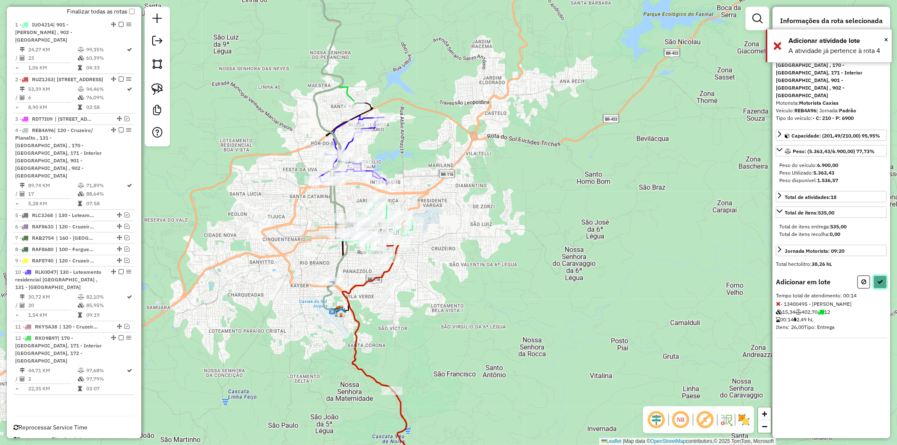
click at [874, 275] on button at bounding box center [879, 281] width 13 height 13
select select "**********"
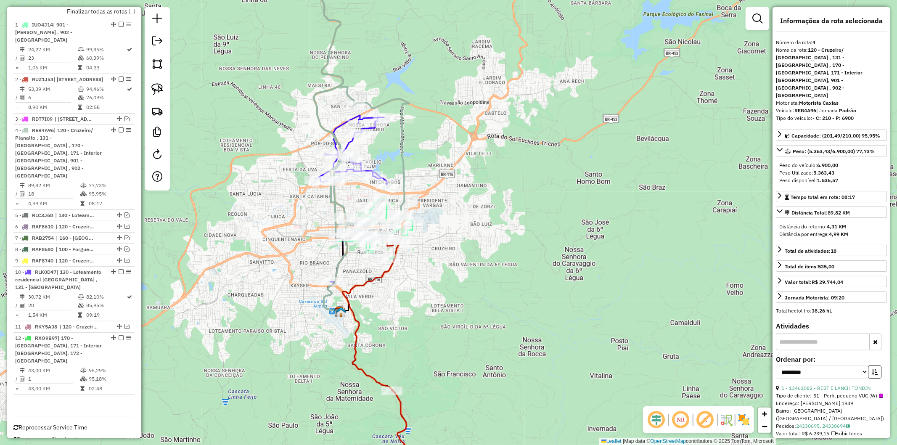
click at [337, 203] on icon at bounding box center [361, 96] width 95 height 283
click at [349, 193] on div "Janela de atendimento Grade de atendimento Capacidade Transportadoras Veículos …" at bounding box center [448, 222] width 897 height 445
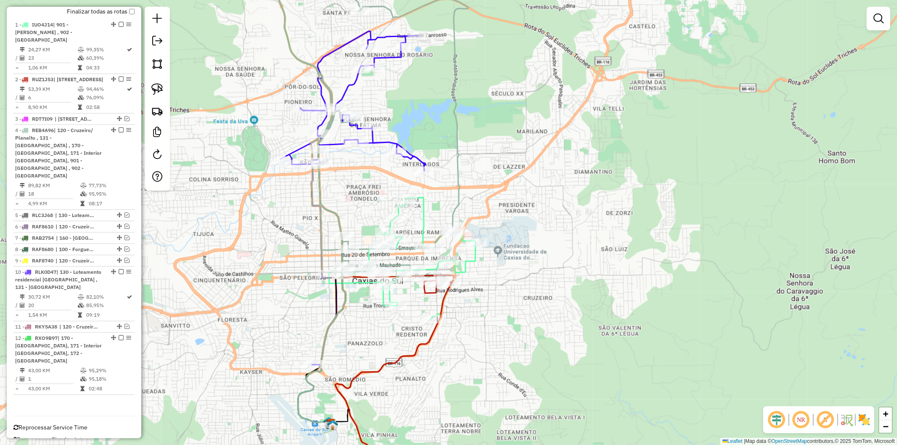
click at [425, 219] on icon at bounding box center [402, 258] width 147 height 121
select select "**********"
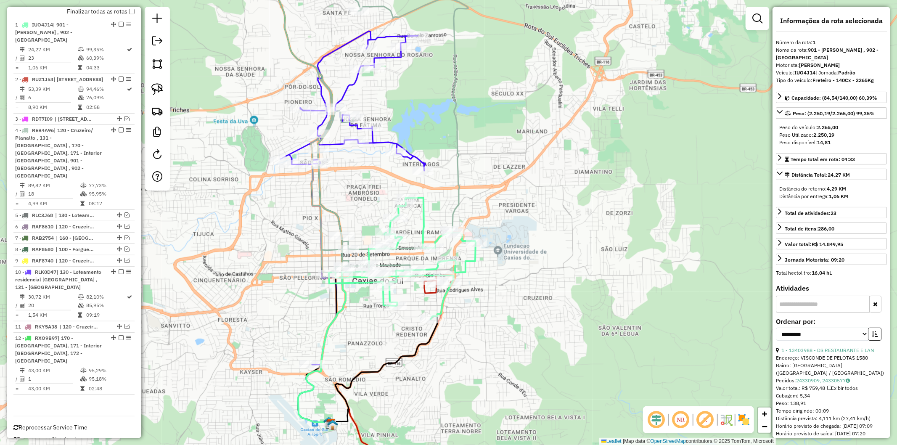
click at [440, 203] on div "Janela de atendimento Grade de atendimento Capacidade Transportadoras Veículos …" at bounding box center [448, 222] width 897 height 445
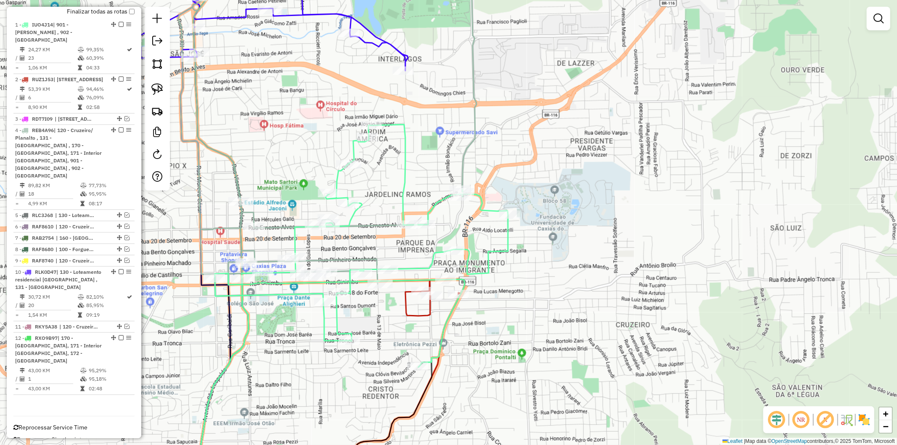
click at [428, 311] on icon at bounding box center [363, 384] width 202 height 211
select select "**********"
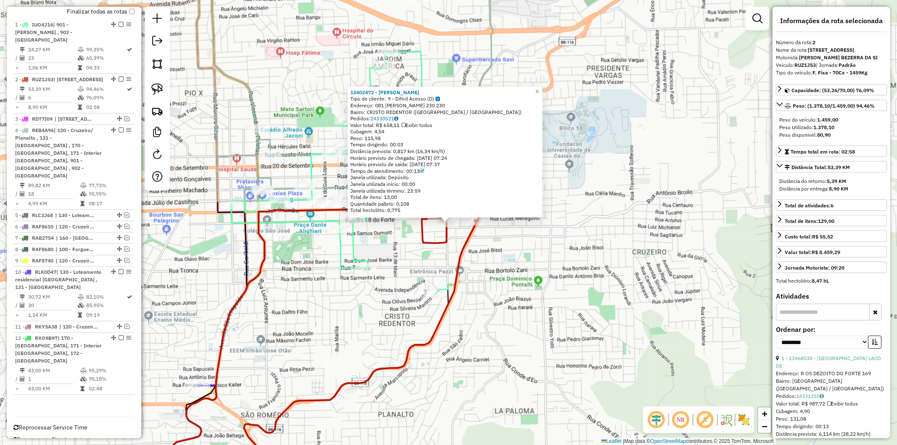
click at [505, 282] on div "13402472 - D.F.D AGUIRRES - LAN Tipo de cliente: 9 - Difícil Acesso (D) Endereç…" at bounding box center [448, 222] width 897 height 445
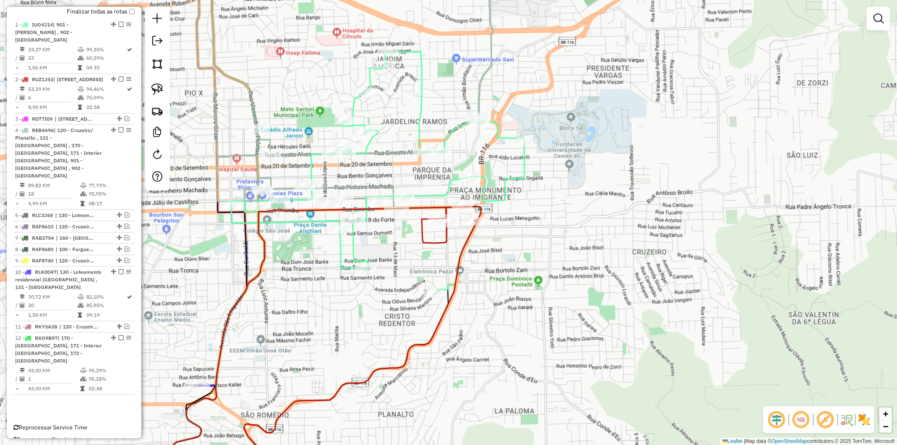
click at [438, 262] on div "Janela de atendimento Grade de atendimento Capacidade Transportadoras Veículos …" at bounding box center [448, 222] width 897 height 445
click at [433, 238] on icon at bounding box center [362, 347] width 237 height 283
select select "**********"
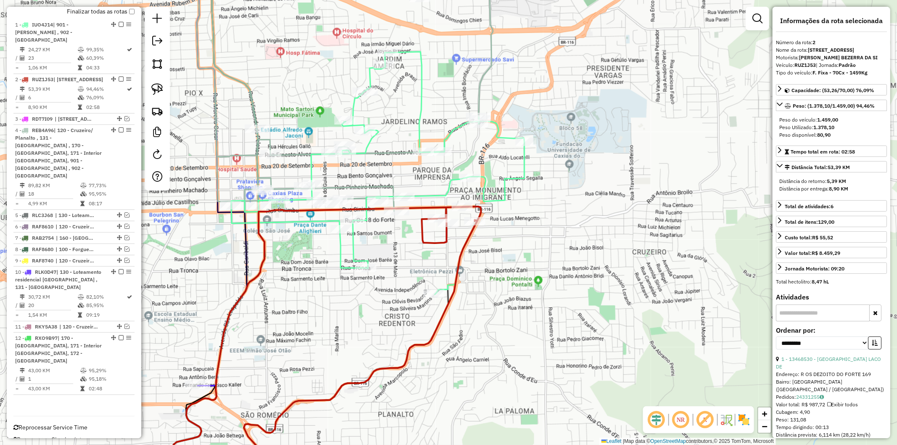
click at [428, 265] on div "Janela de atendimento Grade de atendimento Capacidade Transportadoras Veículos …" at bounding box center [448, 222] width 897 height 445
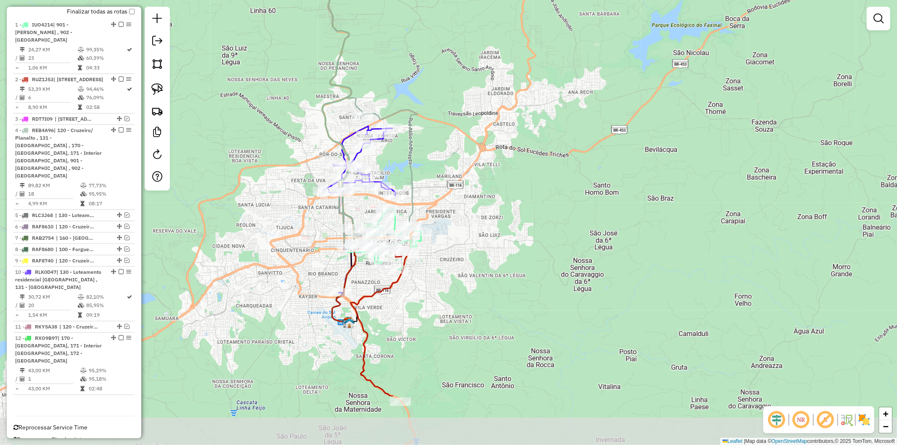
drag, startPoint x: 392, startPoint y: 389, endPoint x: 412, endPoint y: 296, distance: 96.0
click at [412, 296] on div "Janela de atendimento Grade de atendimento Capacidade Transportadoras Veículos …" at bounding box center [448, 222] width 897 height 445
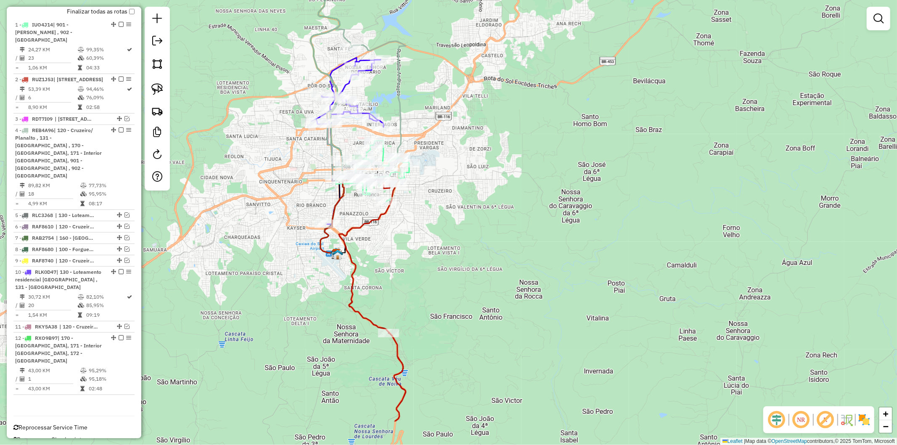
drag, startPoint x: 436, startPoint y: 326, endPoint x: 421, endPoint y: 281, distance: 47.7
click at [421, 281] on div "Janela de atendimento Grade de atendimento Capacidade Transportadoras Veículos …" at bounding box center [448, 222] width 897 height 445
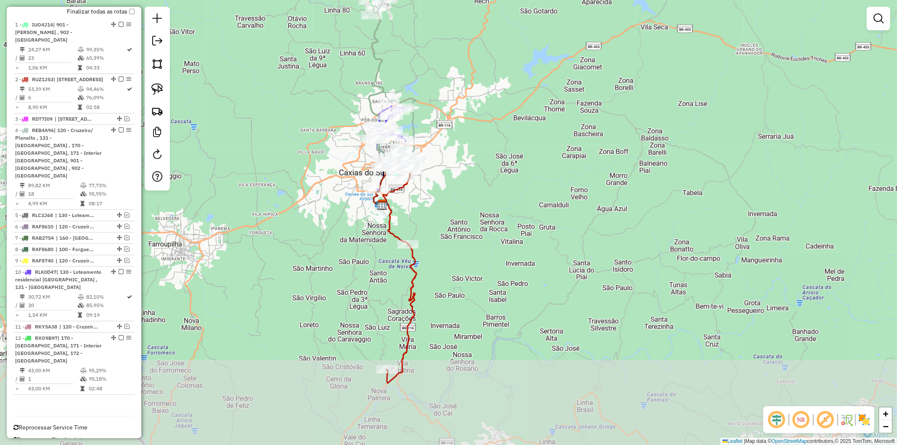
drag, startPoint x: 460, startPoint y: 348, endPoint x: 445, endPoint y: 249, distance: 99.9
click at [445, 249] on div "Janela de atendimento Grade de atendimento Capacidade Transportadoras Veículos …" at bounding box center [448, 222] width 897 height 445
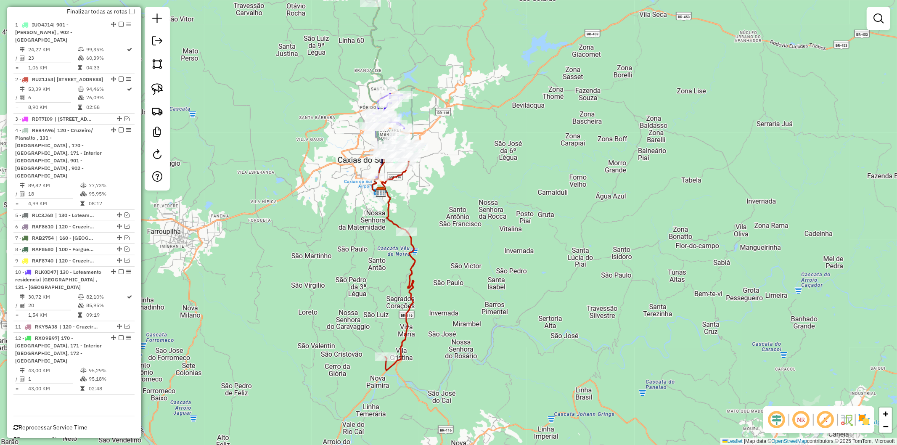
click at [415, 290] on icon at bounding box center [398, 263] width 33 height 216
select select "**********"
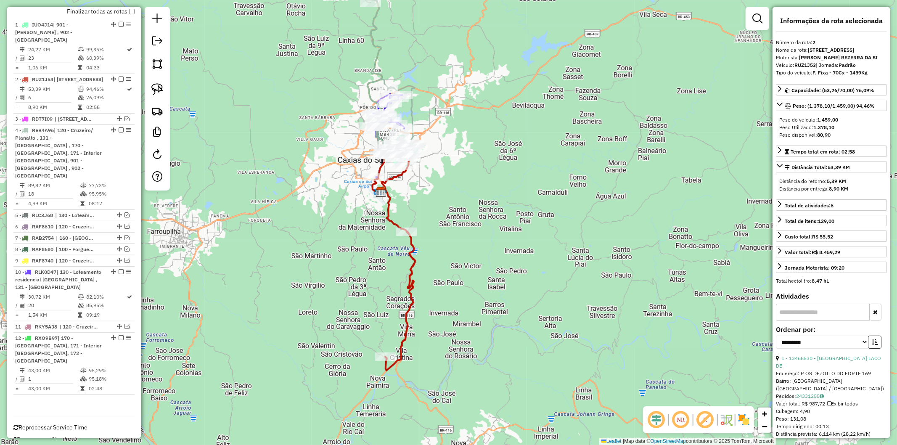
click at [438, 277] on div "Janela de atendimento Grade de atendimento Capacidade Transportadoras Veículos …" at bounding box center [448, 222] width 897 height 445
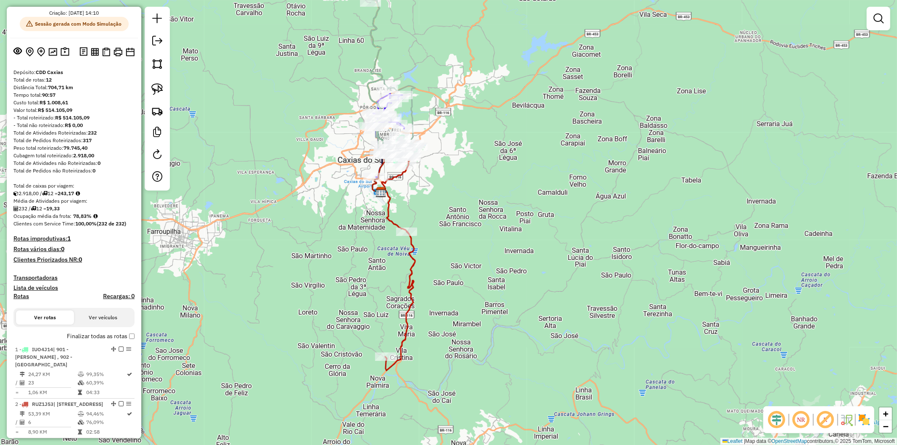
scroll to position [0, 0]
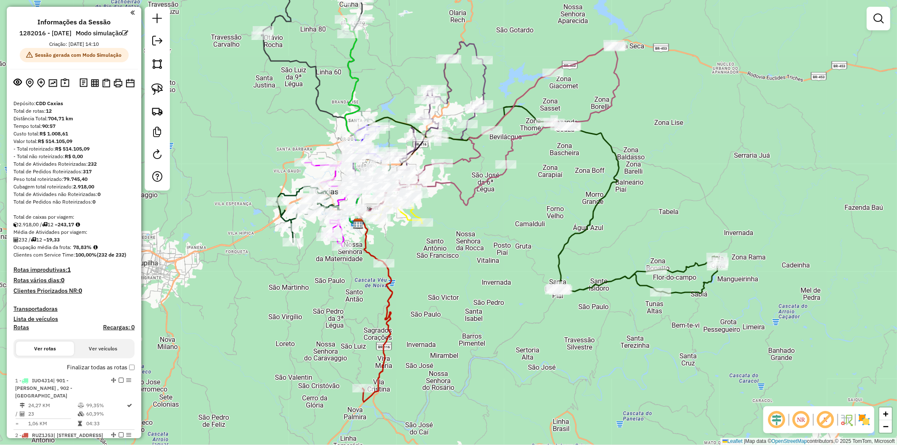
drag, startPoint x: 521, startPoint y: 179, endPoint x: 499, endPoint y: 211, distance: 38.8
click at [499, 211] on div "Janela de atendimento Grade de atendimento Capacidade Transportadoras Veículos …" at bounding box center [448, 222] width 897 height 445
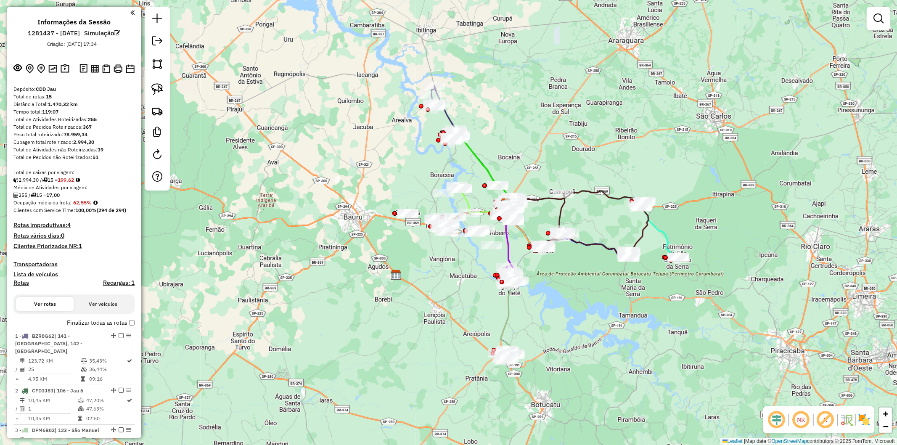
click at [211, 309] on div "Janela de atendimento Grade de atendimento Capacidade Transportadoras Veículos …" at bounding box center [448, 222] width 897 height 445
drag, startPoint x: 99, startPoint y: 147, endPoint x: 108, endPoint y: 148, distance: 9.3
click at [106, 146] on div "Total de Atividades não Roteirizadas: 39" at bounding box center [73, 150] width 121 height 8
click at [108, 148] on div "Total de Atividades não Roteirizadas: 39" at bounding box center [73, 150] width 121 height 8
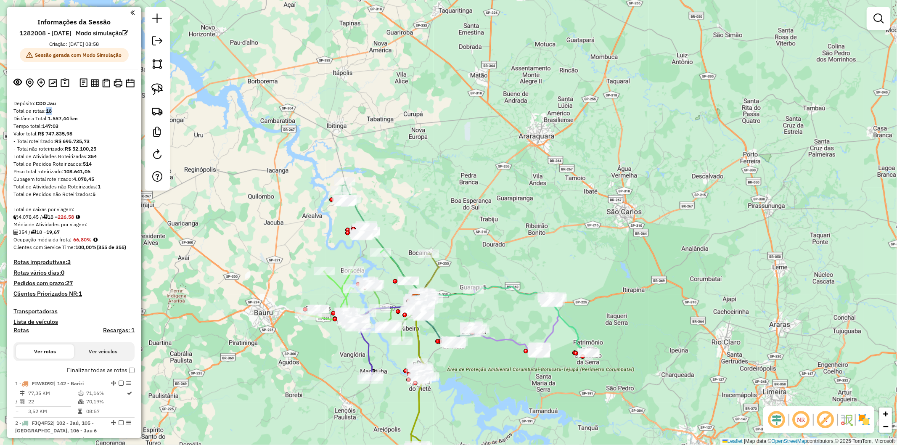
drag, startPoint x: 53, startPoint y: 123, endPoint x: 48, endPoint y: 121, distance: 6.4
click at [48, 115] on div "Total de rotas: 18" at bounding box center [73, 111] width 121 height 8
click at [55, 115] on div "Total de rotas: 18" at bounding box center [73, 111] width 121 height 8
drag, startPoint x: 66, startPoint y: 226, endPoint x: 77, endPoint y: 223, distance: 11.2
click at [74, 220] on strong "226,58" at bounding box center [66, 217] width 16 height 6
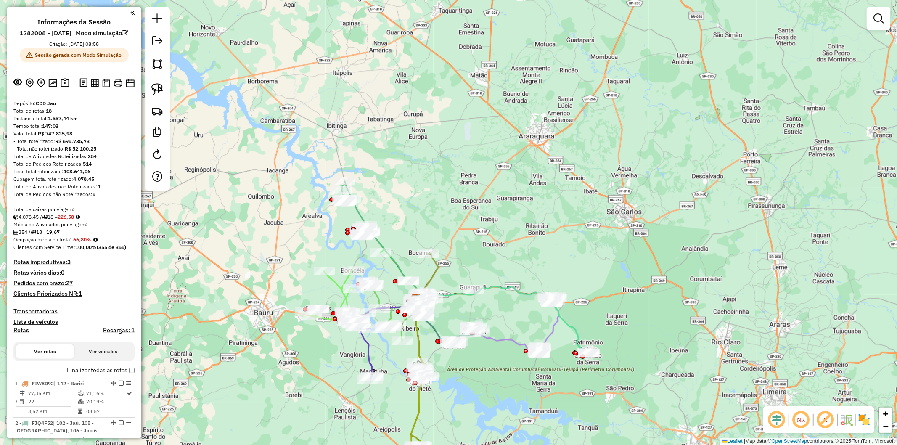
click at [103, 190] on div "Total de Atividades não Roteirizadas: 1" at bounding box center [73, 187] width 121 height 8
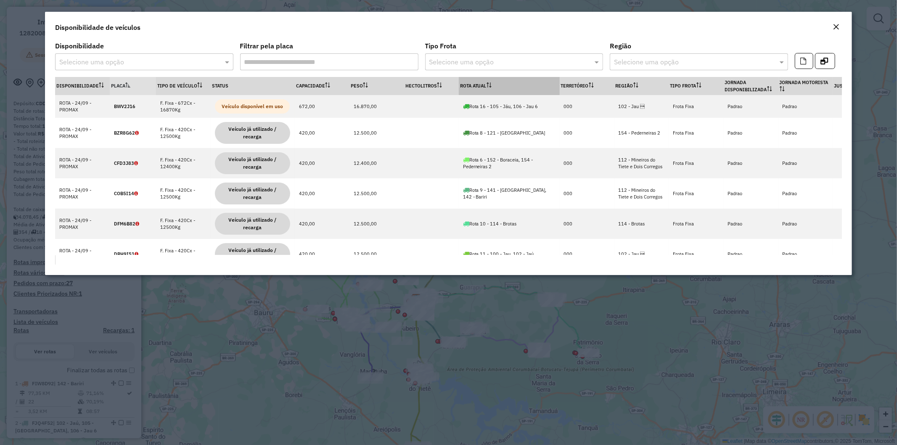
click at [483, 83] on th "Rota Atual" at bounding box center [509, 86] width 101 height 18
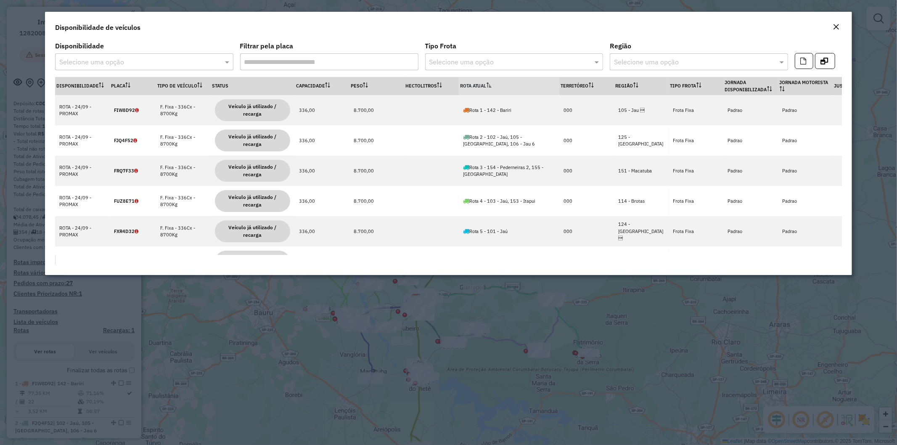
click at [481, 83] on th "Rota Atual" at bounding box center [509, 86] width 101 height 18
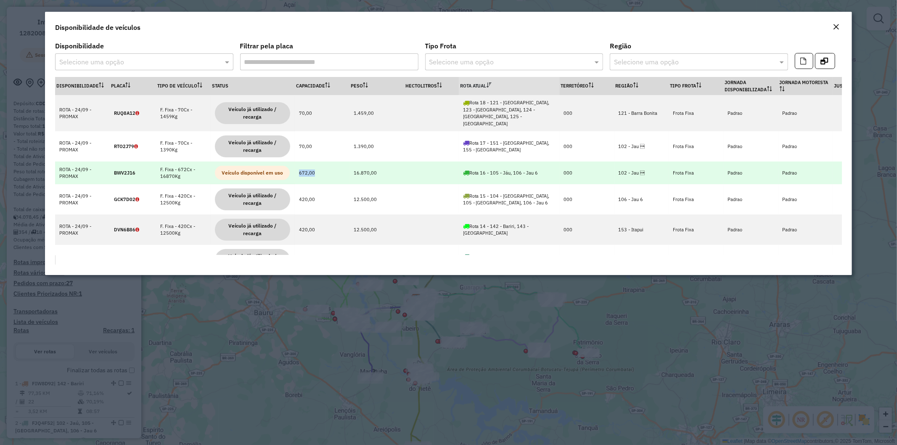
drag, startPoint x: 327, startPoint y: 169, endPoint x: 284, endPoint y: 164, distance: 43.2
click at [296, 169] on td "672,00" at bounding box center [322, 172] width 55 height 23
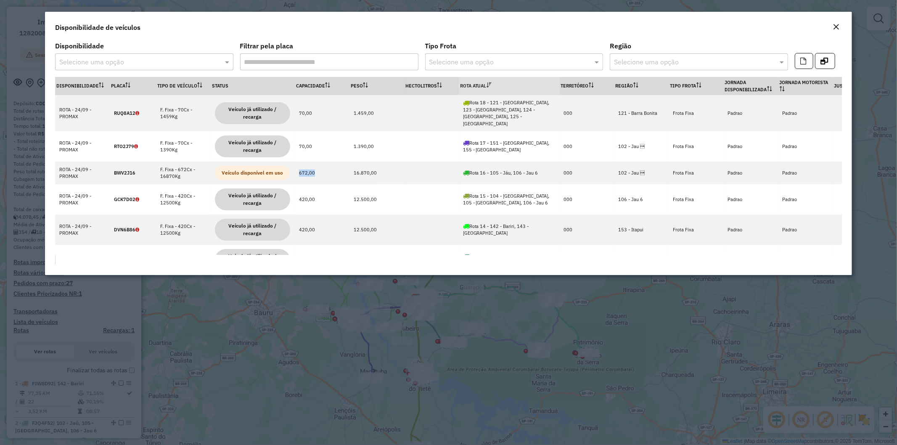
click at [837, 24] on em "Close" at bounding box center [835, 27] width 7 height 7
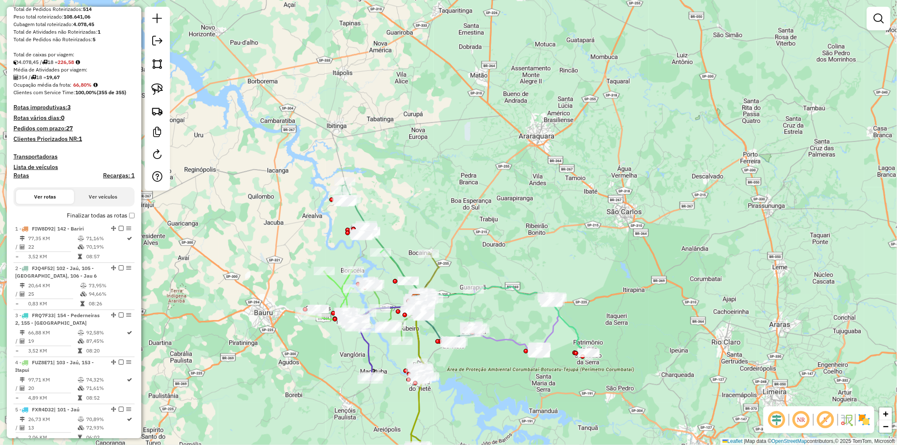
scroll to position [233, 0]
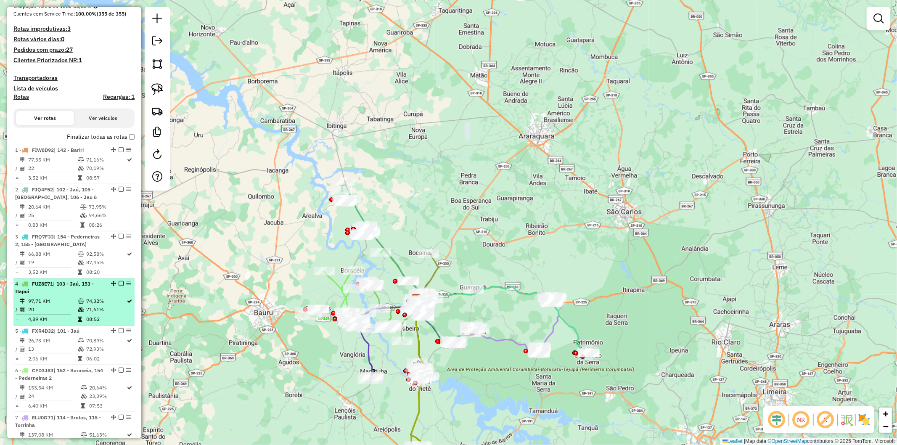
click at [57, 294] on span "| 103 - Jaú, 153 - Itapui" at bounding box center [54, 287] width 79 height 14
select select "**********"
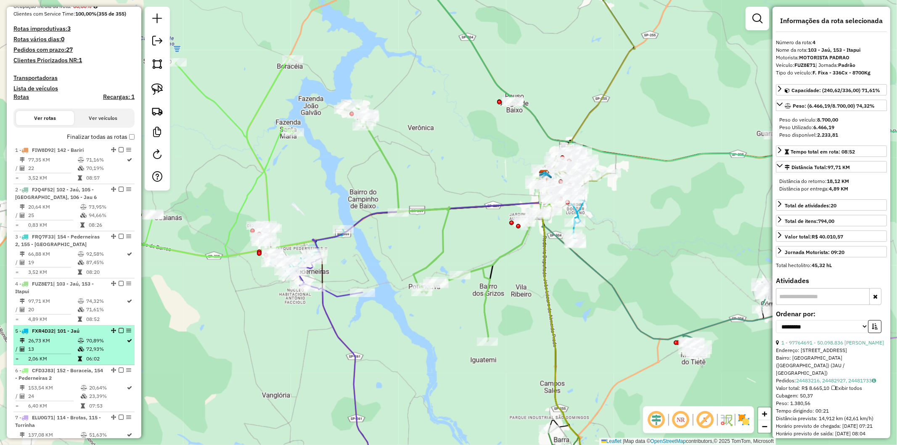
click at [61, 363] on table "26,73 KM 70,89% / 13 72,93% = 2,06 KM 06:02" at bounding box center [74, 349] width 118 height 26
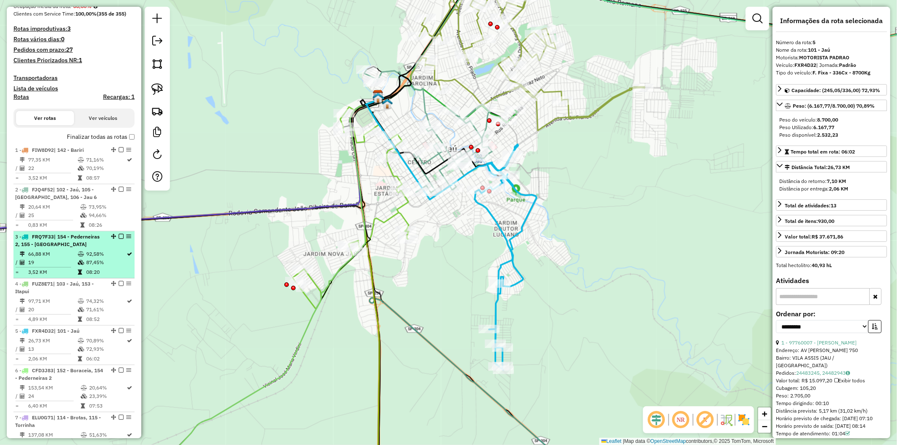
click at [65, 267] on td "19" at bounding box center [53, 262] width 50 height 8
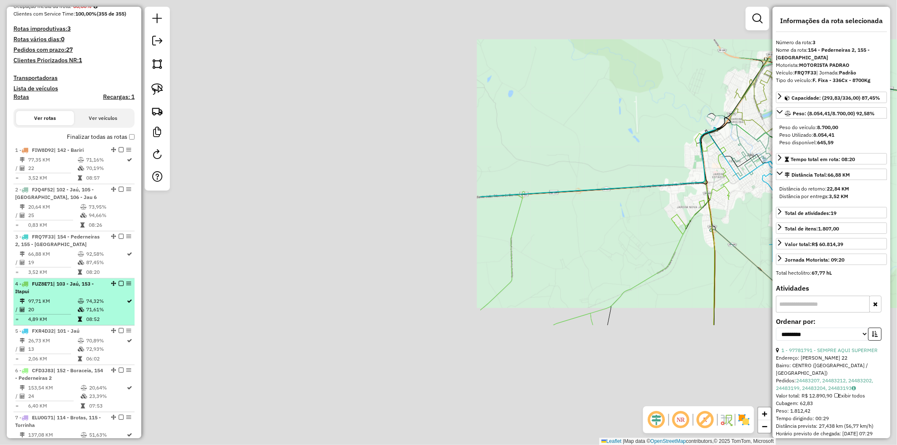
click at [61, 314] on td "20" at bounding box center [53, 309] width 50 height 8
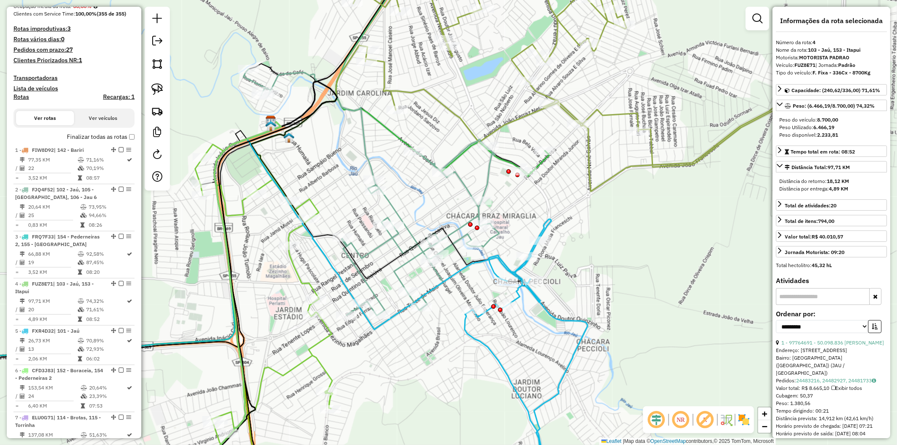
click at [542, 165] on icon at bounding box center [536, 162] width 25 height 24
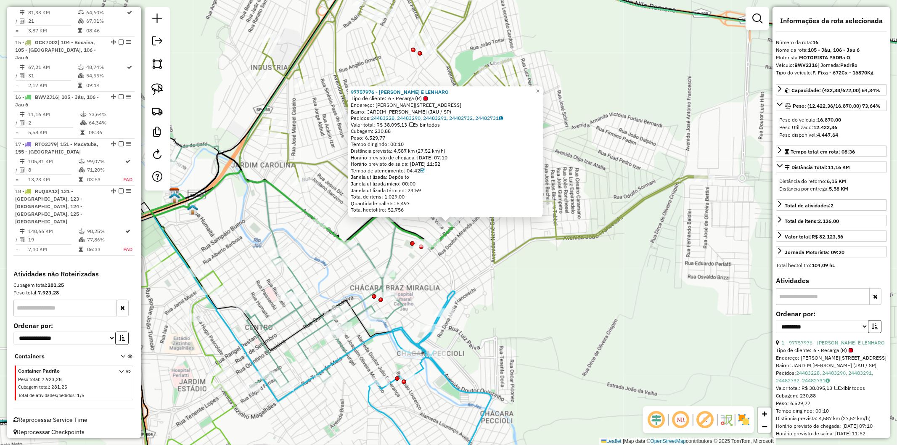
click at [482, 245] on div "97757976 - FERRACINI E LENHARO Tipo de cliente: 6 - Recarga (R) Endereço: R RUI…" at bounding box center [448, 222] width 897 height 445
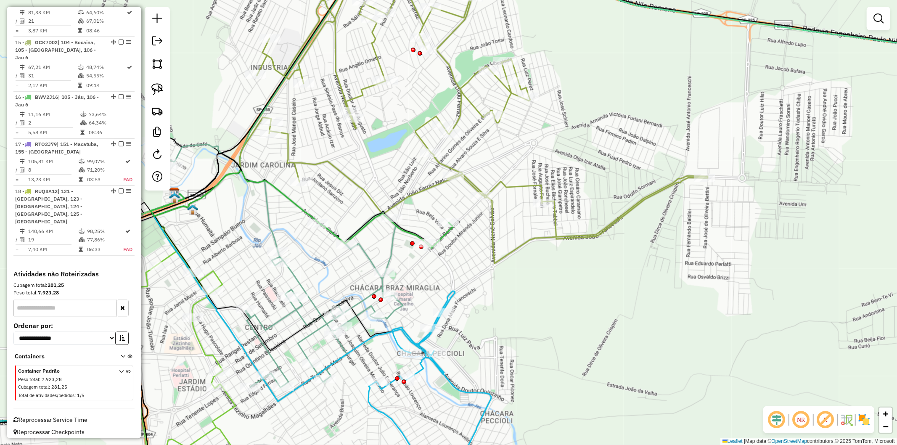
click at [444, 234] on icon at bounding box center [440, 234] width 25 height 24
select select "**********"
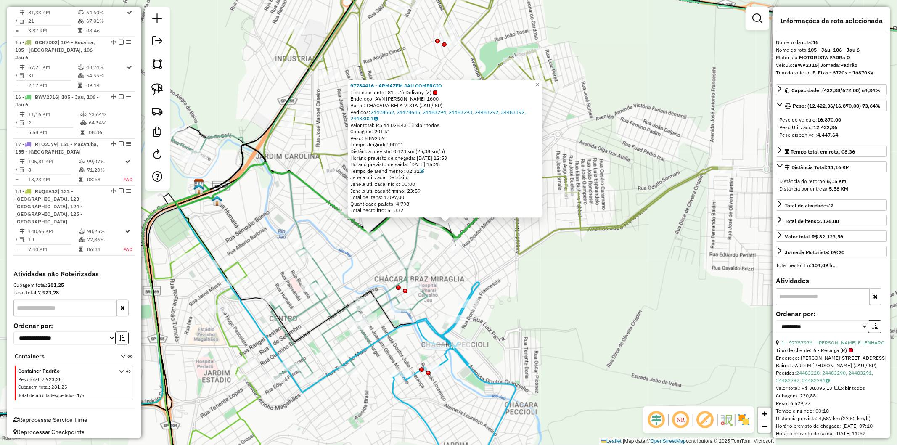
click at [476, 245] on div "97784416 - ARMAZEM JAU COMERCIO Tipo de cliente: 81 - Zé Delivery (Z) Endereço:…" at bounding box center [448, 222] width 897 height 445
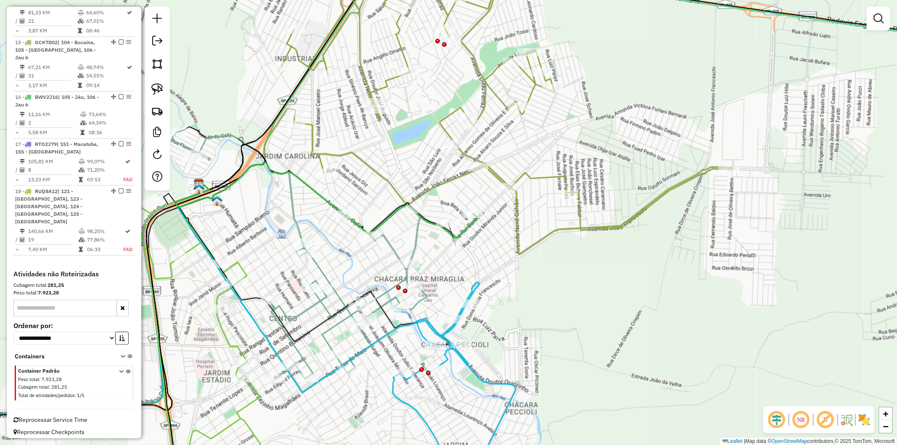
click at [462, 227] on icon at bounding box center [464, 226] width 25 height 24
select select "**********"
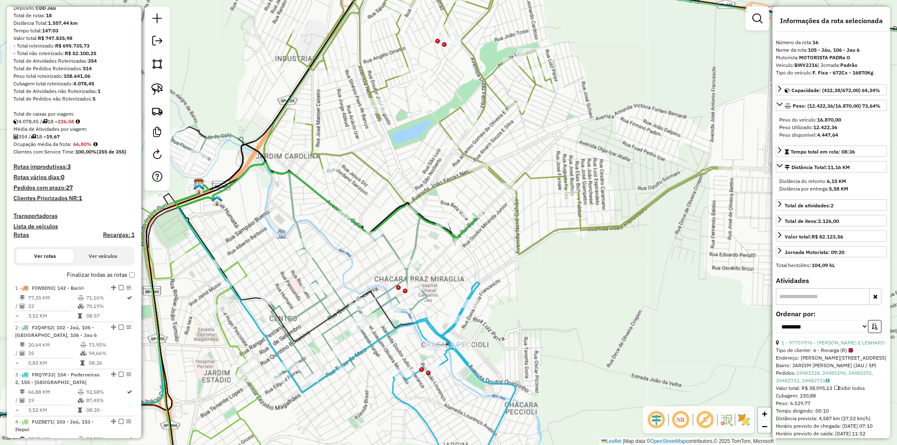
scroll to position [0, 0]
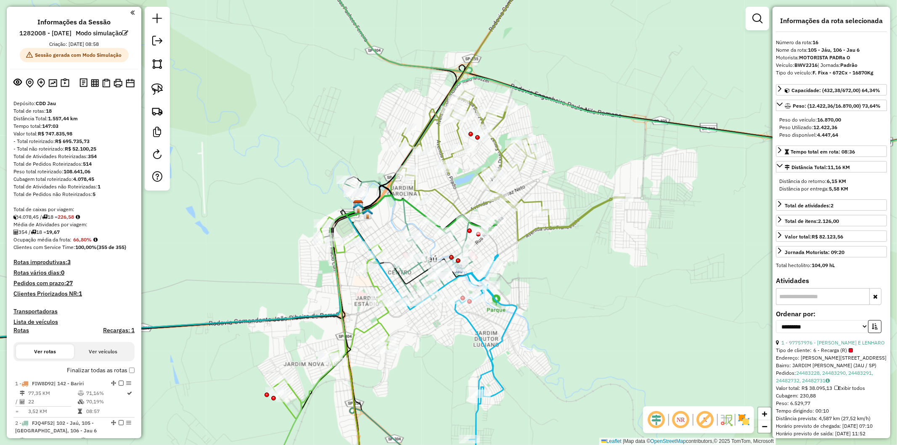
drag, startPoint x: 530, startPoint y: 274, endPoint x: 528, endPoint y: 259, distance: 16.1
click at [528, 259] on div "Janela de atendimento Grade de atendimento Capacidade Transportadoras Veículos …" at bounding box center [448, 222] width 897 height 445
drag, startPoint x: 49, startPoint y: 129, endPoint x: 66, endPoint y: 130, distance: 16.9
click at [66, 121] on strong "1.557,44 km" at bounding box center [63, 118] width 30 height 6
click at [93, 145] on div "- Total roteirizado: R$ 695.735,73" at bounding box center [73, 141] width 121 height 8
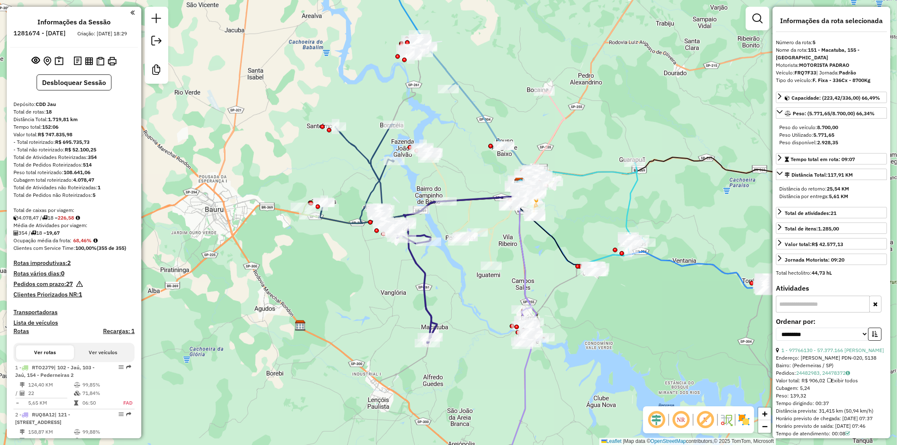
select select "**********"
click at [111, 161] on div "Total de Atividades Roteirizadas: 354" at bounding box center [73, 157] width 121 height 8
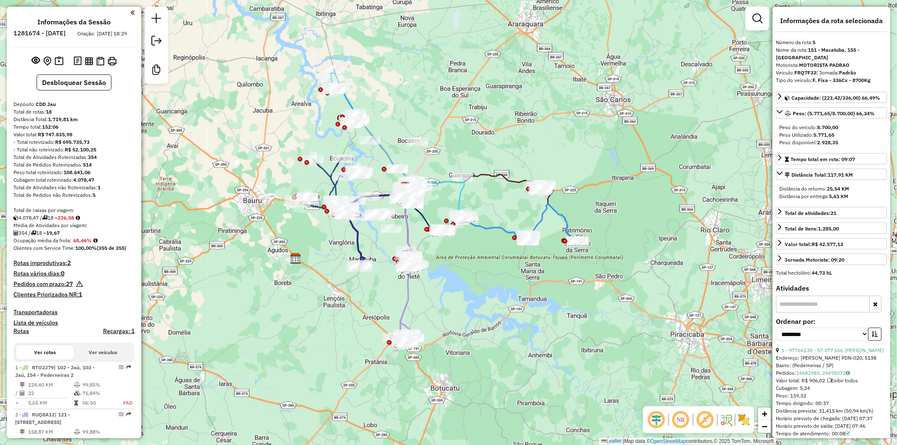
drag, startPoint x: 284, startPoint y: 169, endPoint x: 279, endPoint y: 177, distance: 9.2
click at [280, 177] on div "Janela de atendimento Grade de atendimento Capacidade Transportadoras Veículos …" at bounding box center [448, 222] width 897 height 445
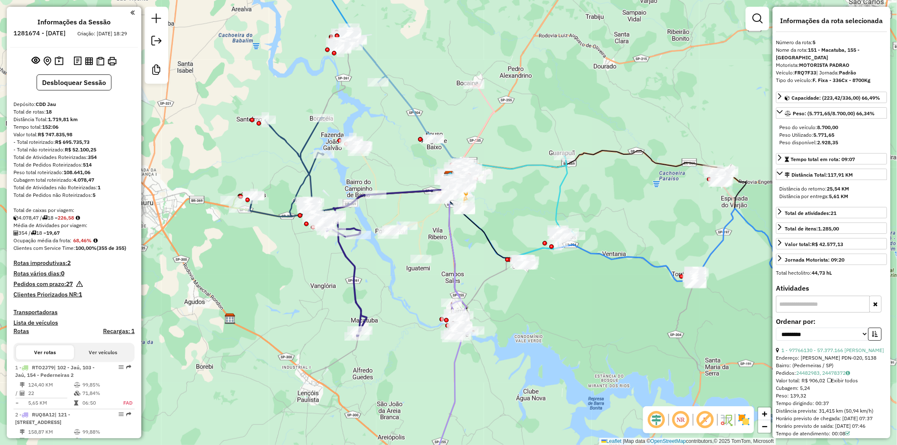
drag, startPoint x: 104, startPoint y: 192, endPoint x: 97, endPoint y: 192, distance: 7.1
click at [97, 191] on div "Total de Atividades não Roteirizadas: 1" at bounding box center [73, 188] width 121 height 8
click at [104, 191] on div "Total de Atividades não Roteirizadas: 1" at bounding box center [73, 188] width 121 height 8
drag, startPoint x: 50, startPoint y: 127, endPoint x: 70, endPoint y: 126, distance: 19.8
click at [70, 122] on strong "1.719,81 km" at bounding box center [63, 119] width 30 height 6
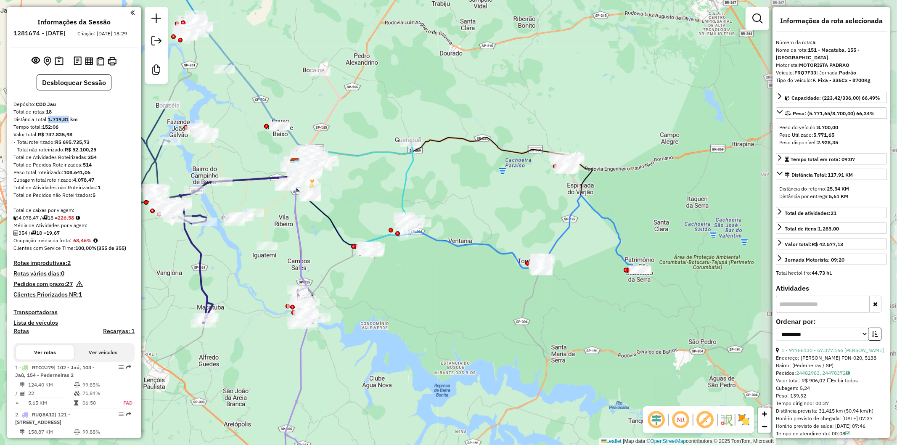
drag, startPoint x: 662, startPoint y: 354, endPoint x: 509, endPoint y: 341, distance: 153.5
click at [509, 341] on div "Janela de atendimento Grade de atendimento Capacidade Transportadoras Veículos …" at bounding box center [448, 222] width 897 height 445
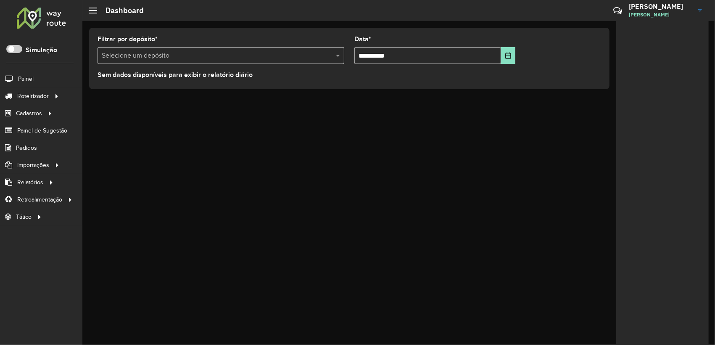
scroll to position [5, 3]
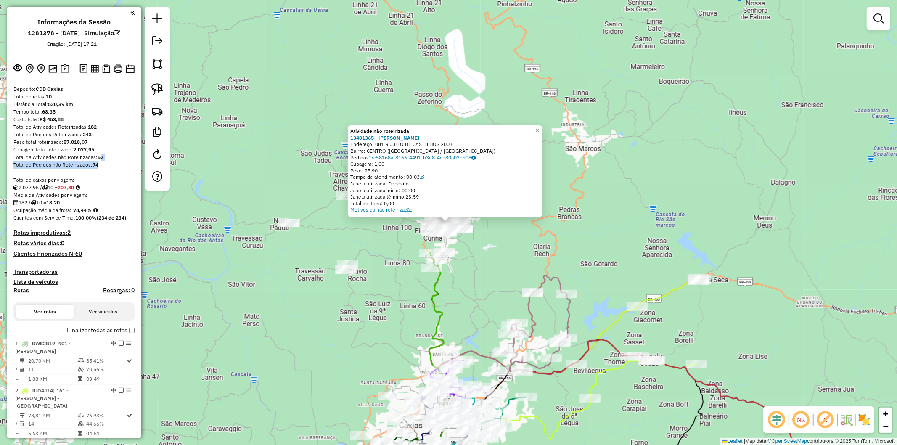
click at [375, 211] on link "Motivos da não roteirização" at bounding box center [381, 209] width 62 height 6
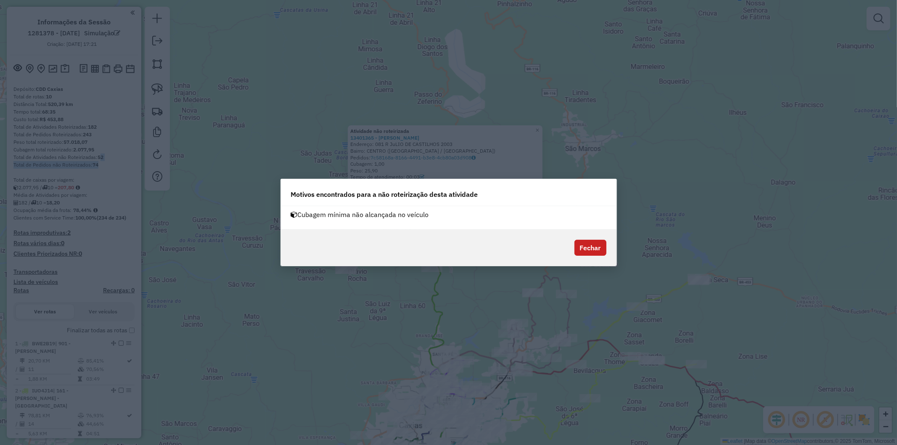
drag, startPoint x: 363, startPoint y: 214, endPoint x: 467, endPoint y: 223, distance: 105.1
click at [460, 221] on div "Cubagem mínima não alcançada no veículo" at bounding box center [448, 218] width 335 height 24
click at [596, 244] on button "Fechar" at bounding box center [590, 248] width 32 height 16
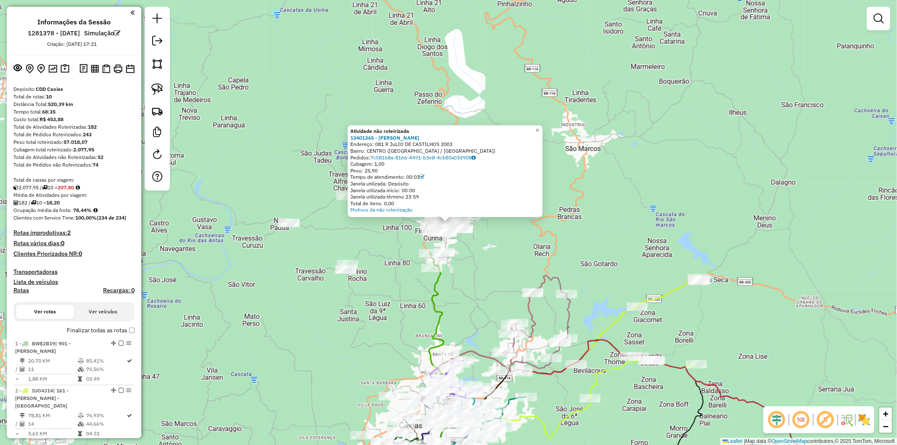
click at [310, 58] on div "Atividade não roteirizada 13401365 - [PERSON_NAME]: 081 R JuLIO DE CASTILHOS 20…" at bounding box center [448, 222] width 897 height 445
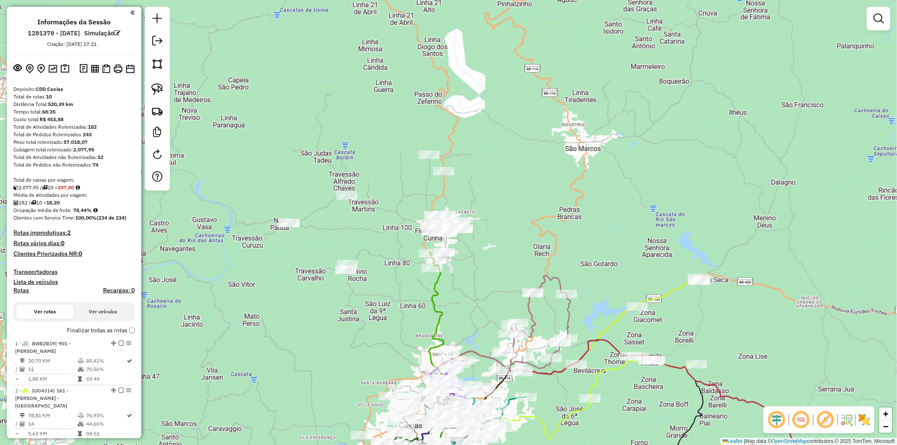
drag, startPoint x: 399, startPoint y: 325, endPoint x: 383, endPoint y: 267, distance: 61.1
click at [384, 269] on div "Janela de atendimento Grade de atendimento Capacidade Transportadoras Veículos …" at bounding box center [448, 222] width 897 height 445
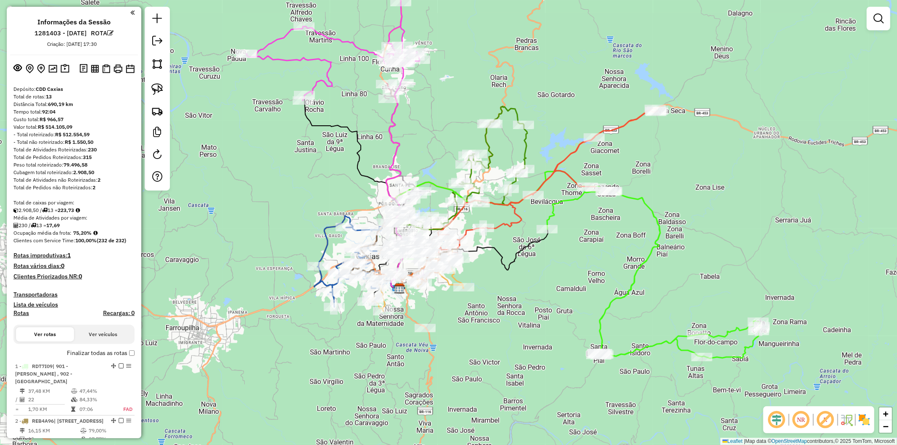
drag, startPoint x: 0, startPoint y: 0, endPoint x: 316, endPoint y: 209, distance: 378.6
click at [316, 209] on div "Janela de atendimento Grade de atendimento Capacidade Transportadoras Veículos …" at bounding box center [448, 222] width 897 height 445
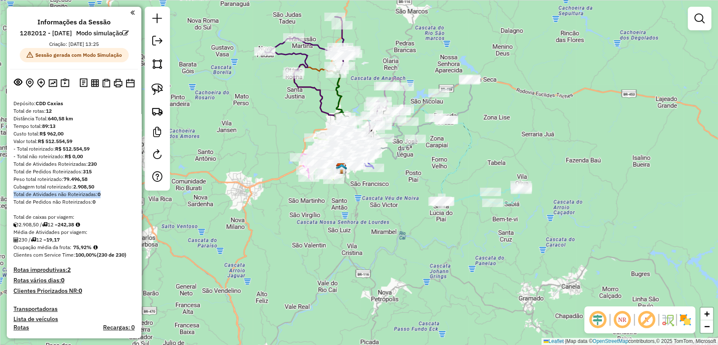
drag, startPoint x: 101, startPoint y: 203, endPoint x: 105, endPoint y: 208, distance: 6.9
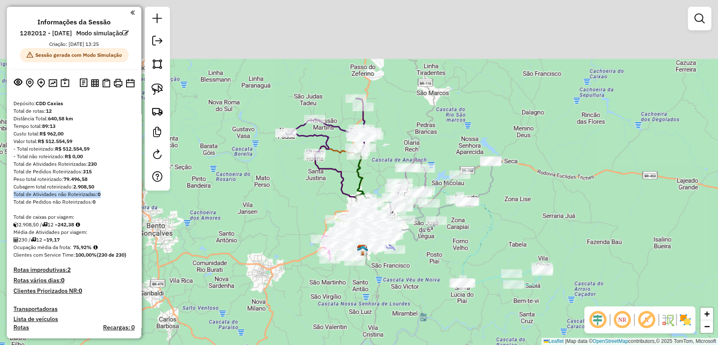
drag, startPoint x: 433, startPoint y: 195, endPoint x: 454, endPoint y: 276, distance: 83.8
click at [454, 276] on div "Rota 7 - Placa RAB2754 13406898 - CORUJAO COMERCIO DE ALIMENTOS LTDA Janela de …" at bounding box center [359, 172] width 718 height 345
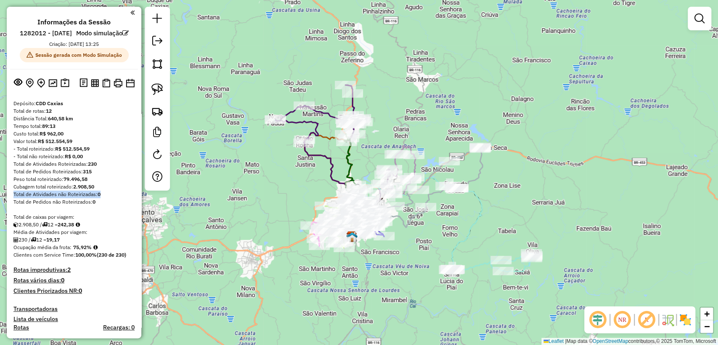
drag, startPoint x: 448, startPoint y: 288, endPoint x: 437, endPoint y: 274, distance: 17.1
click at [437, 274] on div "Janela de atendimento Grade de atendimento Capacidade Transportadoras Veículos …" at bounding box center [359, 172] width 718 height 345
click at [323, 134] on icon at bounding box center [340, 177] width 73 height 91
select select "**********"
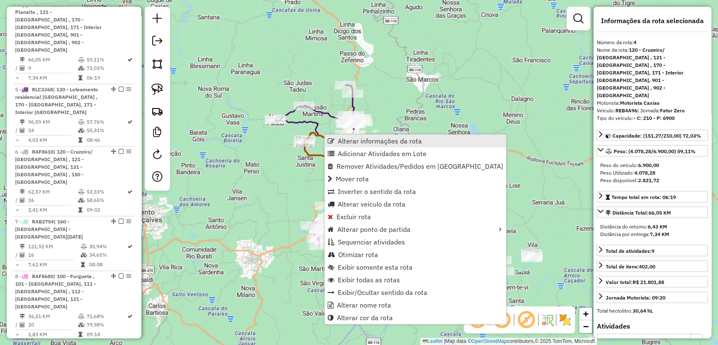
scroll to position [528, 0]
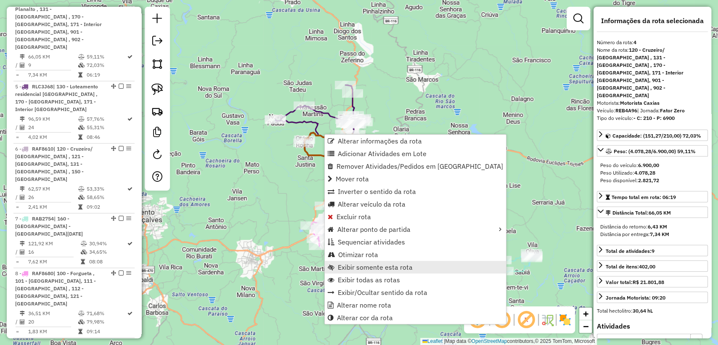
click at [385, 269] on span "Exibir somente esta rota" at bounding box center [375, 267] width 75 height 7
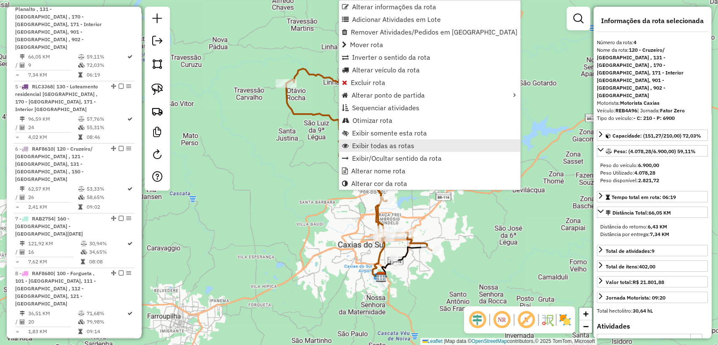
click at [381, 145] on span "Exibir todas as rotas" at bounding box center [383, 145] width 62 height 7
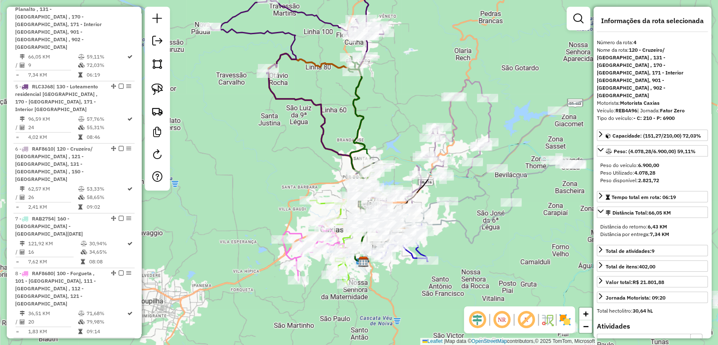
drag, startPoint x: 266, startPoint y: 196, endPoint x: 256, endPoint y: 185, distance: 14.9
click at [256, 185] on div "Janela de atendimento Grade de atendimento Capacidade Transportadoras Veículos …" at bounding box center [359, 172] width 718 height 345
click at [292, 37] on icon at bounding box center [296, 70] width 173 height 208
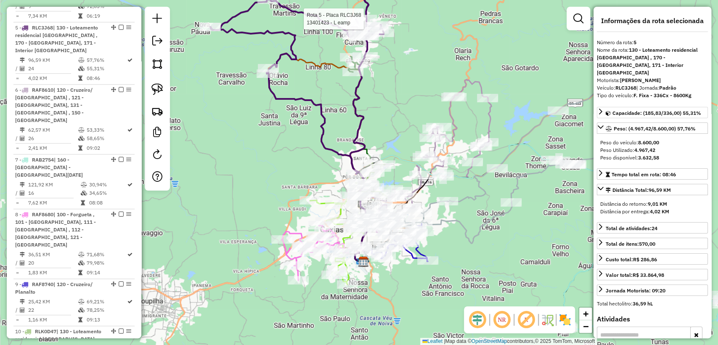
scroll to position [597, 0]
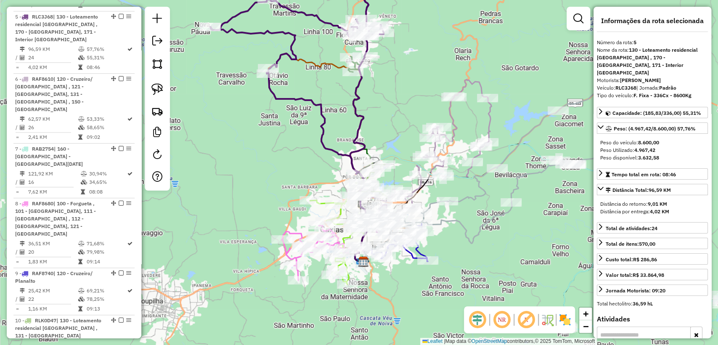
click at [277, 130] on div "Janela de atendimento Grade de atendimento Capacidade Transportadoras Veículos …" at bounding box center [359, 172] width 718 height 345
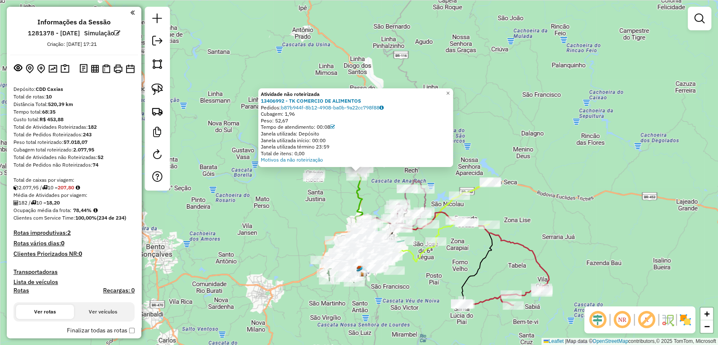
click at [322, 195] on div "Atividade não roteirizada 13406992 - TK COMERCIO DE ALIMENTOS Pedidos: b87b944f…" at bounding box center [359, 172] width 718 height 345
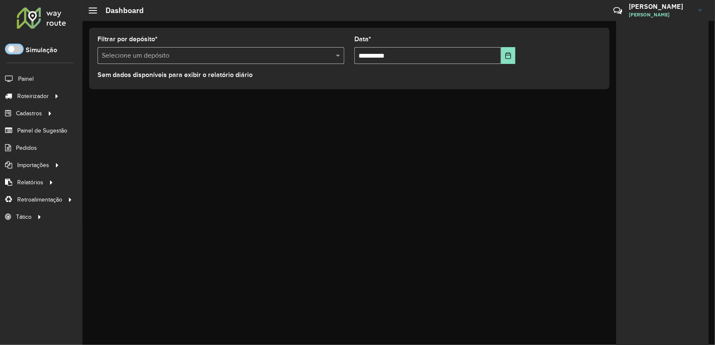
scroll to position [5, 3]
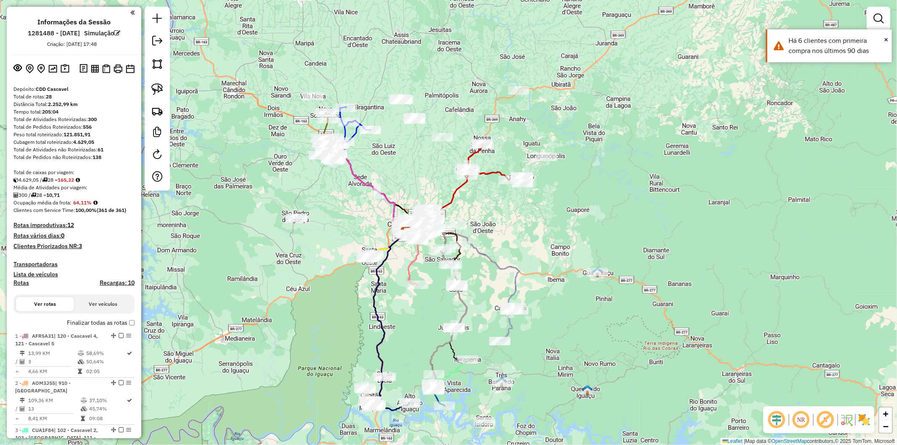
drag, startPoint x: 371, startPoint y: 329, endPoint x: 328, endPoint y: 338, distance: 43.5
click at [328, 338] on div "Janela de atendimento Grade de atendimento Capacidade Transportadoras Veículos …" at bounding box center [448, 222] width 897 height 445
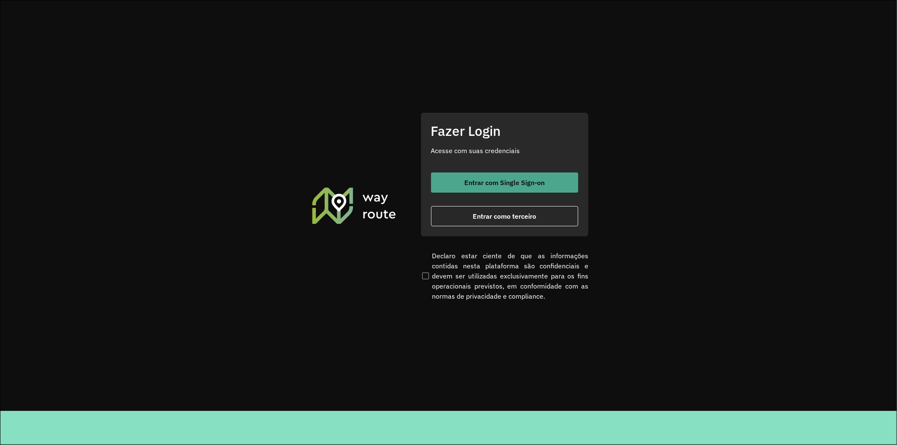
click at [502, 182] on span "Entrar com Single Sign-on" at bounding box center [504, 182] width 80 height 7
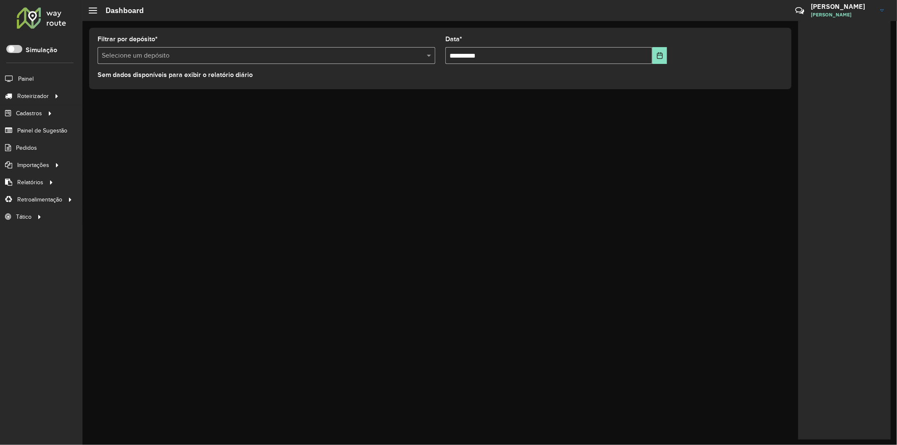
click at [837, 7] on h3 "[PERSON_NAME]" at bounding box center [841, 7] width 63 height 8
click at [829, 33] on link "Meus dados" at bounding box center [849, 42] width 74 height 26
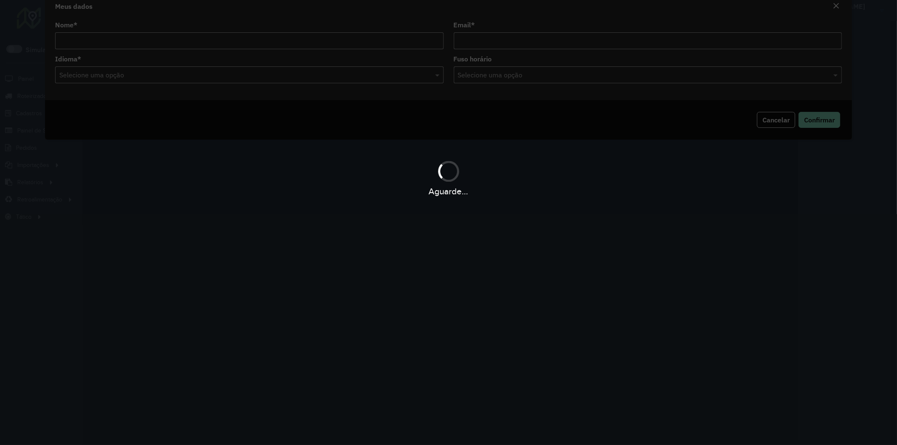
type input "**********"
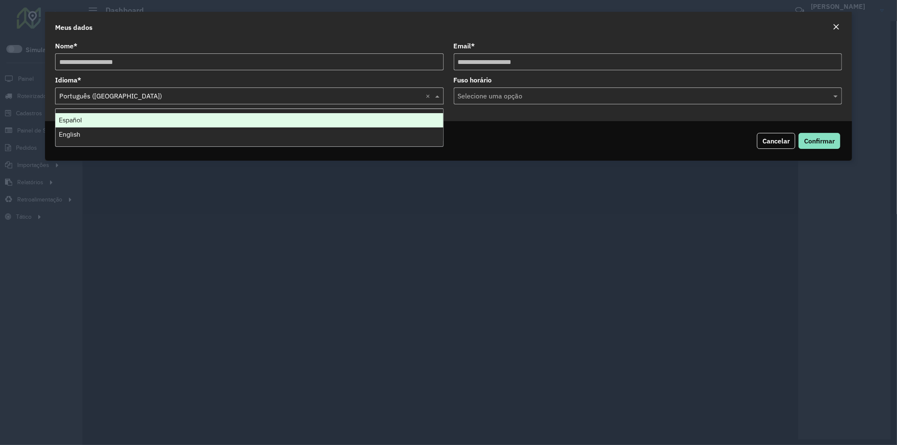
click at [103, 97] on input "text" at bounding box center [240, 96] width 363 height 10
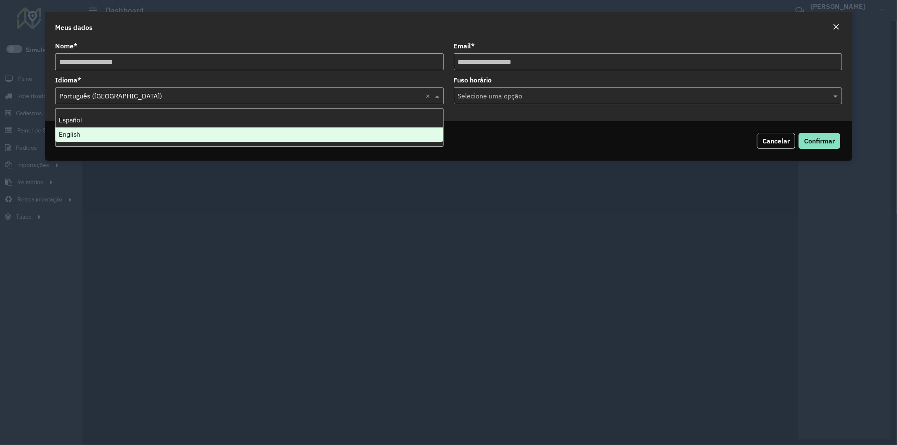
drag, startPoint x: 95, startPoint y: 122, endPoint x: 93, endPoint y: 131, distance: 9.1
click at [93, 131] on div "Español English" at bounding box center [249, 127] width 388 height 29
drag, startPoint x: 93, startPoint y: 131, endPoint x: 99, endPoint y: 136, distance: 8.1
click at [93, 132] on div "English" at bounding box center [249, 134] width 388 height 14
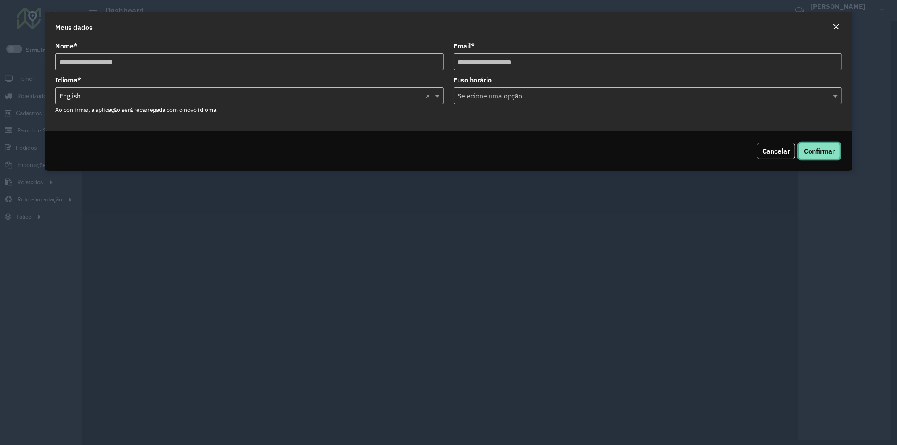
click at [826, 148] on span "Confirmar" at bounding box center [819, 151] width 31 height 8
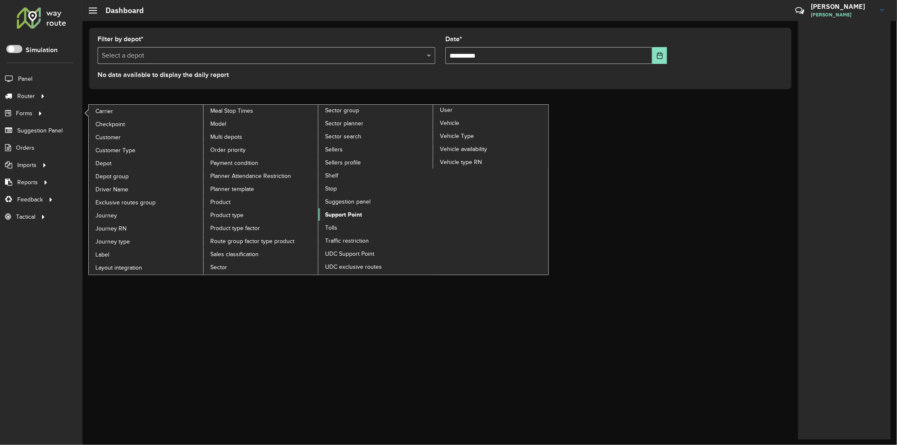
click at [343, 219] on span "Support Point" at bounding box center [343, 214] width 37 height 9
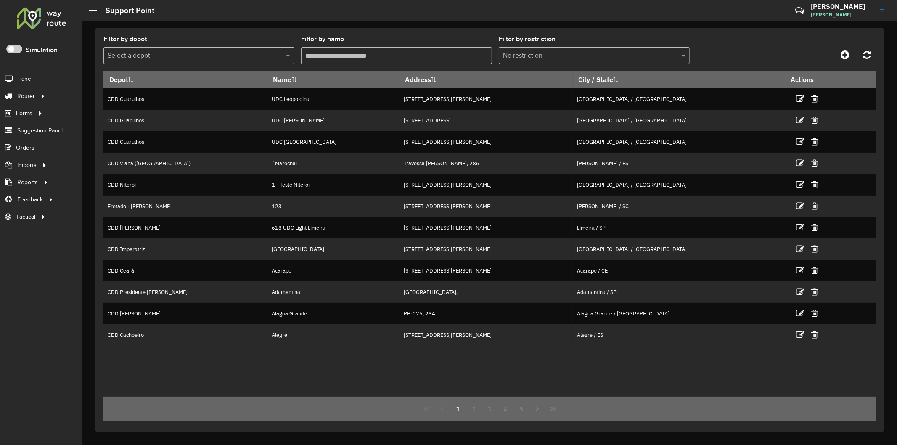
click at [245, 66] on formly-field "Filter by depot Select a depot" at bounding box center [198, 53] width 191 height 34
click at [240, 61] on div "Select a depot" at bounding box center [198, 55] width 191 height 17
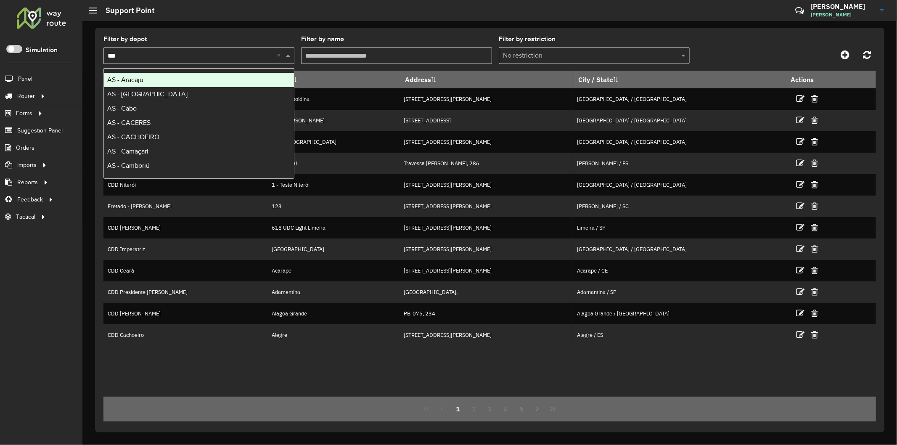
type input "****"
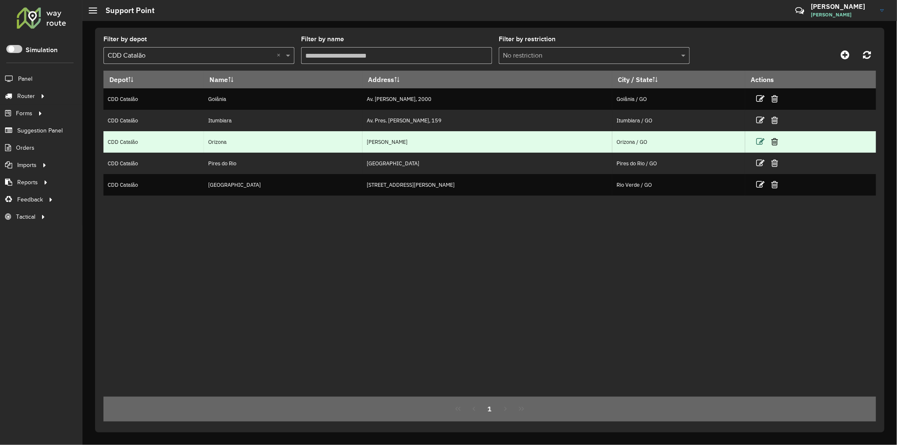
click at [759, 140] on icon at bounding box center [760, 141] width 8 height 8
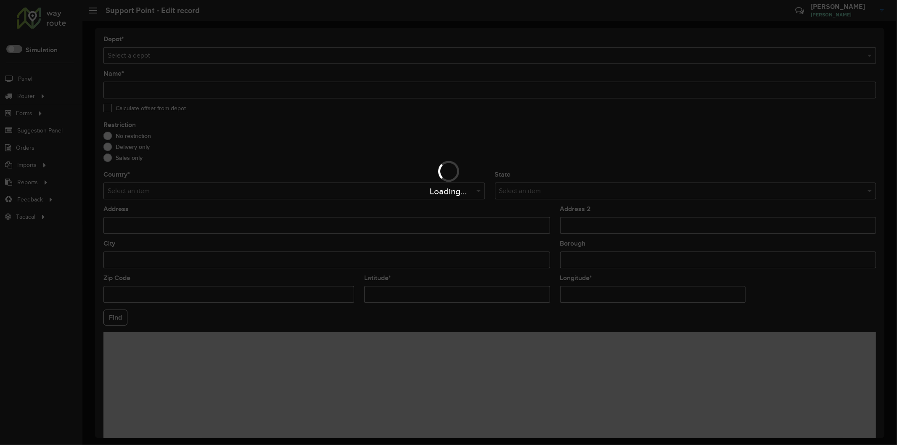
type input "*******"
type input "**********"
type input "*******"
type input "**********"
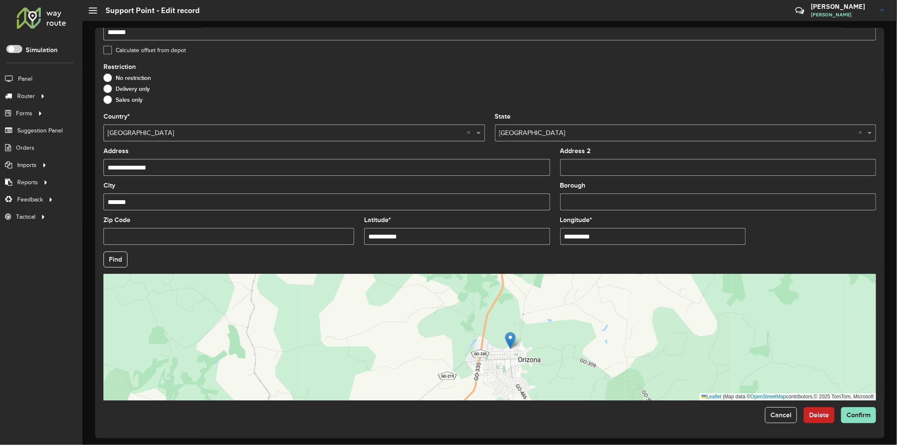
scroll to position [12, 0]
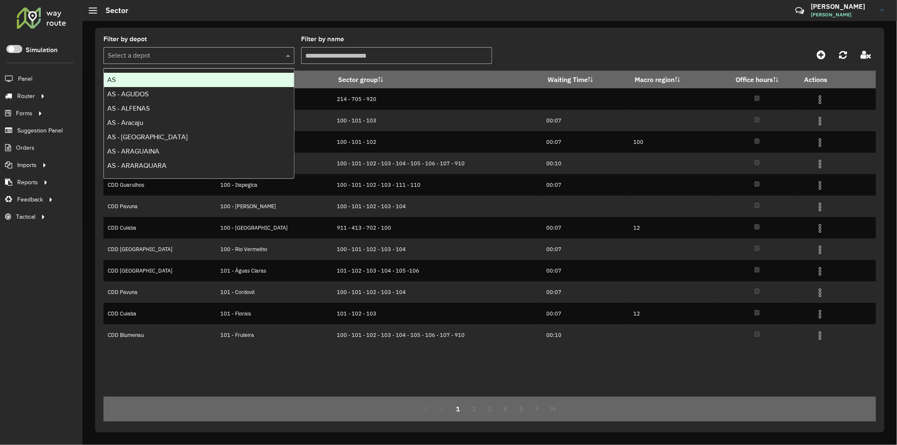
click at [246, 54] on input "text" at bounding box center [191, 56] width 166 height 10
type input "****"
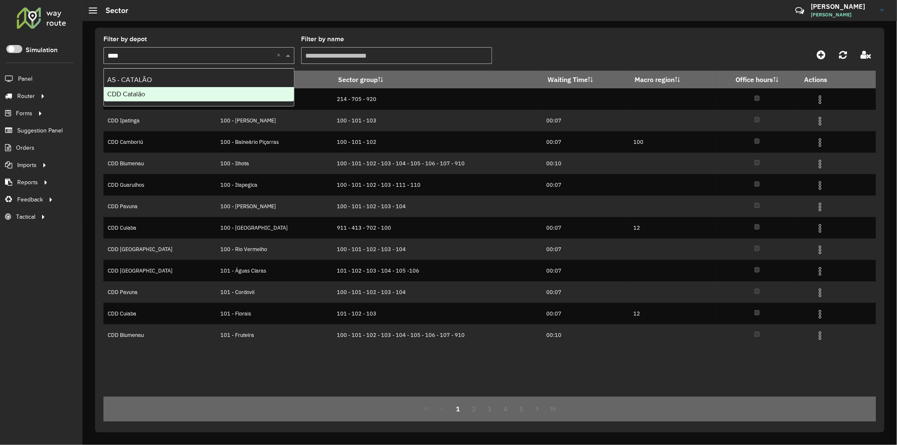
click at [227, 94] on div "CDD Catalão" at bounding box center [199, 94] width 190 height 14
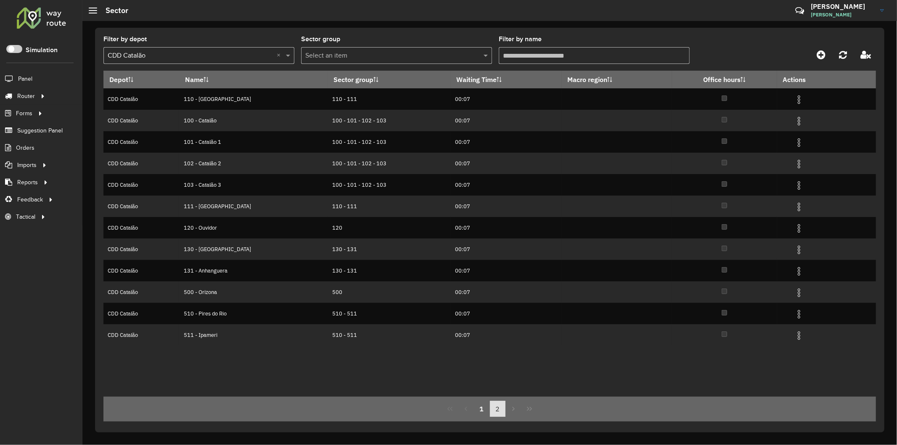
click at [493, 409] on button "2" at bounding box center [498, 409] width 16 height 16
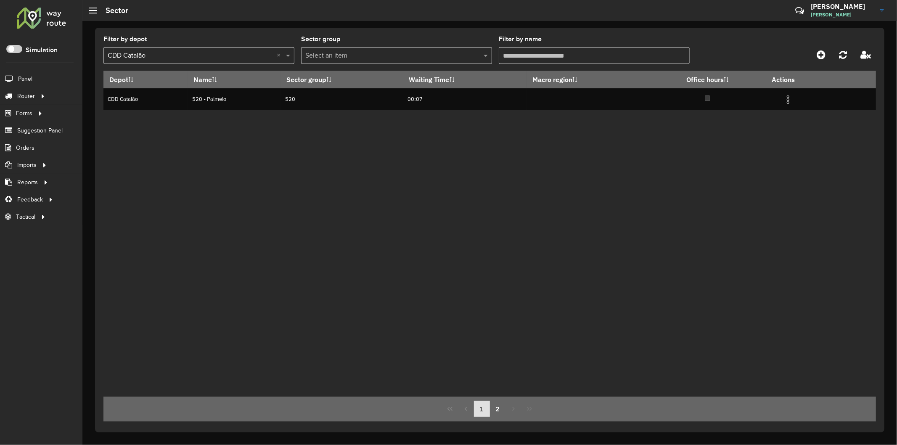
click at [476, 406] on button "1" at bounding box center [482, 409] width 16 height 16
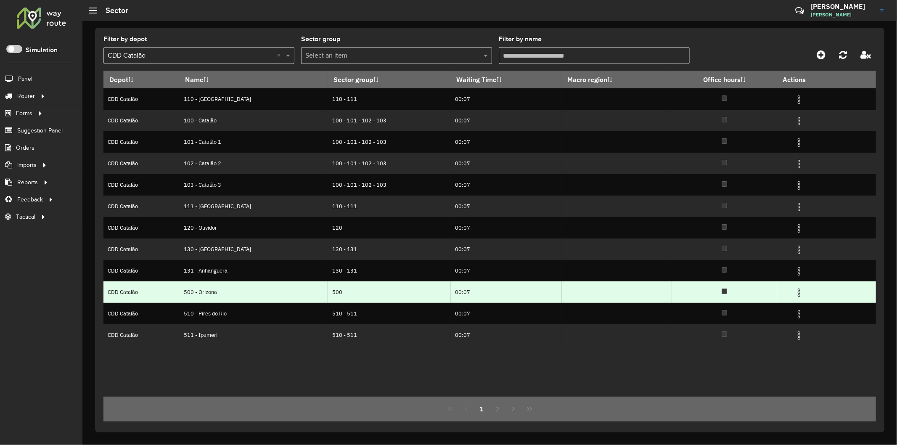
click at [799, 295] on img at bounding box center [799, 293] width 10 height 10
click at [749, 309] on li "Edit" at bounding box center [761, 307] width 68 height 13
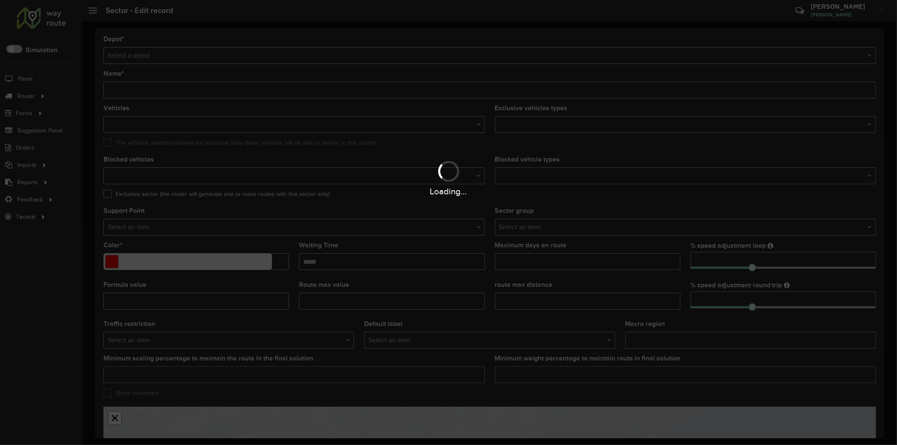
type input "**********"
type input "*******"
type input "*****"
type input "**"
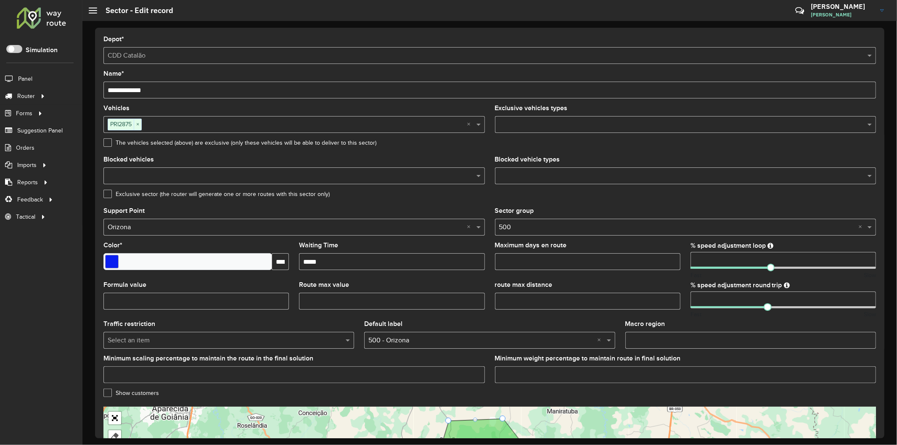
drag, startPoint x: 101, startPoint y: 209, endPoint x: 183, endPoint y: 205, distance: 82.1
click at [183, 205] on formly-group "Vehicles PRI2875 × × Exclusive vehicles types The vehicles selected (above) are…" at bounding box center [489, 247] width 782 height 285
click at [181, 209] on div "Support Point Select an item × Orizona ×" at bounding box center [293, 222] width 381 height 28
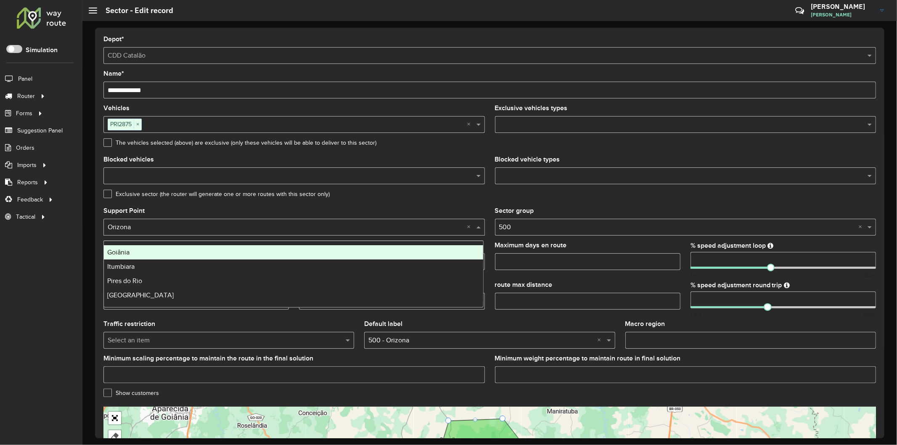
click at [141, 228] on input "text" at bounding box center [286, 227] width 356 height 10
click at [158, 212] on div "Support Point Select an item × Orizona ×" at bounding box center [293, 222] width 381 height 28
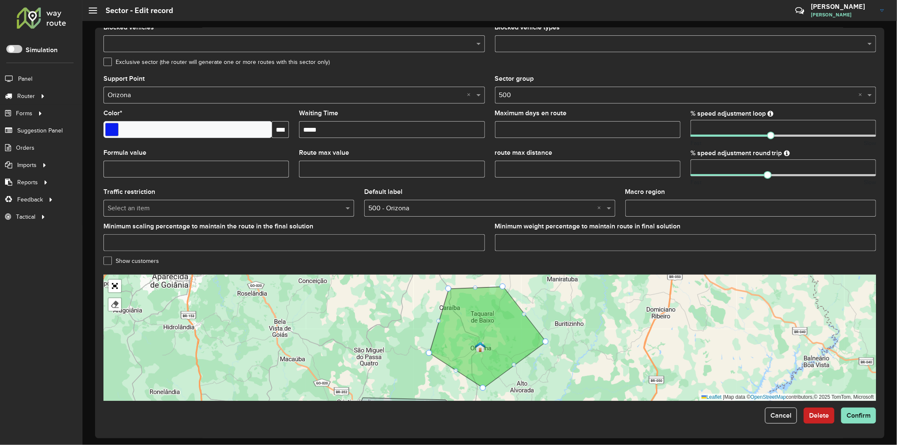
scroll to position [133, 0]
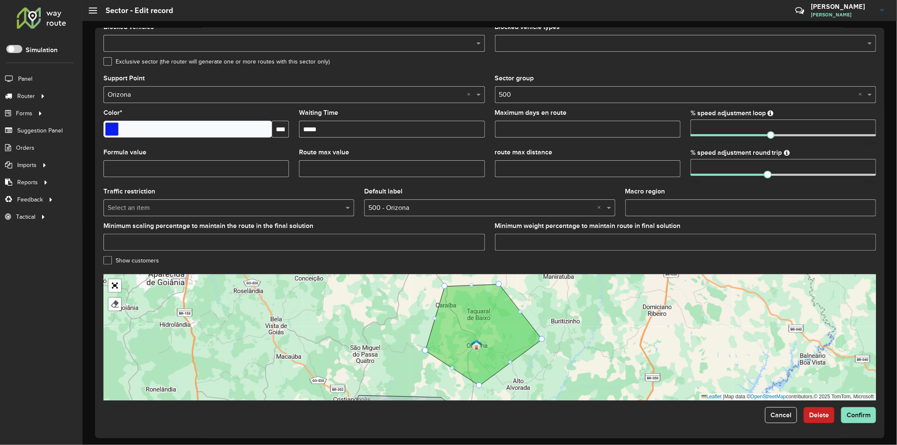
click at [540, 370] on div "110 - [GEOGRAPHIC_DATA] 100 - Catalão 101 - Catalão 1 102 - Catalão 2 103 - Cat…" at bounding box center [489, 337] width 772 height 126
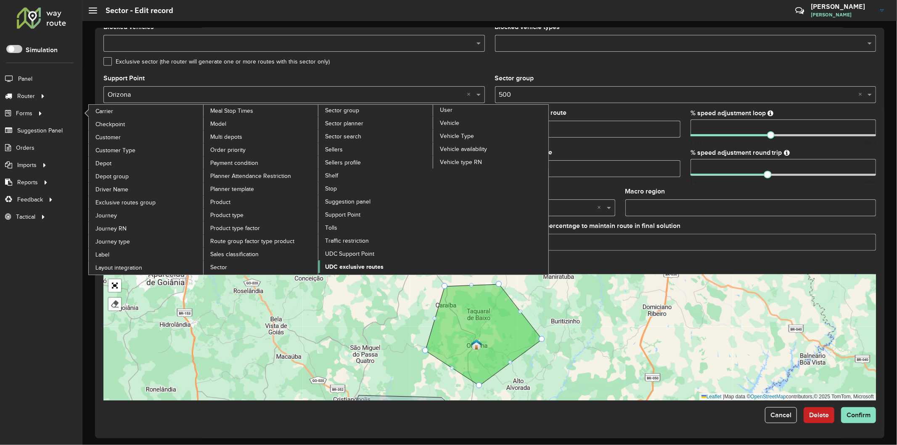
click at [383, 262] on span "UDC exclusive routes" at bounding box center [354, 266] width 58 height 9
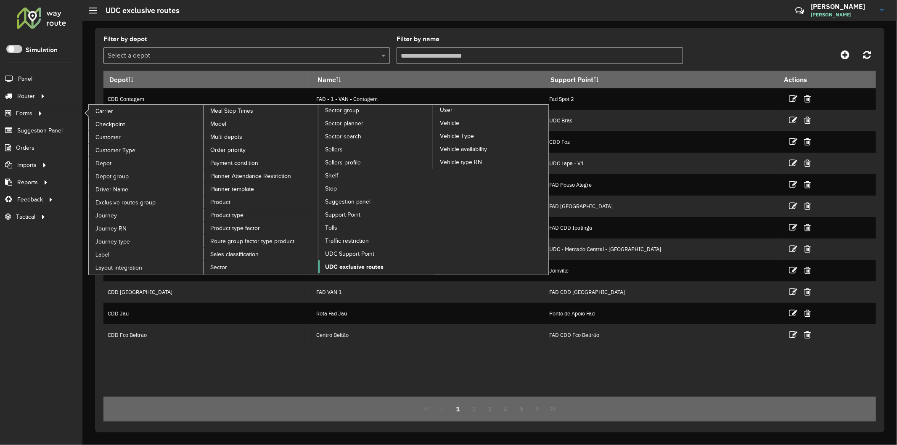
click at [383, 262] on span "UDC exclusive routes" at bounding box center [354, 266] width 58 height 9
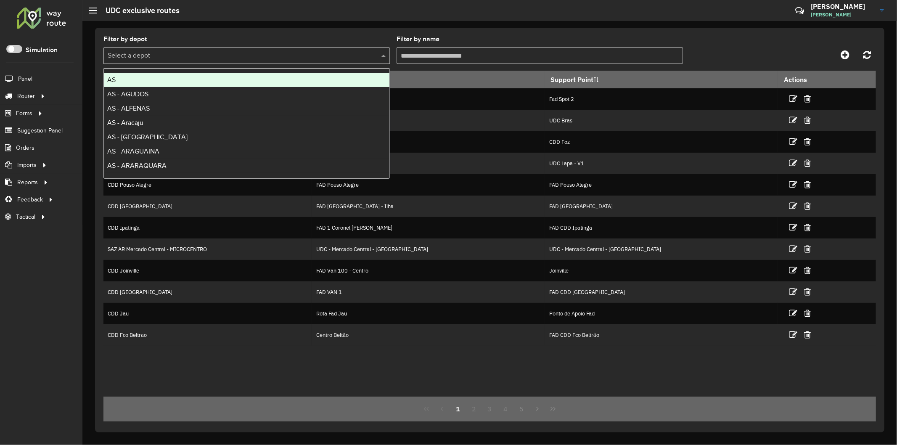
click at [190, 49] on div "Select a depot" at bounding box center [246, 55] width 286 height 17
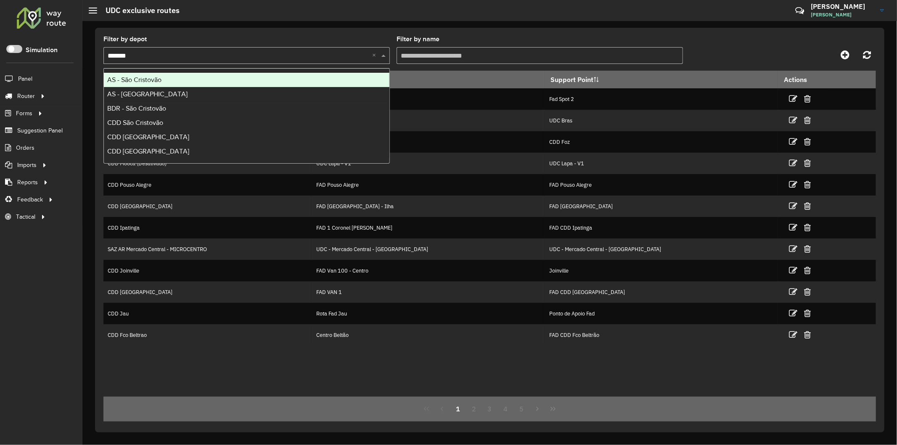
type input "********"
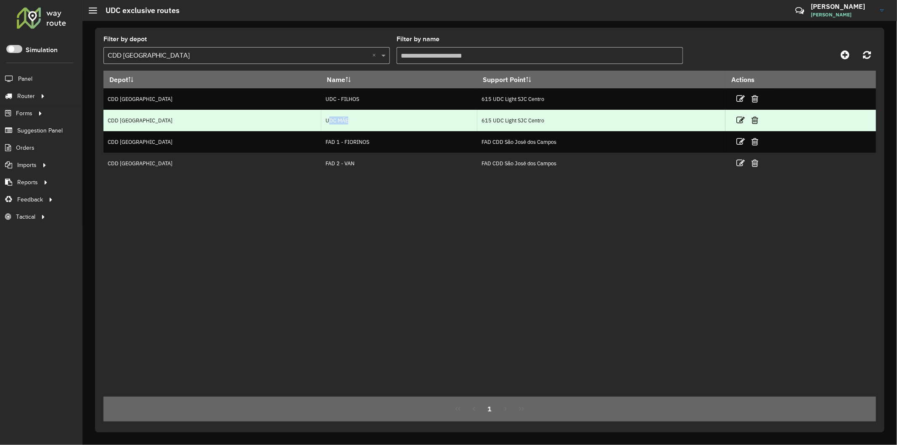
drag, startPoint x: 344, startPoint y: 120, endPoint x: 325, endPoint y: 119, distance: 19.0
click at [325, 119] on td "UDC MÃE" at bounding box center [399, 120] width 156 height 21
click at [324, 120] on td "UDC MÃE" at bounding box center [399, 120] width 156 height 21
drag, startPoint x: 349, startPoint y: 120, endPoint x: 322, endPoint y: 120, distance: 27.7
click at [321, 118] on td "UDC MÃE" at bounding box center [399, 120] width 156 height 21
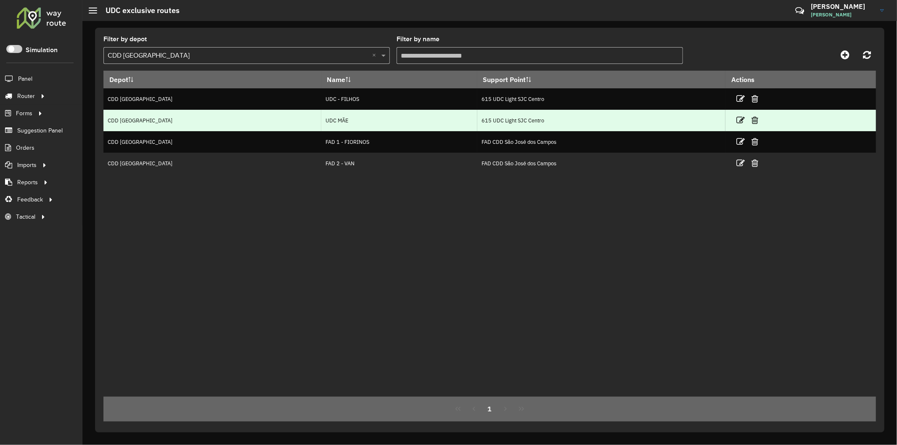
click at [366, 126] on td "UDC MÃE" at bounding box center [399, 120] width 156 height 21
click at [354, 123] on td "UDC MÃE" at bounding box center [399, 120] width 156 height 21
click at [350, 122] on td "UDC MÃE" at bounding box center [399, 120] width 156 height 21
click at [490, 119] on td "615 UDC Light SJC Centro" at bounding box center [601, 120] width 248 height 21
drag, startPoint x: 480, startPoint y: 120, endPoint x: 556, endPoint y: 123, distance: 76.6
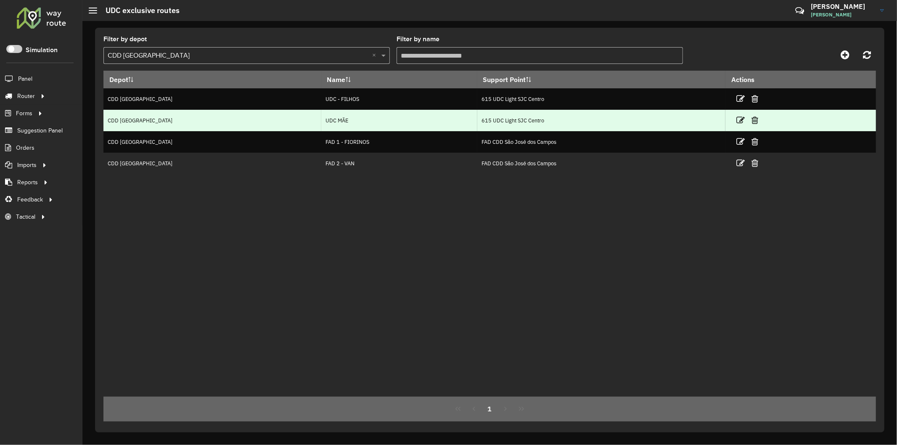
click at [556, 123] on td "615 UDC Light SJC Centro" at bounding box center [601, 120] width 248 height 21
click at [552, 119] on td "615 UDC Light SJC Centro" at bounding box center [601, 120] width 248 height 21
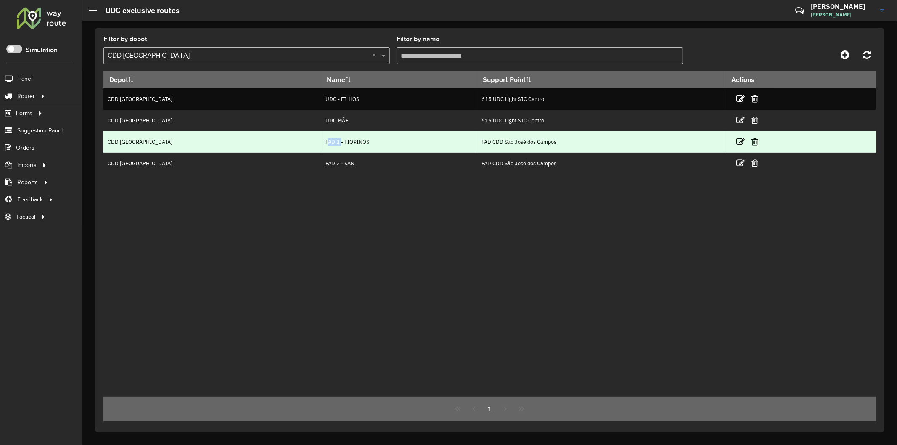
drag, startPoint x: 325, startPoint y: 142, endPoint x: 338, endPoint y: 143, distance: 13.5
click at [338, 143] on td "FAD 1 - FIORINOS" at bounding box center [399, 141] width 156 height 21
click at [450, 149] on td "FAD 1 - FIORINOS" at bounding box center [399, 141] width 156 height 21
drag, startPoint x: 565, startPoint y: 143, endPoint x: 468, endPoint y: 137, distance: 96.9
click at [468, 137] on tr "CDD São José dos Campos FAD 1 - FIORINOS FAD CDD São José dos Campos" at bounding box center [489, 141] width 772 height 21
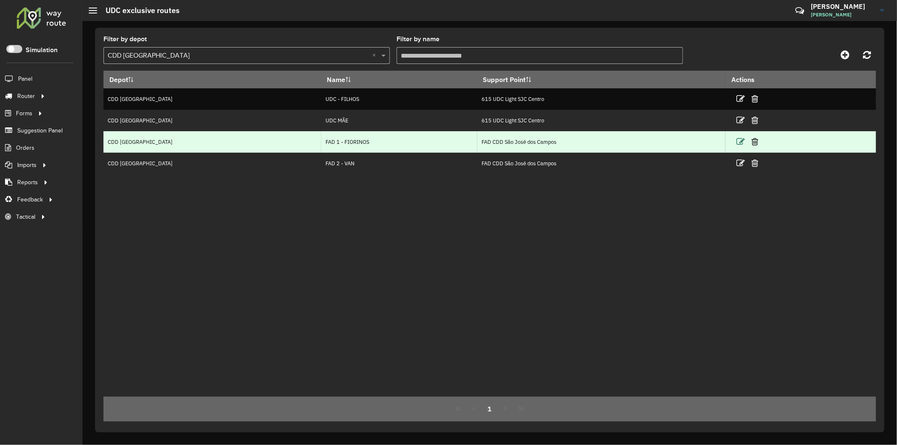
click at [740, 140] on icon at bounding box center [740, 141] width 8 height 8
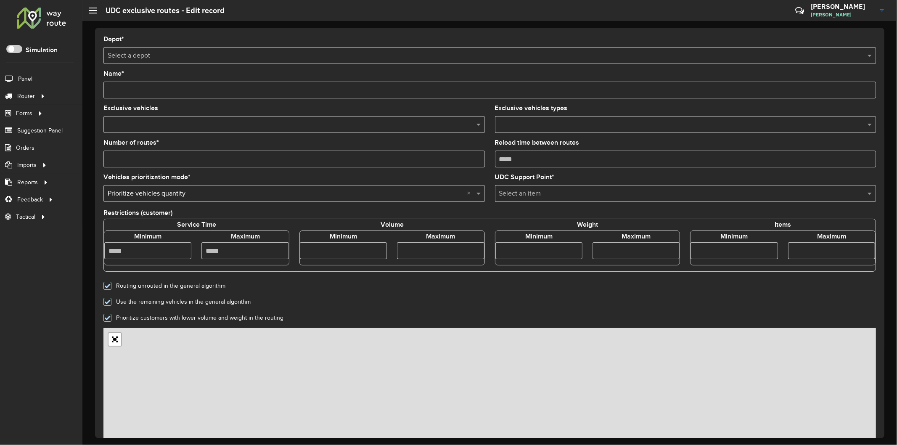
type input "**********"
type input "*"
type input "****"
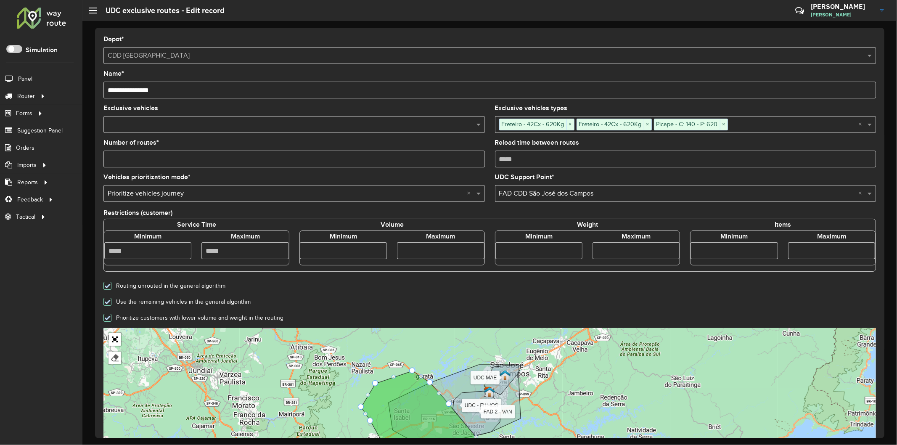
click at [493, 292] on form "**********" at bounding box center [489, 296] width 772 height 521
click at [166, 36] on div "Depot * Select a depot × CDD [GEOGRAPHIC_DATA]" at bounding box center [489, 50] width 772 height 28
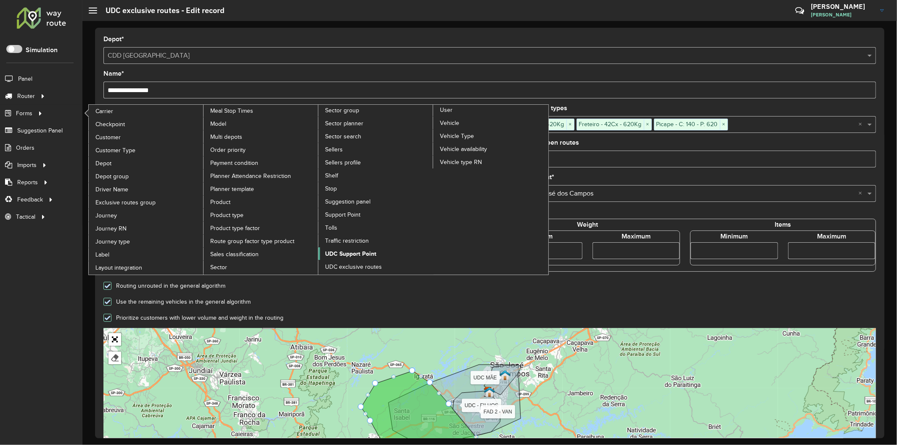
click at [376, 249] on span "UDC Support Point" at bounding box center [350, 253] width 51 height 9
